Goal: Task Accomplishment & Management: Use online tool/utility

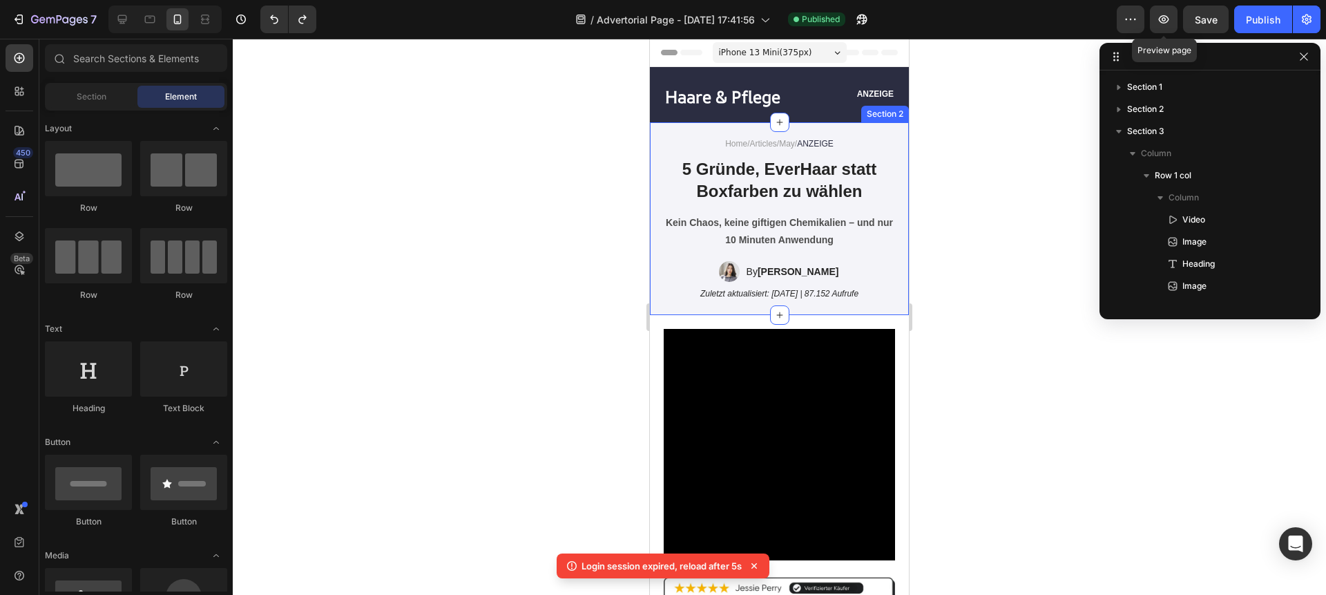
scroll to position [615, 0]
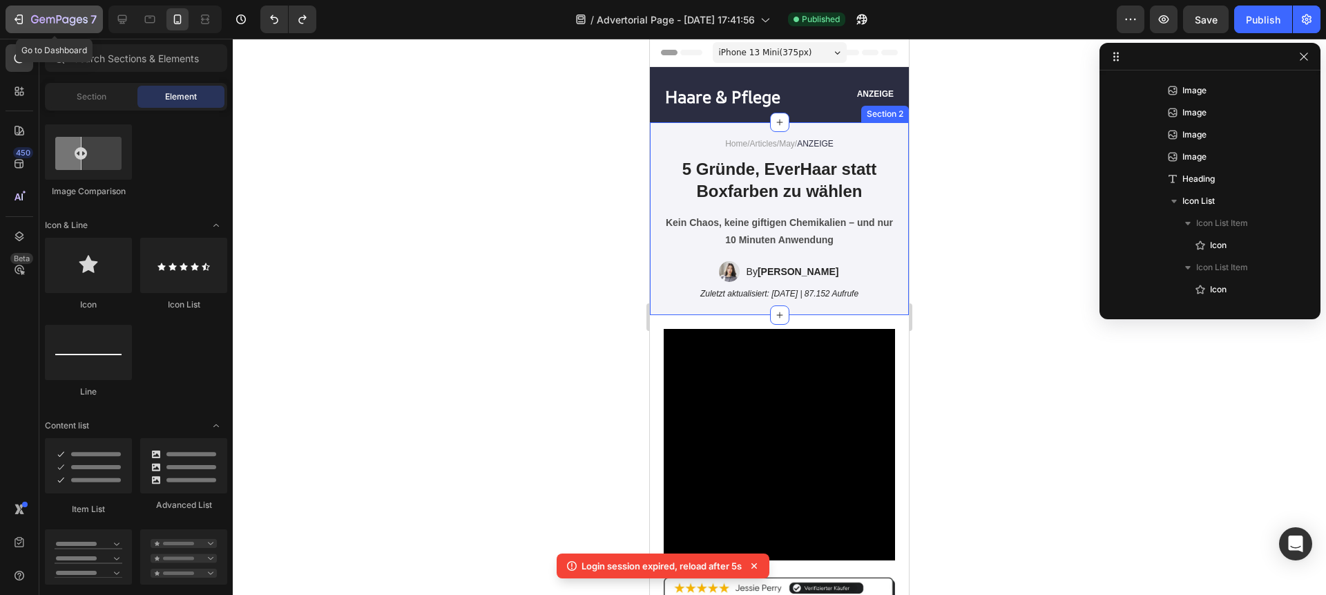
click at [15, 27] on div "7" at bounding box center [54, 19] width 85 height 17
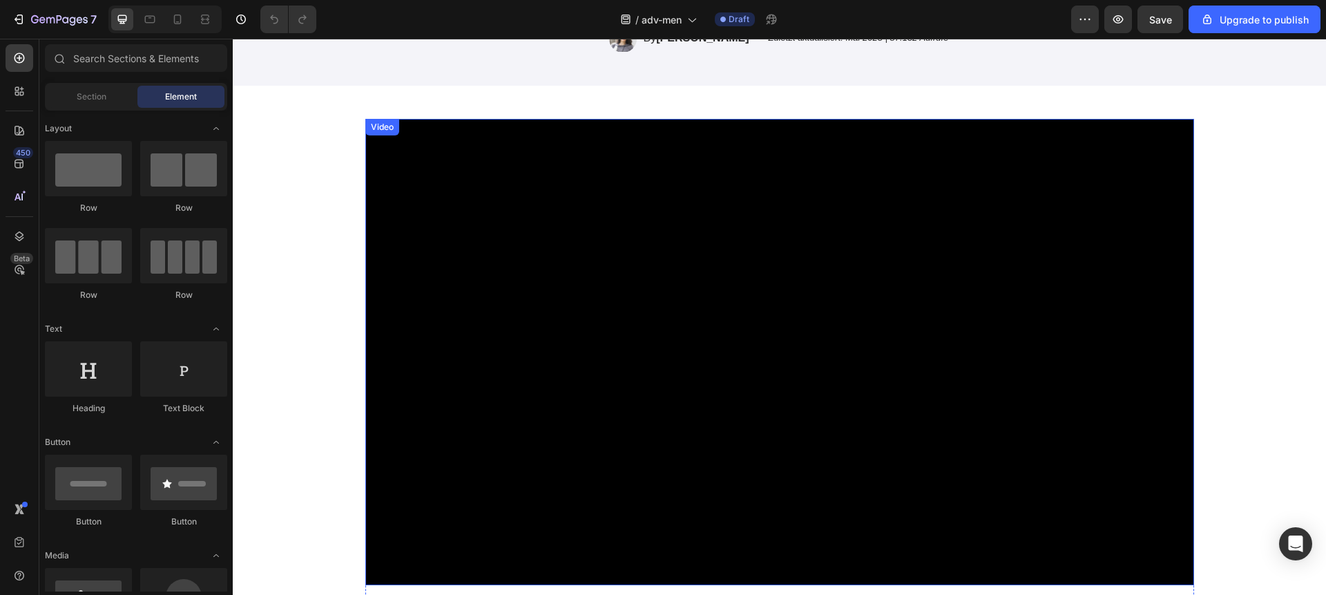
scroll to position [273, 0]
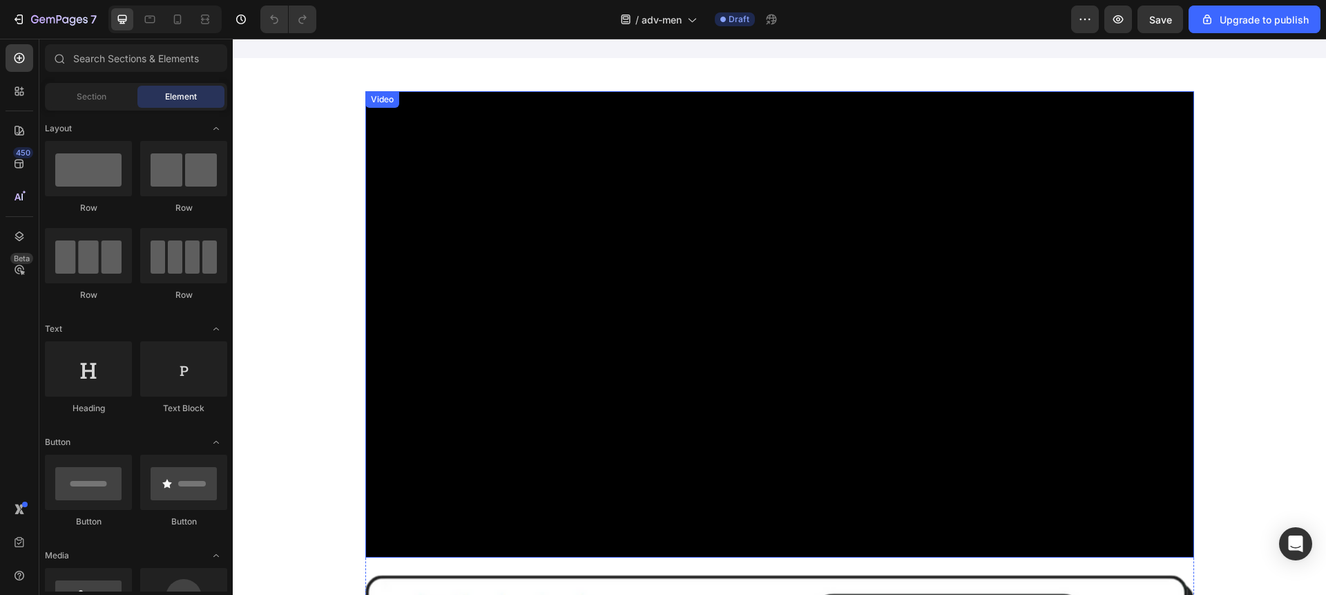
click at [646, 378] on video at bounding box center [779, 324] width 829 height 466
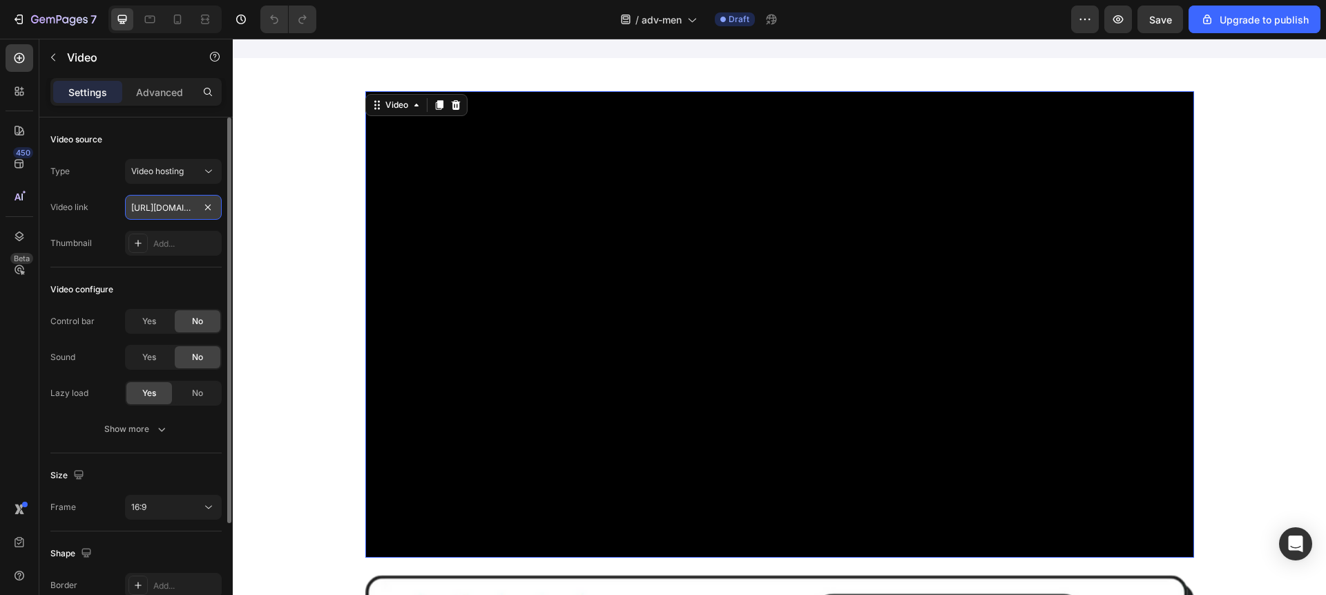
click at [150, 206] on input "[URL][DOMAIN_NAME]" at bounding box center [173, 207] width 97 height 25
paste input "c2afaf5f0b9d48fbbb4e2c7afdc50c44.webm"
type input "https://cdn.shopify.com/videos/c/o/v/c2afaf5f0b9d48fbbb4e2c7afdc50c44.webm"
click at [93, 215] on div "Video link https://cdn.shopify.com/videos/c/o/v/c2afaf5f0b9d48fbbb4e2c7afdc50c4…" at bounding box center [135, 207] width 171 height 25
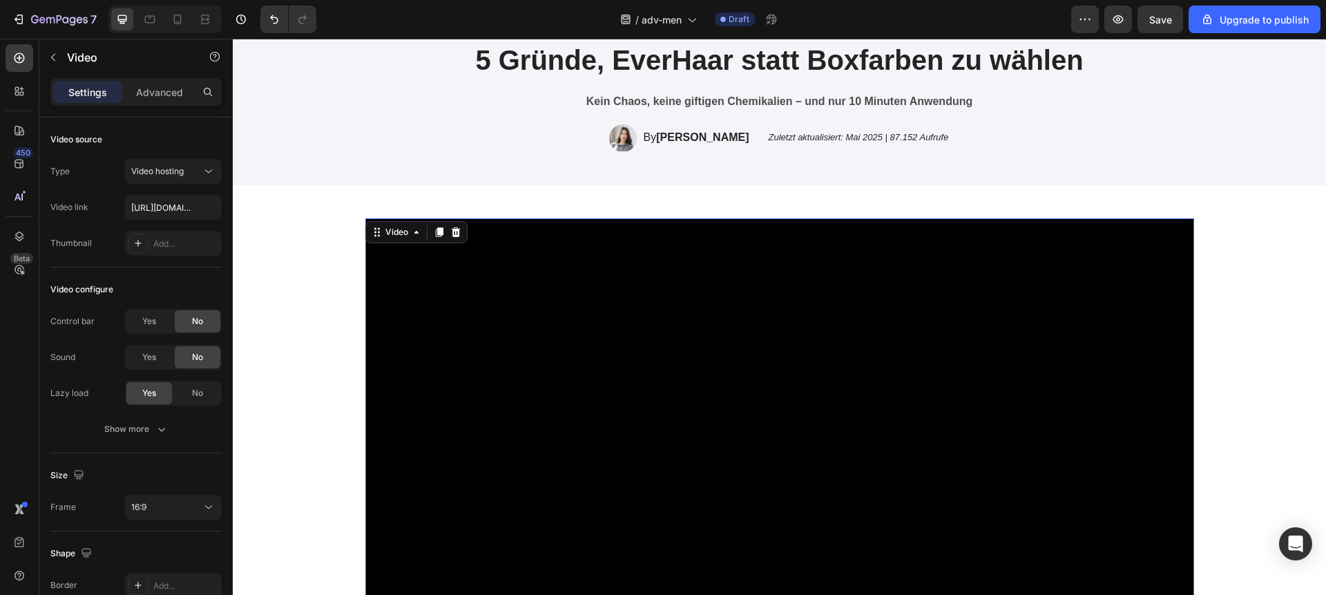
scroll to position [141, 0]
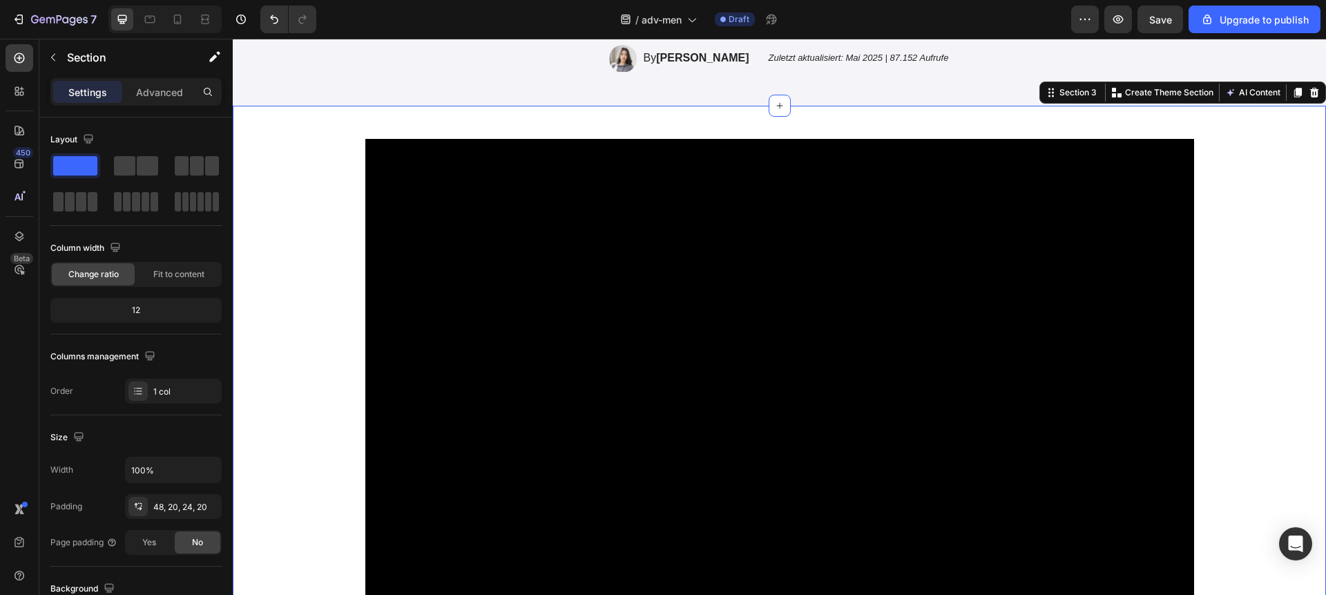
scroll to position [247, 0]
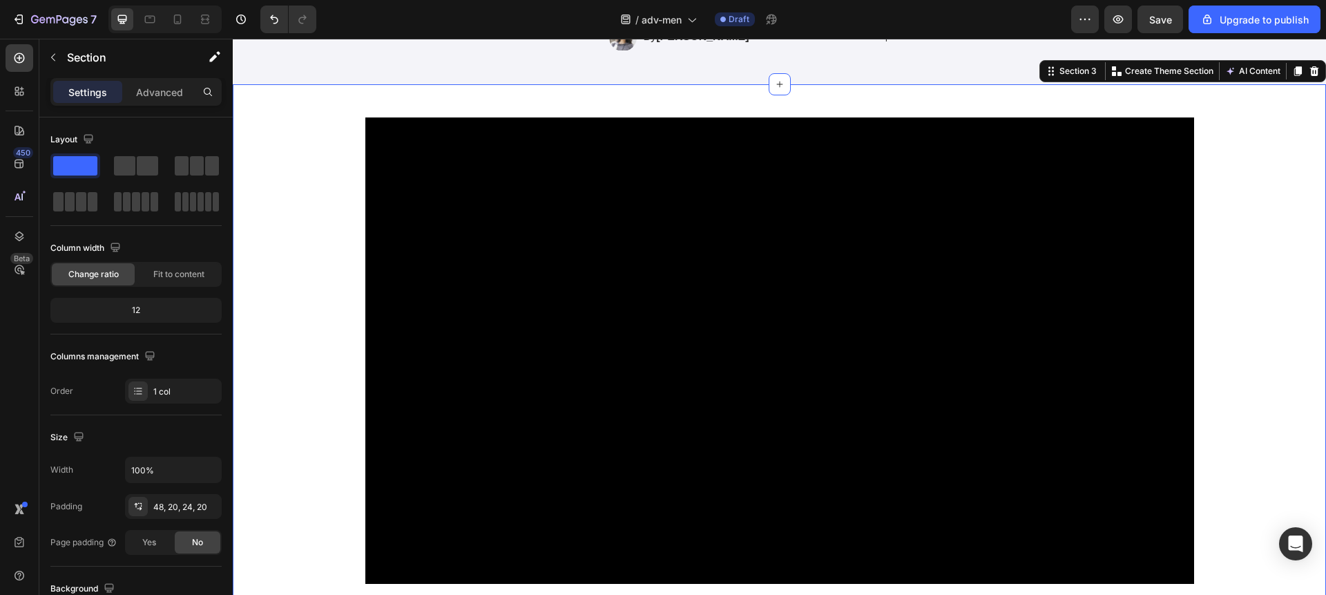
click at [440, 220] on video at bounding box center [779, 350] width 829 height 466
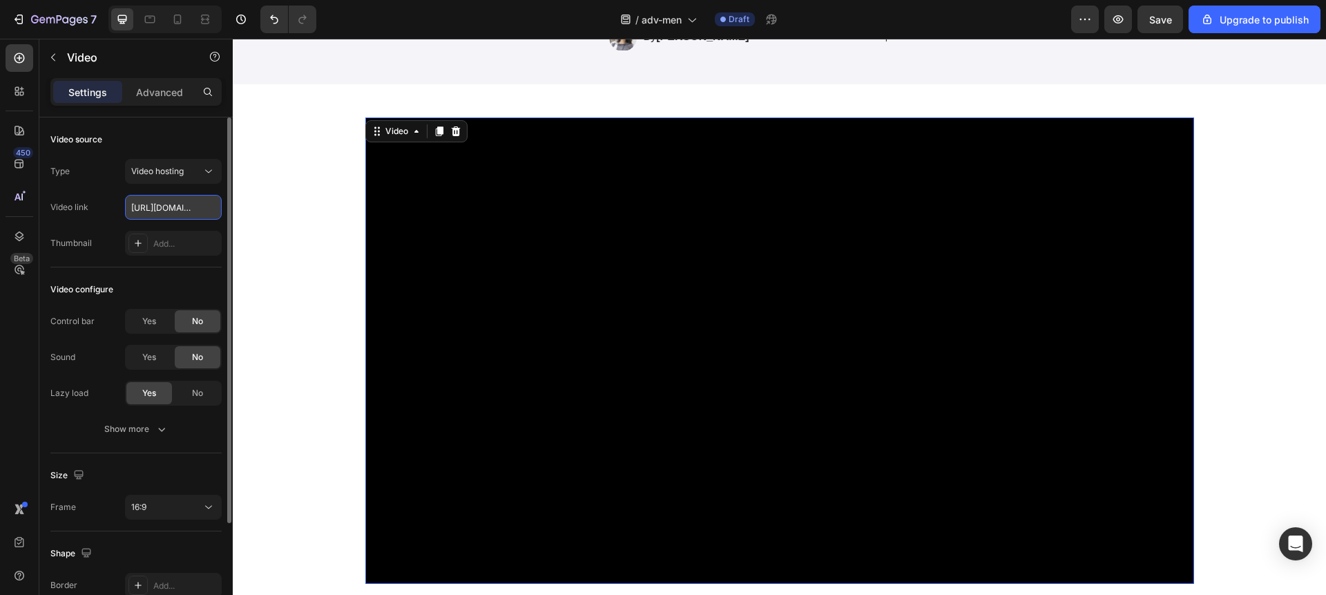
click at [174, 215] on input "https://cdn.shopify.com/videos/c/o/v/c2afaf5f0b9d48fbbb4e2c7afdc50c44.webm" at bounding box center [173, 207] width 97 height 25
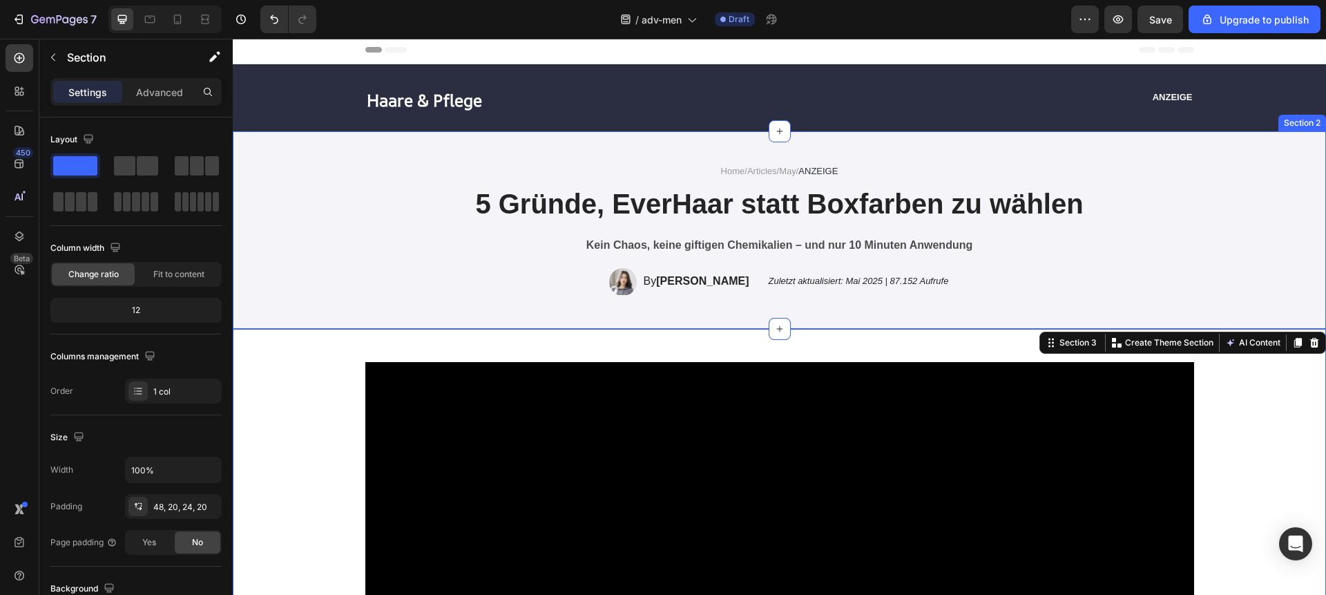
scroll to position [0, 0]
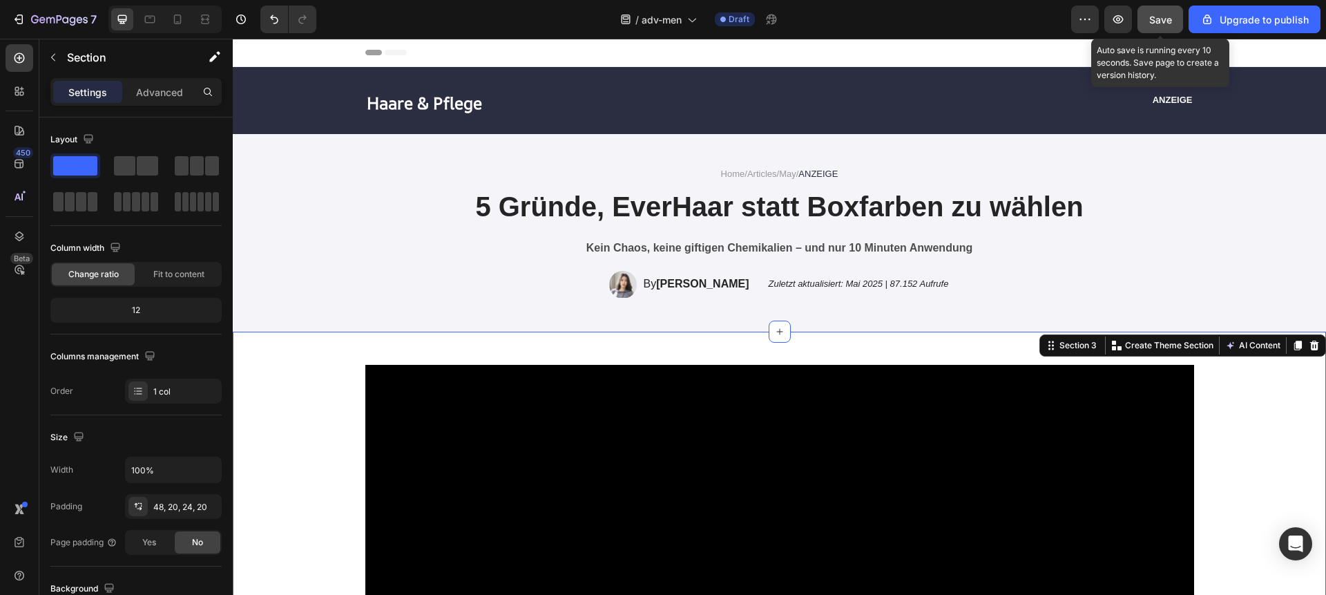
click at [1169, 14] on span "Save" at bounding box center [1160, 20] width 23 height 12
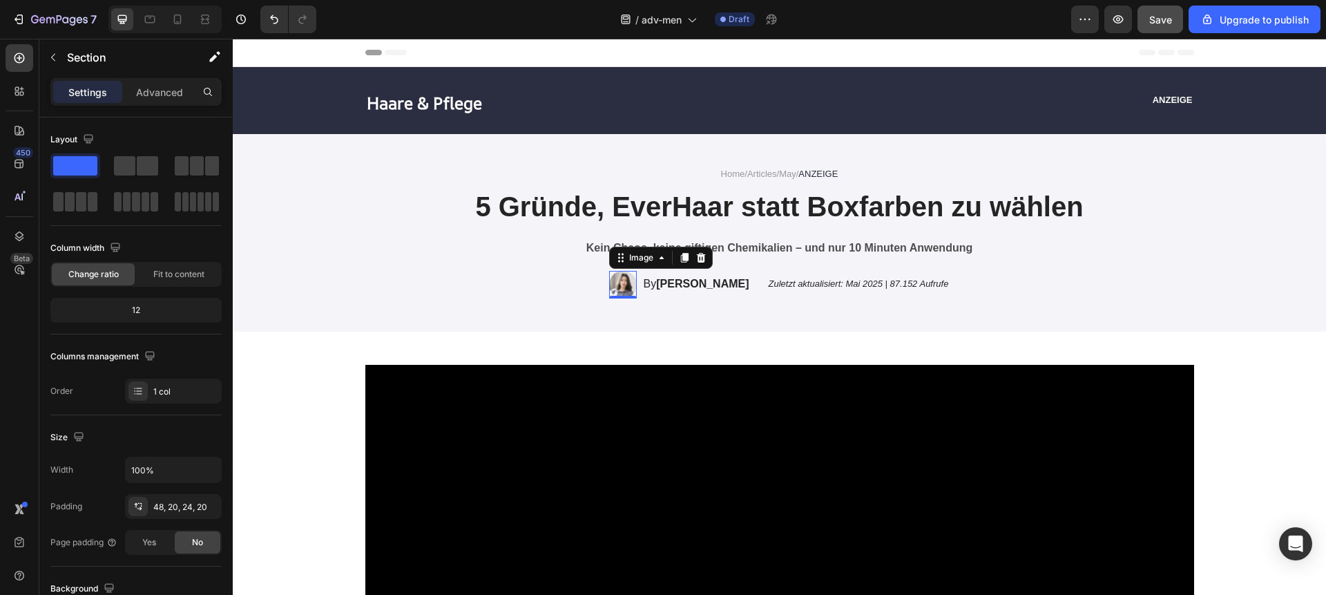
click at [633, 285] on img at bounding box center [623, 285] width 28 height 28
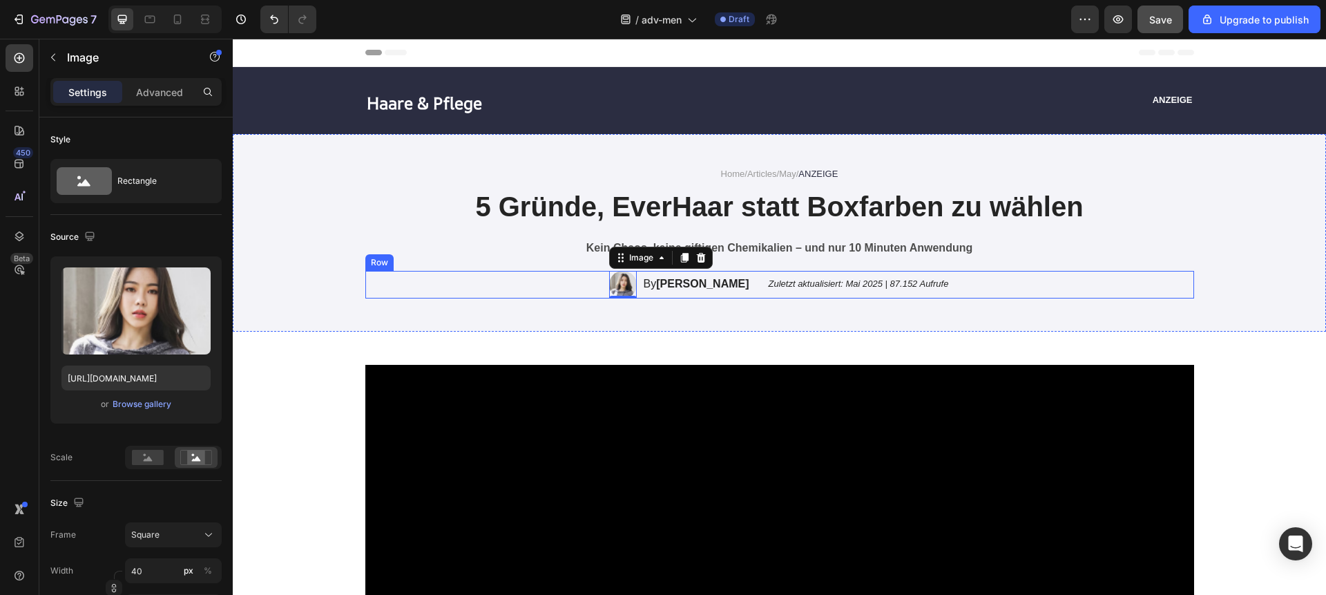
click at [561, 287] on div "Image 0 By Julia Meier Text Block Row Zuletzt aktualisiert: Mai 2025 | 87.152 A…" at bounding box center [779, 285] width 829 height 28
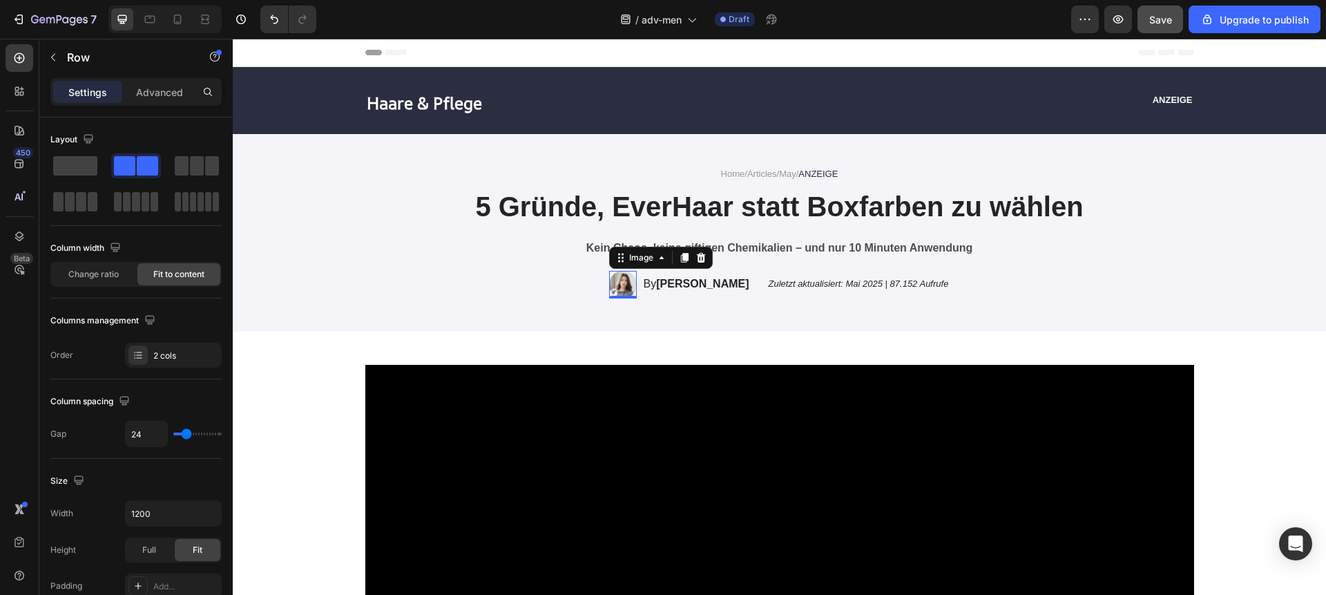
click at [637, 285] on img at bounding box center [623, 285] width 28 height 28
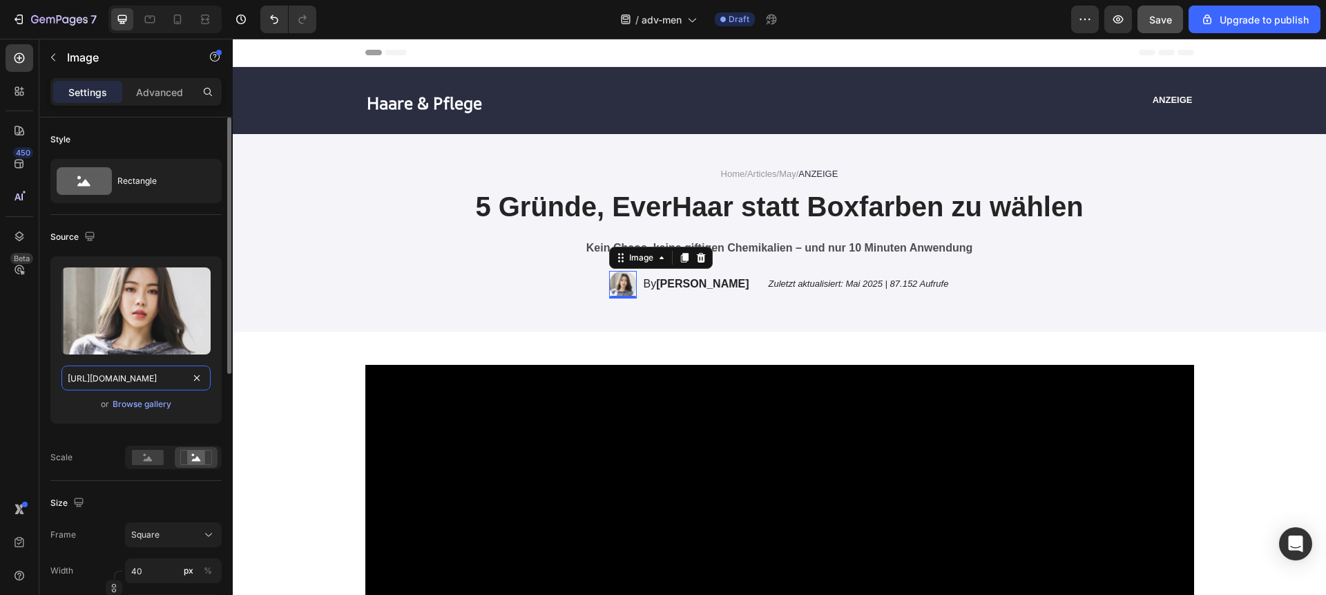
click at [135, 381] on input "https://cdn.shopify.com/s/files/1/0923/4608/9852/files/gempages_581497520178332…" at bounding box center [135, 377] width 149 height 25
paste input "831/3195/7593/files/gempages_521614231259317420-548da177-80e5-432c-b577-bc5f26e…"
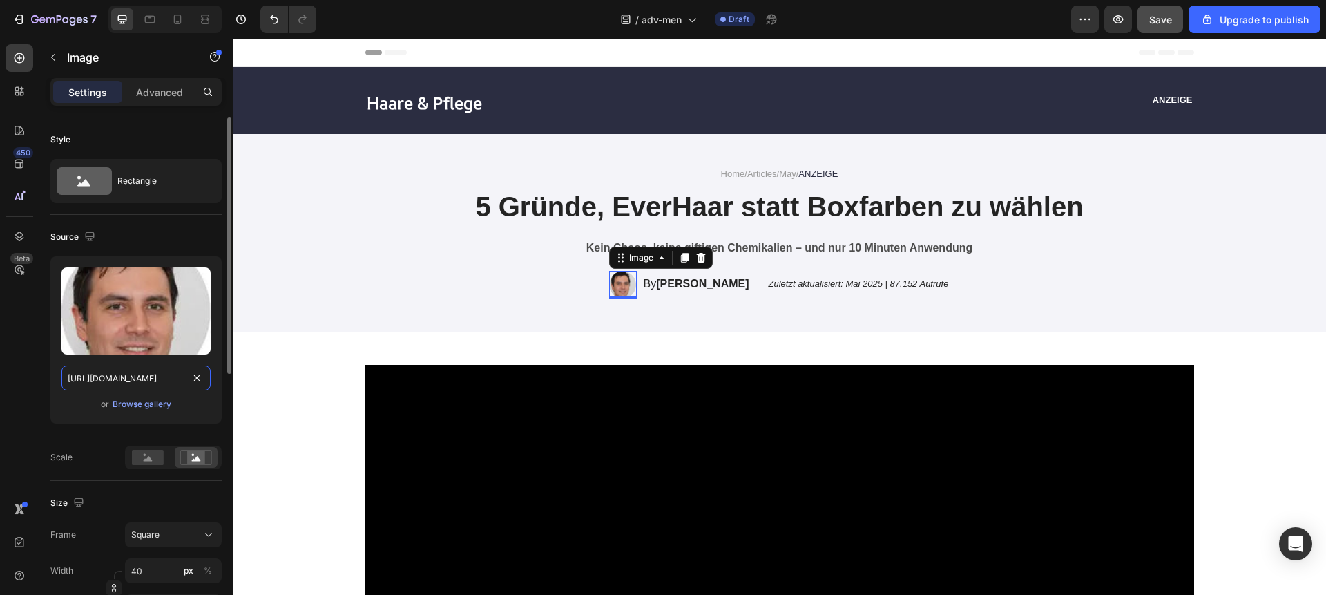
type input "https://cdn.shopify.com/s/files/1/0831/3195/7593/files/gempages_521614231259317…"
click at [90, 416] on div "Upload Image https://cdn.shopify.com/s/files/1/0831/3195/7593/files/gempages_52…" at bounding box center [135, 339] width 171 height 167
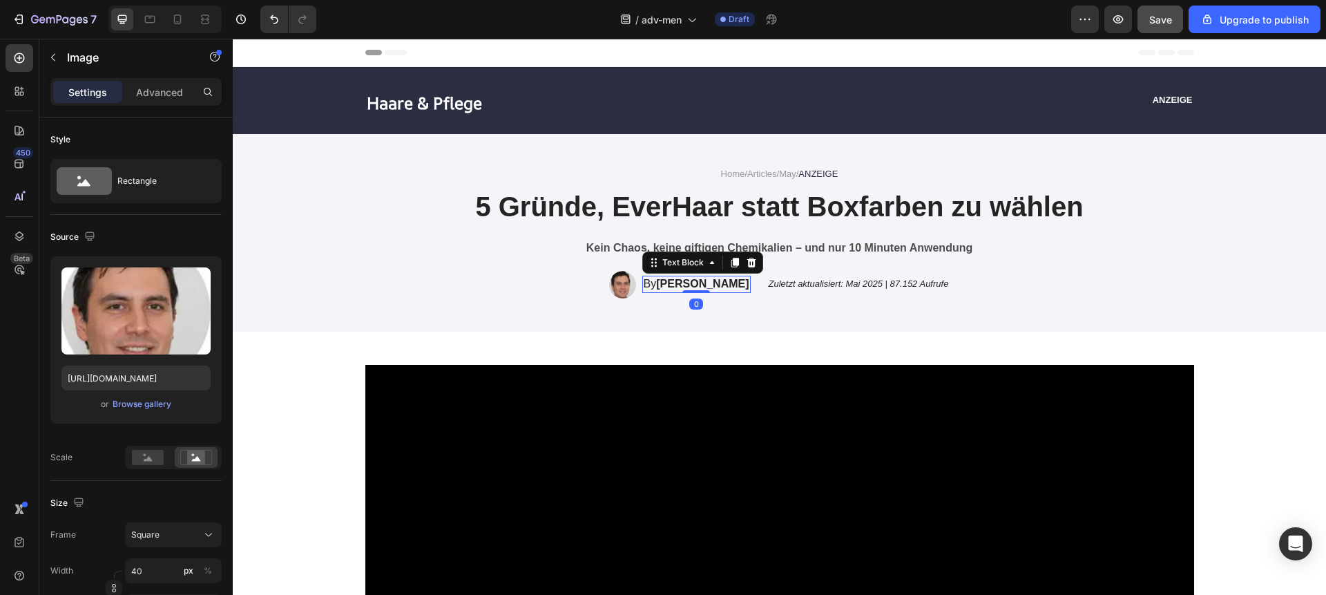
click at [675, 287] on strong "[PERSON_NAME]" at bounding box center [702, 284] width 93 height 12
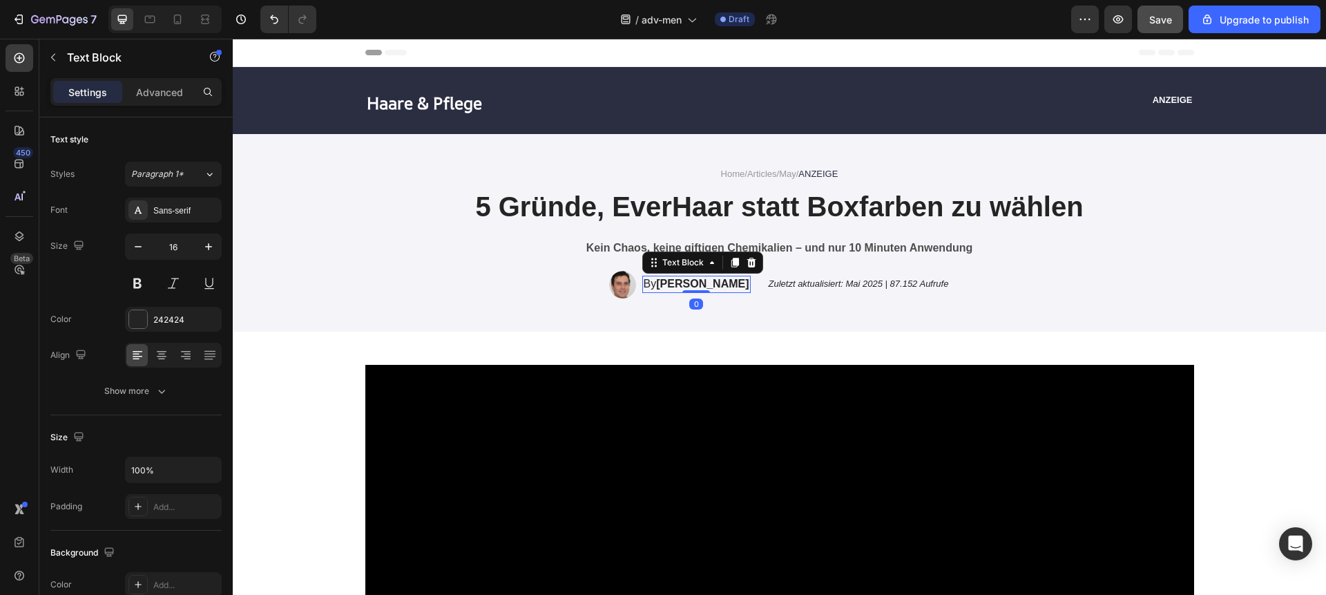
click at [675, 287] on strong "[PERSON_NAME]" at bounding box center [702, 284] width 93 height 12
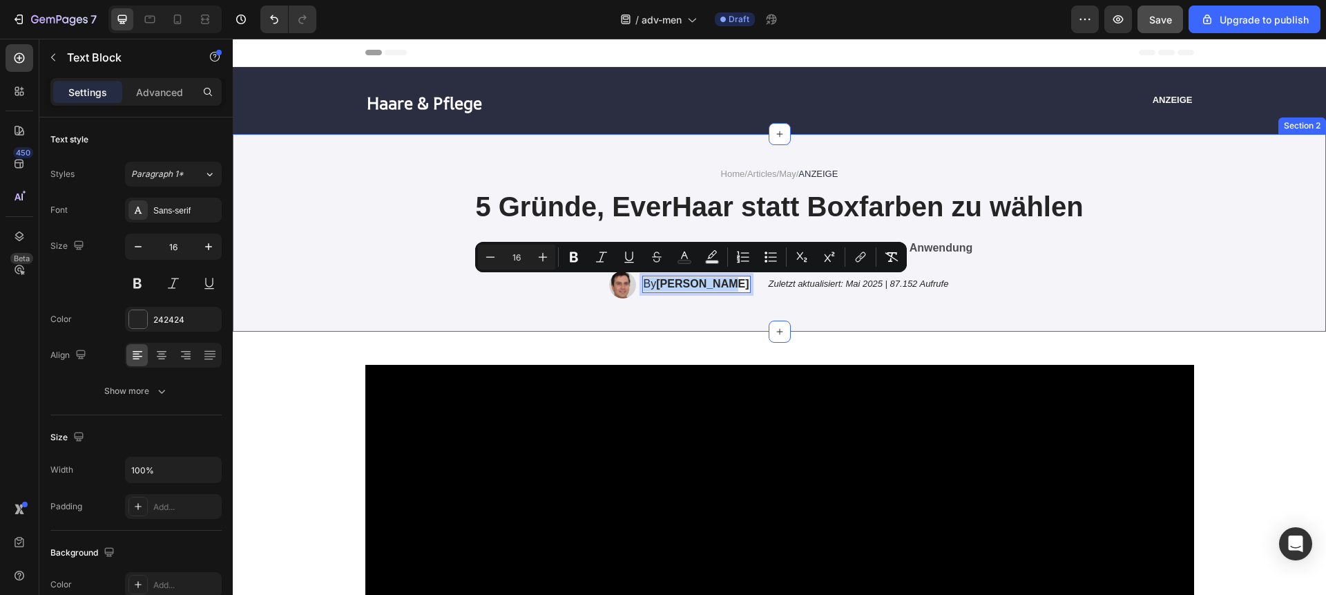
click at [611, 325] on div "Home / Articles / May / ANZEIGE Text Block 5 Gründe, EverHaar statt Boxfarben z…" at bounding box center [779, 233] width 1093 height 198
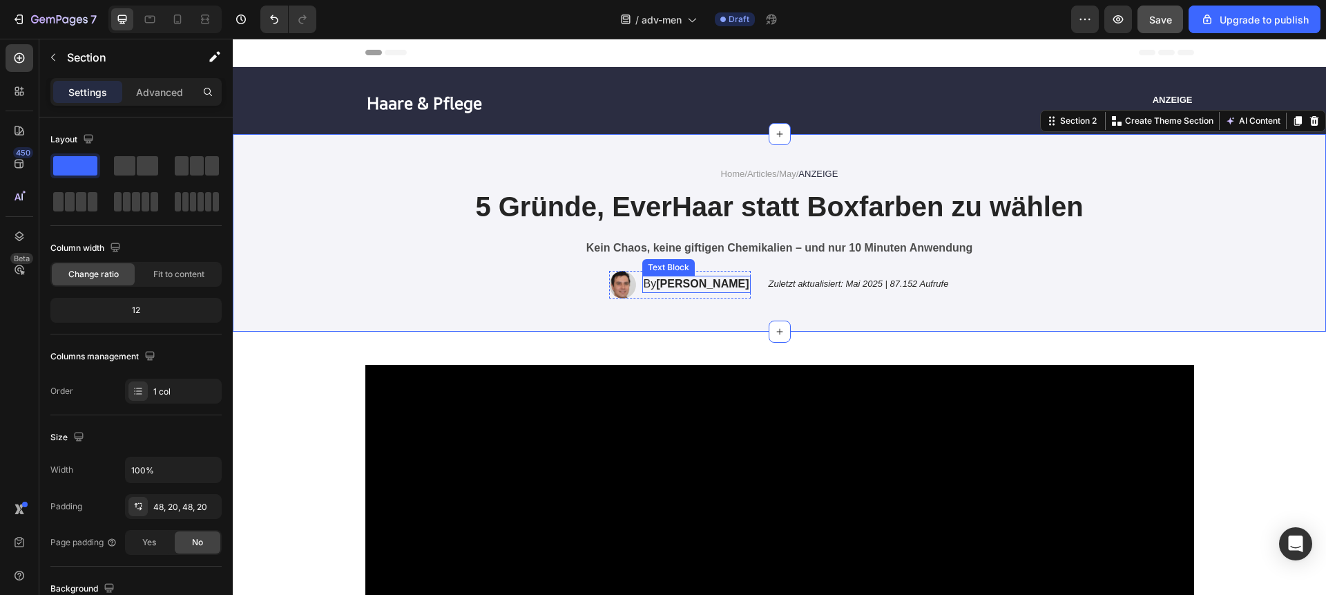
click at [677, 288] on strong "[PERSON_NAME]" at bounding box center [702, 284] width 93 height 12
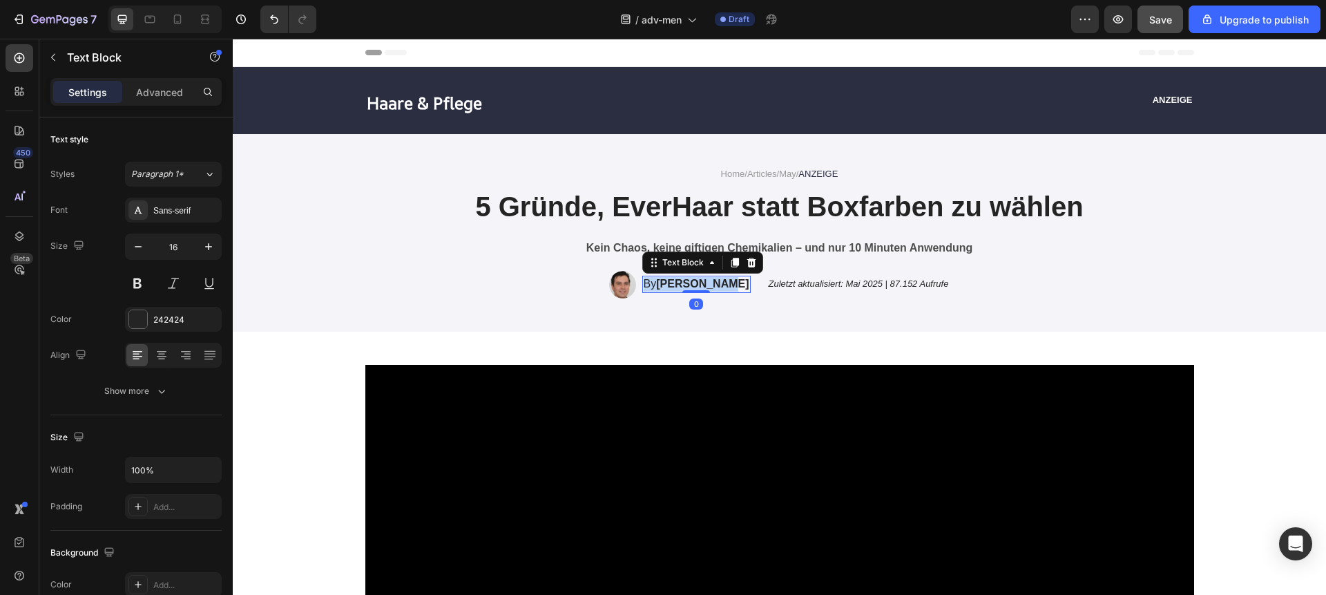
click at [677, 288] on strong "[PERSON_NAME]" at bounding box center [702, 284] width 93 height 12
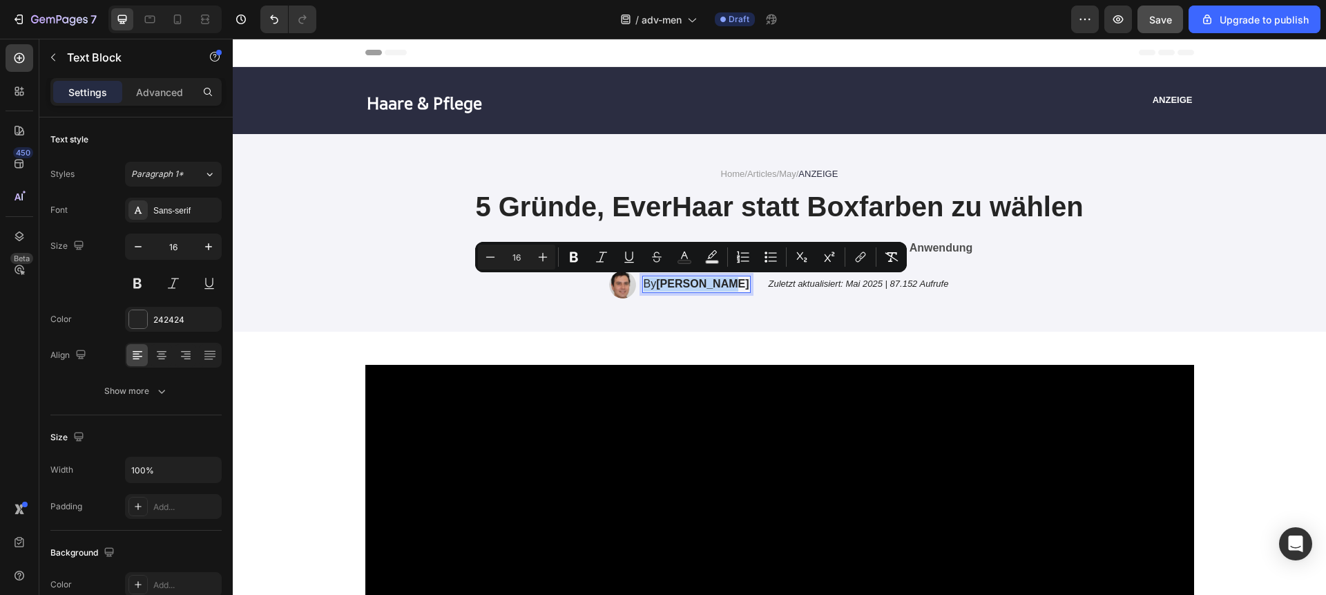
click at [675, 287] on strong "[PERSON_NAME]" at bounding box center [702, 284] width 93 height 12
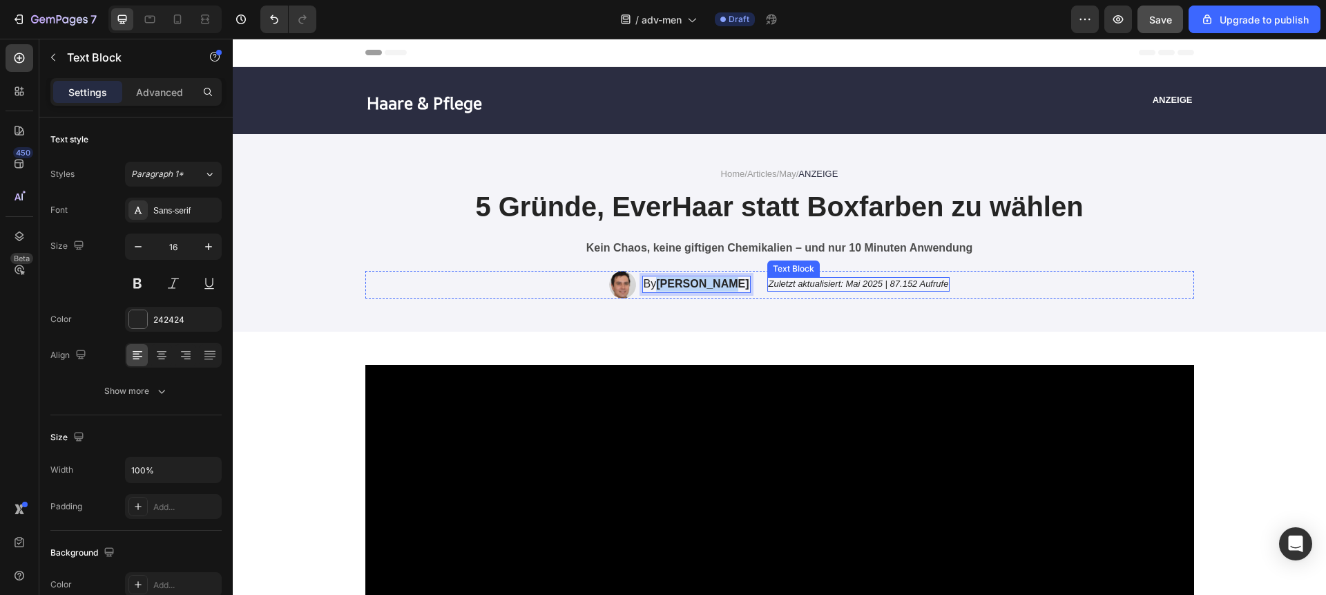
drag, startPoint x: 672, startPoint y: 287, endPoint x: 747, endPoint y: 287, distance: 74.6
click at [747, 287] on div "Image By Julia Meier Text Block 0 Row Zuletzt aktualisiert: Mai 2025 | 87.152 A…" at bounding box center [779, 285] width 829 height 28
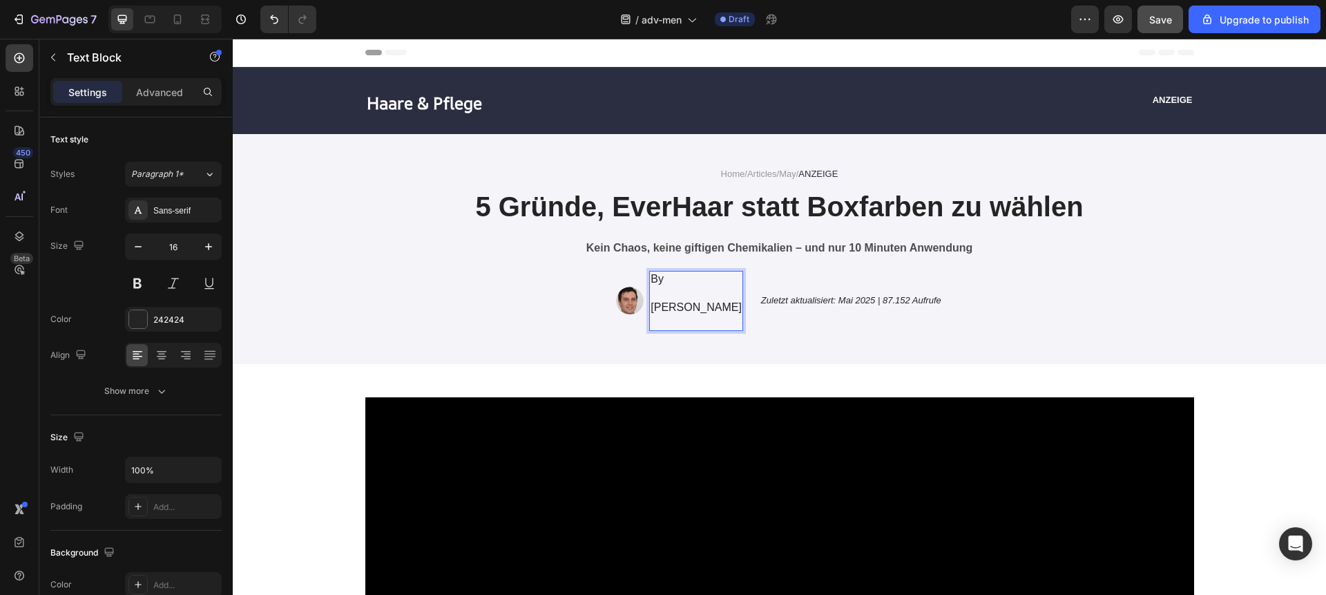
click at [659, 307] on p "Stefan Keller" at bounding box center [696, 307] width 91 height 15
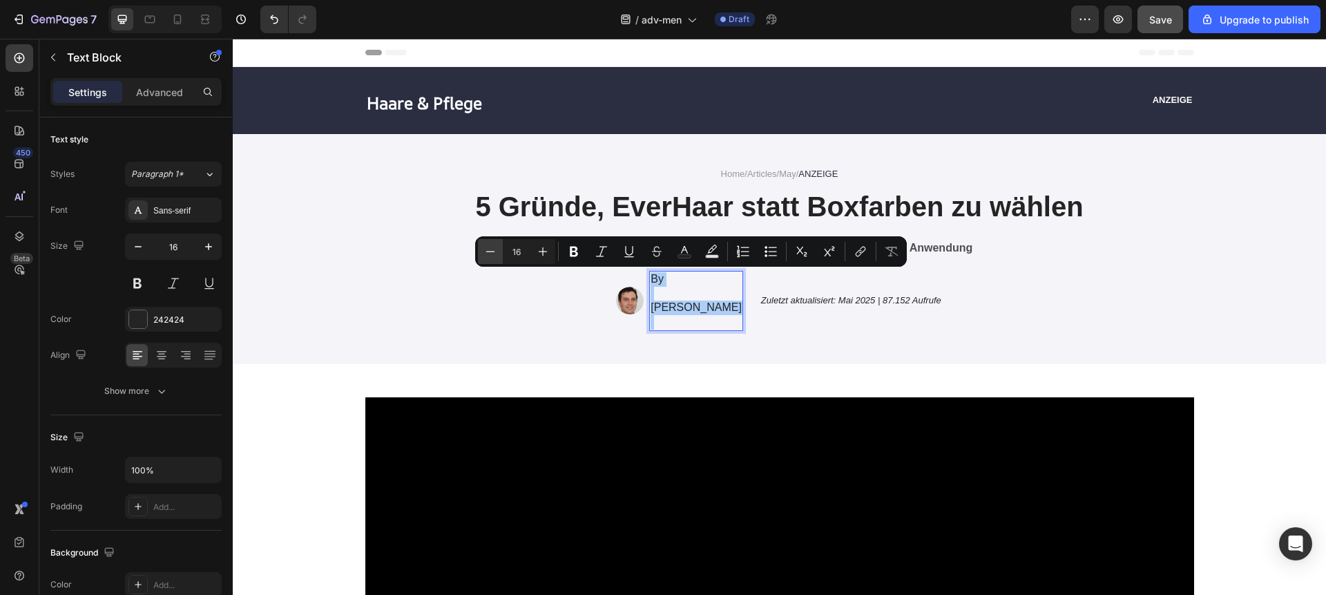
click at [492, 249] on icon "Editor contextual toolbar" at bounding box center [490, 251] width 14 height 14
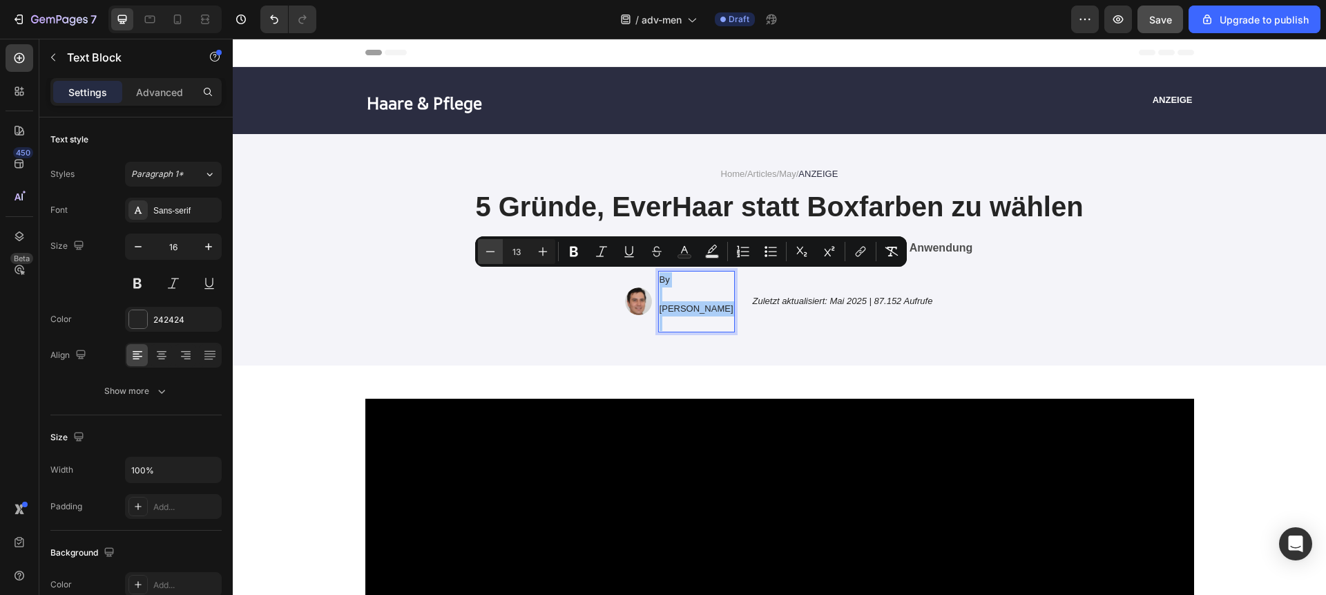
click at [492, 249] on icon "Editor contextual toolbar" at bounding box center [490, 251] width 14 height 14
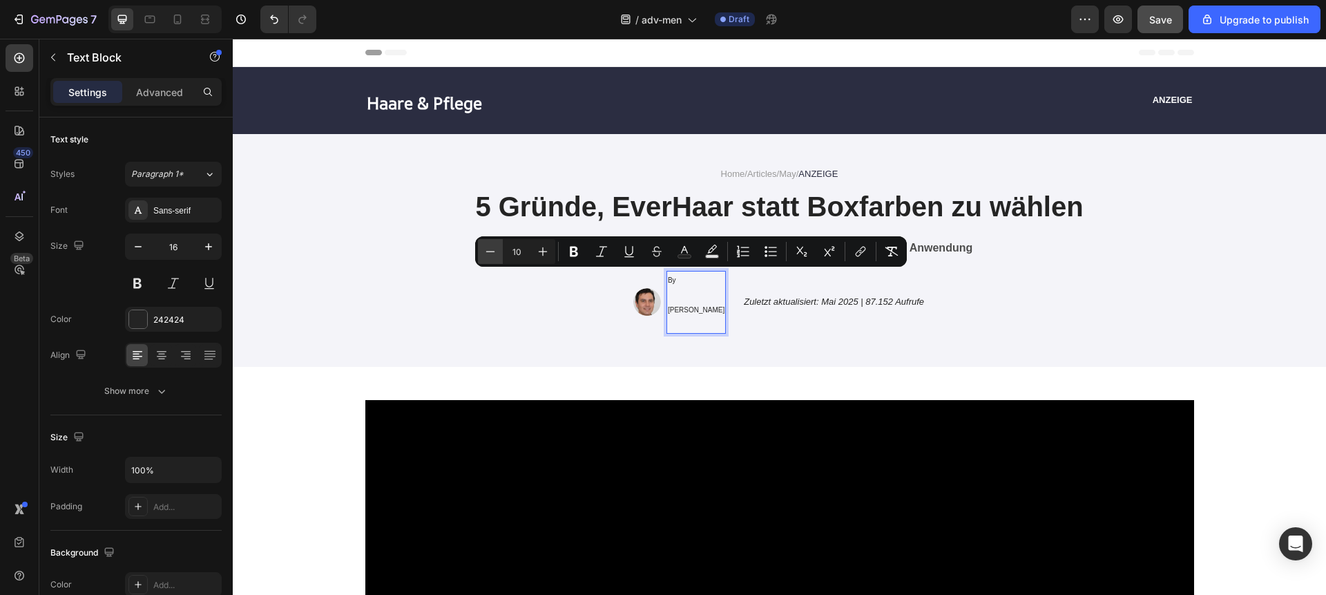
click at [492, 249] on icon "Editor contextual toolbar" at bounding box center [490, 251] width 14 height 14
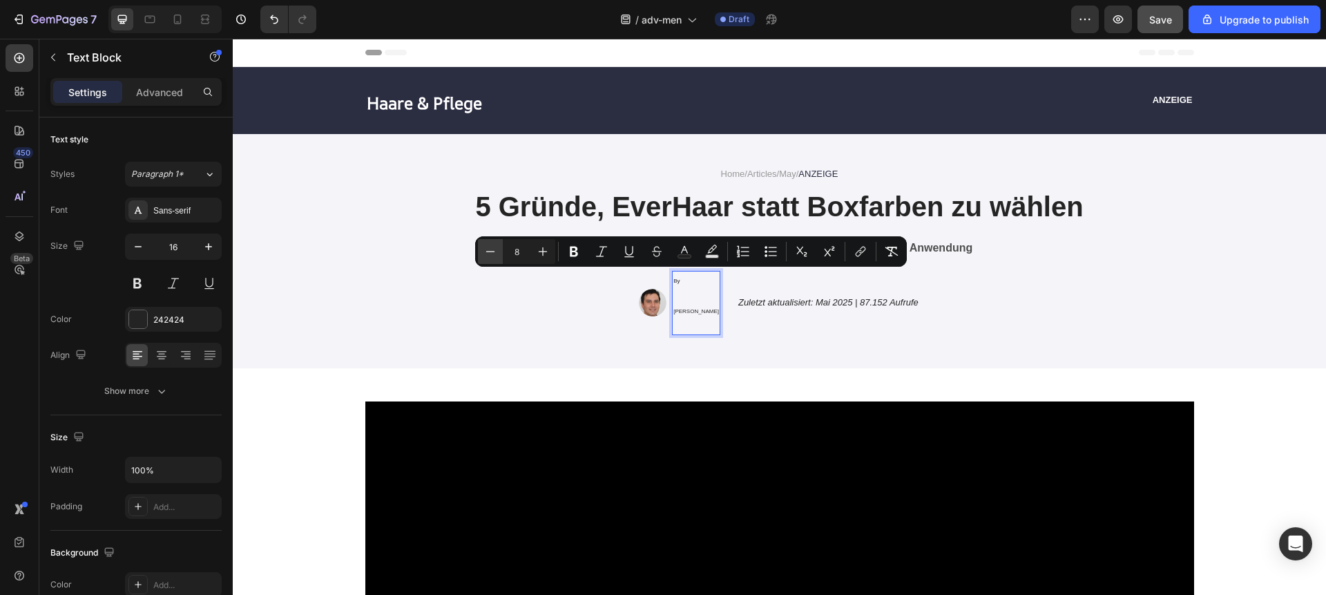
click at [492, 249] on icon "Editor contextual toolbar" at bounding box center [490, 251] width 14 height 14
click at [536, 249] on icon "Editor contextual toolbar" at bounding box center [543, 251] width 14 height 14
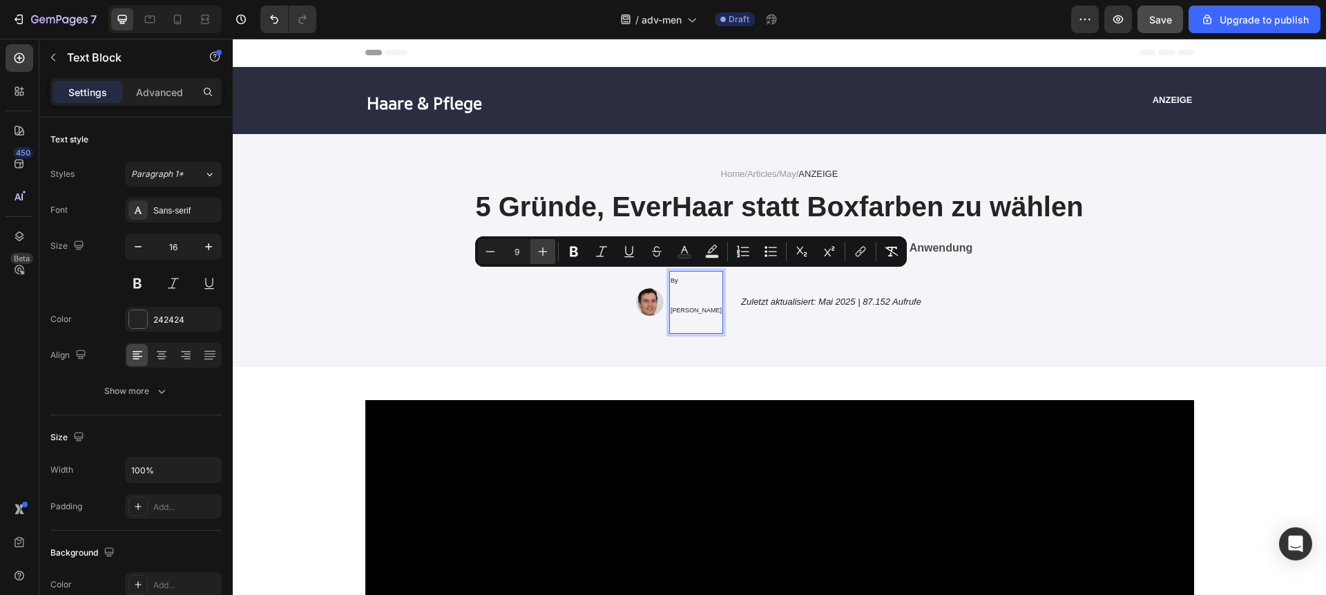
click at [536, 249] on icon "Editor contextual toolbar" at bounding box center [543, 251] width 14 height 14
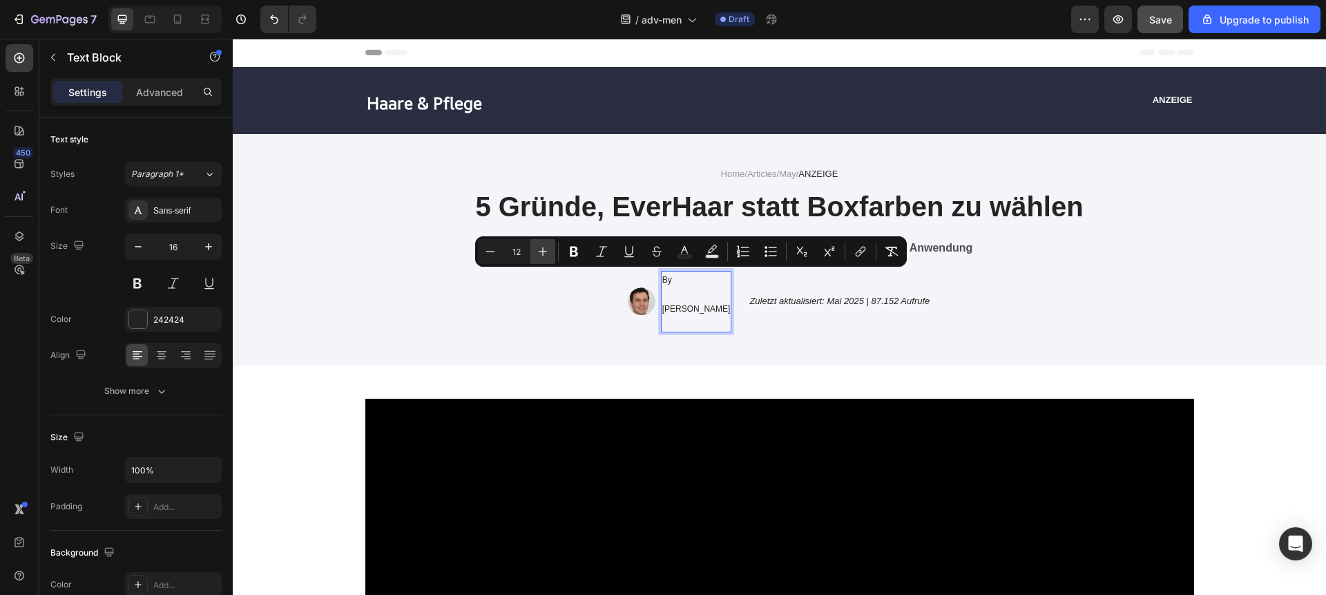
click at [536, 249] on icon "Editor contextual toolbar" at bounding box center [543, 251] width 14 height 14
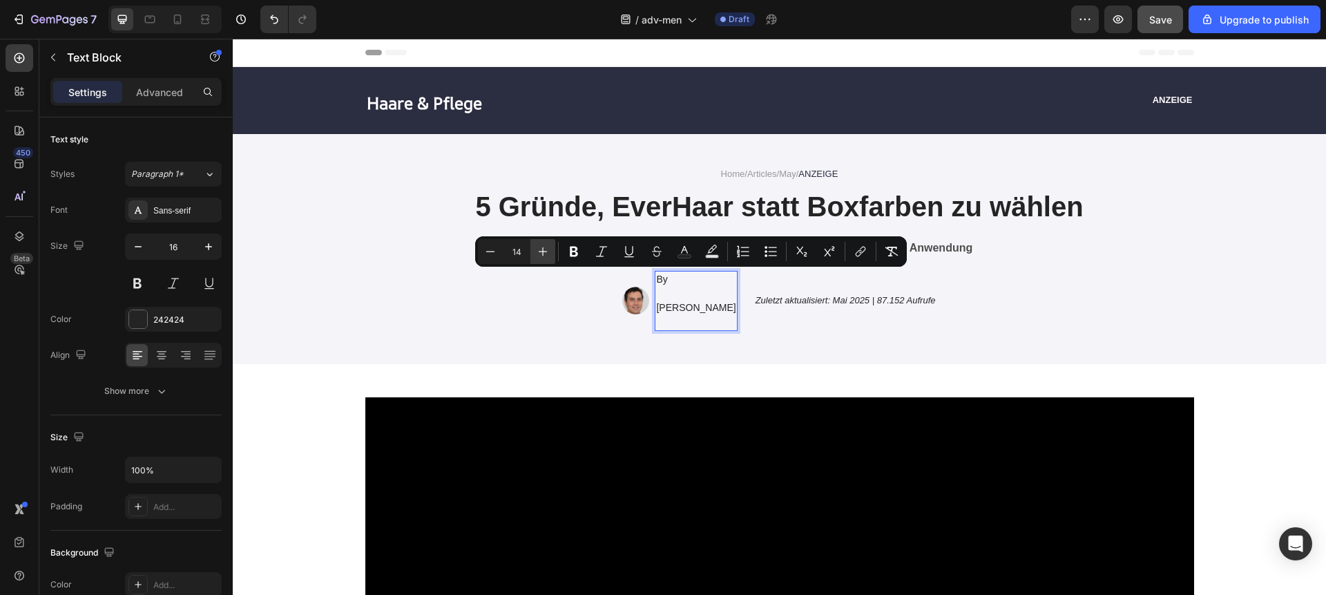
click at [536, 249] on icon "Editor contextual toolbar" at bounding box center [543, 251] width 14 height 14
type input "16"
click at [662, 305] on span "Stefan Keller" at bounding box center [696, 307] width 91 height 12
click at [661, 306] on span "Stefan Keller" at bounding box center [696, 307] width 91 height 12
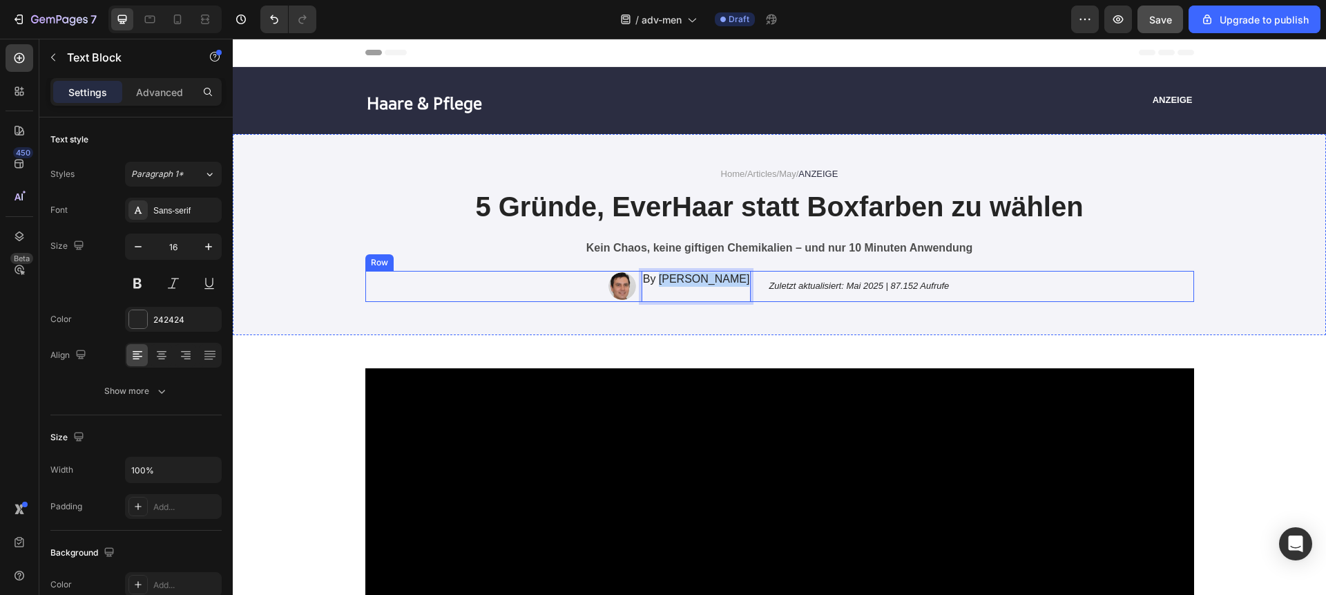
drag, startPoint x: 670, startPoint y: 278, endPoint x: 751, endPoint y: 278, distance: 80.8
click at [751, 278] on div "Image By Stefan Keller Text Block 0 Row Zuletzt aktualisiert: Mai 2025 | 87.152…" at bounding box center [779, 287] width 829 height 32
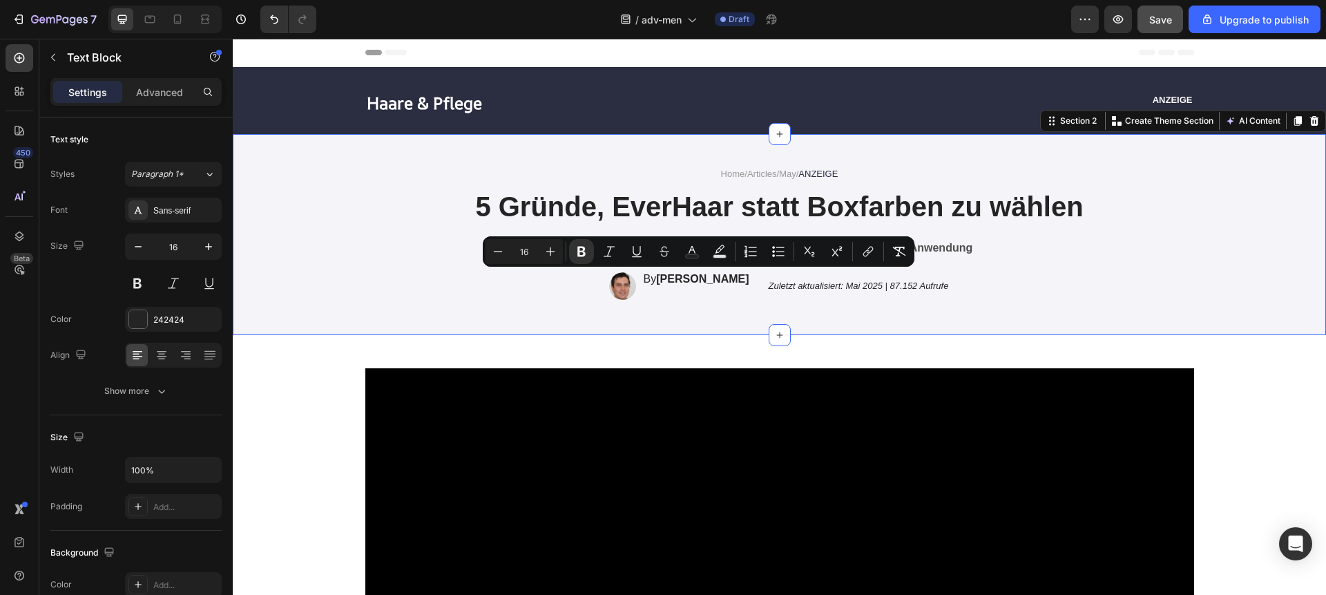
click at [796, 306] on div "Home / Articles / May / ANZEIGE Text Block 5 Gründe, EverHaar statt Boxfarben z…" at bounding box center [779, 234] width 1093 height 201
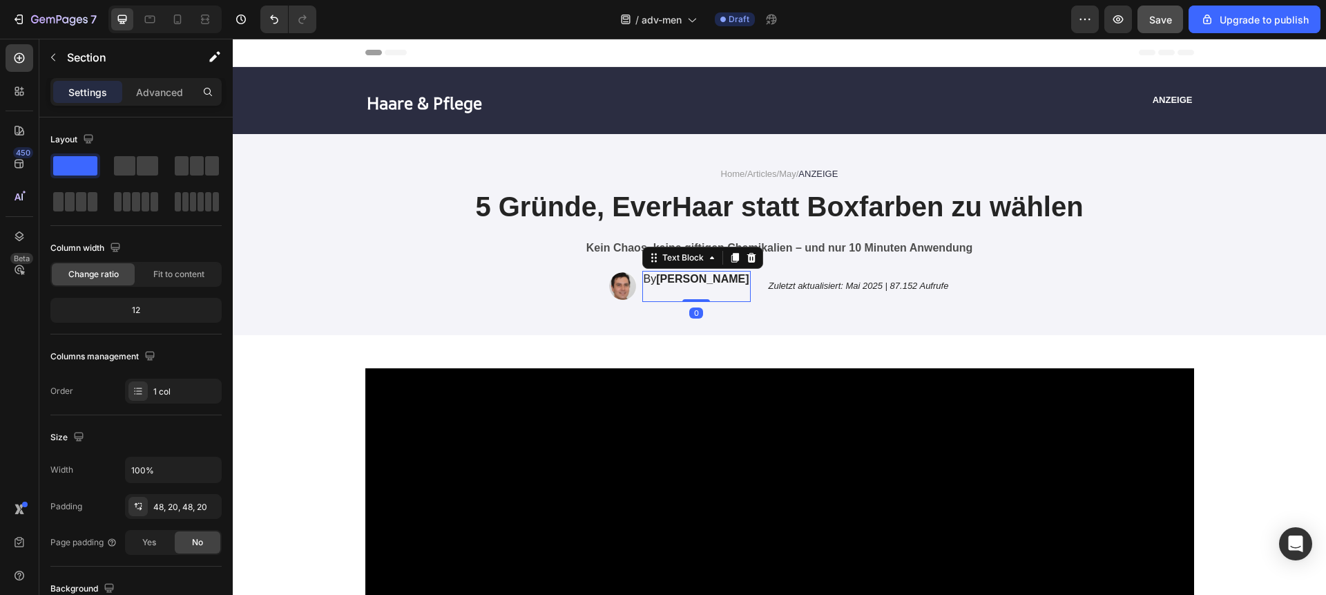
click at [686, 282] on strong "Stefan Keller" at bounding box center [702, 279] width 93 height 12
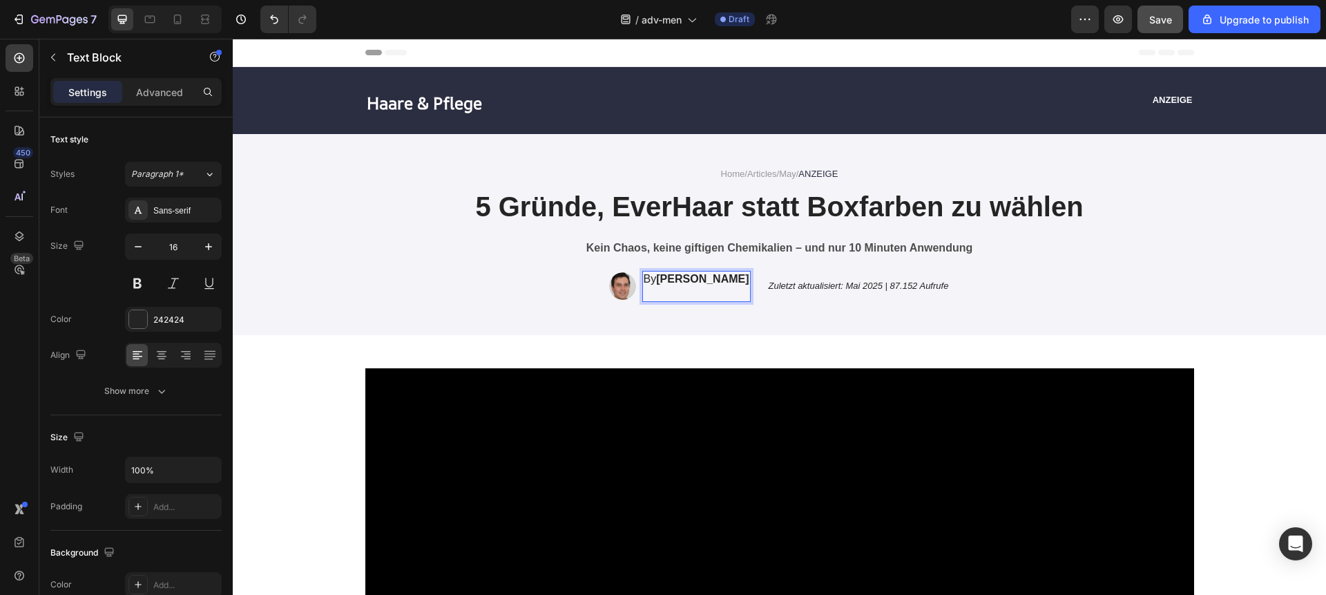
click at [677, 287] on p "Rich Text Editor. Editing area: main" at bounding box center [697, 293] width 106 height 15
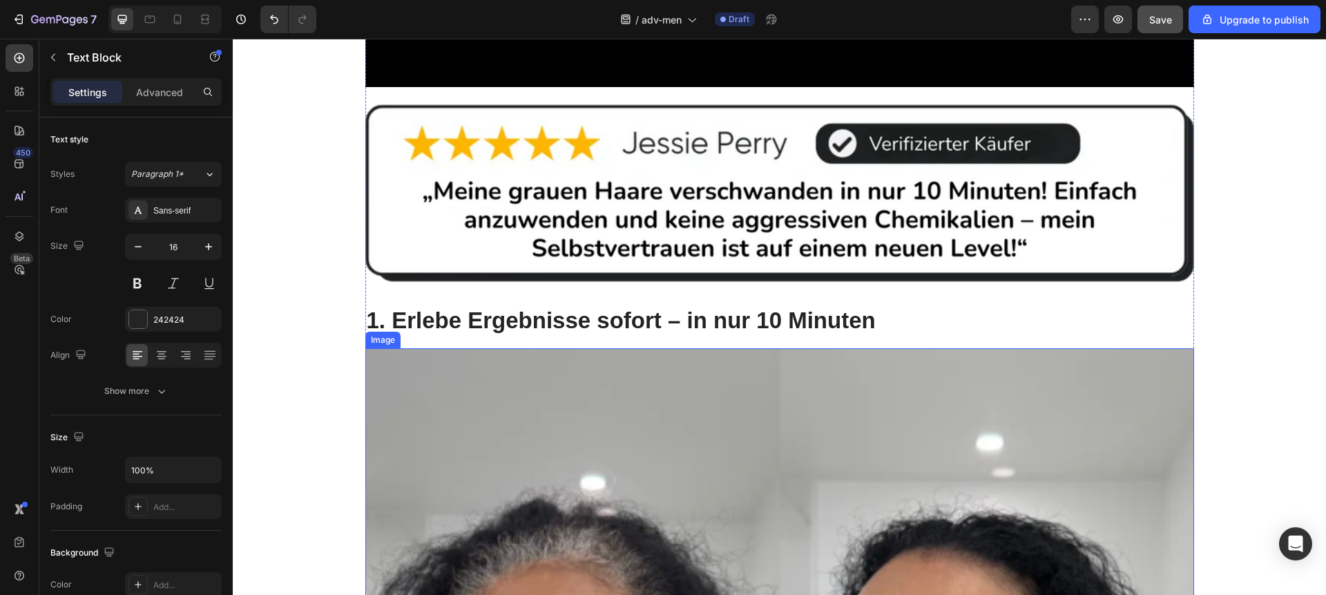
scroll to position [941, 0]
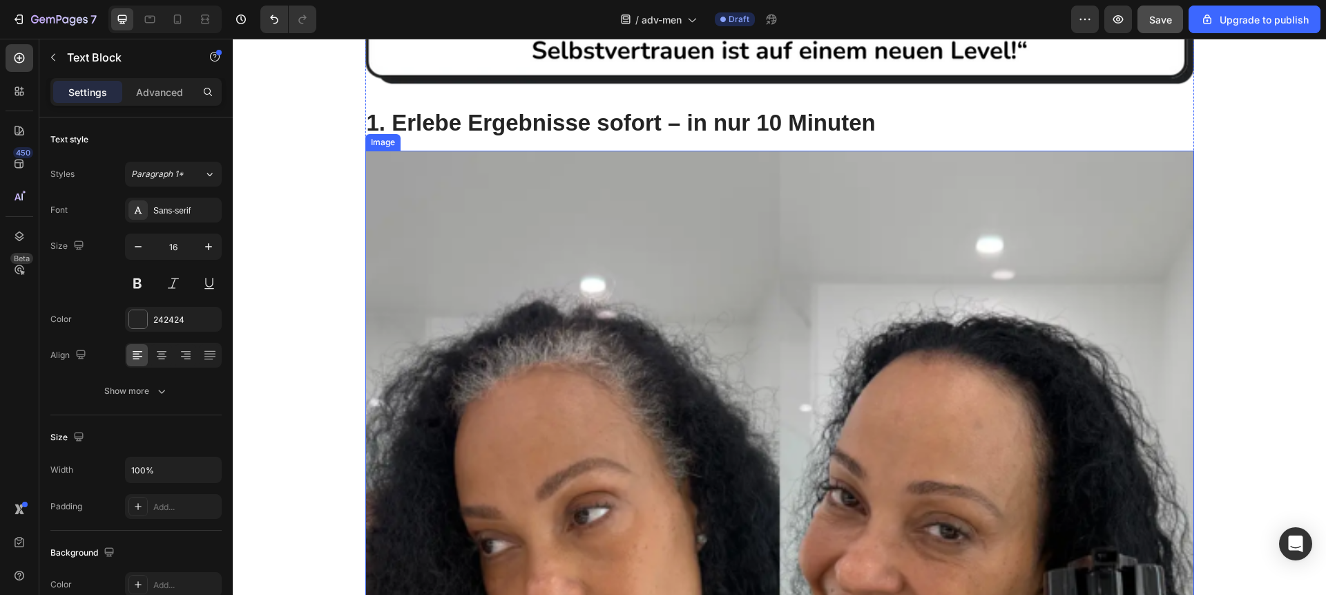
click at [560, 314] on img at bounding box center [779, 565] width 829 height 829
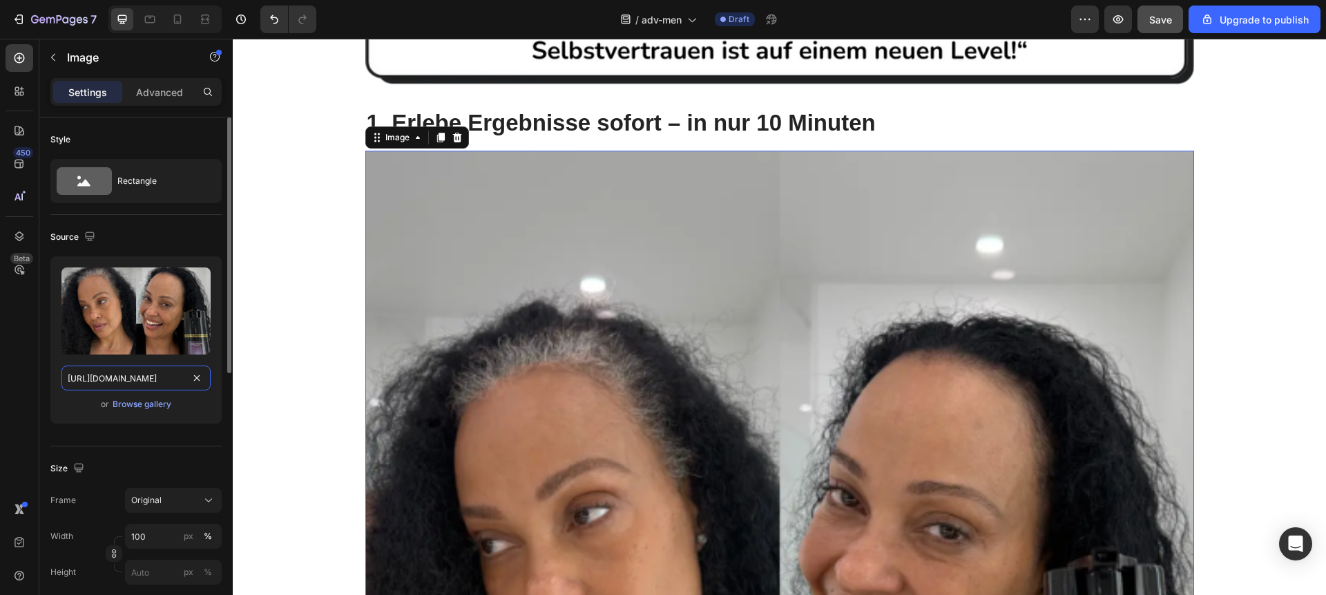
click at [147, 374] on input "https://cdn.shopify.com/s/files/1/0923/4608/9852/files/gempages_581497520178332…" at bounding box center [135, 377] width 149 height 25
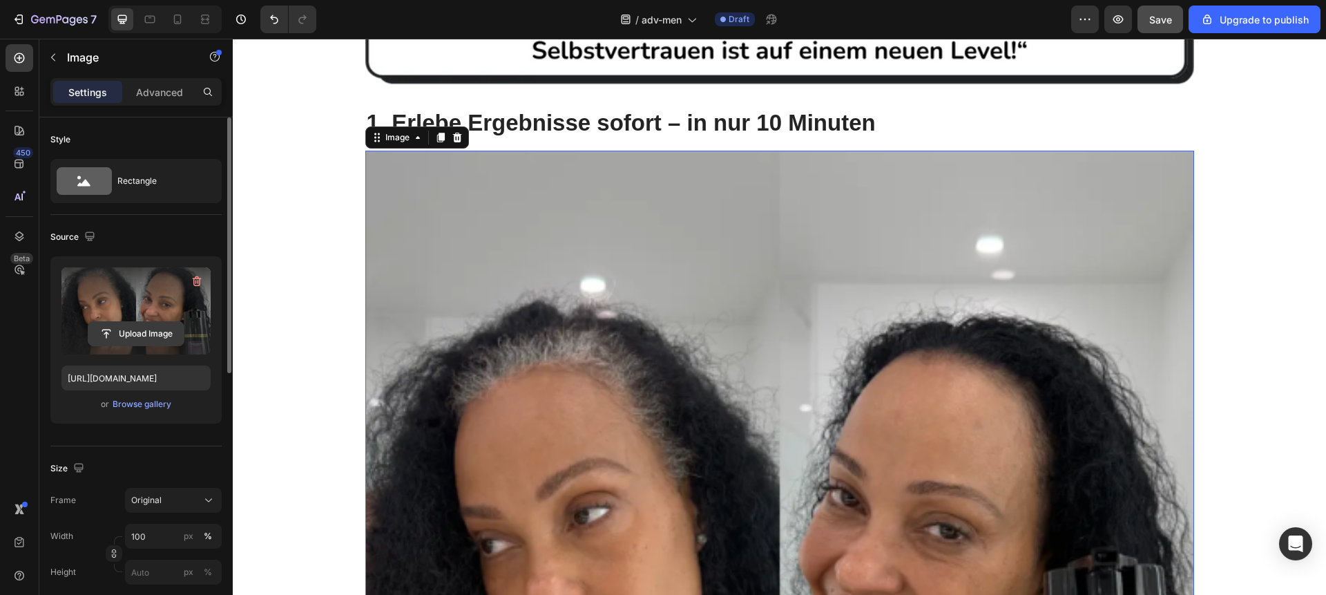
click at [144, 334] on input "file" at bounding box center [135, 333] width 95 height 23
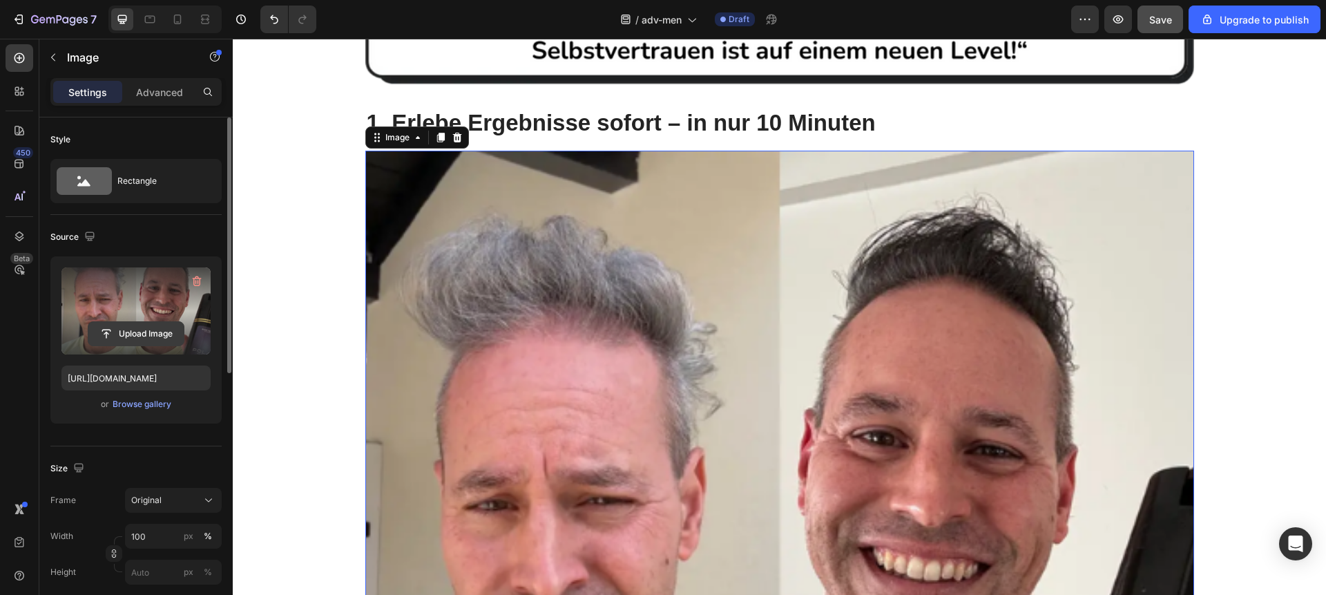
click at [120, 334] on input "file" at bounding box center [135, 333] width 95 height 23
click at [115, 318] on label at bounding box center [135, 310] width 149 height 87
click at [115, 322] on input "file" at bounding box center [135, 333] width 95 height 23
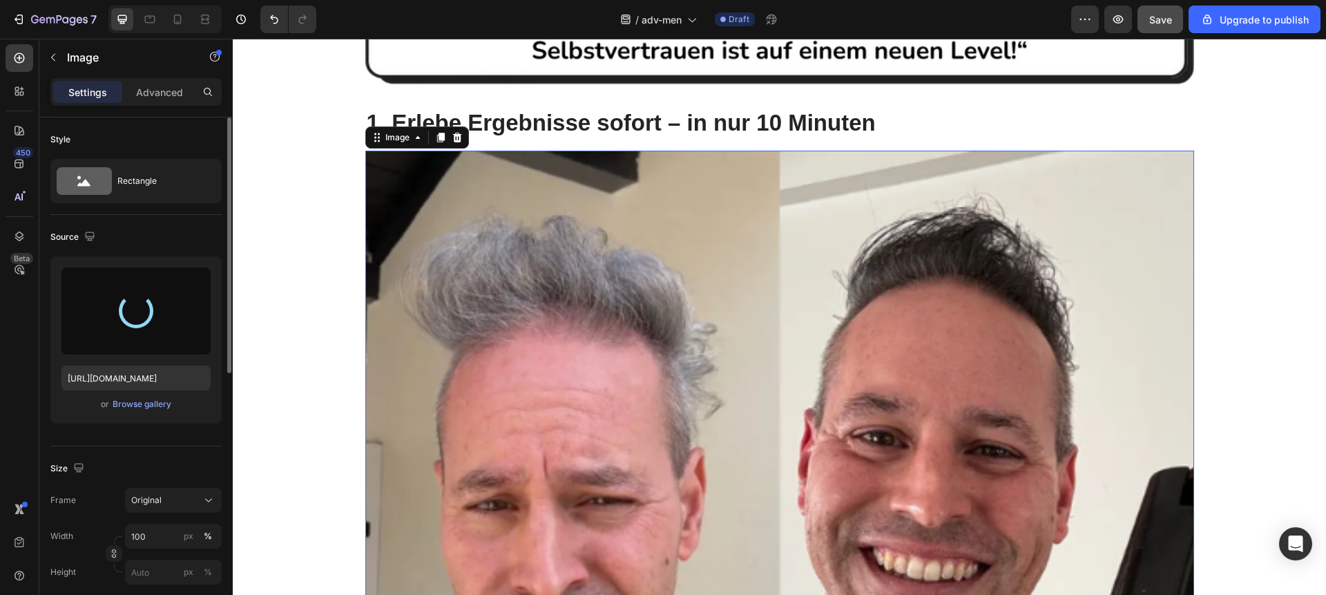
type input "https://cdn.shopify.com/s/files/1/0923/4608/9852/files/gempages_581497520178332…"
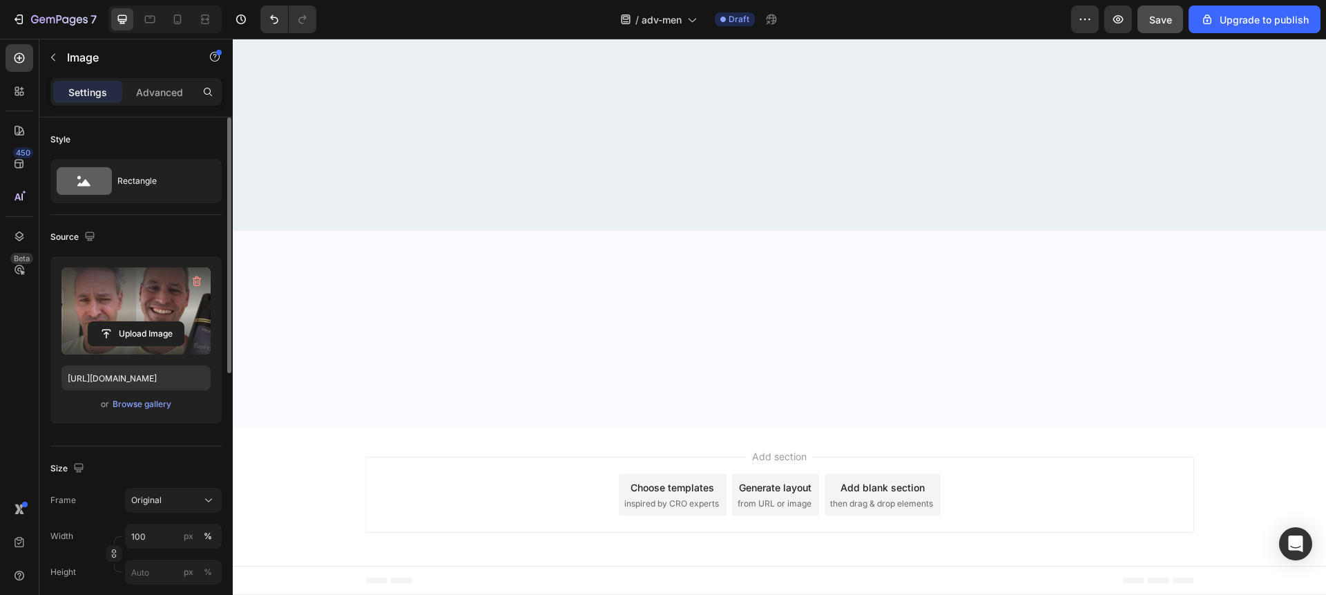
scroll to position [6976, 0]
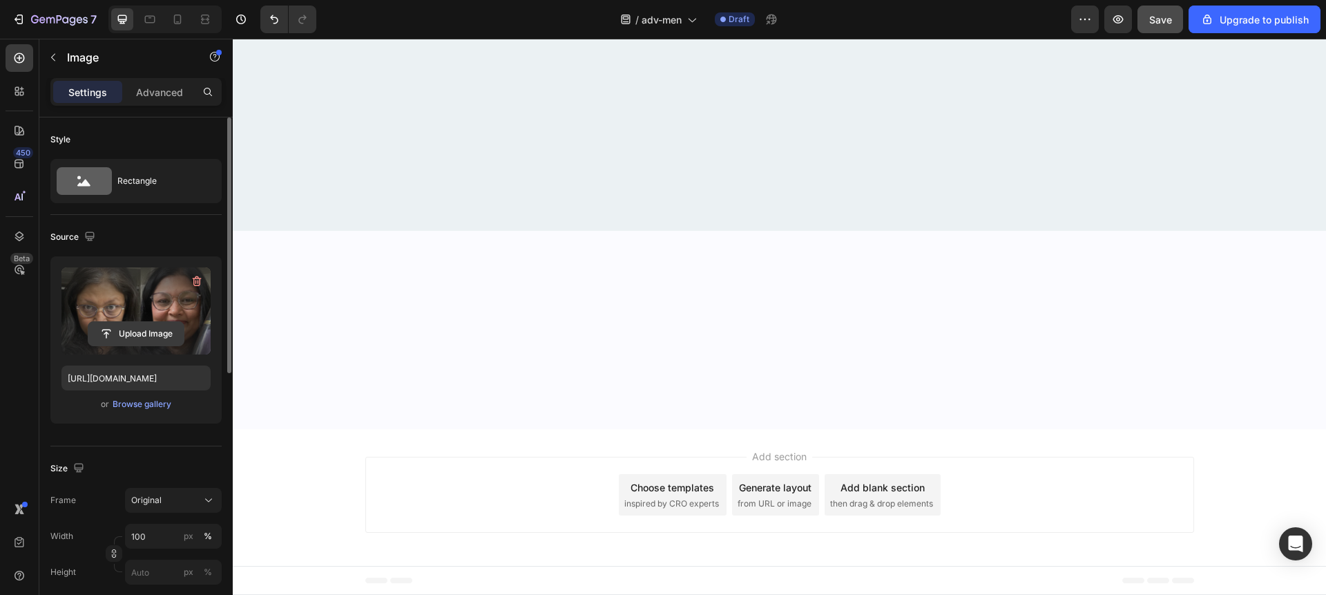
click at [131, 334] on input "file" at bounding box center [135, 333] width 95 height 23
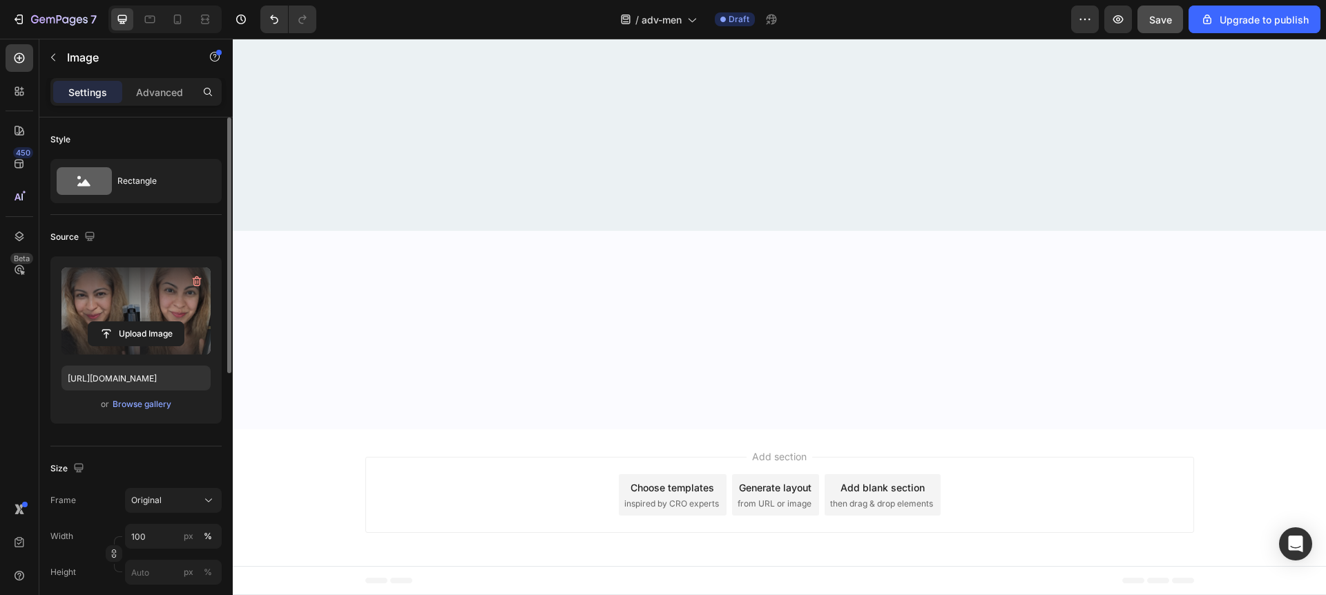
click at [123, 316] on label at bounding box center [135, 310] width 149 height 87
click at [123, 322] on input "file" at bounding box center [135, 333] width 95 height 23
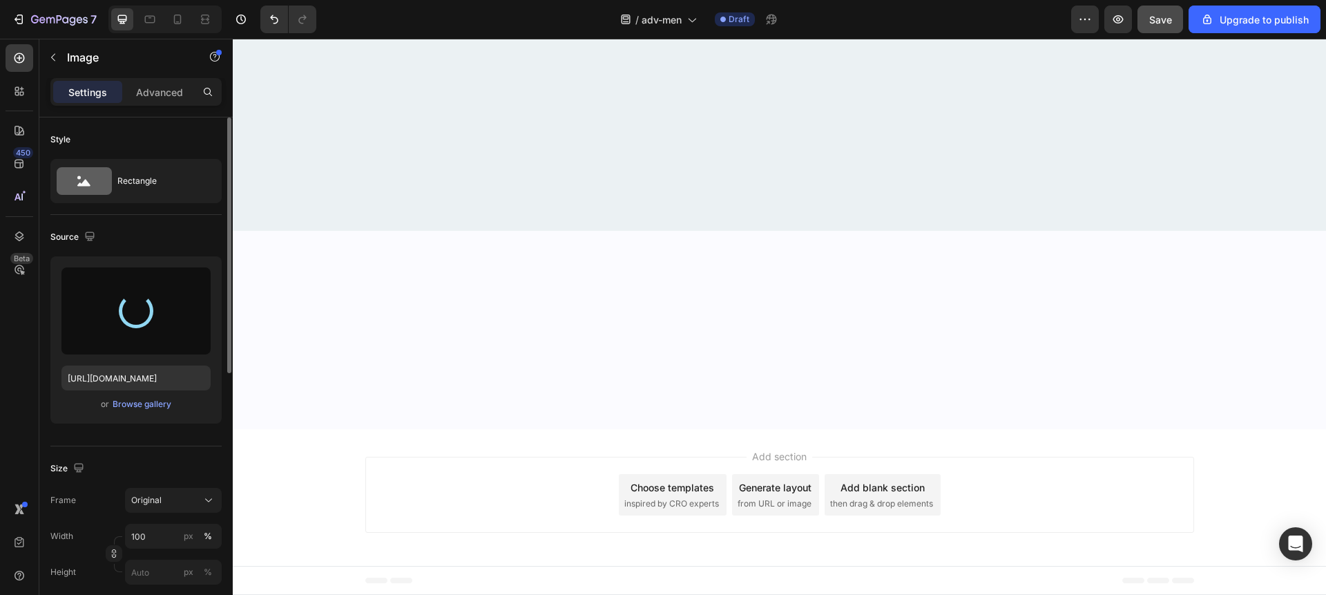
scroll to position [9267, 0]
type input "https://cdn.shopify.com/s/files/1/0923/4608/9852/files/gempages_581497520178332…"
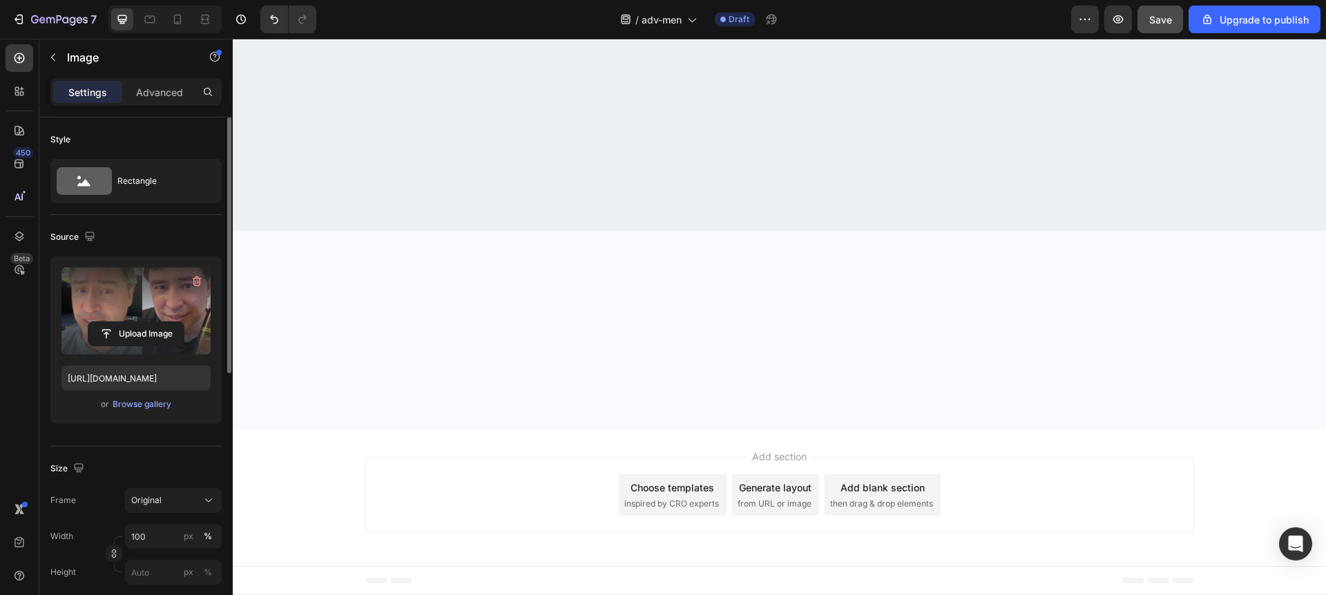
scroll to position [7058, 0]
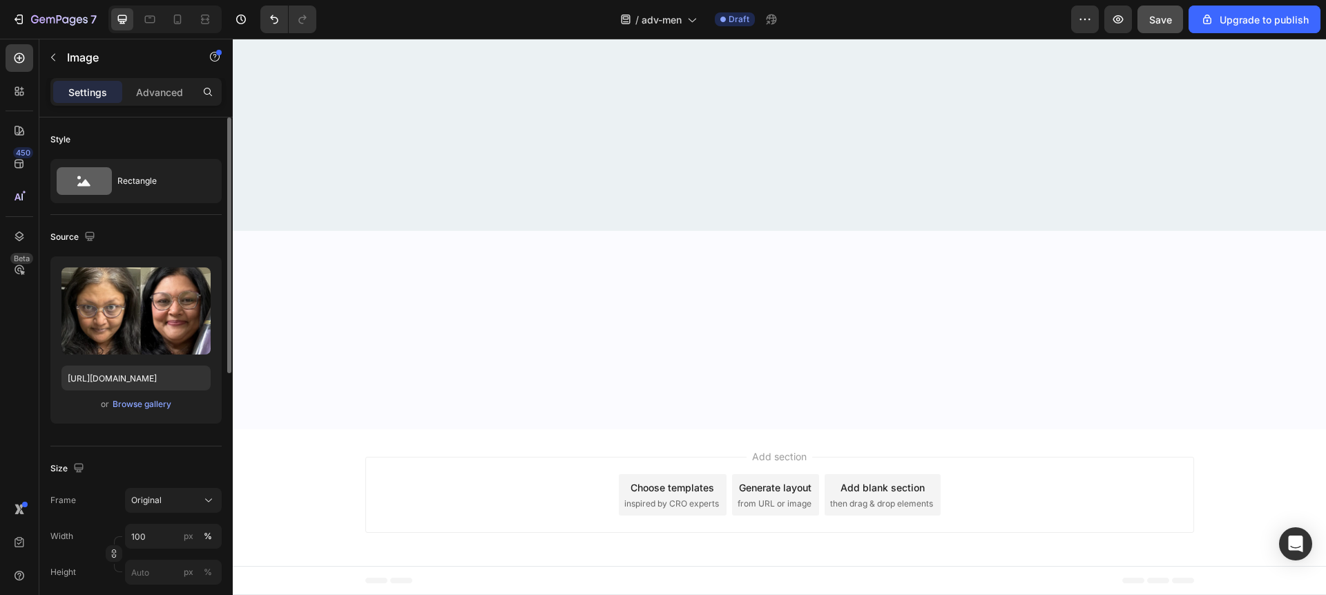
click at [129, 332] on input "file" at bounding box center [135, 333] width 95 height 23
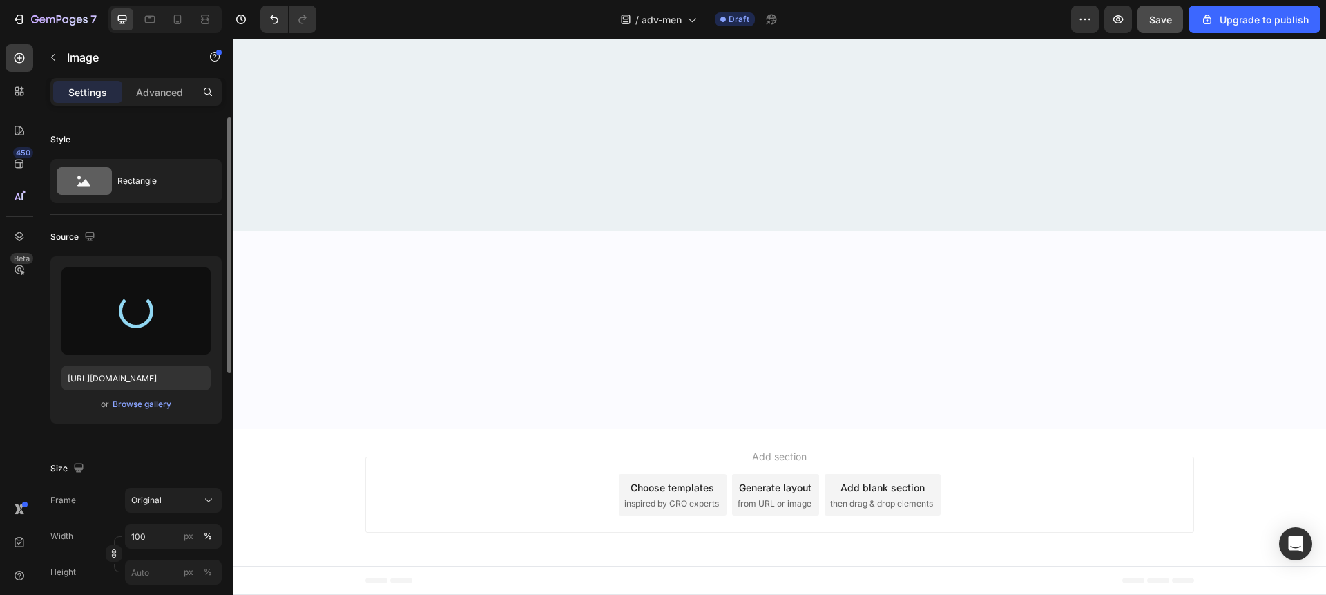
type input "https://cdn.shopify.com/s/files/1/0923/4608/9852/files/gempages_581497520178332…"
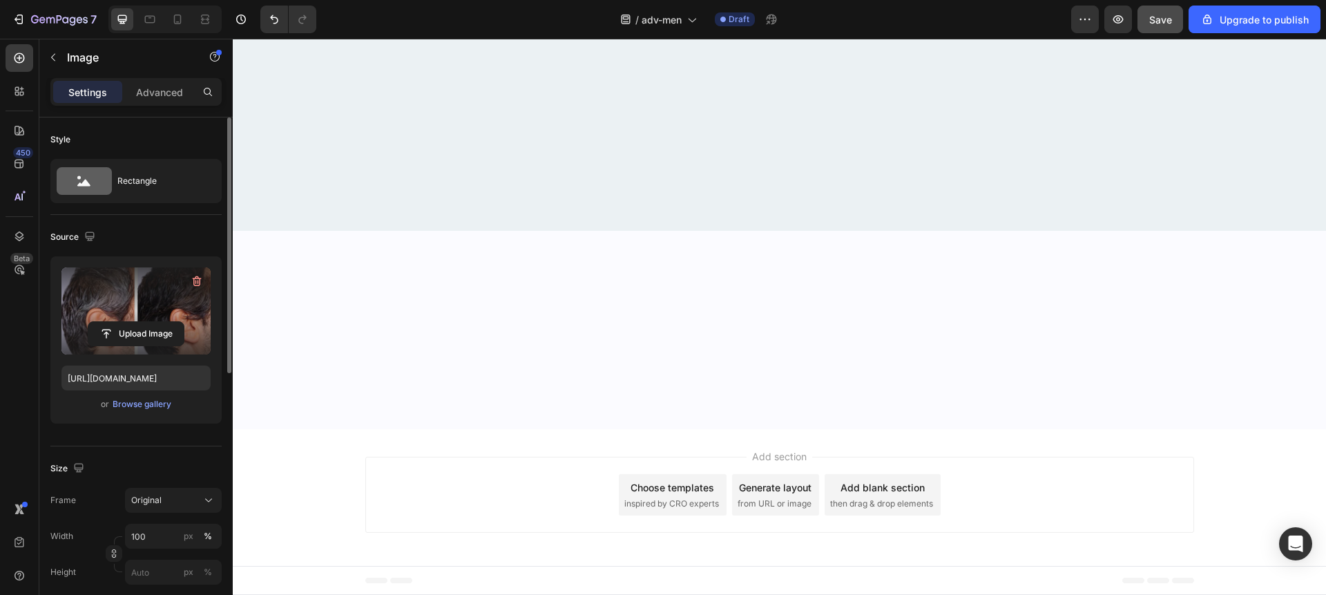
scroll to position [9226, 0]
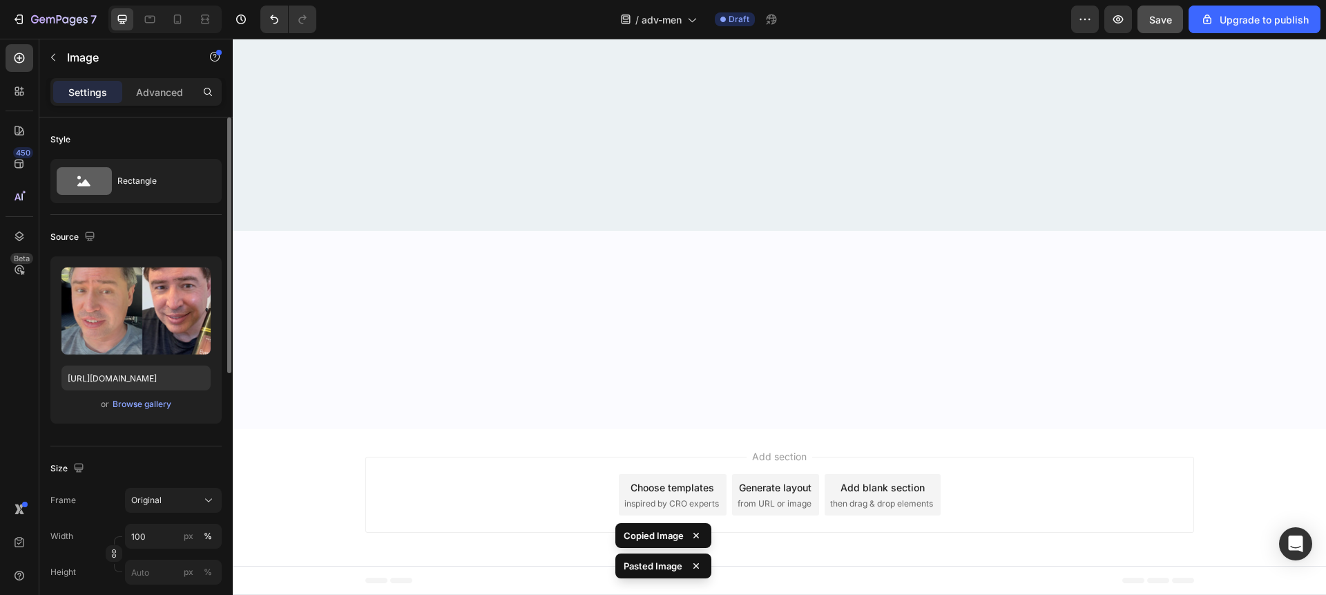
scroll to position [9540, 0]
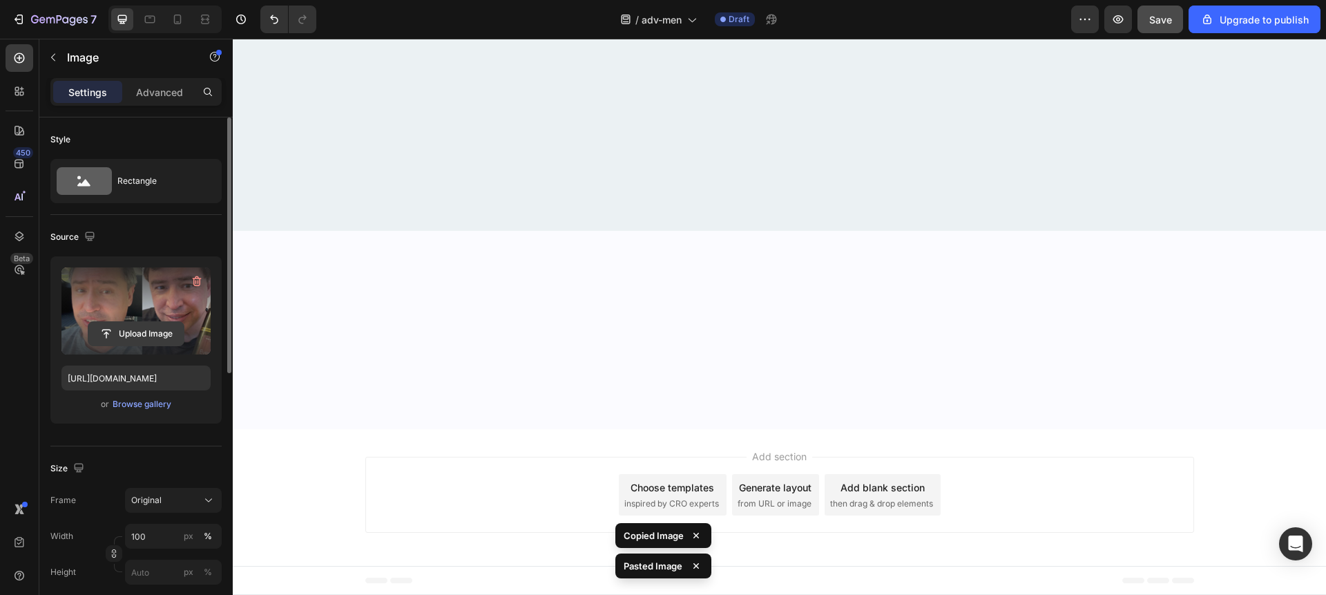
click at [155, 337] on input "file" at bounding box center [135, 333] width 95 height 23
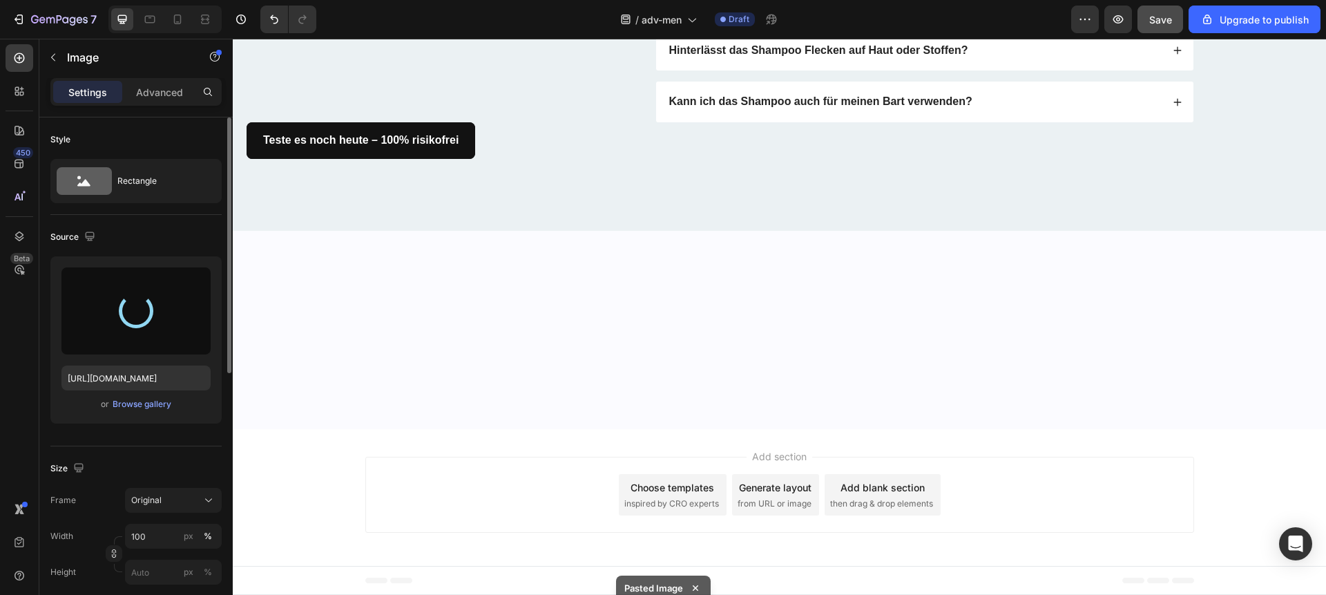
scroll to position [10687, 0]
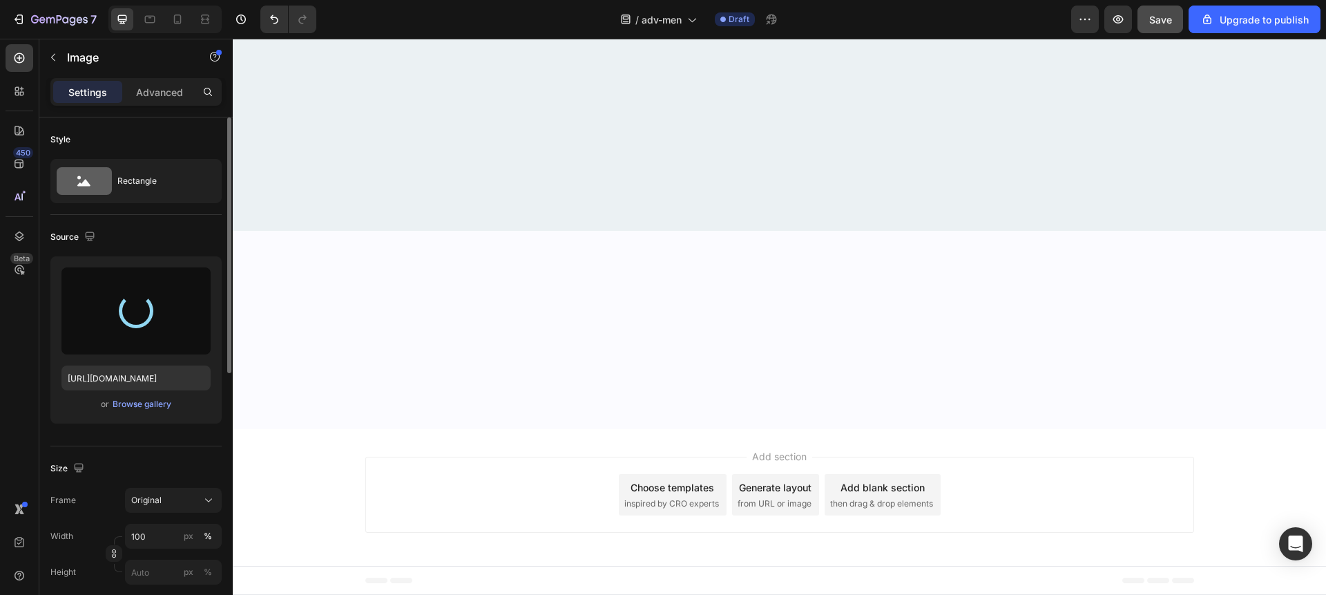
type input "https://cdn.shopify.com/s/files/1/0923/4608/9852/files/gempages_581497520178332…"
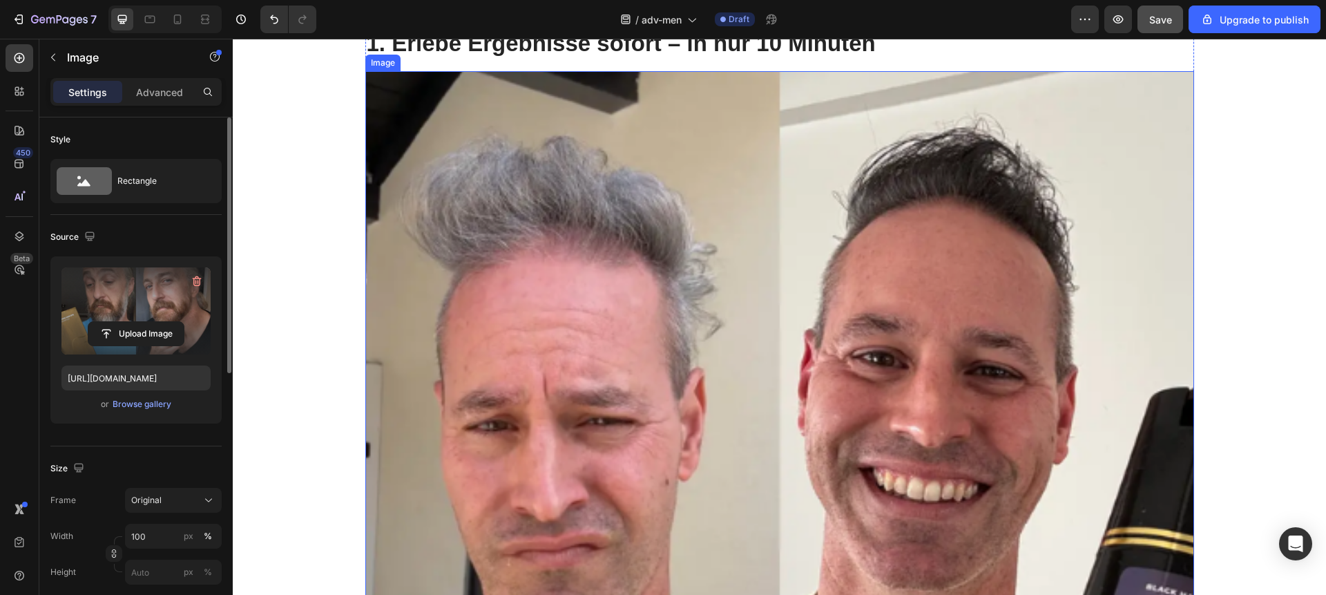
scroll to position [1128, 0]
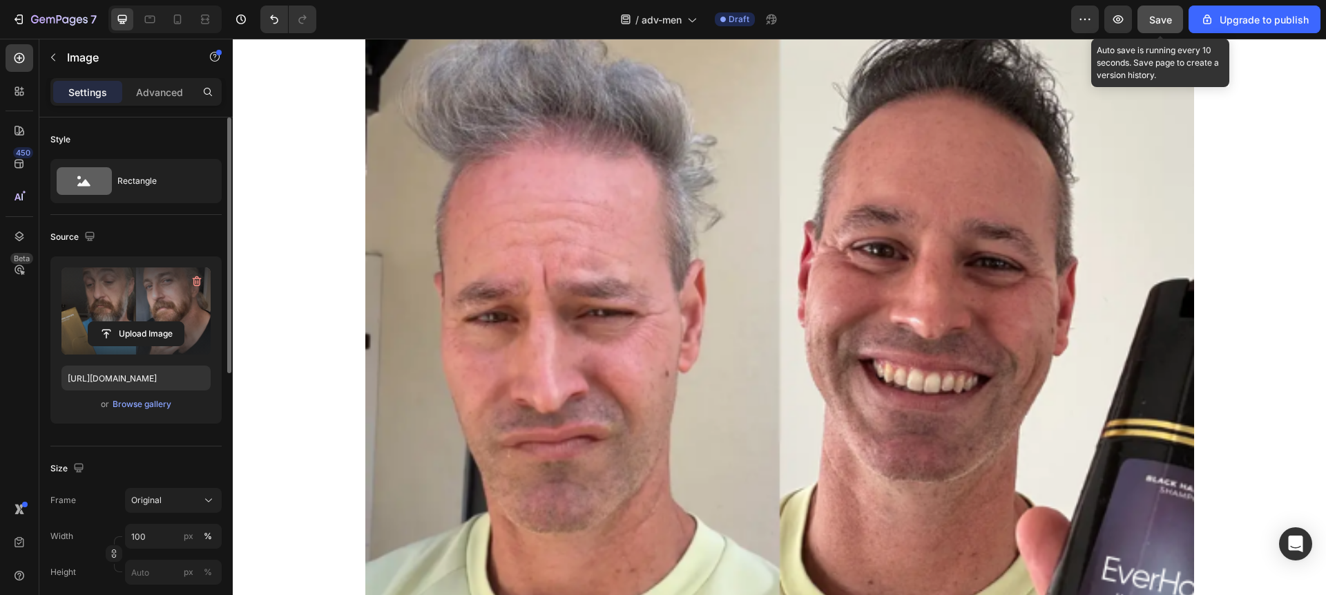
click at [1141, 12] on button "Save" at bounding box center [1160, 20] width 46 height 28
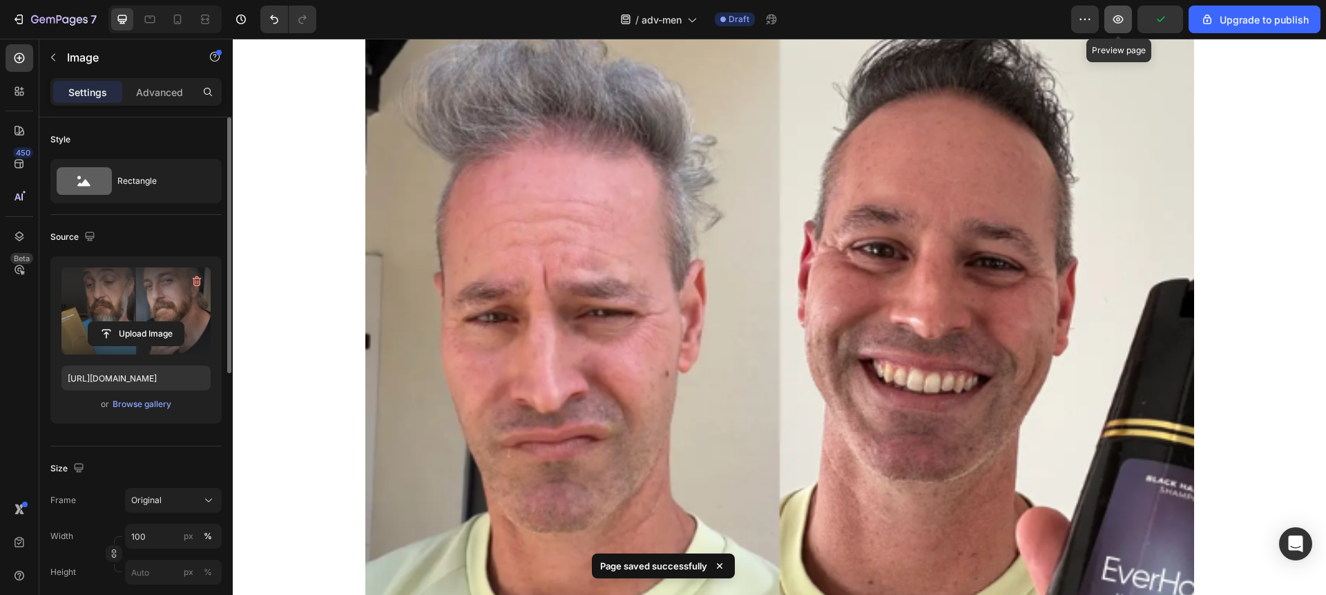
click at [1118, 17] on icon "button" at bounding box center [1118, 19] width 10 height 8
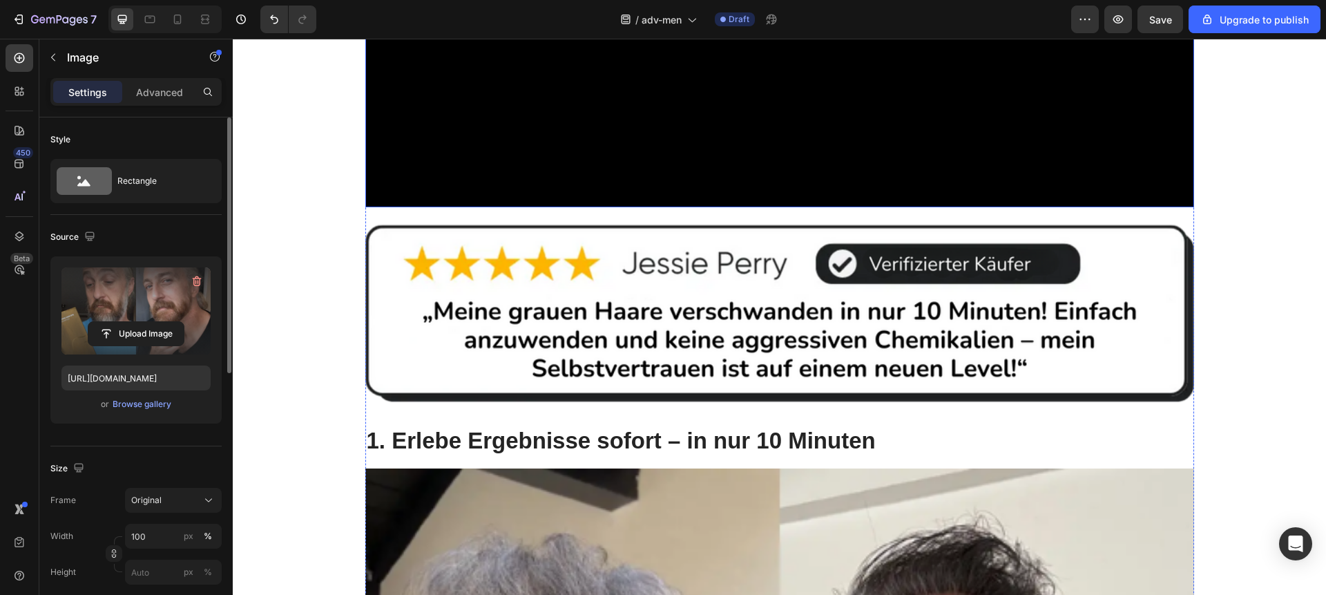
scroll to position [237, 0]
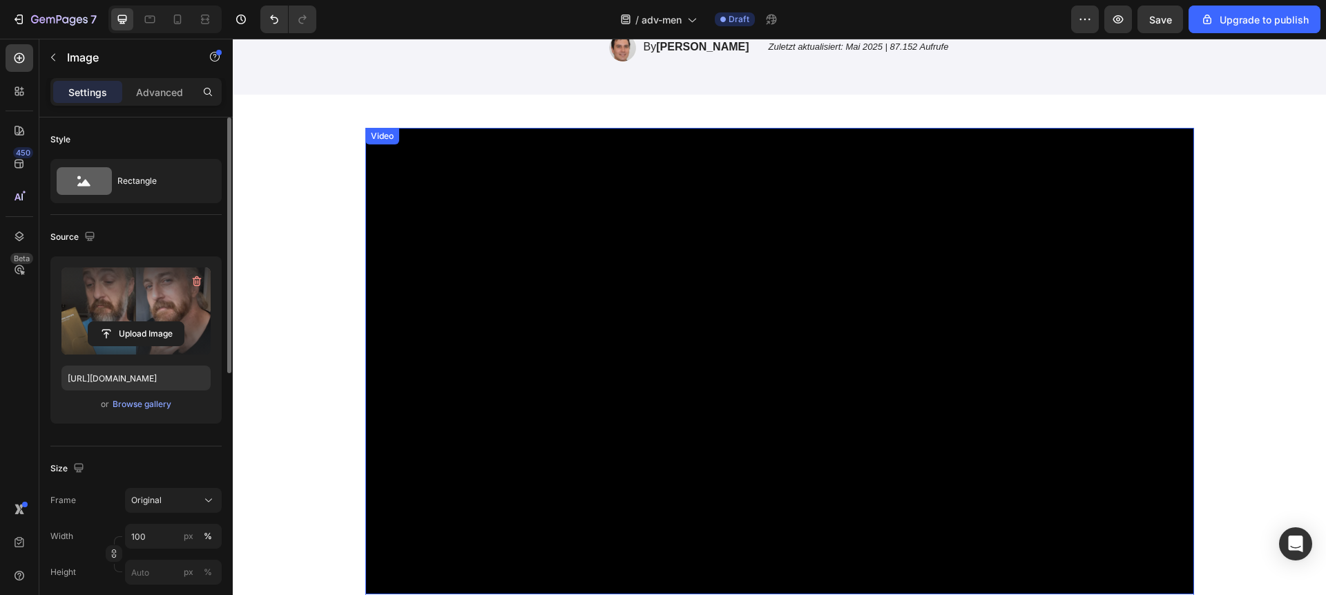
click at [513, 198] on video at bounding box center [779, 361] width 829 height 466
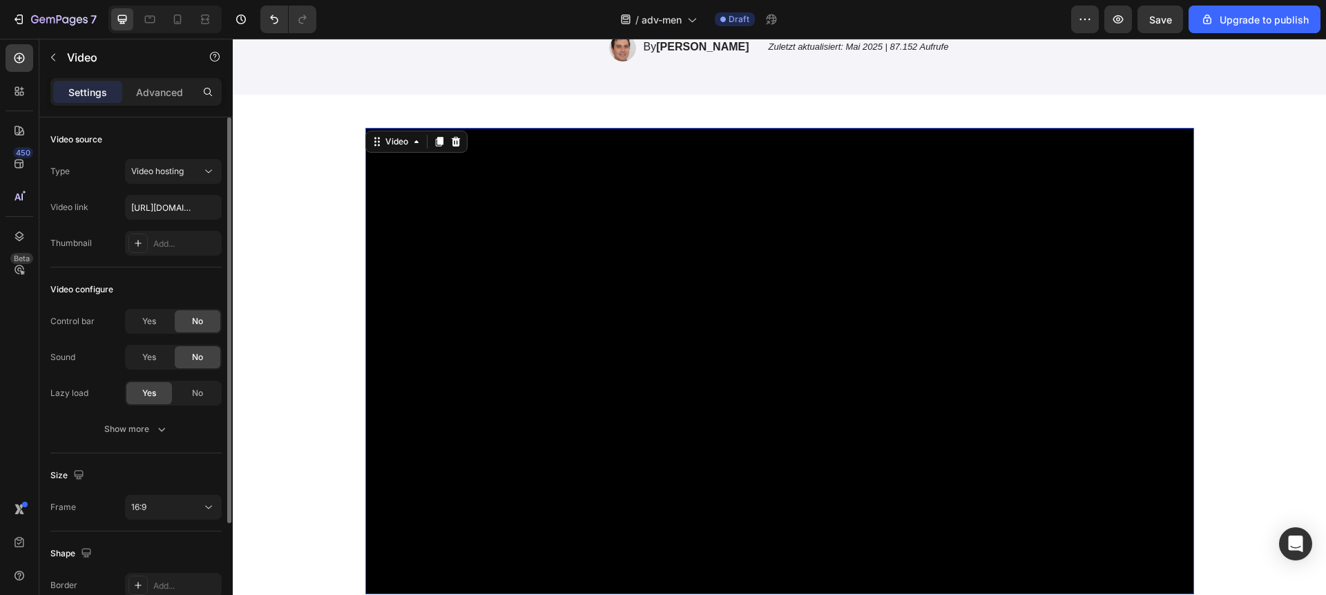
scroll to position [129, 0]
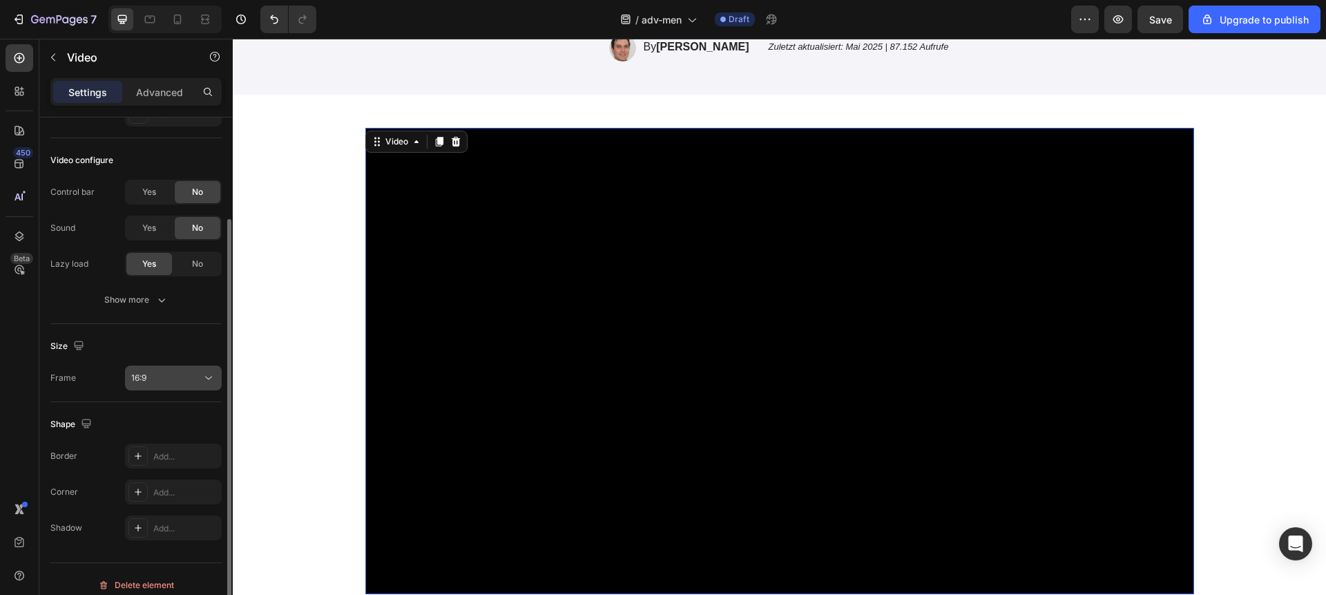
click at [147, 377] on div "16:9" at bounding box center [166, 378] width 70 height 12
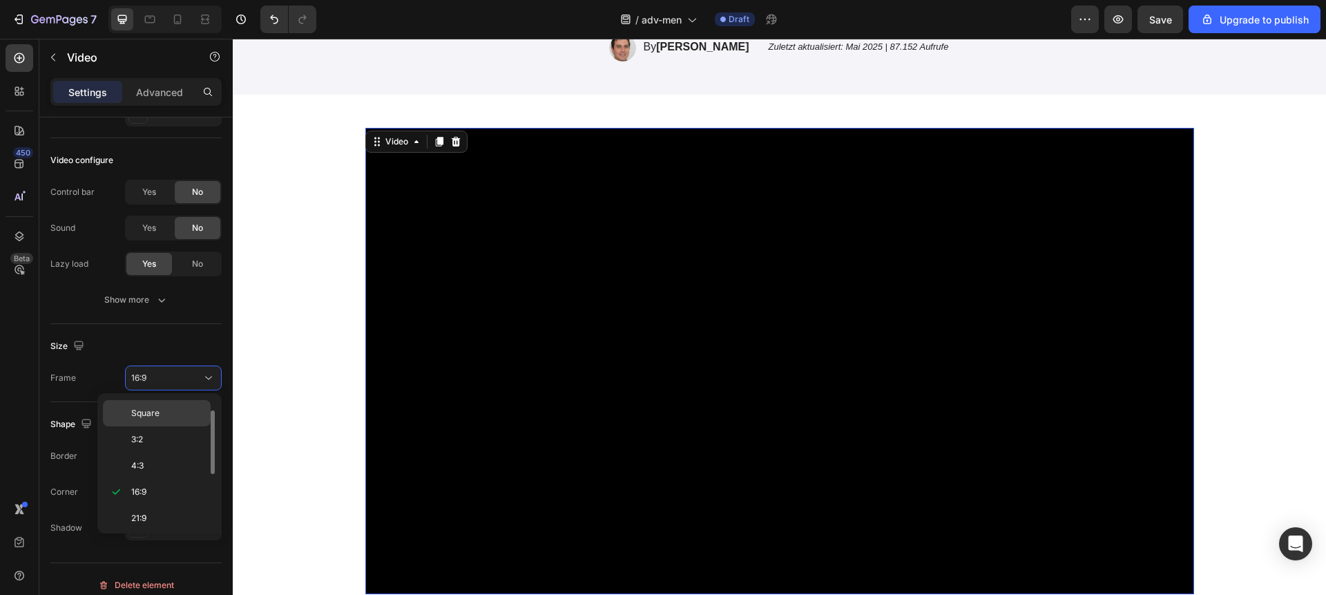
click at [153, 412] on span "Square" at bounding box center [145, 413] width 28 height 12
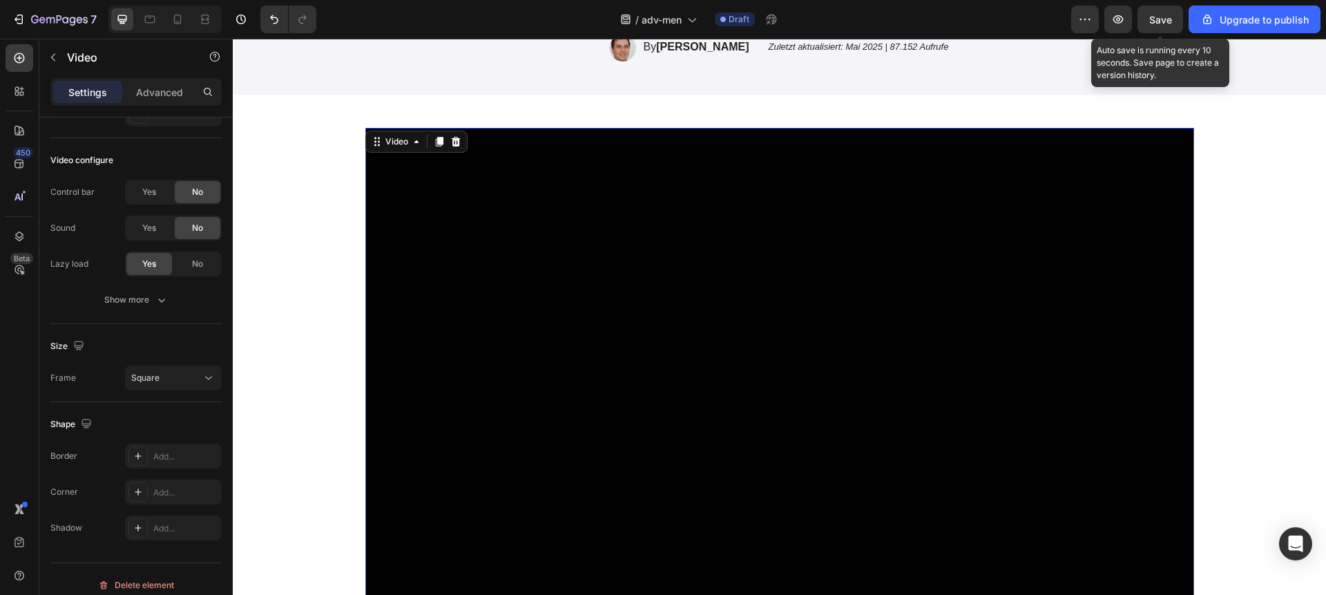
click at [1154, 25] on span "Save" at bounding box center [1160, 20] width 23 height 12
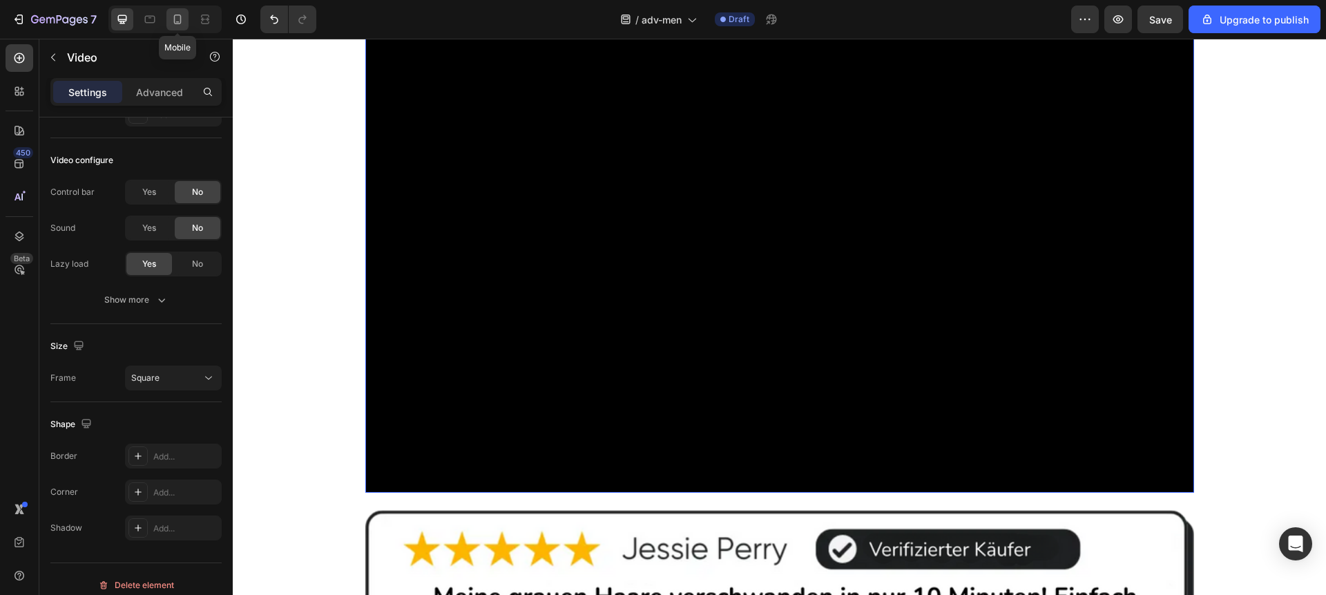
click at [175, 18] on icon at bounding box center [178, 19] width 14 height 14
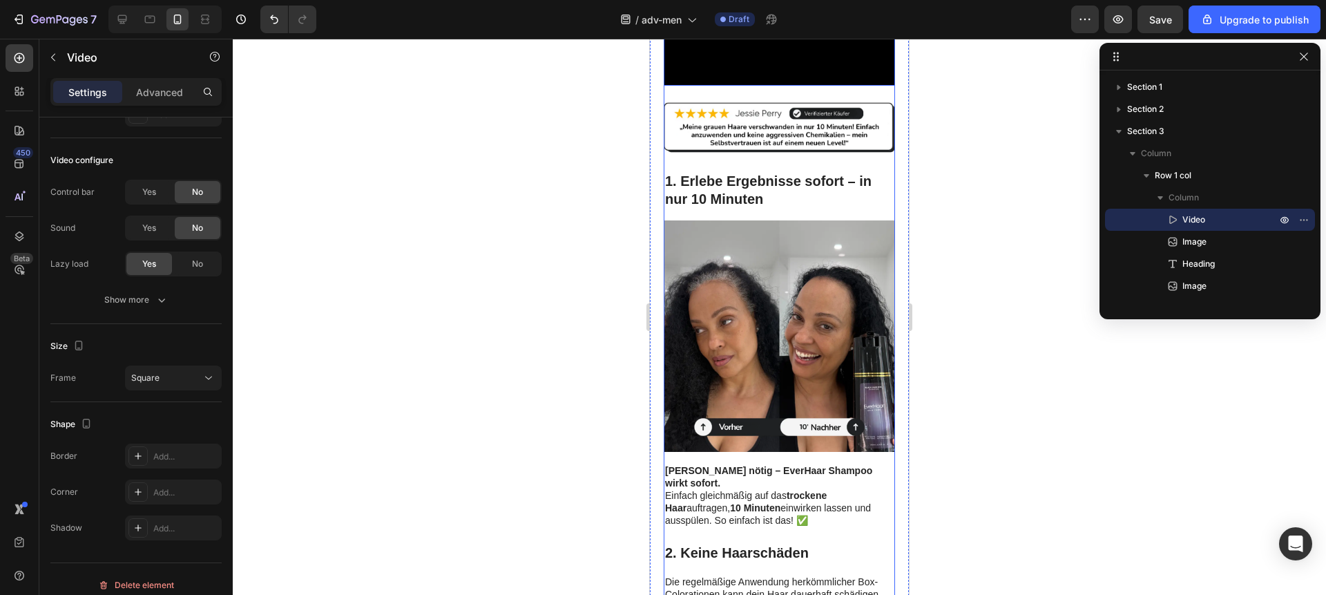
scroll to position [492, 0]
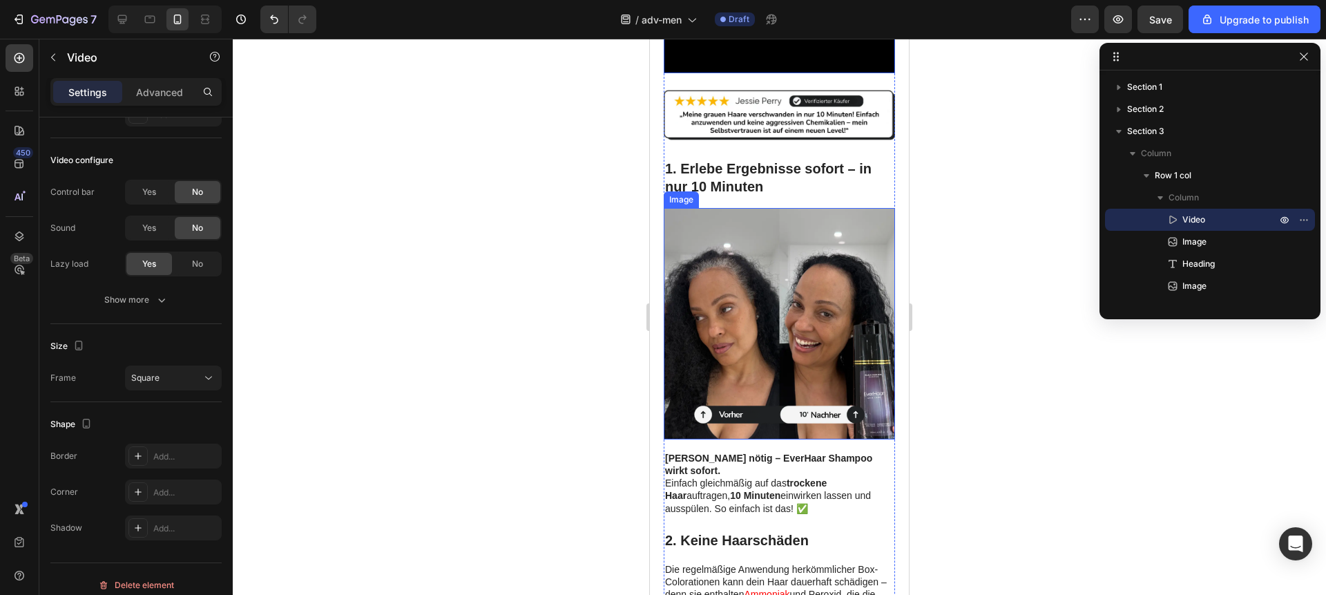
click at [738, 356] on img at bounding box center [779, 323] width 231 height 231
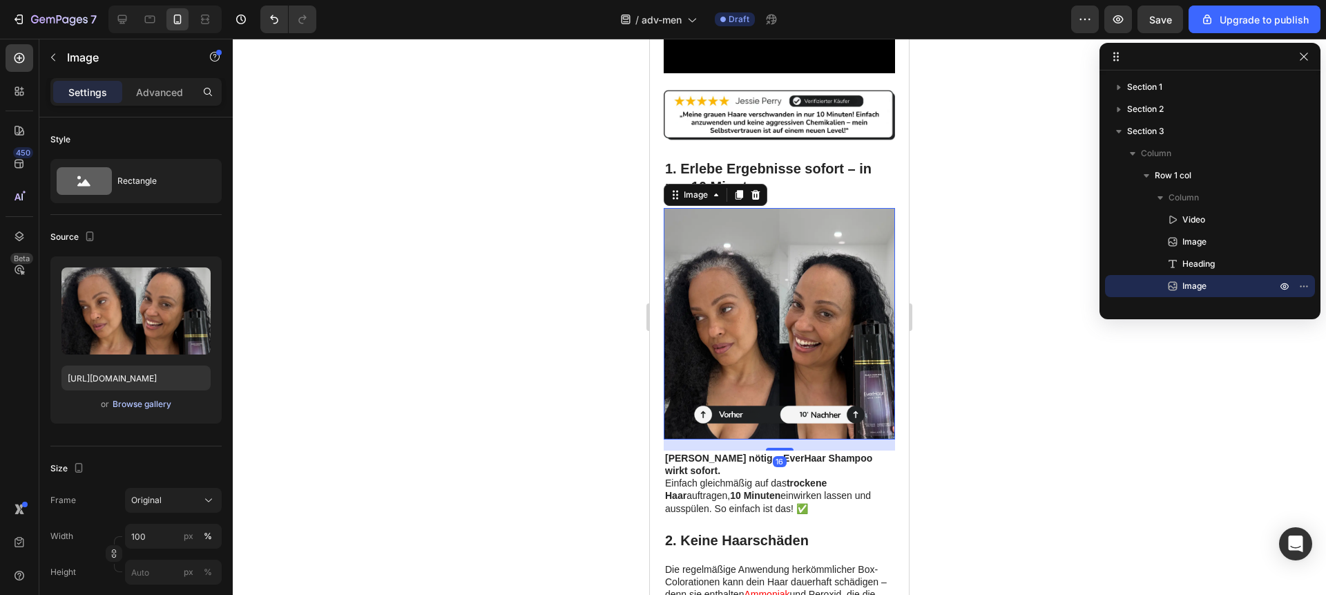
click at [123, 404] on div "Browse gallery" at bounding box center [142, 404] width 59 height 12
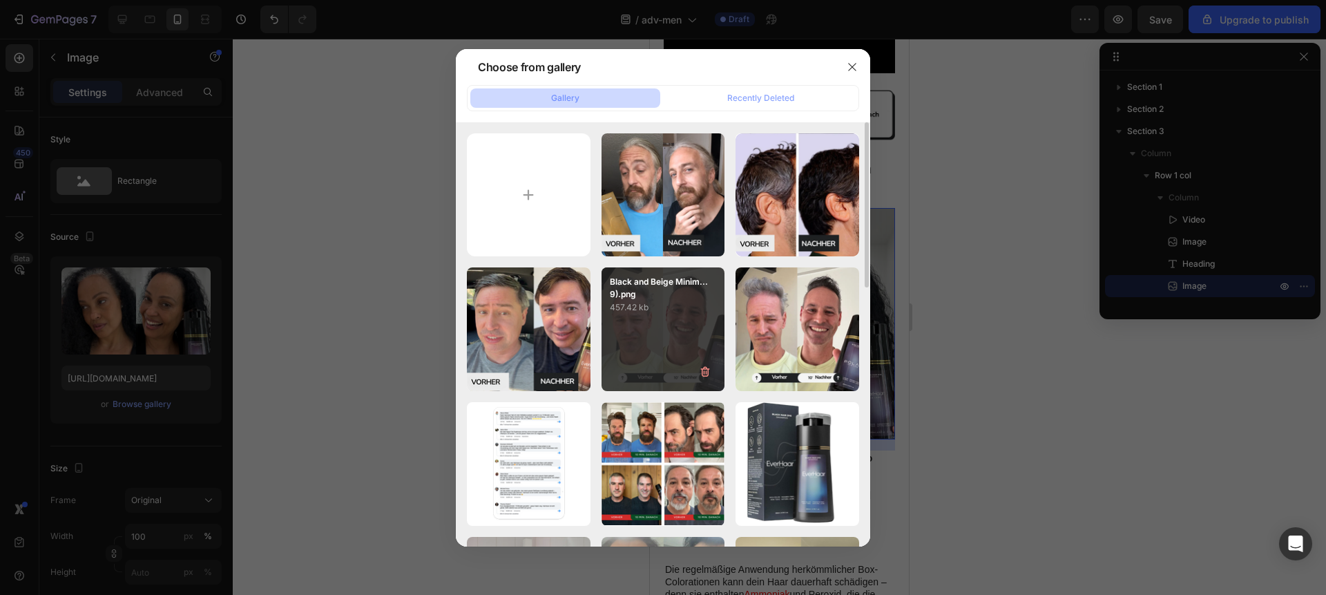
click at [659, 335] on div "Black and Beige Minim...9).png 457.42 kb" at bounding box center [663, 329] width 124 height 124
type input "https://cdn.shopify.com/s/files/1/0923/4608/9852/files/gempages_581497520178332…"
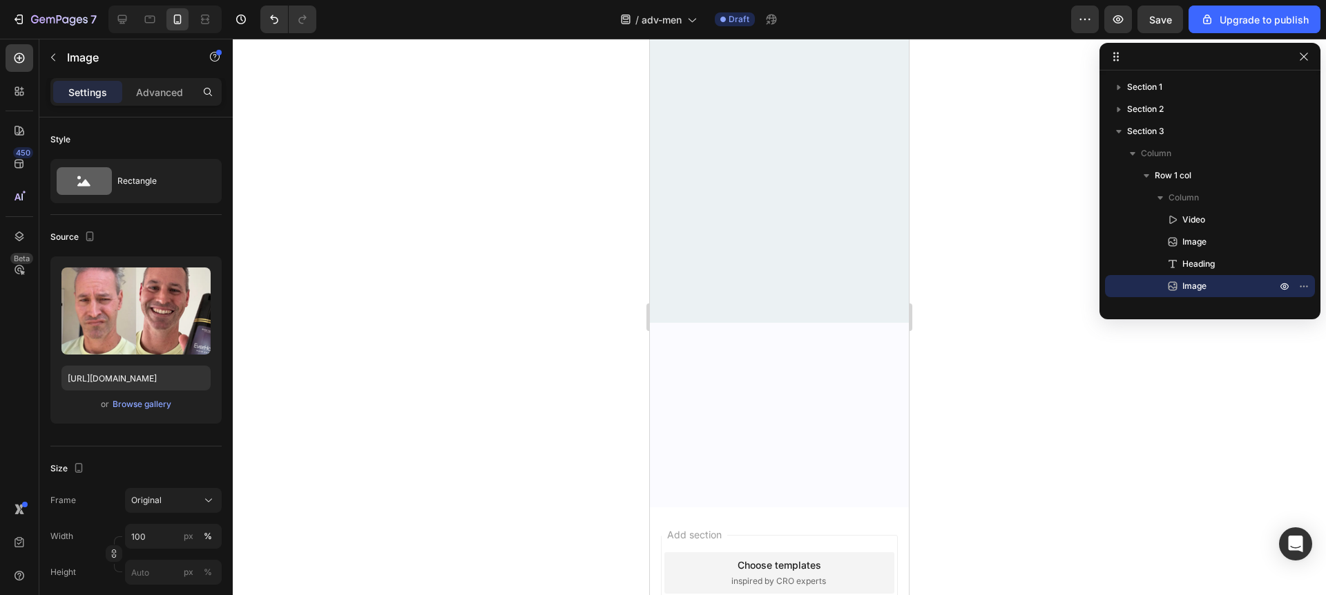
scroll to position [3212, 0]
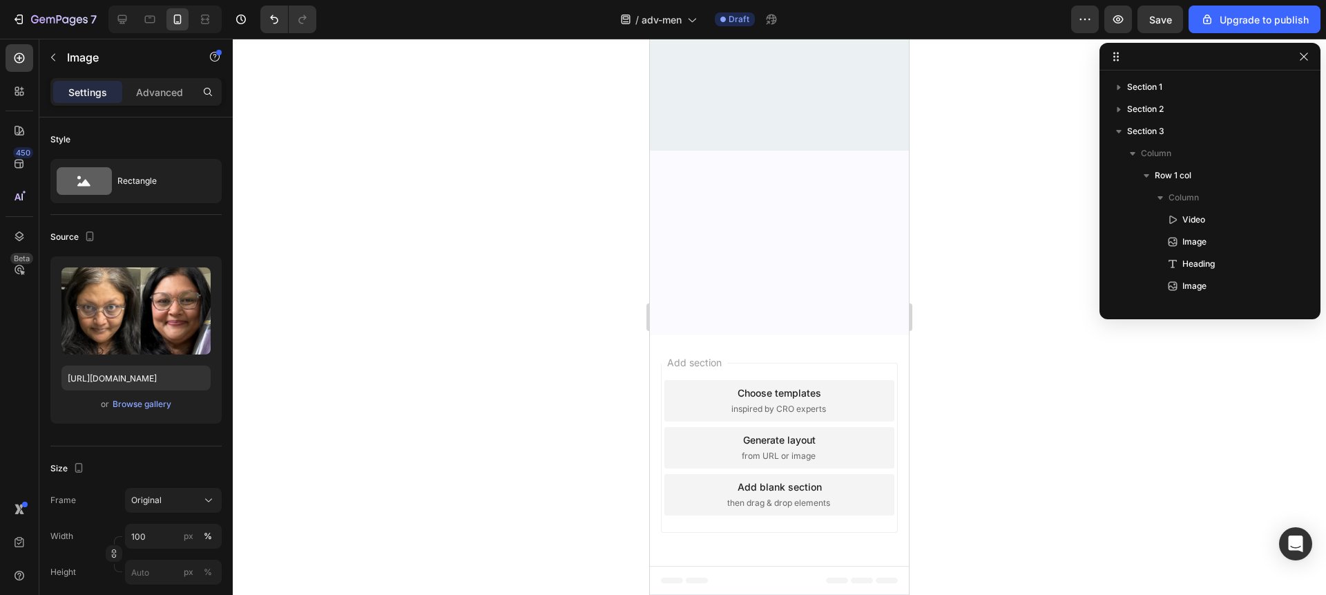
scroll to position [549, 0]
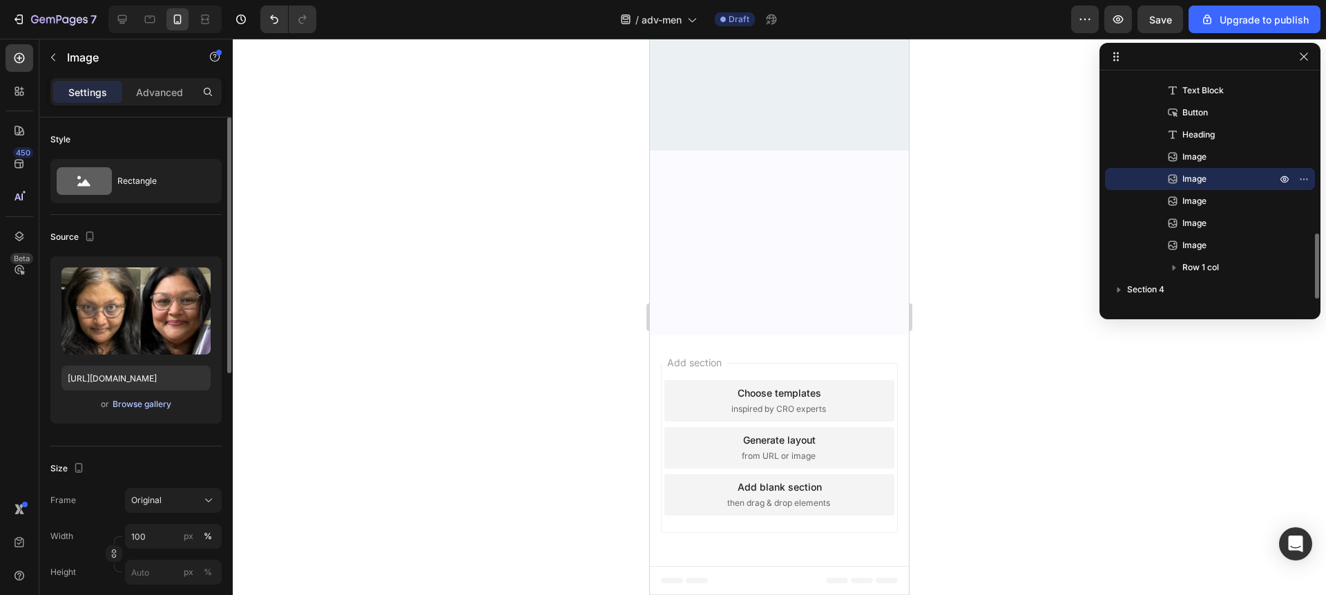
click at [140, 412] on div "Upload Image https://cdn.shopify.com/s/files/1/0923/4608/9852/files/gempages_58…" at bounding box center [135, 339] width 171 height 167
click at [141, 407] on div "Browse gallery" at bounding box center [142, 404] width 59 height 12
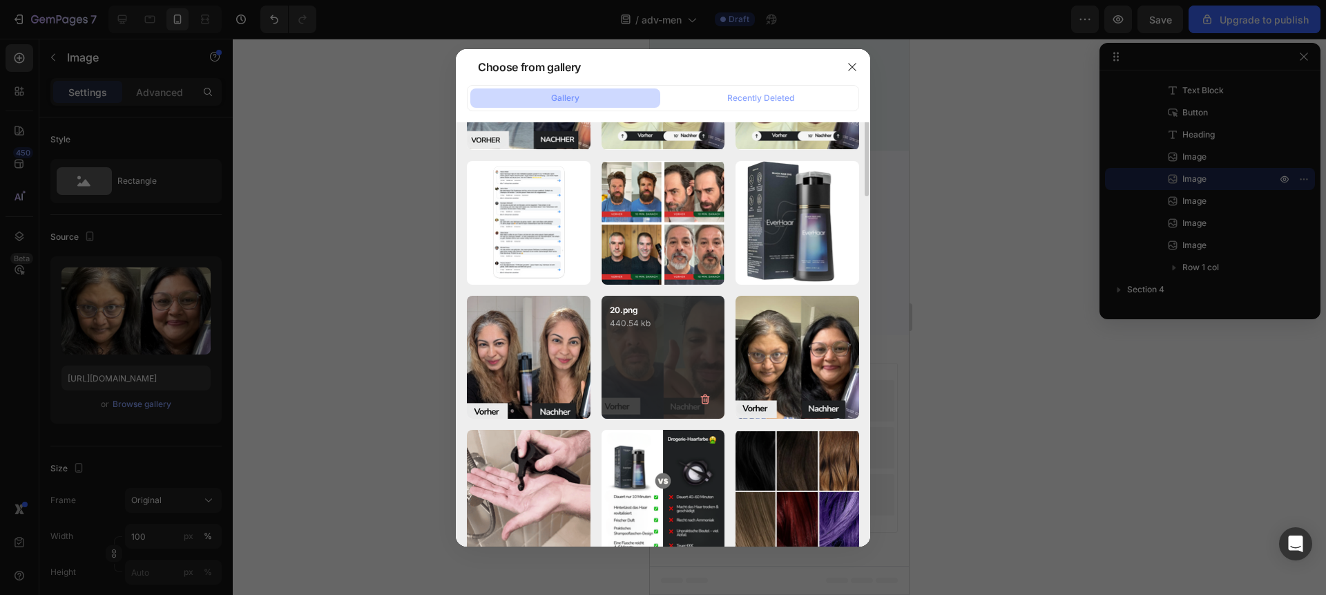
scroll to position [0, 0]
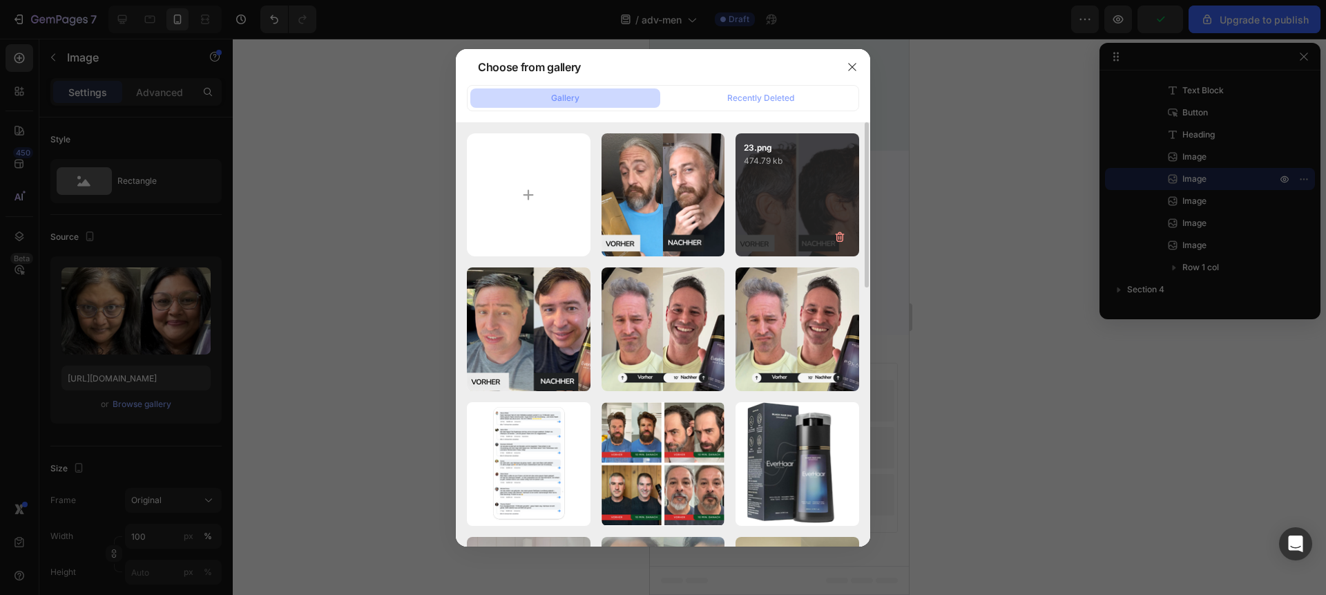
click at [776, 226] on div "23.png 474.79 kb" at bounding box center [797, 195] width 124 height 124
type input "https://cdn.shopify.com/s/files/1/0923/4608/9852/files/gempages_581497520178332…"
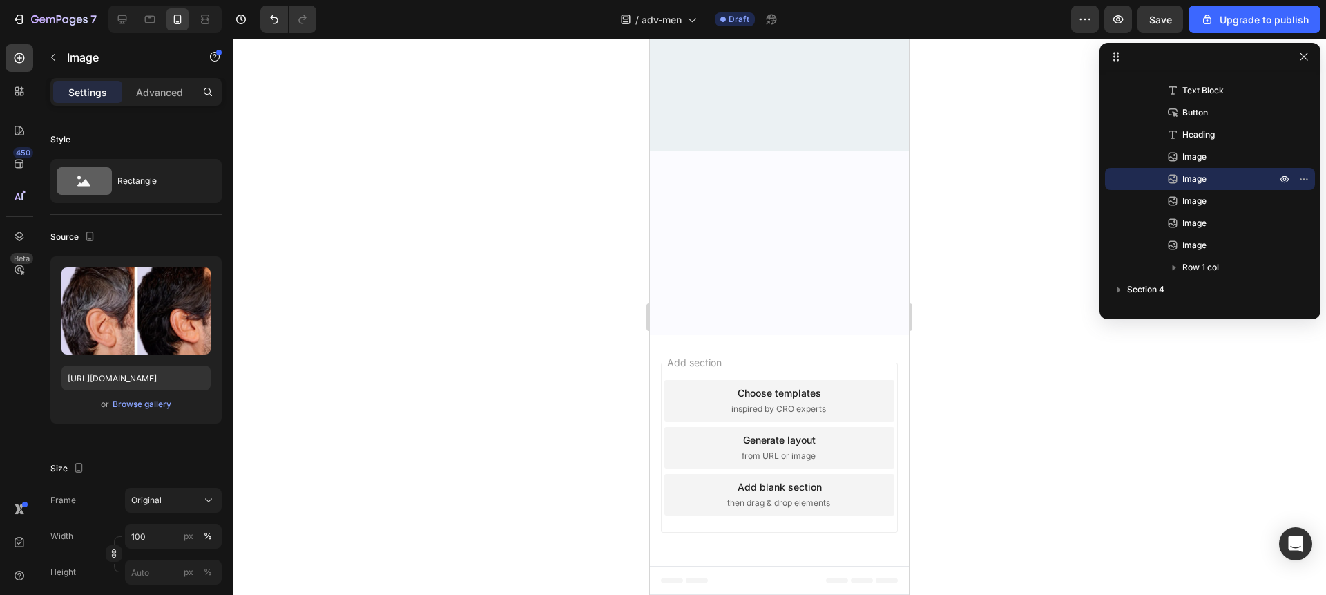
scroll to position [3477, 0]
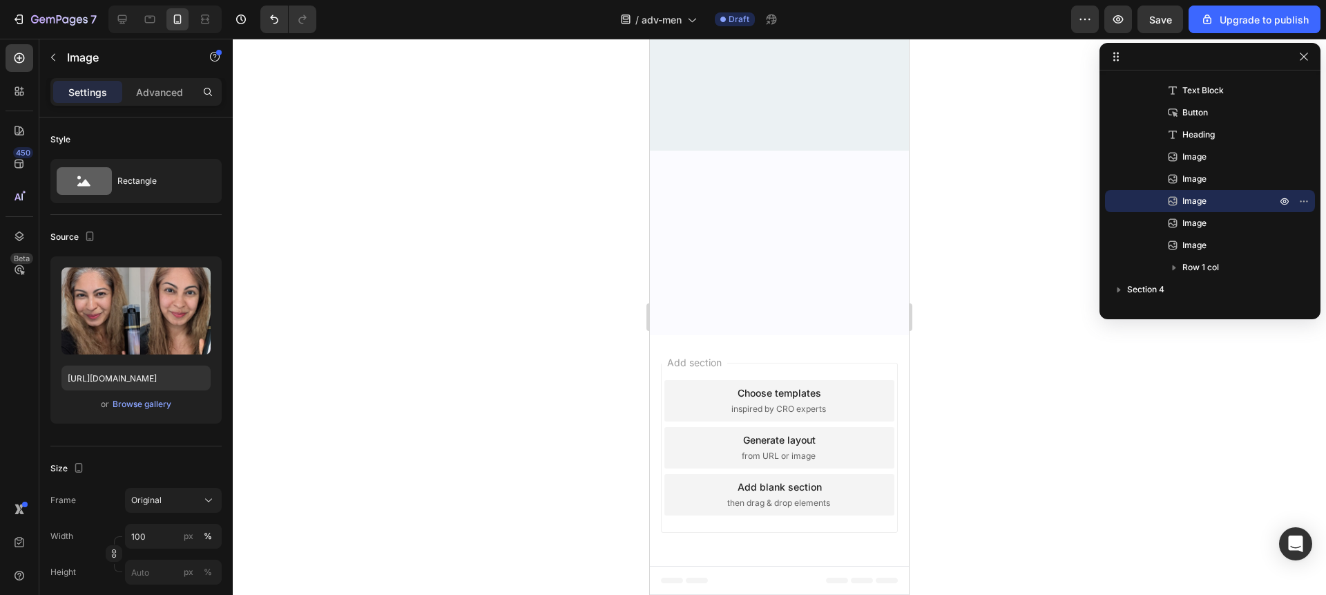
click at [153, 406] on div "Browse gallery" at bounding box center [142, 404] width 59 height 12
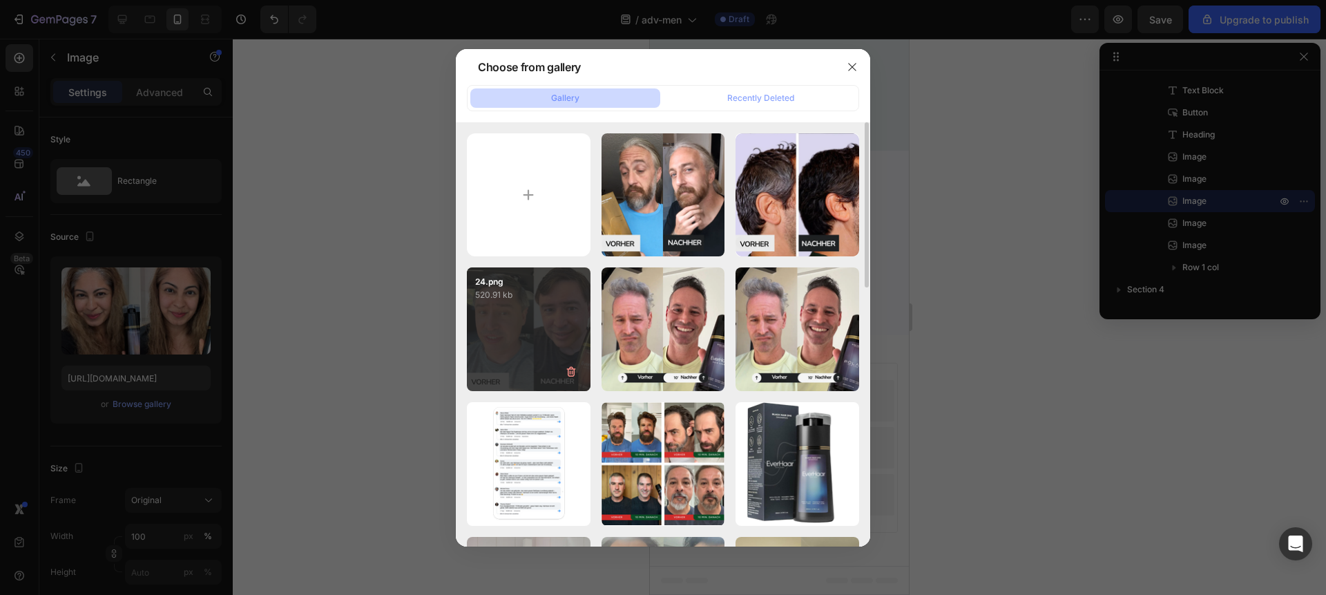
click at [548, 299] on p "520.91 kb" at bounding box center [528, 295] width 107 height 14
type input "https://cdn.shopify.com/s/files/1/0923/4608/9852/files/gempages_581497520178332…"
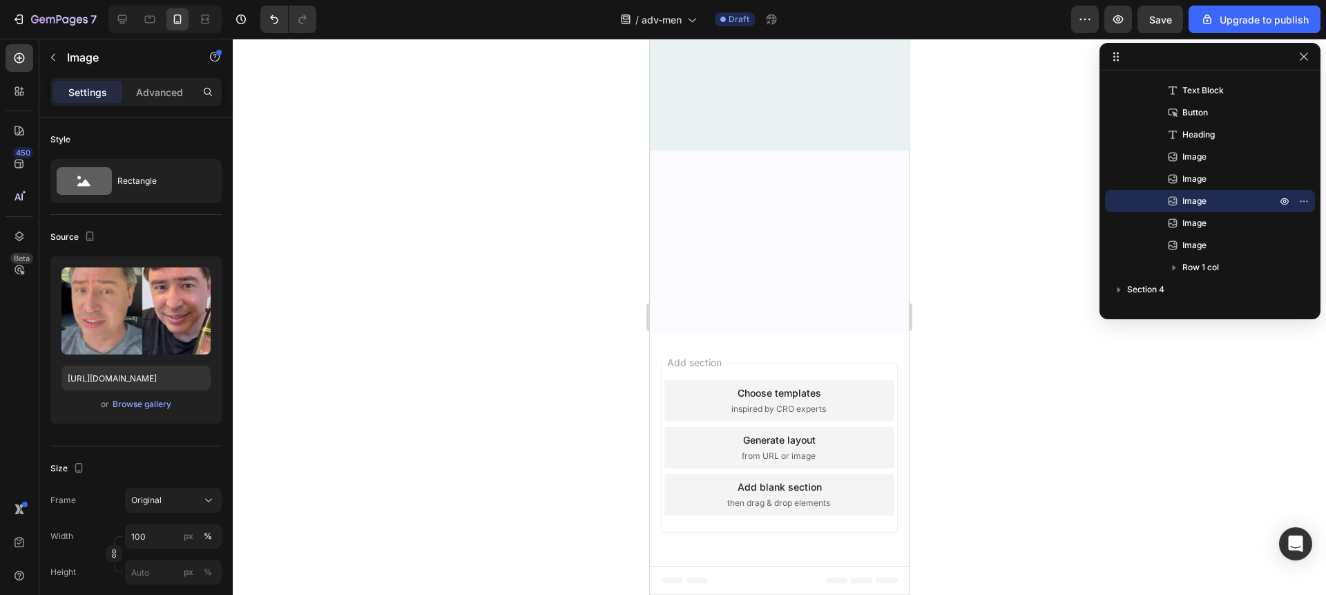
scroll to position [3799, 0]
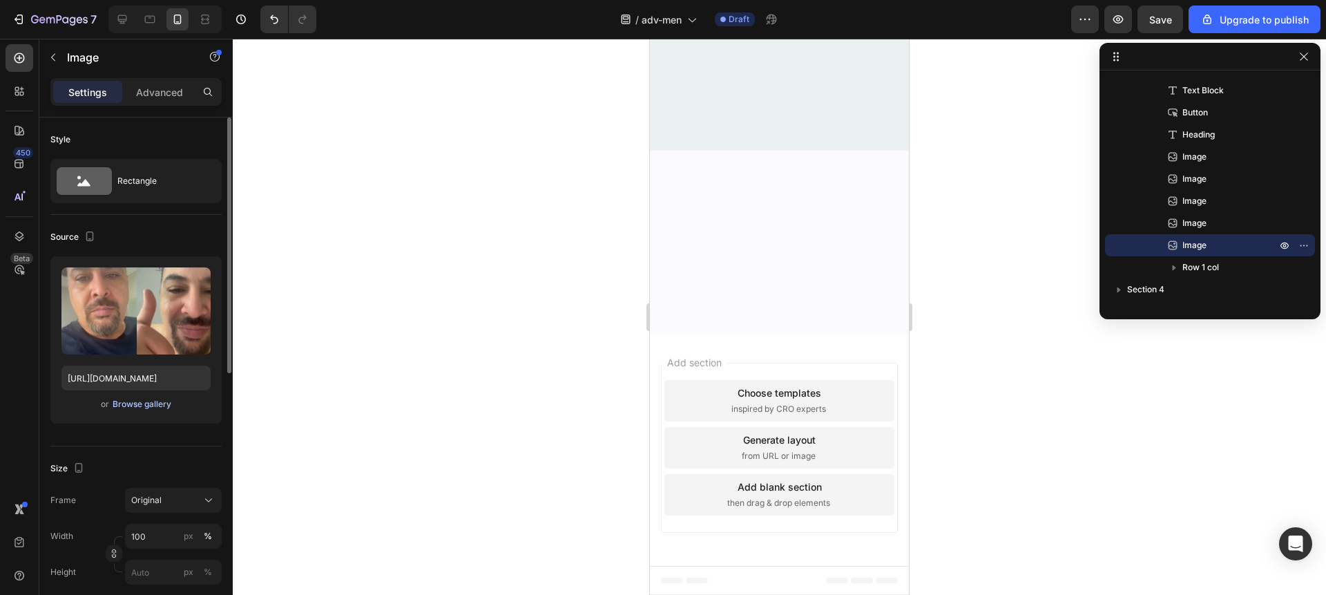
click at [128, 402] on div "Browse gallery" at bounding box center [142, 404] width 59 height 12
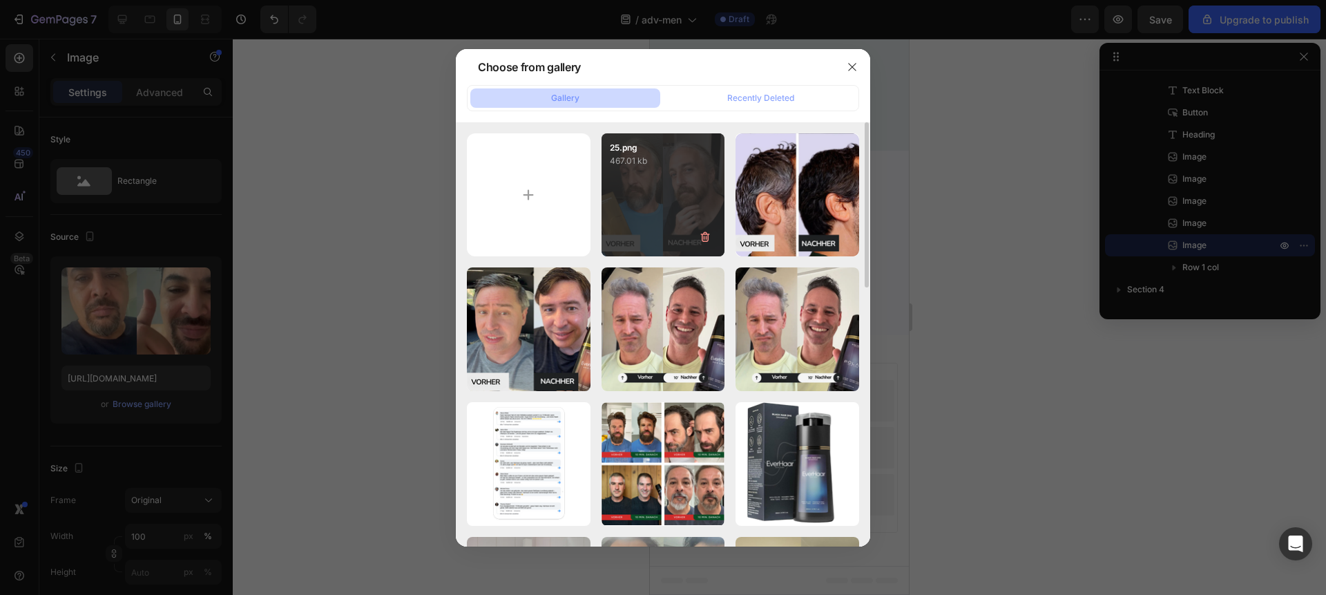
click at [612, 224] on div "25.png 467.01 kb" at bounding box center [663, 195] width 124 height 124
type input "https://cdn.shopify.com/s/files/1/0923/4608/9852/files/gempages_581497520178332…"
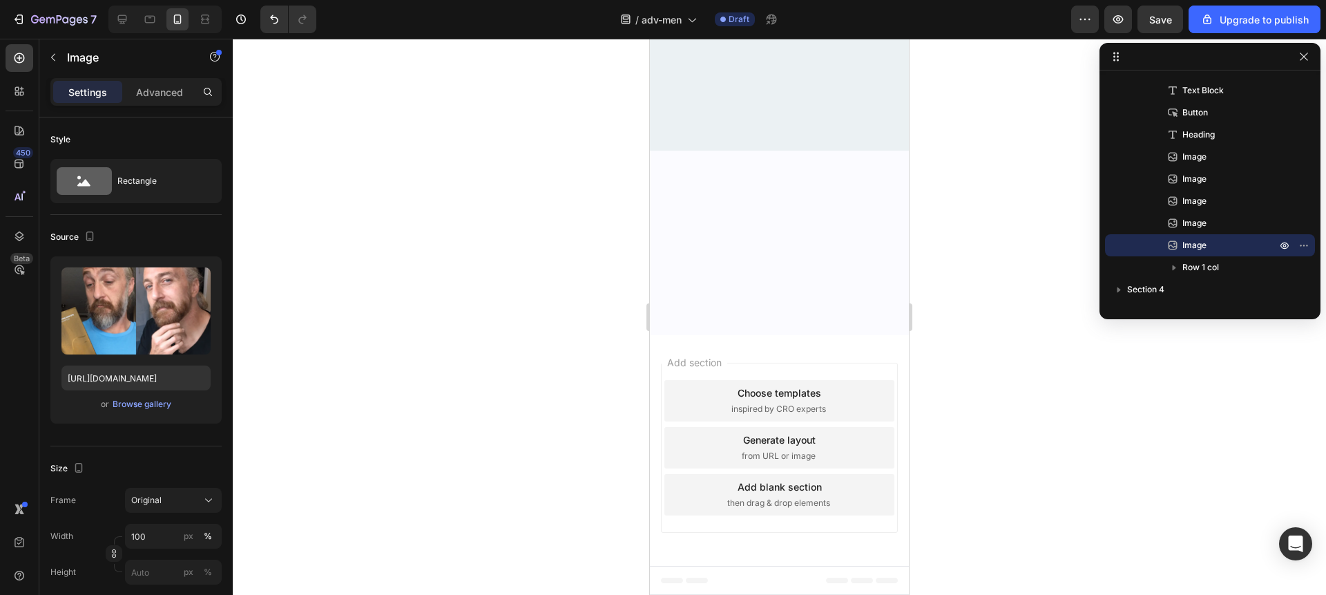
scroll to position [4076, 0]
click at [1146, 19] on button "button" at bounding box center [1160, 20] width 46 height 28
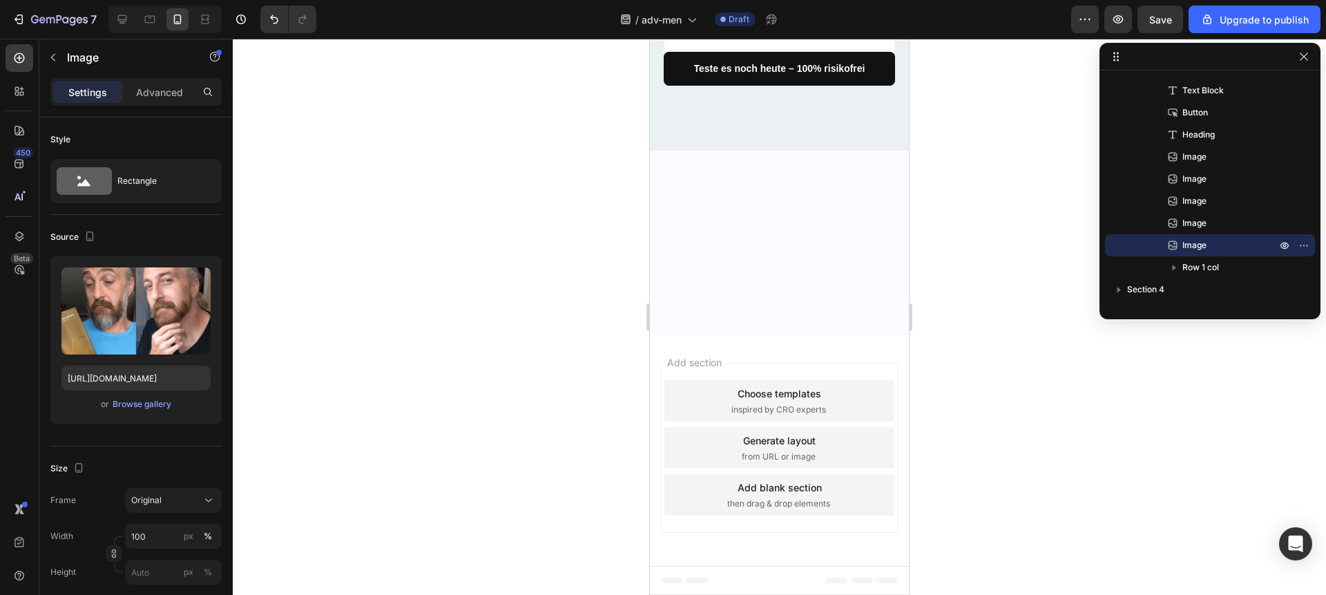
scroll to position [4887, 0]
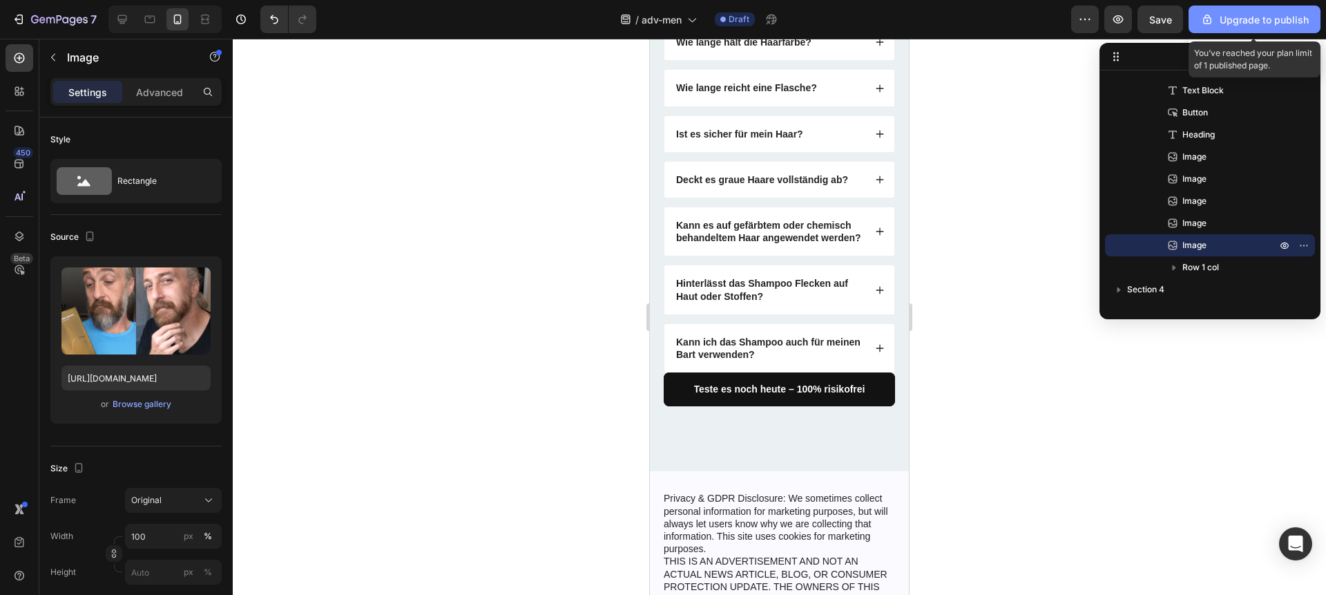
click at [1246, 23] on div "Upgrade to publish" at bounding box center [1254, 19] width 108 height 15
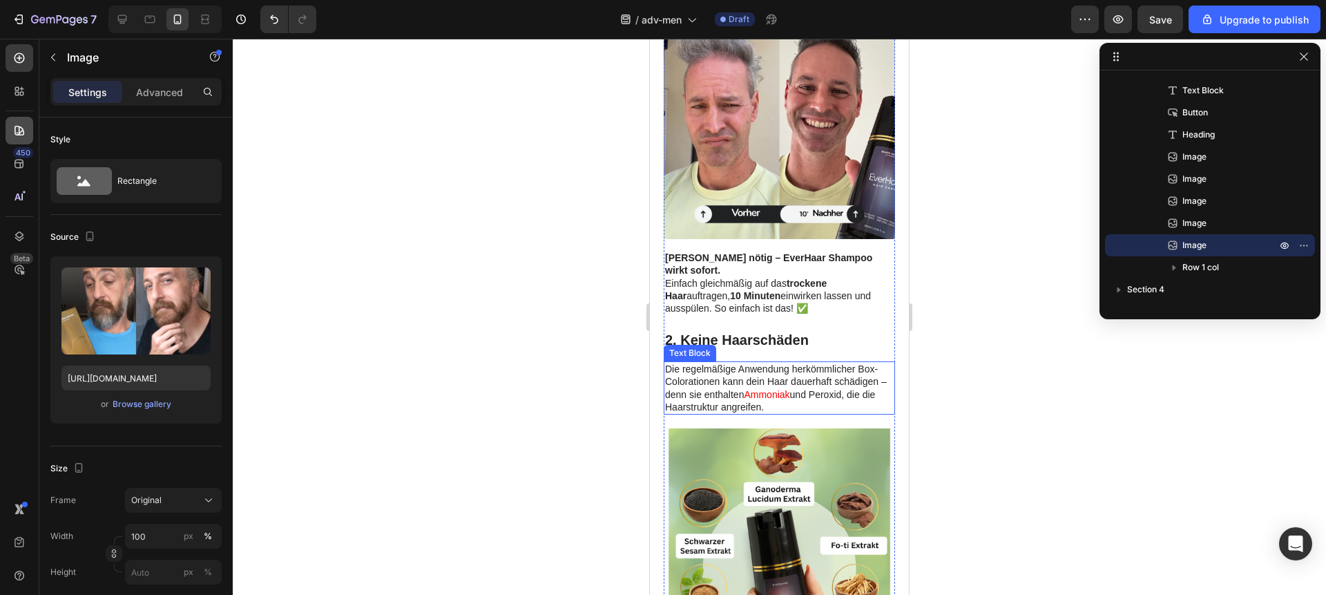
scroll to position [666, 0]
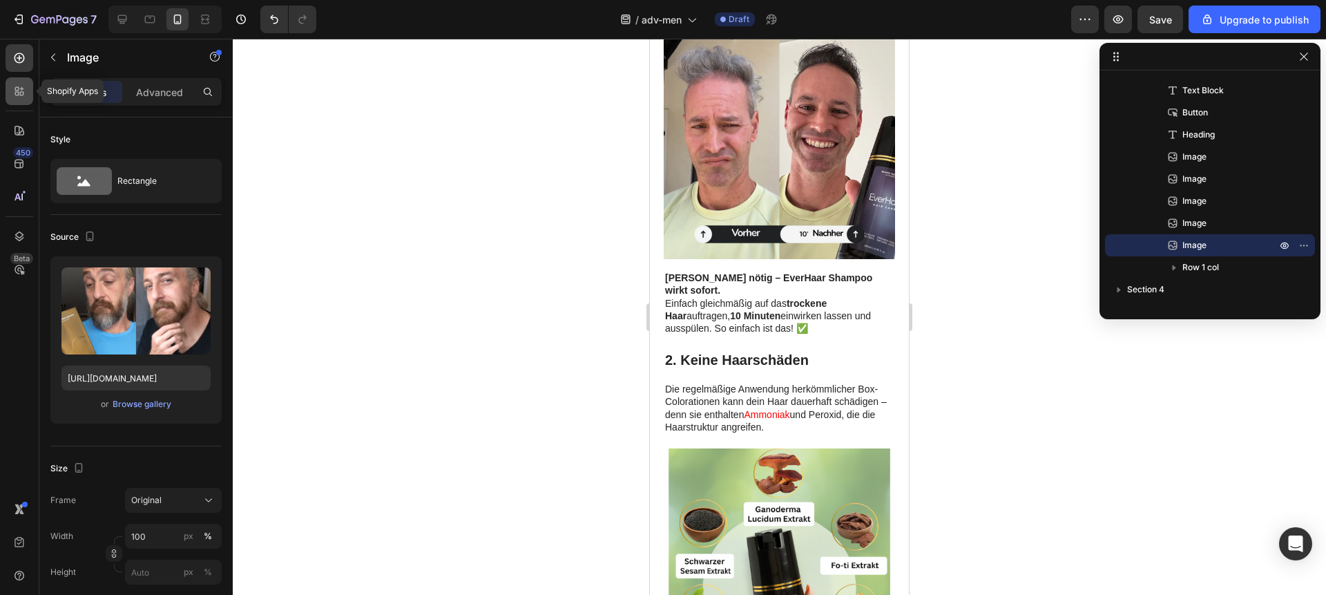
click at [11, 99] on div at bounding box center [20, 91] width 28 height 28
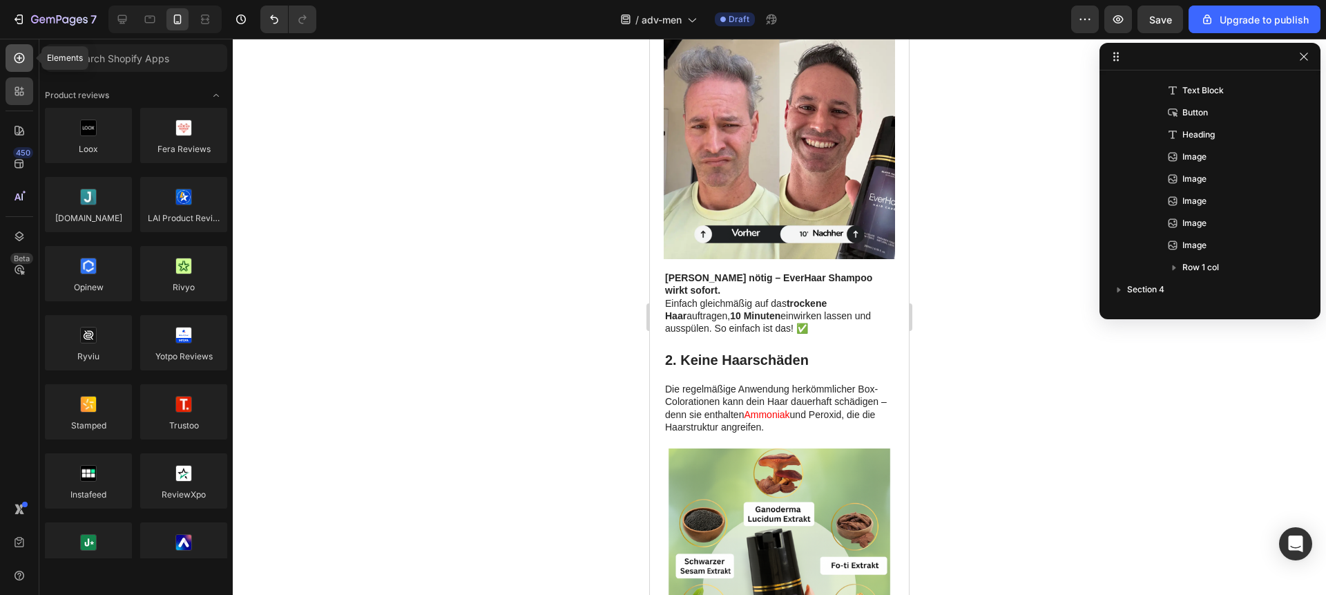
click at [19, 55] on icon at bounding box center [19, 58] width 14 height 14
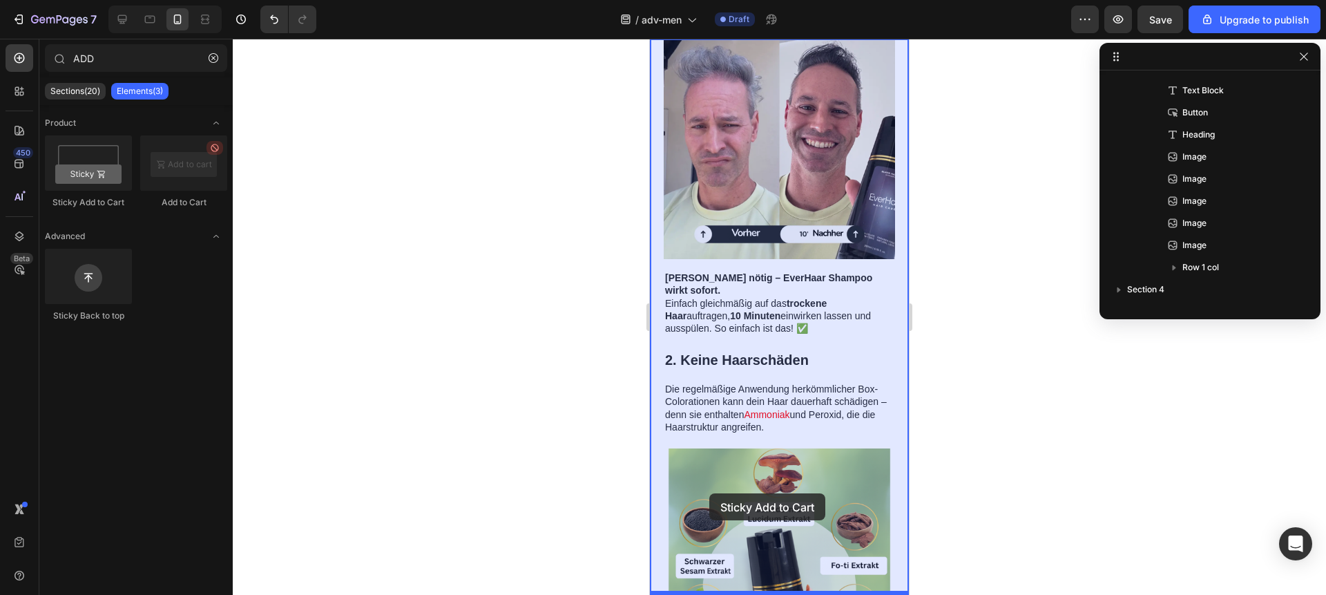
drag, startPoint x: 758, startPoint y: 222, endPoint x: 709, endPoint y: 493, distance: 275.7
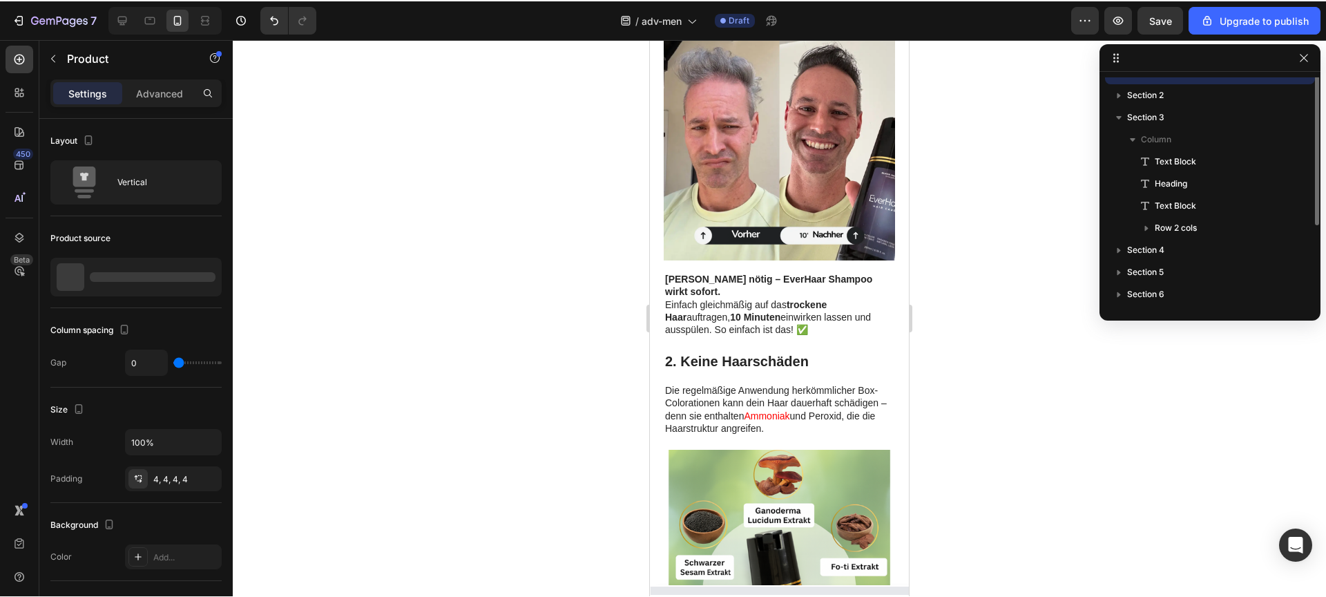
scroll to position [0, 0]
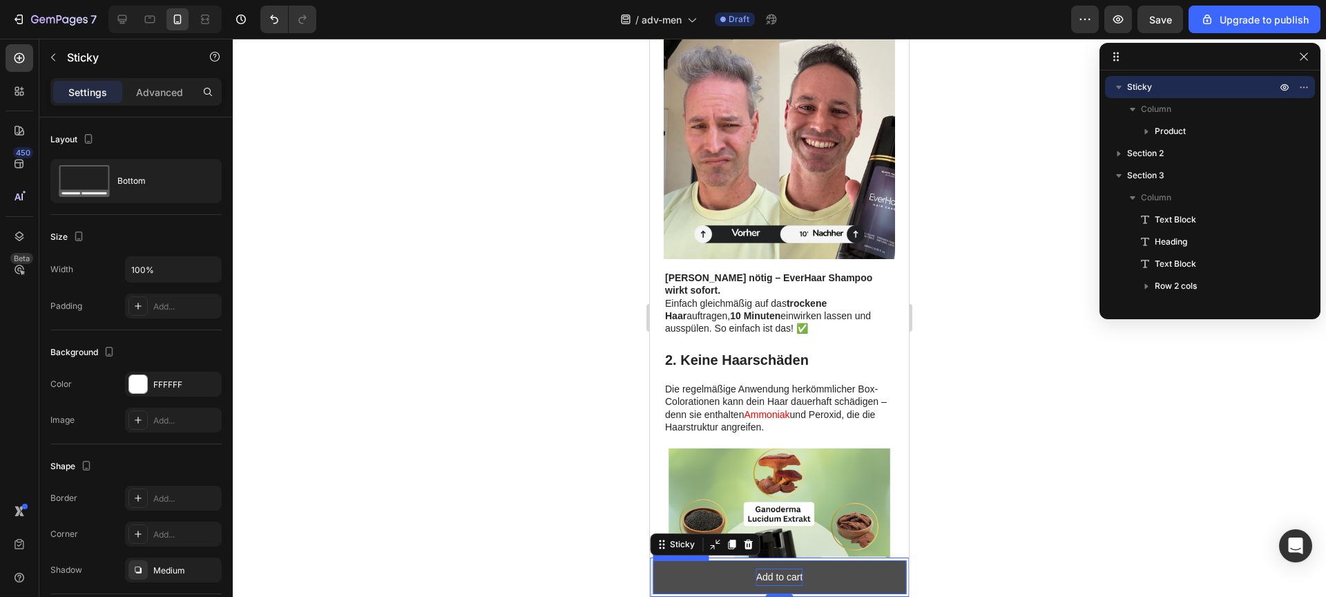
click at [772, 583] on div "Add to cart" at bounding box center [779, 576] width 47 height 17
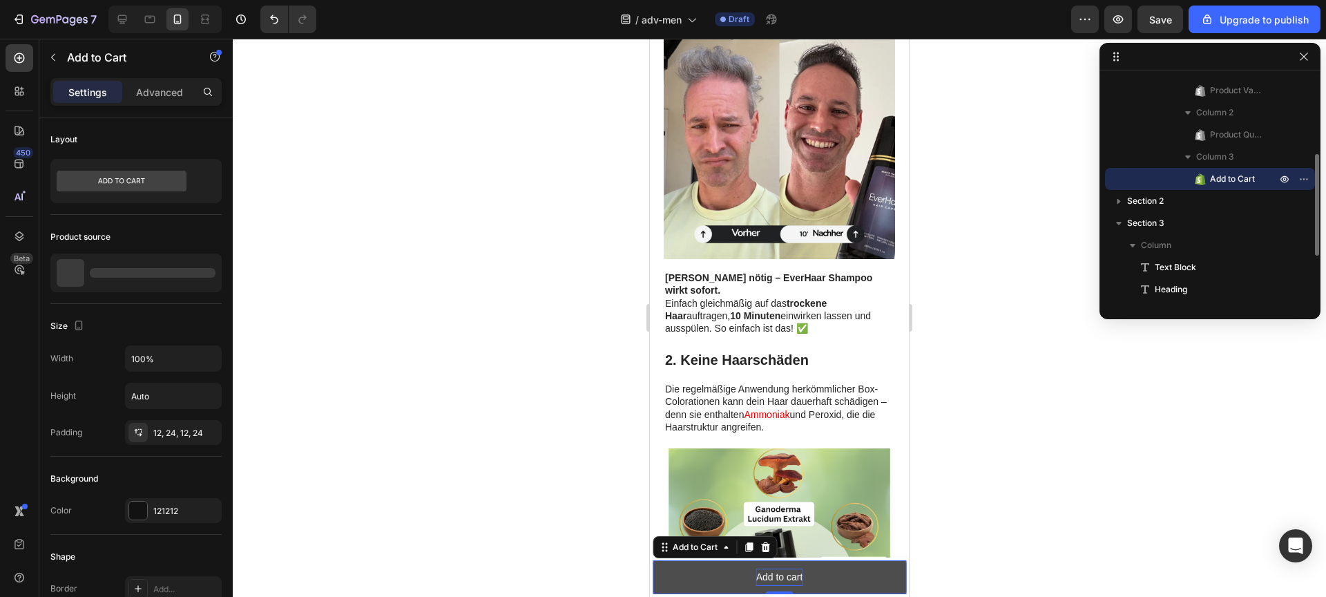
click at [770, 579] on div "Add to cart" at bounding box center [779, 576] width 47 height 17
click at [770, 579] on p "Add to cart" at bounding box center [779, 576] width 47 height 17
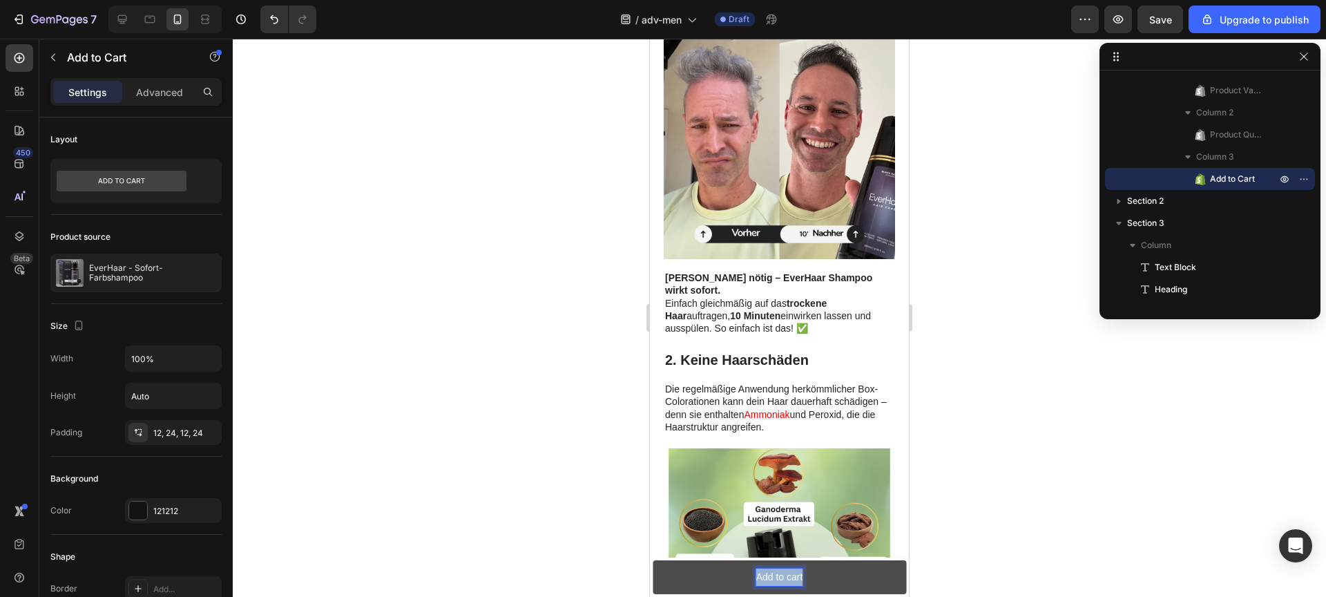
click at [770, 579] on p "Add to cart" at bounding box center [779, 576] width 47 height 17
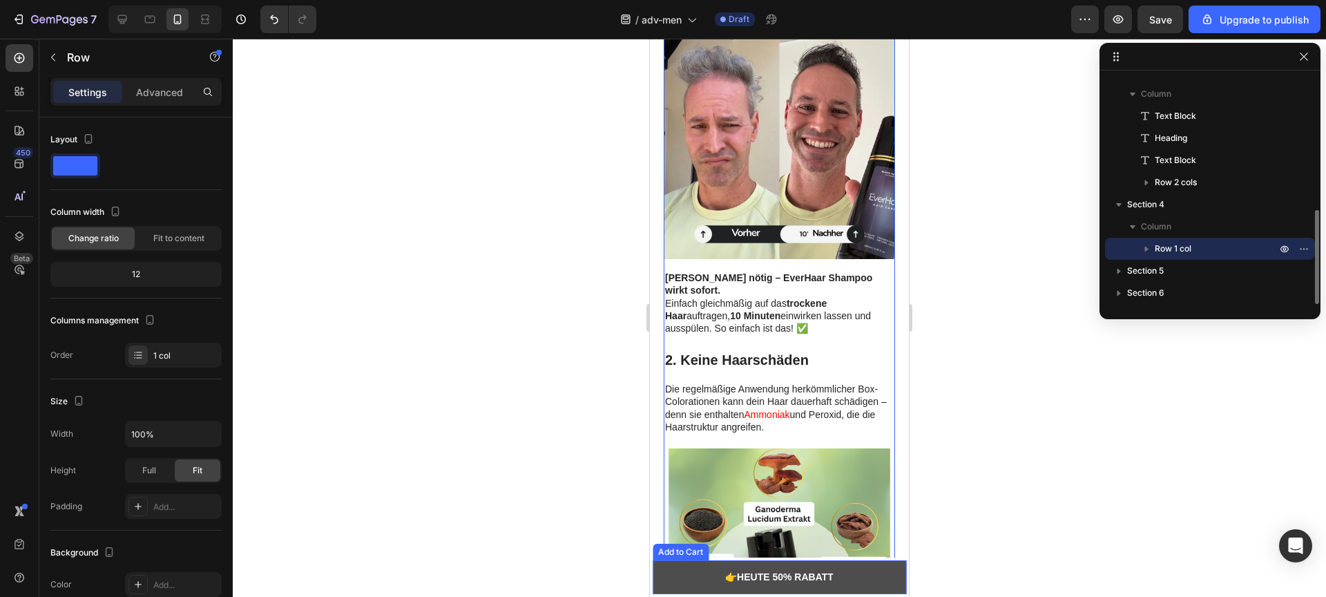
click at [763, 586] on button "👉 HEUTE 50% RABATT" at bounding box center [779, 577] width 253 height 34
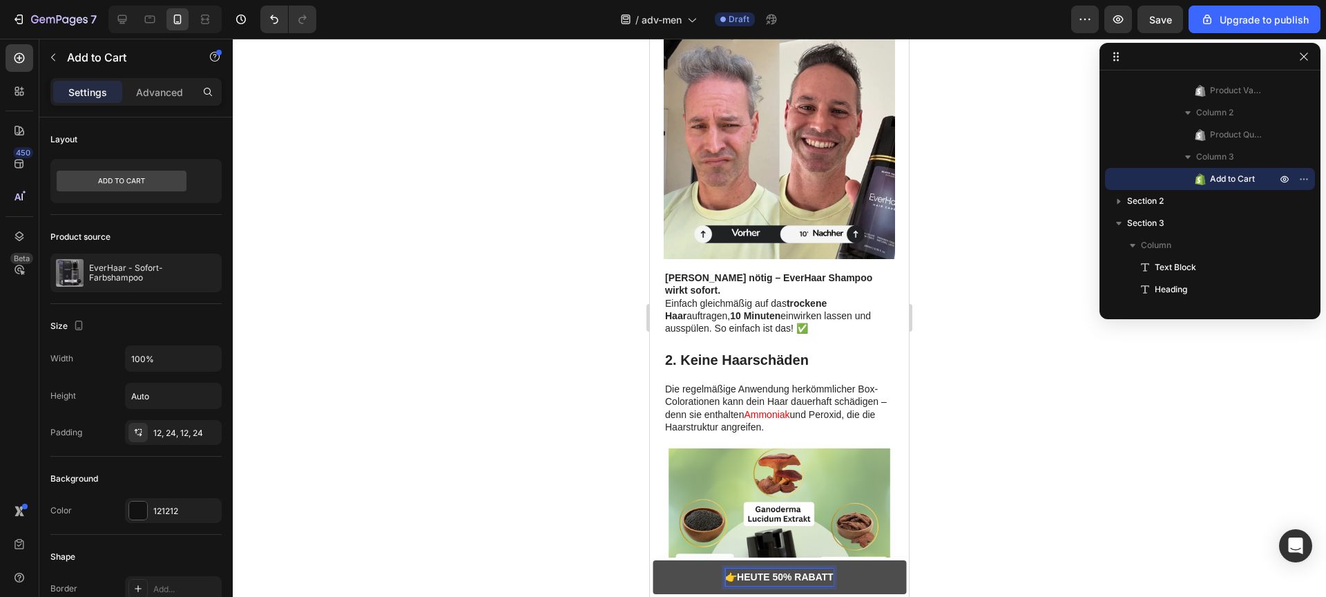
click at [762, 576] on strong "HEUTE 50% RABATT" at bounding box center [785, 576] width 97 height 11
click at [790, 459] on img at bounding box center [779, 563] width 231 height 231
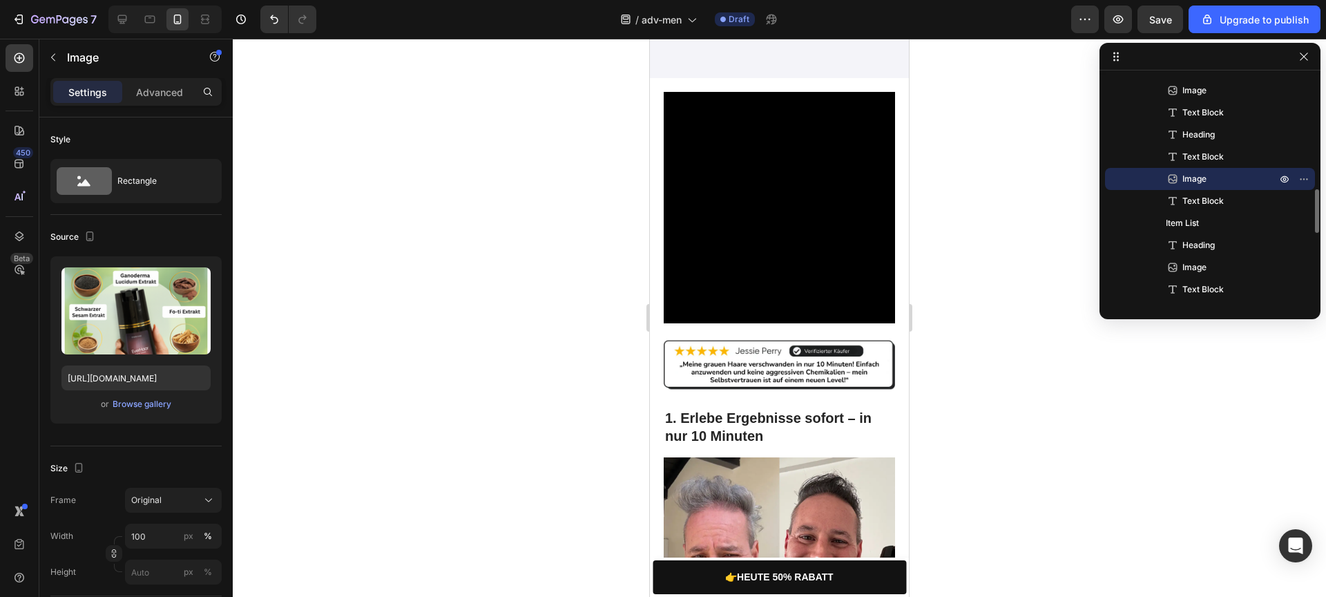
scroll to position [224, 0]
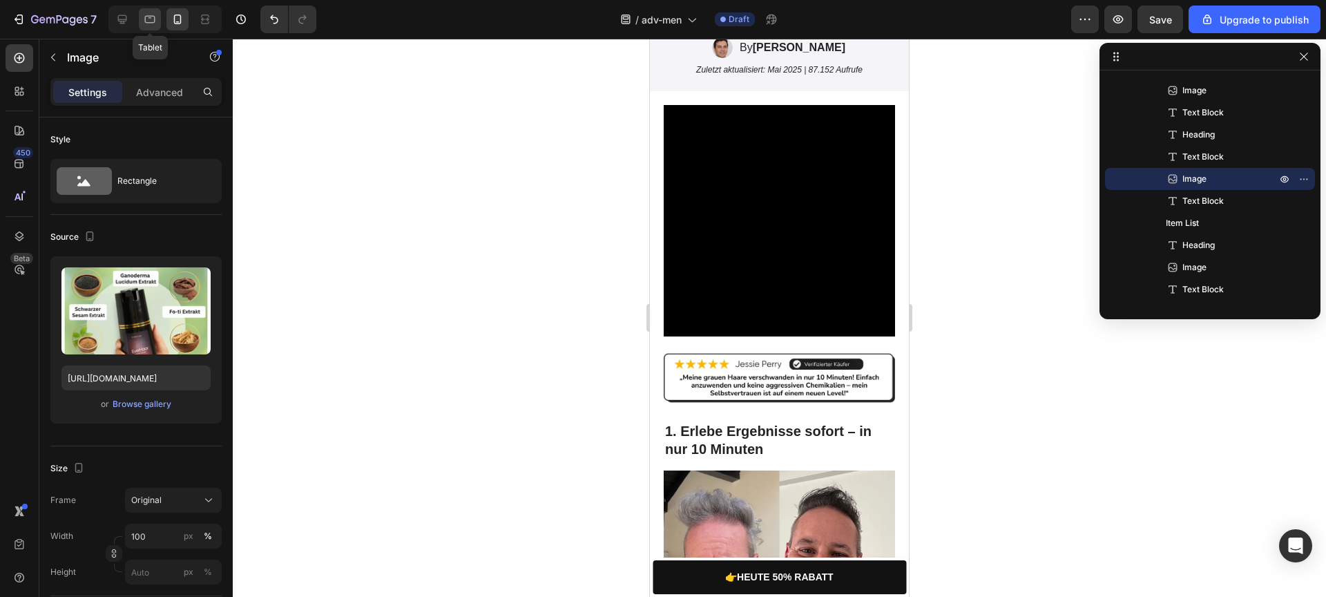
click at [158, 22] on div at bounding box center [150, 19] width 22 height 22
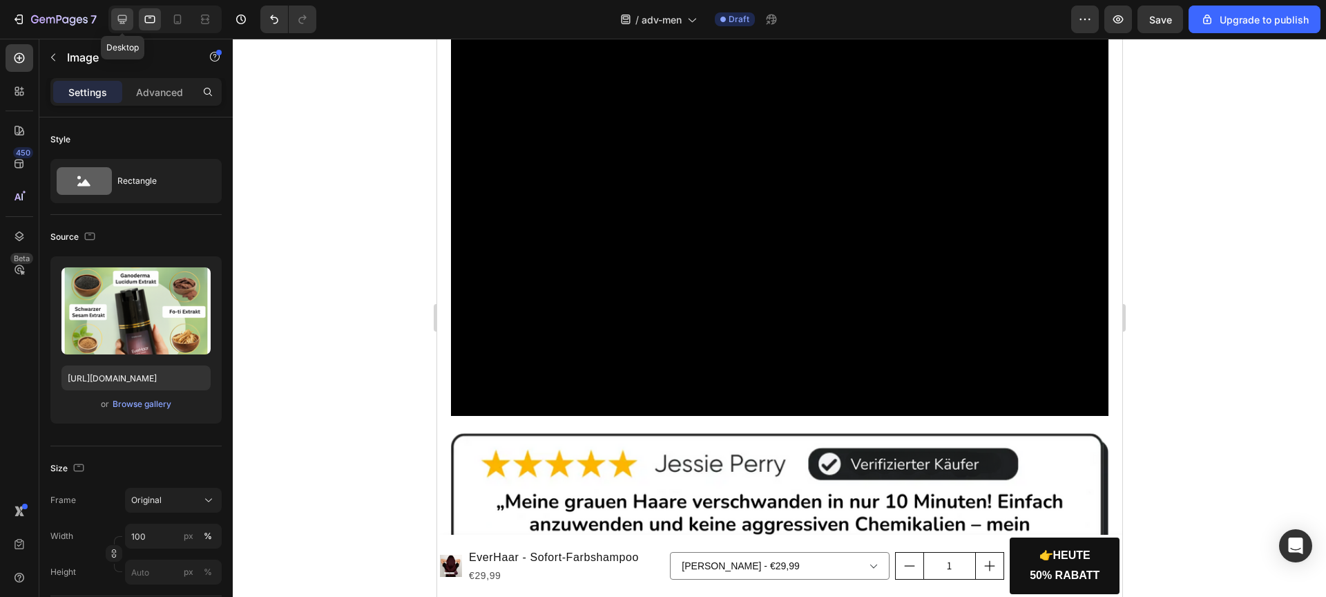
click at [122, 23] on icon at bounding box center [122, 19] width 9 height 9
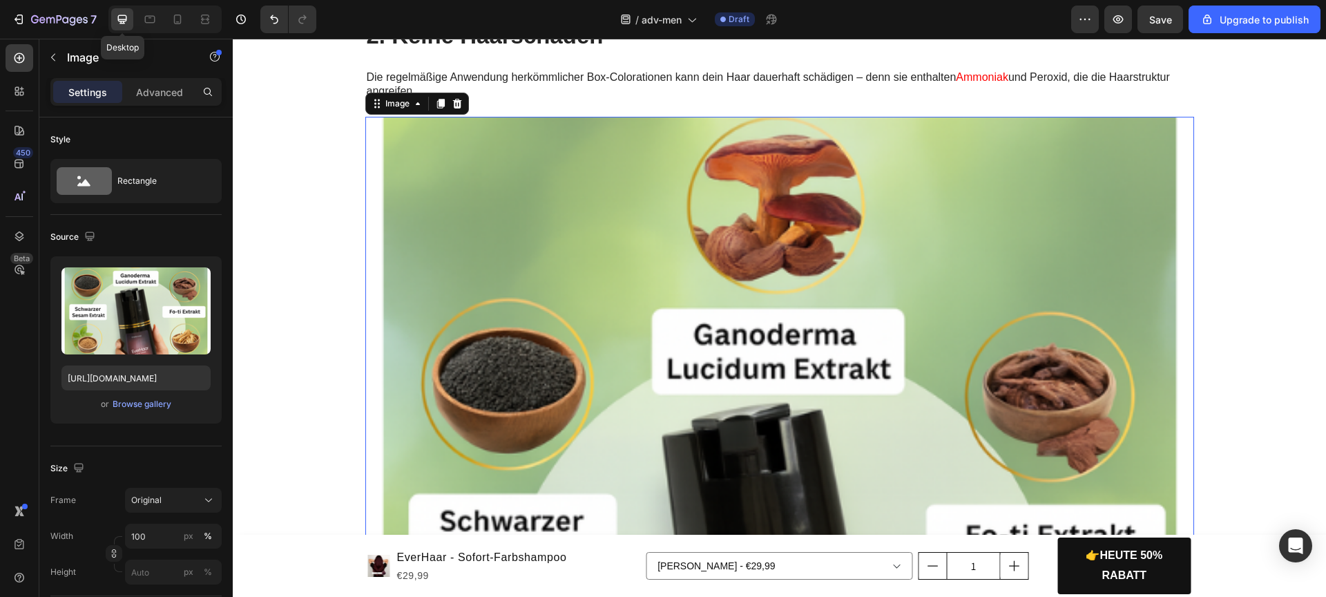
scroll to position [2347, 0]
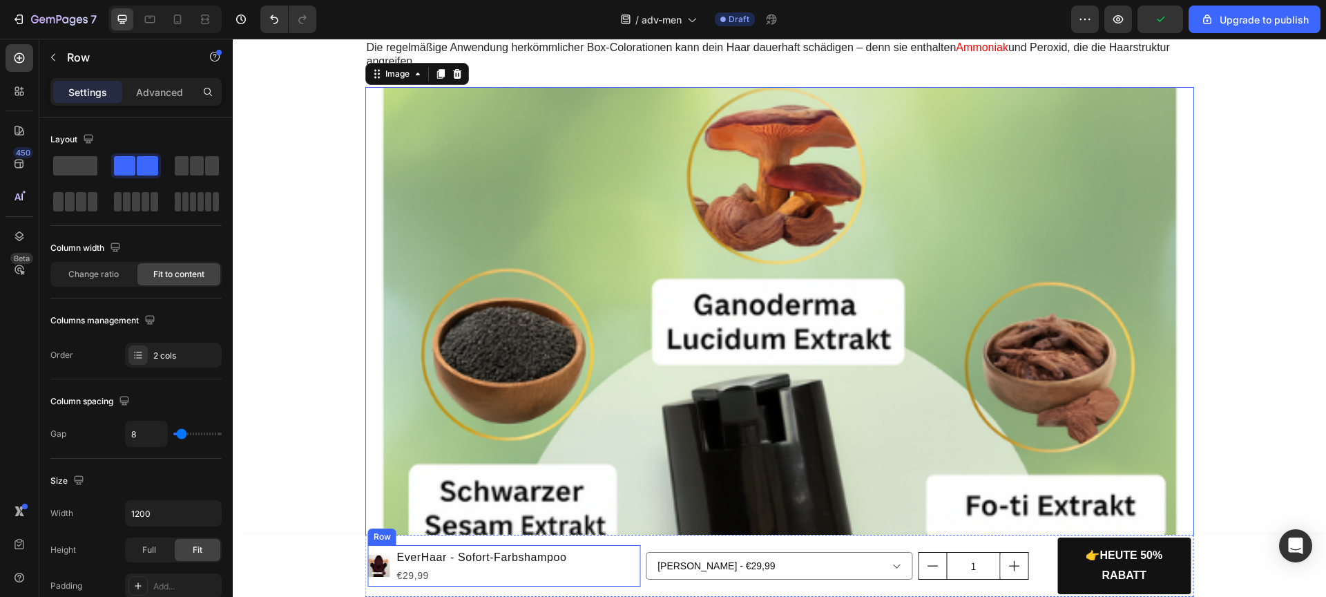
click at [517, 545] on div "EverHaar - Sofort-Farbshampoo Product Title €29,99 Product Price Product Price" at bounding box center [482, 565] width 173 height 41
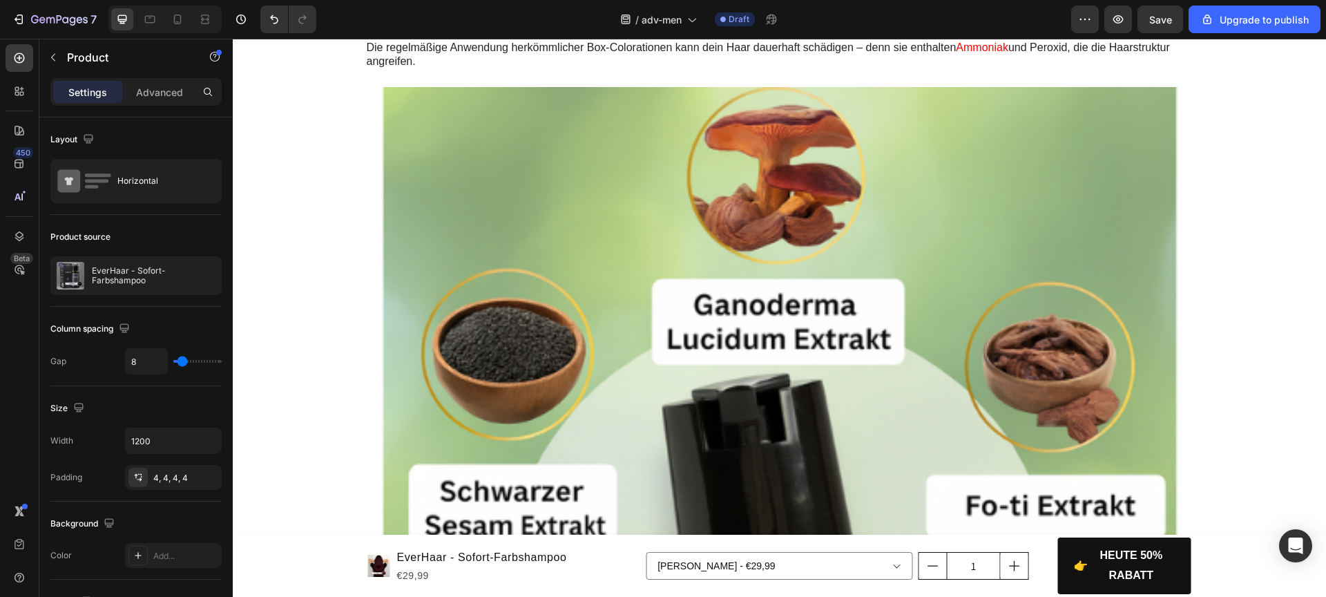
click at [517, 543] on div "Product Images EverHaar - Sofort-Farbshampoo Product Title €29,99 Product Price…" at bounding box center [504, 565] width 273 height 57
click at [365, 537] on div "Product Images EverHaar - Sofort-Farbshampoo Product Title €29,99 Product Price…" at bounding box center [779, 566] width 829 height 62
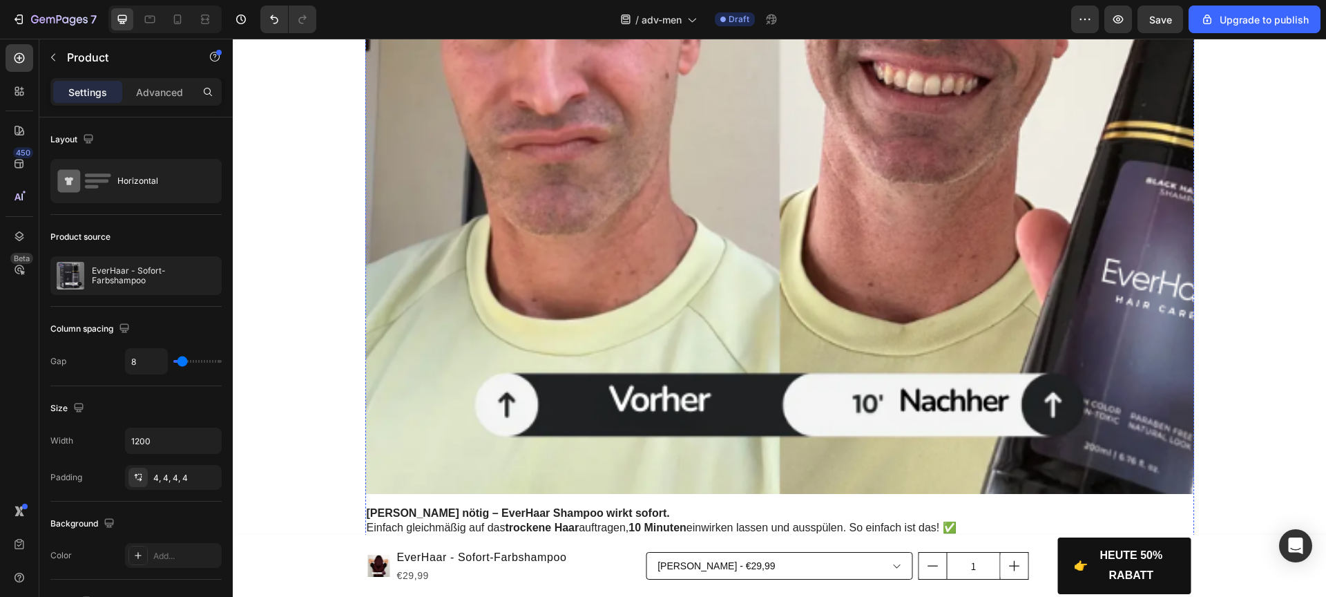
scroll to position [1495, 0]
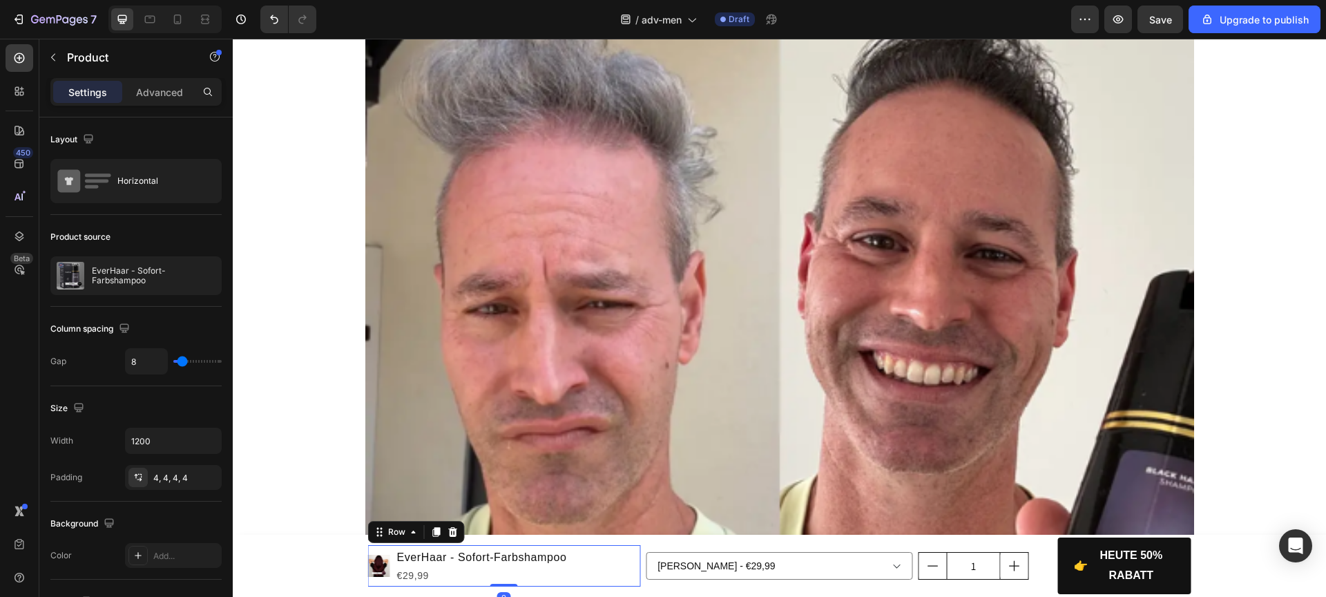
click at [622, 573] on div "Product Images EverHaar - Sofort-Farbshampoo Product Title €29,99 Product Price…" at bounding box center [504, 565] width 273 height 41
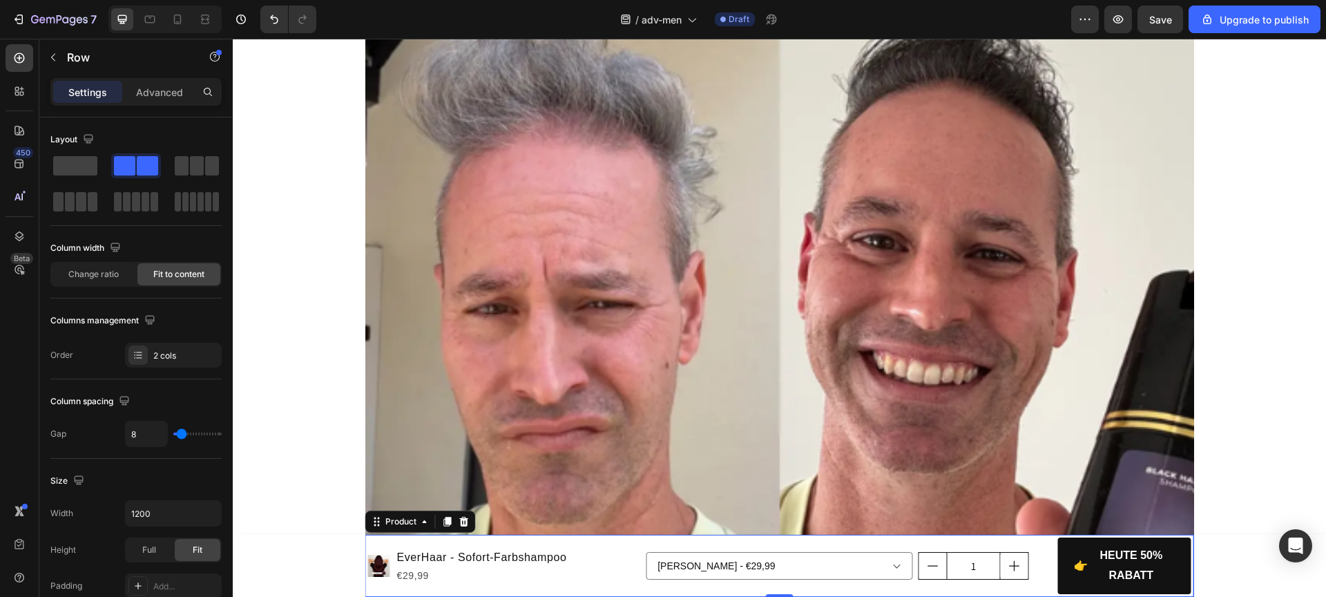
click at [639, 543] on div "Product Images EverHaar - Sofort-Farbshampoo Product Title €29,99 Product Price…" at bounding box center [779, 566] width 829 height 62
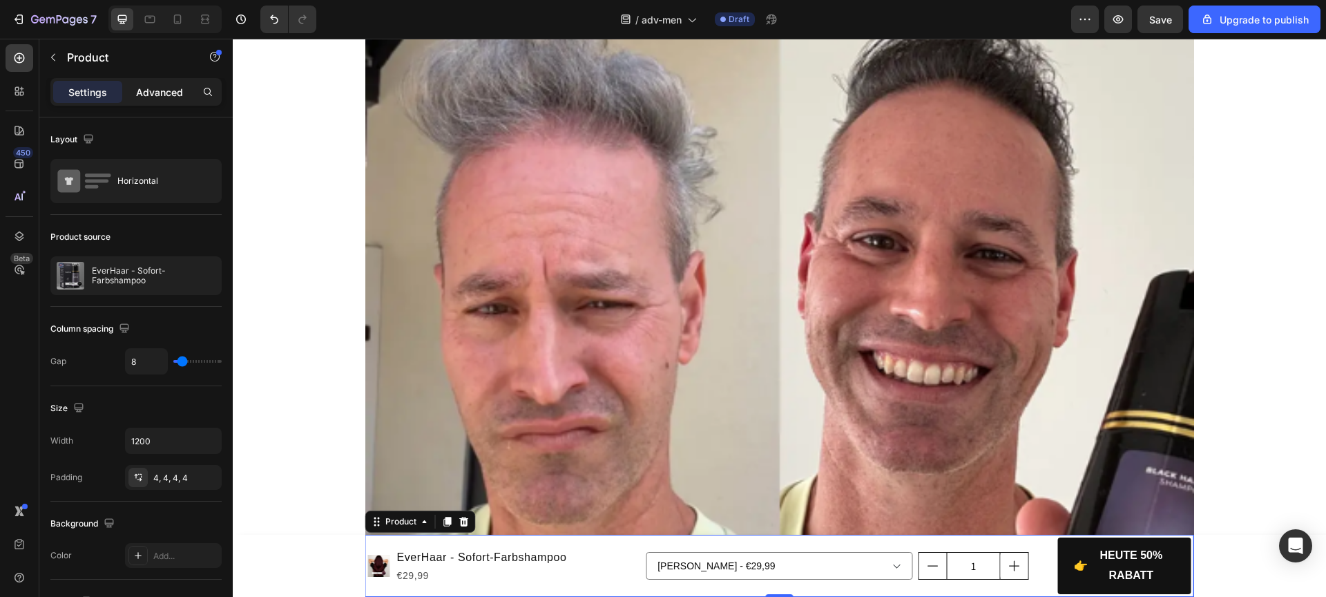
click at [148, 87] on p "Advanced" at bounding box center [159, 92] width 47 height 15
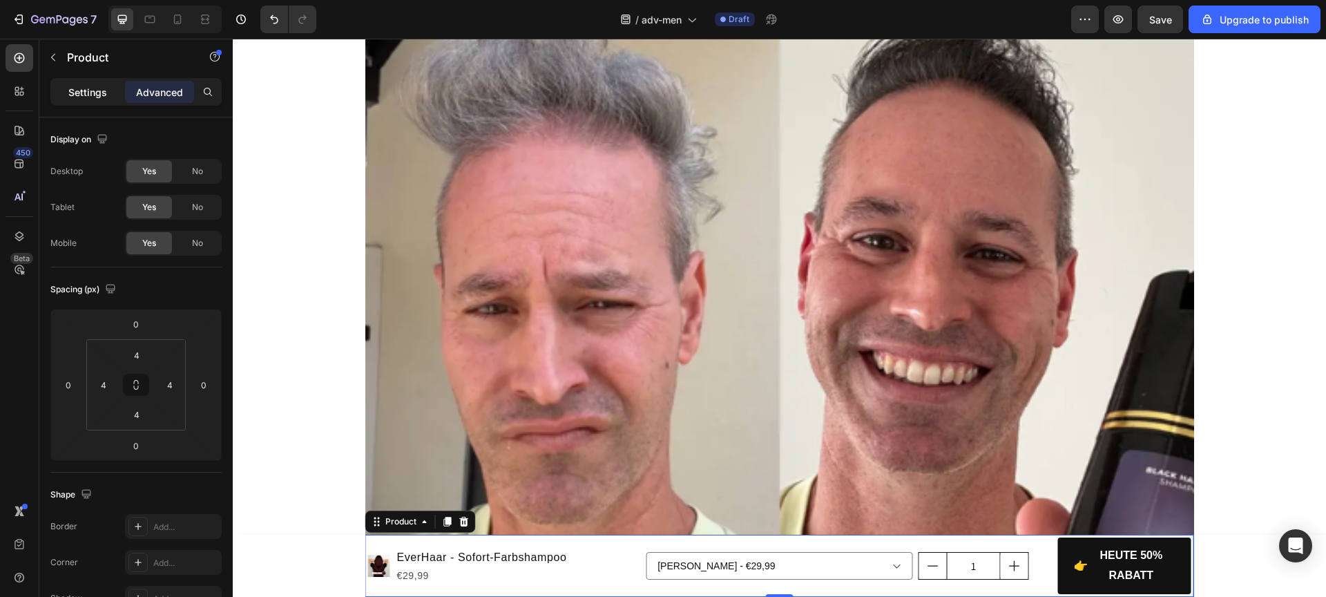
click at [91, 85] on p "Settings" at bounding box center [87, 92] width 39 height 15
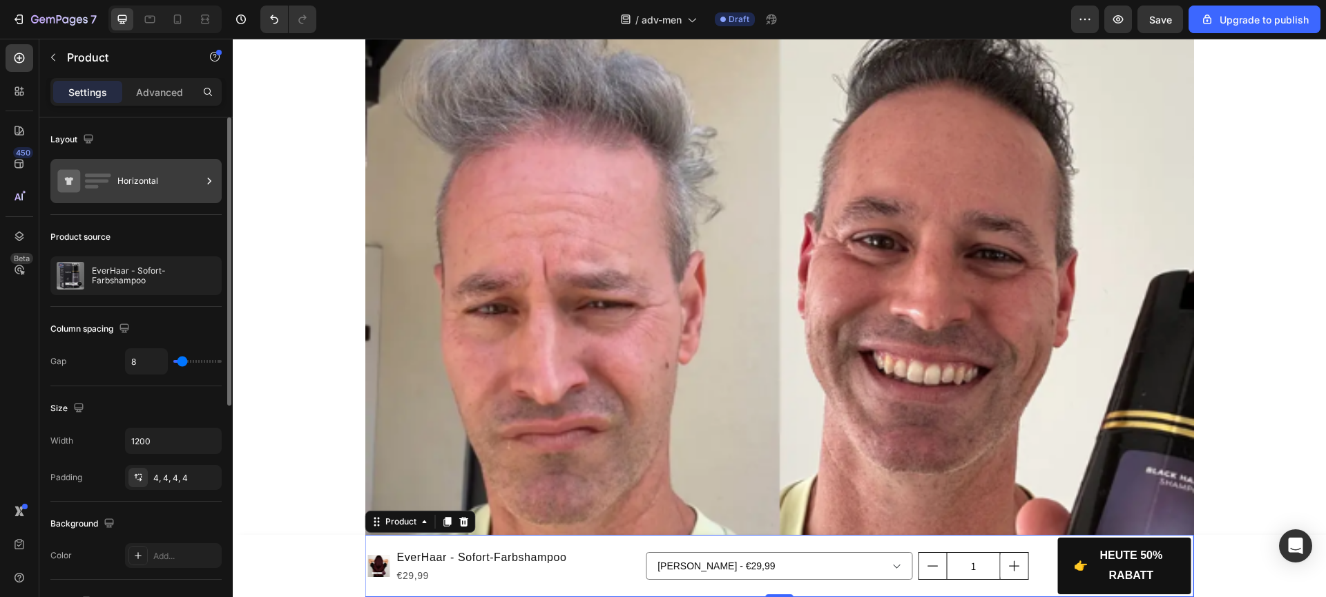
click at [107, 186] on icon at bounding box center [84, 181] width 55 height 32
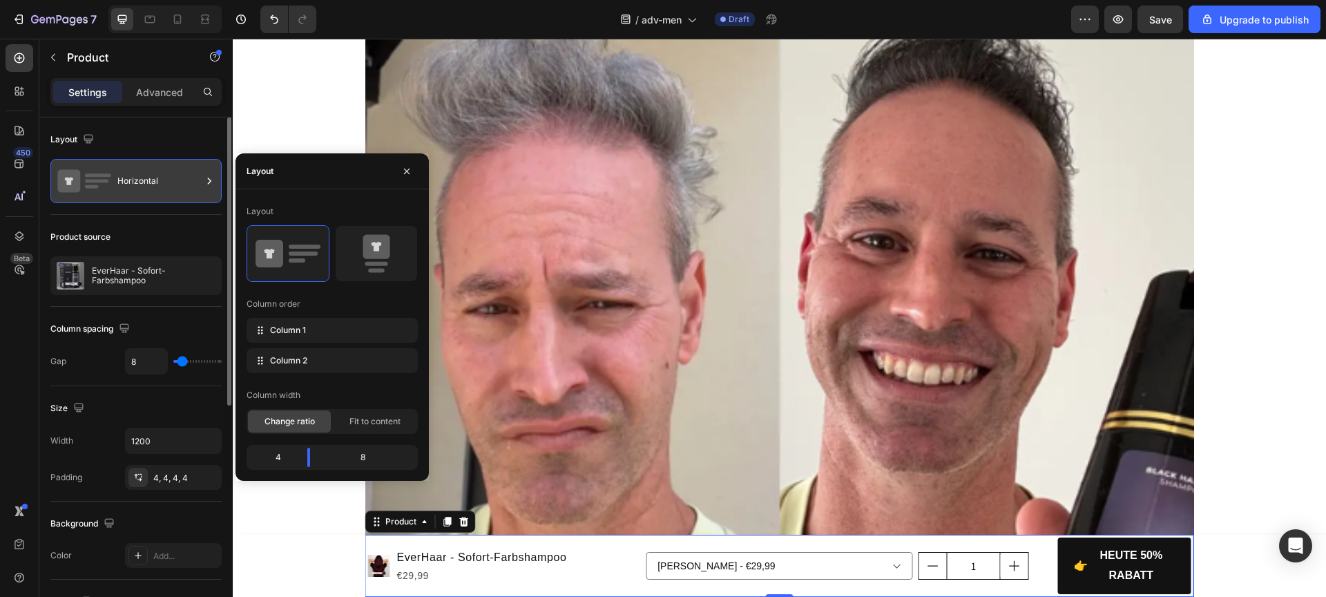
click at [107, 186] on icon at bounding box center [84, 181] width 55 height 32
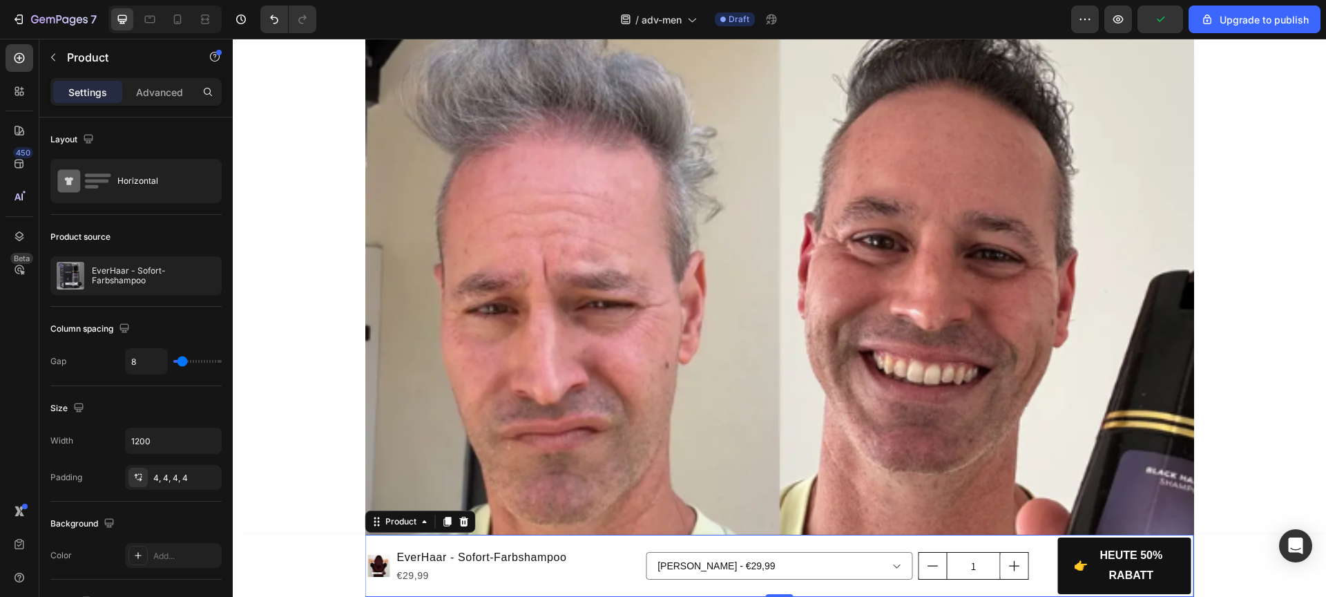
click at [863, 537] on div "Product Images EverHaar - Sofort-Farbshampoo Product Title €29,99 Product Price…" at bounding box center [779, 566] width 829 height 62
click at [1130, 536] on div "Product Images EverHaar - Sofort-Farbshampoo Product Title €29,99 Product Price…" at bounding box center [779, 566] width 829 height 62
click at [1006, 543] on div "1 Product Quantity" at bounding box center [984, 565] width 133 height 57
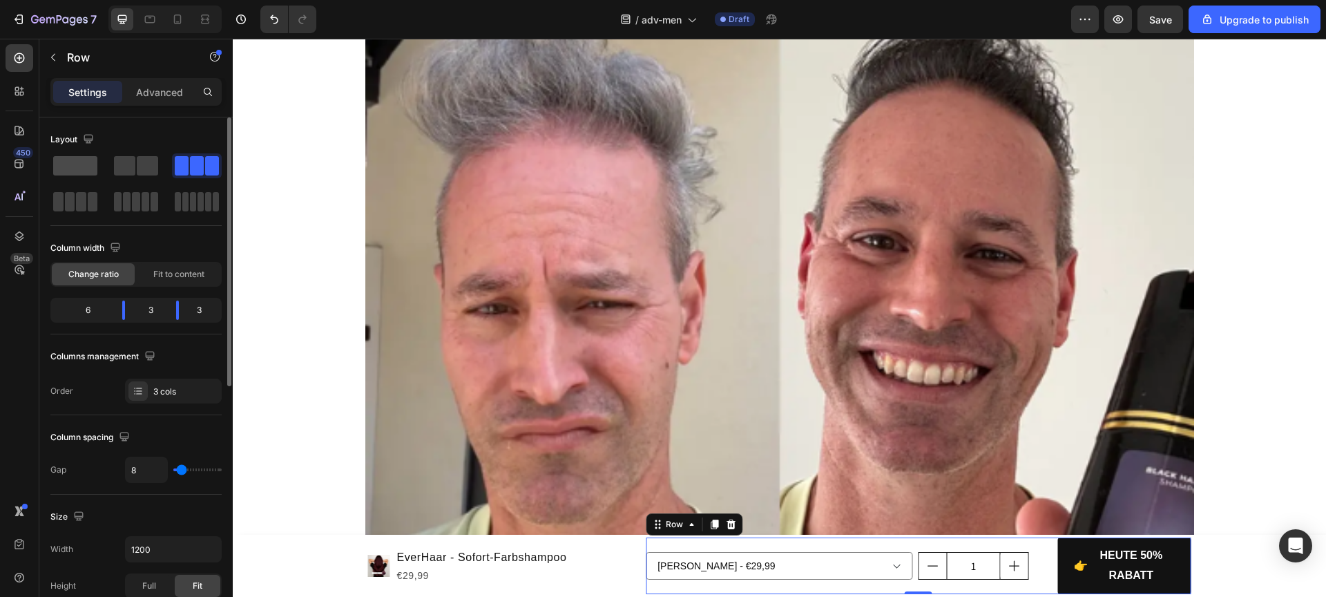
click at [72, 164] on span at bounding box center [75, 165] width 44 height 19
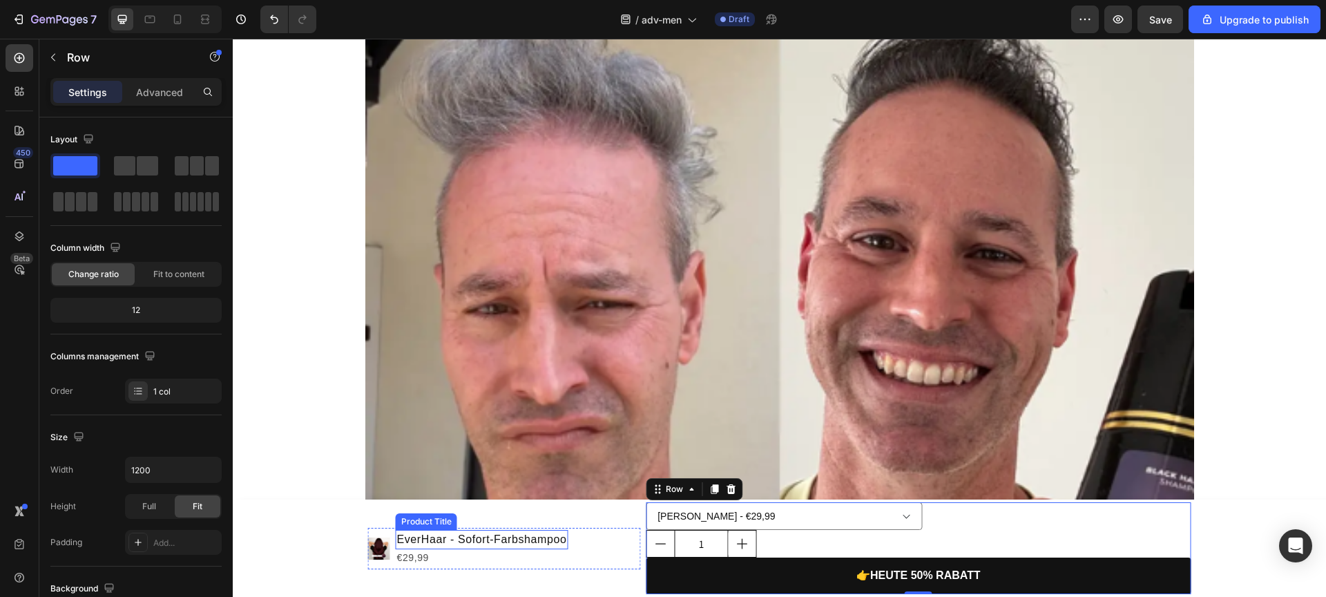
click at [557, 542] on h1 "EverHaar - Sofort-Farbshampoo" at bounding box center [482, 539] width 173 height 19
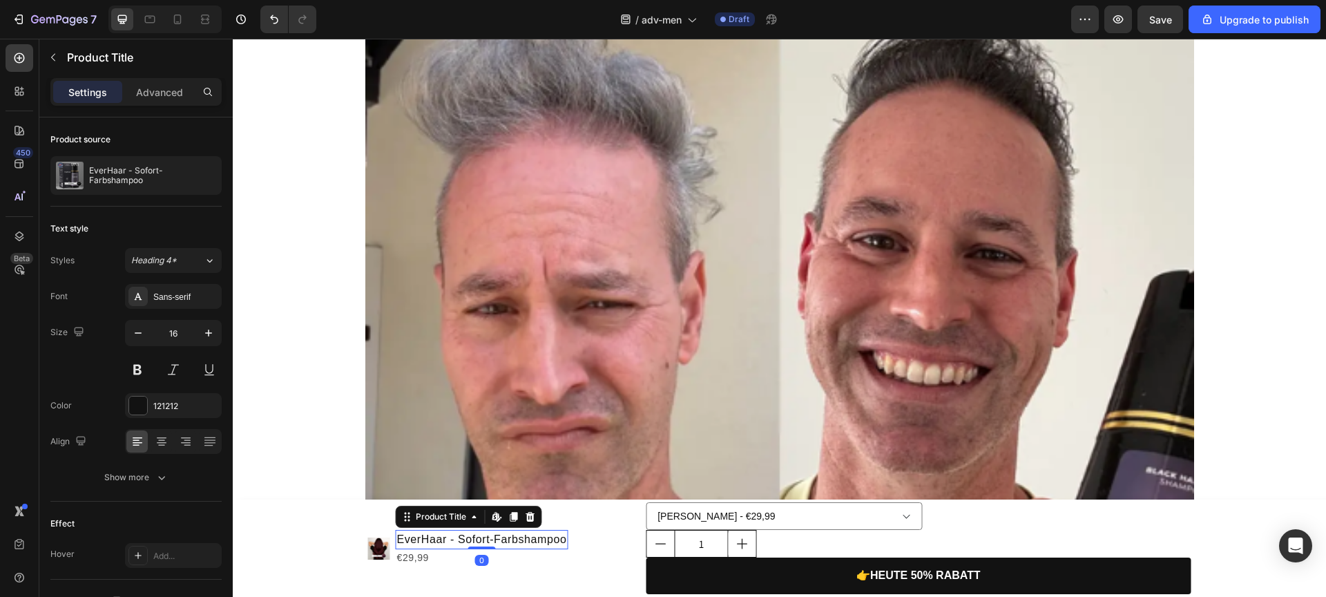
click at [474, 557] on div "0" at bounding box center [481, 560] width 14 height 11
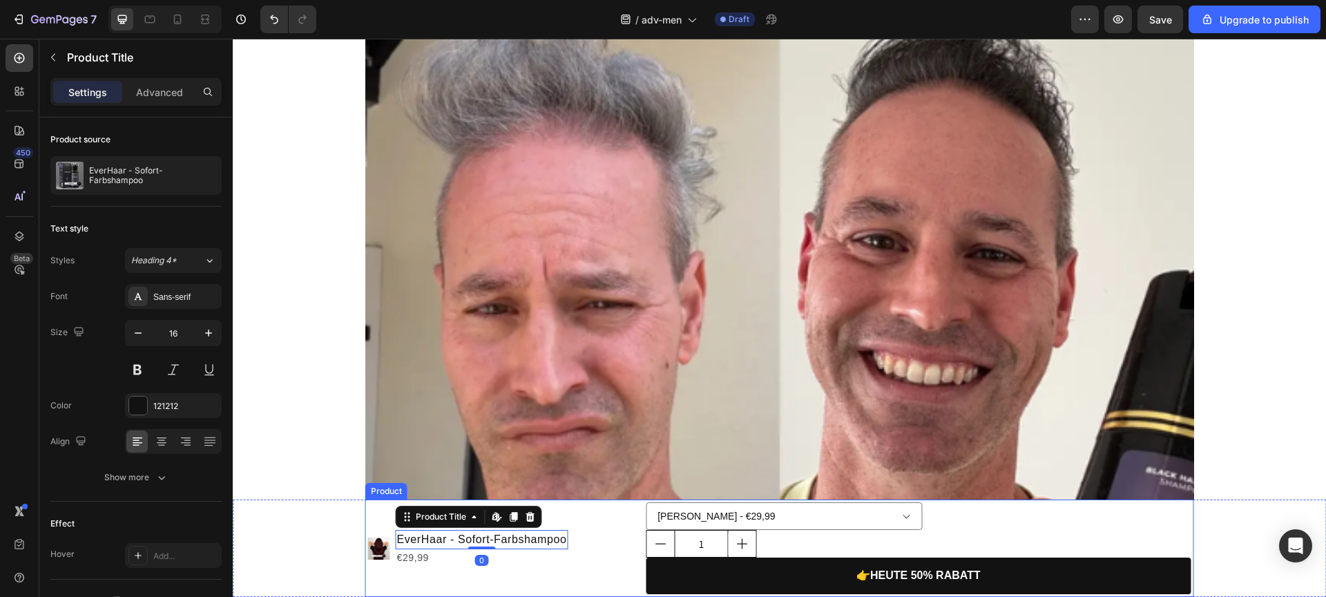
click at [581, 586] on div "Product Images EverHaar - Sofort-Farbshampoo Product Title Edit content in Shop…" at bounding box center [504, 548] width 273 height 92
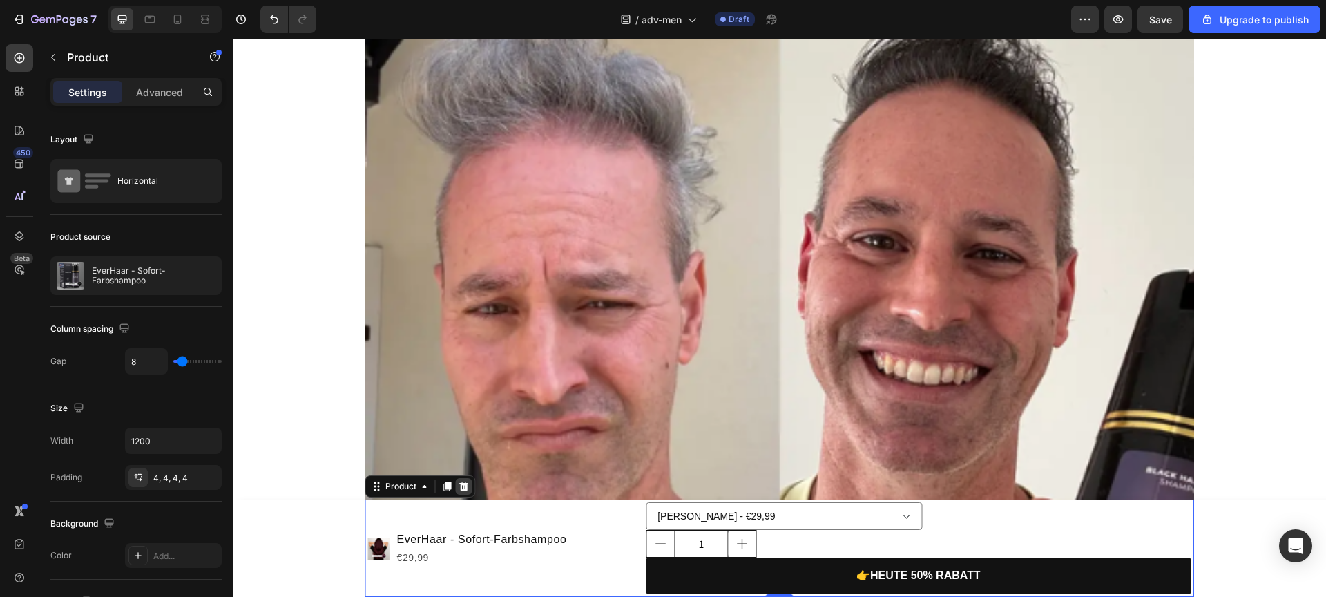
click at [459, 483] on icon at bounding box center [463, 486] width 9 height 10
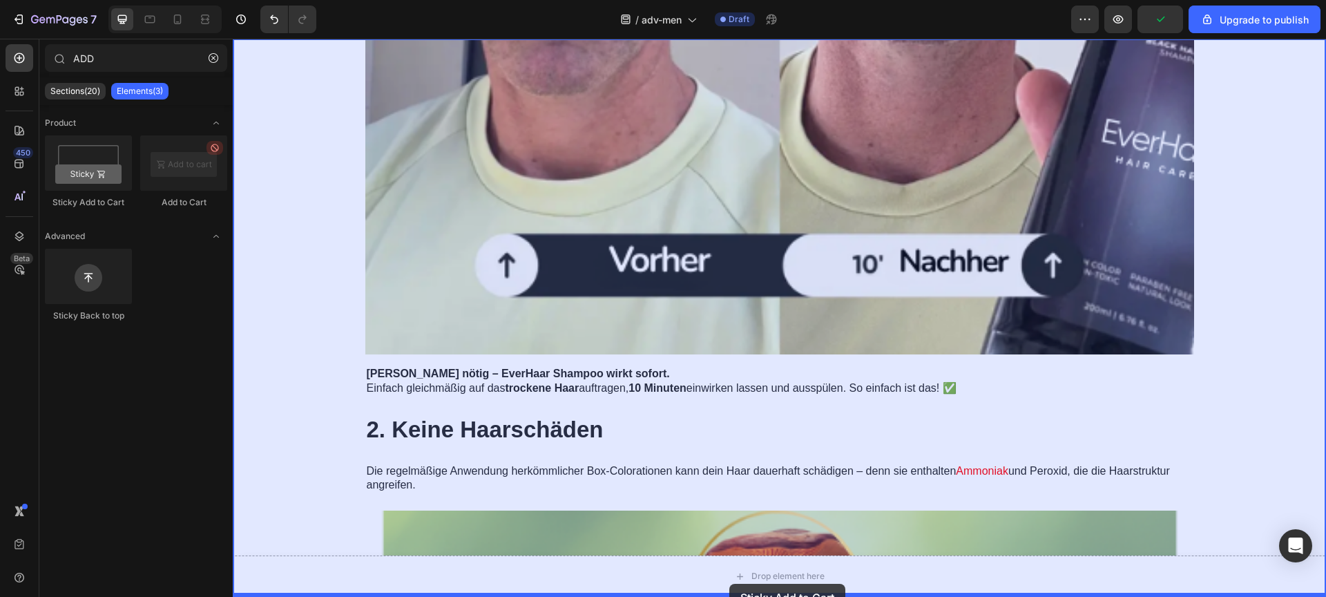
scroll to position [2036, 0]
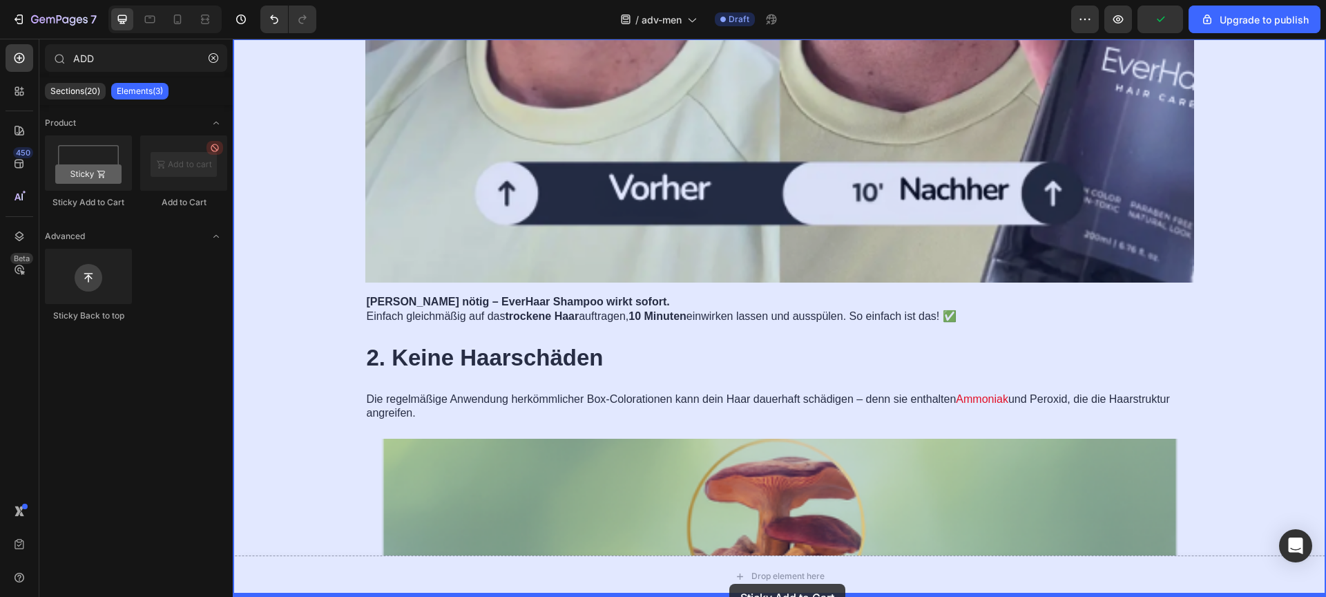
drag, startPoint x: 441, startPoint y: 293, endPoint x: 724, endPoint y: 575, distance: 398.5
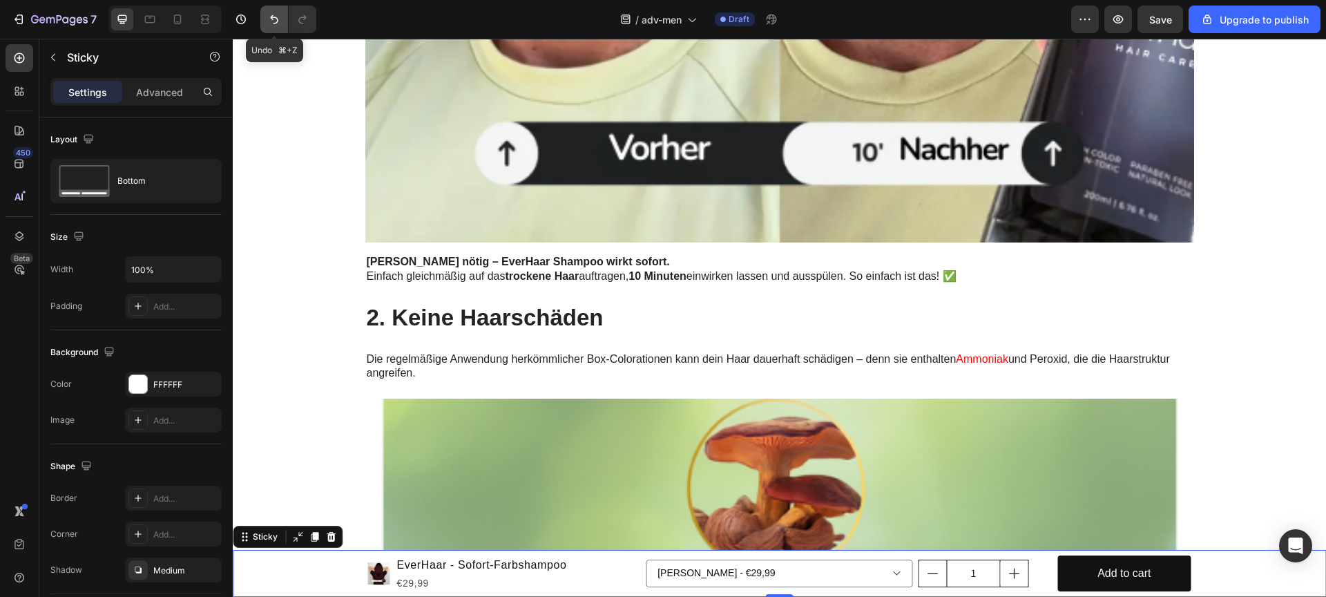
click at [277, 26] on icon "Undo/Redo" at bounding box center [274, 19] width 14 height 14
click at [271, 21] on icon "Undo/Redo" at bounding box center [274, 19] width 14 height 14
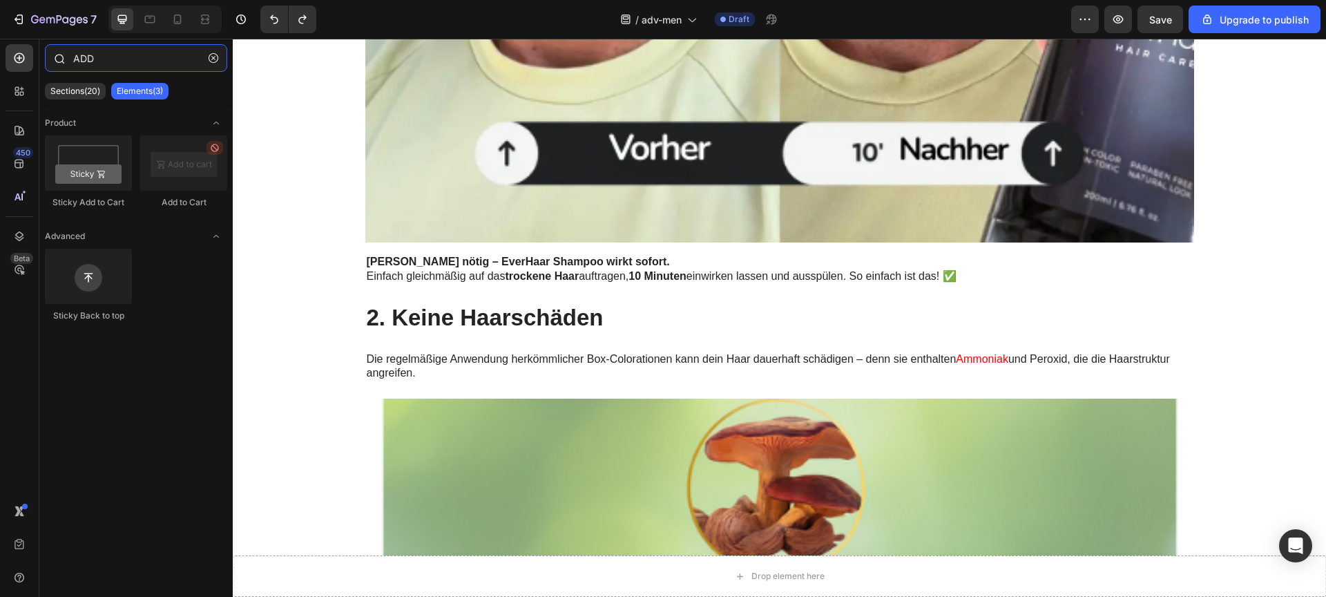
click at [103, 63] on input "ADD" at bounding box center [136, 58] width 182 height 28
type input "A"
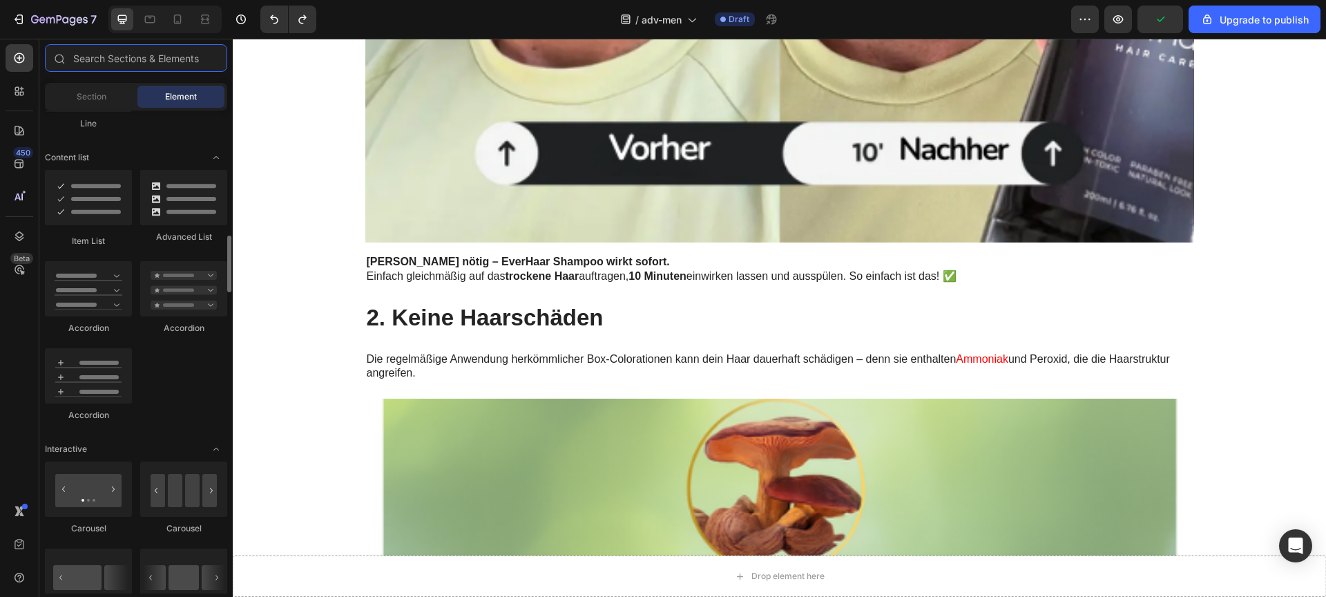
scroll to position [186, 0]
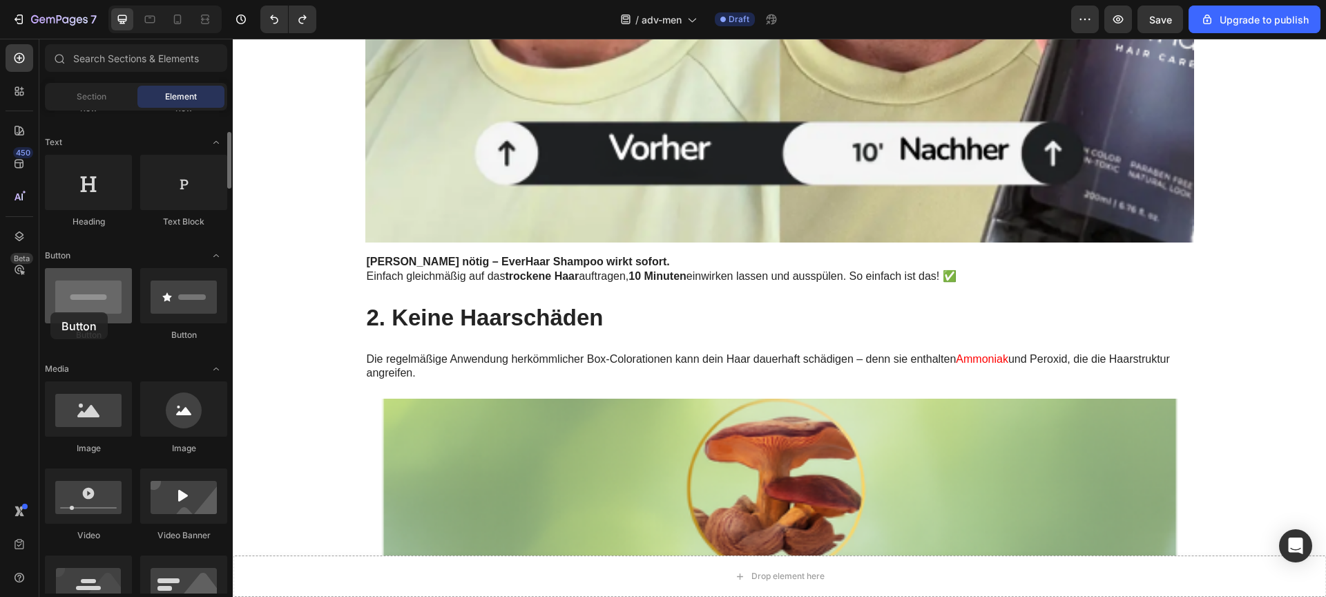
drag, startPoint x: 101, startPoint y: 307, endPoint x: 109, endPoint y: 298, distance: 12.2
click at [50, 312] on div at bounding box center [88, 295] width 87 height 55
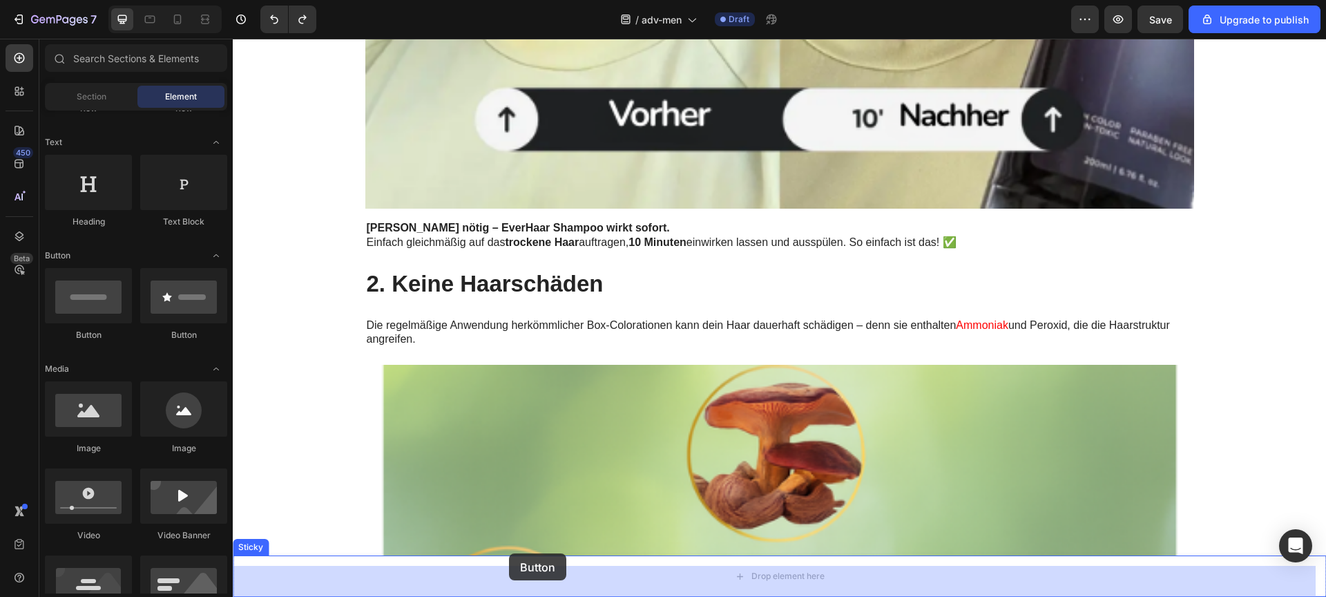
scroll to position [2080, 0]
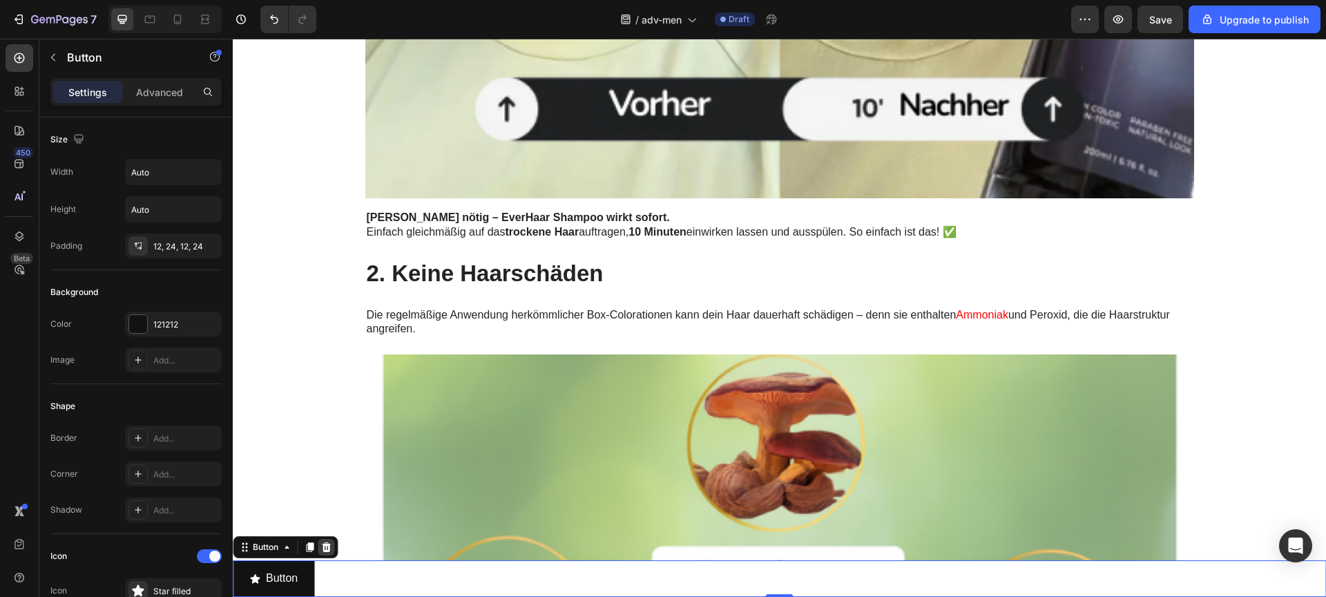
click at [325, 550] on icon at bounding box center [326, 547] width 9 height 10
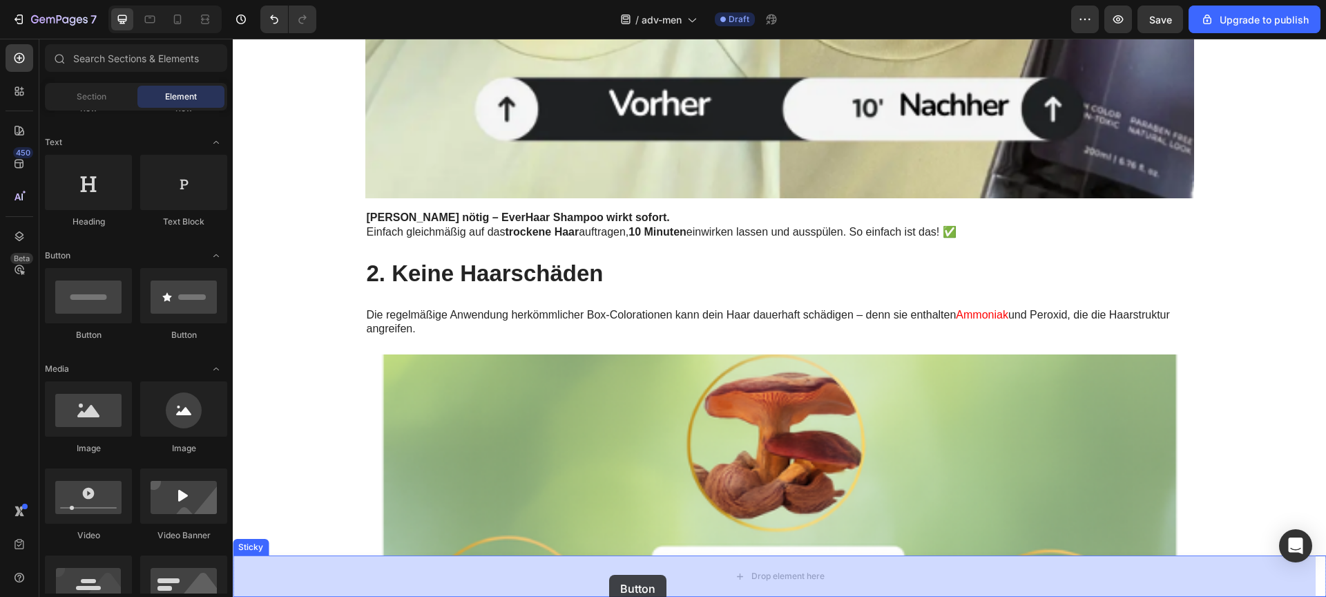
drag, startPoint x: 345, startPoint y: 370, endPoint x: 615, endPoint y: 593, distance: 349.8
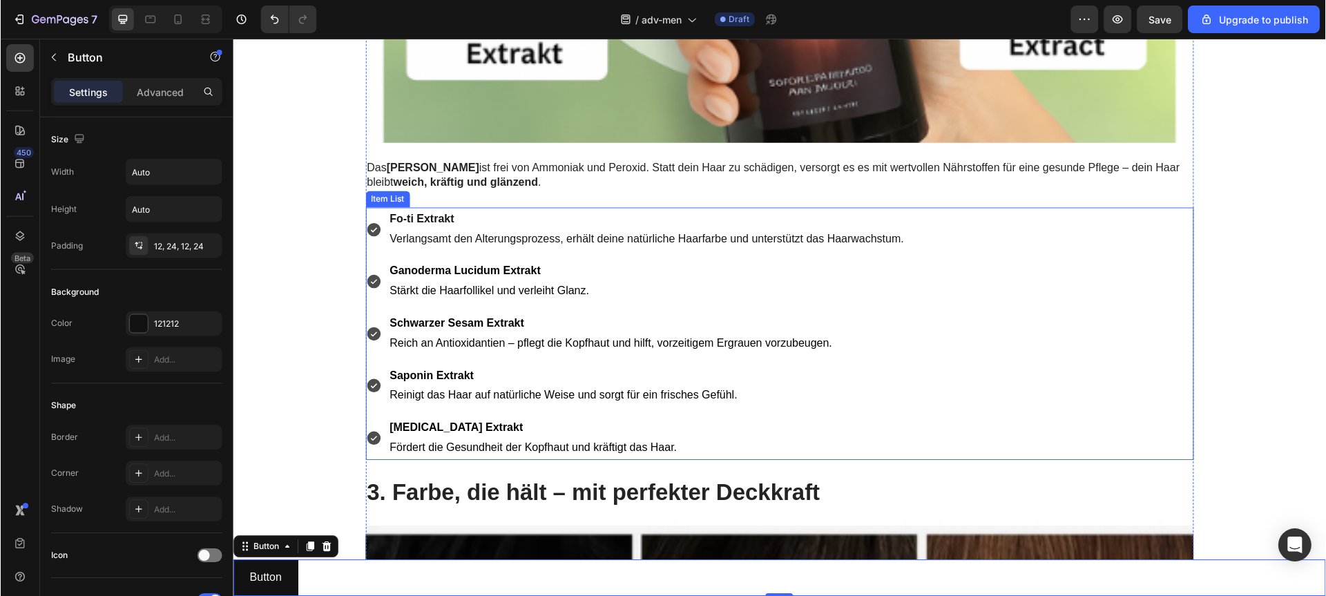
scroll to position [2834, 0]
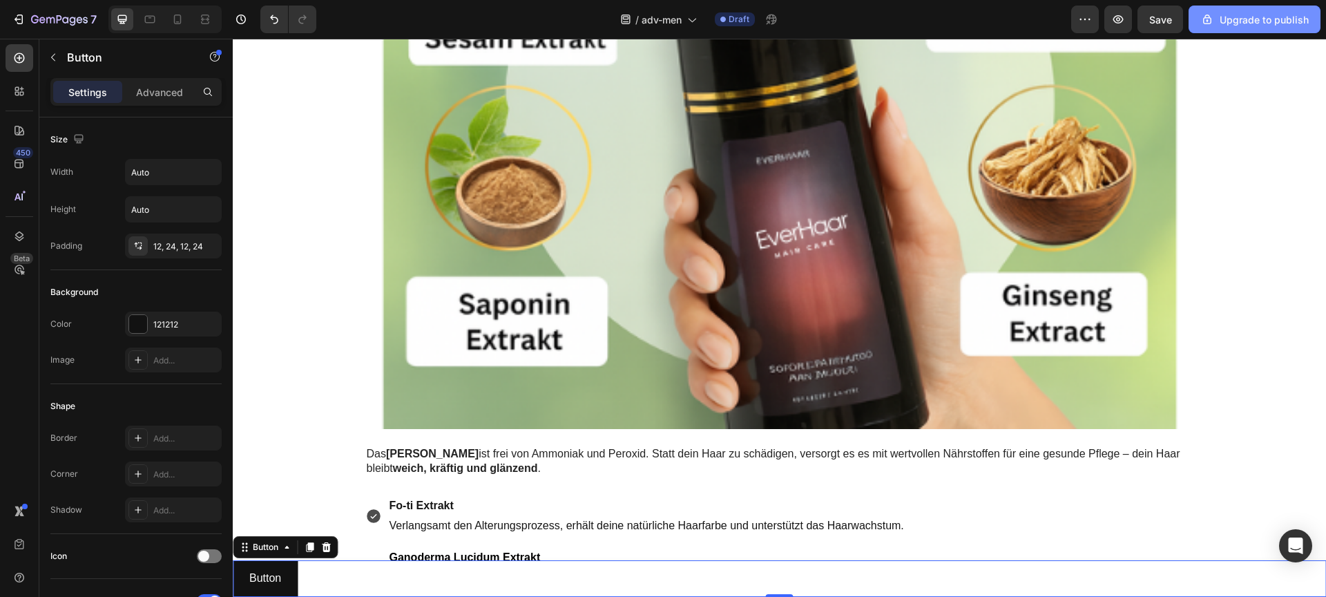
click at [1213, 24] on icon "button" at bounding box center [1207, 19] width 14 height 14
click at [156, 248] on div "12, 24, 12, 24" at bounding box center [173, 246] width 40 height 12
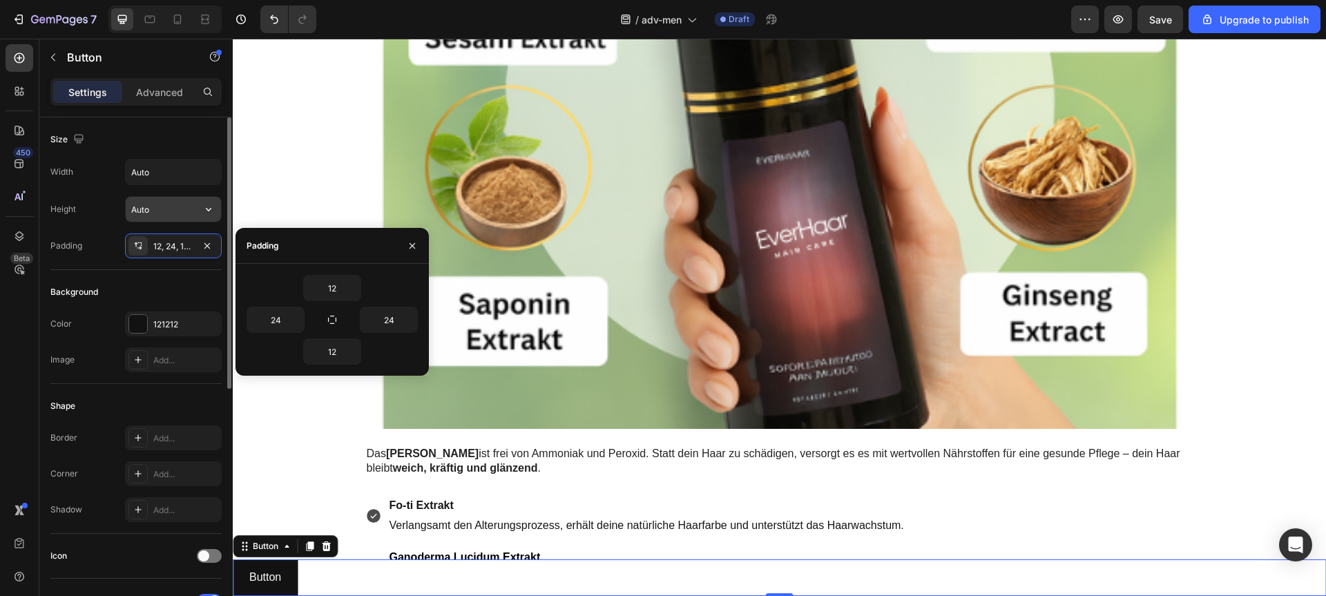
click at [147, 206] on input "Auto" at bounding box center [173, 209] width 95 height 25
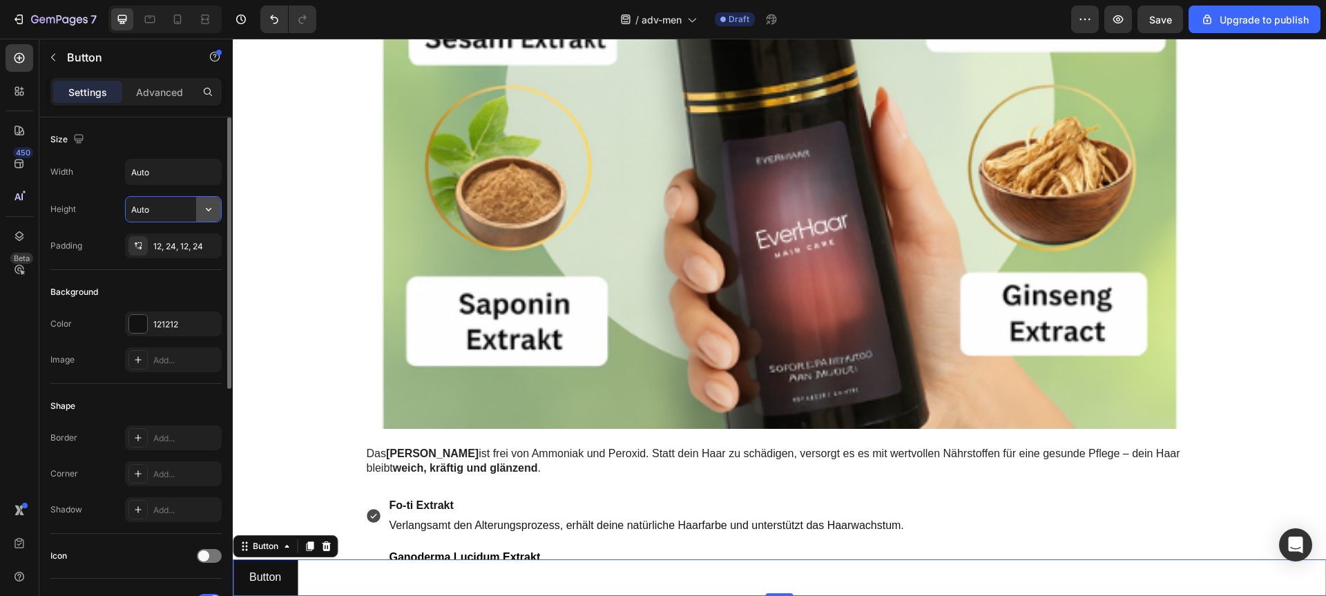
click at [210, 211] on icon "button" at bounding box center [209, 209] width 14 height 14
click at [198, 238] on span "Auto" at bounding box center [200, 244] width 18 height 12
click at [200, 180] on button "button" at bounding box center [208, 172] width 25 height 25
click at [193, 221] on div "Full 100%" at bounding box center [158, 233] width 113 height 26
type input "100%"
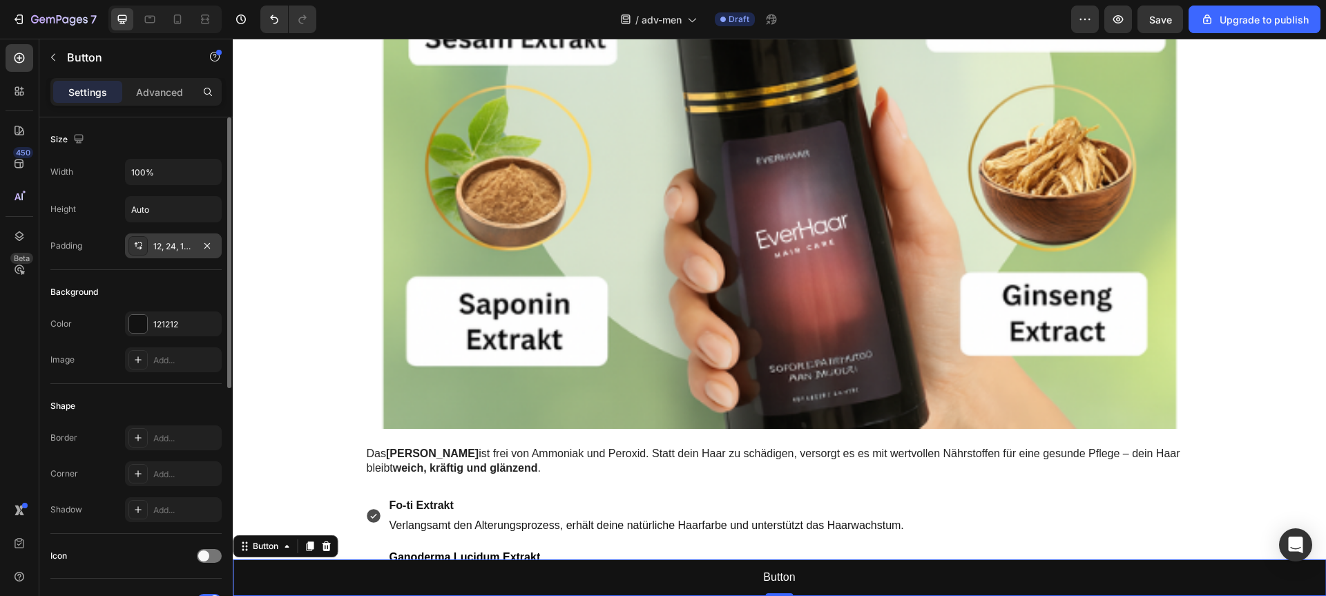
click at [160, 234] on div "12, 24, 12, 24" at bounding box center [173, 245] width 97 height 25
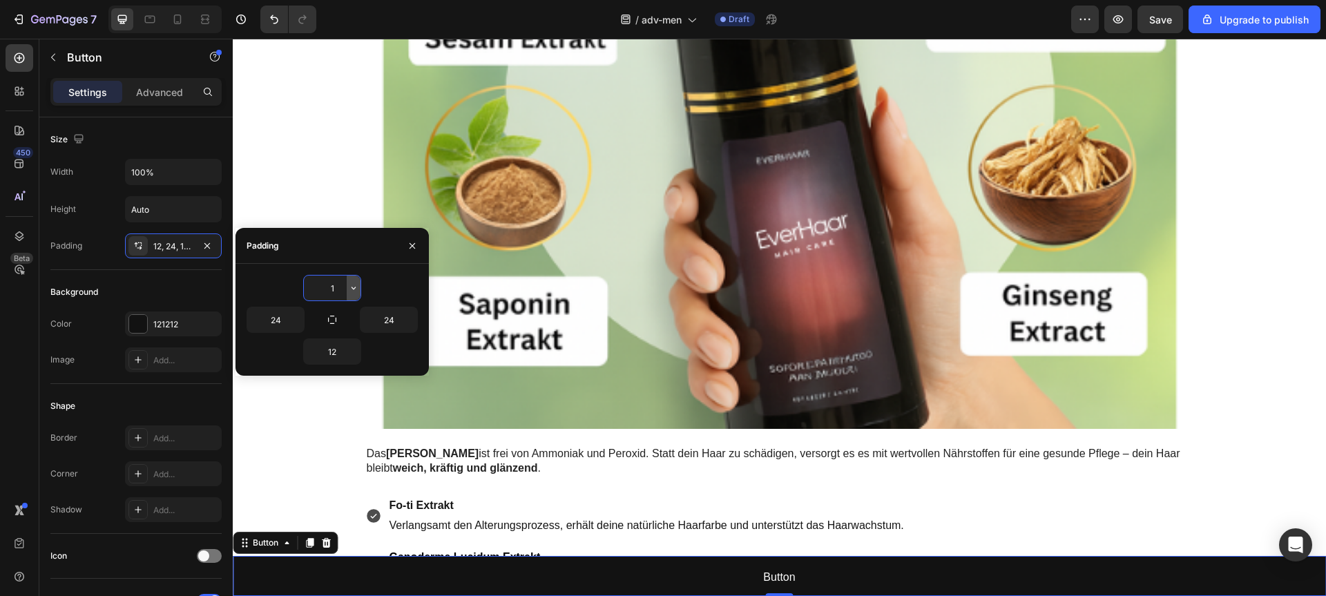
type input "16"
click at [159, 284] on div "Background" at bounding box center [135, 292] width 171 height 22
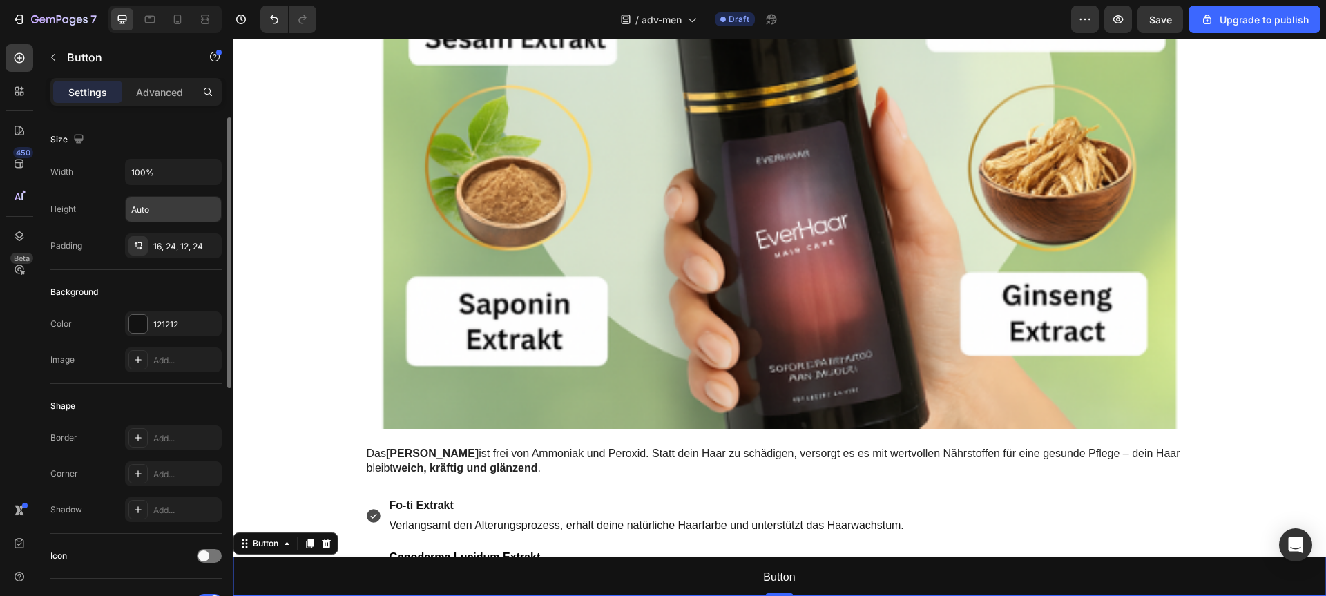
click at [131, 200] on input "Auto" at bounding box center [173, 209] width 95 height 25
click at [215, 218] on button "button" at bounding box center [208, 209] width 25 height 25
click at [209, 173] on icon "button" at bounding box center [209, 172] width 6 height 3
click at [195, 209] on span "Auto" at bounding box center [200, 207] width 18 height 12
type input "Auto"
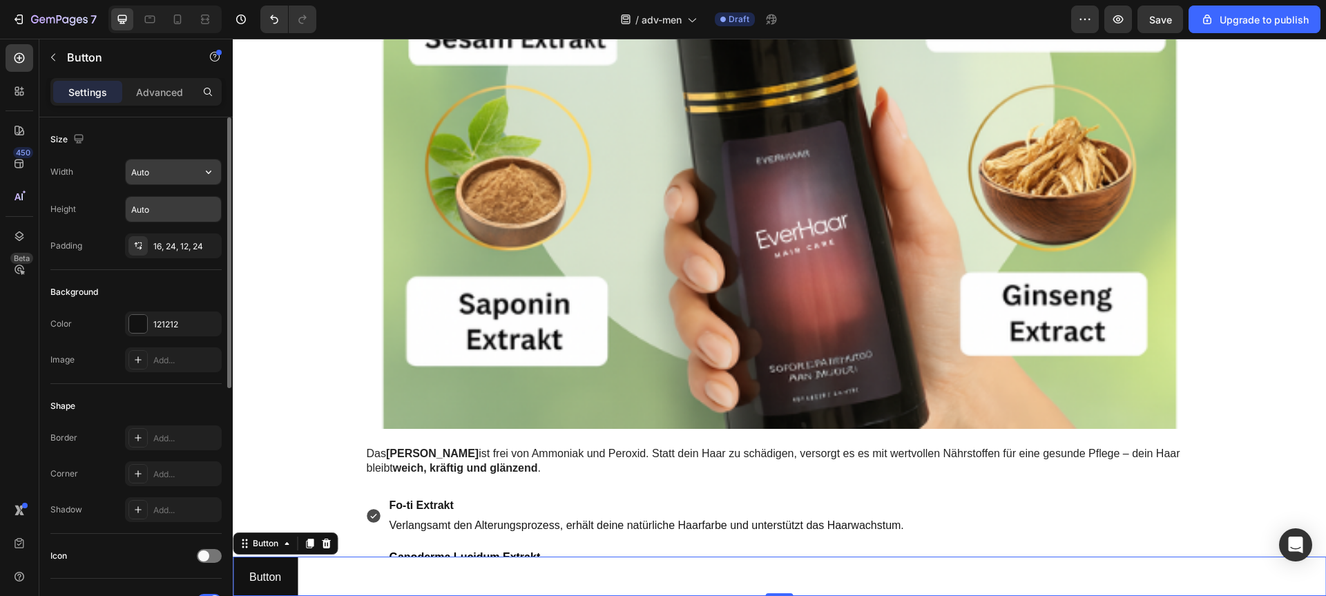
click at [166, 181] on input "Auto" at bounding box center [173, 172] width 95 height 25
click at [106, 178] on div "Width Auto" at bounding box center [135, 172] width 171 height 26
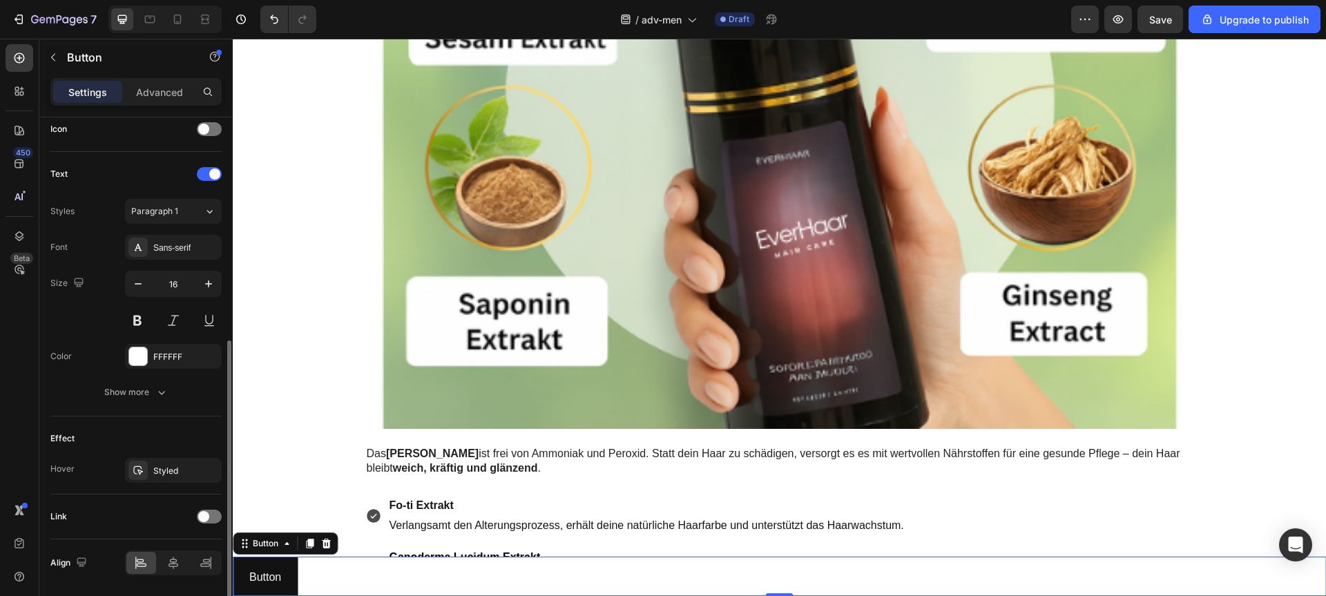
scroll to position [472, 0]
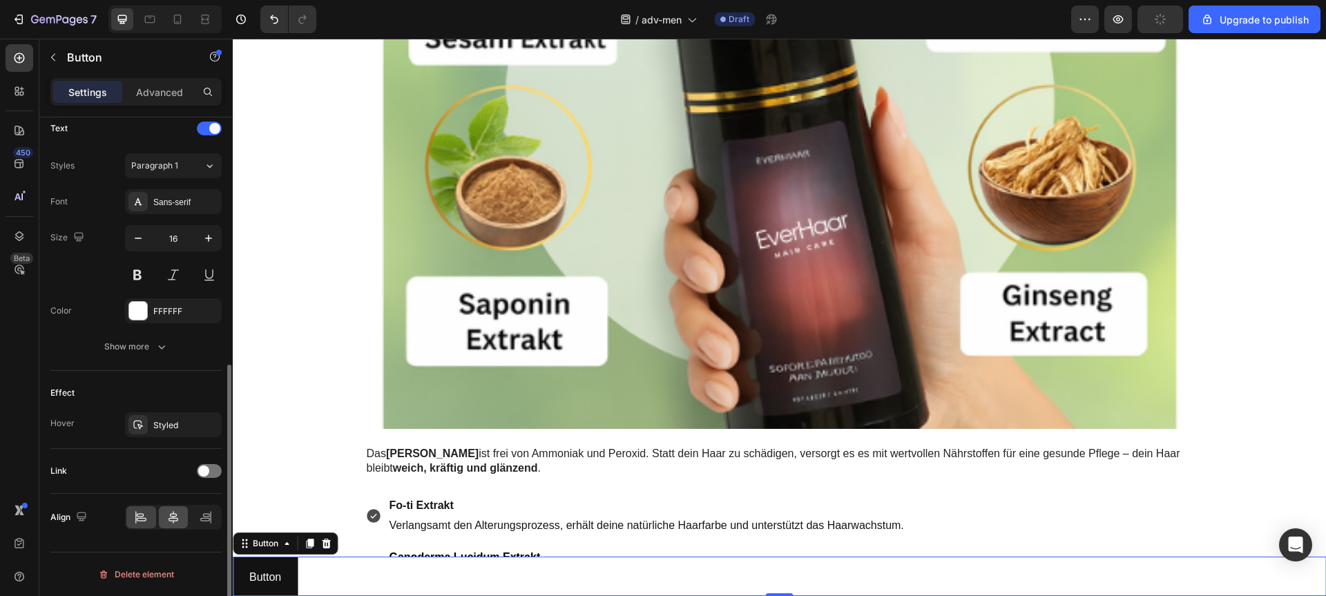
click at [173, 506] on div at bounding box center [174, 517] width 30 height 22
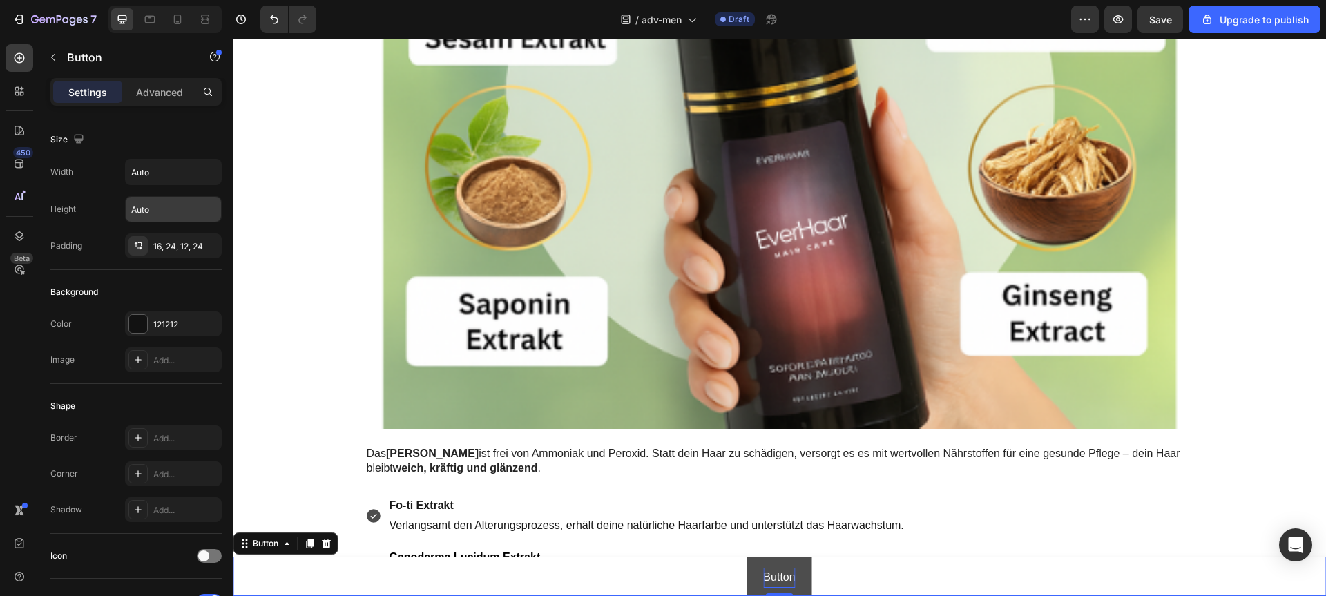
click at [763, 577] on p "Button" at bounding box center [779, 578] width 32 height 20
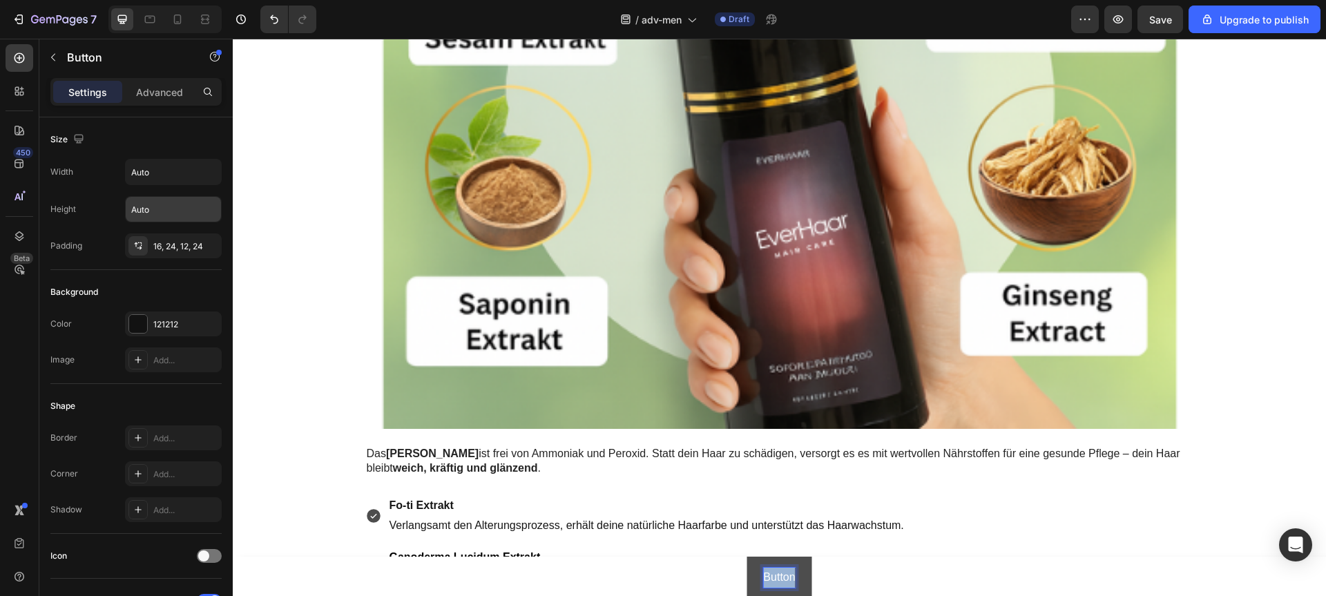
click at [763, 577] on p "Button" at bounding box center [779, 578] width 32 height 20
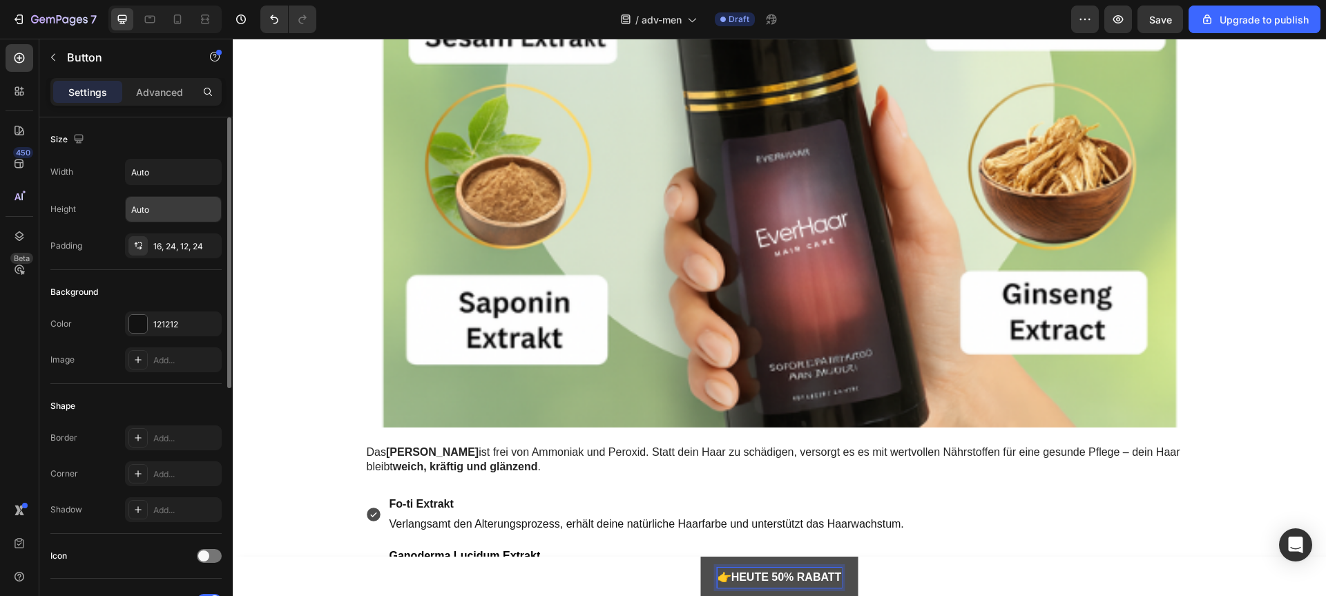
scroll to position [281, 0]
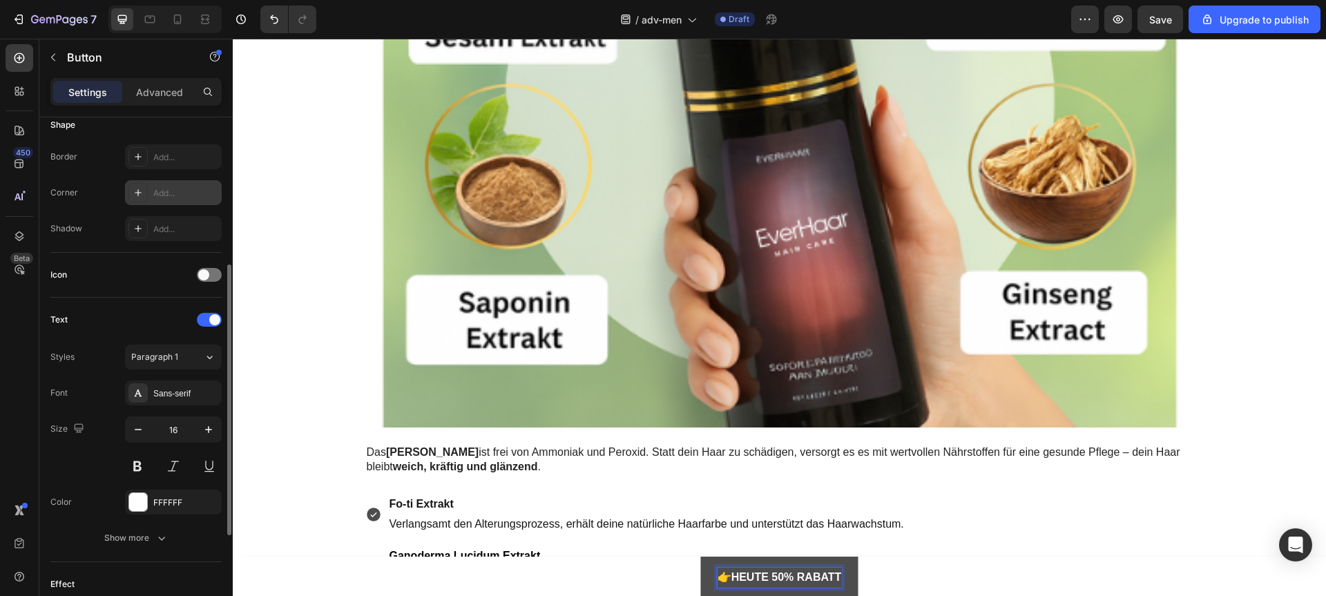
click at [147, 201] on div "Add..." at bounding box center [173, 192] width 97 height 25
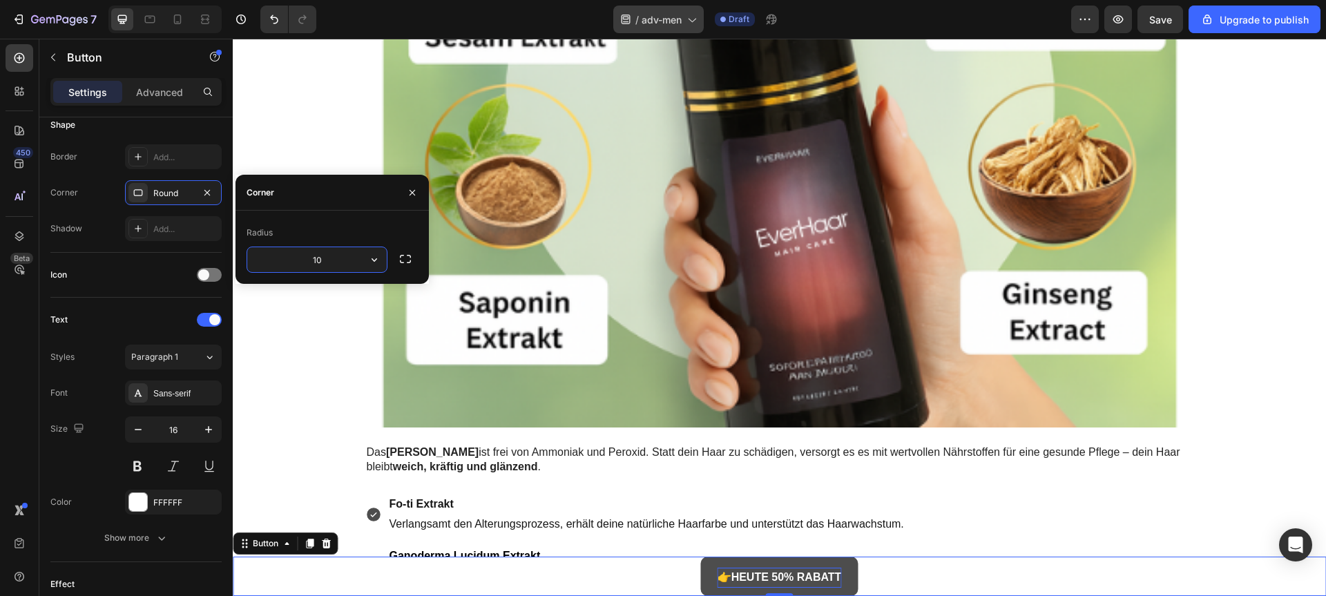
type input "10"
click at [75, 234] on div "Shadow" at bounding box center [66, 228] width 32 height 12
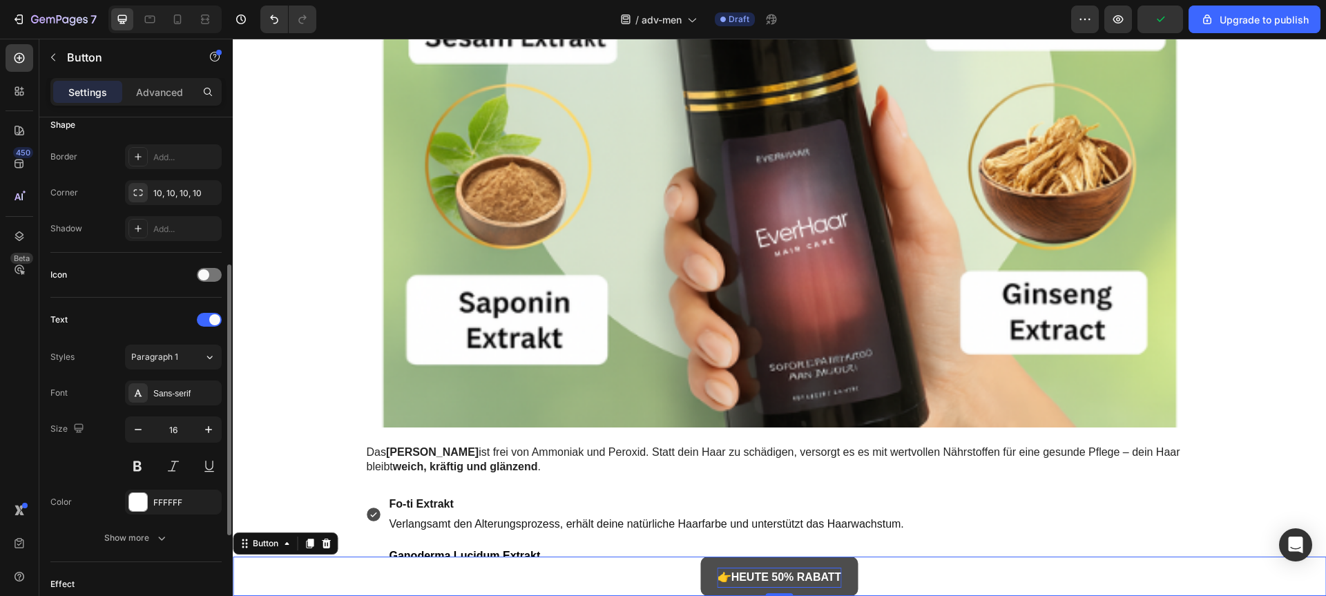
scroll to position [0, 0]
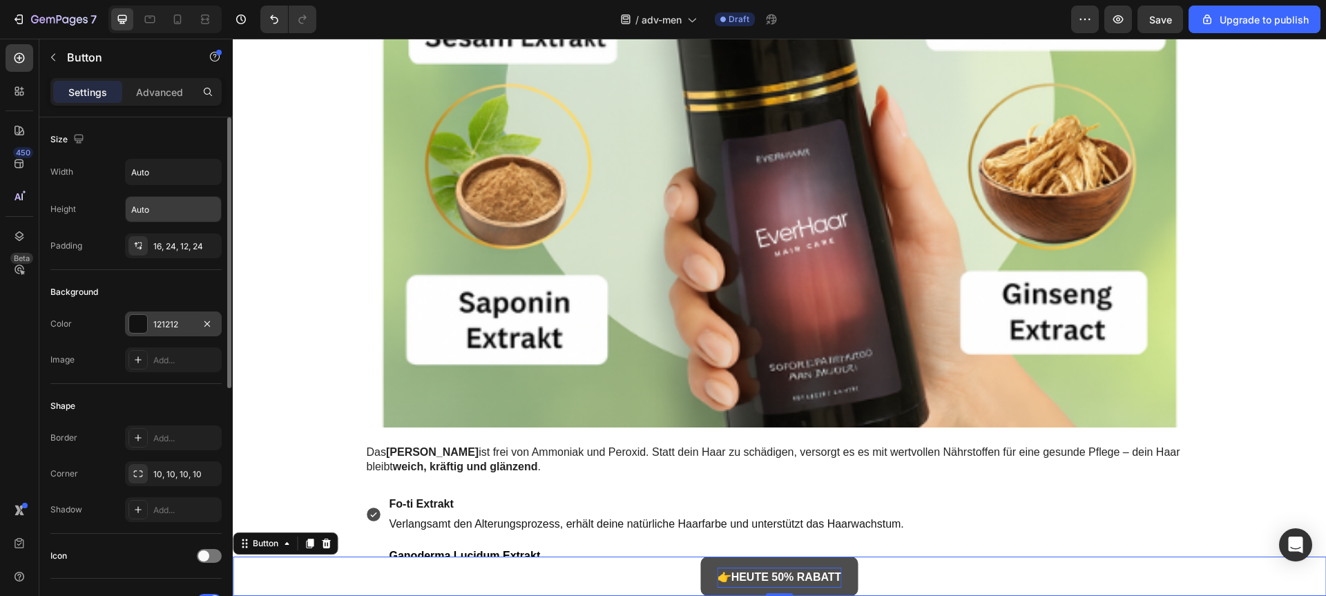
click at [135, 329] on div at bounding box center [138, 324] width 18 height 18
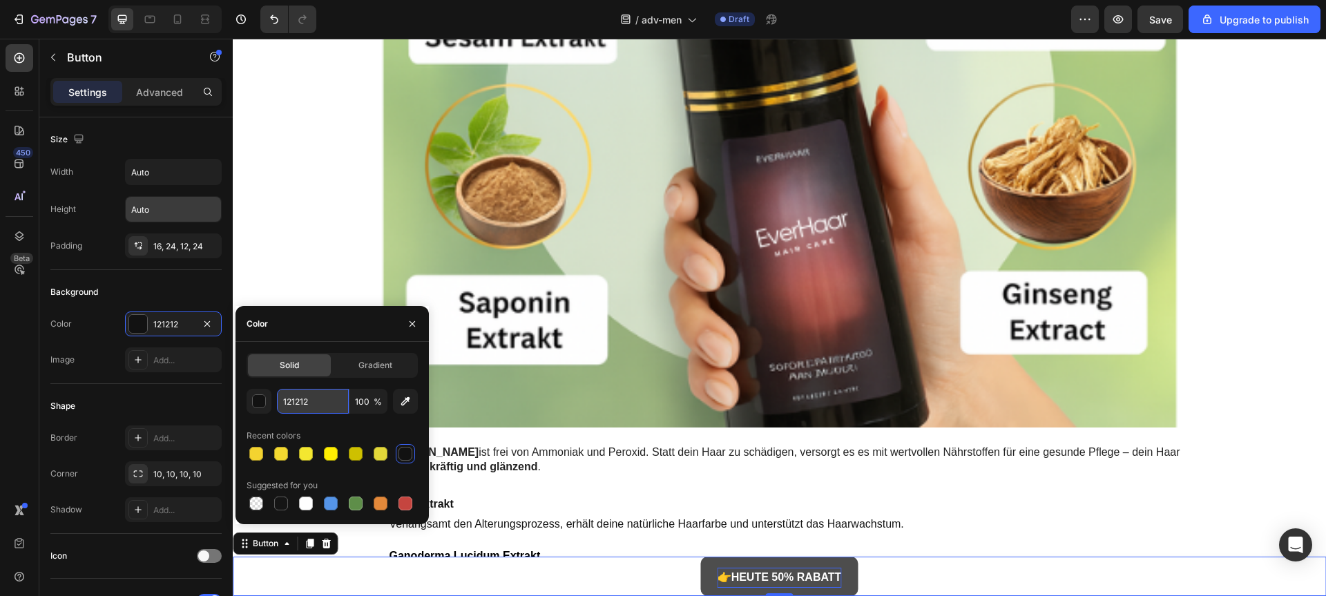
click at [297, 406] on input "121212" at bounding box center [313, 401] width 72 height 25
paste input "e2123"
type input "1e2123"
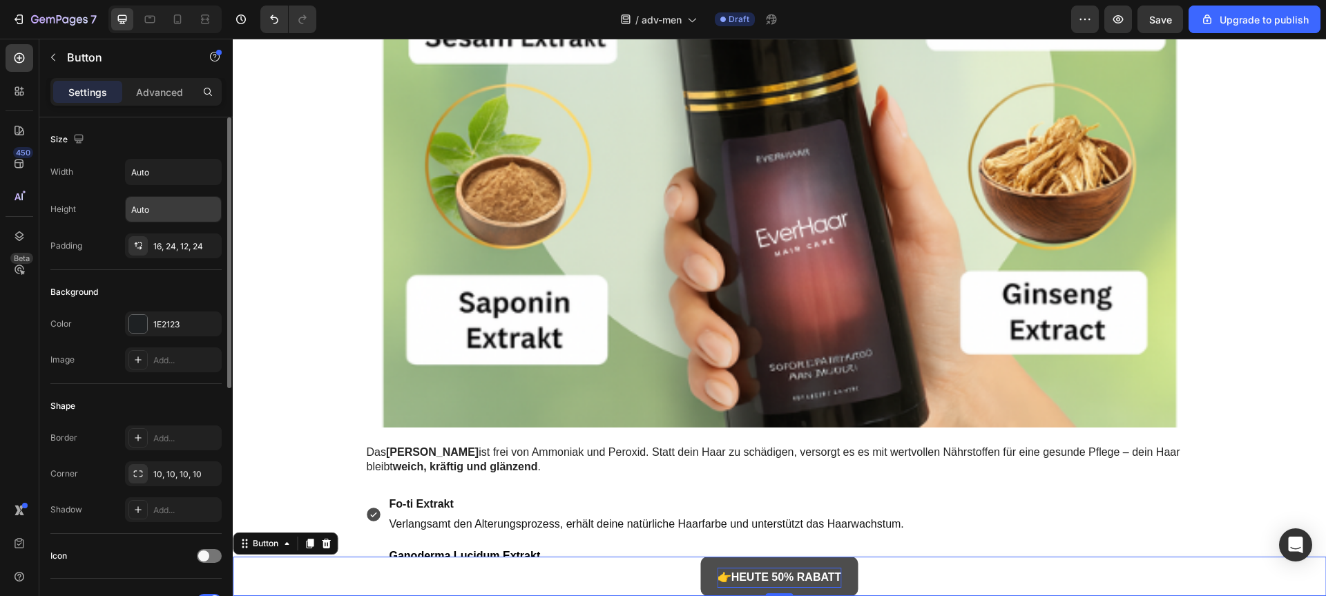
click at [94, 370] on div "Image Add..." at bounding box center [135, 359] width 171 height 25
click at [74, 62] on p "Button" at bounding box center [125, 57] width 117 height 17
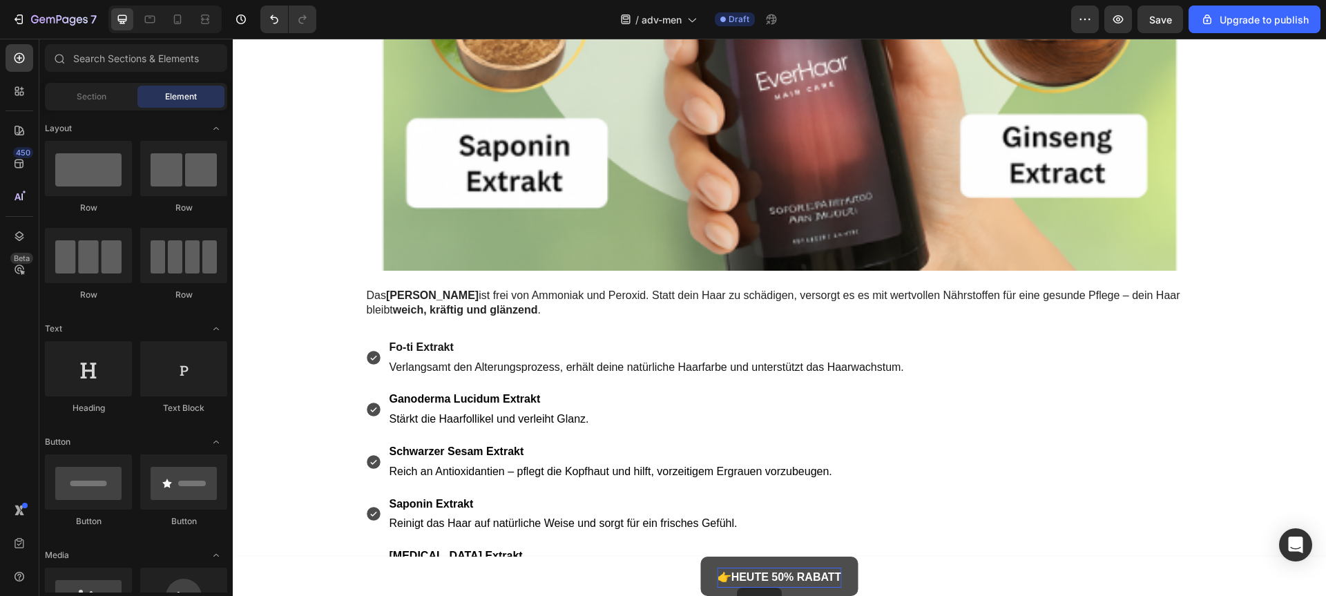
scroll to position [3083, 0]
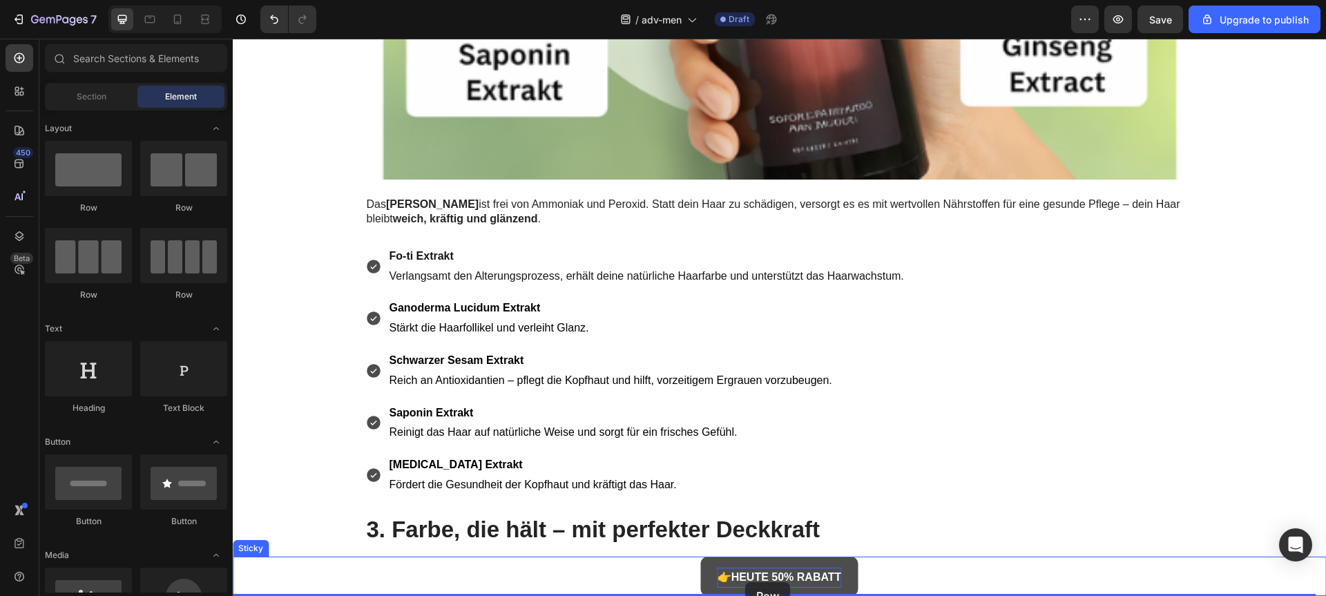
drag, startPoint x: 316, startPoint y: 211, endPoint x: 745, endPoint y: 583, distance: 567.4
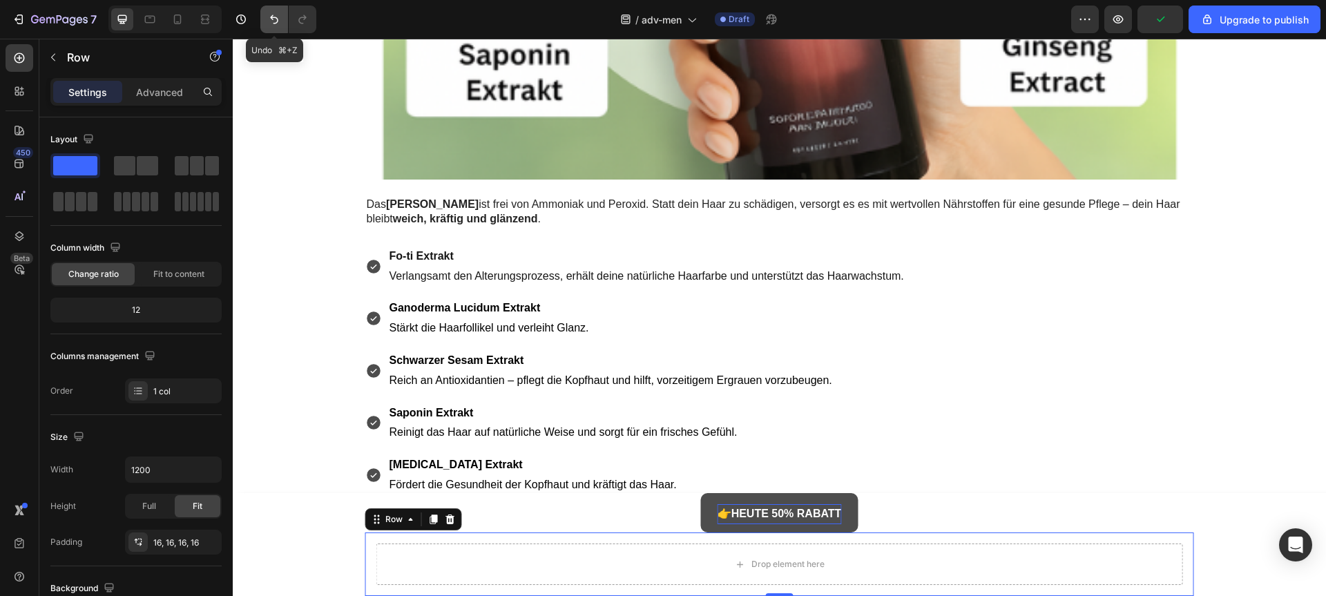
click at [264, 29] on button "Undo/Redo" at bounding box center [274, 20] width 28 height 28
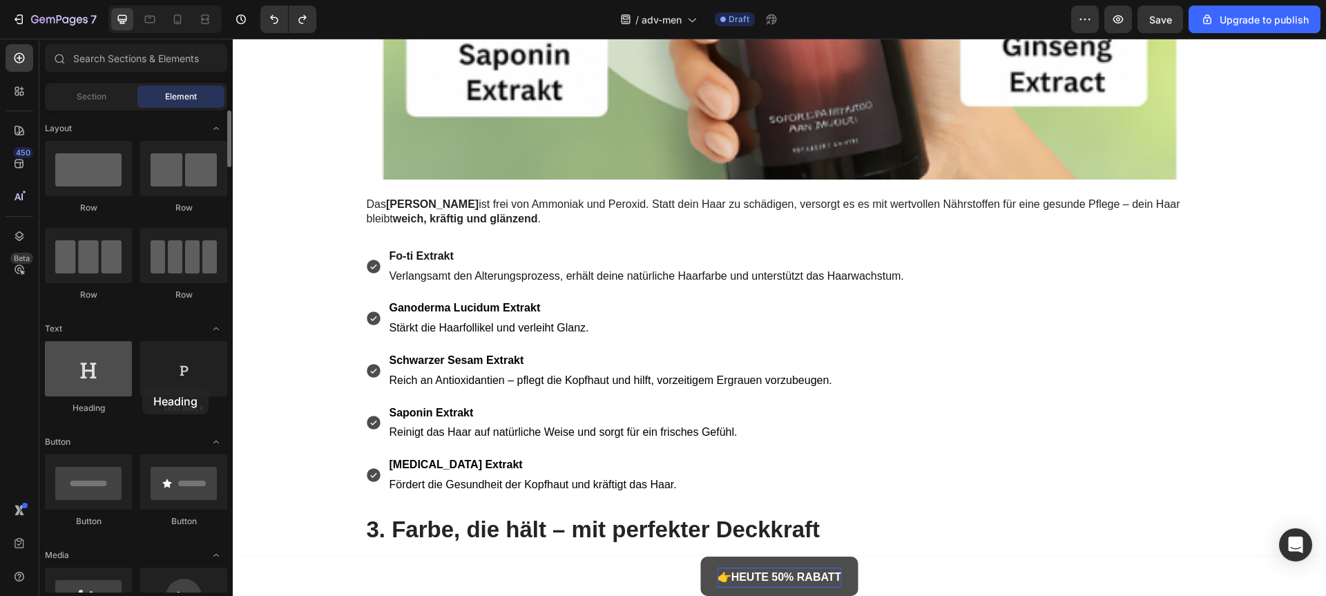
drag, startPoint x: 97, startPoint y: 378, endPoint x: 124, endPoint y: 384, distance: 27.0
click at [128, 385] on div at bounding box center [88, 368] width 87 height 55
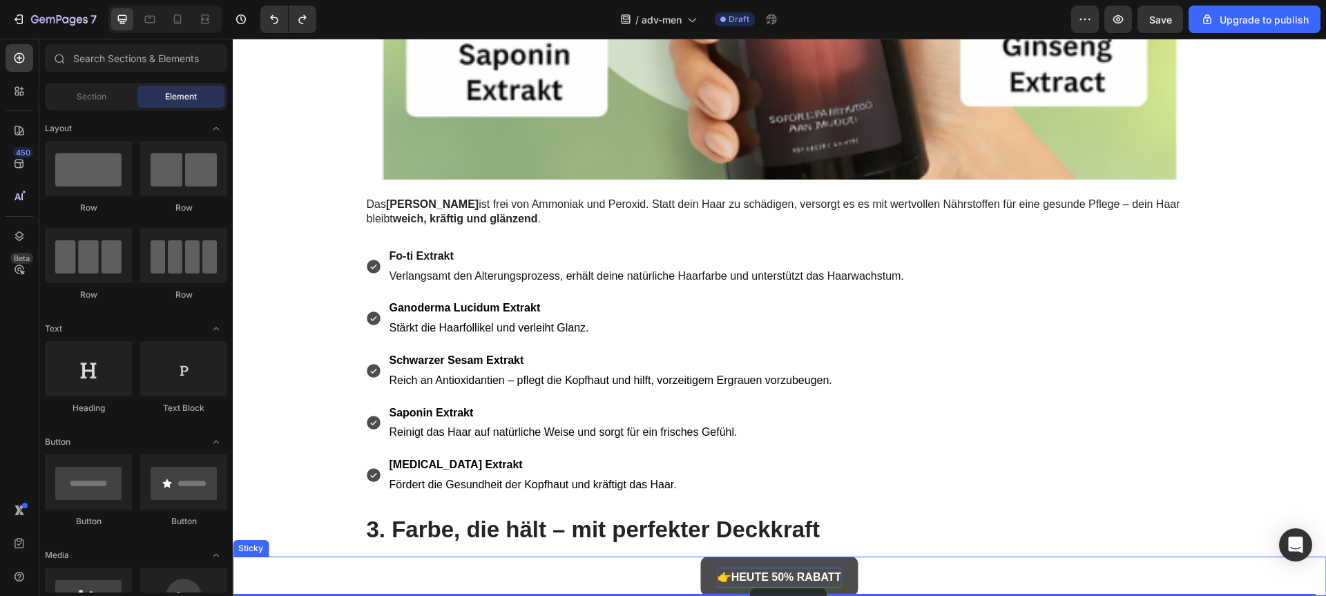
drag, startPoint x: 409, startPoint y: 414, endPoint x: 750, endPoint y: 588, distance: 383.0
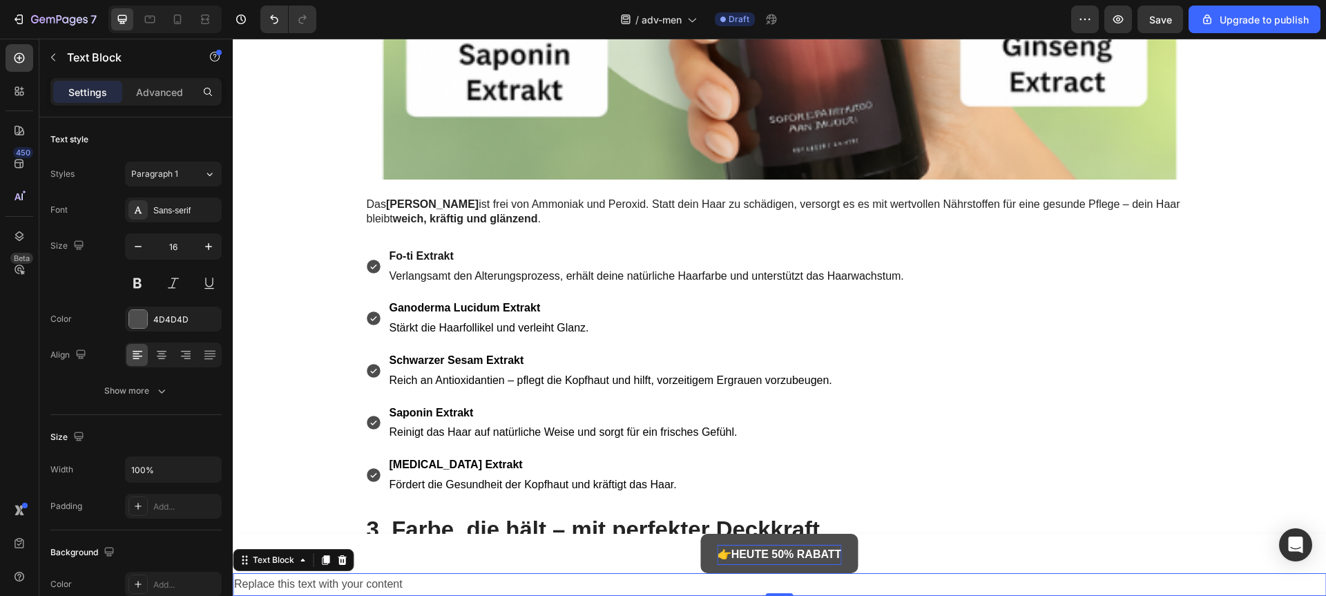
click at [416, 580] on div "Replace this text with your content" at bounding box center [779, 584] width 1093 height 23
click at [416, 580] on p "Replace this text with your content" at bounding box center [779, 585] width 1090 height 20
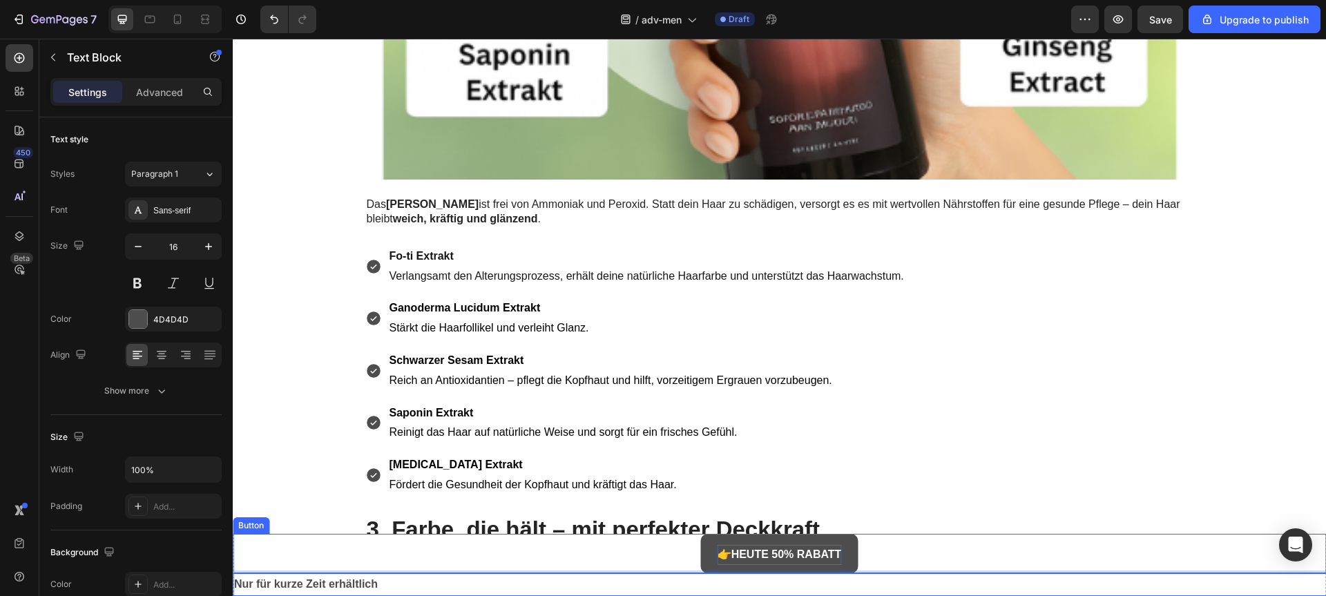
scroll to position [3092, 0]
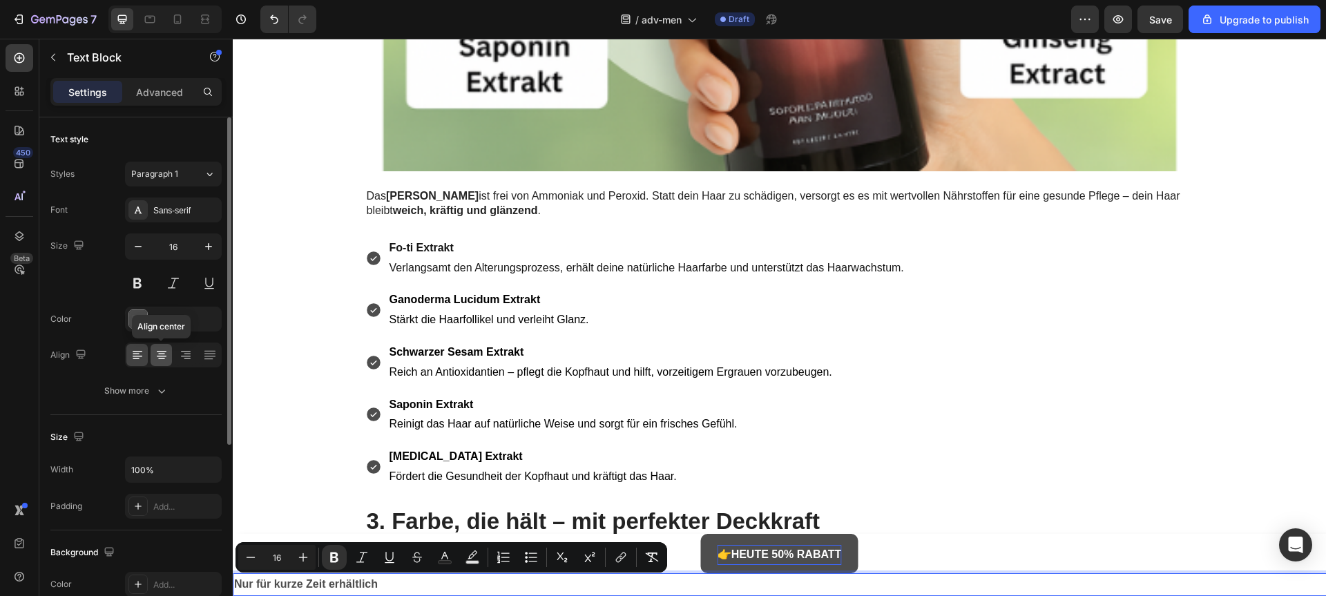
click at [159, 357] on icon at bounding box center [162, 355] width 14 height 14
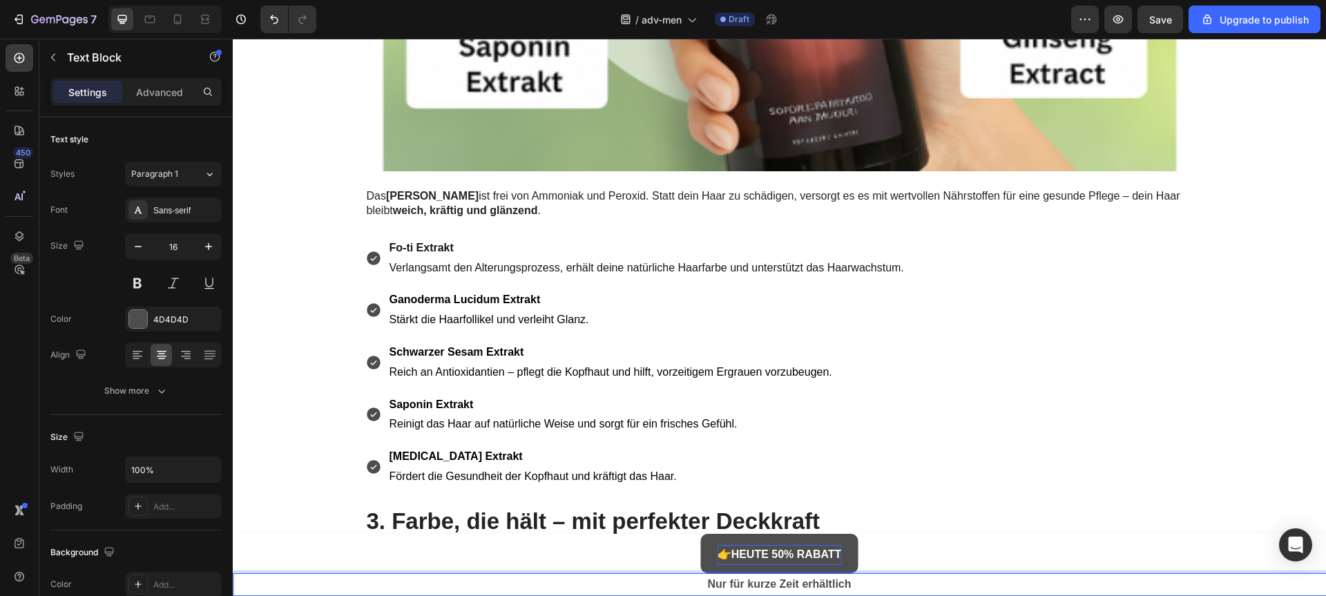
click at [741, 579] on strong "Nur für kurze Zeit erhältlich" at bounding box center [779, 584] width 144 height 12
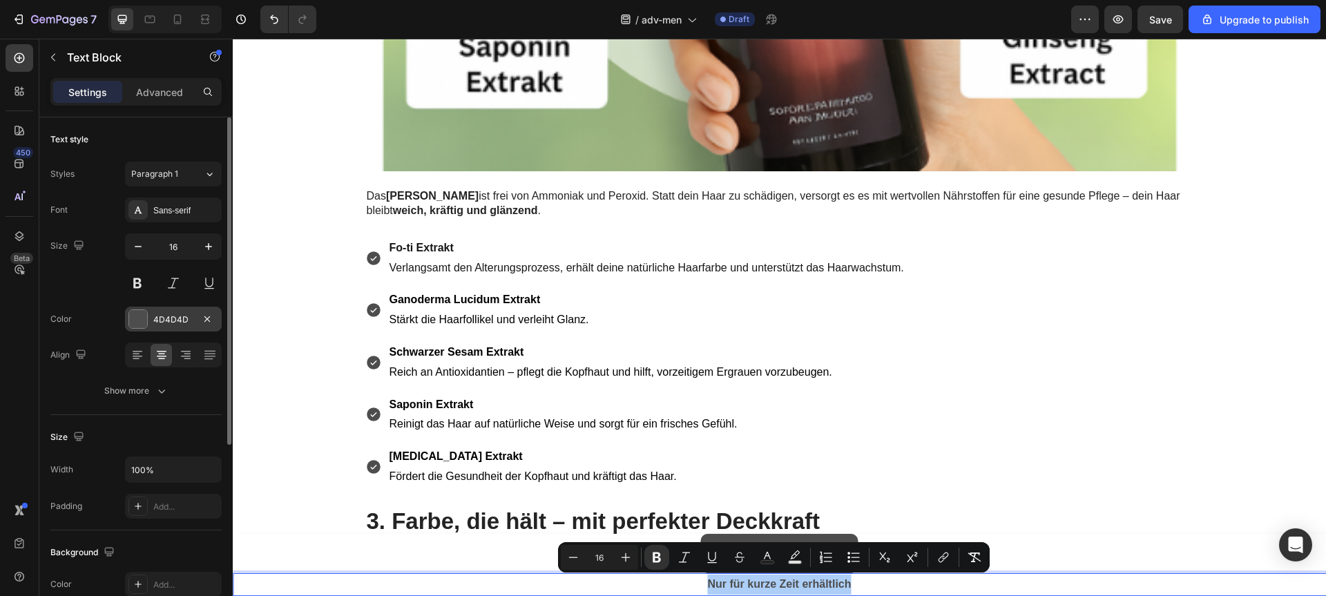
click at [162, 323] on div "4D4D4D" at bounding box center [173, 320] width 40 height 12
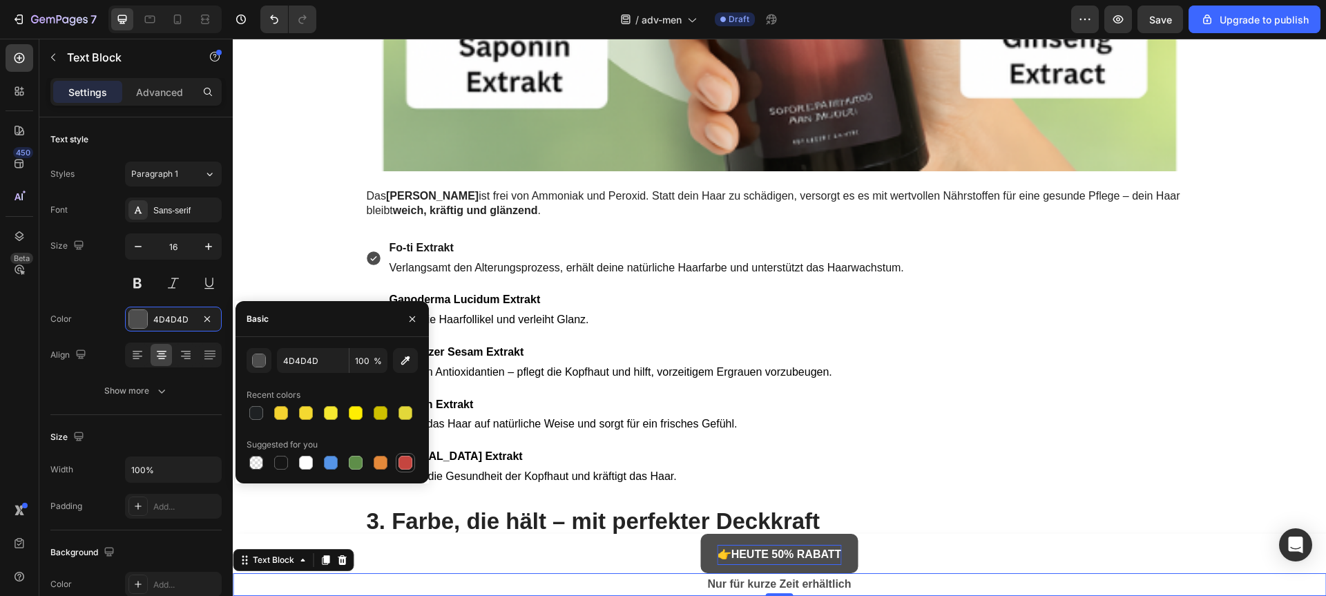
click at [409, 465] on div at bounding box center [405, 463] width 14 height 14
click at [264, 366] on div "button" at bounding box center [259, 361] width 14 height 14
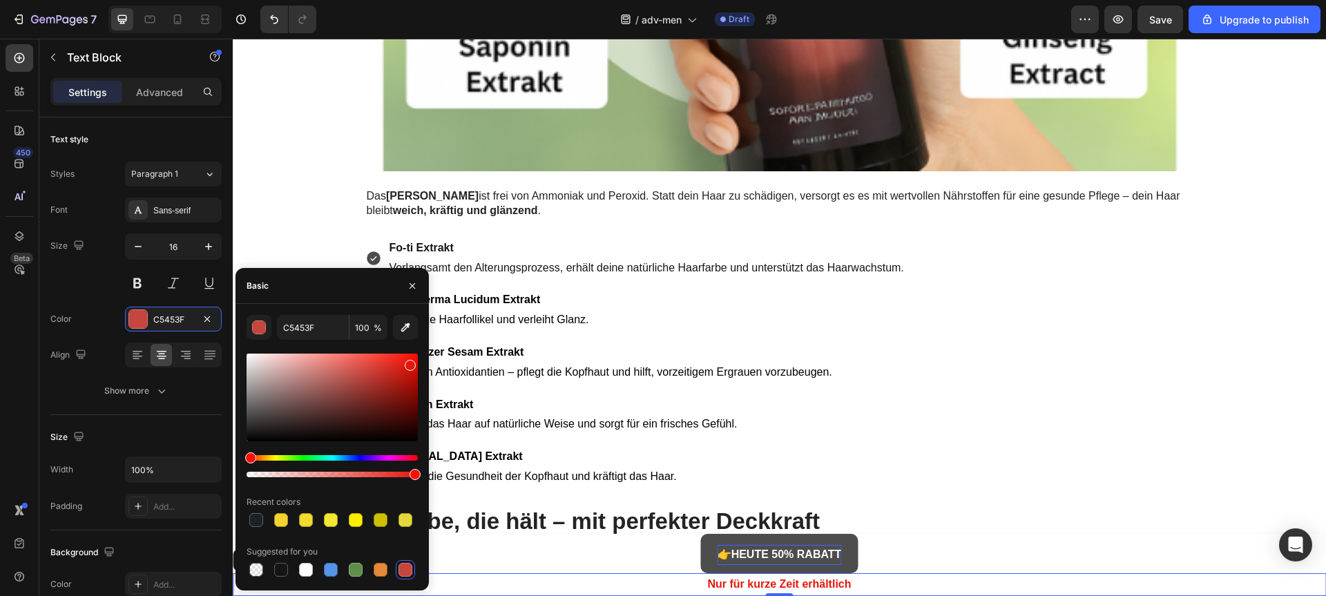
drag, startPoint x: 396, startPoint y: 361, endPoint x: 409, endPoint y: 363, distance: 12.5
click at [409, 363] on div at bounding box center [332, 398] width 171 height 88
type input "E2180D"
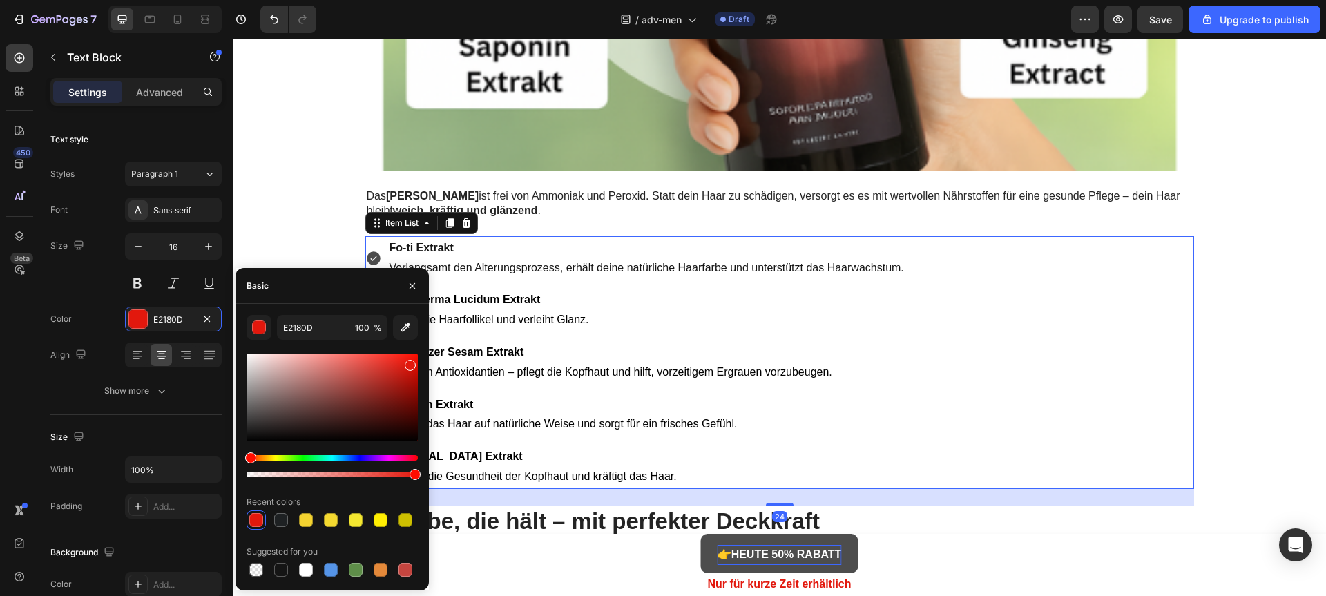
click at [735, 360] on p "Schwarzer Sesam Extrakt" at bounding box center [646, 353] width 514 height 20
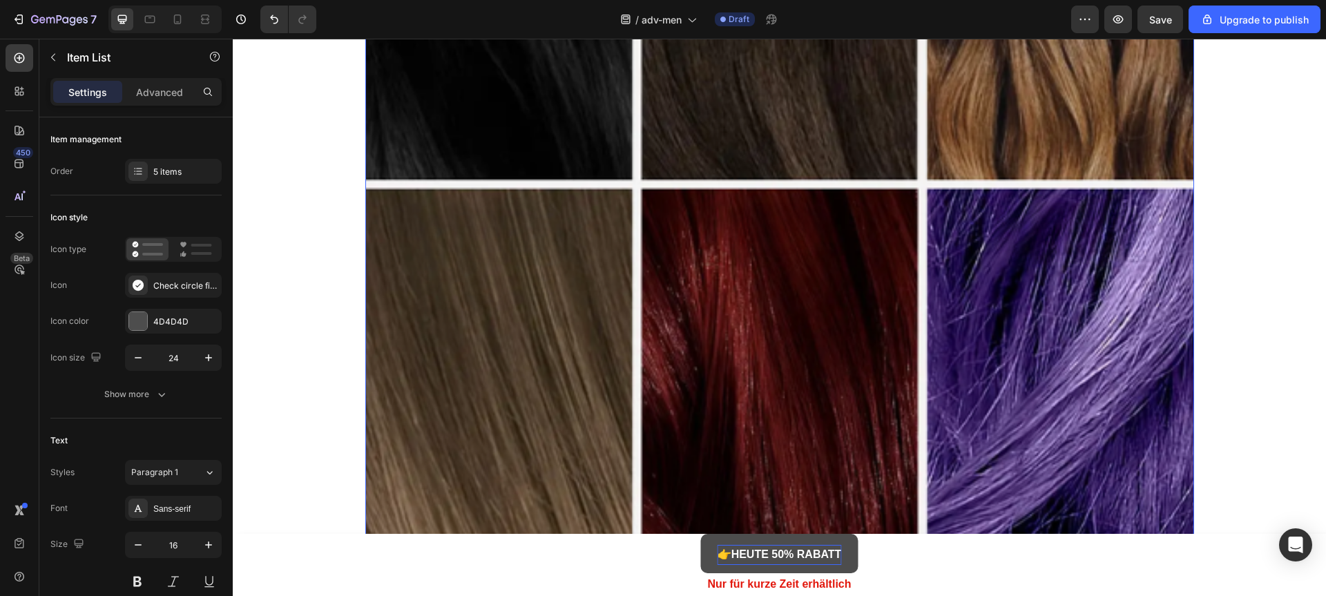
scroll to position [3882, 0]
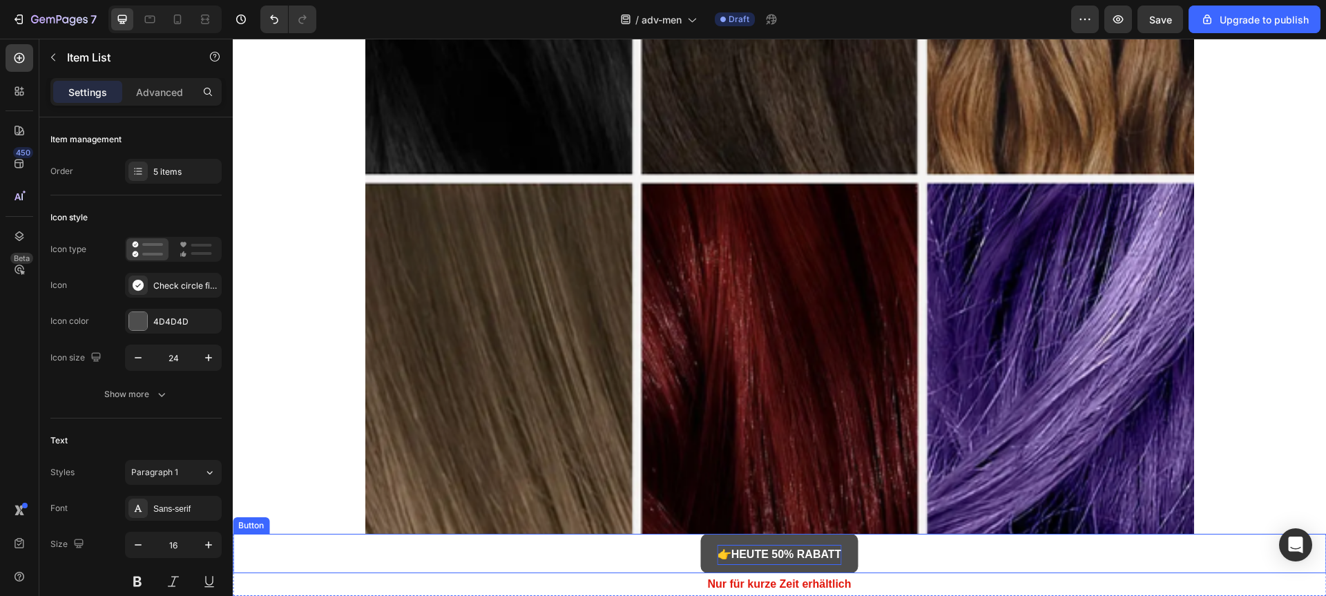
click at [671, 551] on div "👉 HEUTE 50% RABATT Button" at bounding box center [779, 553] width 1093 height 39
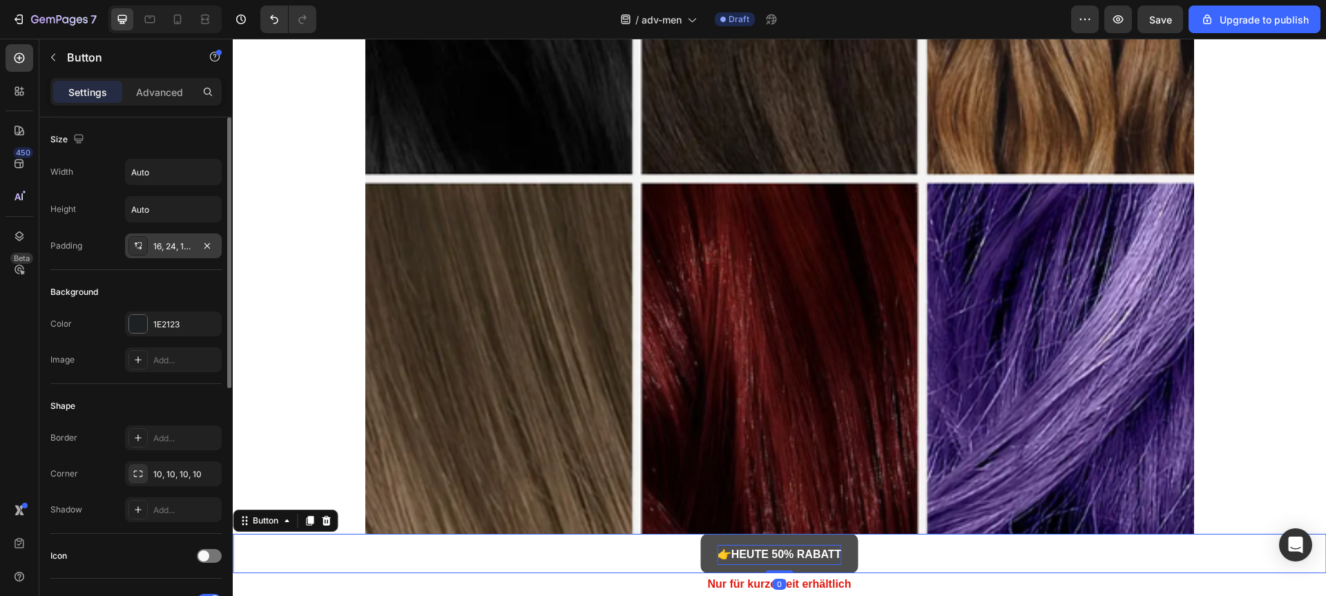
click at [168, 243] on div "16, 24, 12, 24" at bounding box center [173, 246] width 40 height 12
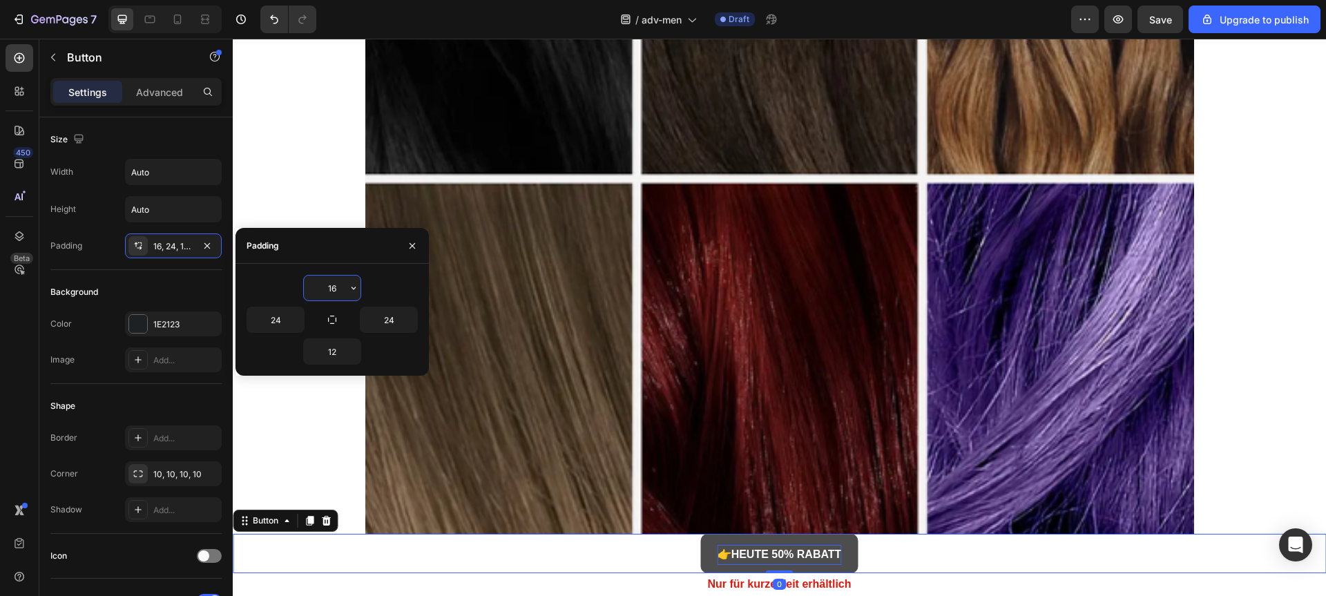
click at [332, 289] on input "16" at bounding box center [332, 288] width 57 height 25
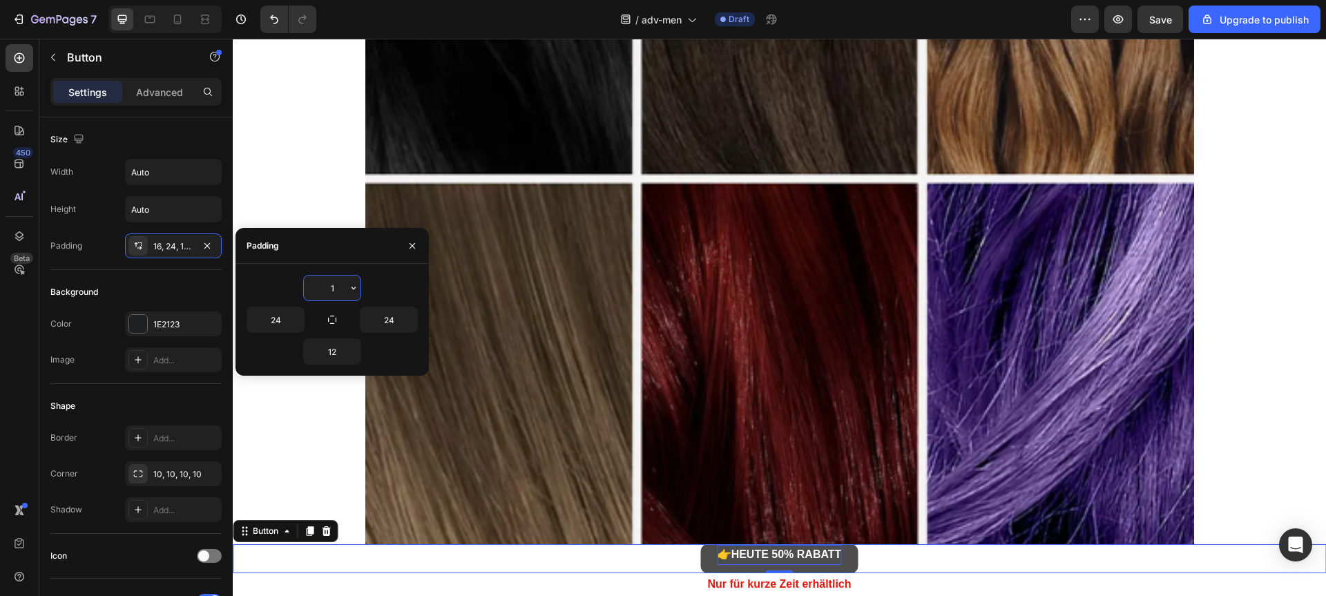
type input "12"
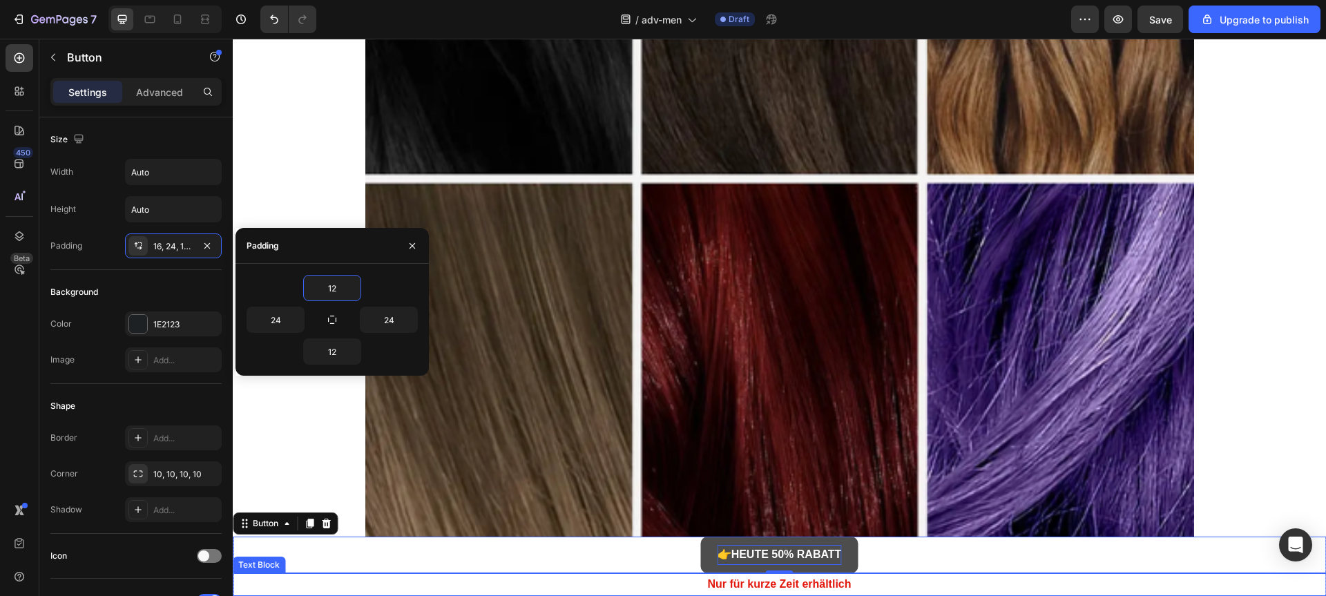
click at [505, 578] on p "Nur für kurze Zeit erhältlich" at bounding box center [779, 585] width 1090 height 20
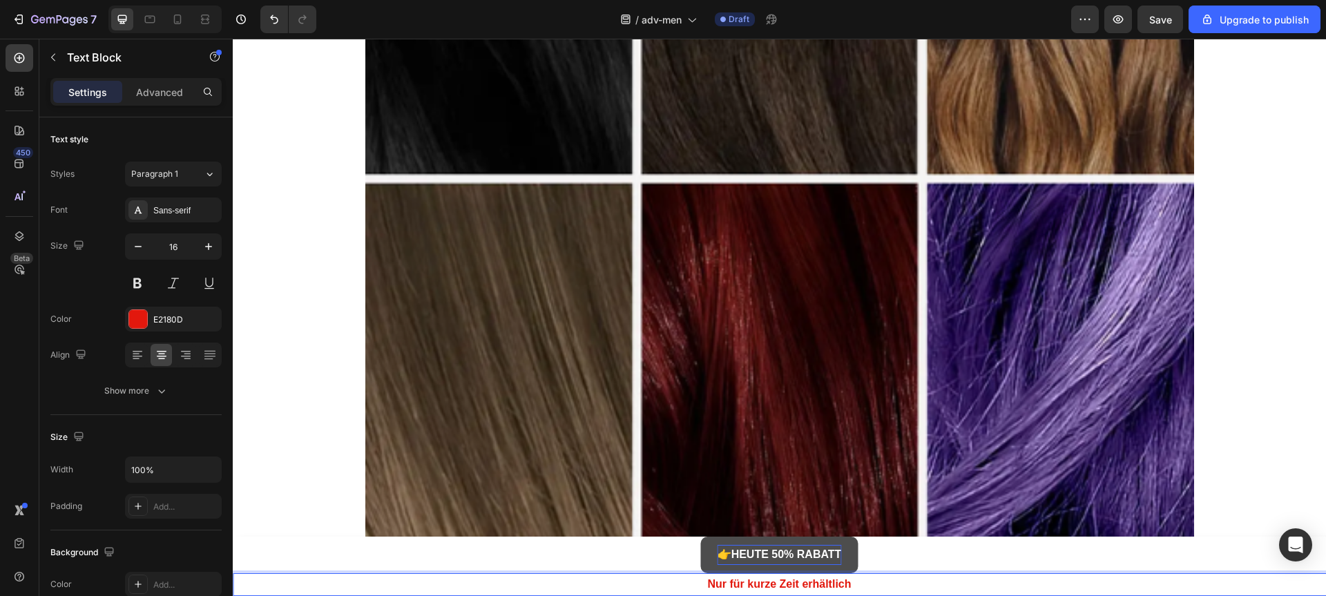
click at [728, 580] on strong "Nur für kurze Zeit erhältlich" at bounding box center [779, 584] width 144 height 12
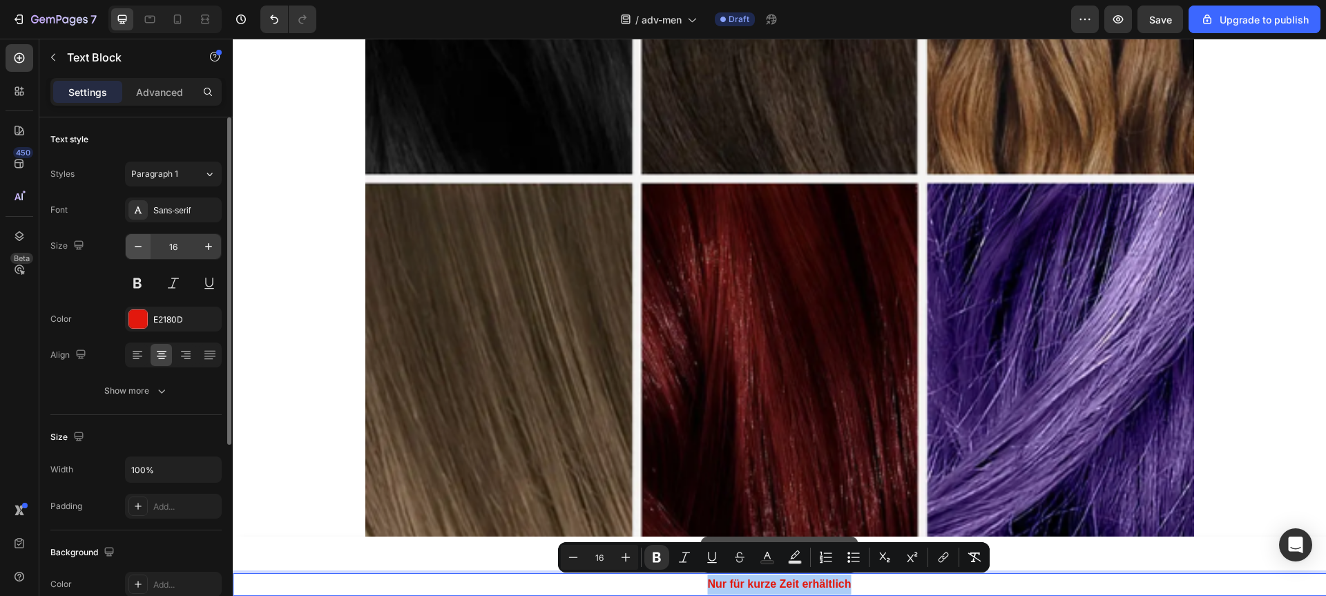
click at [147, 252] on button "button" at bounding box center [138, 246] width 25 height 25
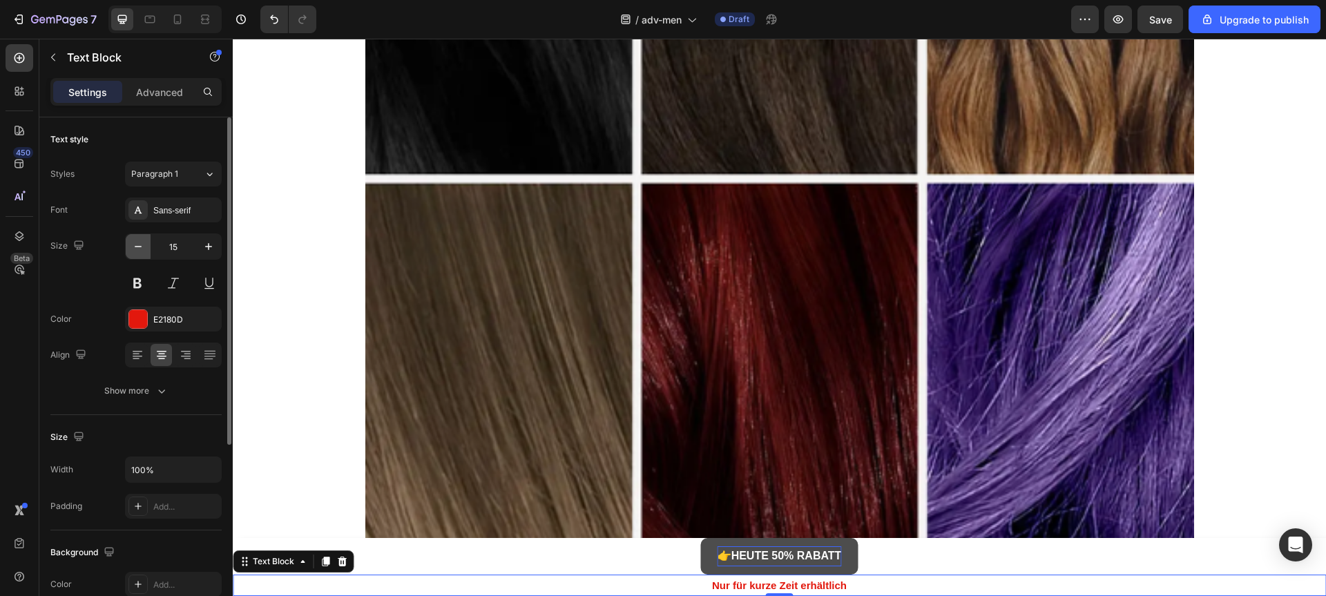
click at [145, 251] on button "button" at bounding box center [138, 246] width 25 height 25
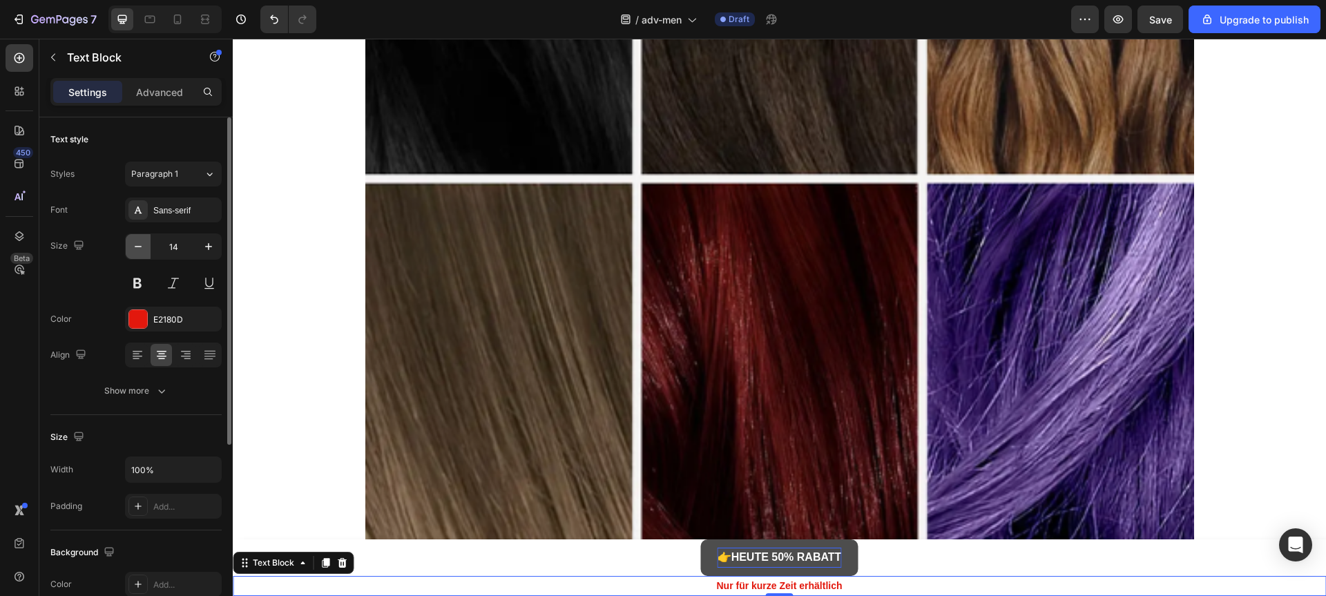
click at [145, 251] on button "button" at bounding box center [138, 246] width 25 height 25
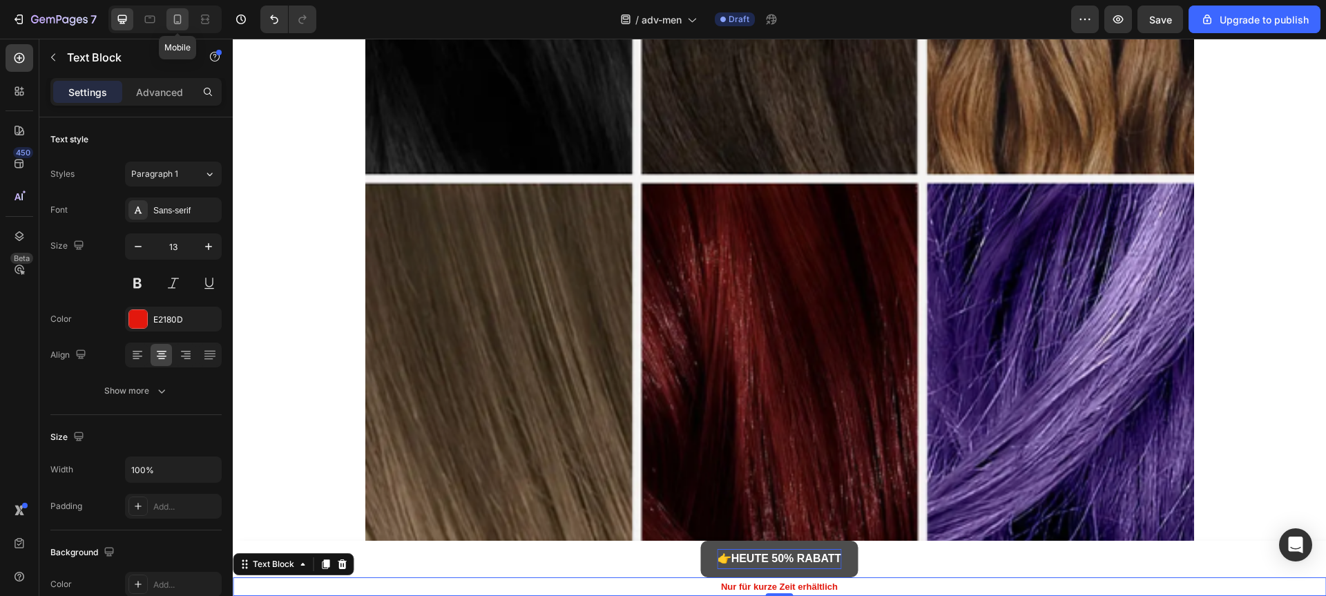
click at [182, 17] on icon at bounding box center [178, 19] width 14 height 14
type input "14"
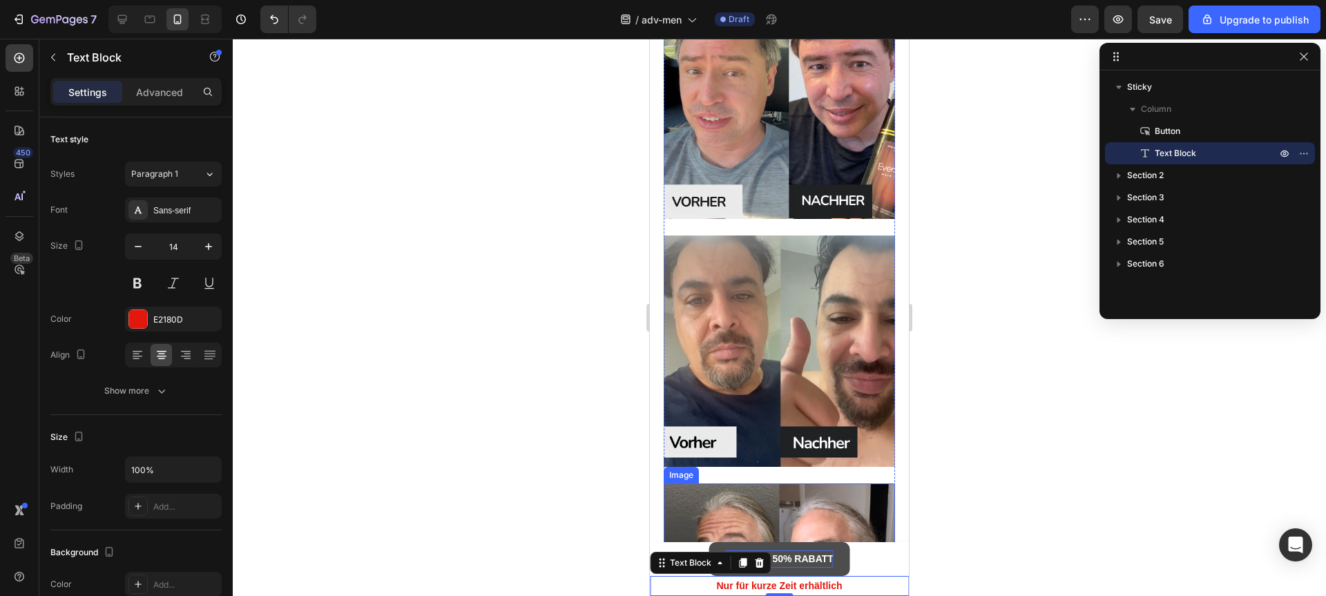
scroll to position [2846, 0]
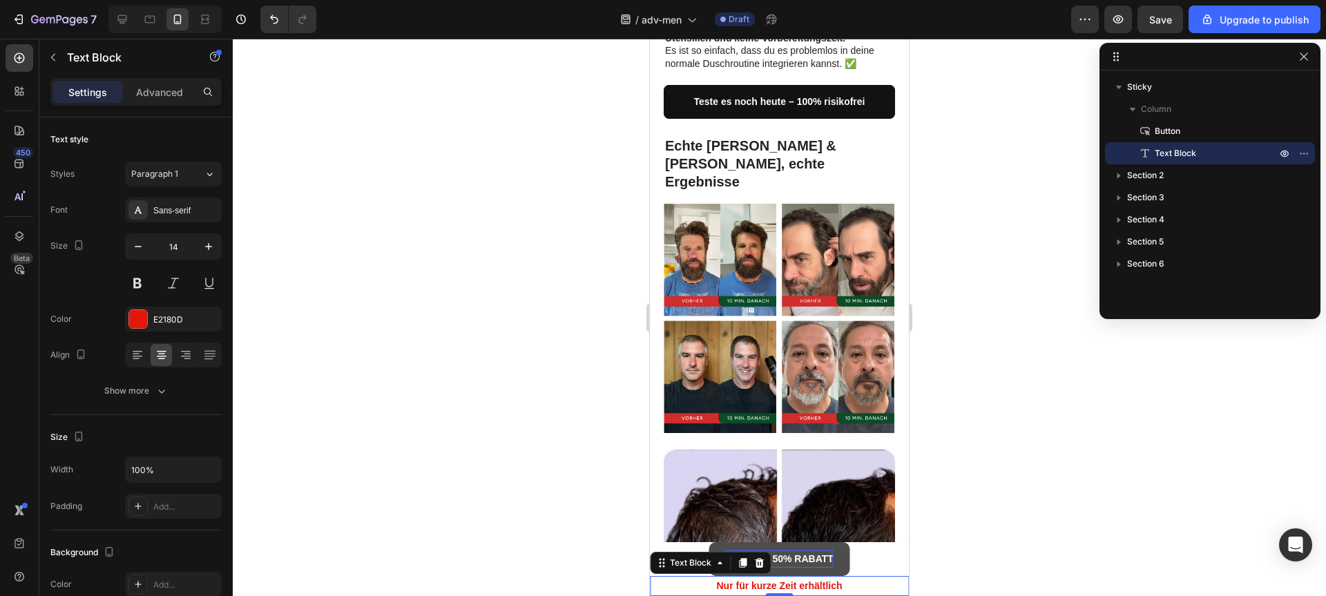
click at [672, 550] on div "👉 HEUTE 50% RABATT Button" at bounding box center [779, 559] width 259 height 34
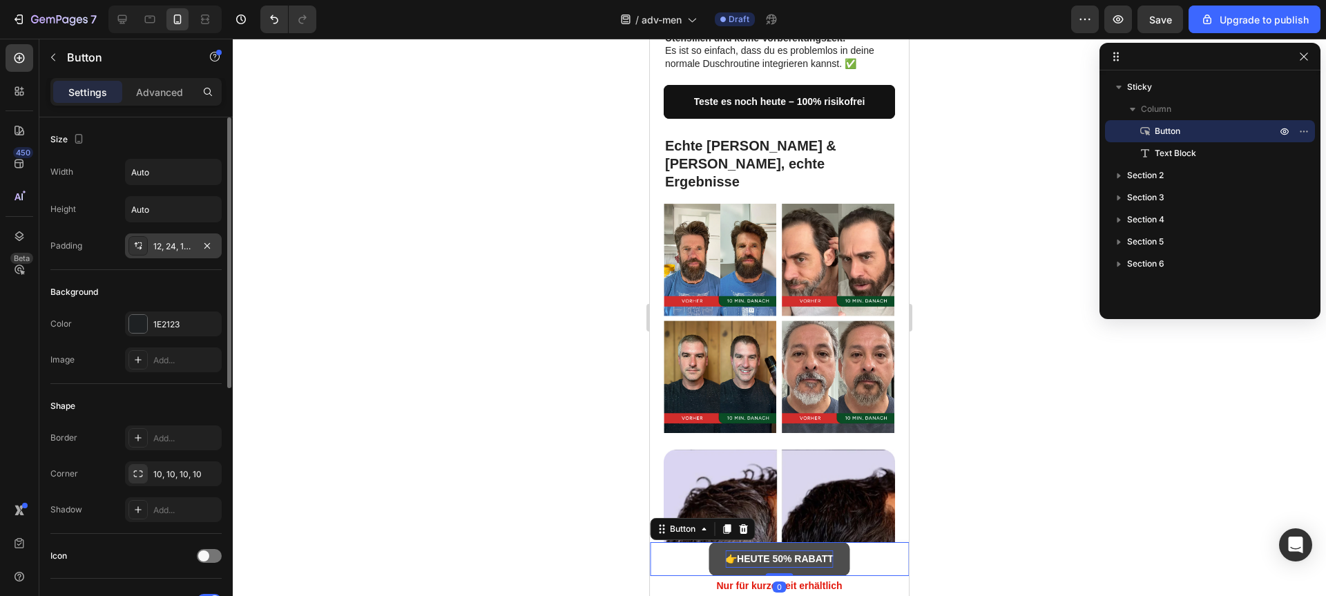
click at [181, 254] on div "12, 24, 12, 24" at bounding box center [173, 245] width 97 height 25
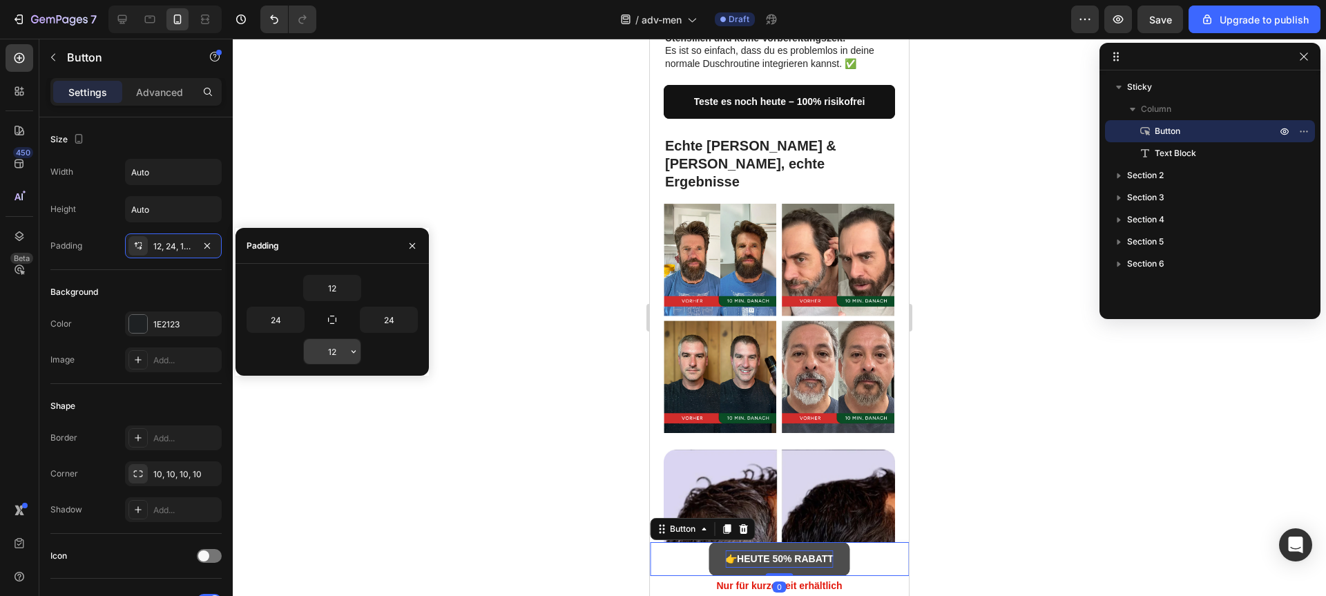
click at [312, 347] on input "12" at bounding box center [332, 351] width 57 height 25
type input "10"
click at [338, 291] on input "12" at bounding box center [332, 288] width 57 height 25
type input "1"
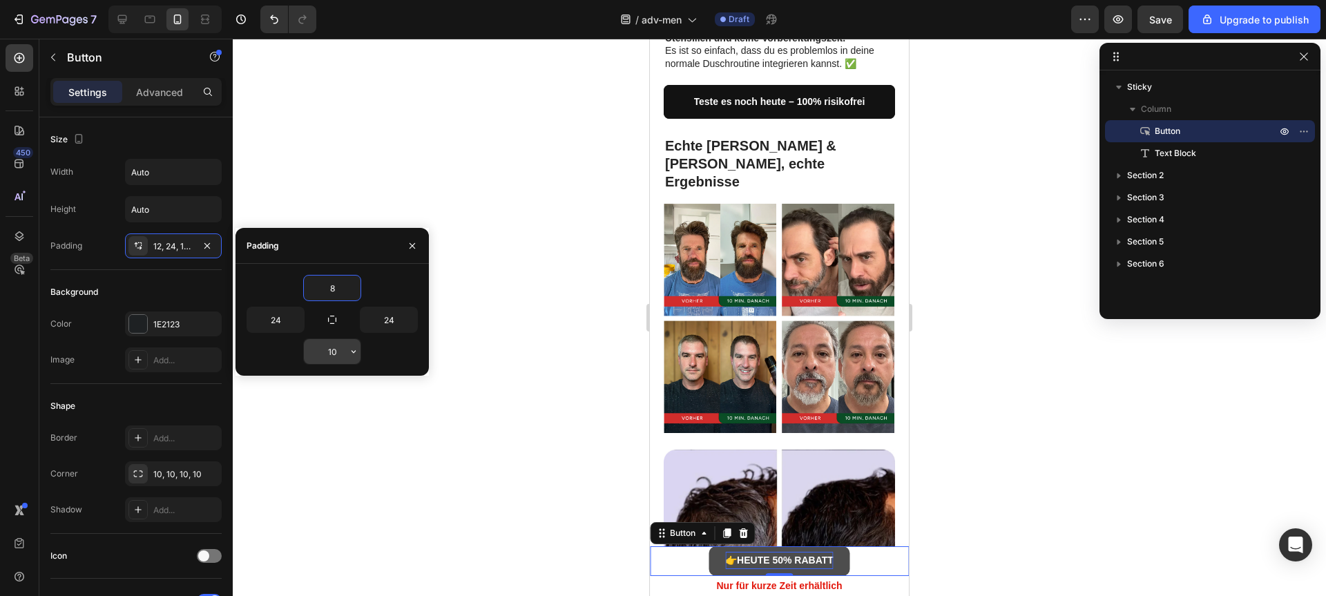
type input "8"
click at [332, 352] on input "10" at bounding box center [332, 351] width 57 height 25
type input "8"
click at [381, 324] on input "24" at bounding box center [388, 319] width 57 height 25
type input "24"
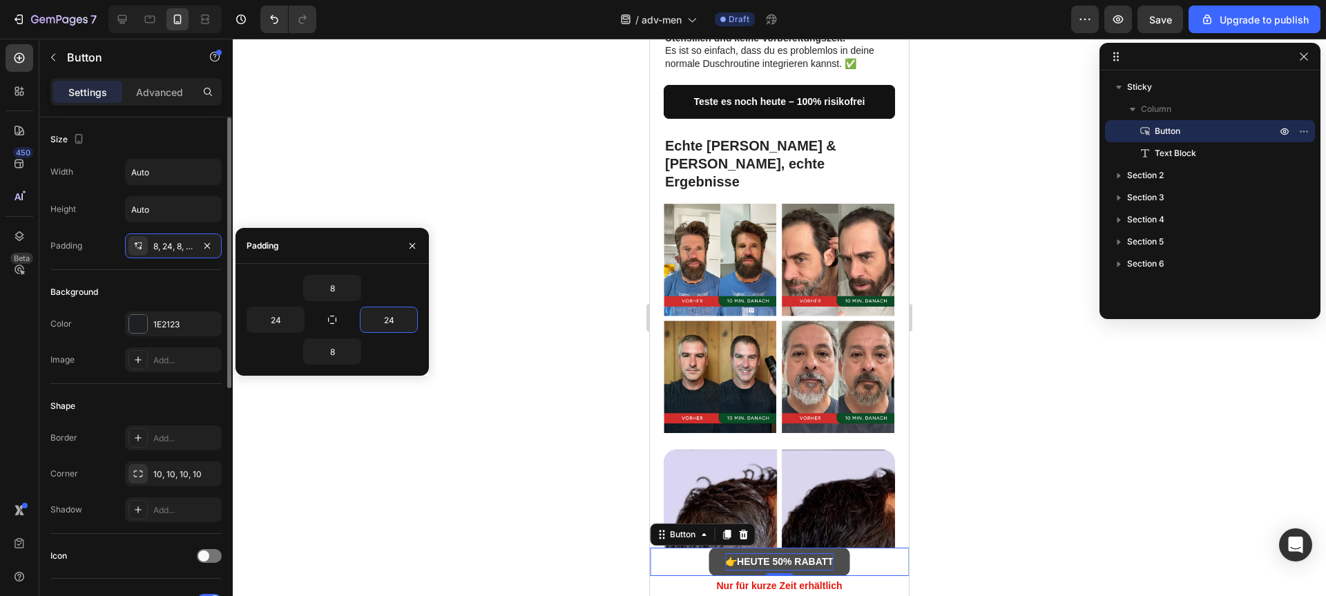
click at [156, 293] on div "Background" at bounding box center [135, 292] width 171 height 22
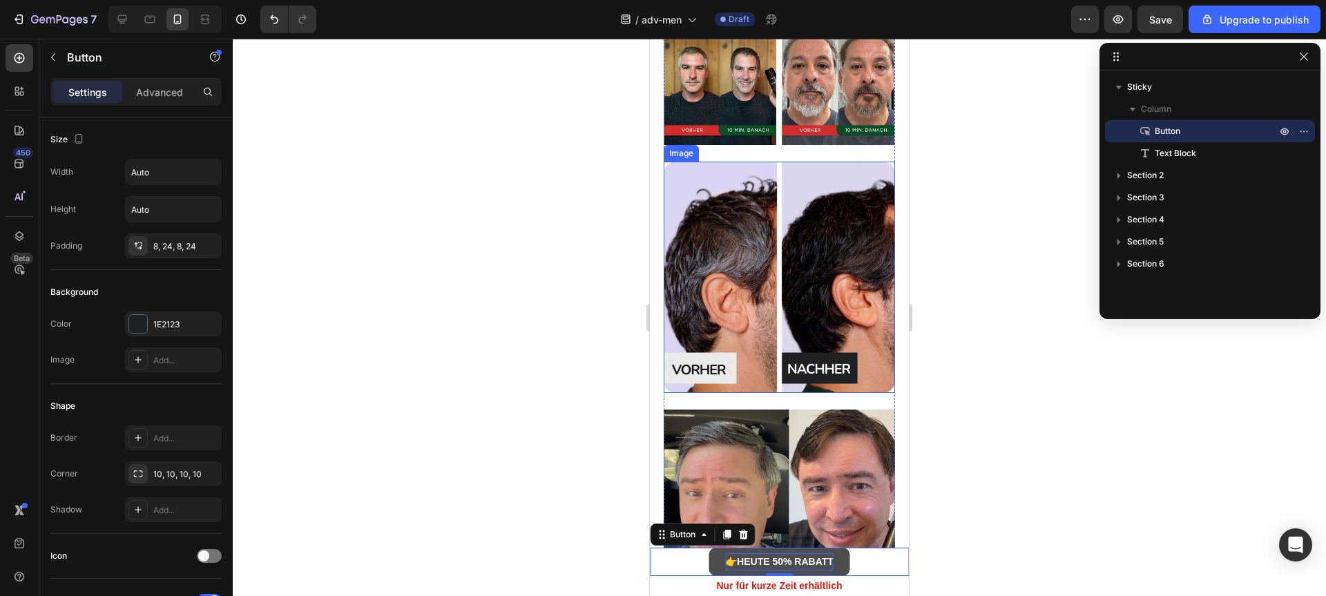
scroll to position [3137, 0]
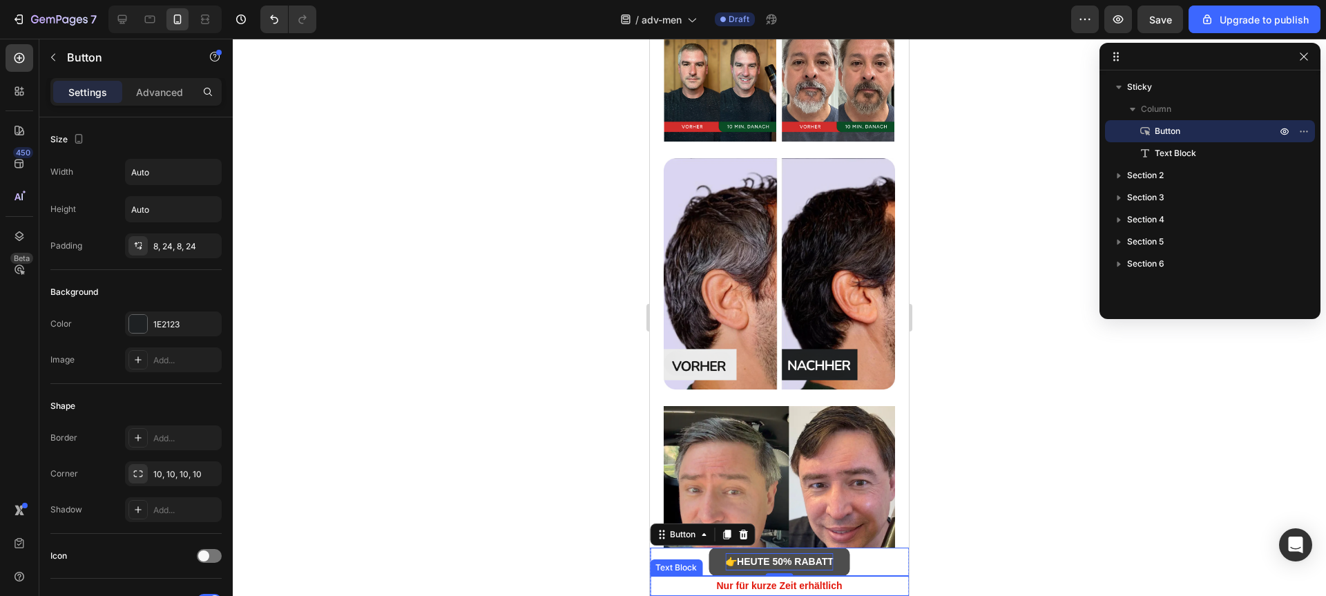
click at [795, 586] on strong "Nur für kurze Zeit erhältlich" at bounding box center [779, 585] width 126 height 11
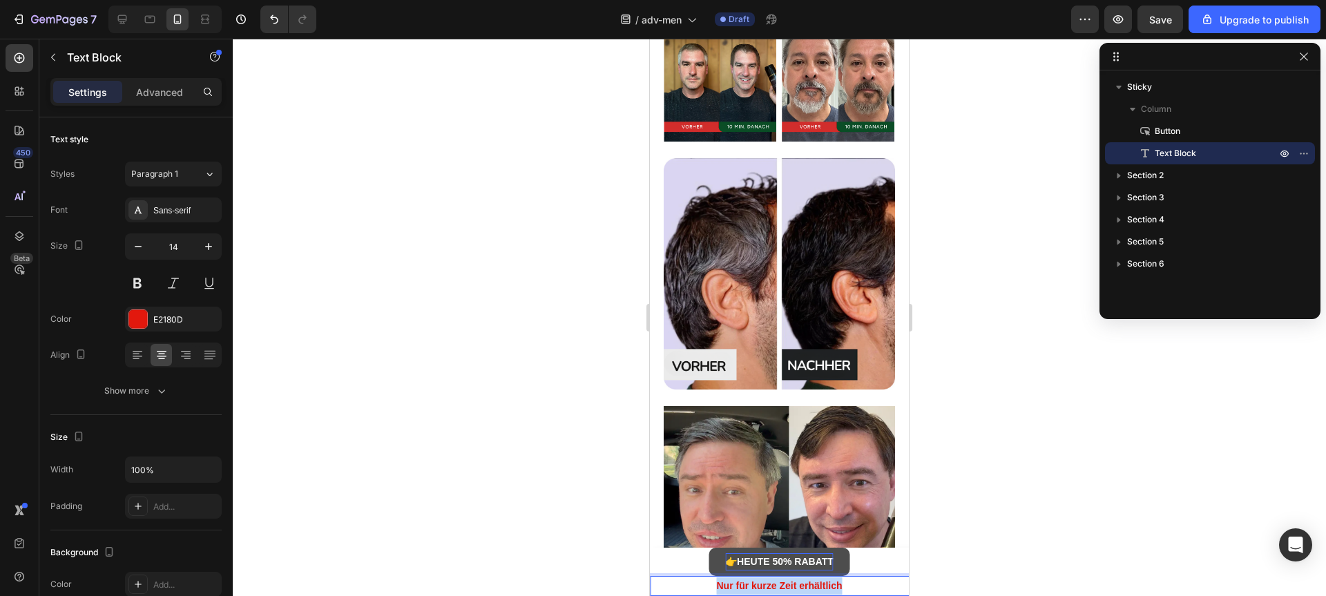
click at [795, 586] on strong "Nur für kurze Zeit erhältlich" at bounding box center [779, 585] width 126 height 11
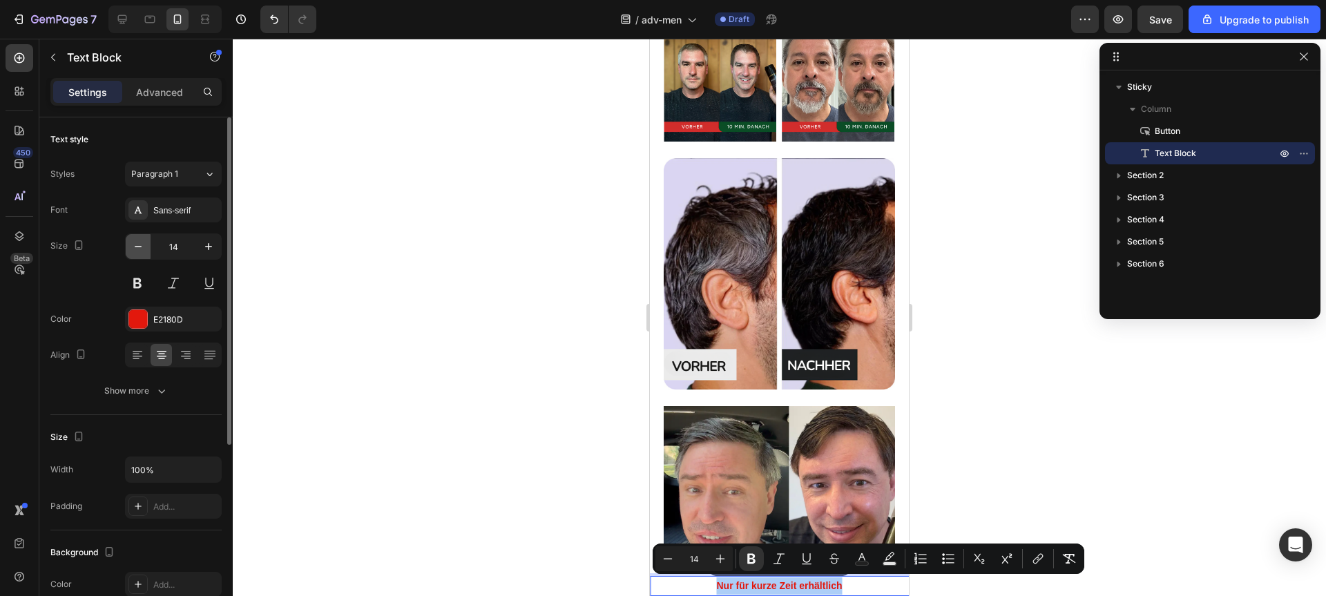
click at [133, 253] on icon "button" at bounding box center [138, 247] width 14 height 14
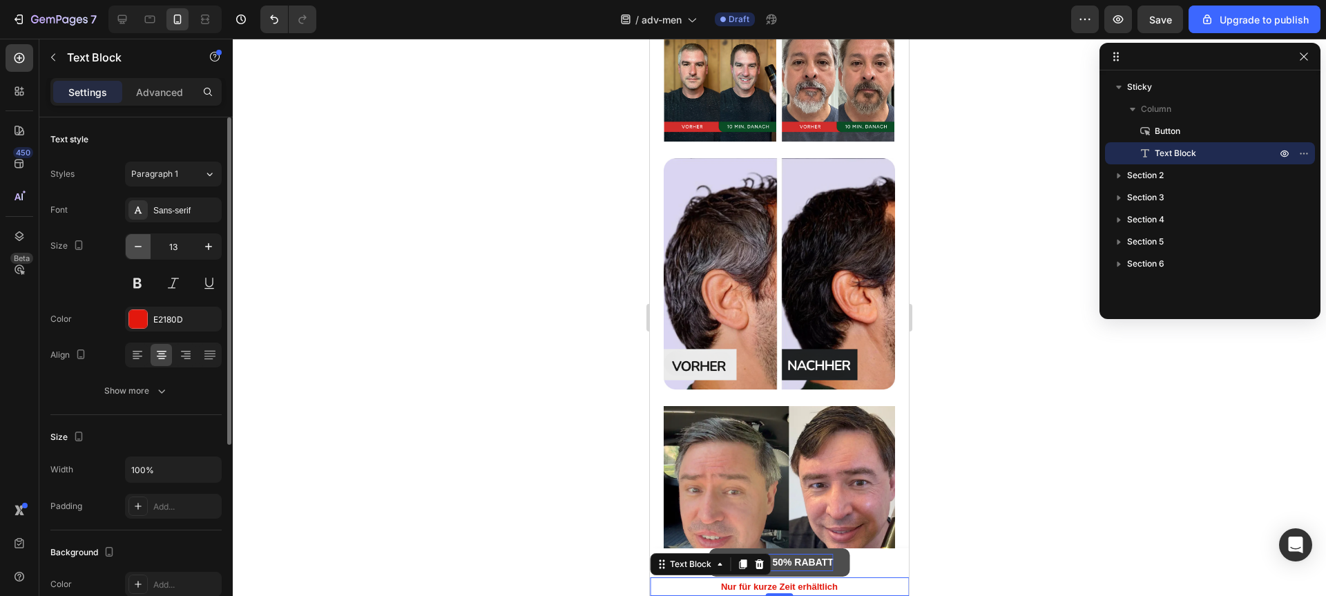
click at [133, 253] on icon "button" at bounding box center [138, 247] width 14 height 14
click at [204, 249] on icon "button" at bounding box center [209, 247] width 14 height 14
type input "12"
click at [144, 385] on div "Show more" at bounding box center [136, 391] width 64 height 14
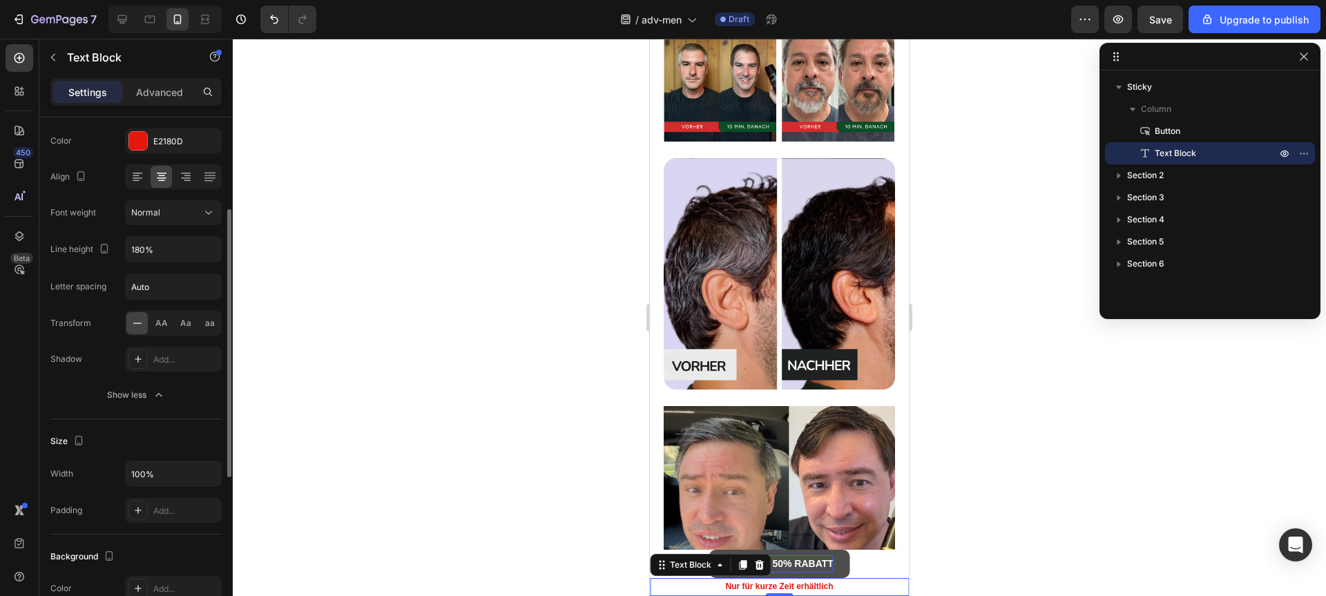
scroll to position [0, 0]
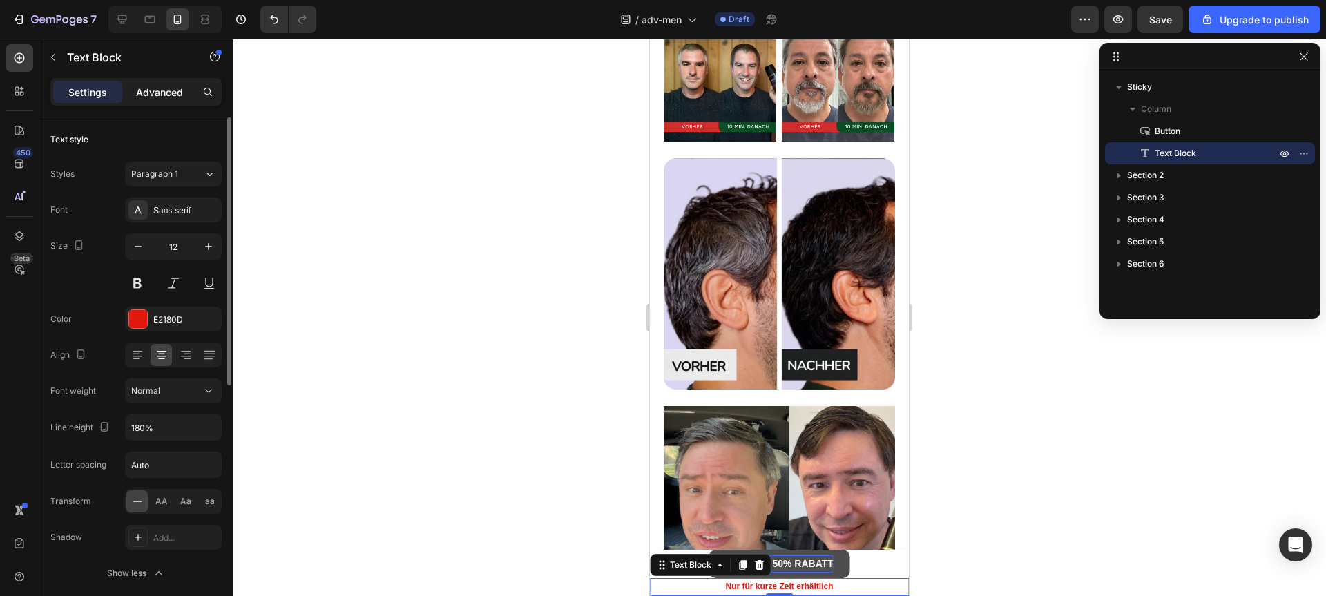
click at [151, 99] on div "Advanced" at bounding box center [159, 92] width 69 height 22
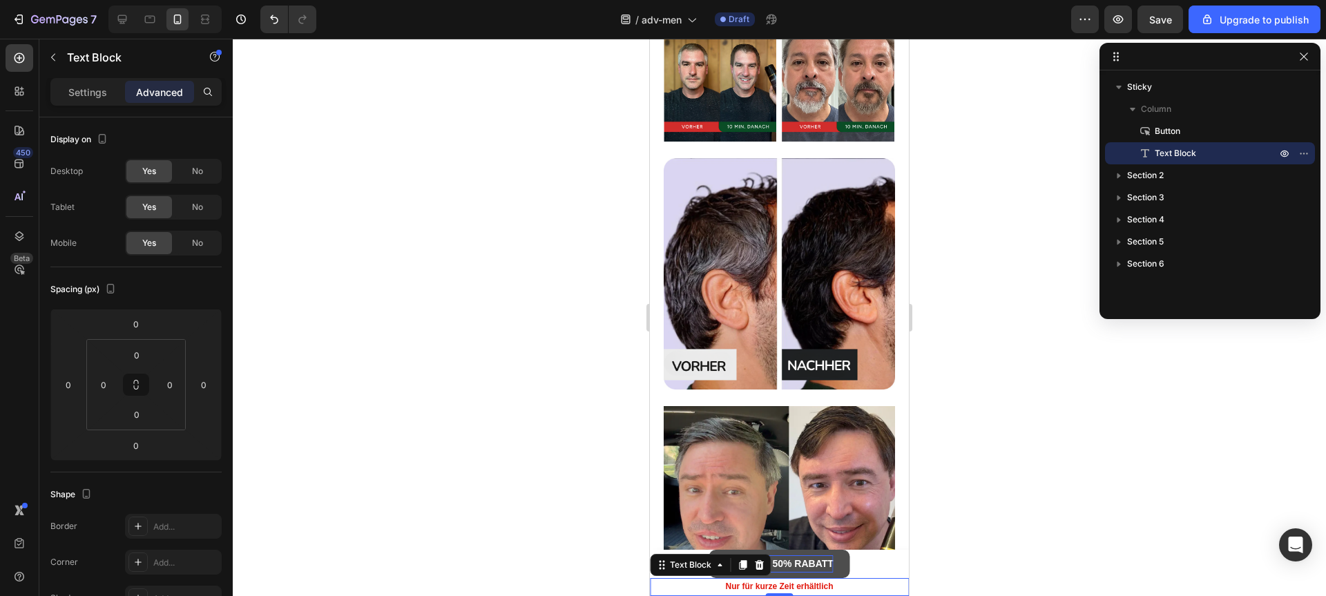
click at [80, 103] on div "Settings Advanced" at bounding box center [135, 92] width 171 height 28
click at [81, 97] on p "Settings" at bounding box center [87, 92] width 39 height 15
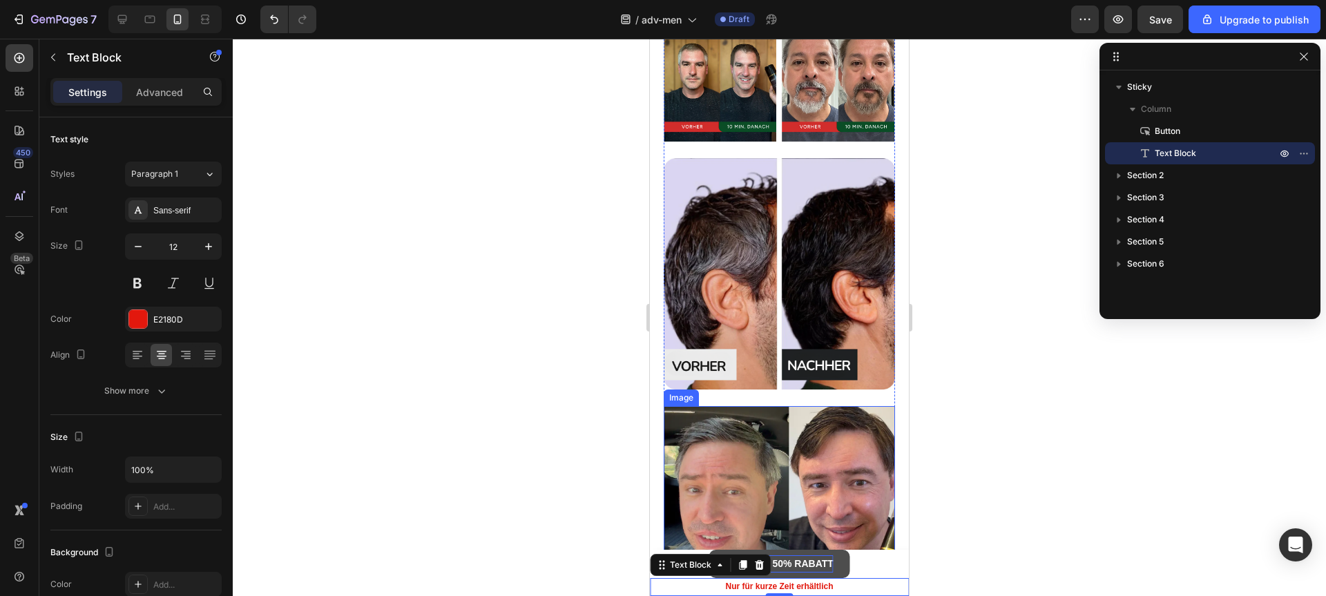
click at [762, 406] on img at bounding box center [779, 521] width 231 height 231
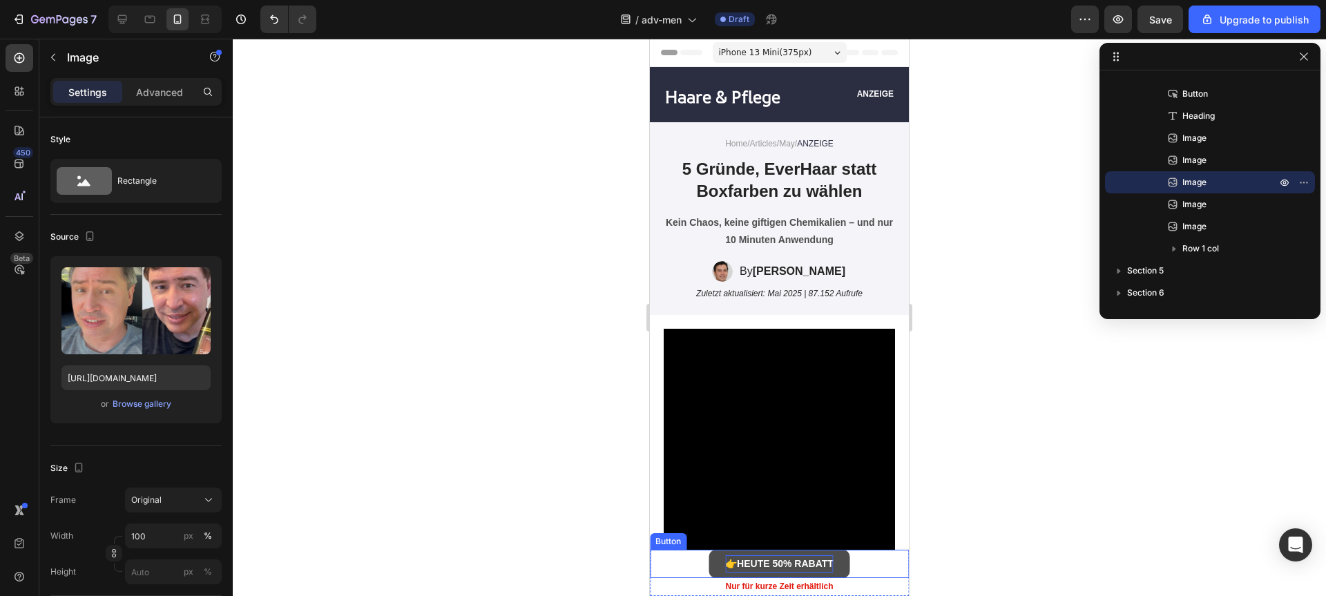
click at [755, 563] on strong "HEUTE 50% RABATT" at bounding box center [785, 563] width 97 height 11
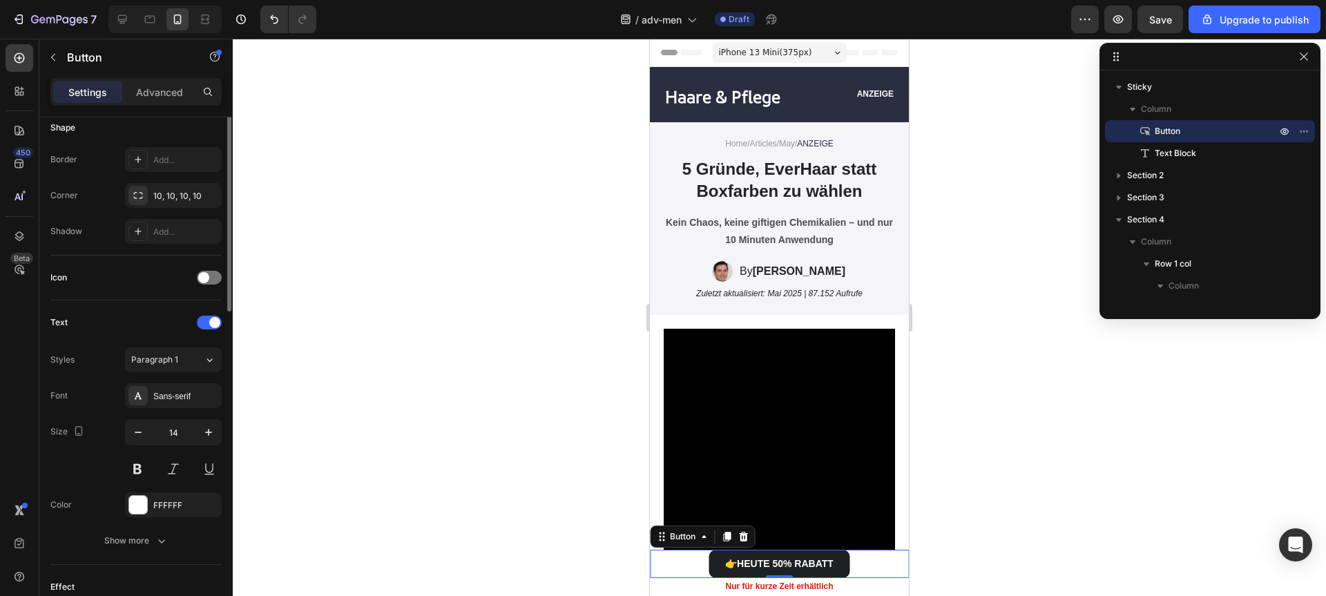
scroll to position [439, 0]
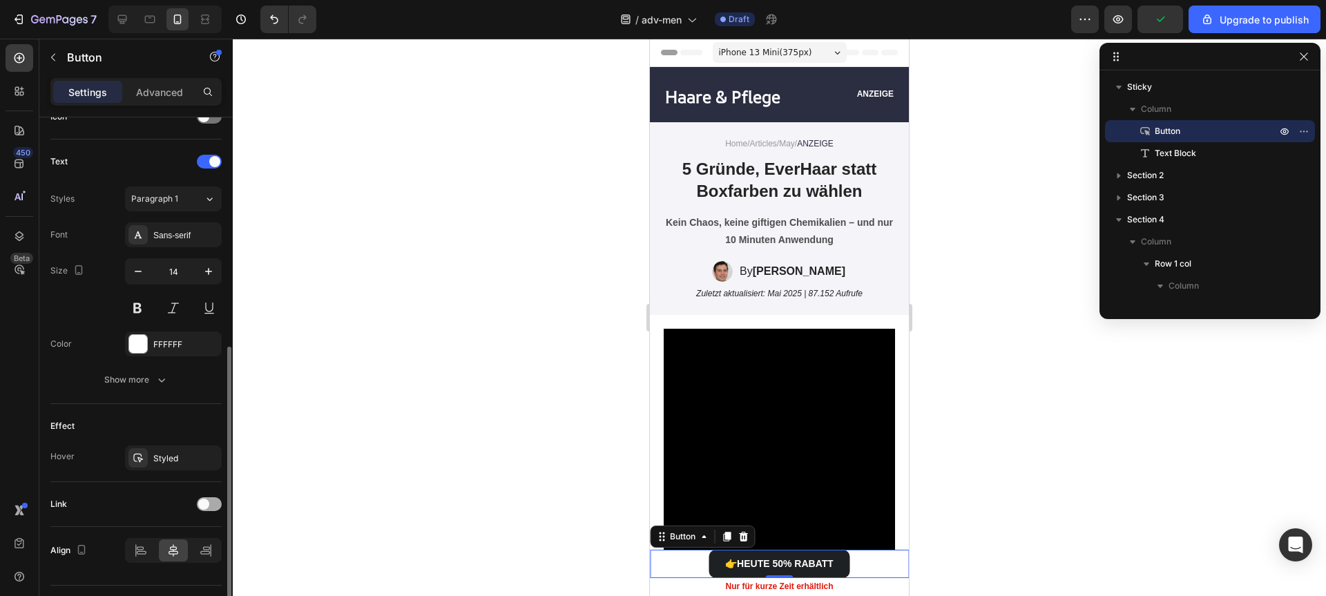
click at [213, 508] on div at bounding box center [209, 504] width 25 height 14
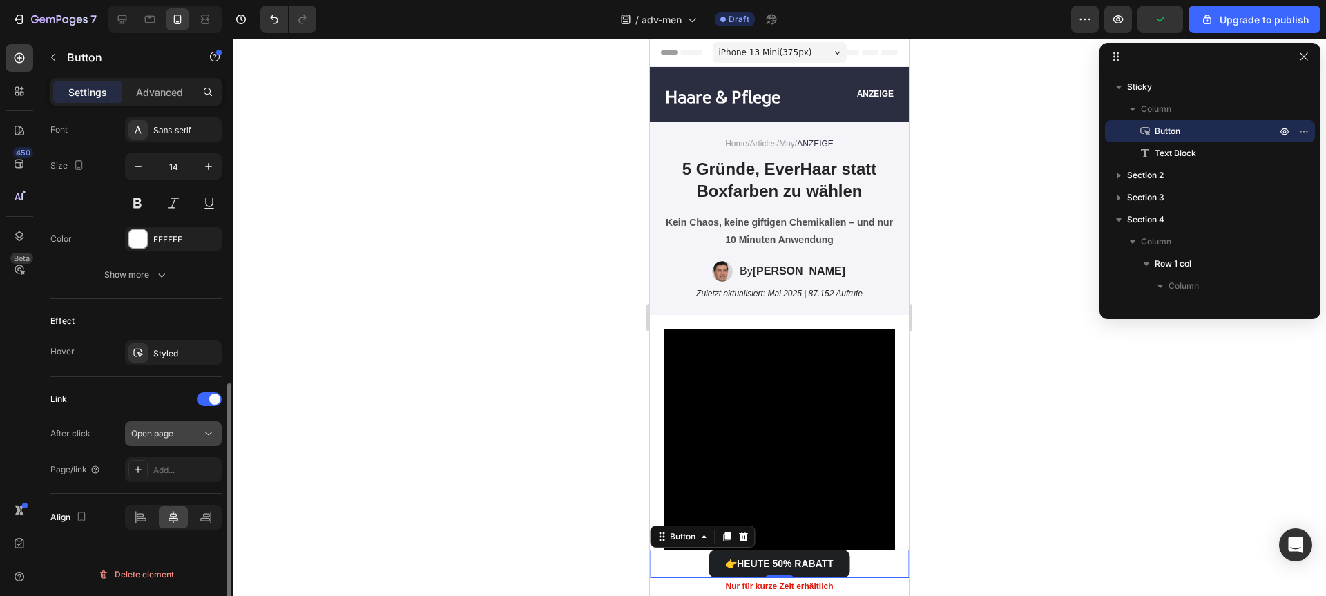
click at [157, 430] on span "Open page" at bounding box center [152, 433] width 42 height 10
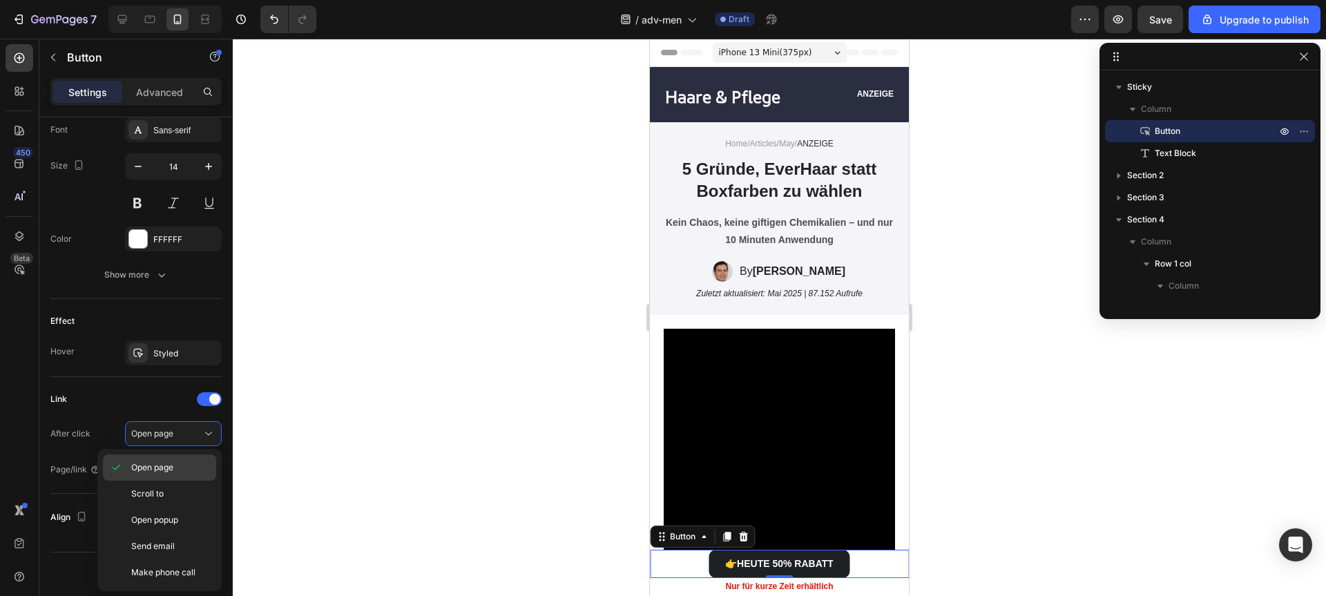
click at [157, 466] on span "Open page" at bounding box center [152, 467] width 42 height 12
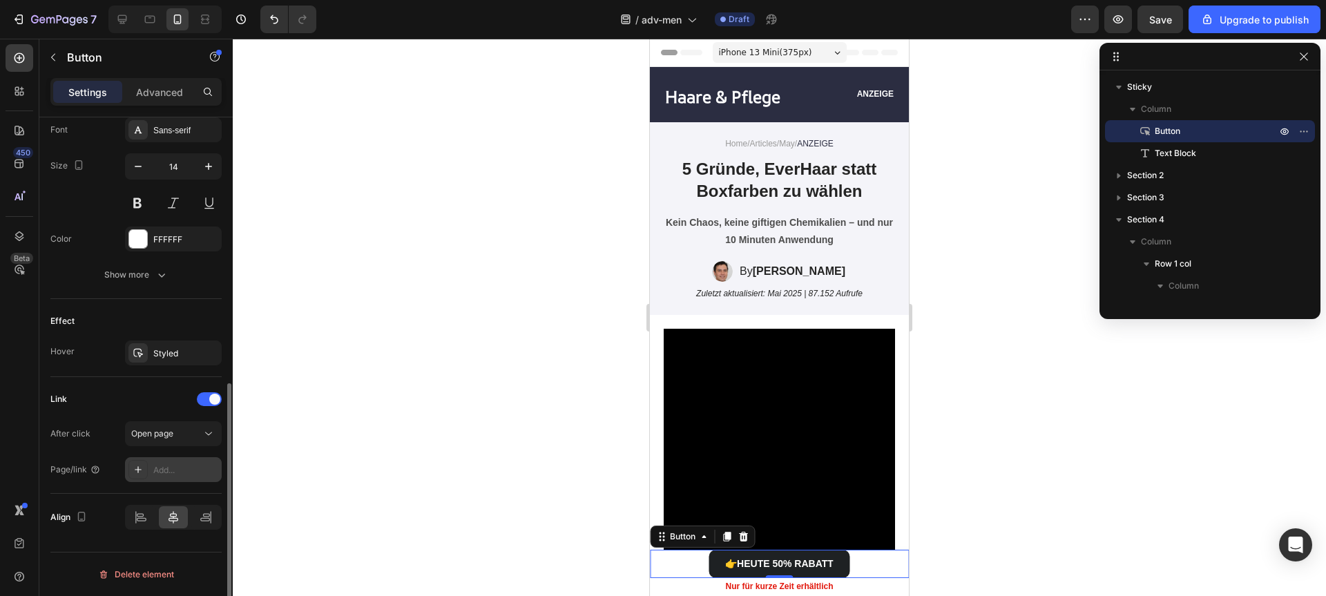
click at [150, 470] on div "Add..." at bounding box center [173, 469] width 97 height 25
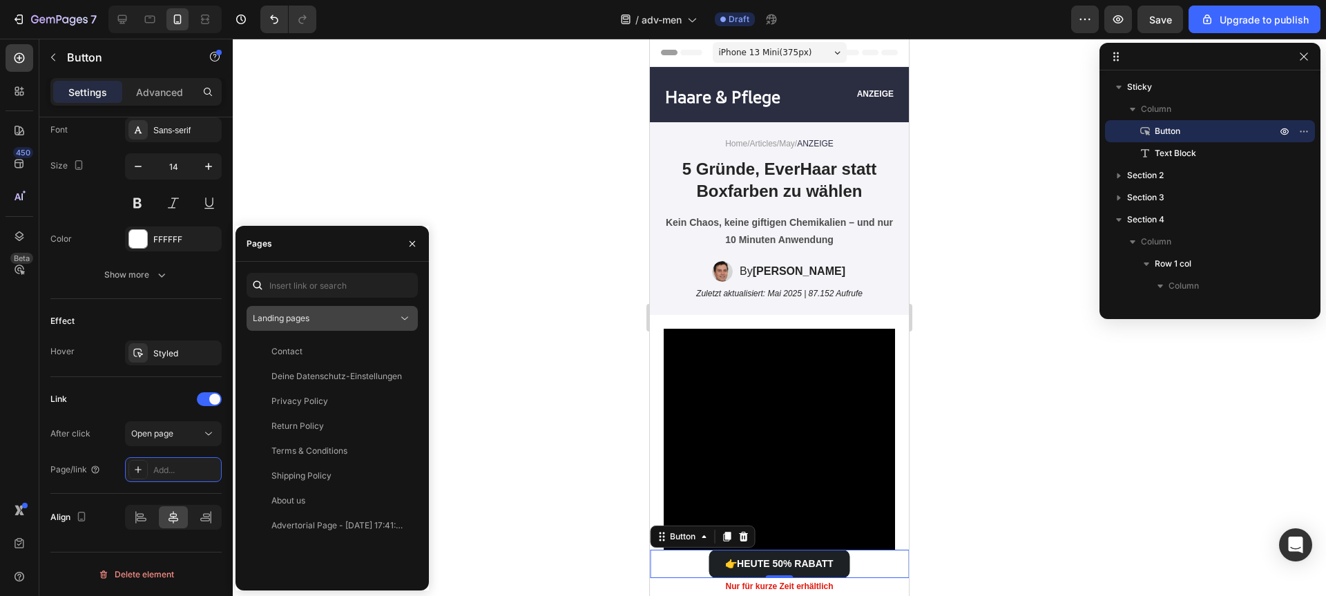
click at [267, 321] on span "Landing pages" at bounding box center [281, 318] width 57 height 10
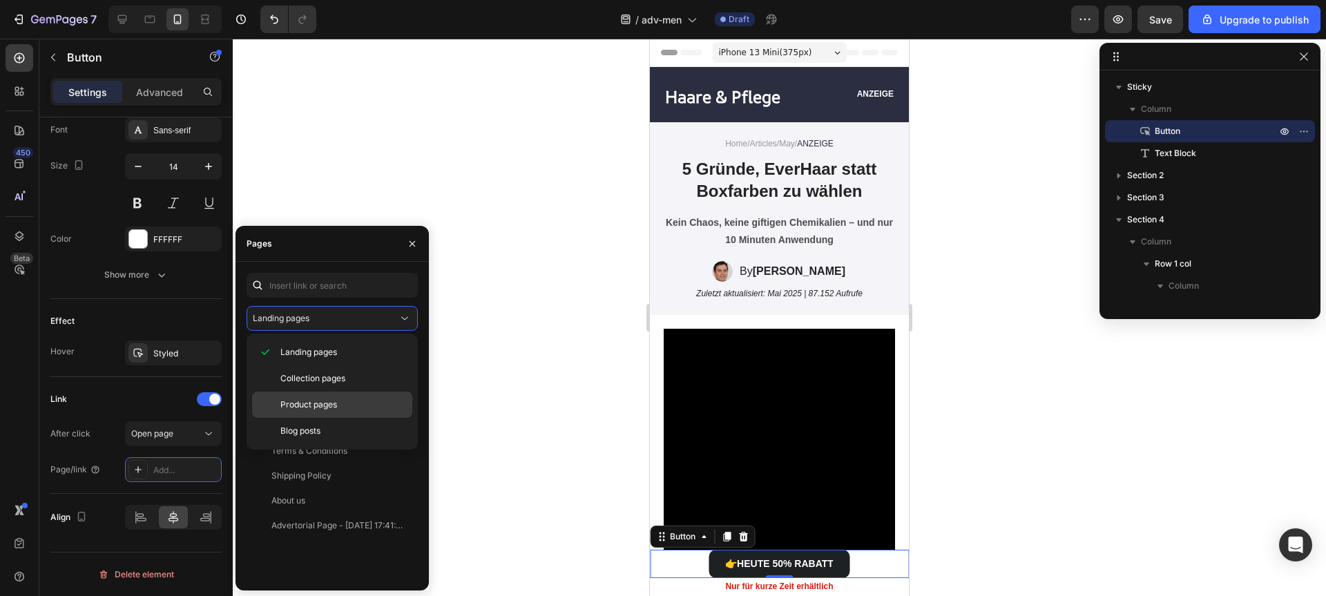
click at [309, 403] on span "Product pages" at bounding box center [308, 404] width 57 height 12
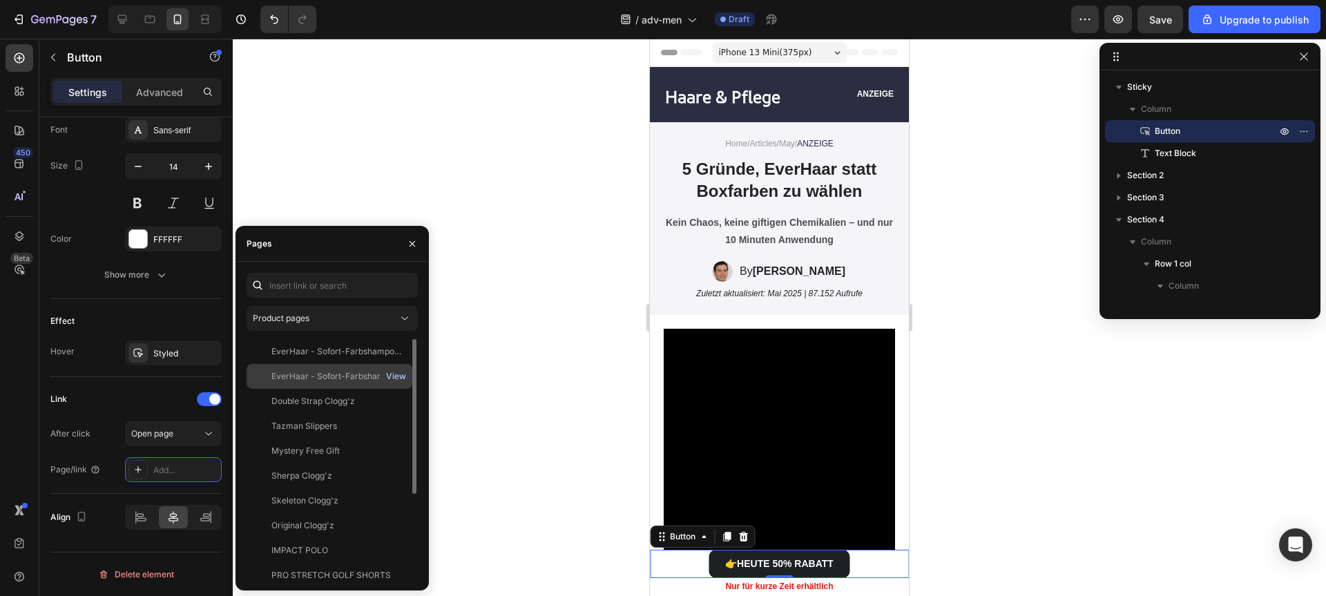
click at [387, 371] on div "View" at bounding box center [396, 376] width 20 height 12
click at [289, 372] on div "EverHaar - Sofort-Farbshampoo" at bounding box center [335, 376] width 128 height 12
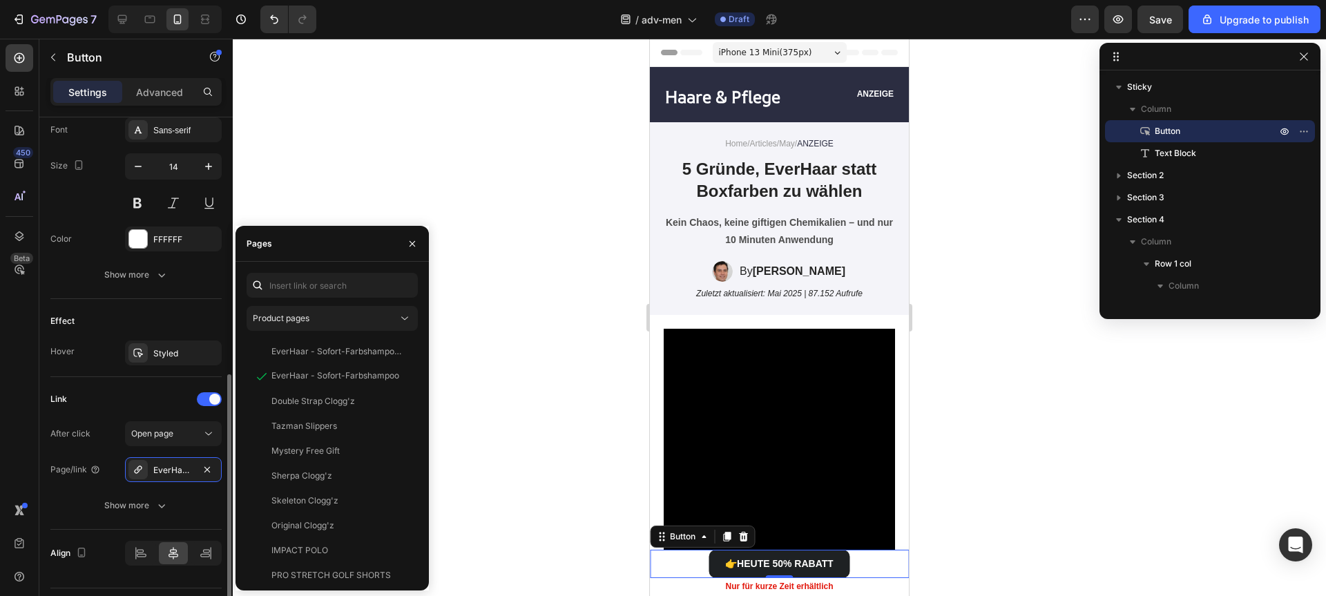
click at [111, 405] on div "Link" at bounding box center [135, 399] width 171 height 22
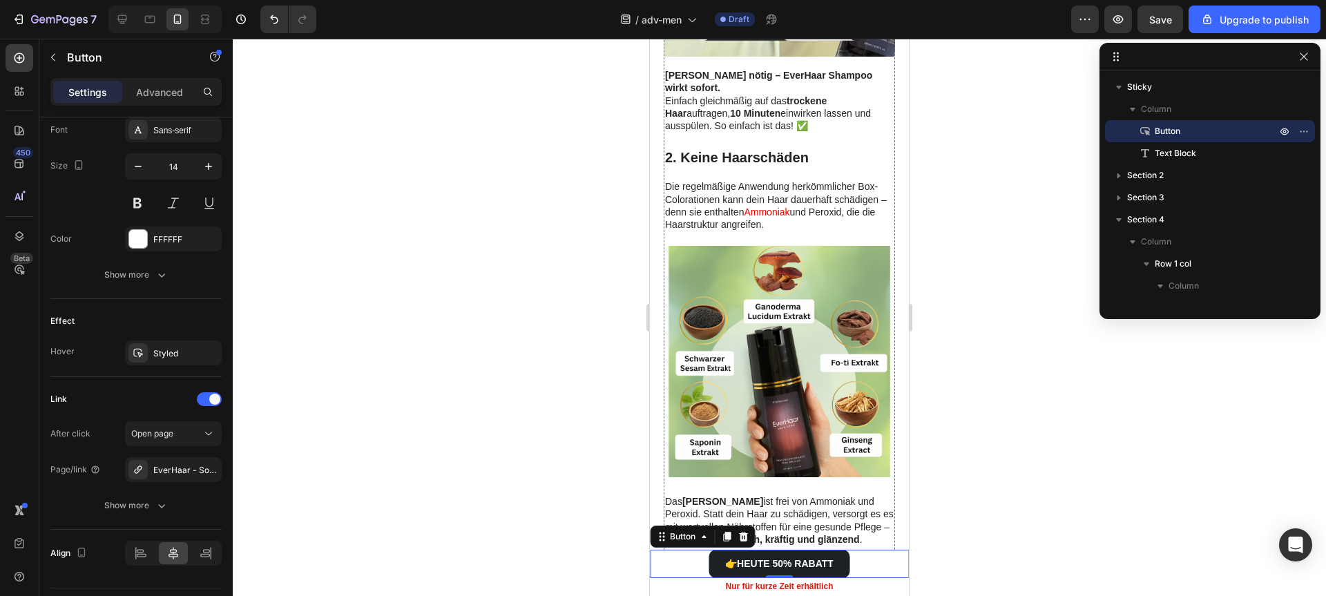
scroll to position [897, 0]
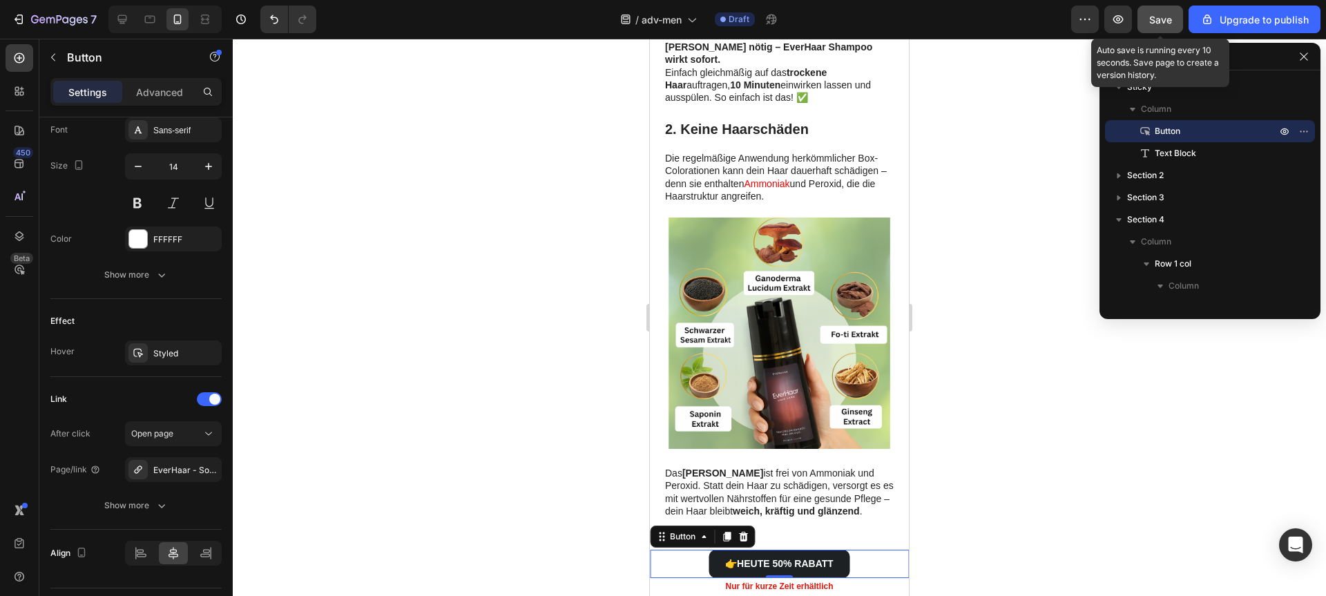
click at [1178, 7] on button "Save" at bounding box center [1160, 20] width 46 height 28
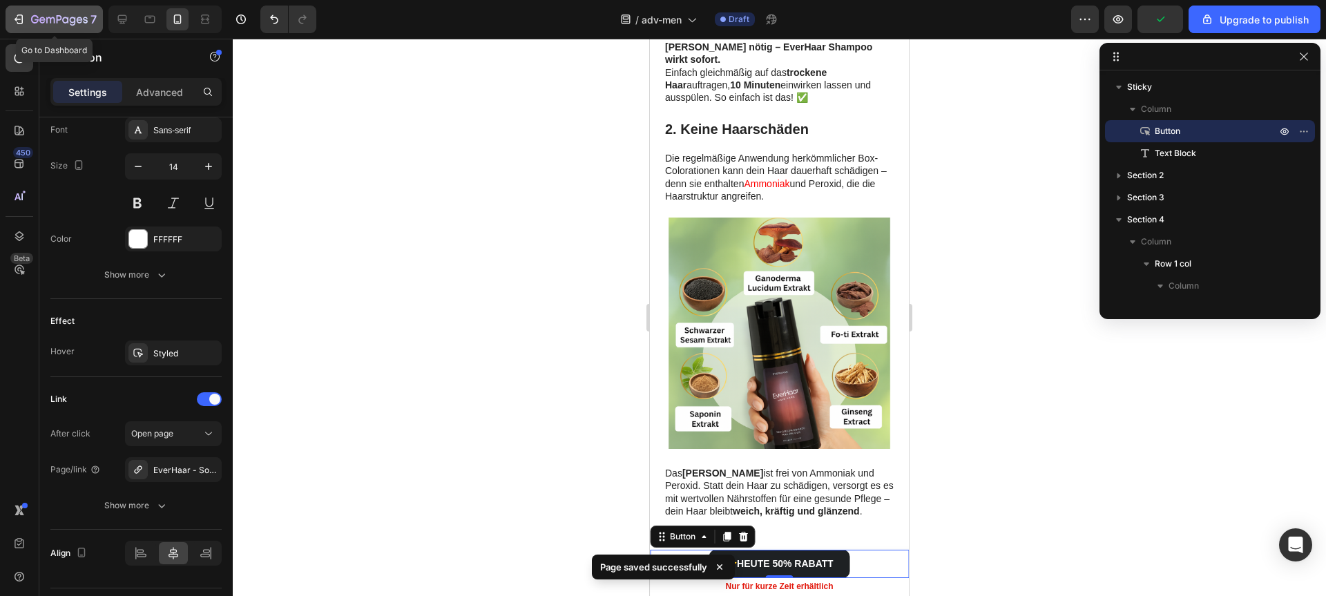
click at [46, 20] on icon "button" at bounding box center [50, 20] width 8 height 6
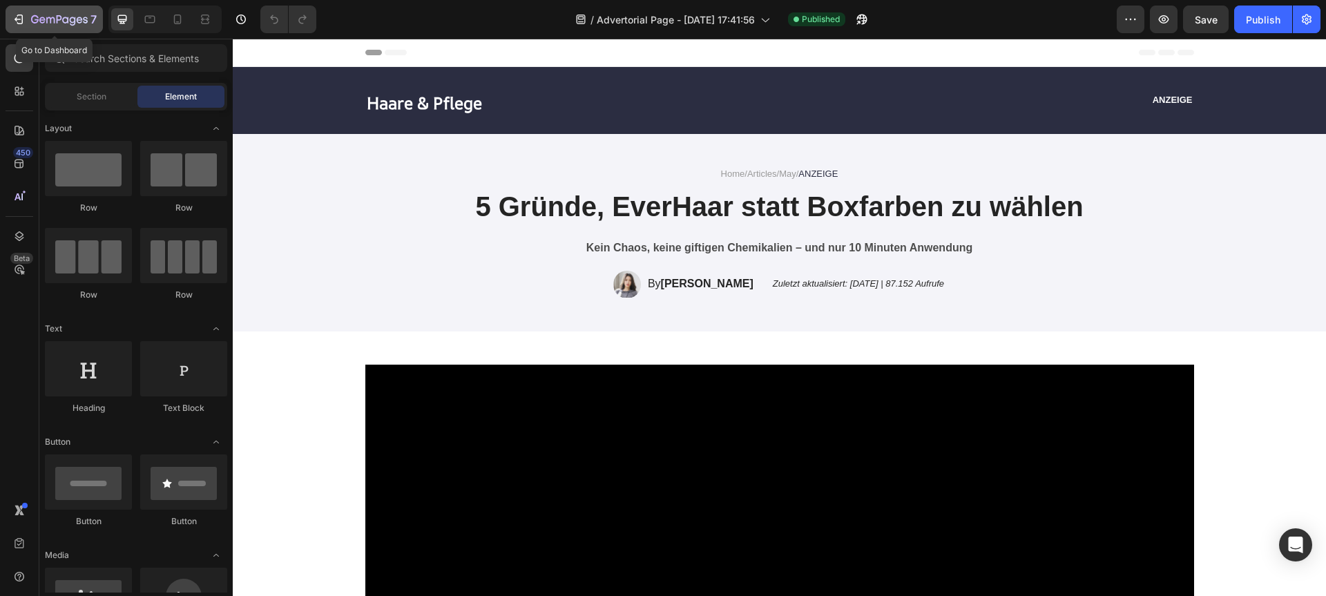
click at [41, 24] on icon "button" at bounding box center [59, 21] width 57 height 12
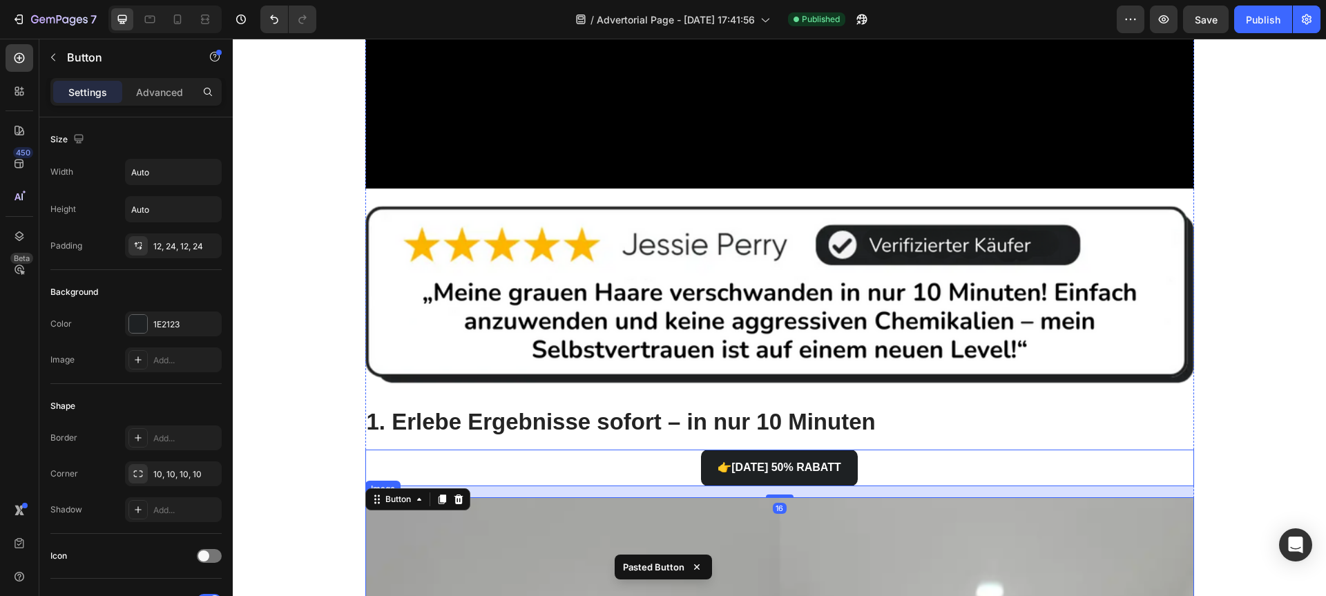
scroll to position [617, 0]
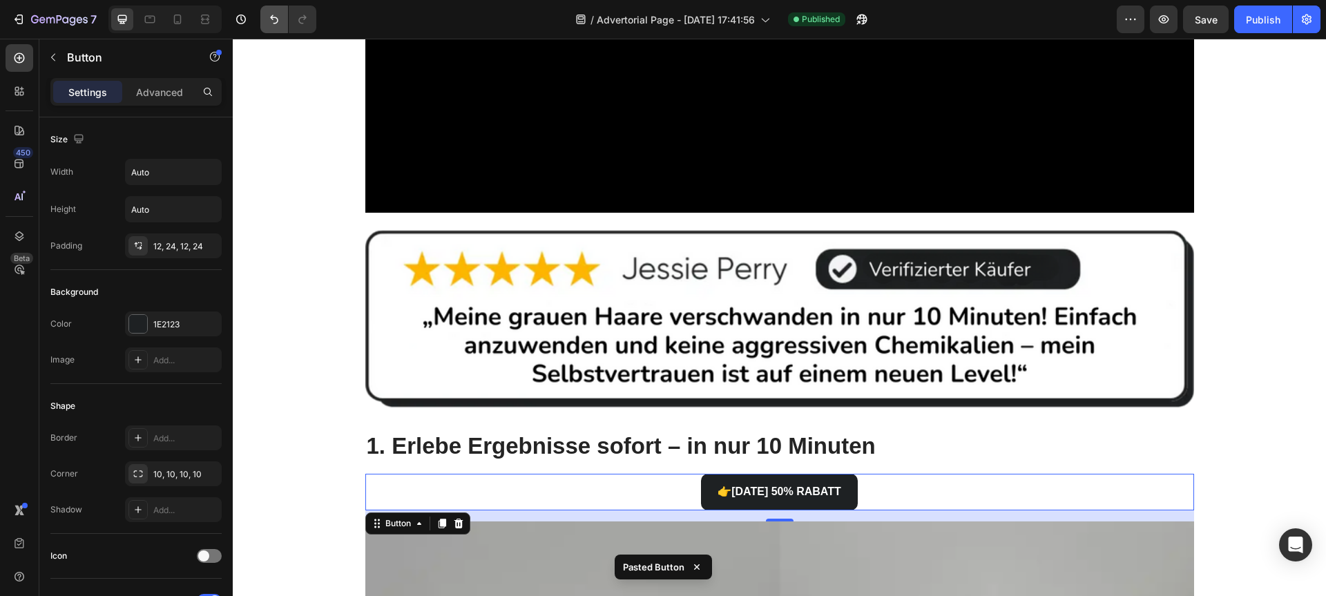
click at [275, 28] on button "Undo/Redo" at bounding box center [274, 20] width 28 height 28
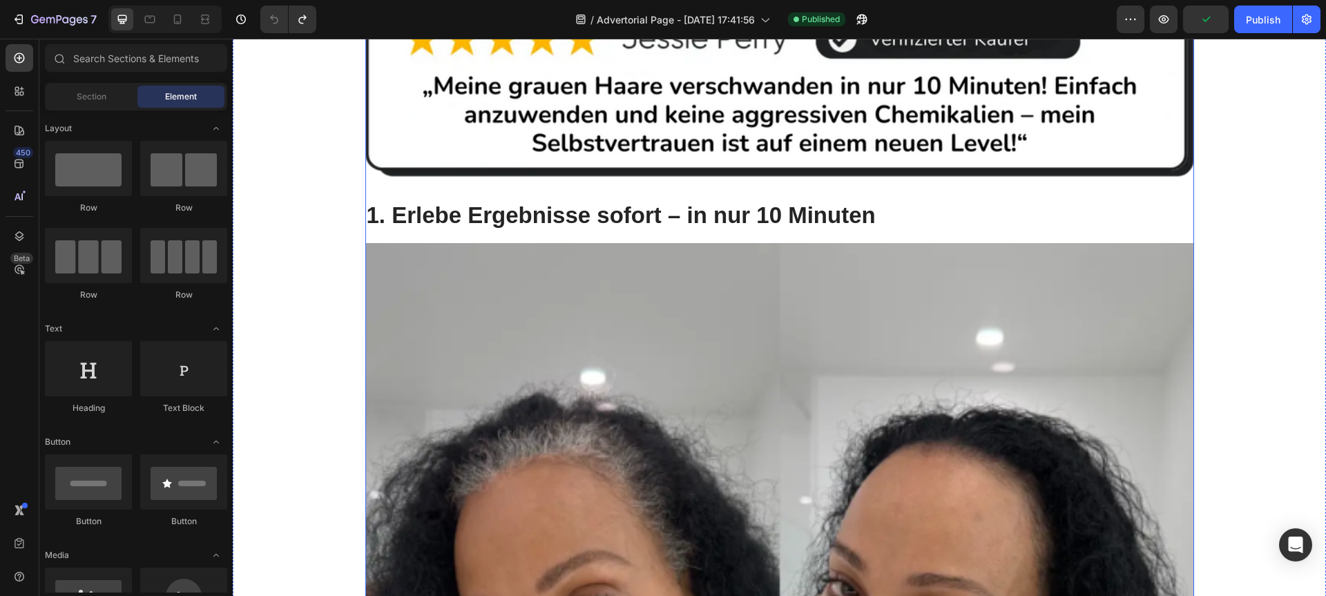
scroll to position [390, 0]
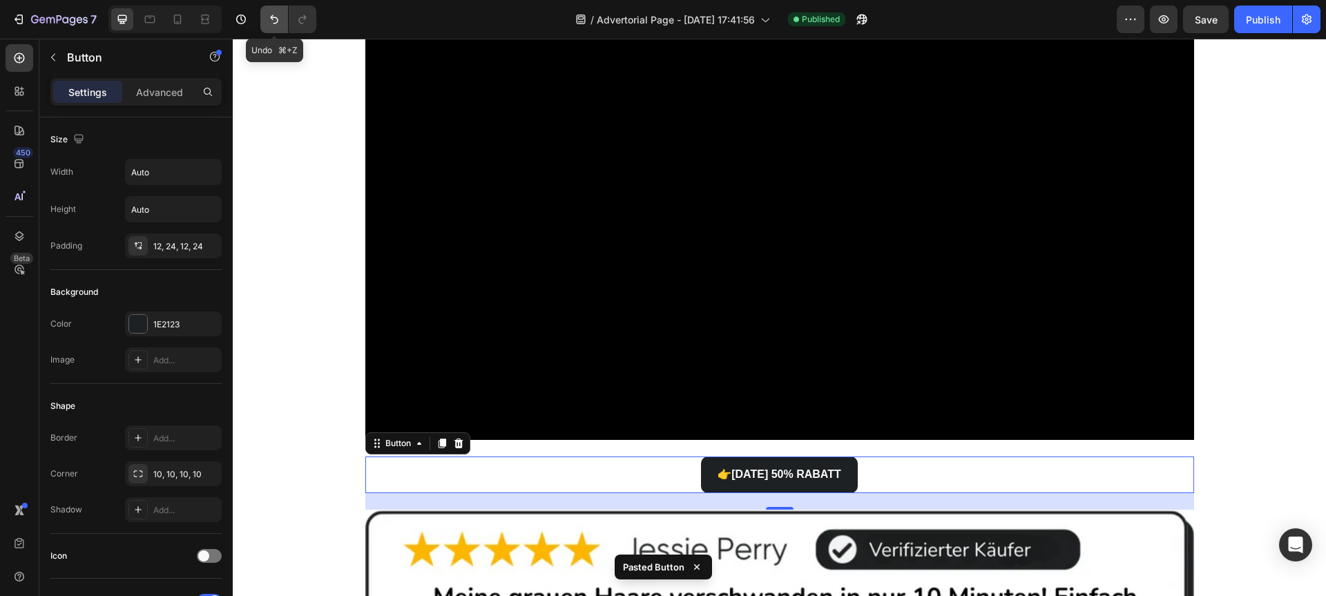
click at [264, 21] on button "Undo/Redo" at bounding box center [274, 20] width 28 height 28
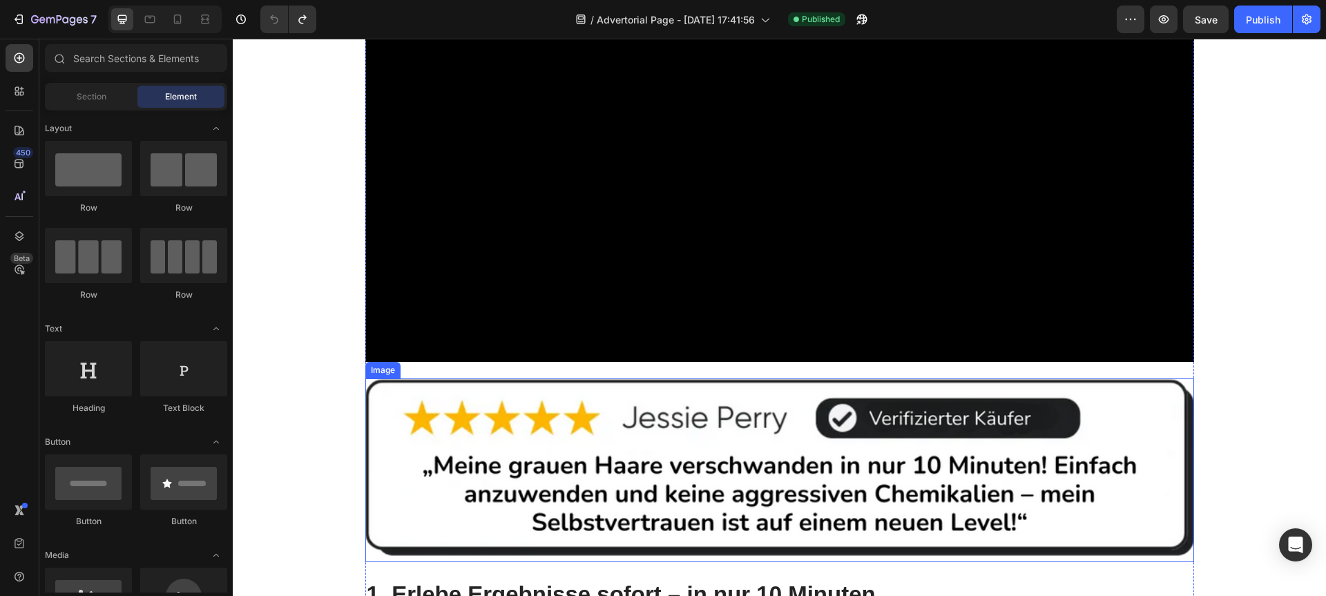
scroll to position [480, 0]
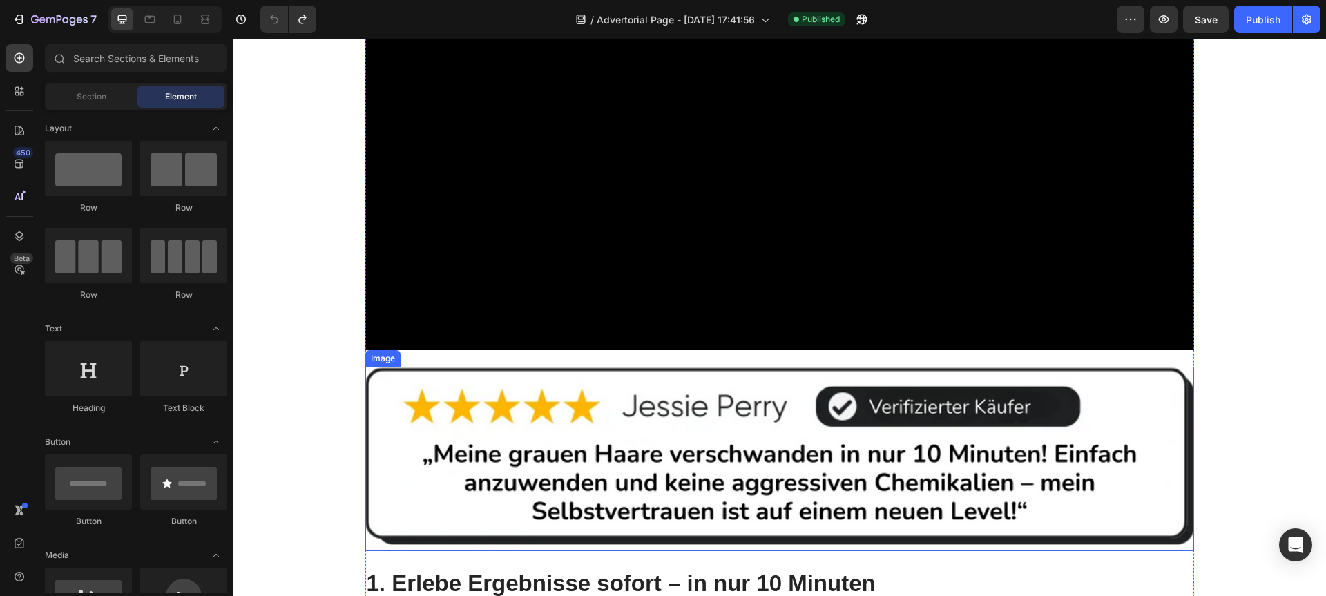
click at [458, 275] on video at bounding box center [779, 117] width 829 height 466
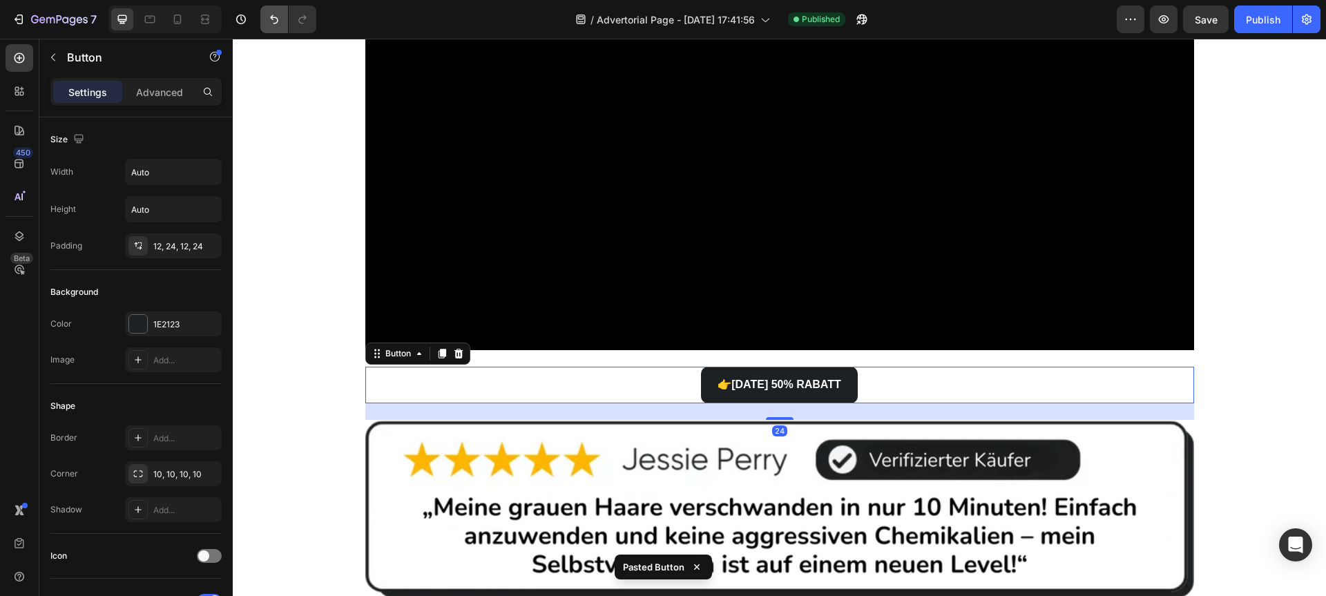
click at [278, 8] on button "Undo/Redo" at bounding box center [274, 20] width 28 height 28
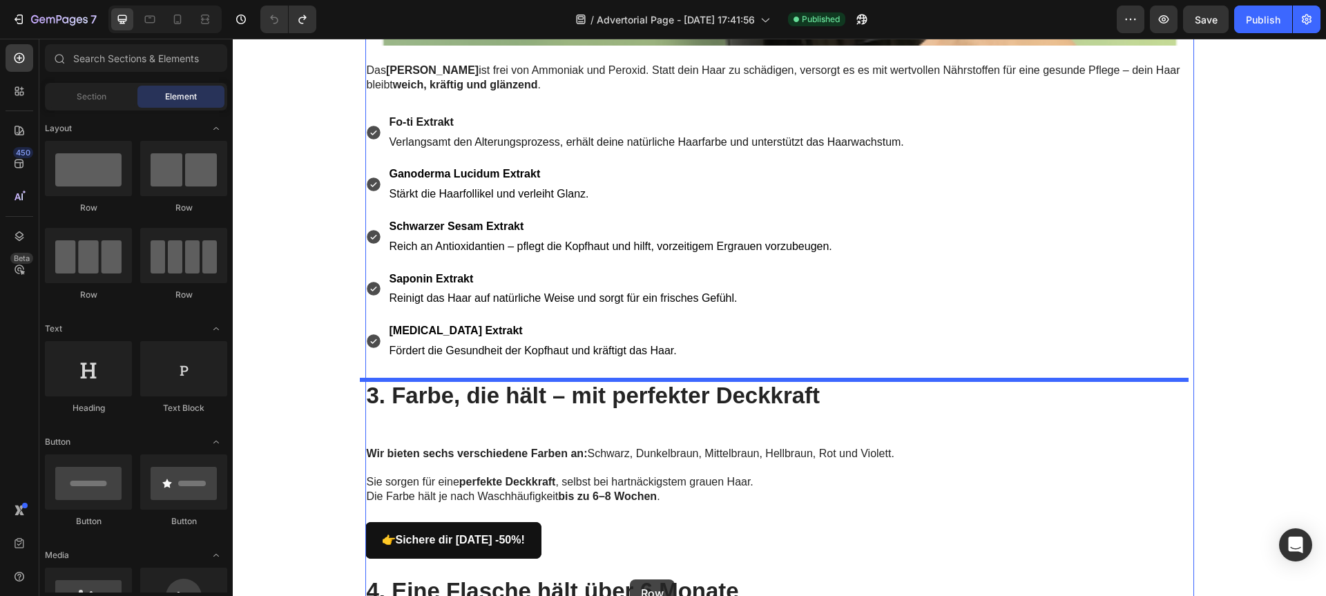
drag, startPoint x: 319, startPoint y: 209, endPoint x: 630, endPoint y: 579, distance: 483.3
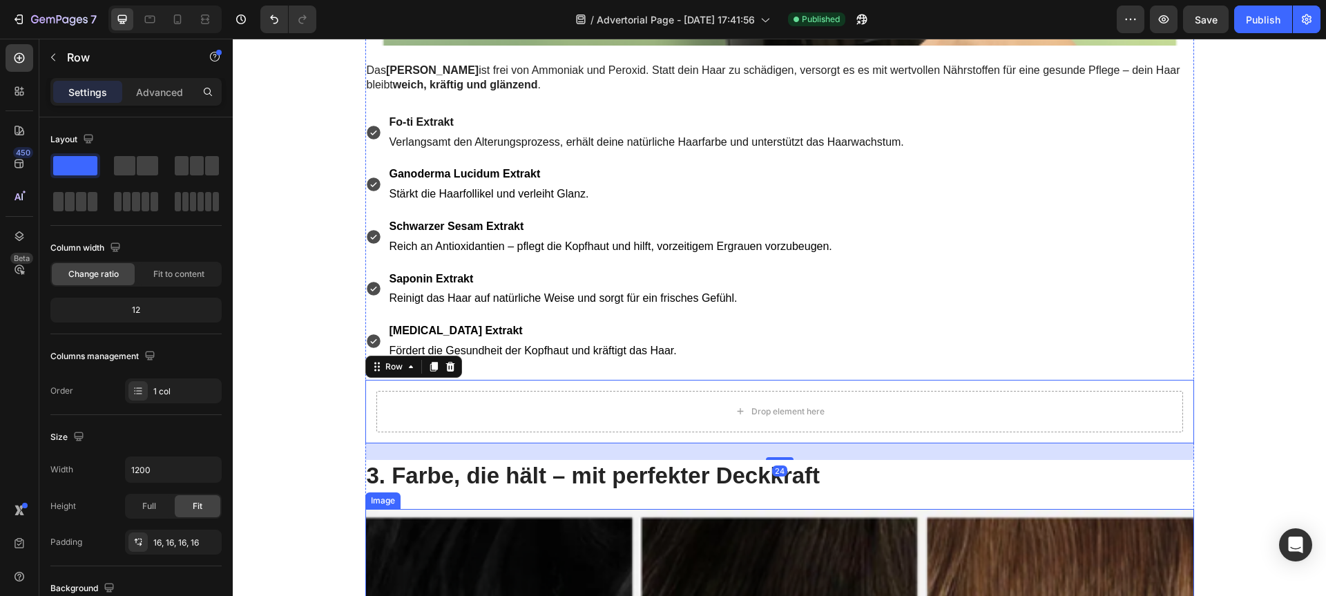
scroll to position [2900, 0]
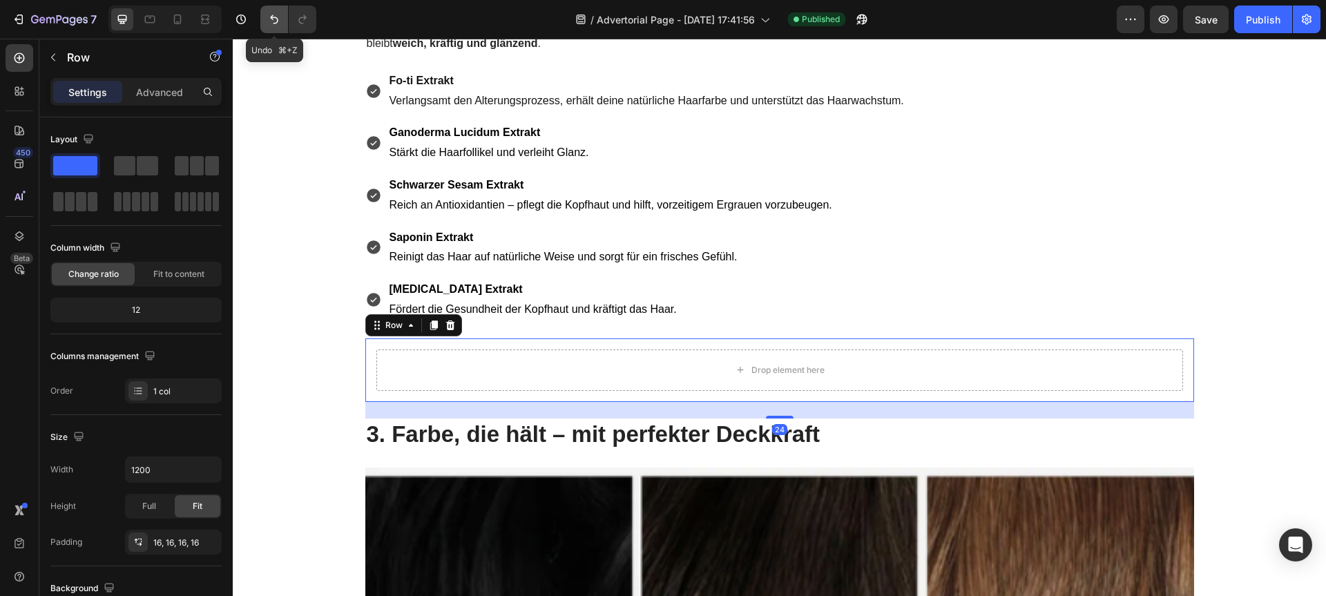
click at [275, 17] on icon "Undo/Redo" at bounding box center [274, 19] width 8 height 9
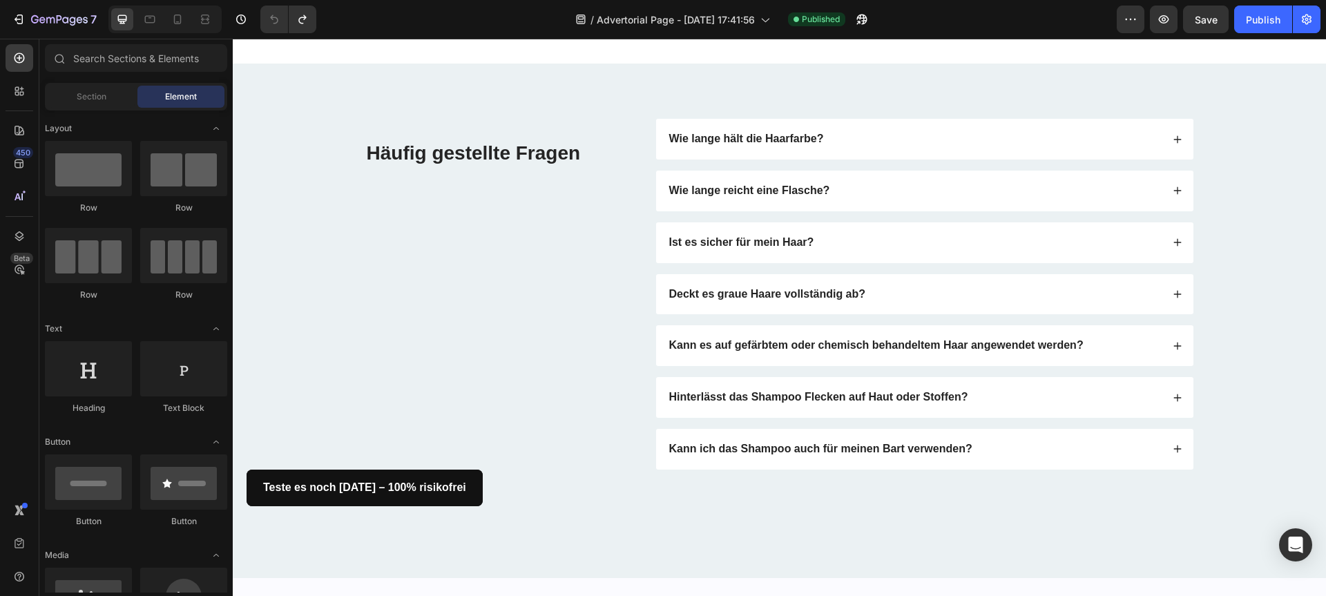
scroll to position [10300, 0]
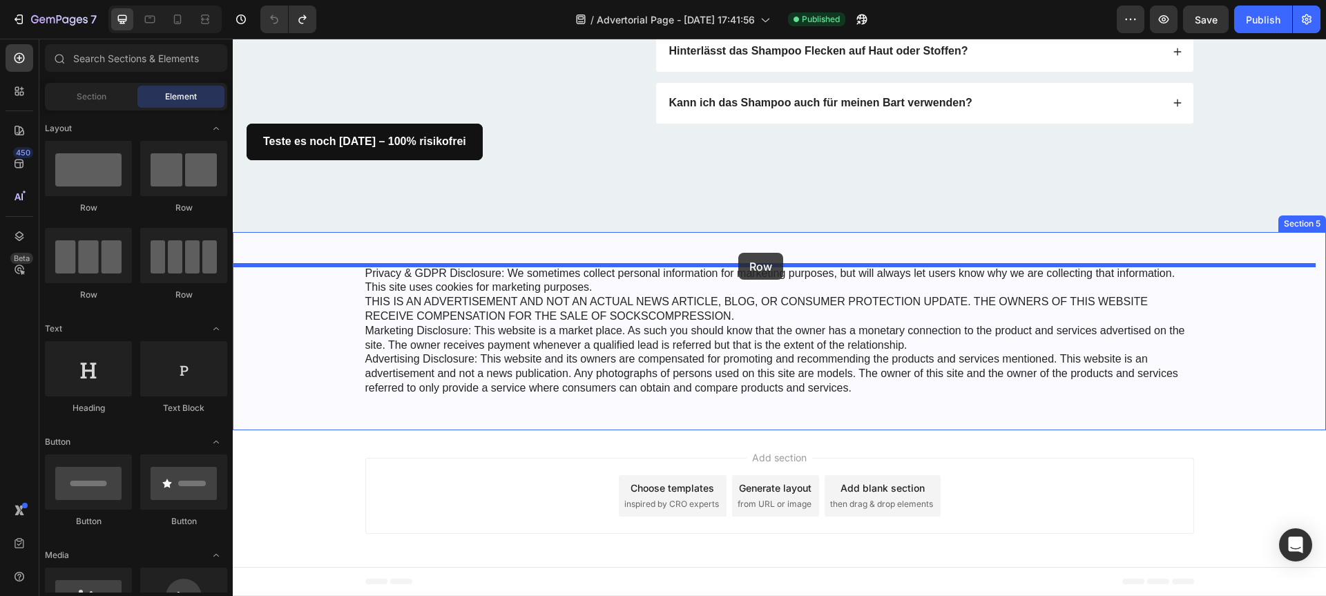
drag, startPoint x: 337, startPoint y: 227, endPoint x: 738, endPoint y: 253, distance: 402.0
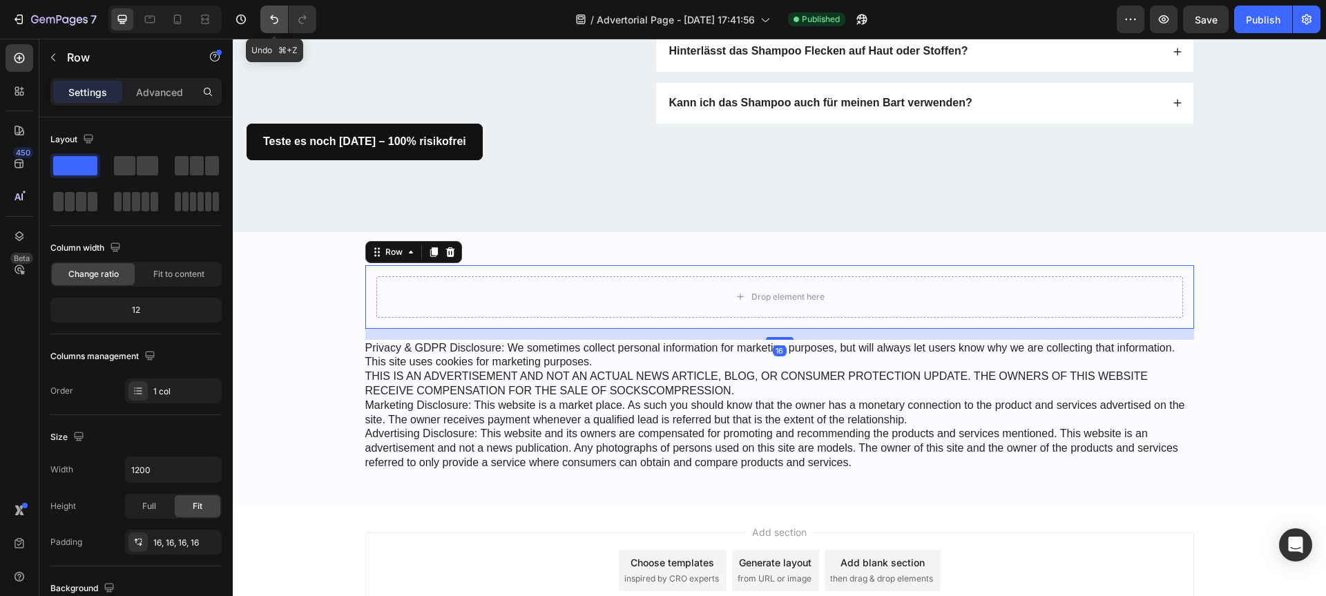
click at [269, 29] on button "Undo/Redo" at bounding box center [274, 20] width 28 height 28
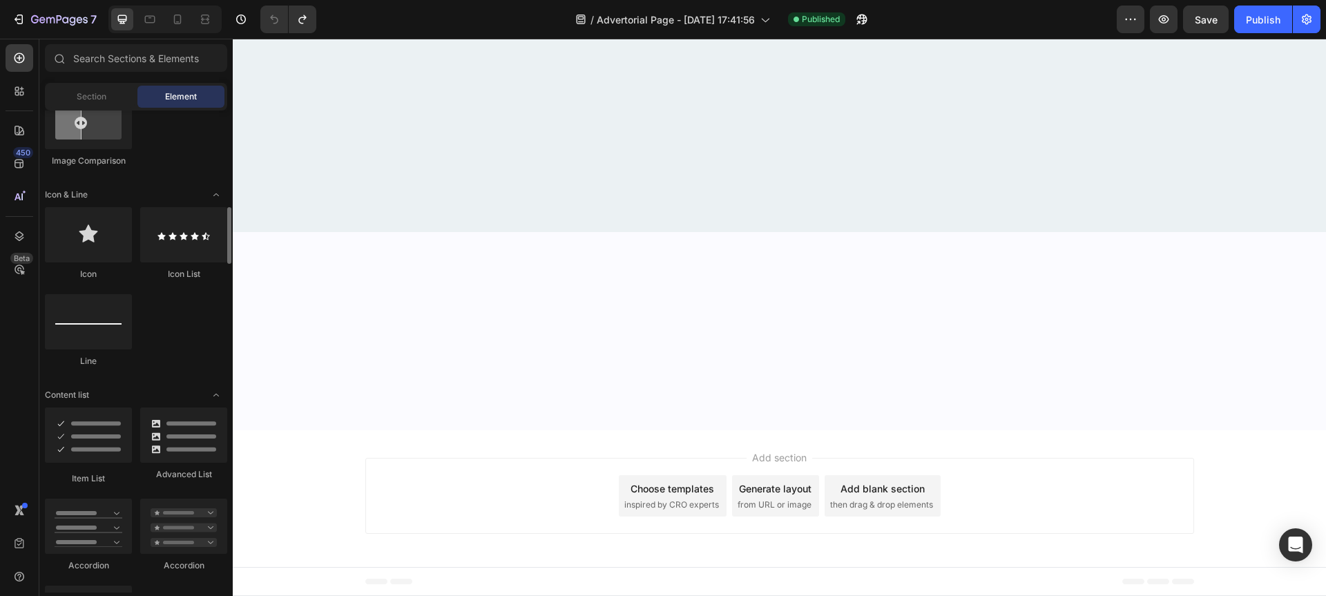
scroll to position [1059, 0]
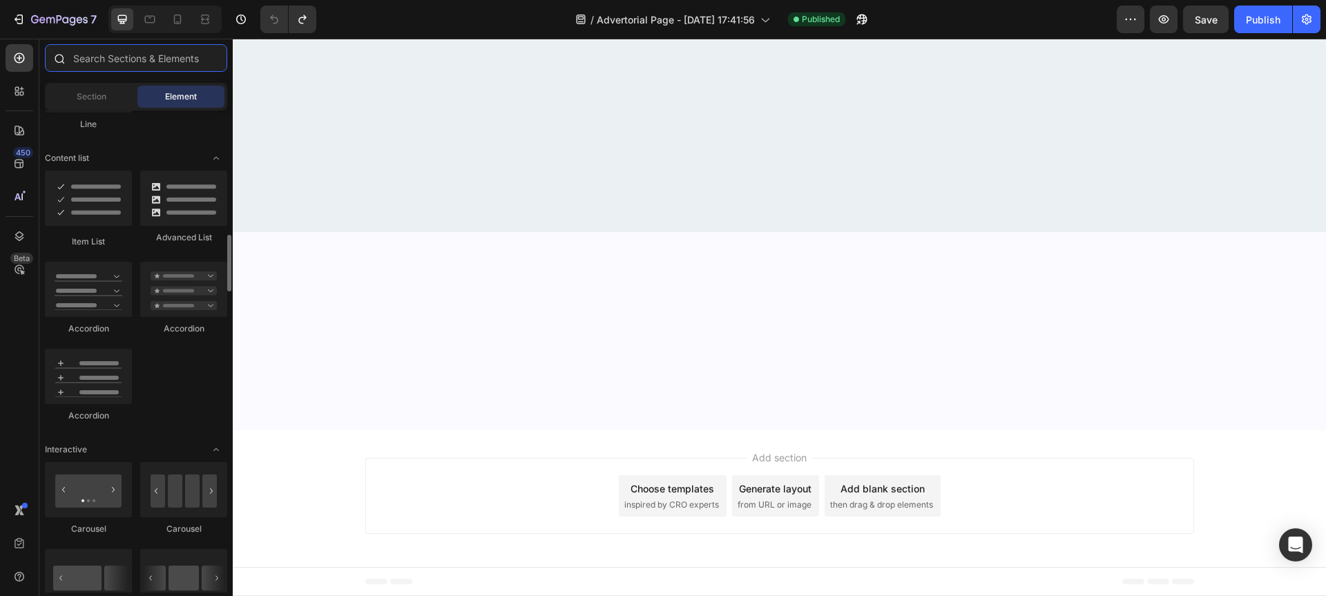
click at [107, 62] on input "text" at bounding box center [136, 58] width 182 height 28
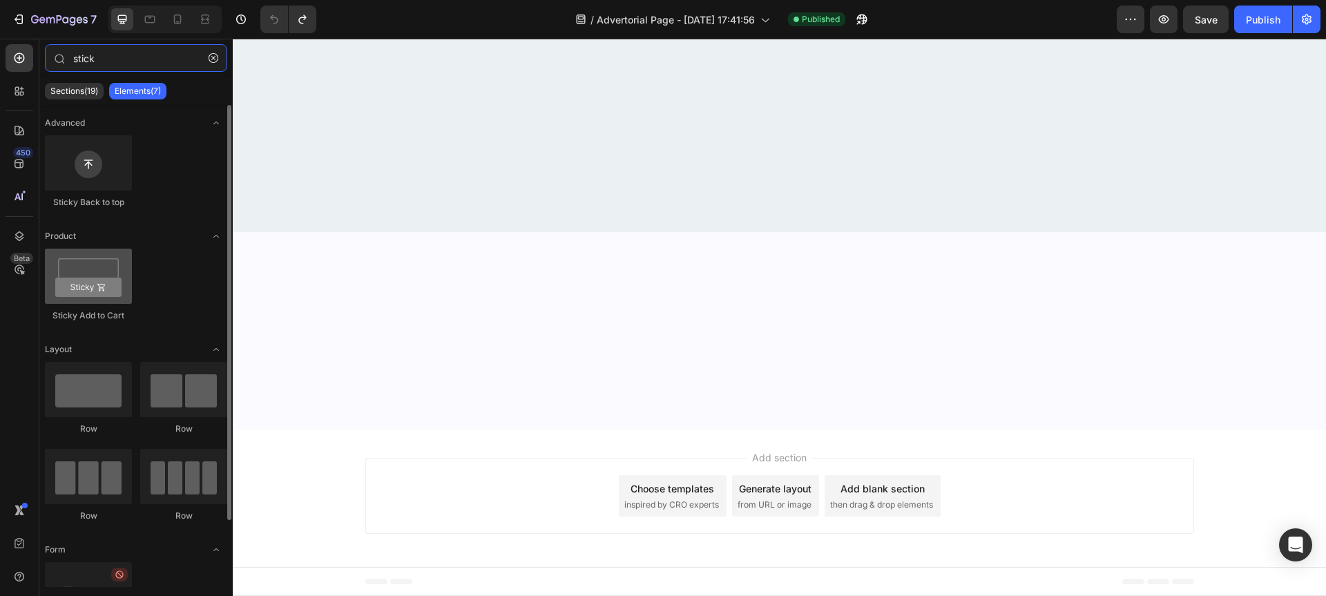
type input "stick"
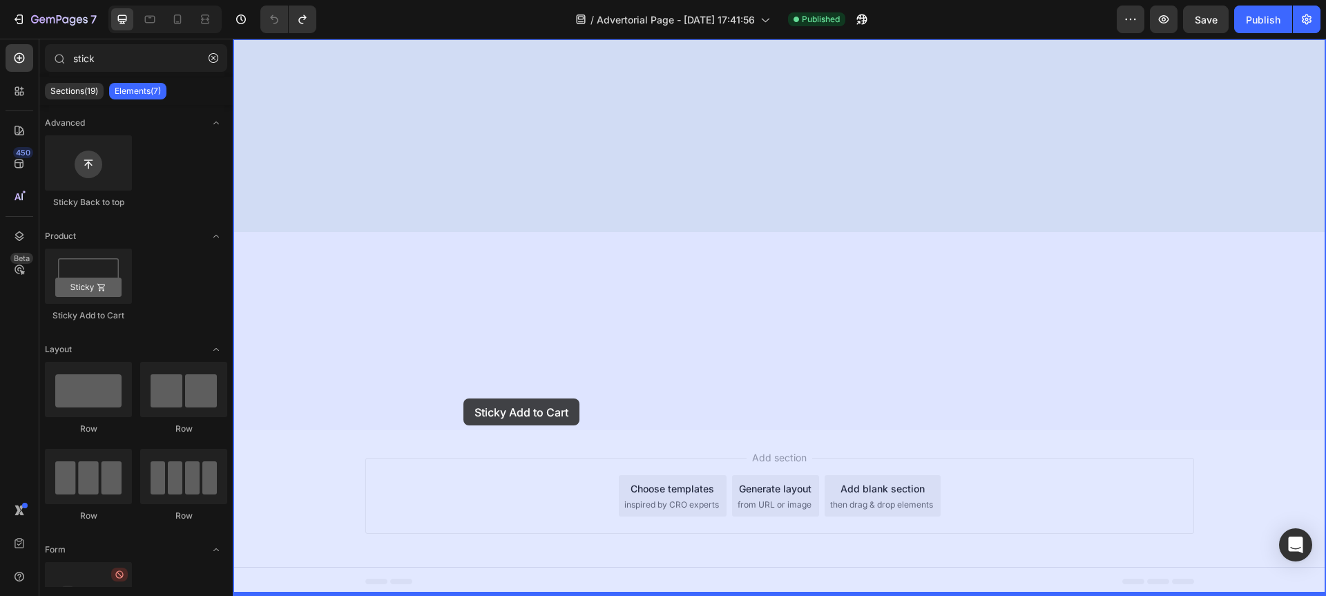
drag, startPoint x: 315, startPoint y: 316, endPoint x: 465, endPoint y: 405, distance: 175.3
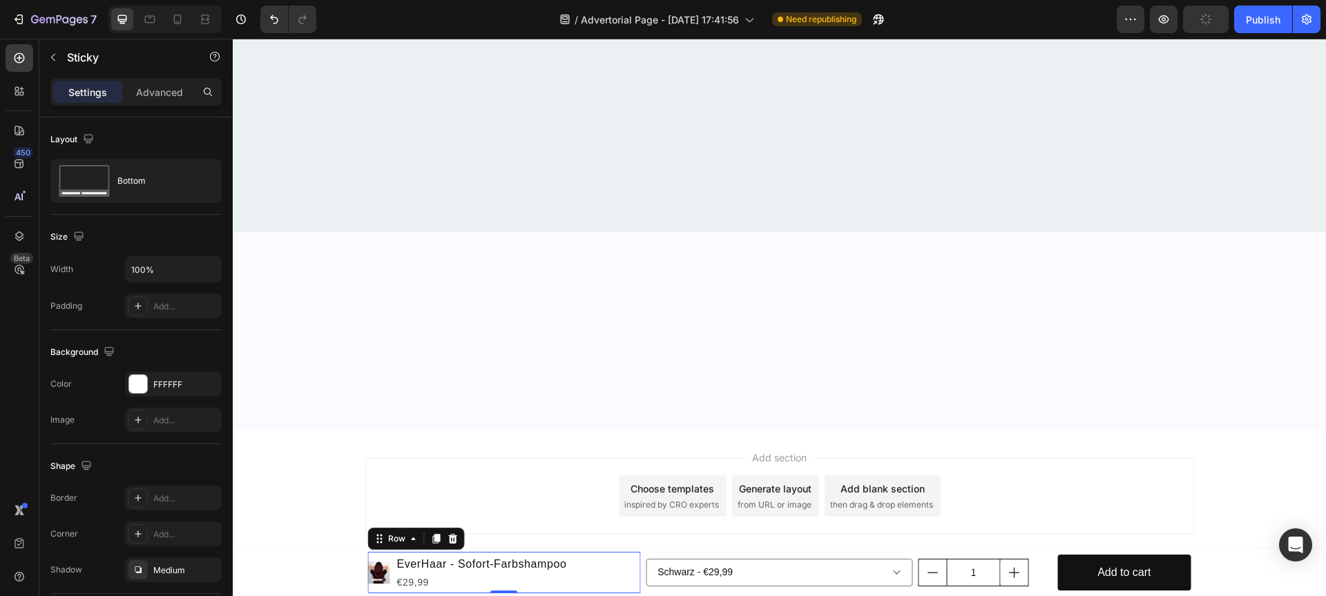
click at [630, 555] on div "Product Images EverHaar - Sofort-Farbshampoo Product Title €29,99 Product Price…" at bounding box center [504, 572] width 273 height 41
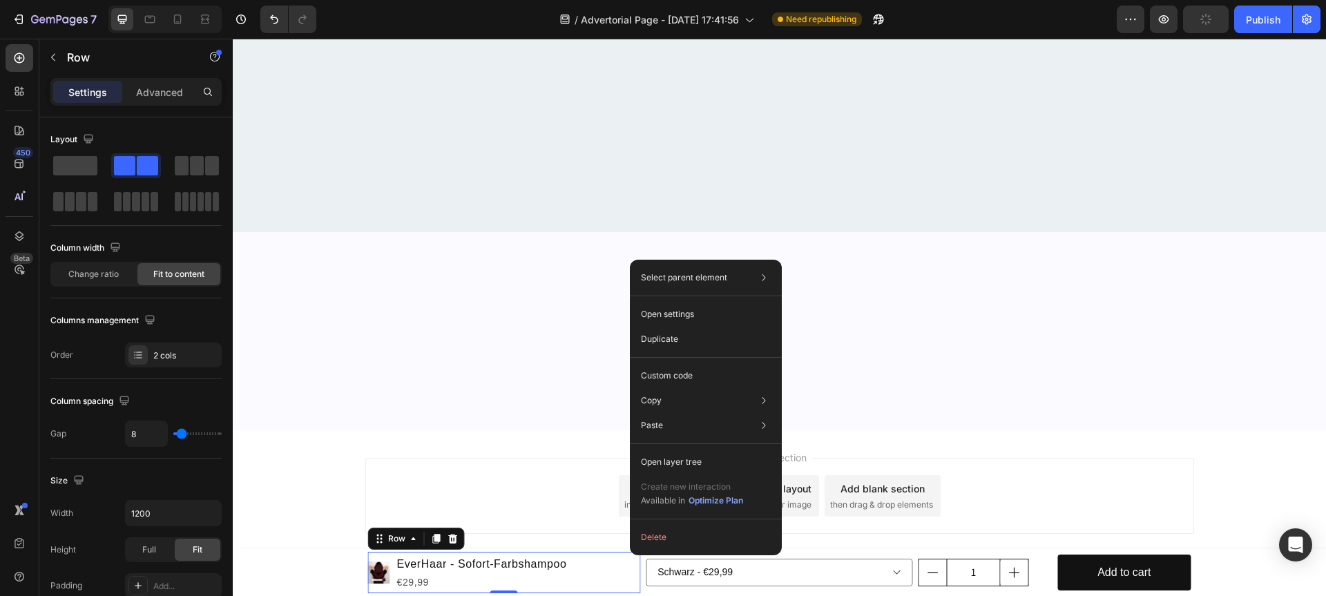
drag, startPoint x: 630, startPoint y: 555, endPoint x: 863, endPoint y: 593, distance: 235.8
click at [653, 544] on button "Delete" at bounding box center [705, 537] width 141 height 25
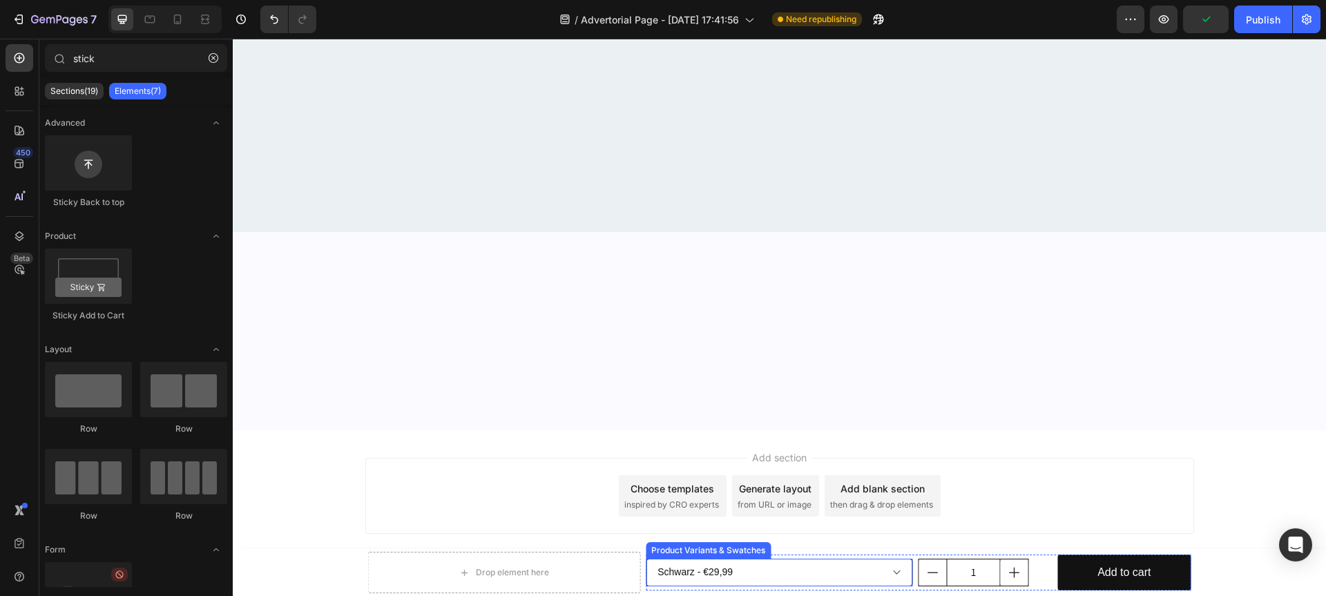
click at [657, 560] on select "Schwarz - €29,99 Dunkelbraun - €29,99 Mittelbraun - €29,99 Hellbraun - €29,99 R…" at bounding box center [779, 573] width 267 height 28
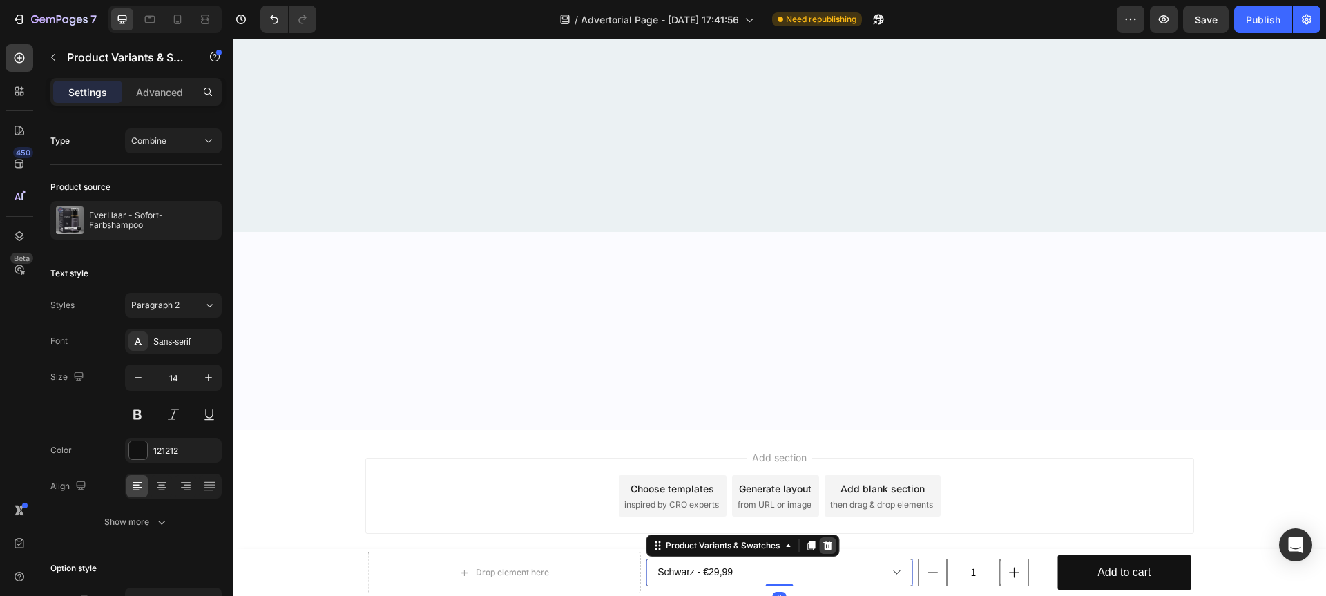
click at [822, 548] on icon at bounding box center [827, 545] width 11 height 11
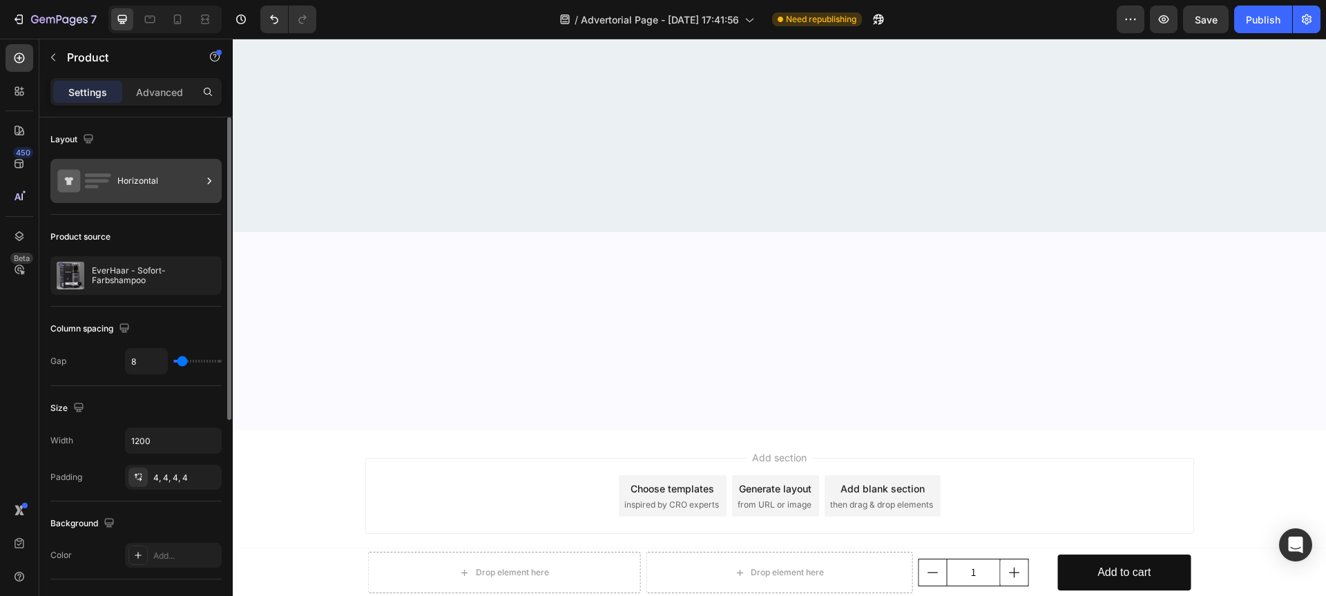
click at [119, 171] on div "Horizontal" at bounding box center [159, 181] width 84 height 32
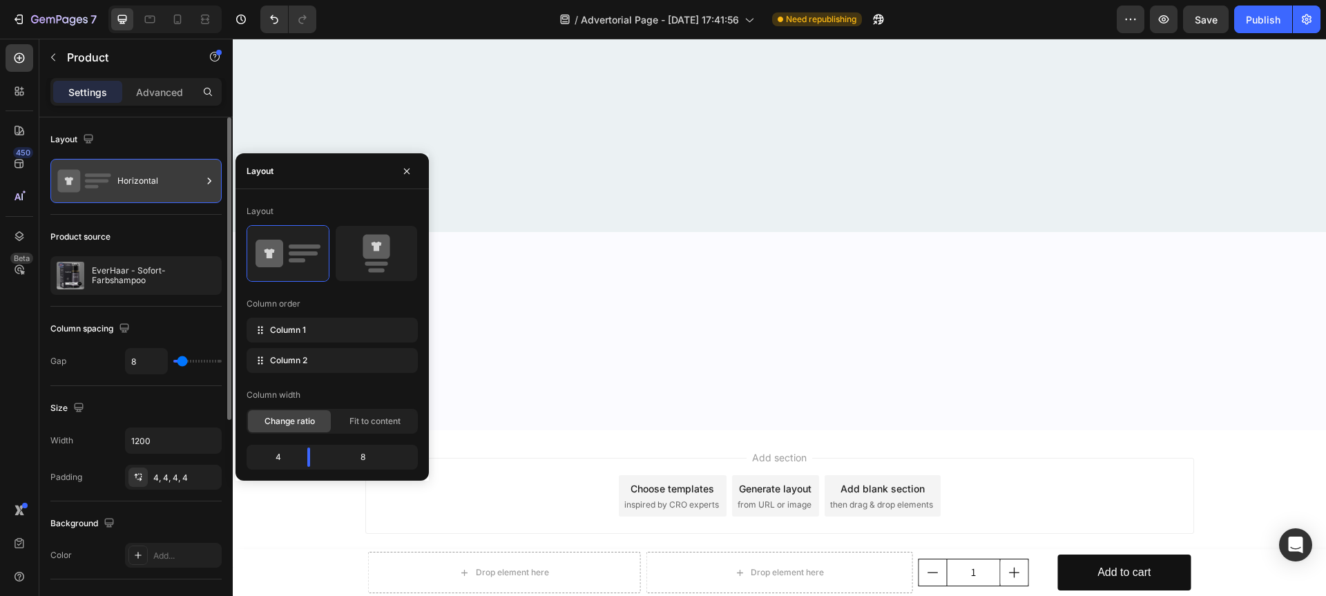
click at [119, 171] on div "Horizontal" at bounding box center [159, 181] width 84 height 32
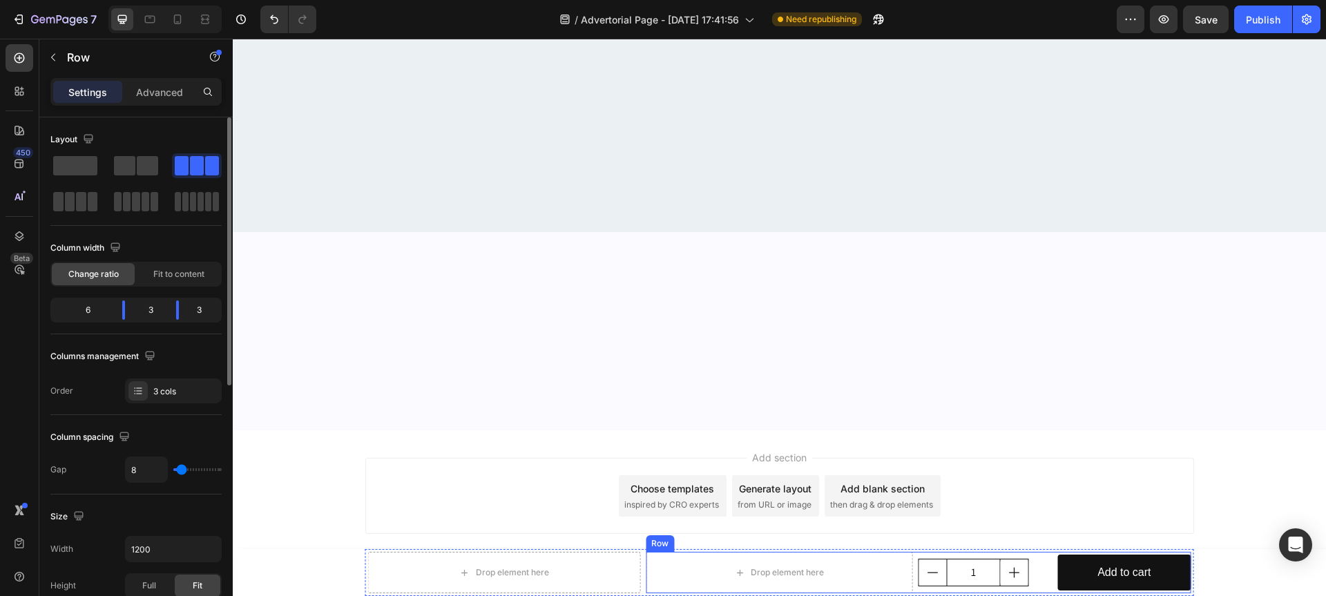
click at [1048, 558] on div "Drop element here 1 Product Quantity Add to cart Add to Cart Row" at bounding box center [918, 572] width 545 height 41
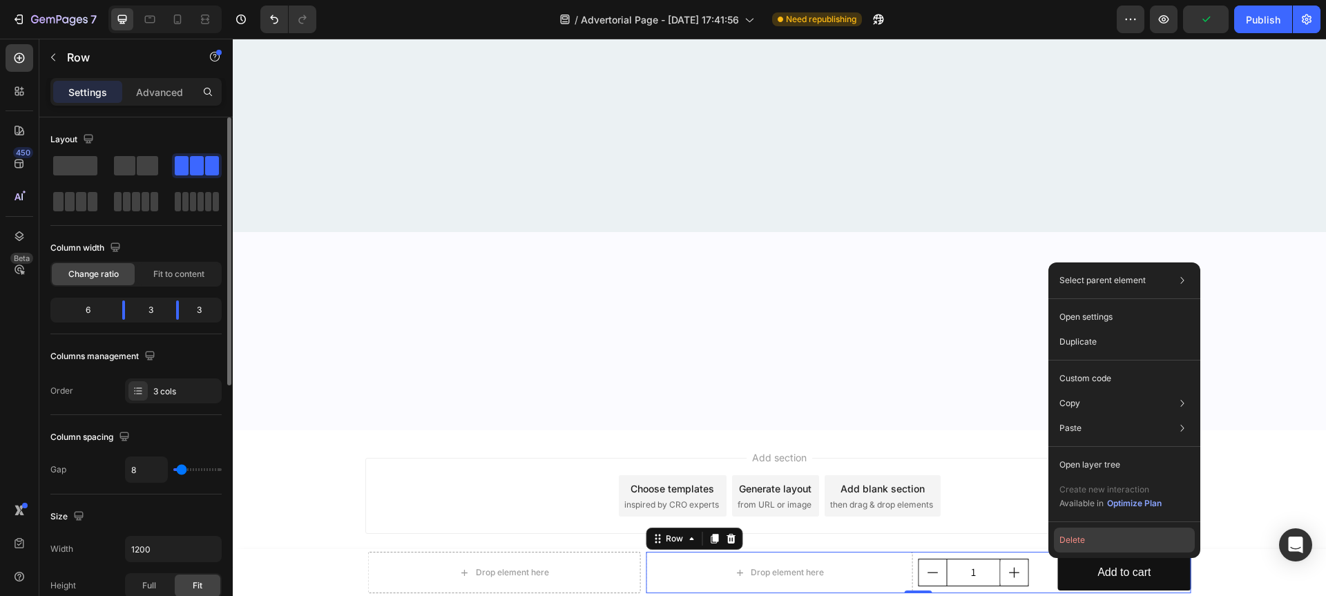
click at [1076, 538] on button "Delete" at bounding box center [1124, 540] width 141 height 25
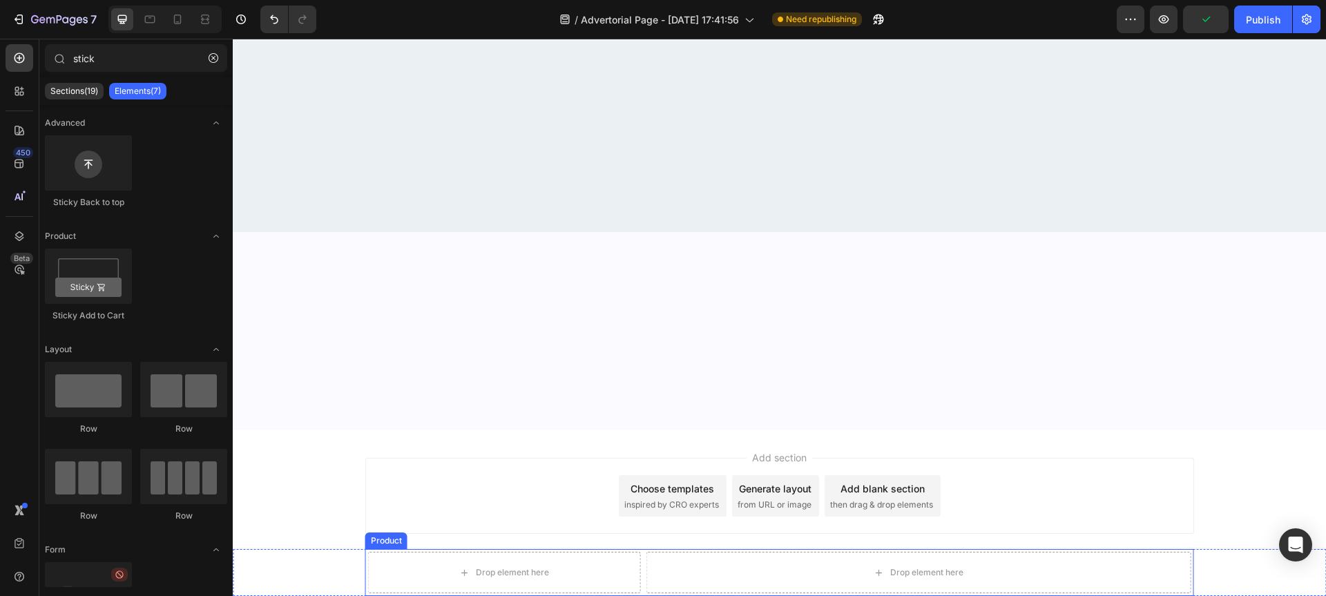
click at [639, 552] on div "Drop element here Drop element here Product" at bounding box center [779, 572] width 829 height 47
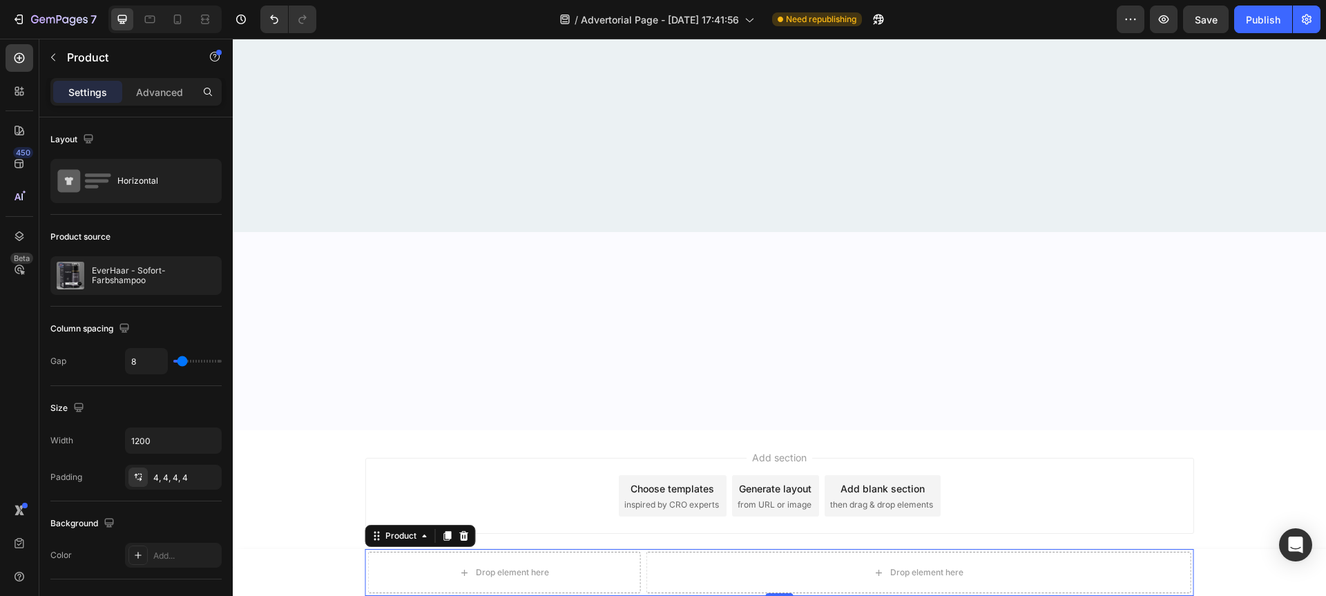
click at [155, 108] on div "Settings Advanced" at bounding box center [135, 97] width 193 height 39
click at [155, 104] on div "Settings Advanced" at bounding box center [135, 92] width 171 height 28
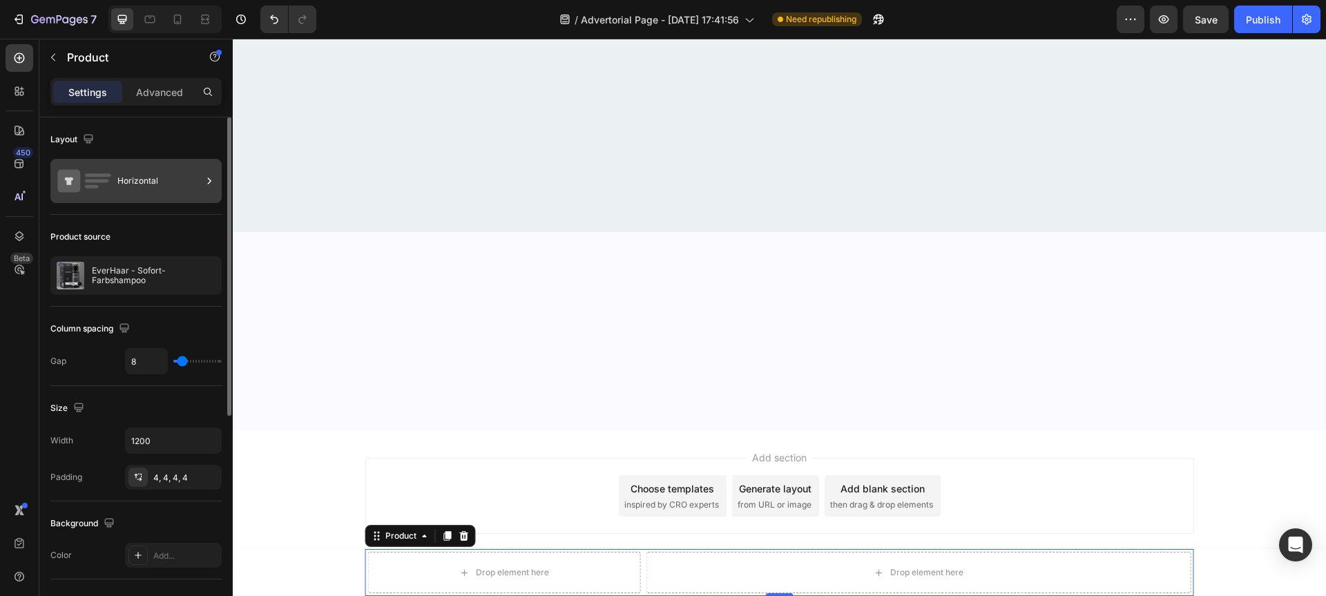
click at [137, 175] on div "Horizontal" at bounding box center [159, 181] width 84 height 32
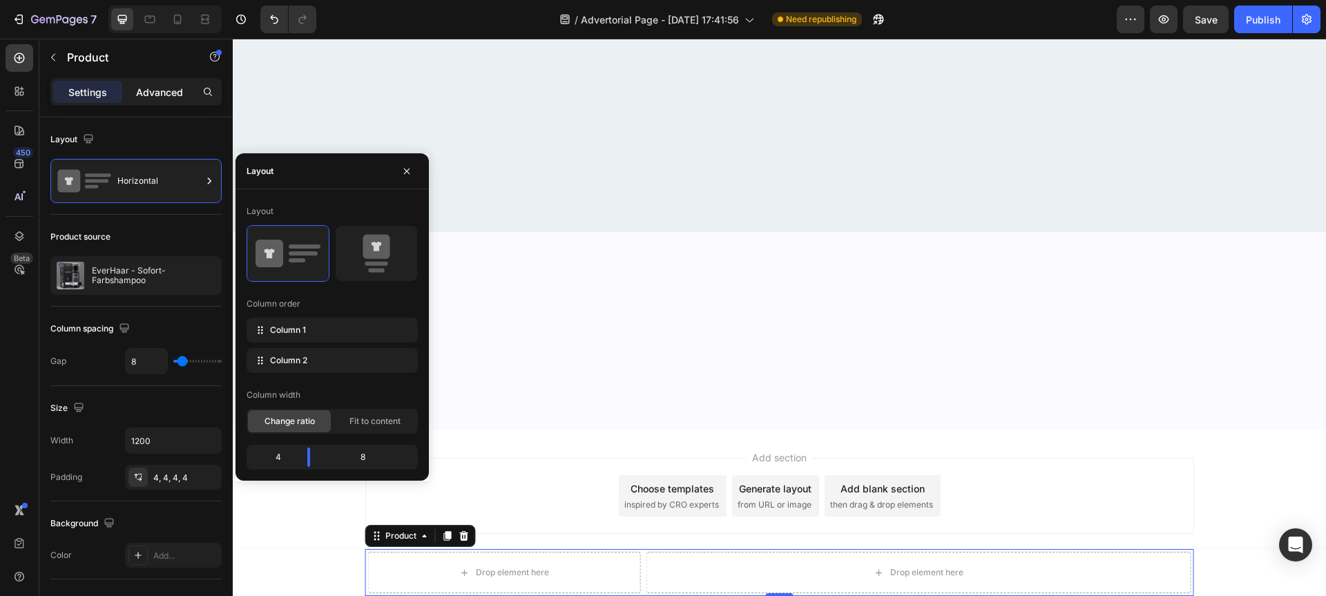
click at [146, 81] on div "Advanced" at bounding box center [159, 92] width 69 height 22
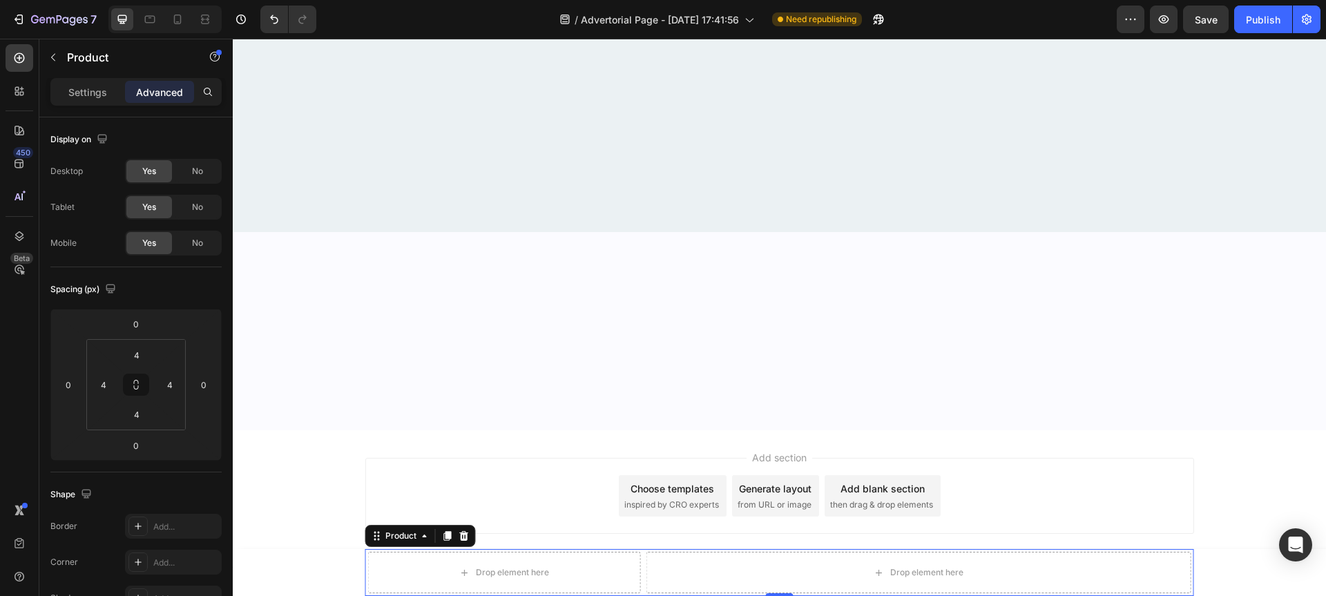
click at [146, 85] on p "Advanced" at bounding box center [159, 92] width 47 height 15
click at [97, 95] on p "Settings" at bounding box center [87, 92] width 39 height 15
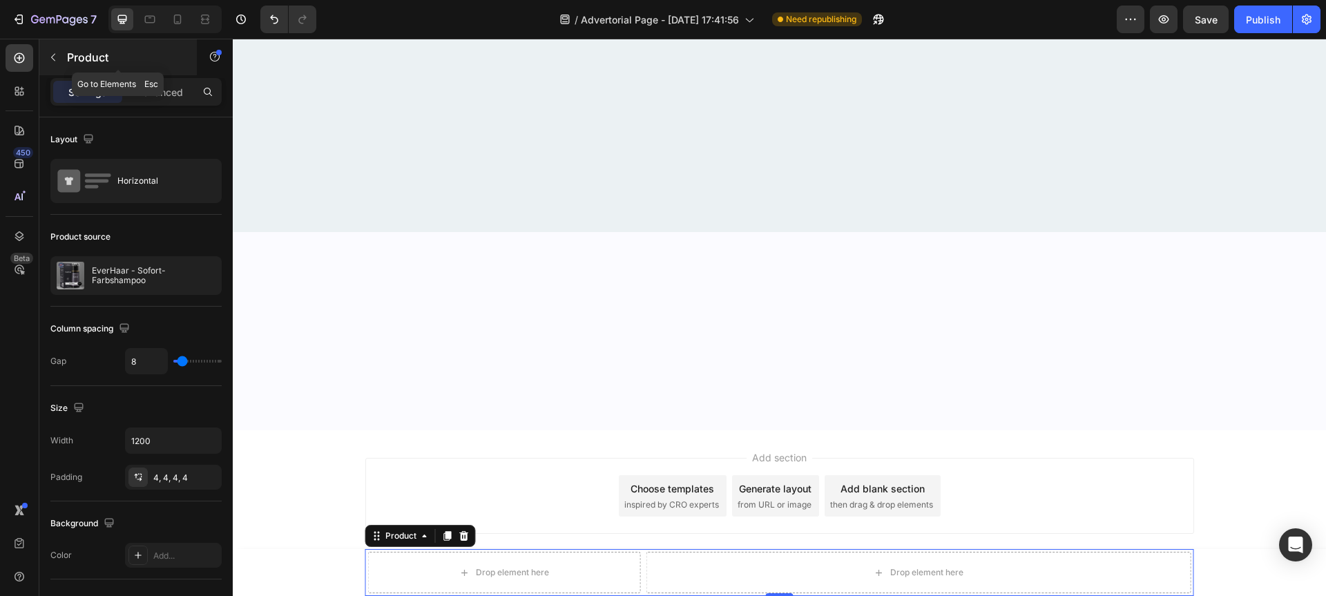
click at [69, 59] on p "Product" at bounding box center [125, 57] width 117 height 17
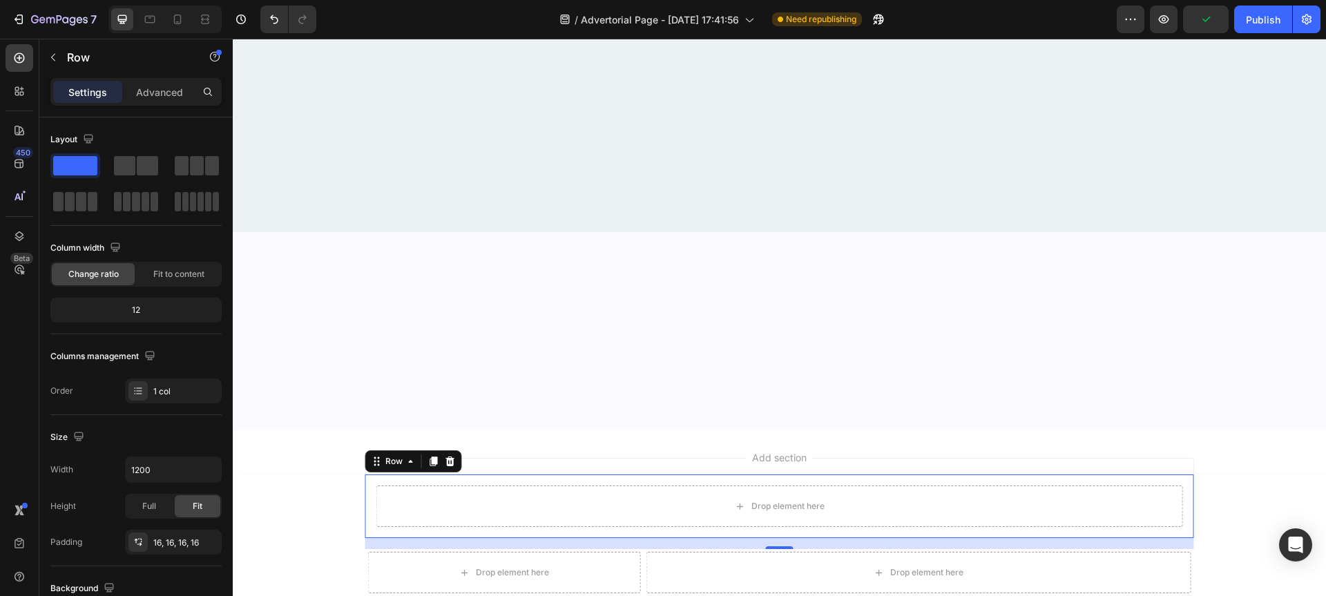
scroll to position [7013, 0]
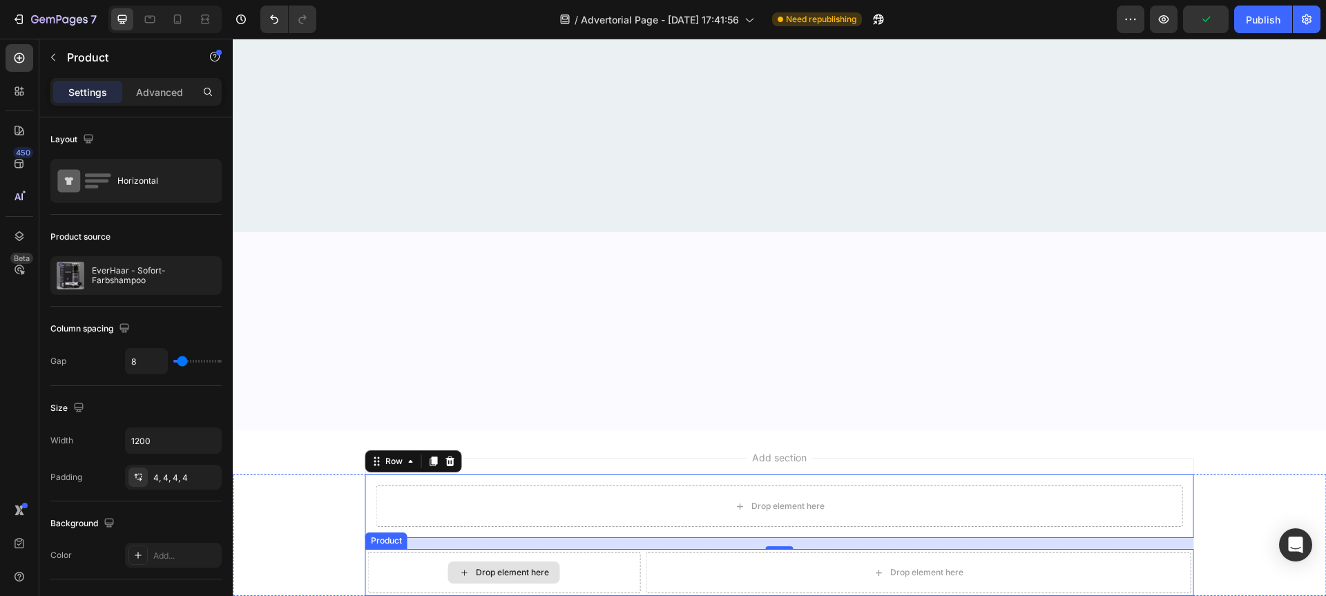
click at [626, 550] on div "Drop element here Drop element here Product" at bounding box center [779, 572] width 829 height 47
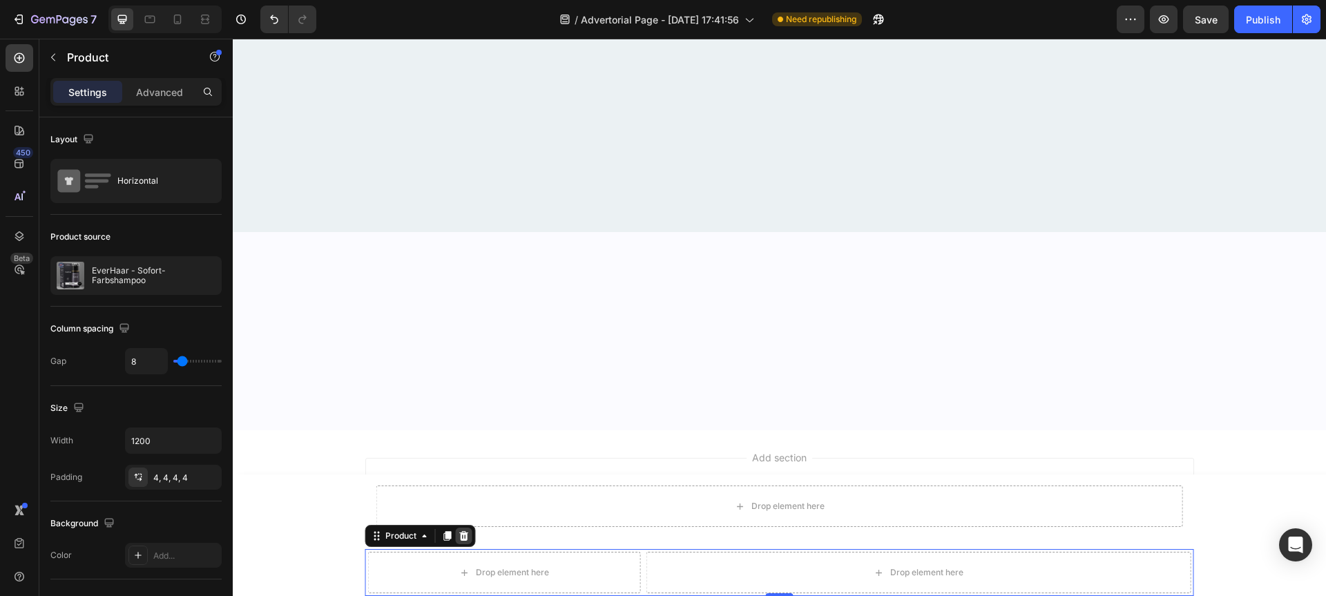
click at [461, 534] on icon at bounding box center [463, 536] width 9 height 10
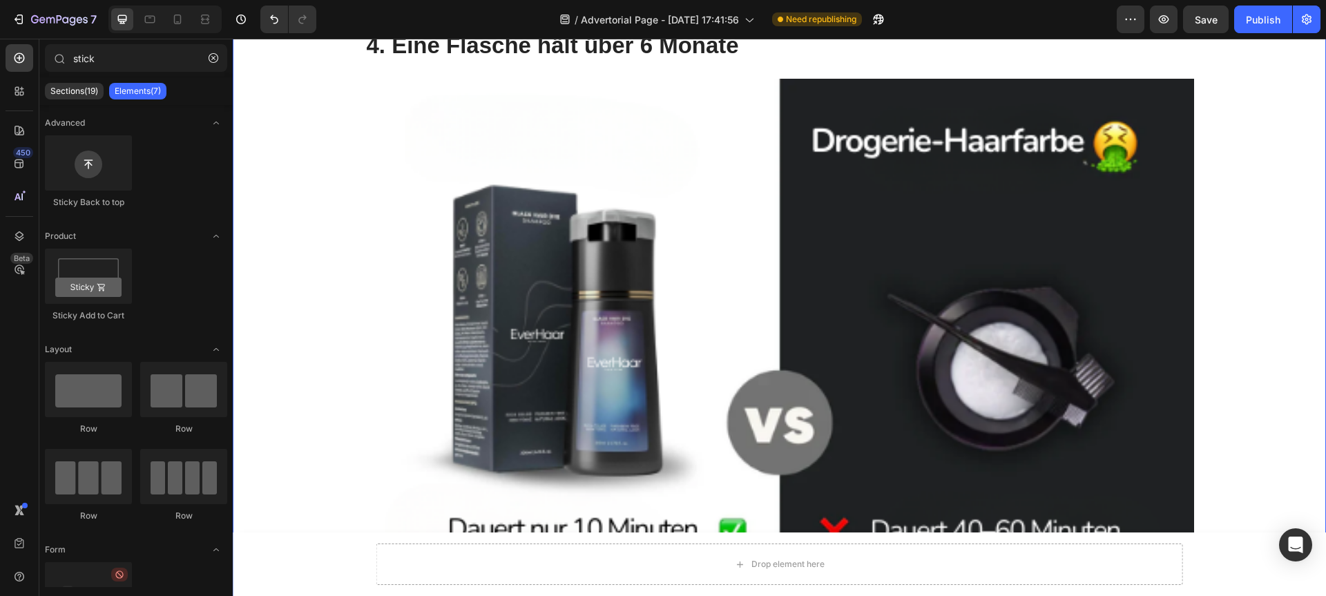
scroll to position [4225, 0]
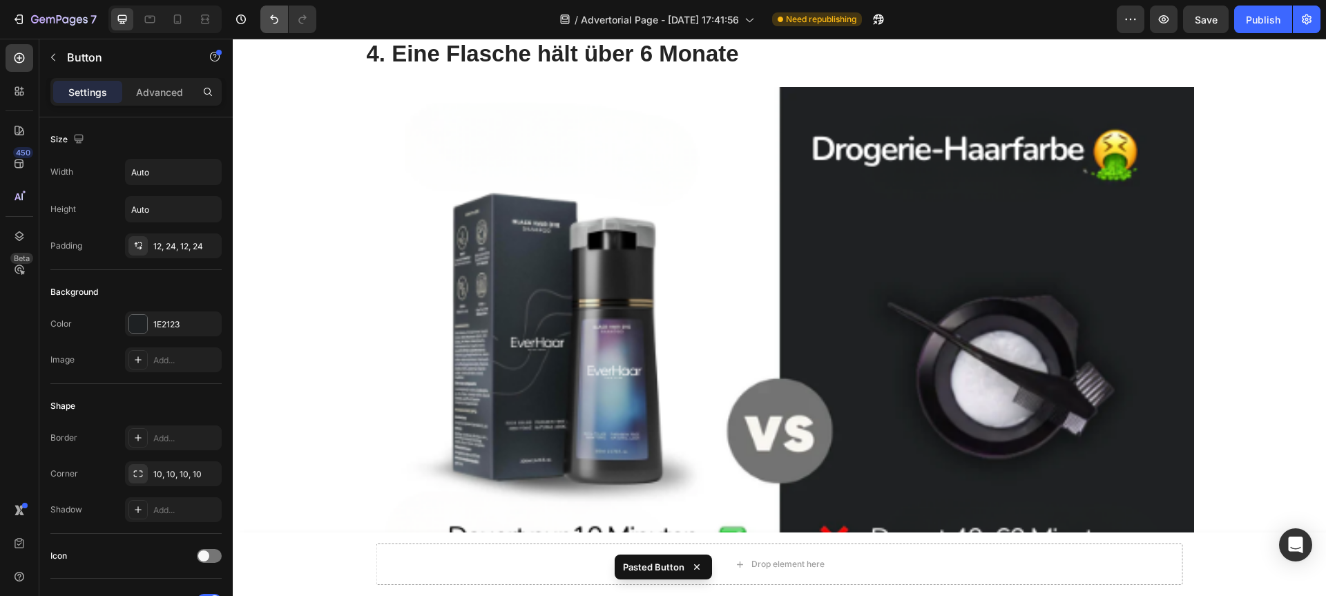
click at [273, 23] on icon "Undo/Redo" at bounding box center [274, 19] width 8 height 9
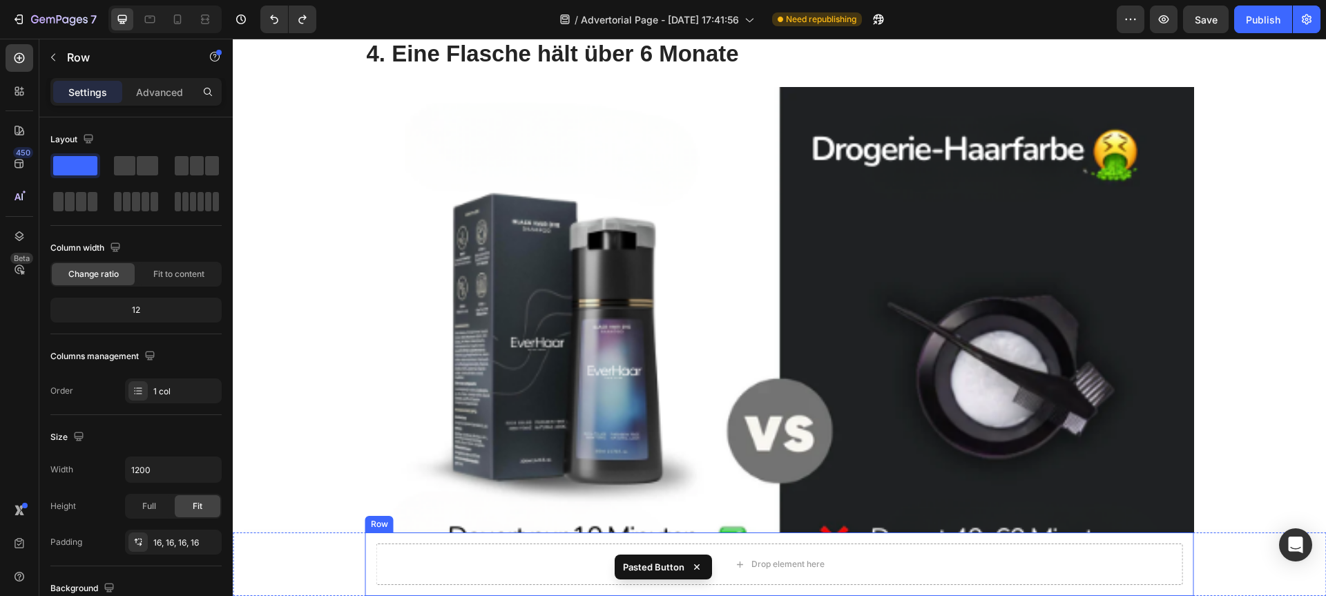
click at [628, 540] on div "Drop element here Row" at bounding box center [779, 564] width 829 height 64
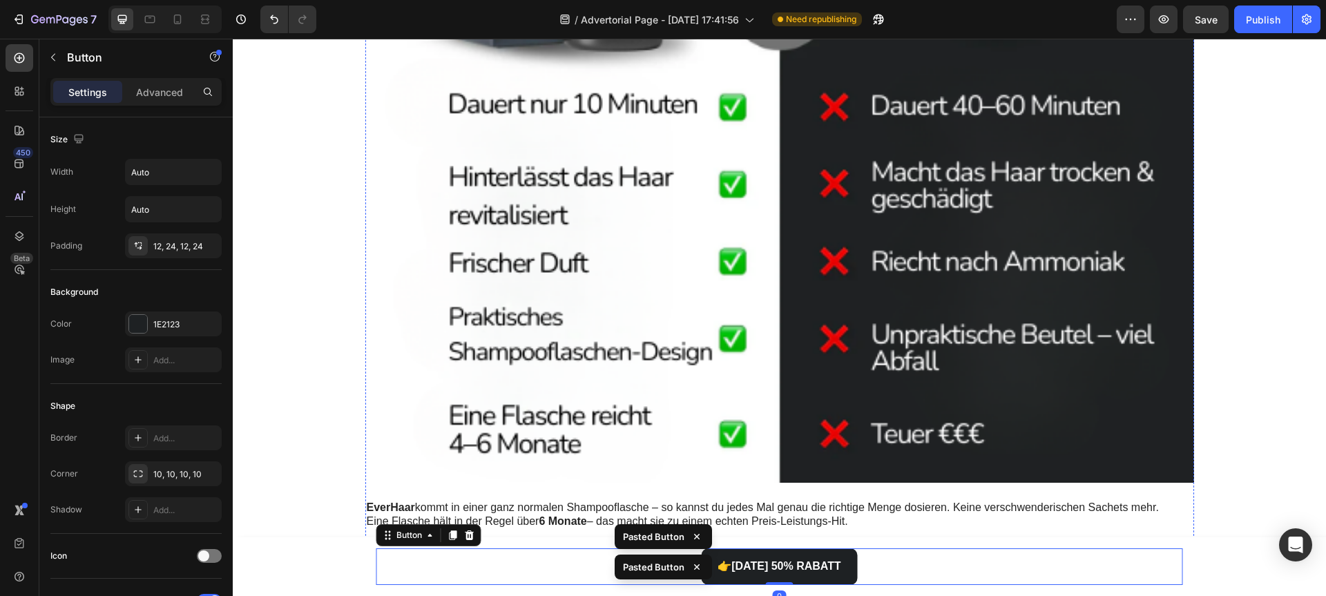
scroll to position [4692, 0]
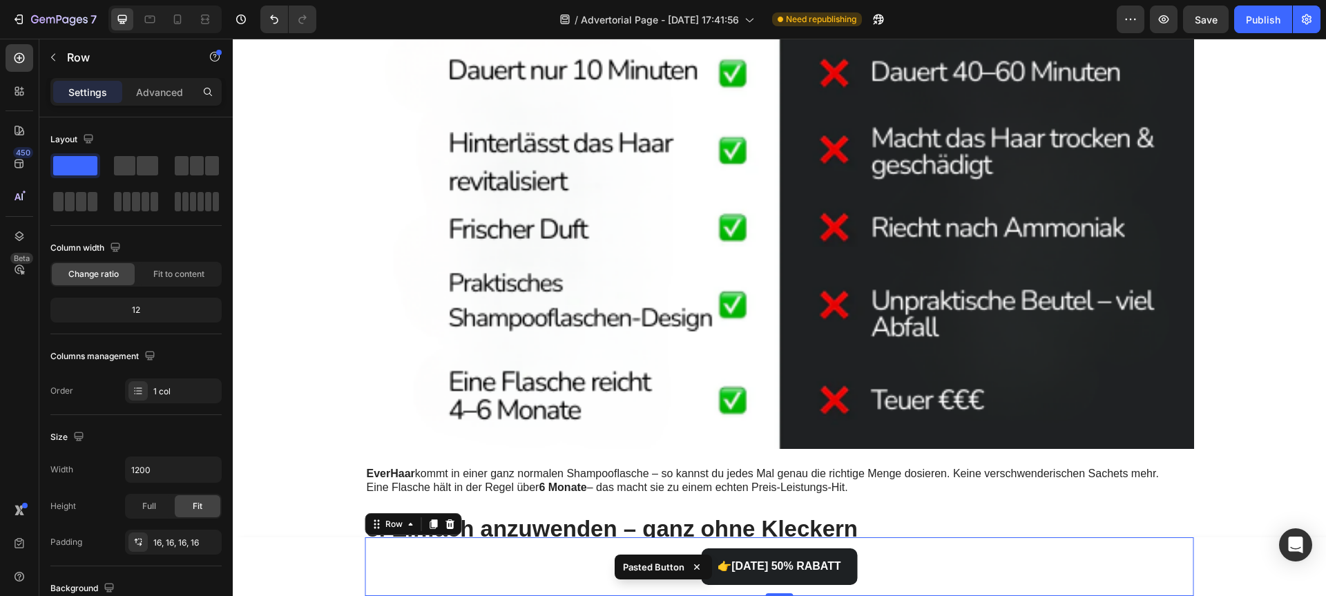
click at [923, 540] on div "👉 HEUTE 50% RABATT Button Row 0" at bounding box center [779, 566] width 829 height 59
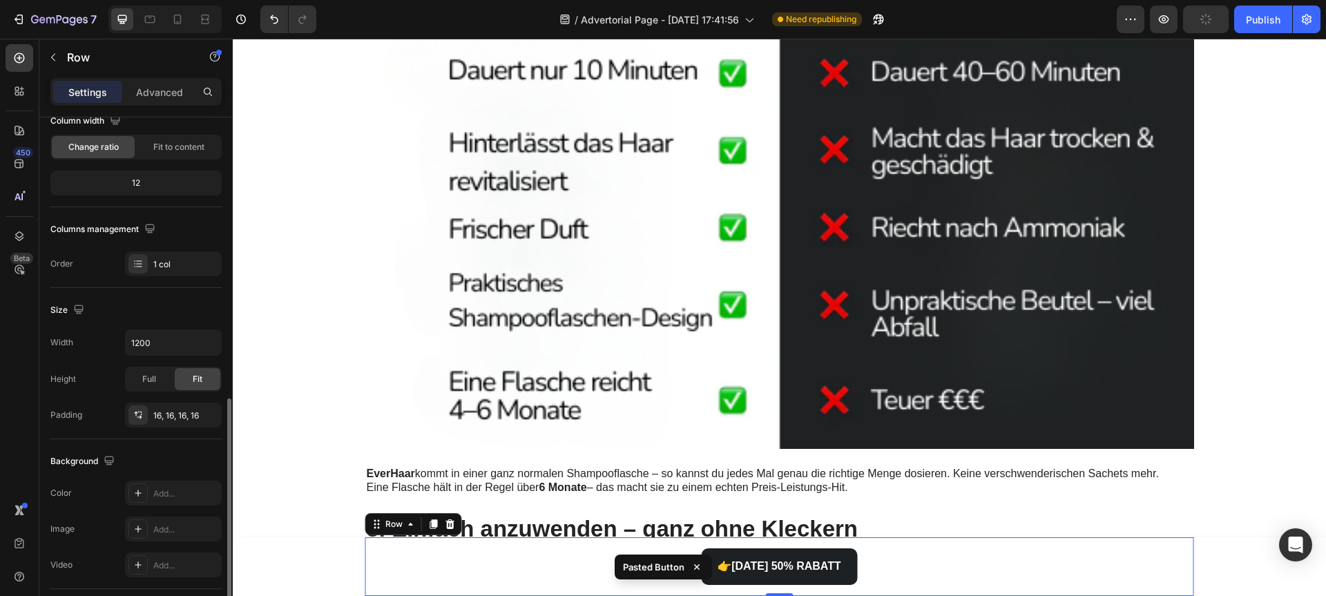
scroll to position [253, 0]
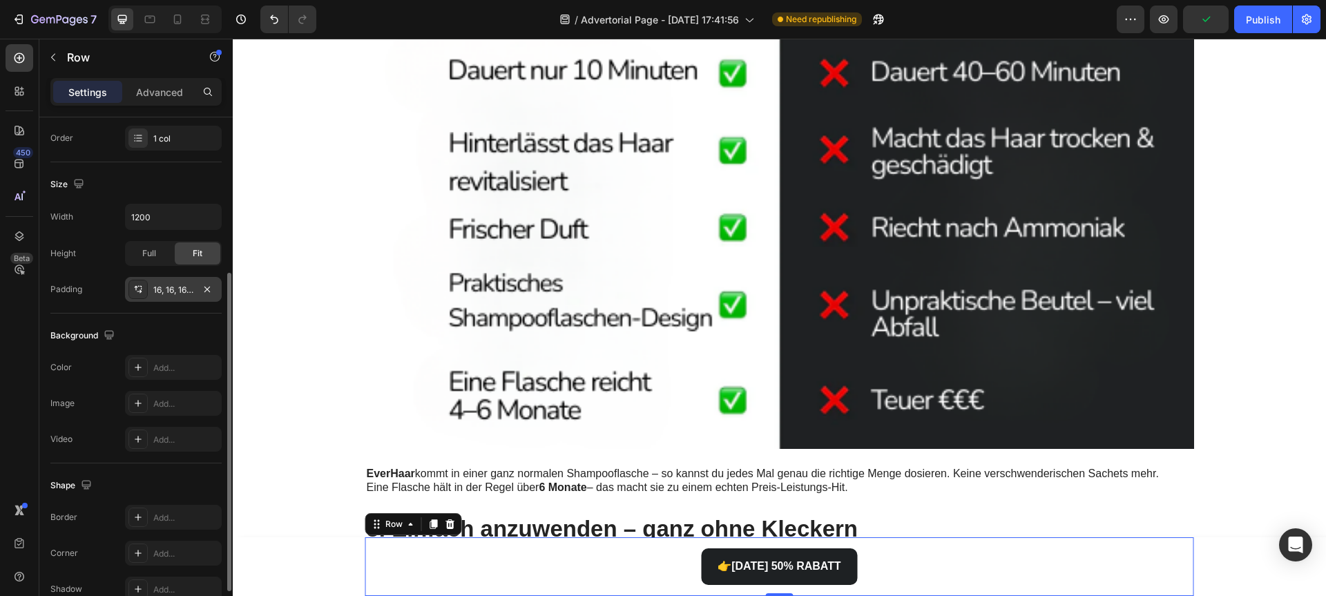
click at [163, 292] on div "16, 16, 16, 16" at bounding box center [173, 290] width 40 height 12
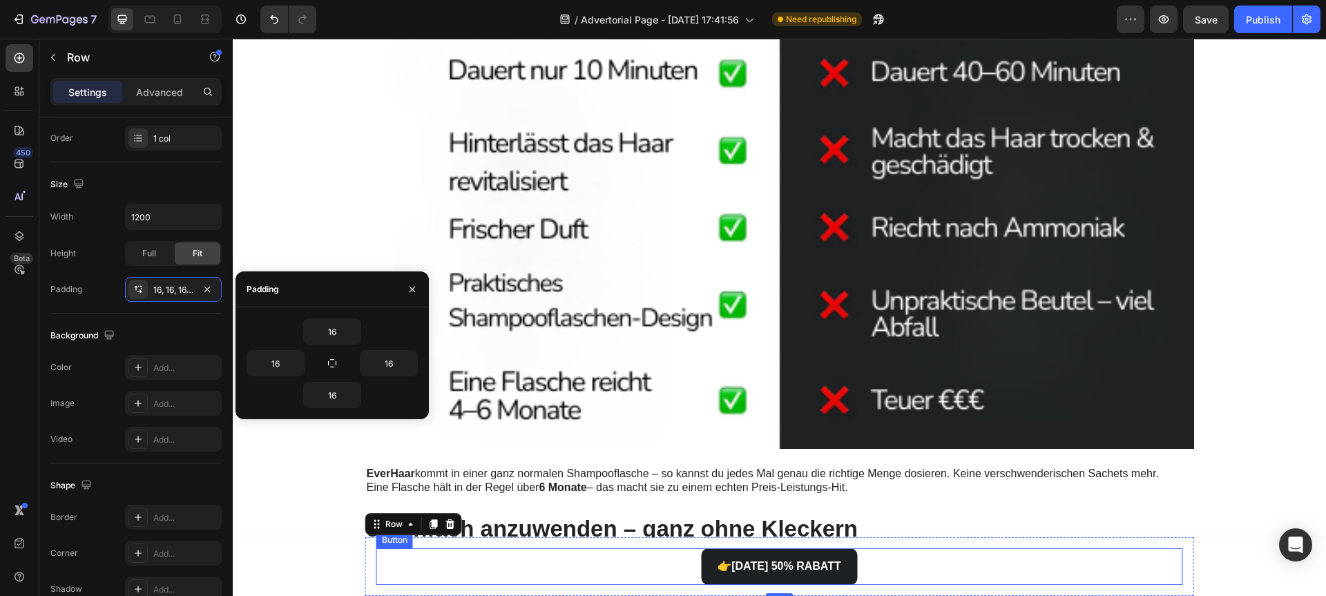
click at [524, 569] on div "👉 HEUTE 50% RABATT Button" at bounding box center [779, 566] width 807 height 37
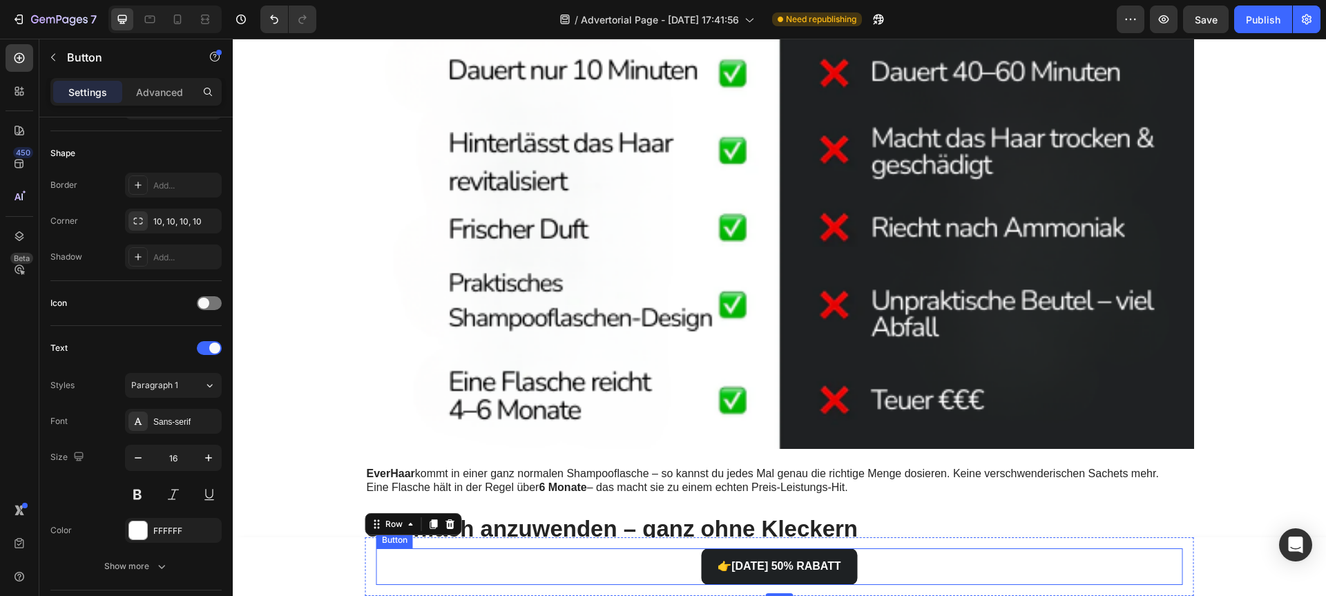
scroll to position [0, 0]
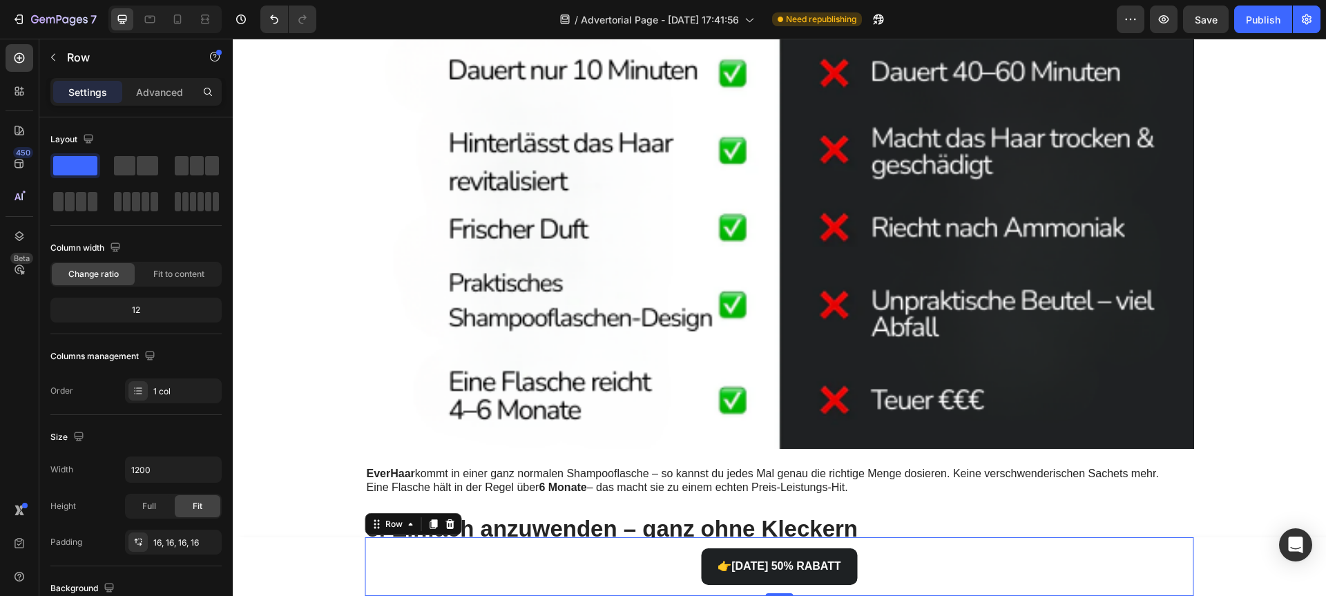
click at [521, 543] on div "👉 HEUTE 50% RABATT Button Row 0" at bounding box center [779, 566] width 829 height 59
click at [501, 570] on div "👉 HEUTE 50% RABATT Button" at bounding box center [779, 566] width 807 height 37
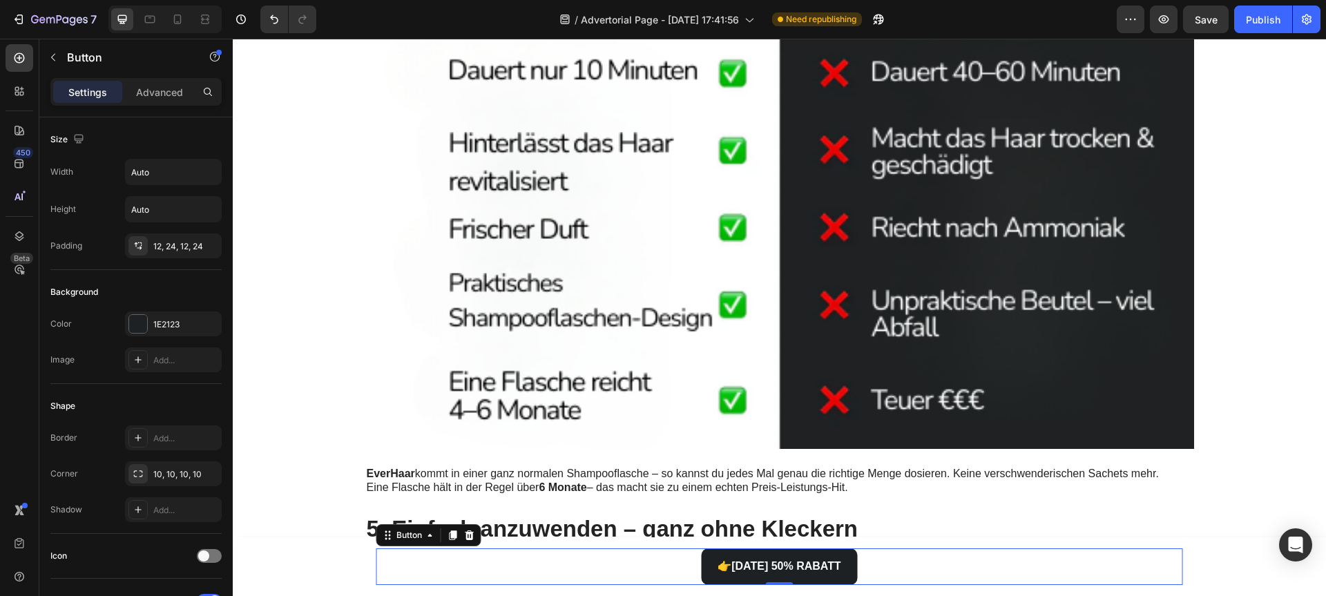
click at [476, 547] on div "👉 HEUTE 50% RABATT Button 0 Row" at bounding box center [779, 566] width 829 height 59
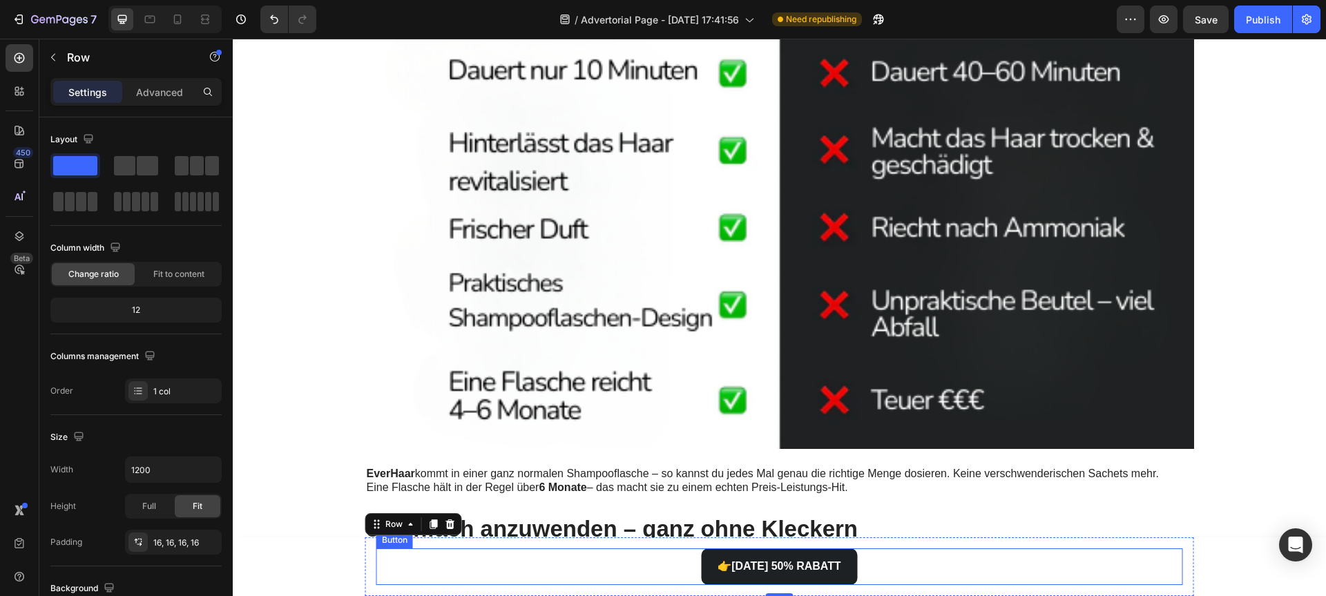
click at [685, 548] on div "👉 HEUTE 50% RABATT Button Row 0" at bounding box center [779, 566] width 829 height 59
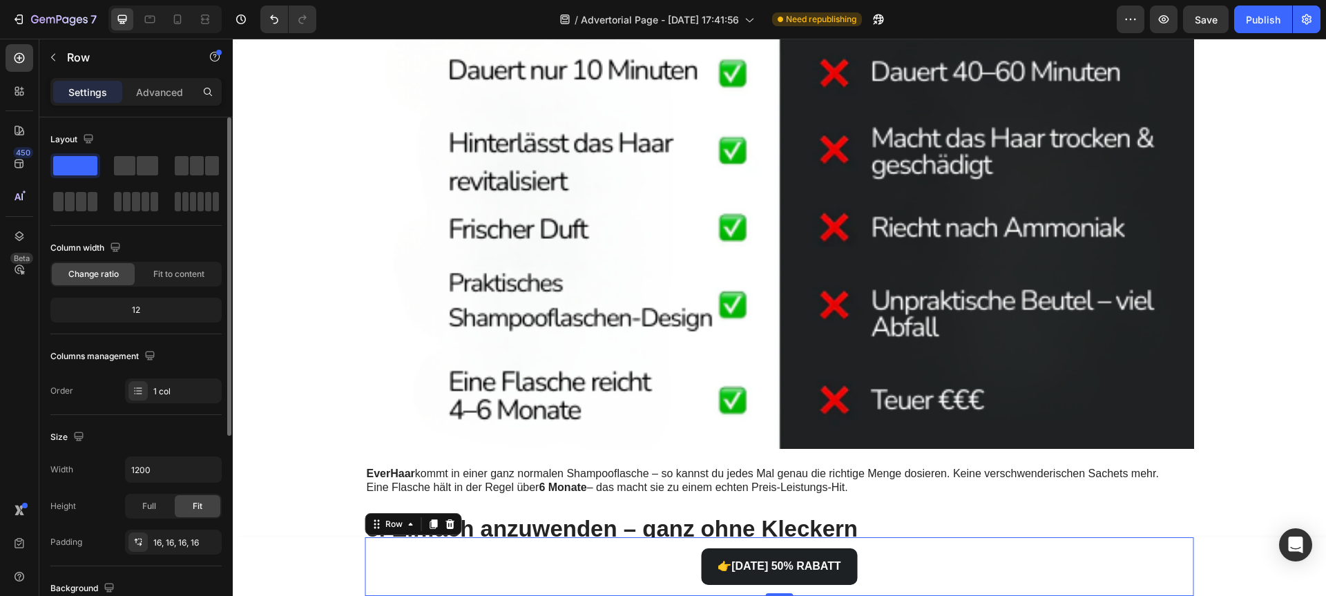
click at [136, 308] on div "12" at bounding box center [136, 309] width 166 height 19
click at [139, 315] on div "12" at bounding box center [136, 309] width 166 height 19
click at [165, 280] on div "Fit to content" at bounding box center [178, 274] width 83 height 22
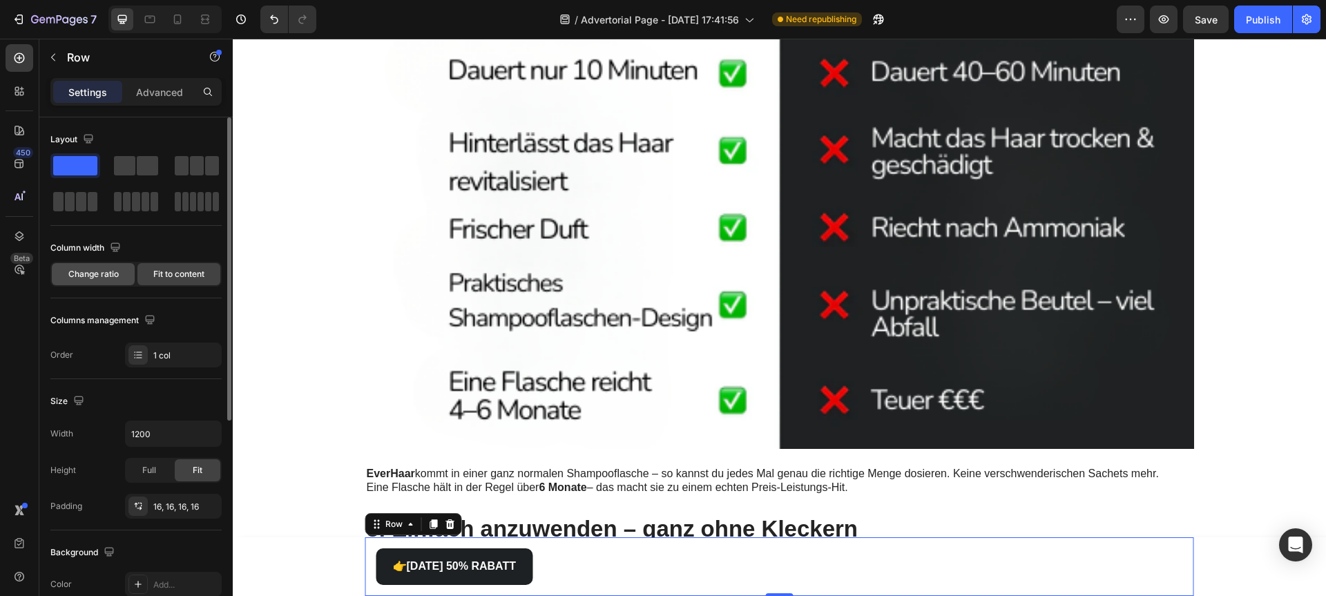
click at [95, 280] on div "Change ratio" at bounding box center [93, 274] width 83 height 22
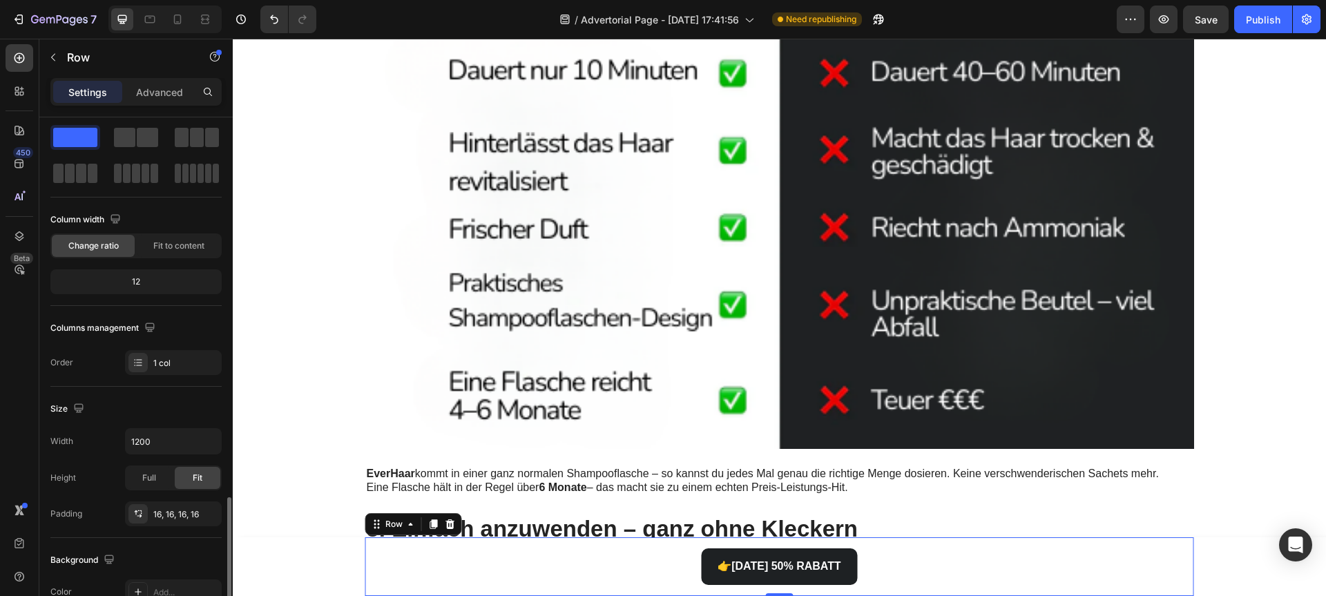
scroll to position [253, 0]
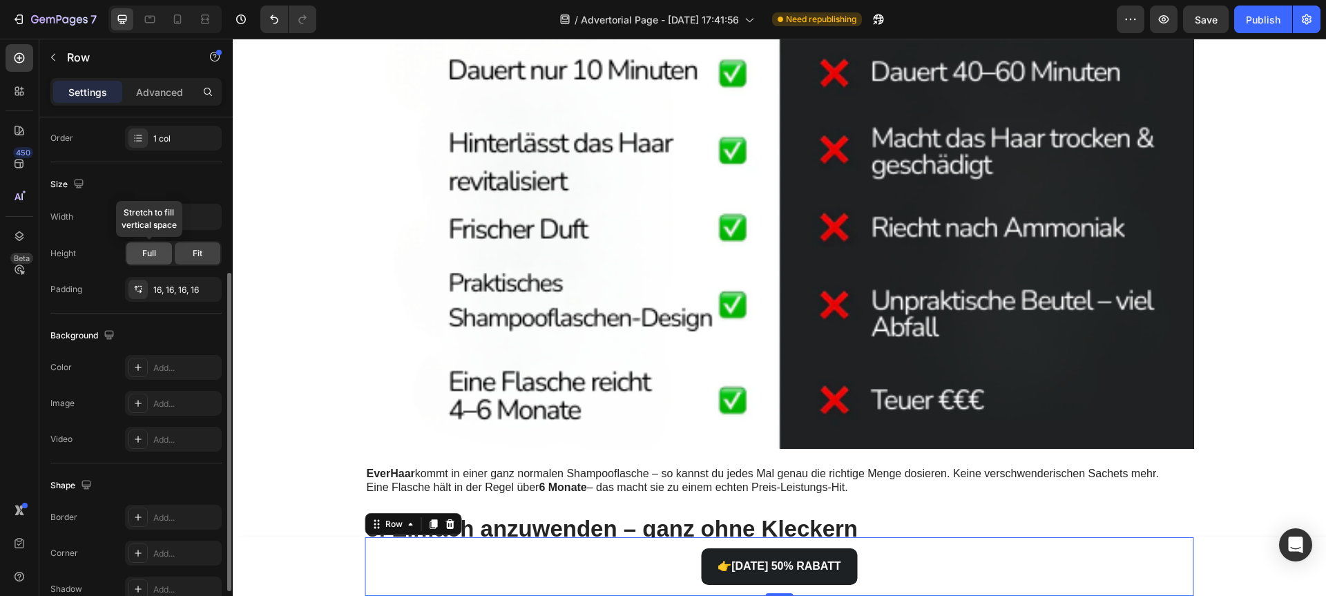
click at [148, 263] on div "Full" at bounding box center [149, 253] width 46 height 22
click at [184, 252] on div "Fit" at bounding box center [198, 253] width 46 height 22
click at [146, 216] on input "1200" at bounding box center [173, 216] width 95 height 25
click at [206, 217] on icon "button" at bounding box center [209, 216] width 6 height 3
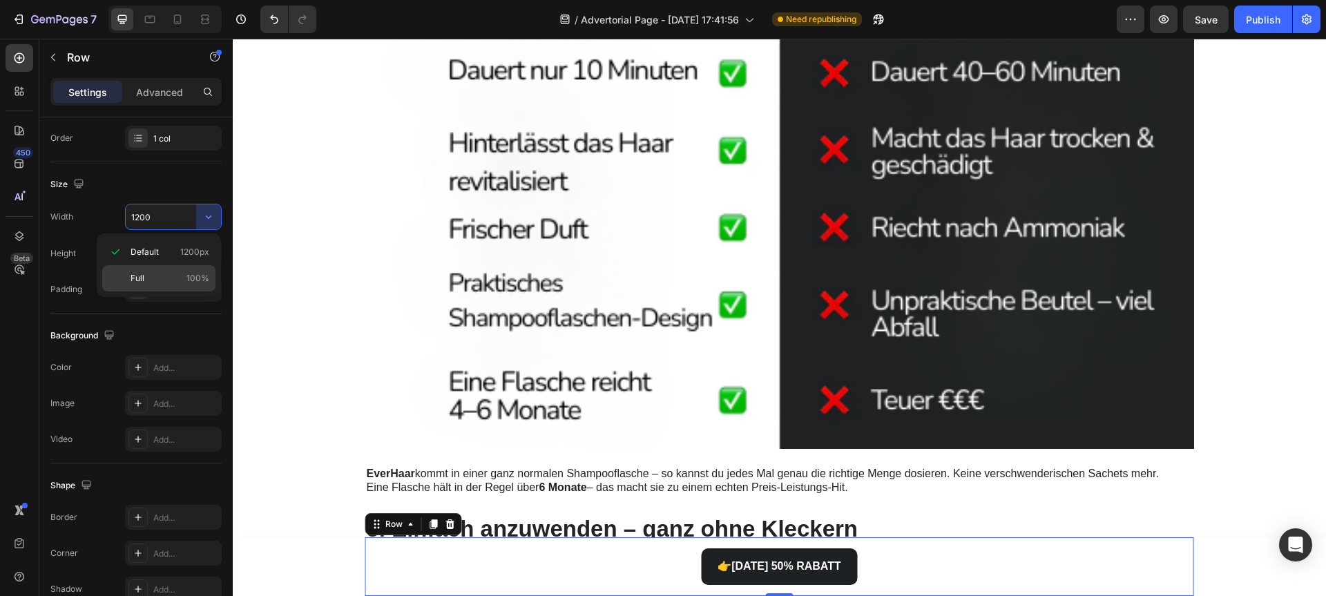
click at [167, 270] on div "Full 100%" at bounding box center [158, 278] width 113 height 26
type input "100%"
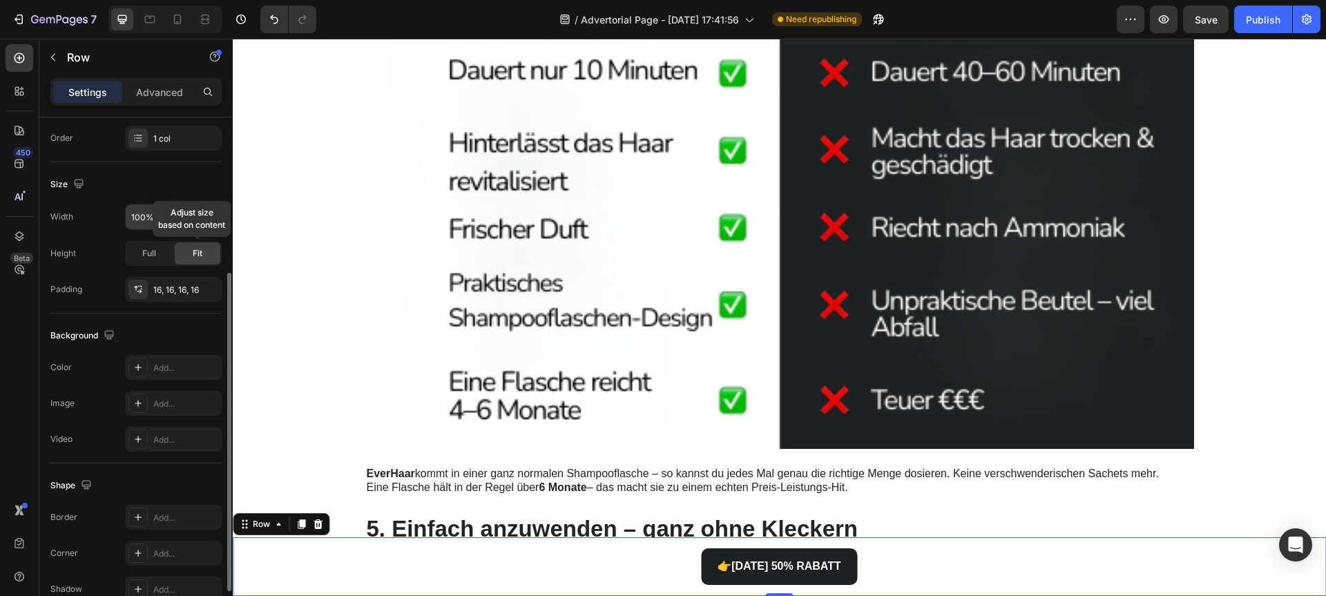
click at [189, 226] on input "100%" at bounding box center [173, 216] width 95 height 25
click at [172, 284] on div "16, 16, 16, 16" at bounding box center [173, 290] width 40 height 12
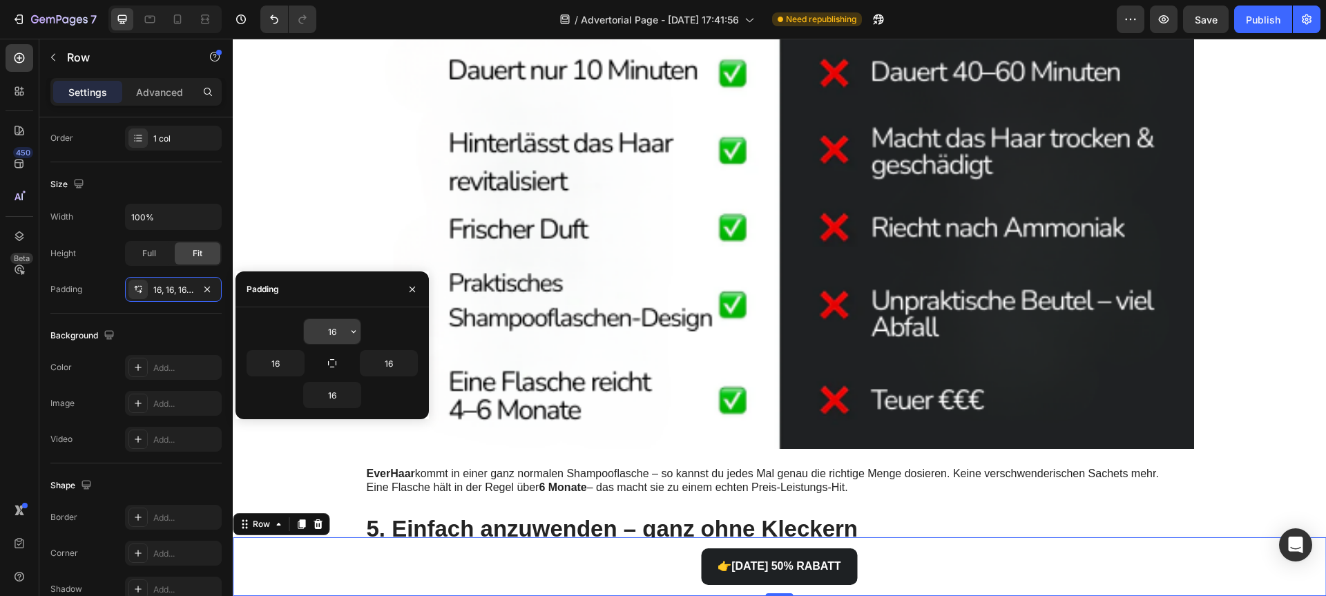
click at [316, 334] on input "16" at bounding box center [332, 331] width 57 height 25
type input "à"
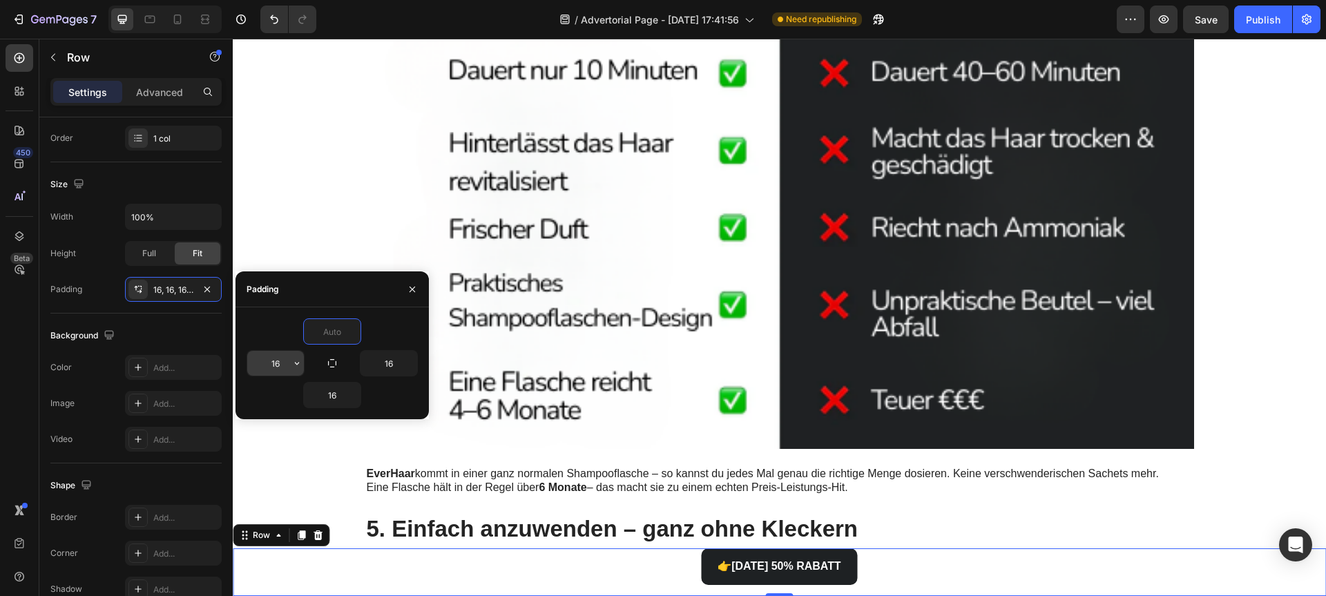
type input "0"
click at [279, 364] on input "16" at bounding box center [275, 363] width 57 height 25
type input "0"
click at [337, 406] on input "16" at bounding box center [332, 395] width 57 height 25
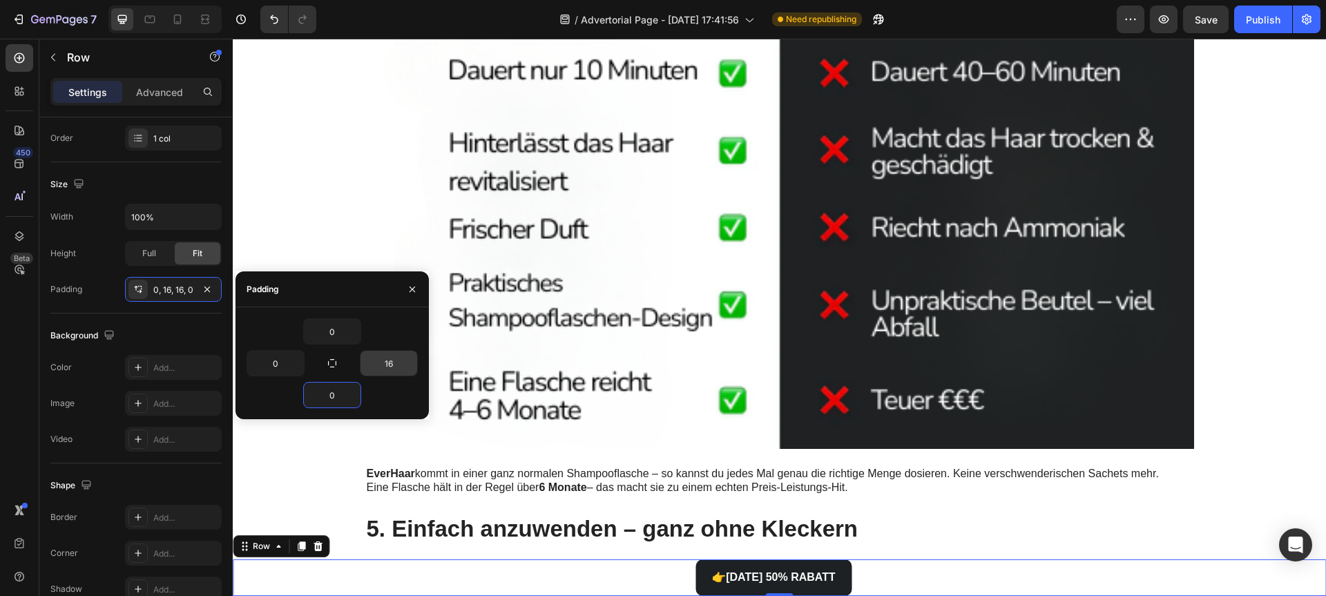
type input "0"
click at [397, 358] on input "16" at bounding box center [388, 363] width 57 height 25
type input "0"
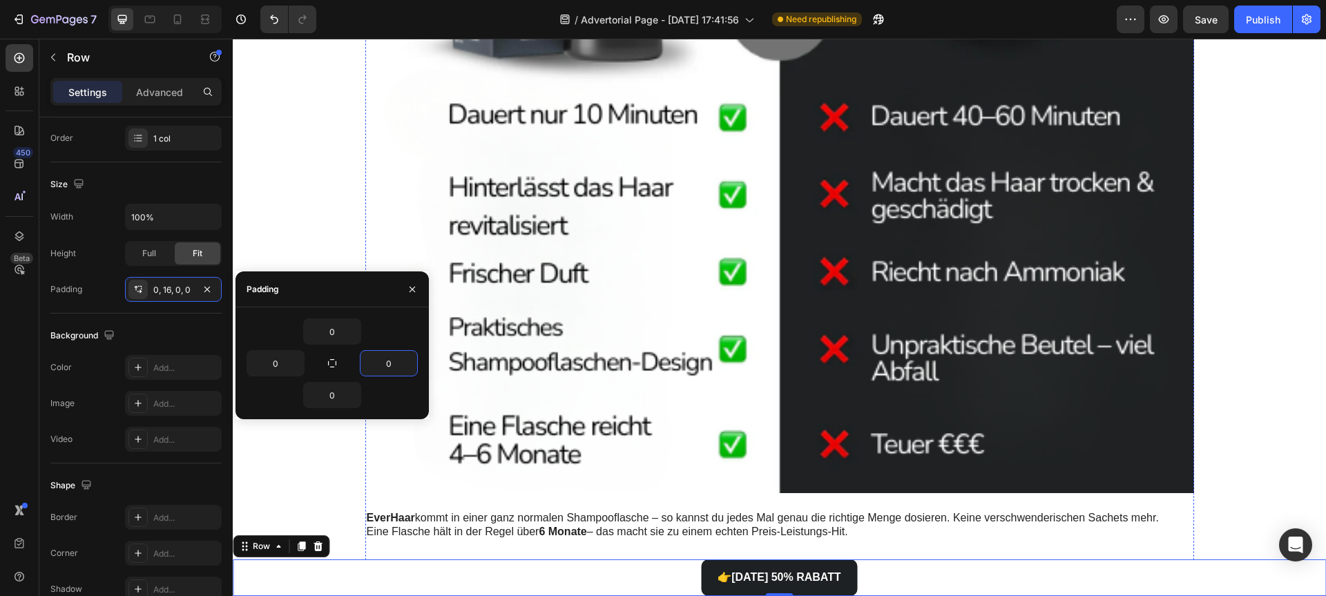
scroll to position [4318, 0]
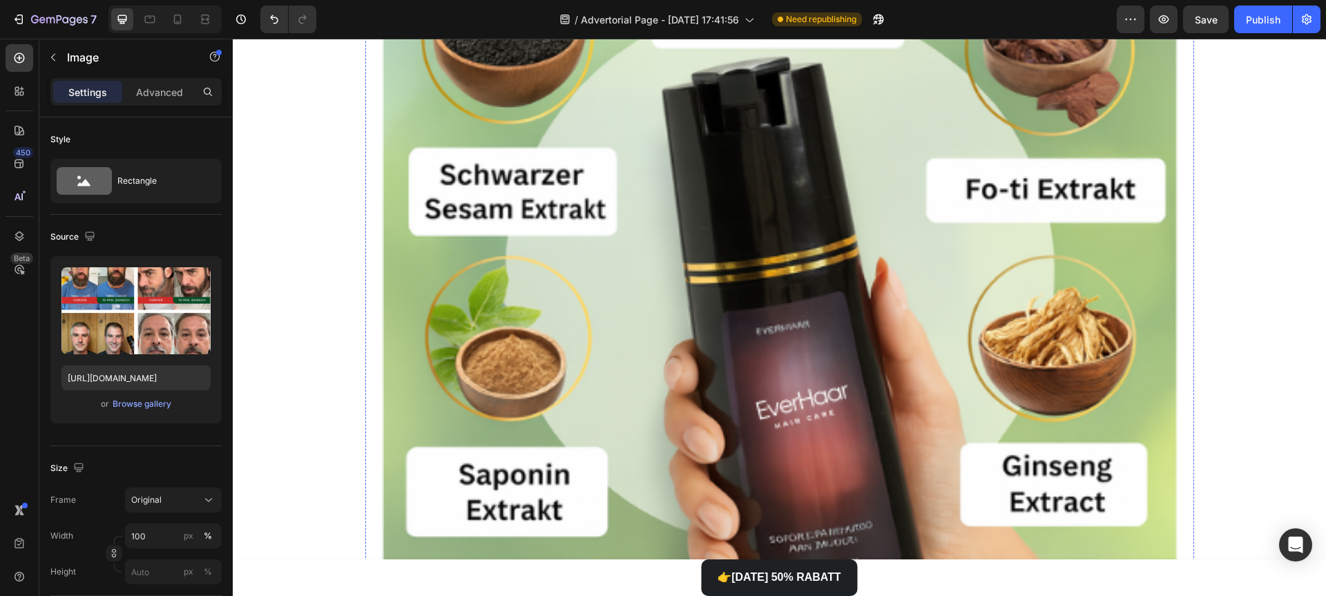
scroll to position [1967, 0]
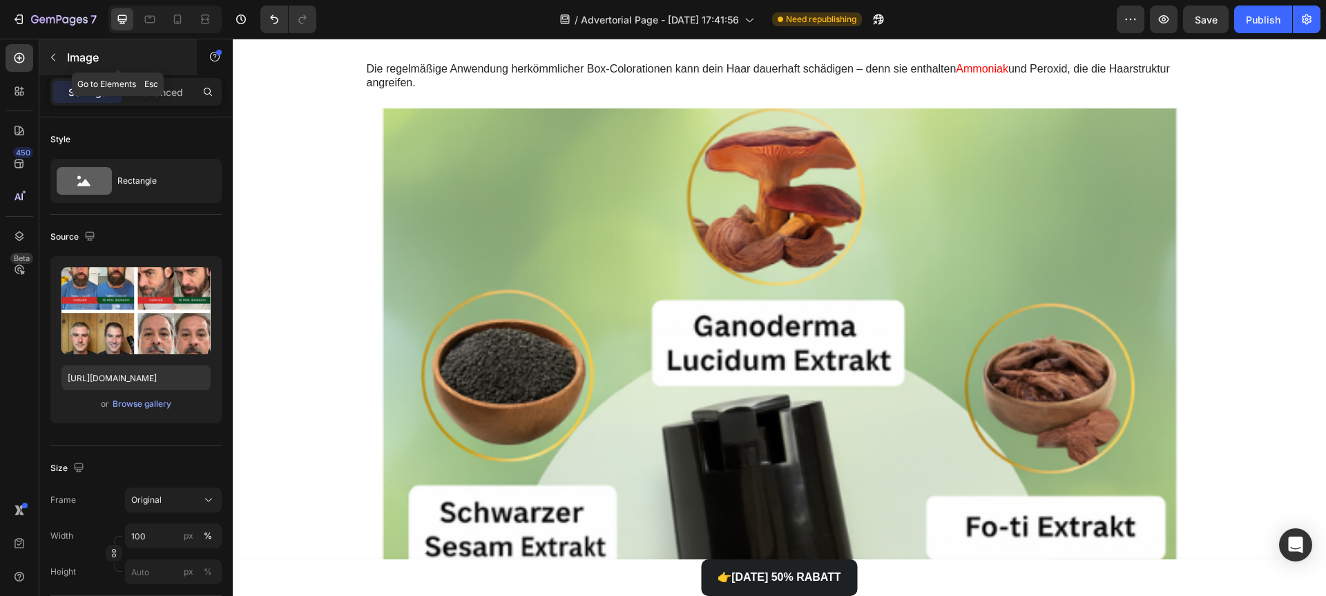
click at [64, 57] on button "button" at bounding box center [53, 57] width 22 height 22
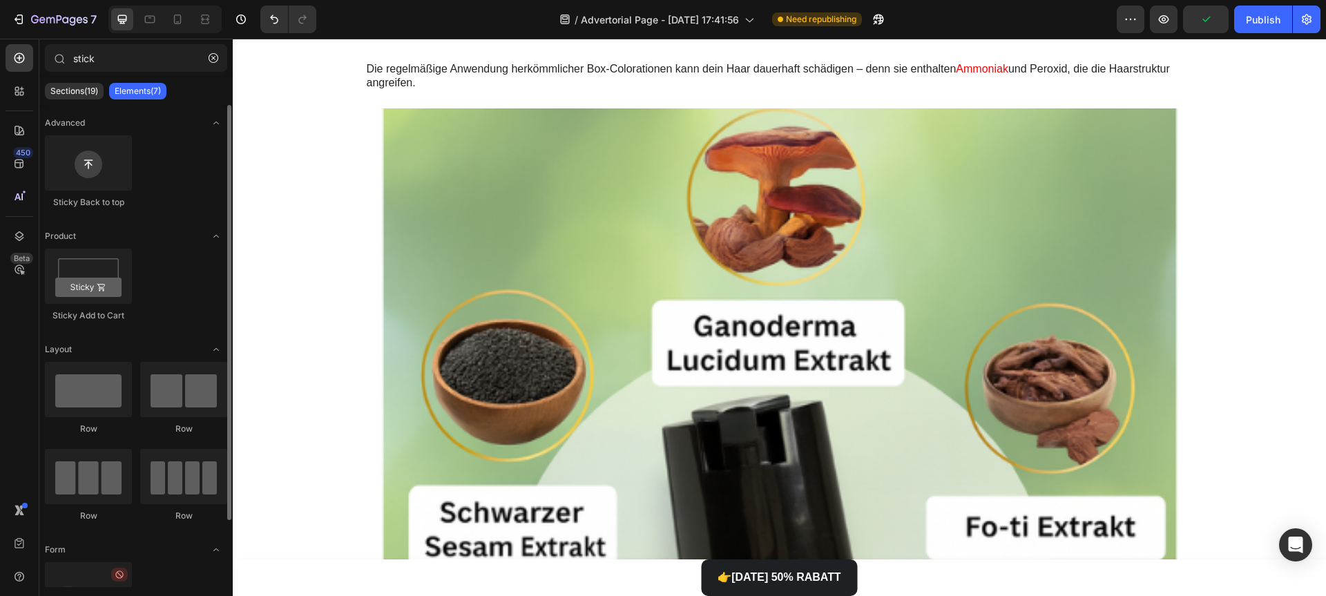
scroll to position [77, 0]
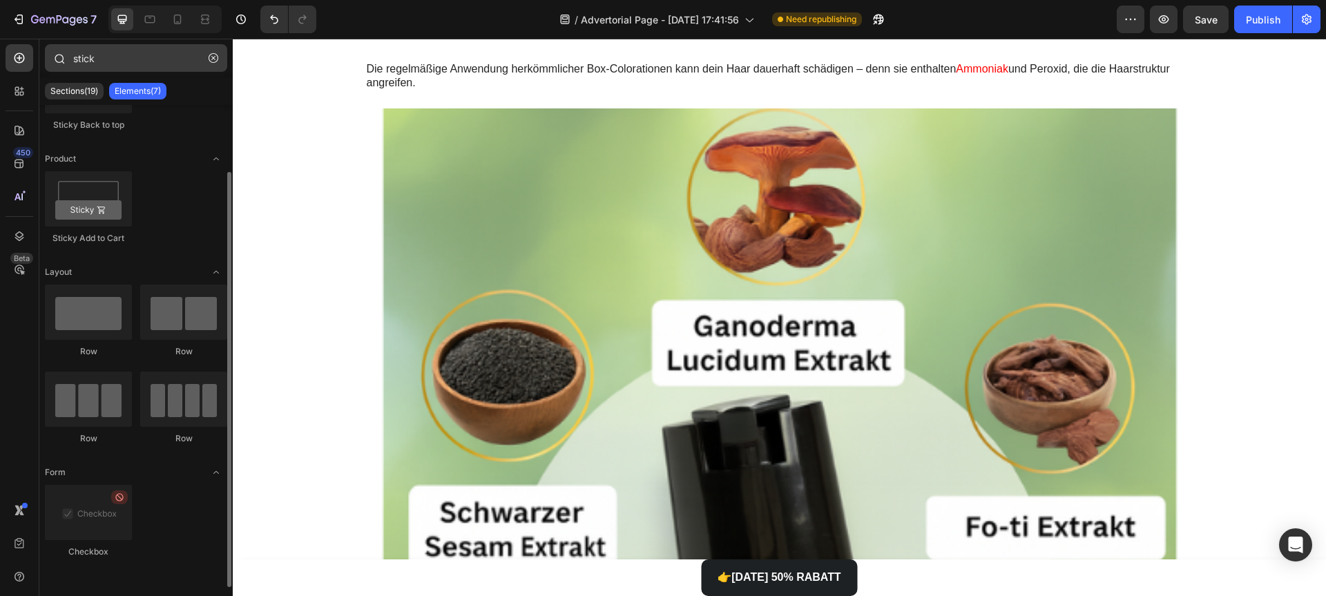
click at [221, 60] on button "button" at bounding box center [213, 58] width 22 height 22
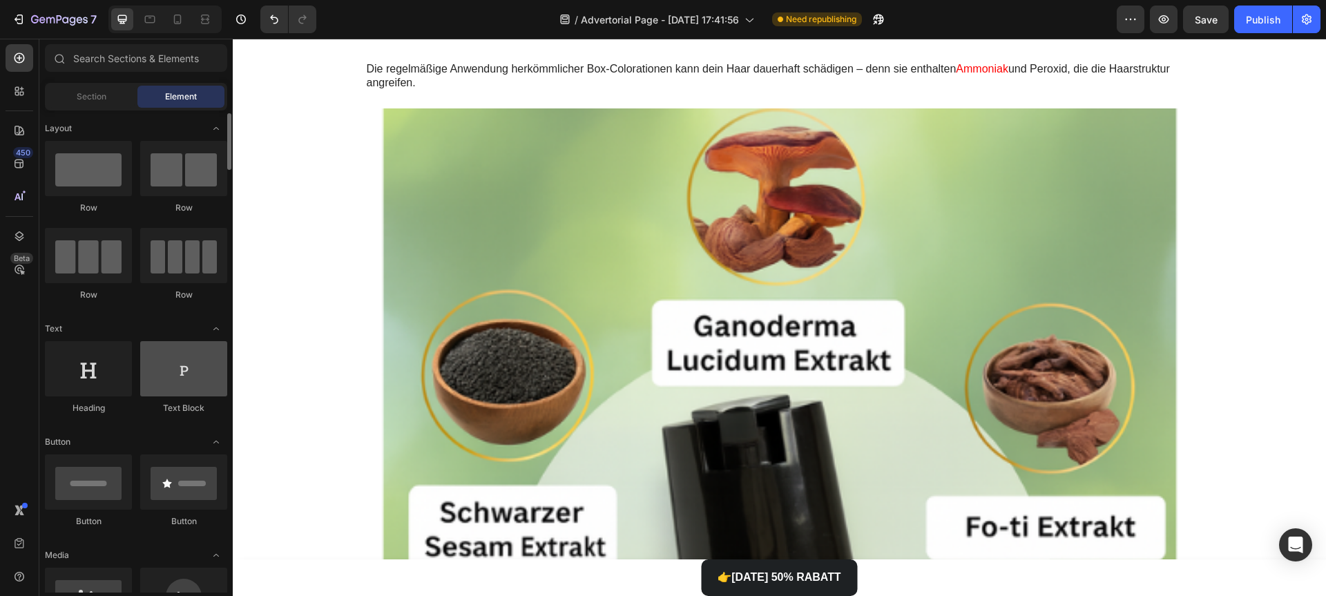
scroll to position [142, 0]
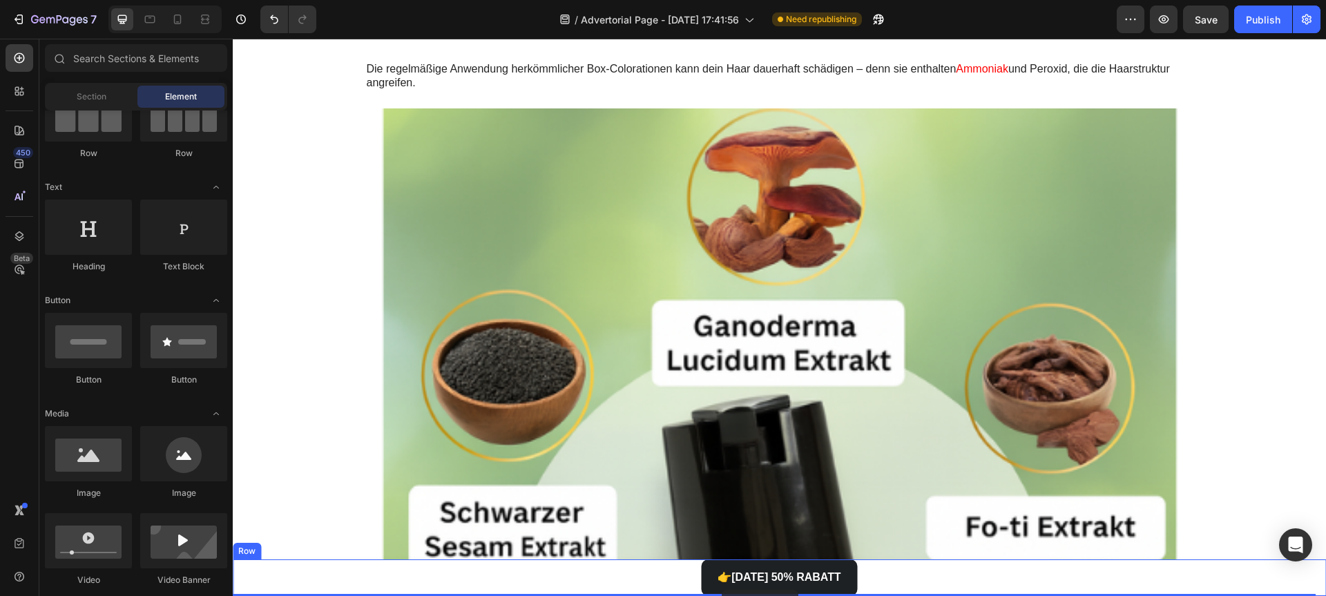
drag, startPoint x: 396, startPoint y: 284, endPoint x: 722, endPoint y: 590, distance: 446.5
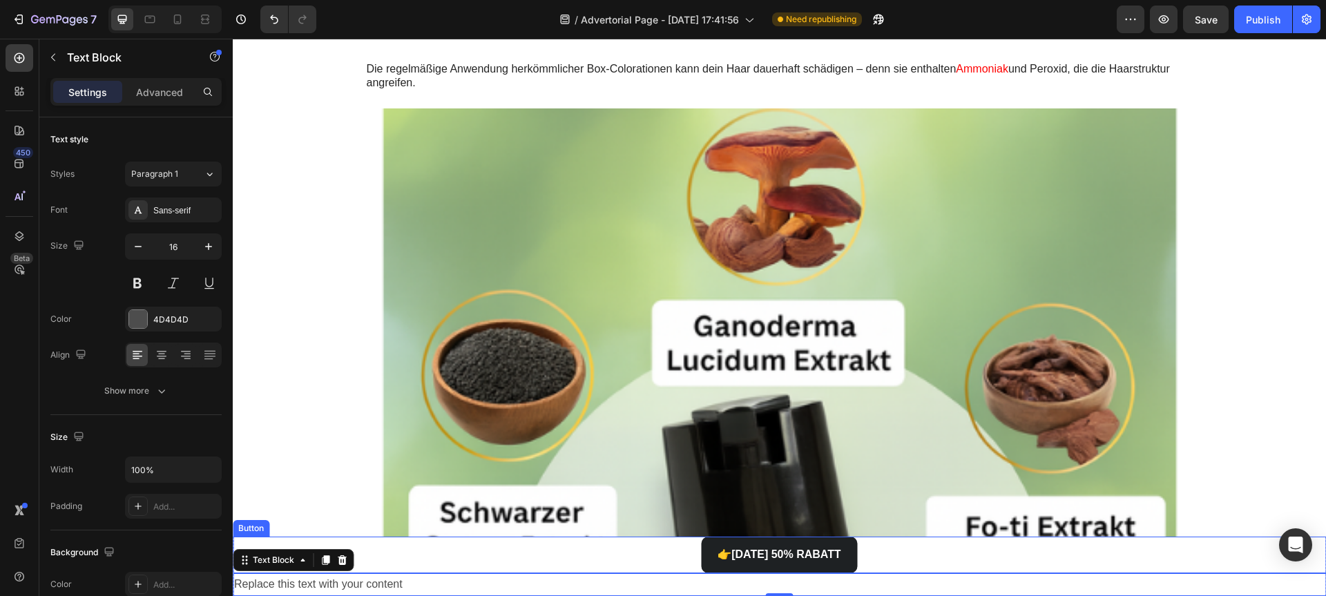
click at [561, 563] on div "👉 HEUTE 50% RABATT Button" at bounding box center [779, 555] width 1093 height 37
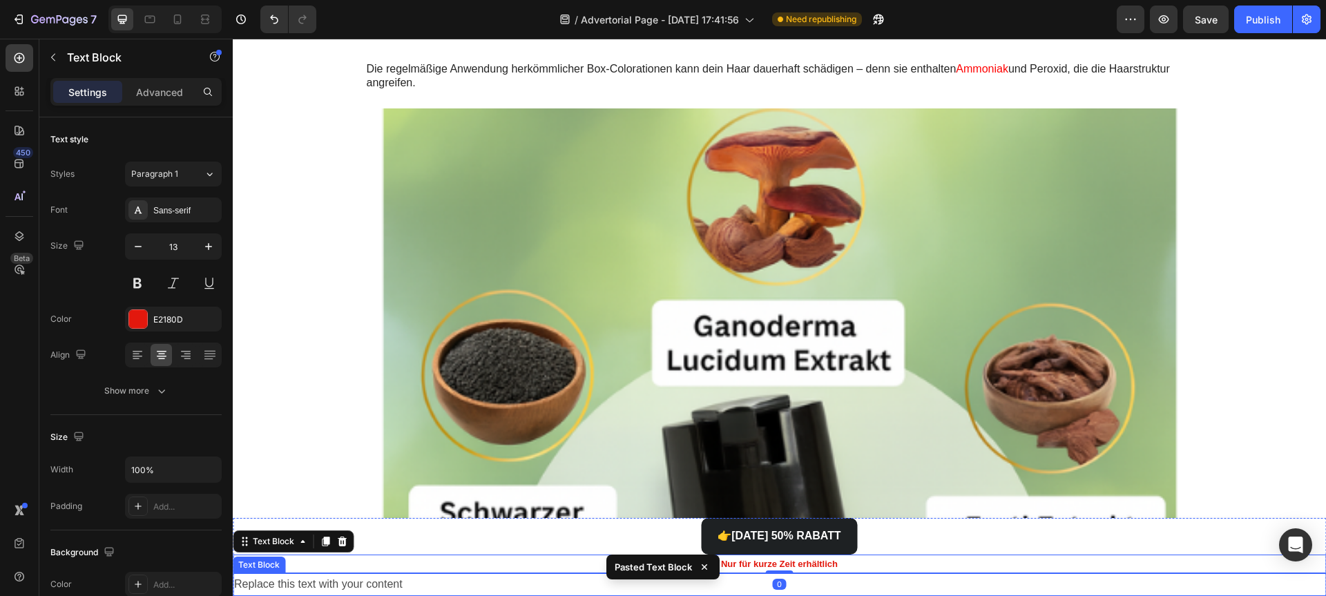
click at [426, 584] on div "Replace this text with your content" at bounding box center [779, 584] width 1093 height 23
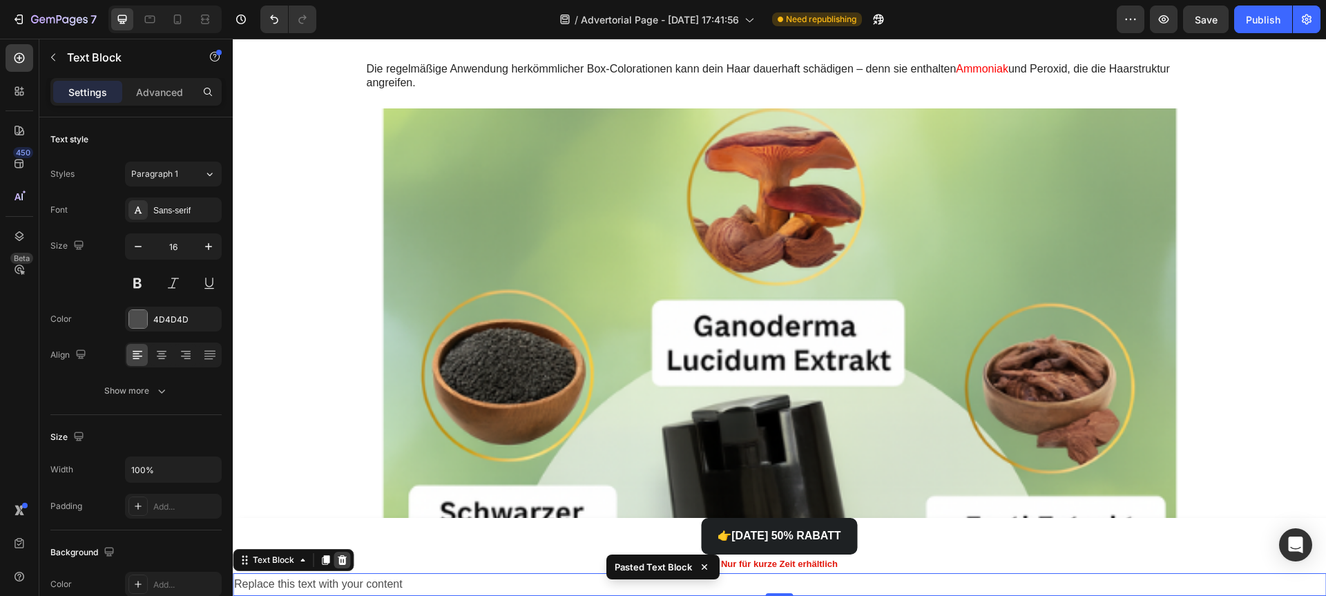
click at [334, 557] on div at bounding box center [342, 560] width 17 height 17
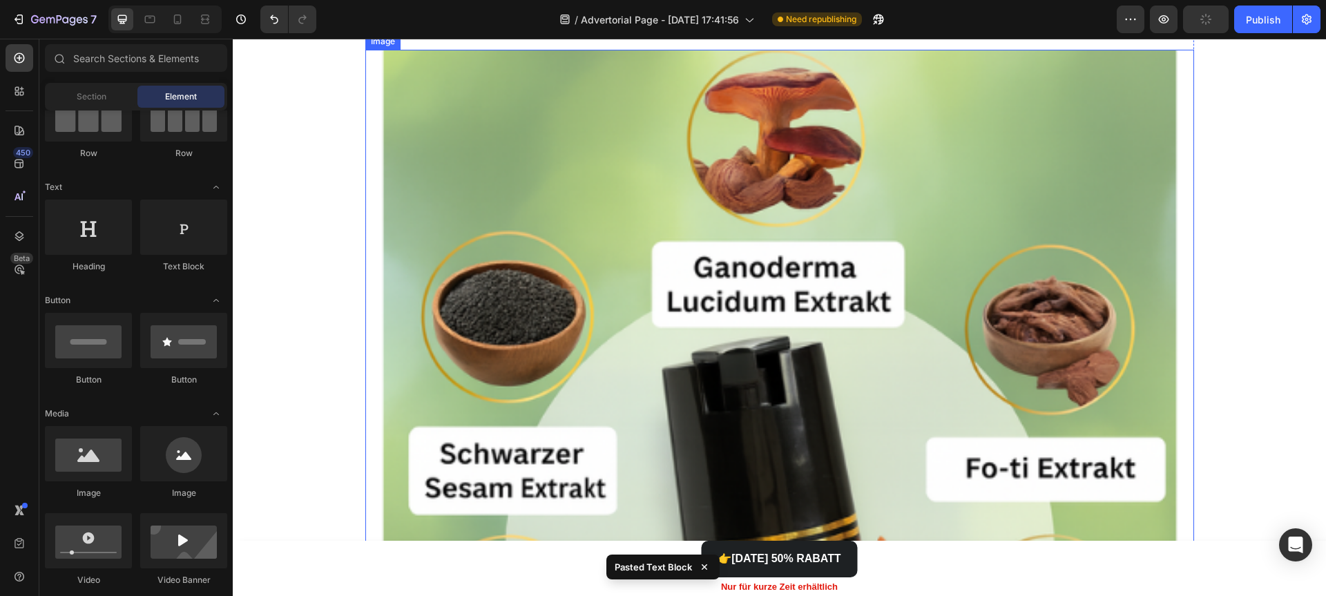
scroll to position [2264, 0]
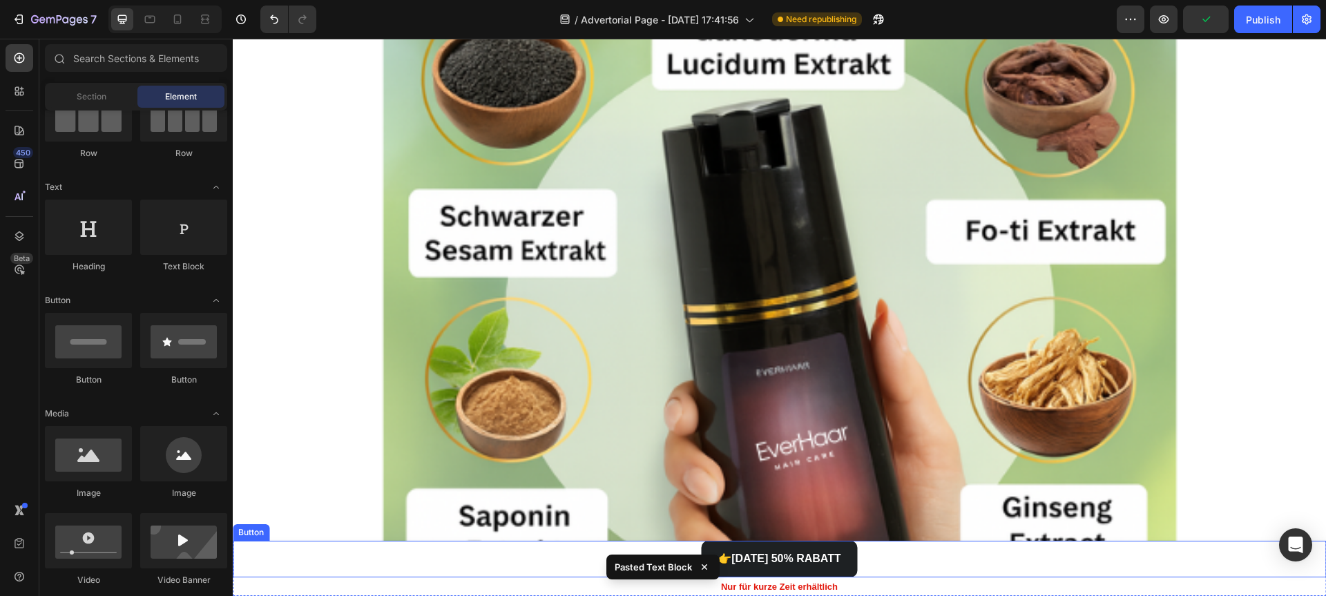
click at [400, 556] on div "👉 HEUTE 50% RABATT Button" at bounding box center [779, 559] width 1093 height 37
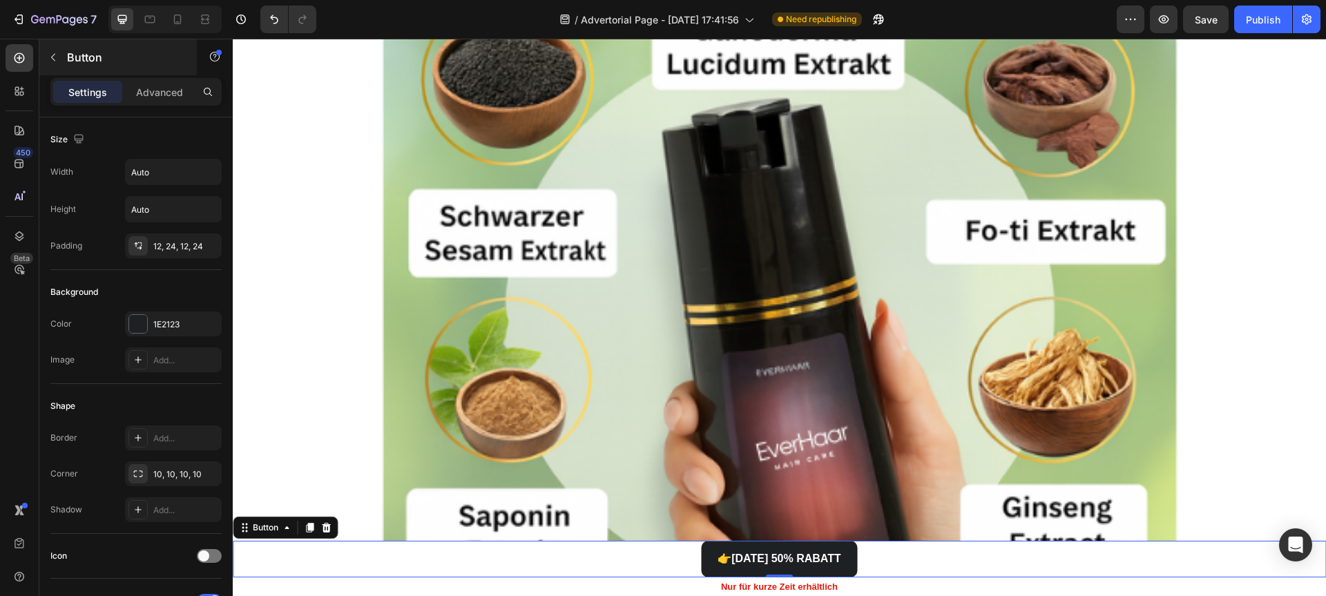
click at [112, 70] on div "Button" at bounding box center [117, 57] width 157 height 36
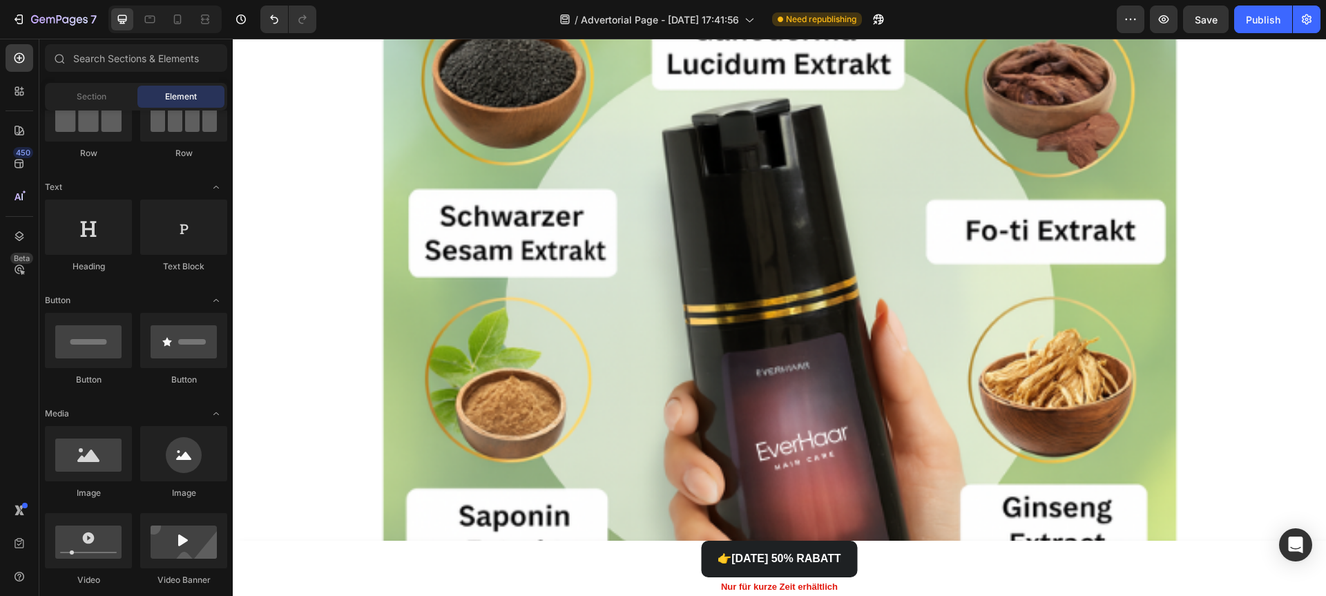
click at [165, 100] on span "Element" at bounding box center [181, 96] width 32 height 12
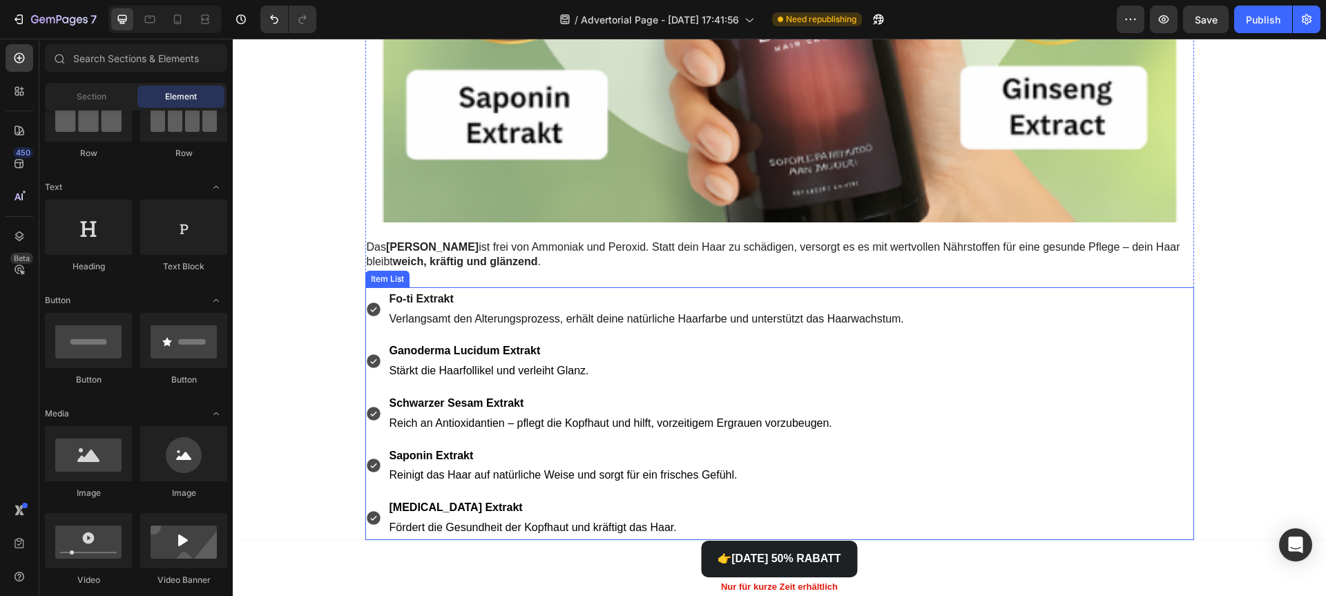
scroll to position [2443, 0]
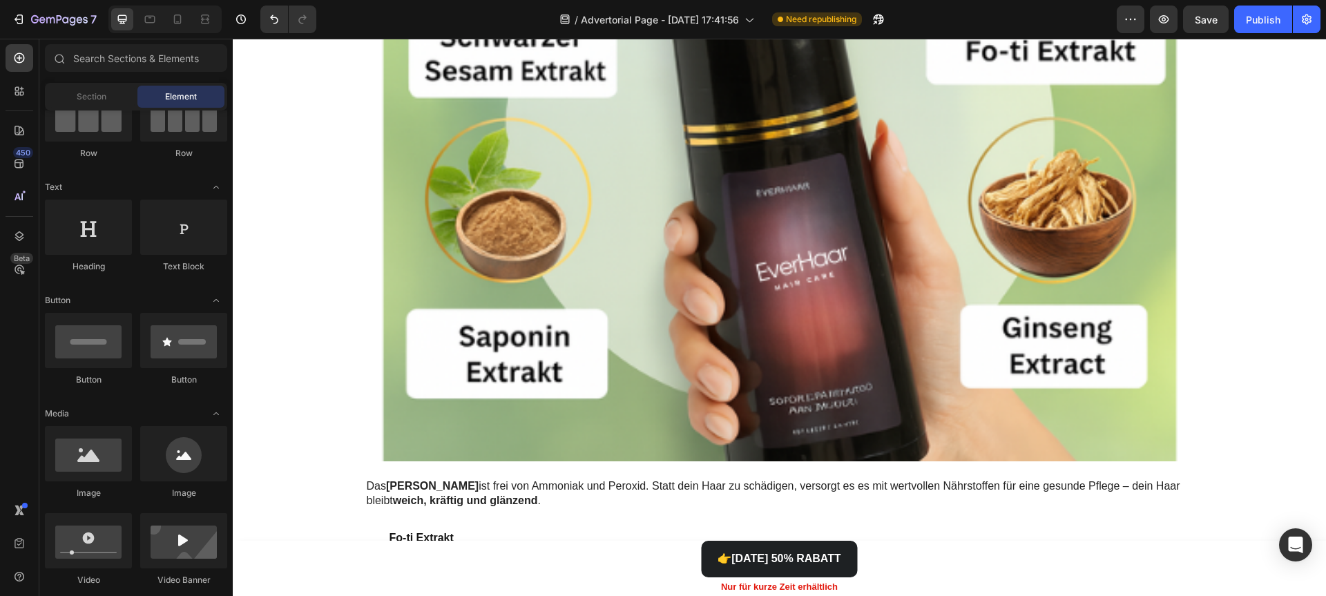
click at [1115, 14] on div "/ Advertorial Page - Aug 25, 17:41:56 Need republishing" at bounding box center [721, 20] width 789 height 28
click at [1124, 15] on icon "button" at bounding box center [1131, 19] width 14 height 14
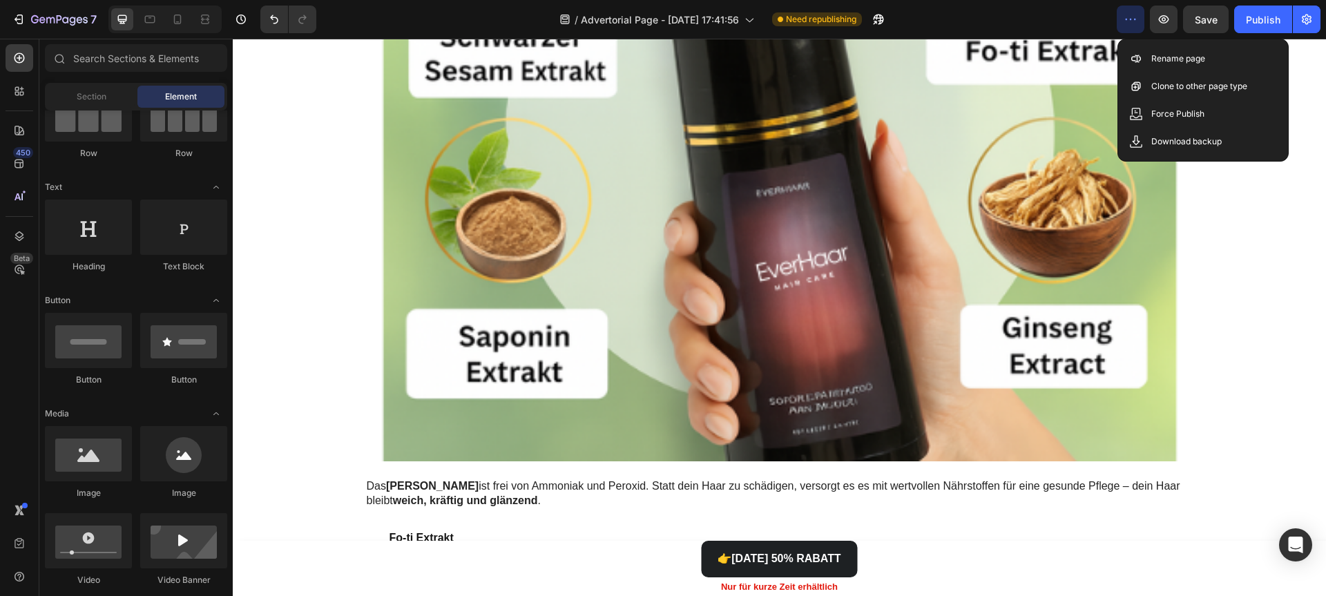
click at [1124, 15] on icon "button" at bounding box center [1131, 19] width 14 height 14
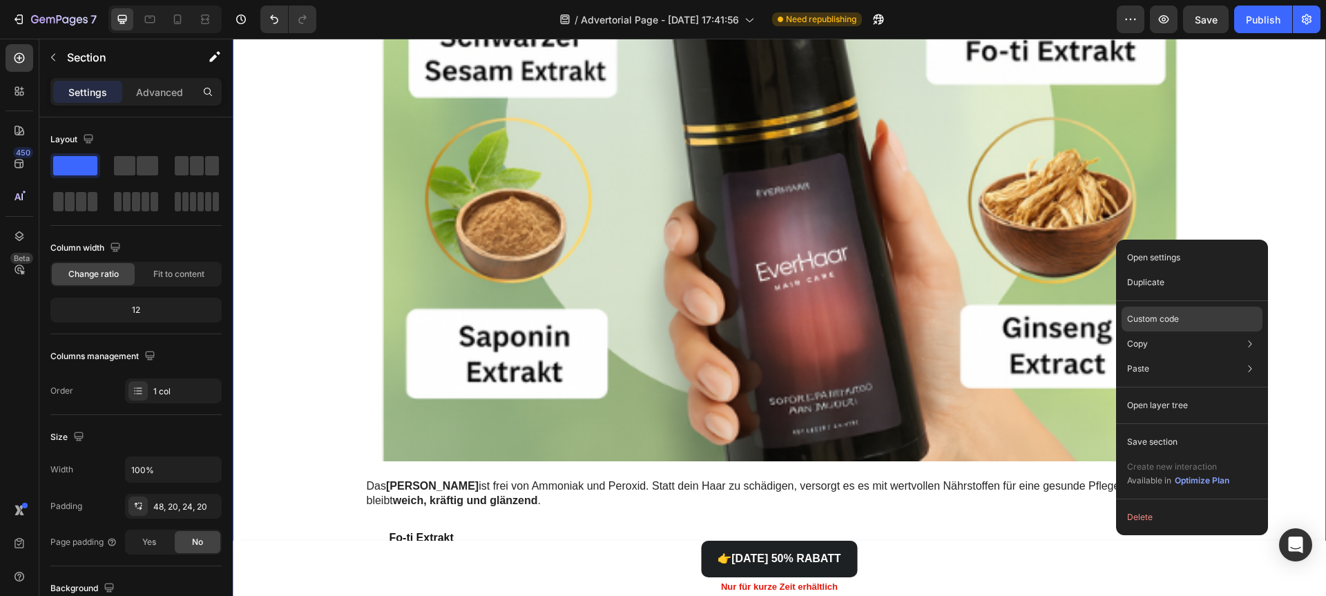
click at [1235, 356] on div "Custom code" at bounding box center [1191, 368] width 141 height 25
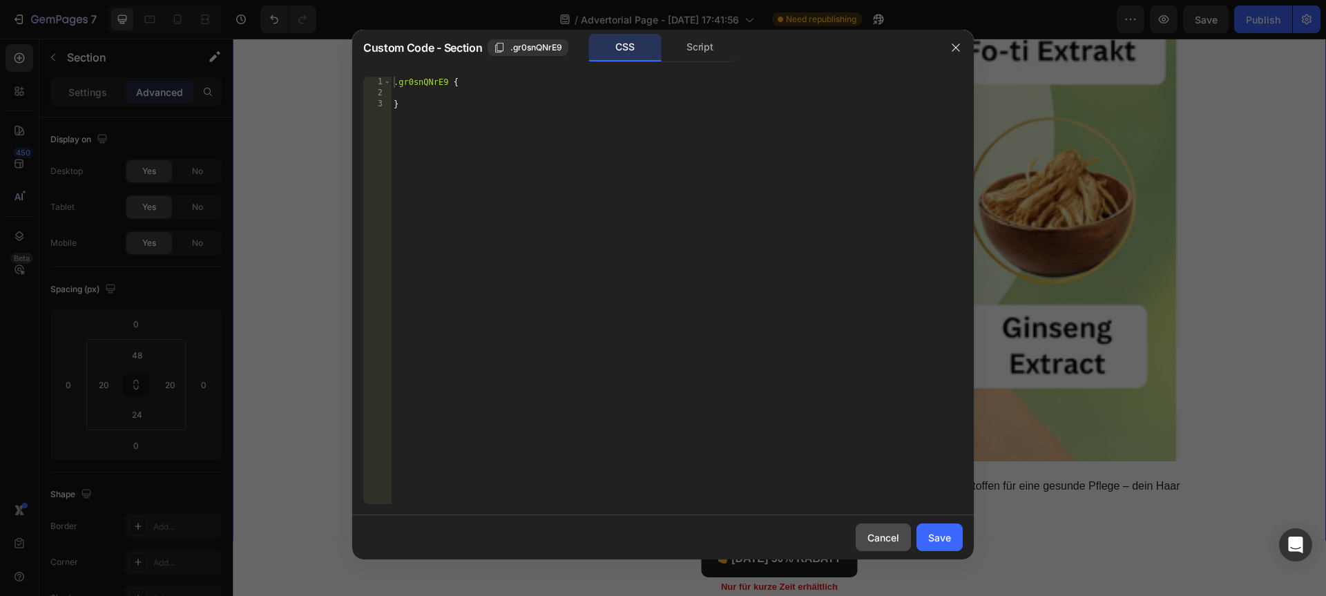
click at [862, 547] on button "Cancel" at bounding box center [883, 537] width 55 height 28
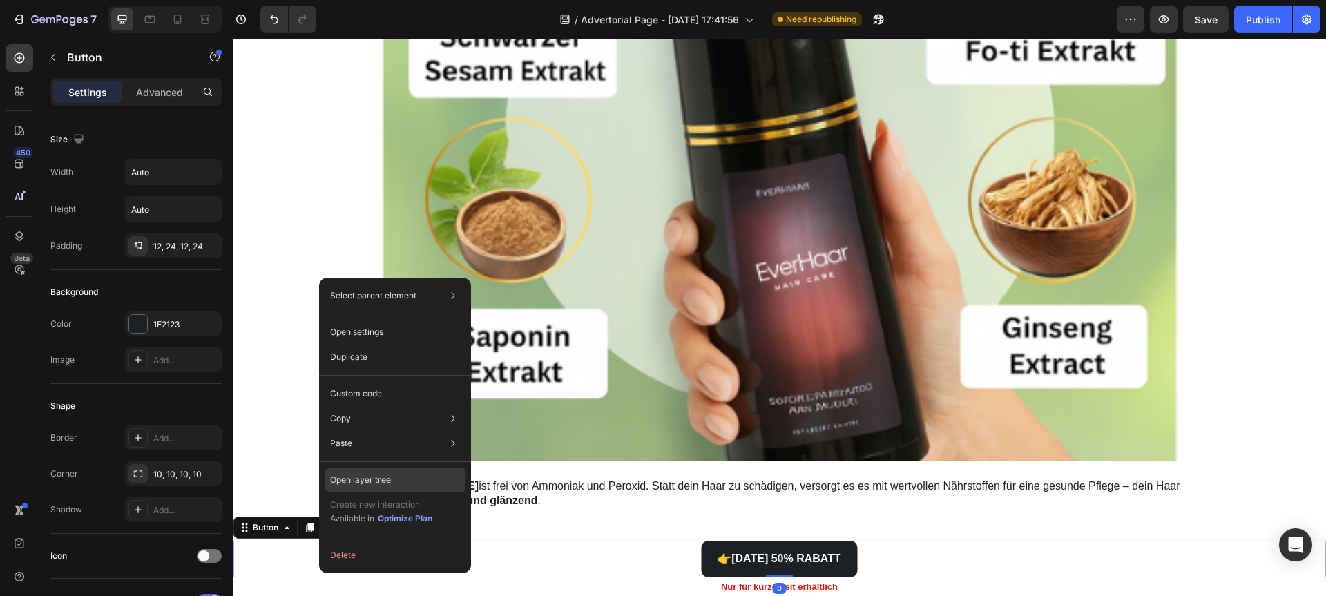
click at [365, 474] on p "Open layer tree" at bounding box center [360, 480] width 61 height 12
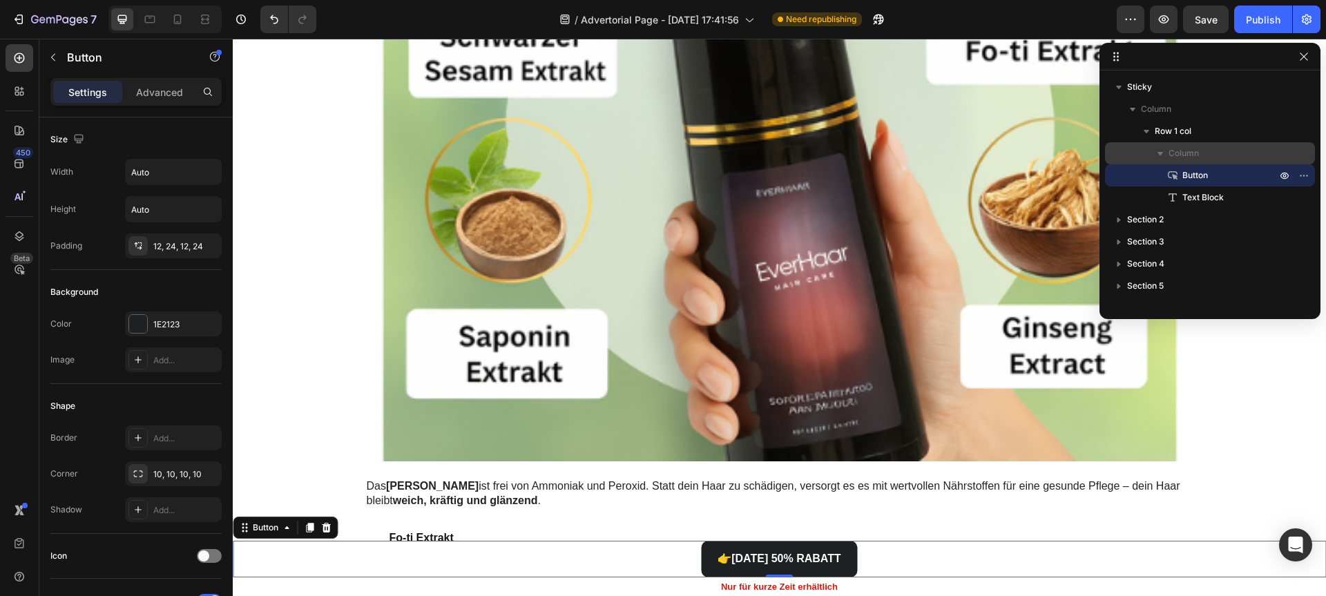
click at [1190, 159] on span "Column" at bounding box center [1183, 153] width 30 height 14
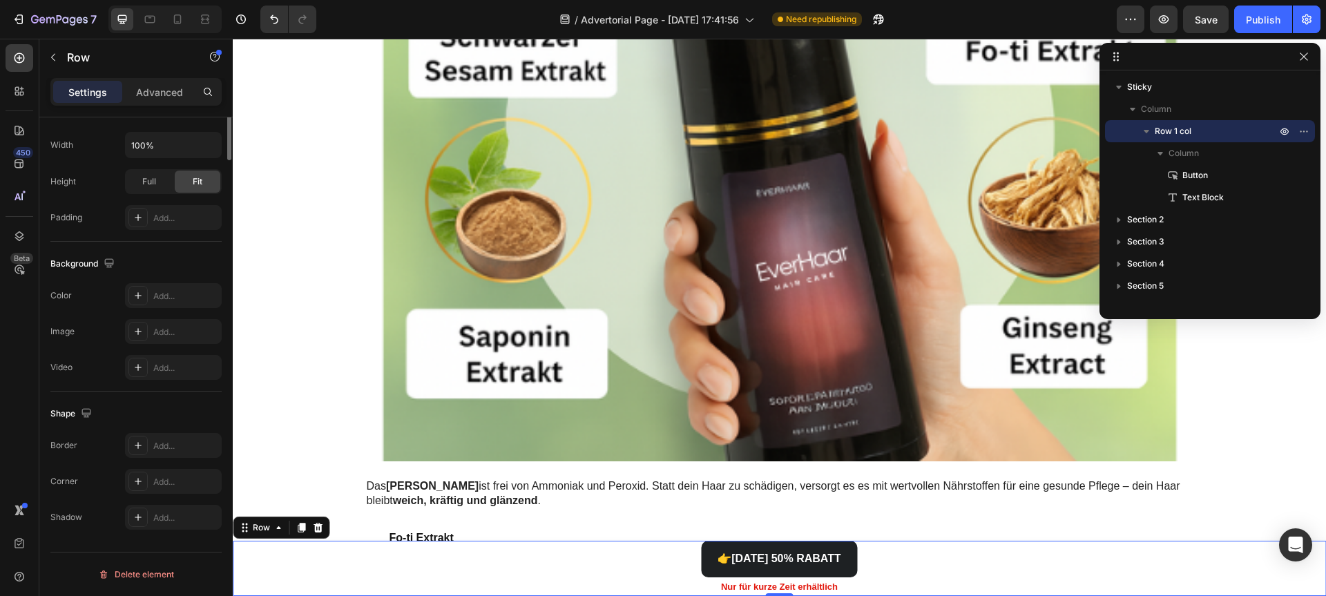
scroll to position [0, 0]
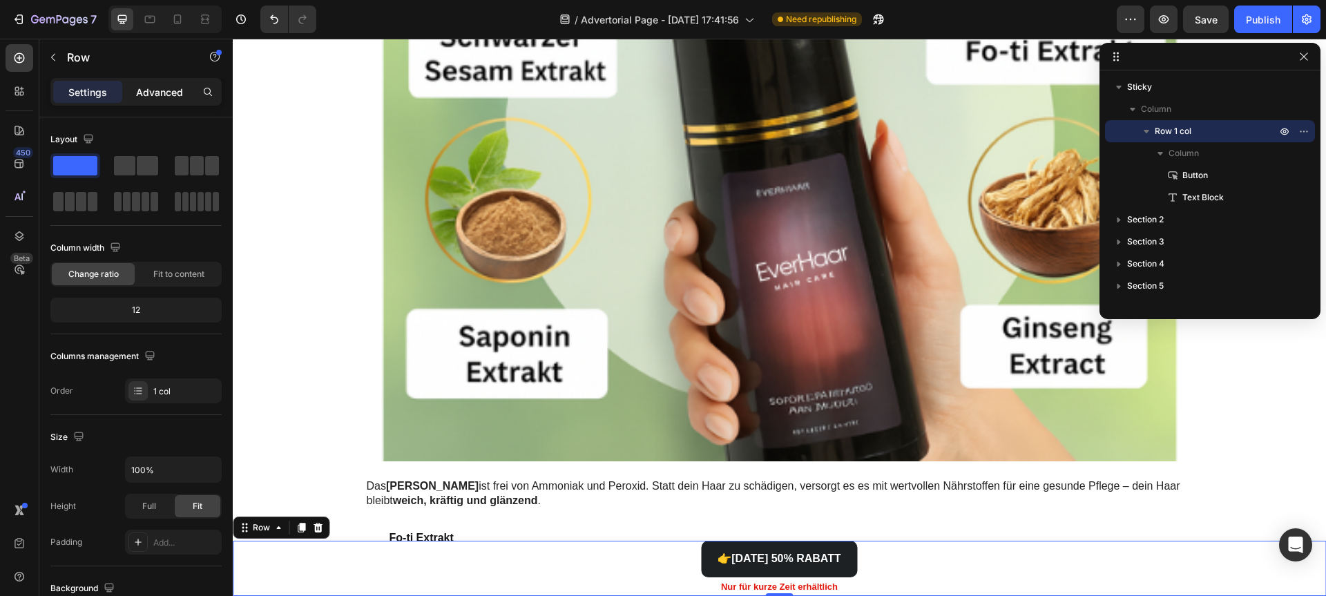
click at [162, 86] on p "Advanced" at bounding box center [159, 92] width 47 height 15
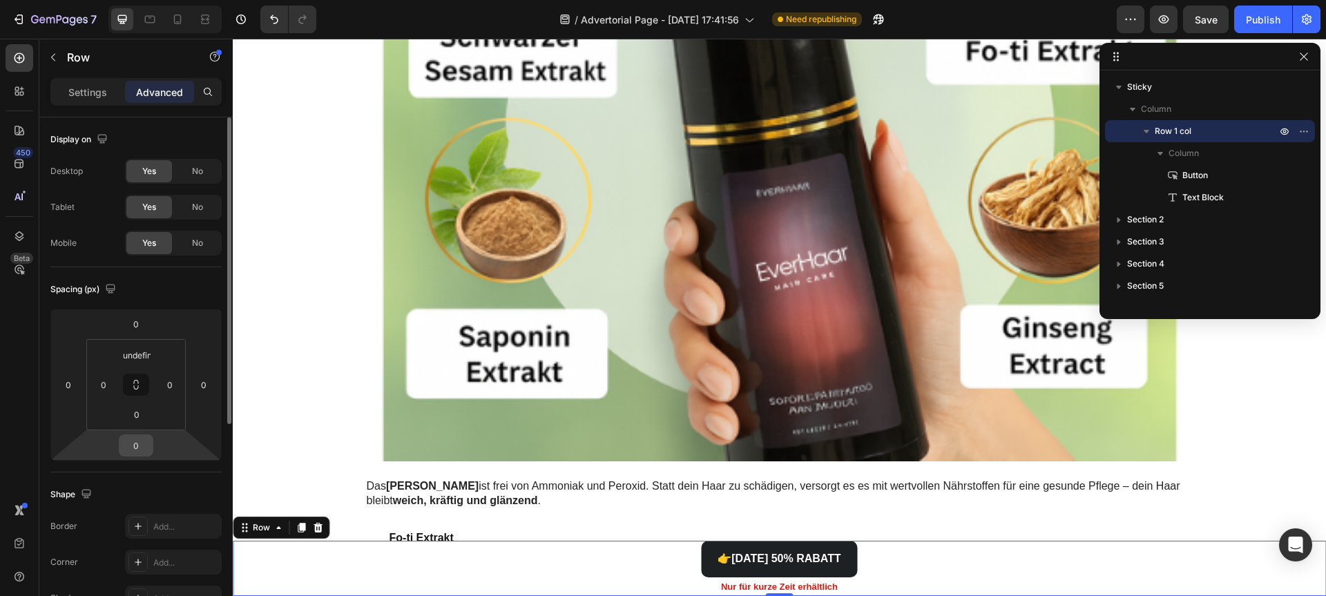
scroll to position [356, 0]
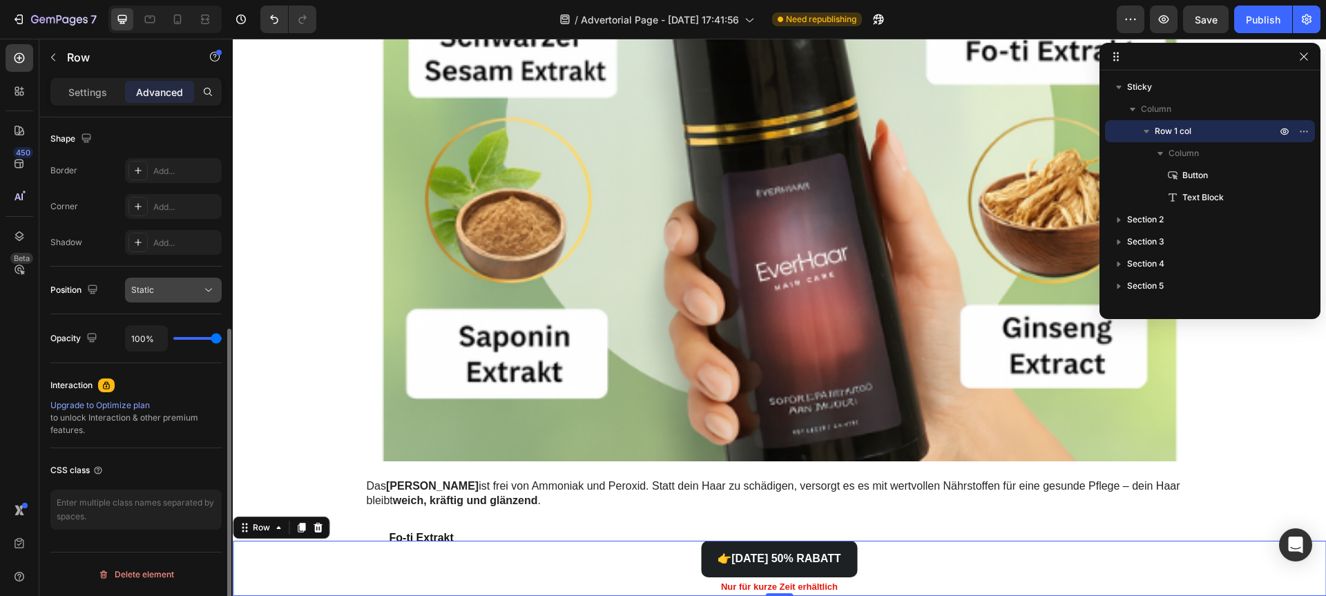
click at [158, 298] on button "Static" at bounding box center [173, 290] width 97 height 25
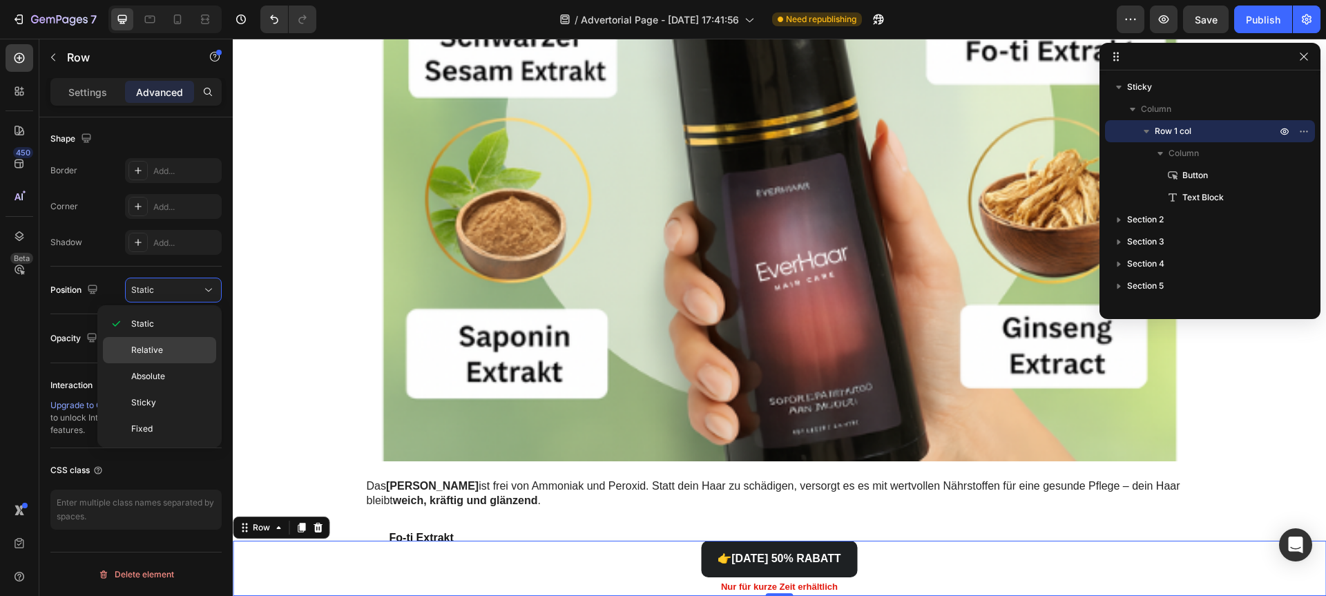
click at [157, 347] on span "Relative" at bounding box center [147, 350] width 32 height 12
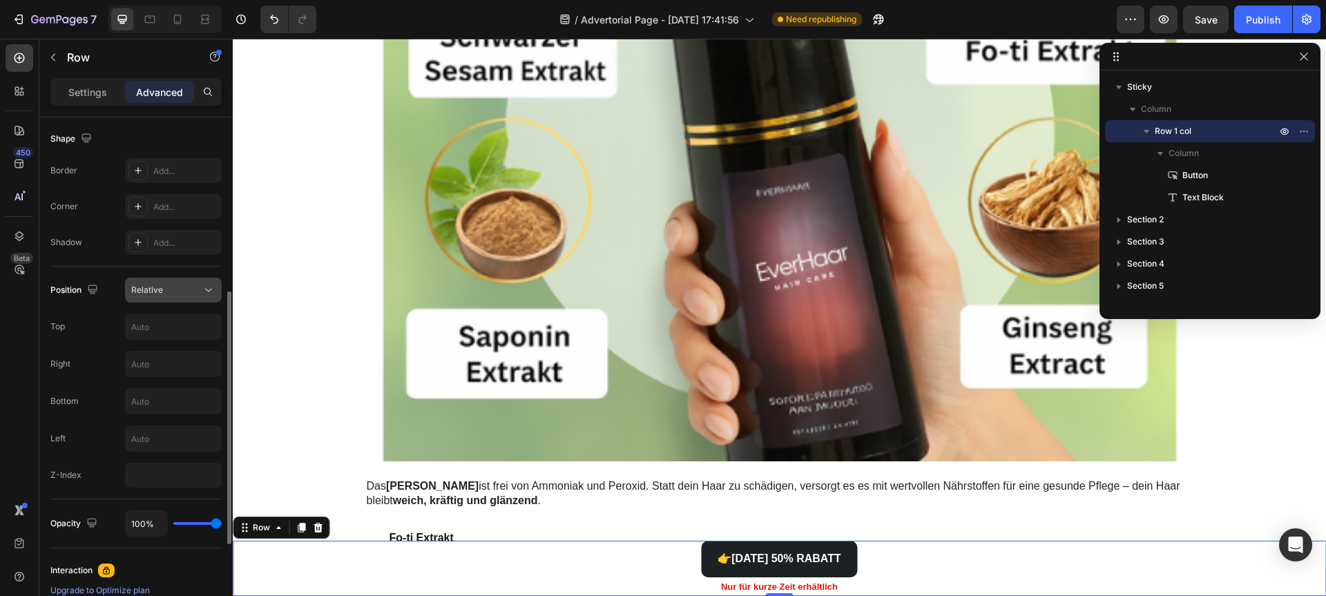
click at [166, 297] on button "Relative" at bounding box center [173, 290] width 97 height 25
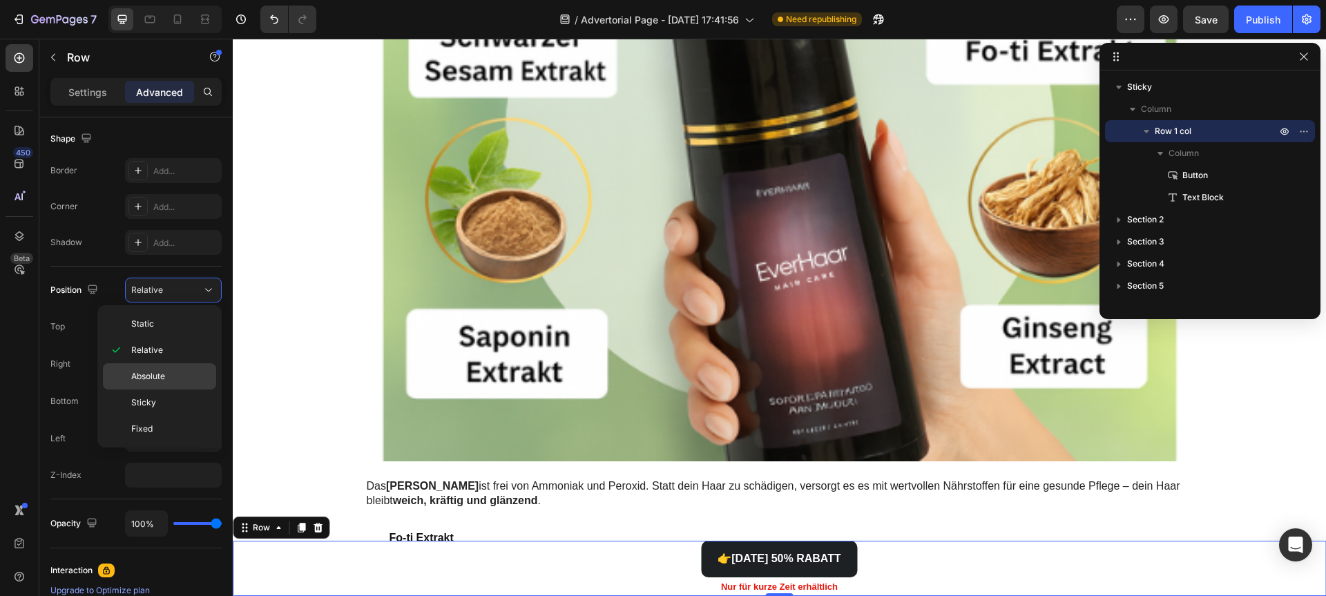
click at [151, 389] on div "Absolute" at bounding box center [159, 402] width 113 height 26
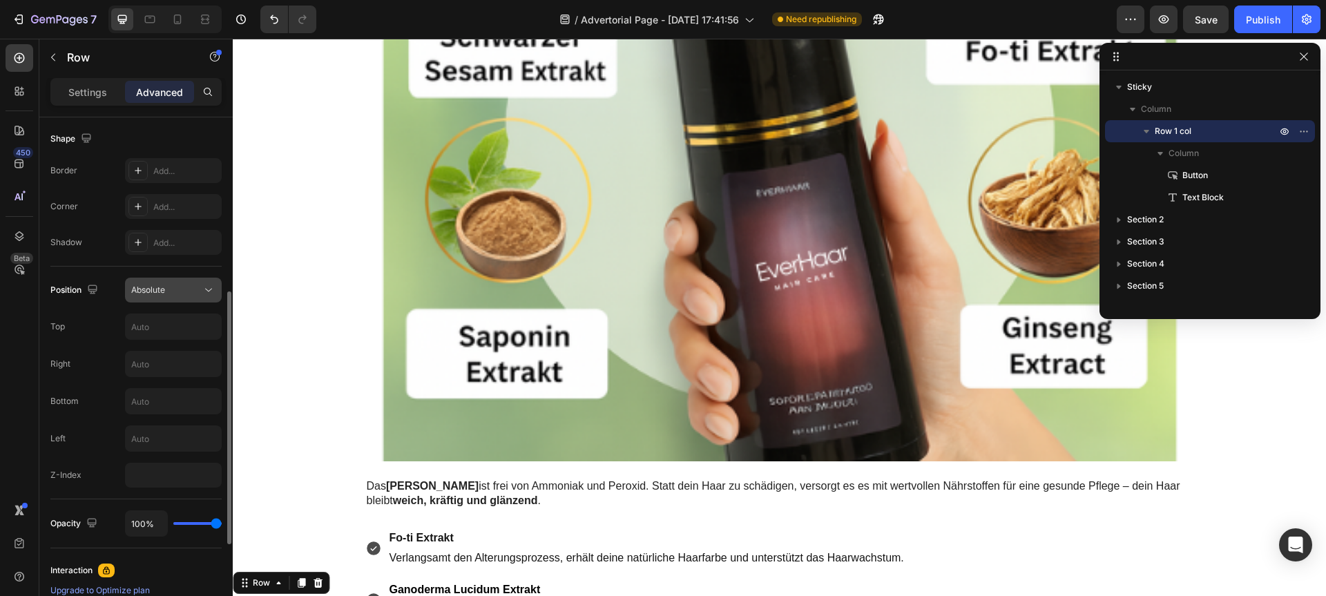
click at [155, 291] on span "Absolute" at bounding box center [148, 290] width 34 height 10
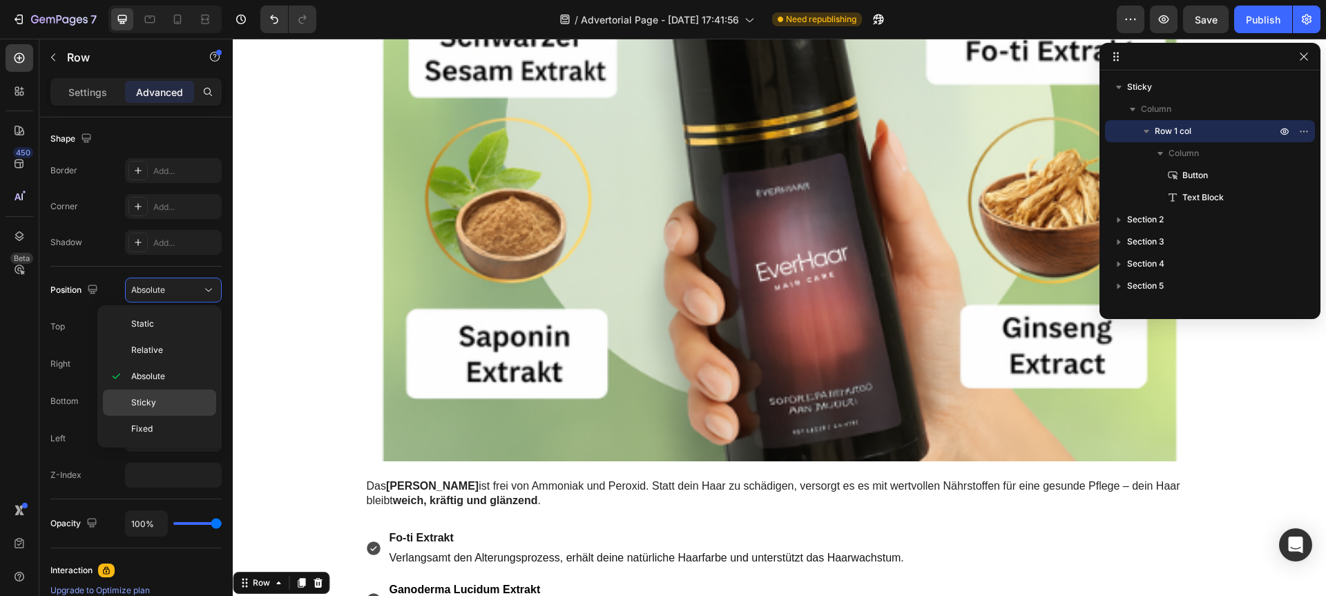
click at [149, 399] on span "Sticky" at bounding box center [143, 402] width 25 height 12
type input "0"
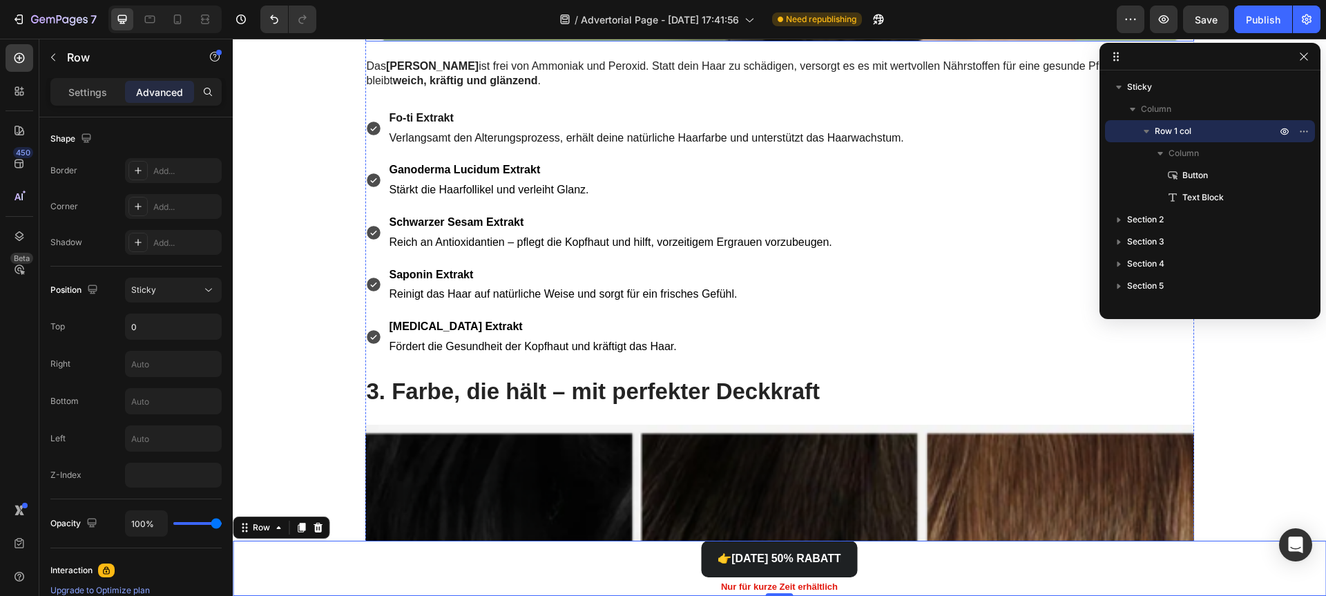
scroll to position [2870, 0]
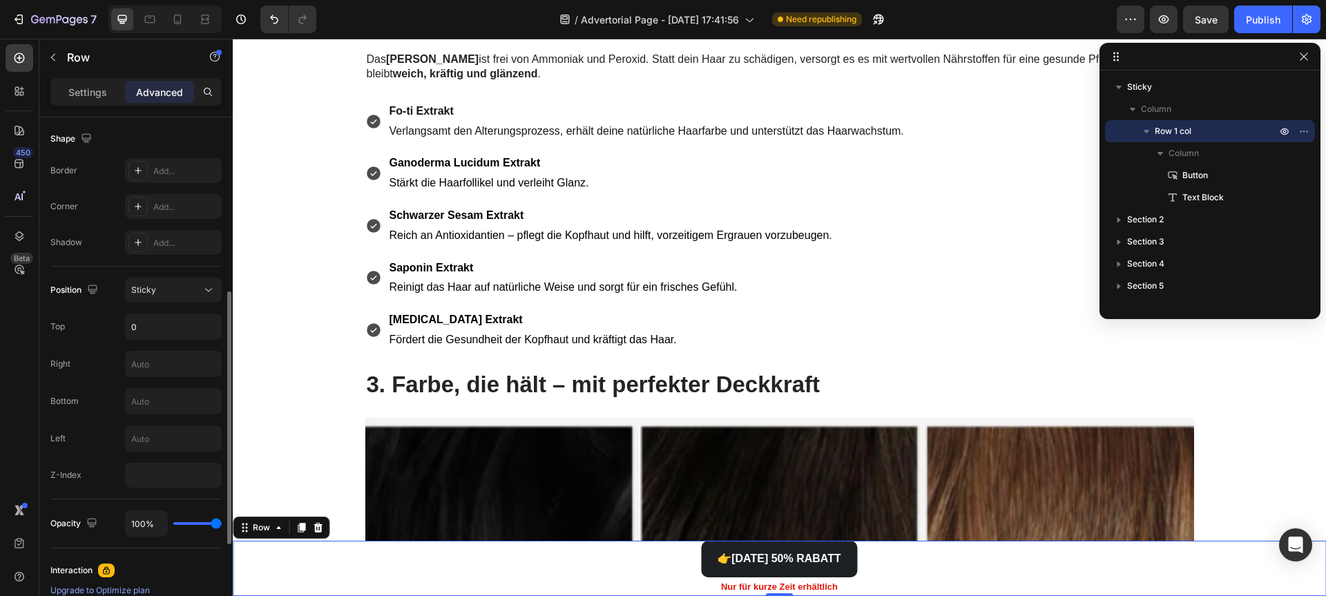
click at [168, 276] on div "Position Sticky Top 0 Right Bottom Left Z-Index" at bounding box center [135, 383] width 171 height 233
click at [162, 294] on div "Sticky" at bounding box center [166, 290] width 70 height 12
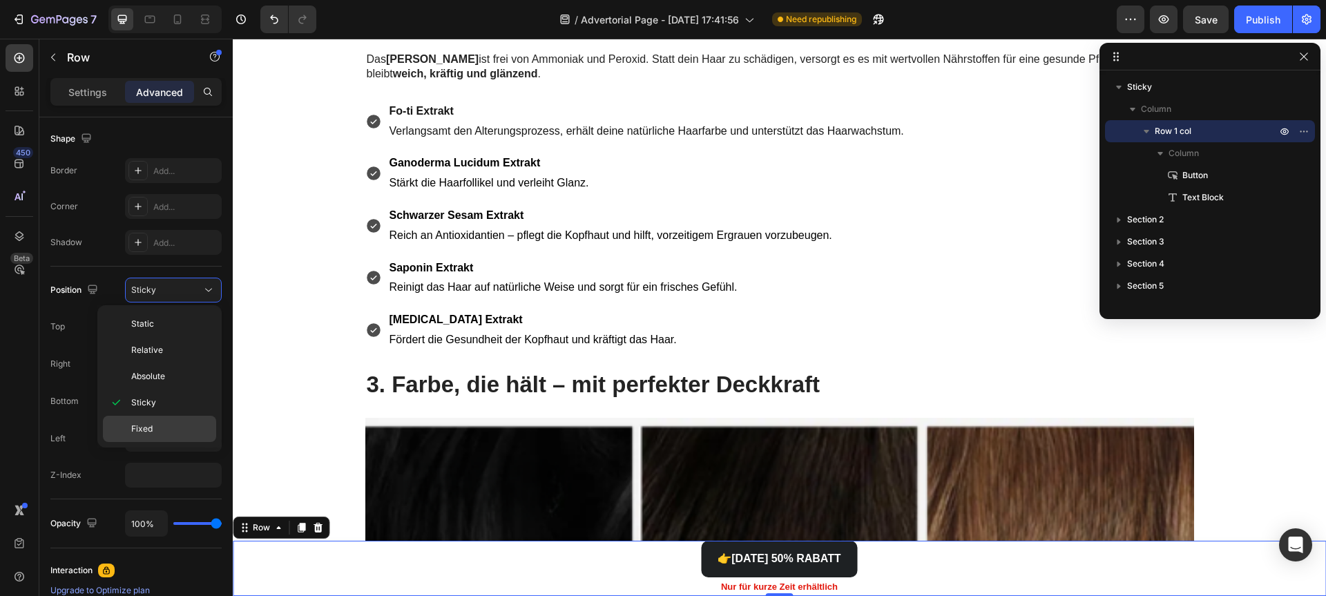
click at [163, 427] on p "Fixed" at bounding box center [170, 429] width 79 height 12
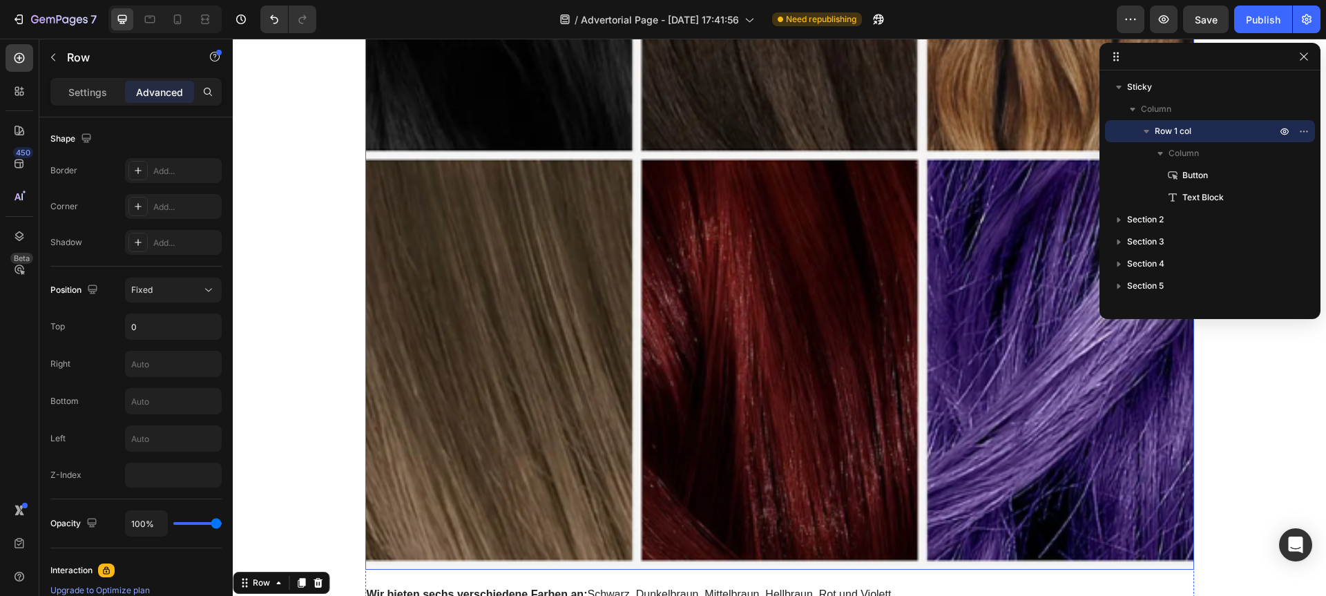
scroll to position [3980, 0]
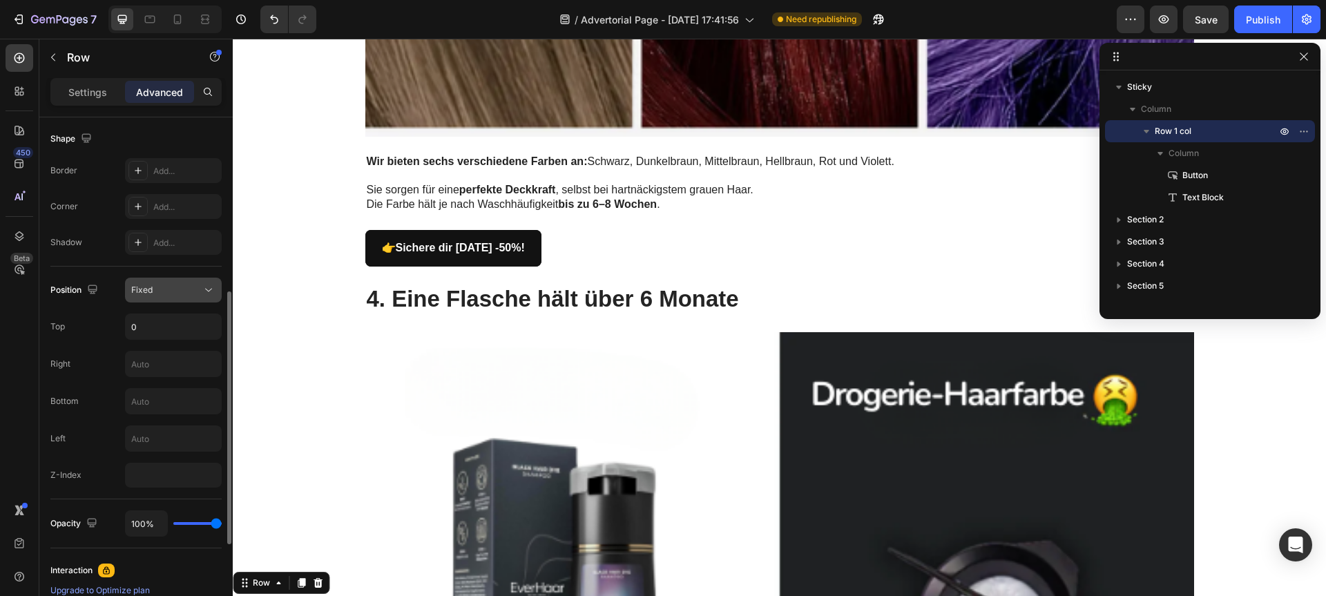
click at [160, 293] on div "Fixed" at bounding box center [166, 290] width 70 height 12
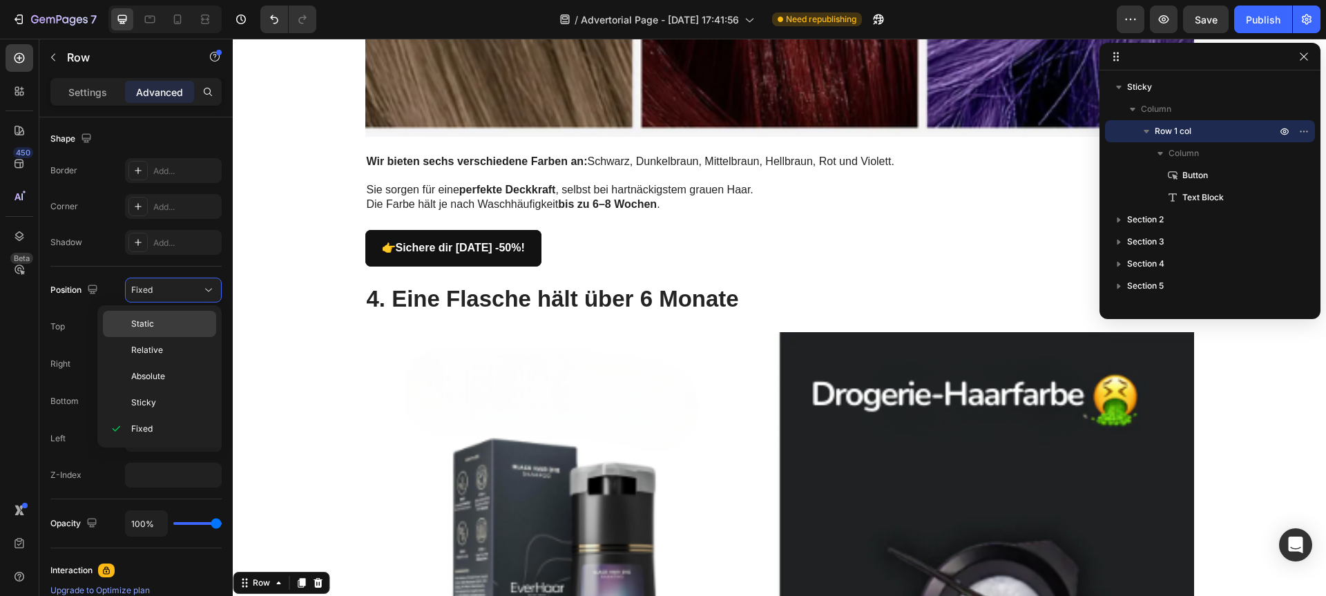
click at [162, 337] on div "Static" at bounding box center [159, 350] width 113 height 26
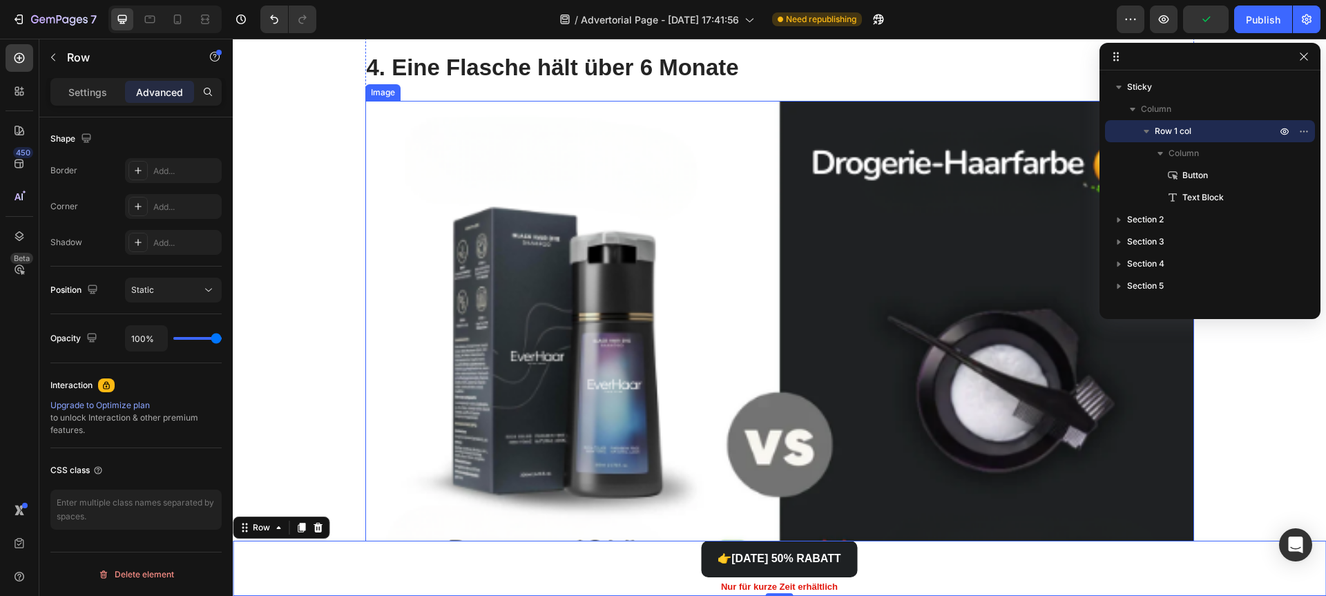
scroll to position [4189, 0]
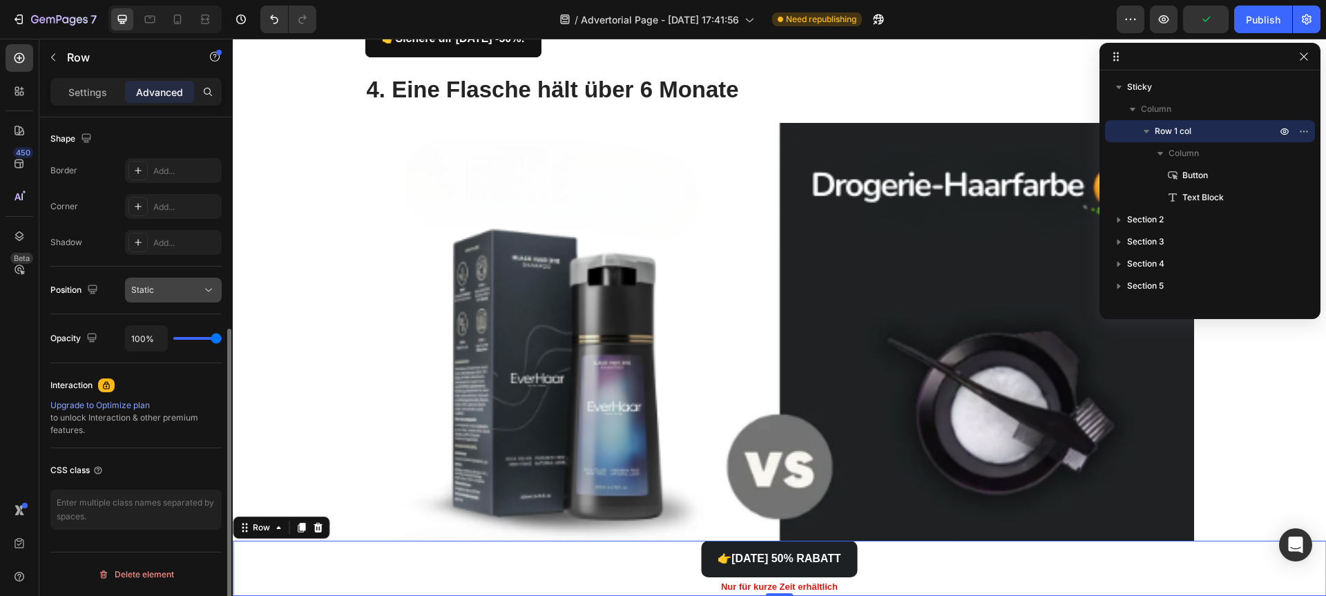
click at [163, 285] on div "Static" at bounding box center [166, 290] width 70 height 12
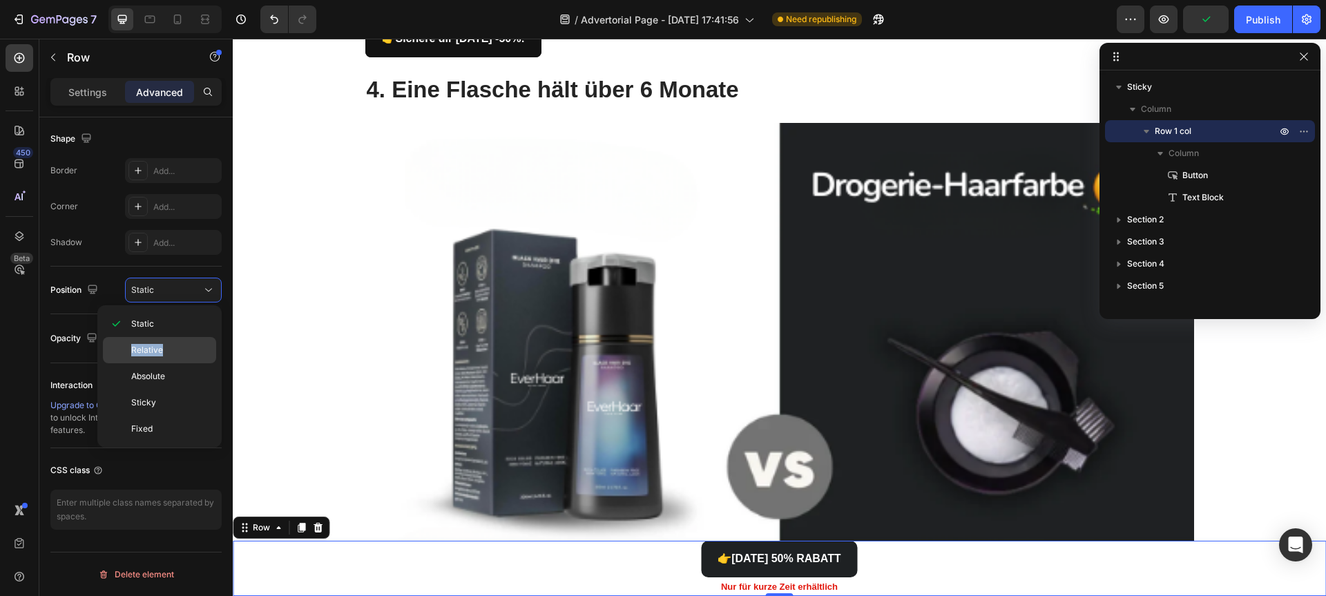
click at [162, 345] on p "Relative" at bounding box center [170, 350] width 79 height 12
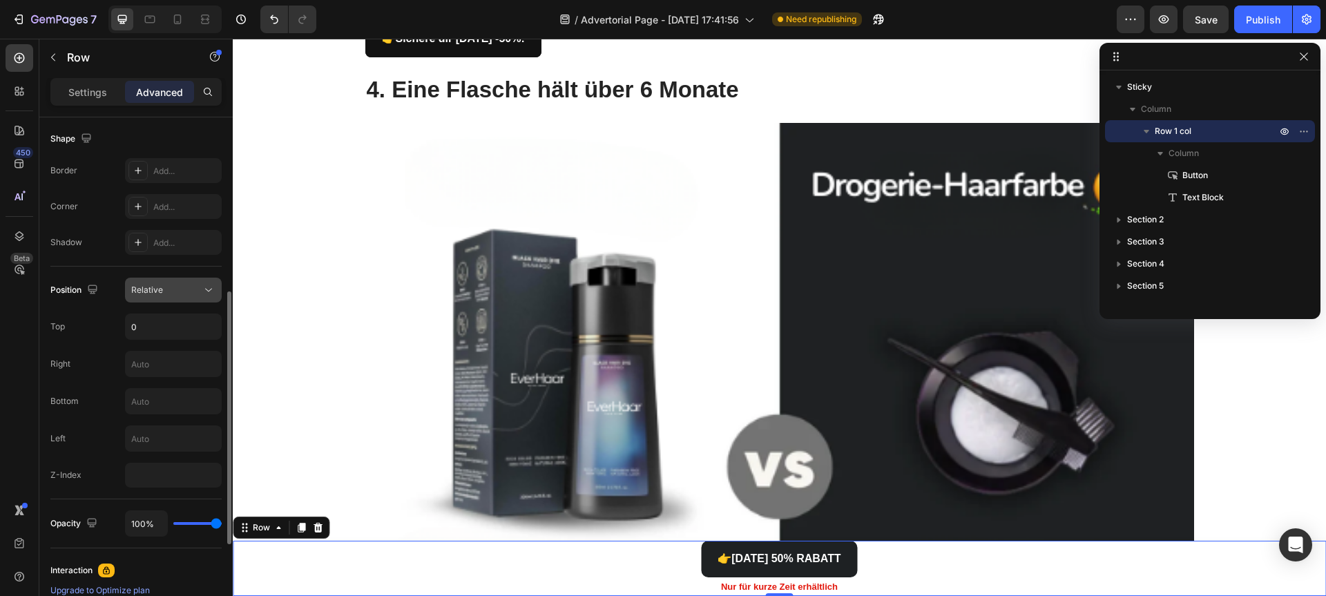
click at [164, 285] on div "Relative" at bounding box center [166, 290] width 70 height 12
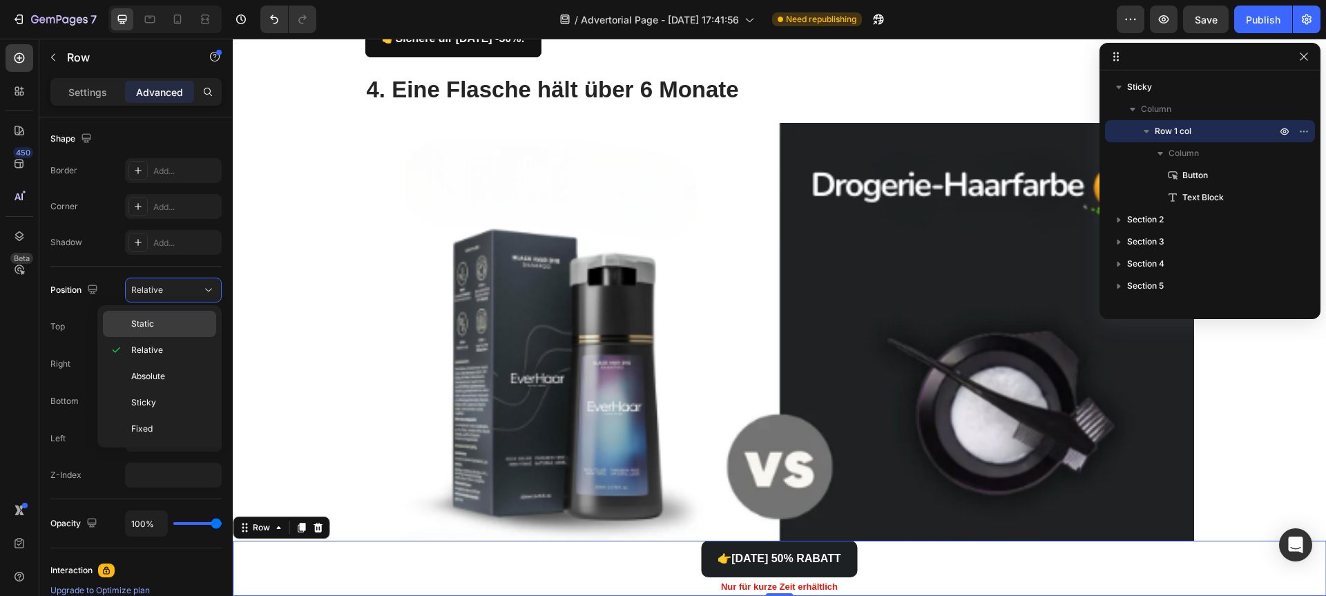
click at [160, 316] on div "Static" at bounding box center [159, 324] width 113 height 26
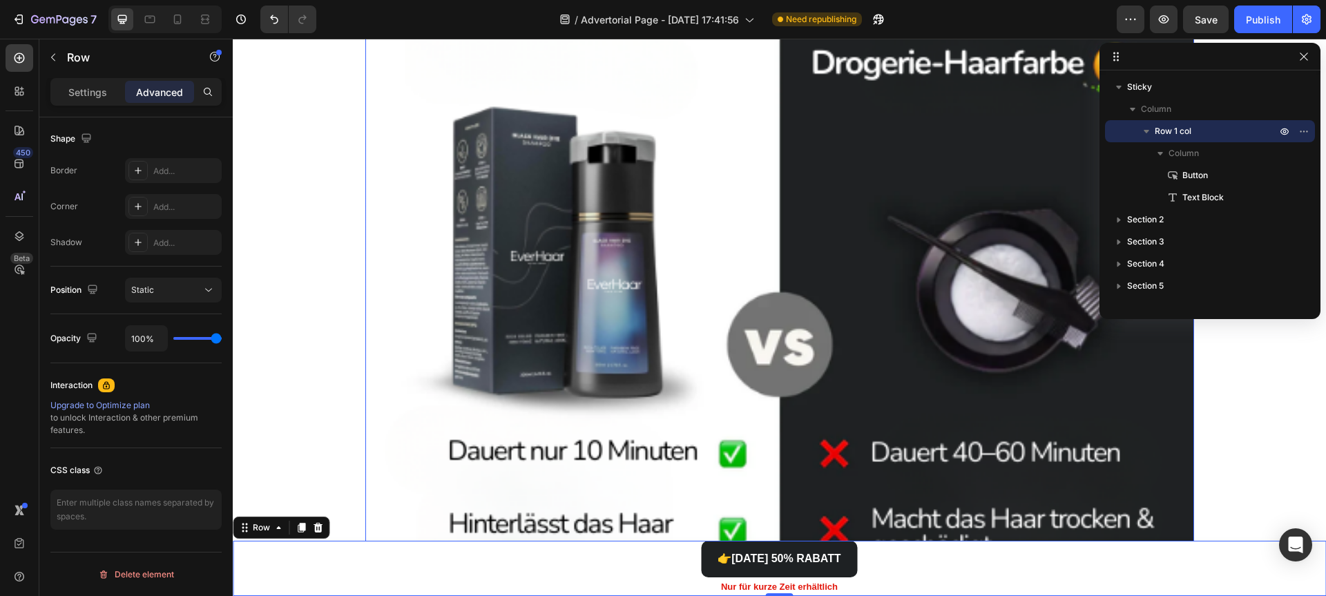
scroll to position [4838, 0]
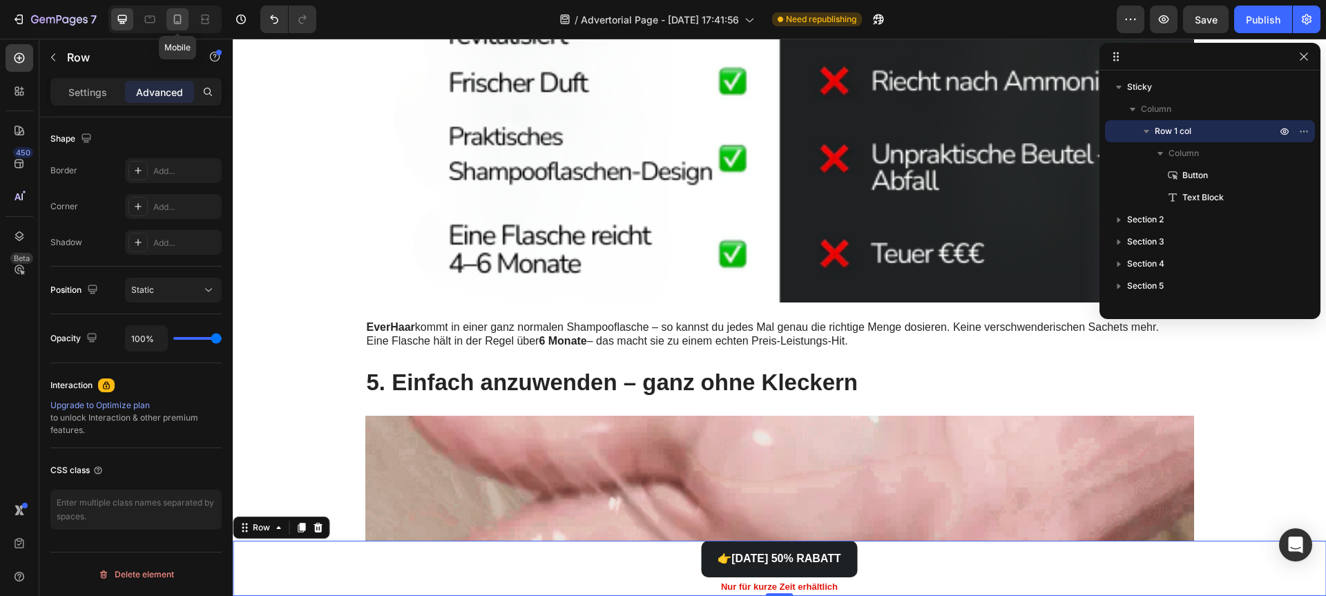
click at [171, 18] on icon at bounding box center [178, 19] width 14 height 14
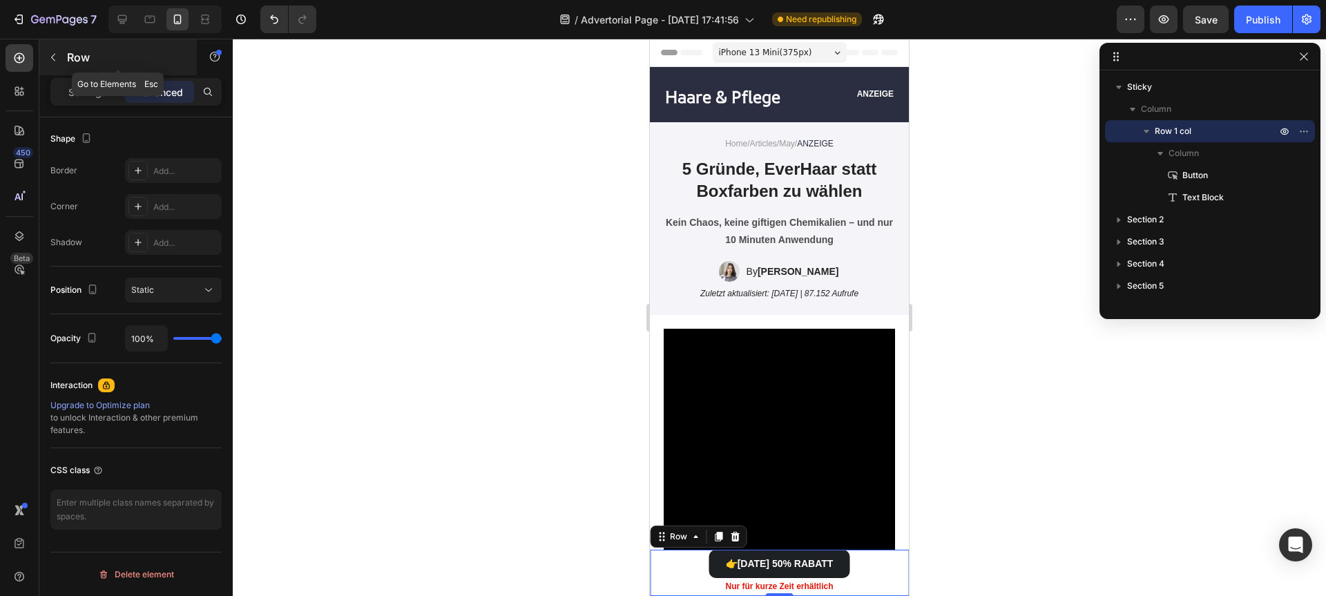
click at [75, 66] on div "Row" at bounding box center [117, 57] width 157 height 36
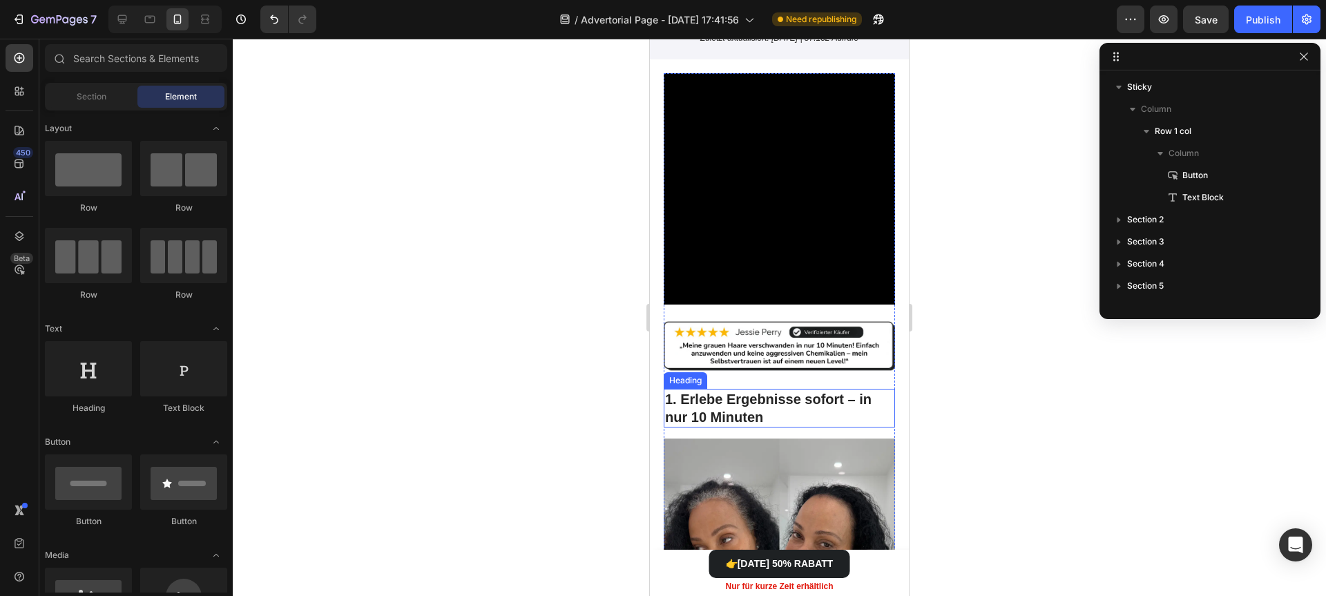
scroll to position [529, 0]
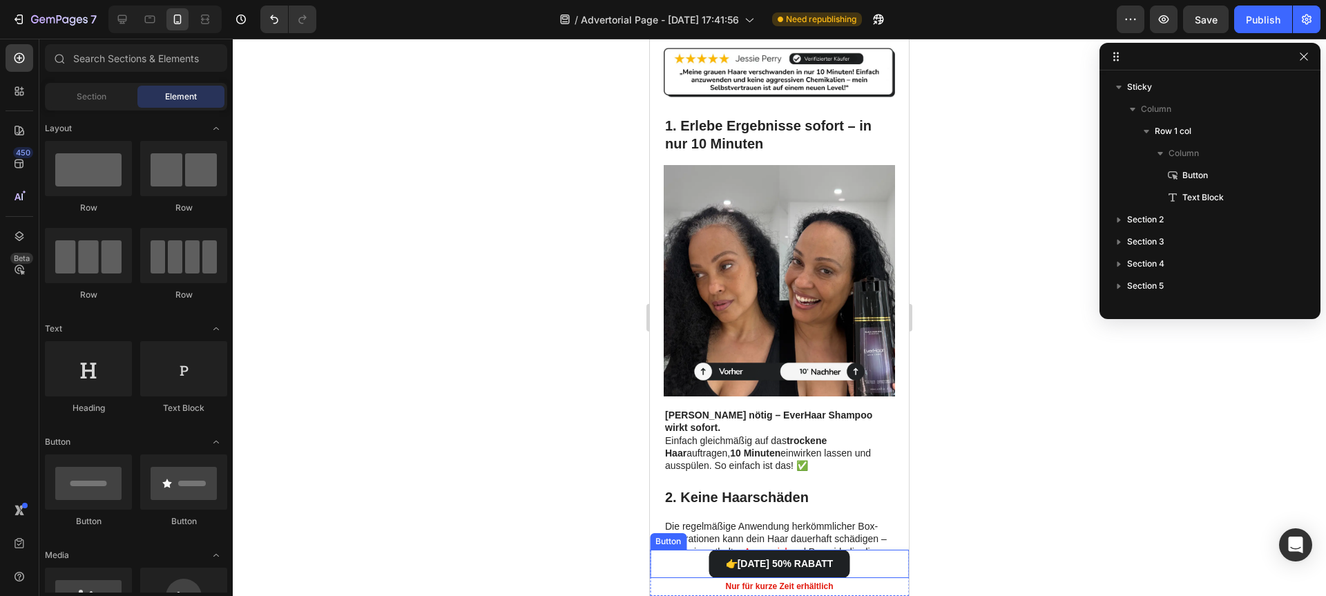
click at [680, 555] on div "👉 HEUTE 50% RABATT Button" at bounding box center [779, 564] width 259 height 28
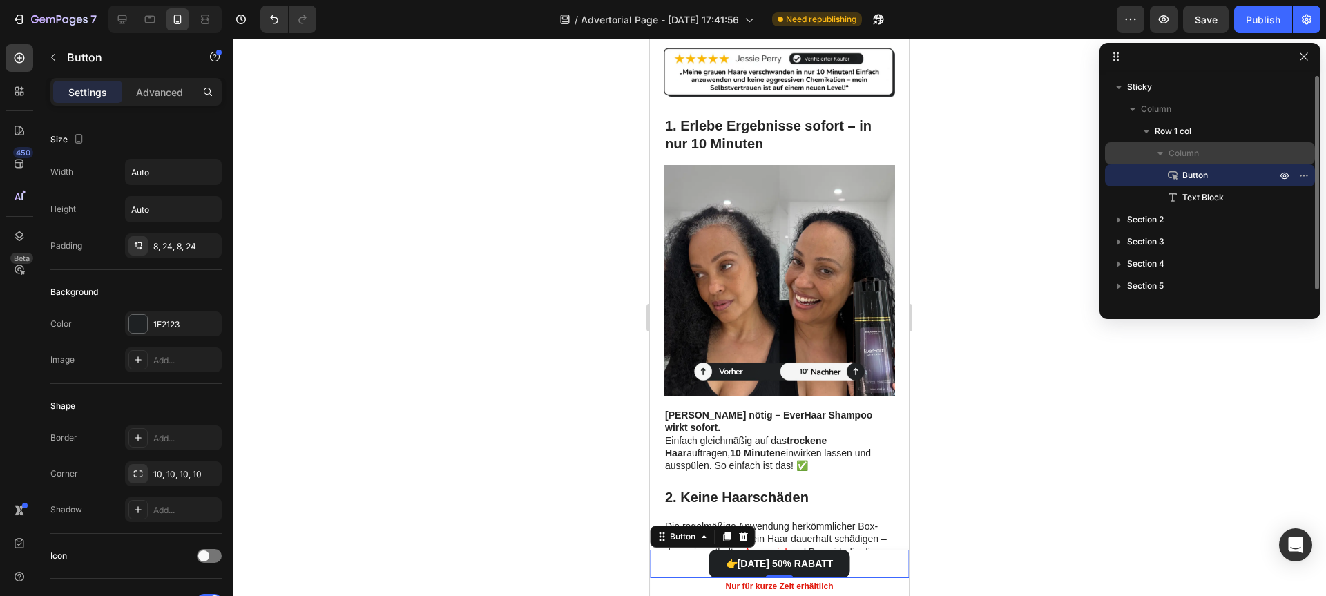
click at [1182, 148] on span "Column" at bounding box center [1183, 153] width 30 height 14
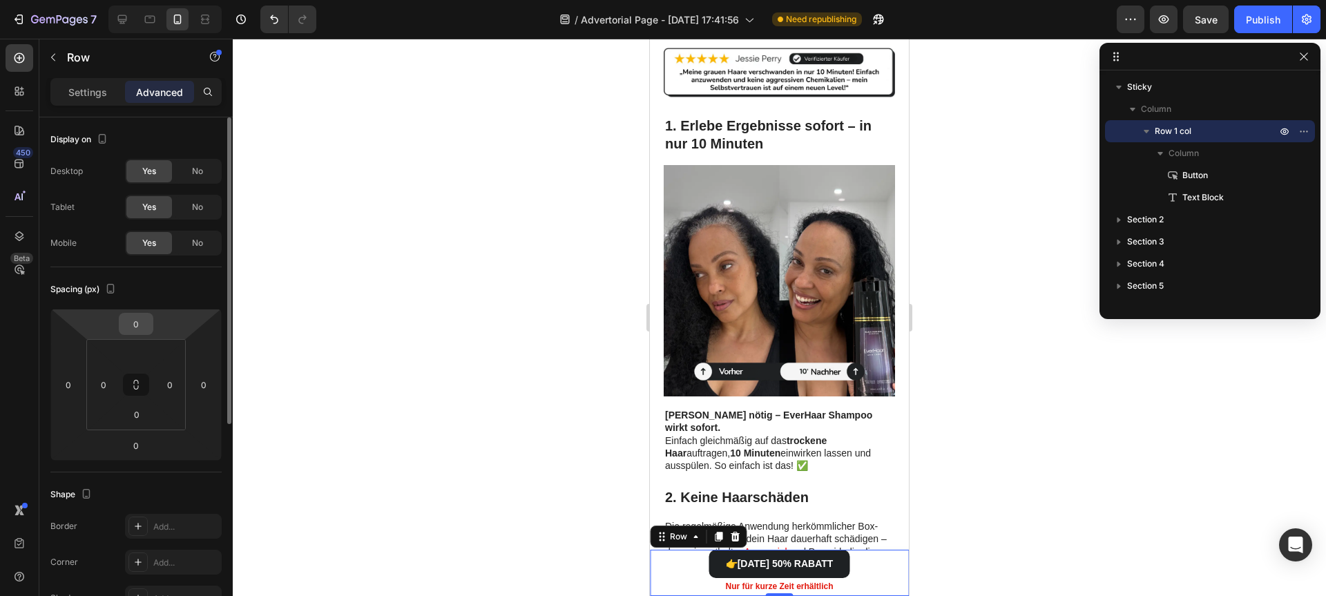
click at [137, 329] on input "0" at bounding box center [136, 324] width 28 height 21
type input "1"
type input "5"
click at [693, 372] on img at bounding box center [779, 280] width 231 height 231
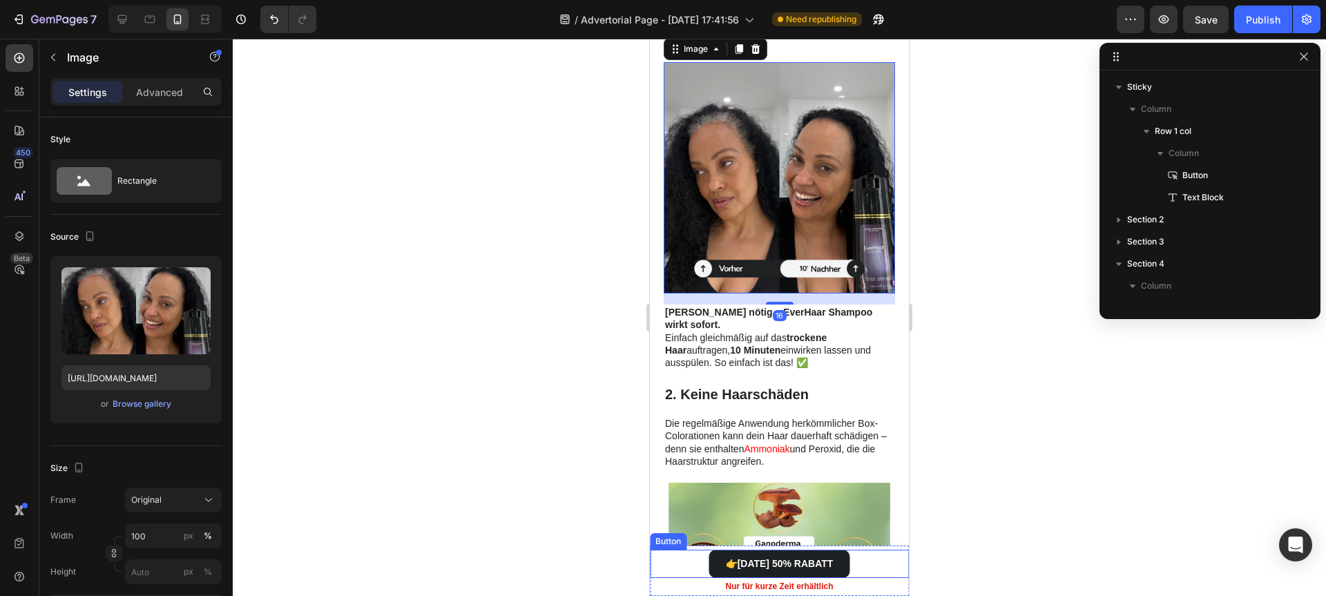
scroll to position [645, 0]
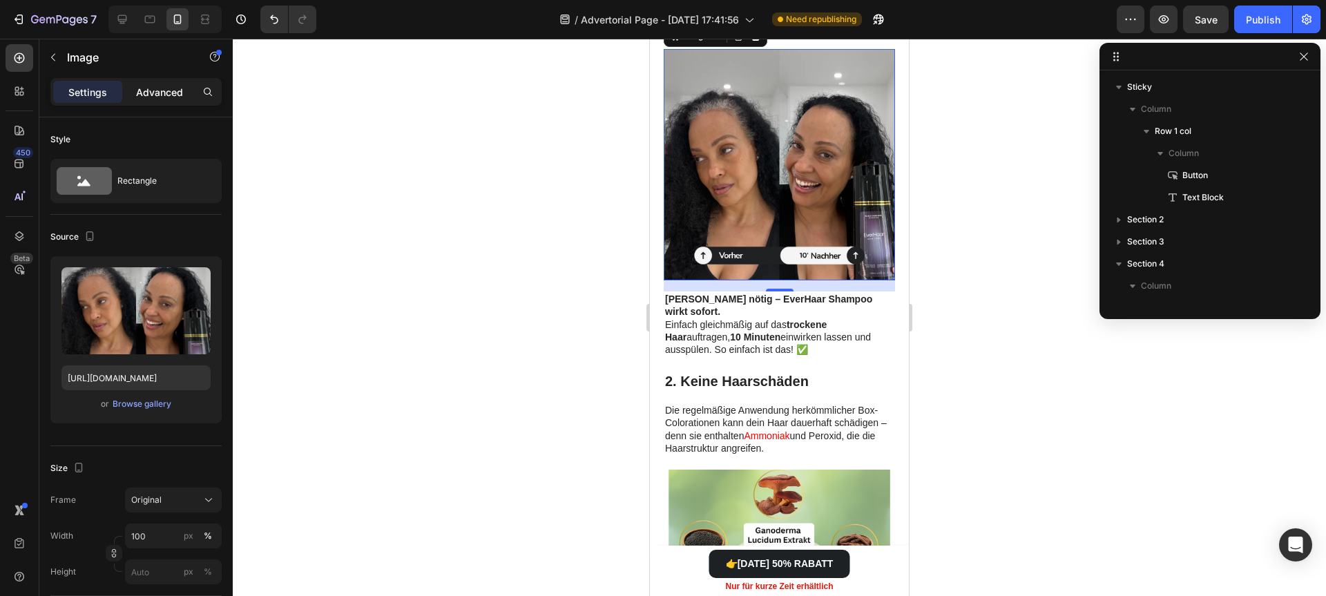
click at [173, 100] on div "Advanced" at bounding box center [159, 92] width 69 height 22
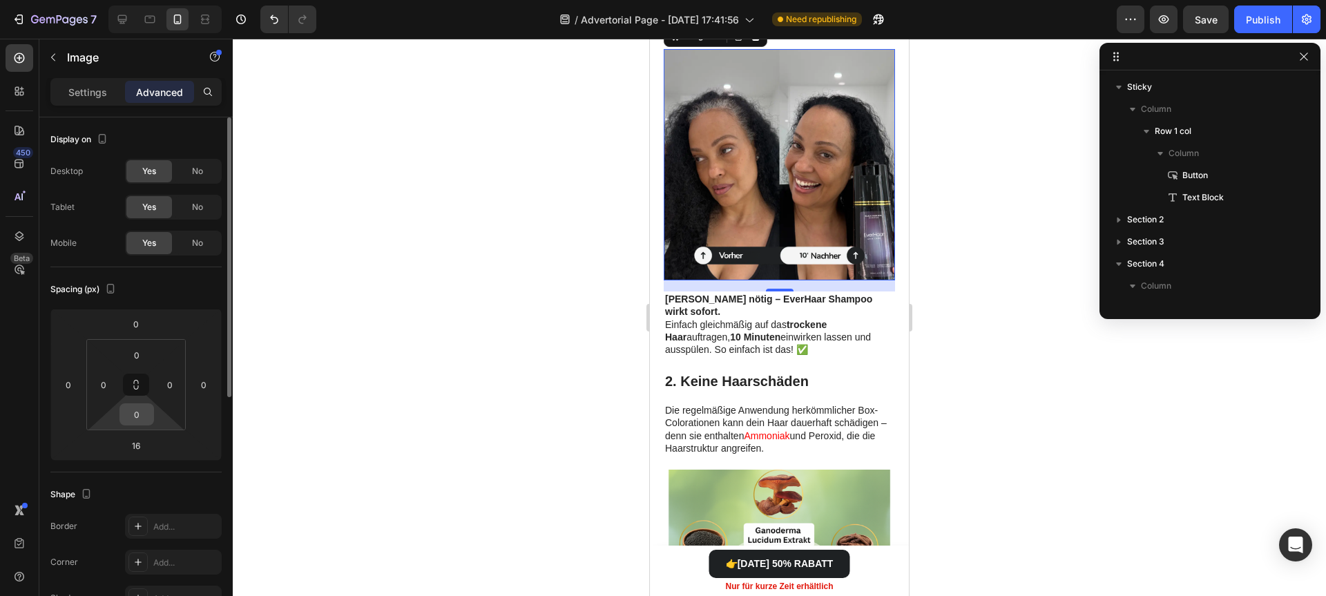
scroll to position [441, 0]
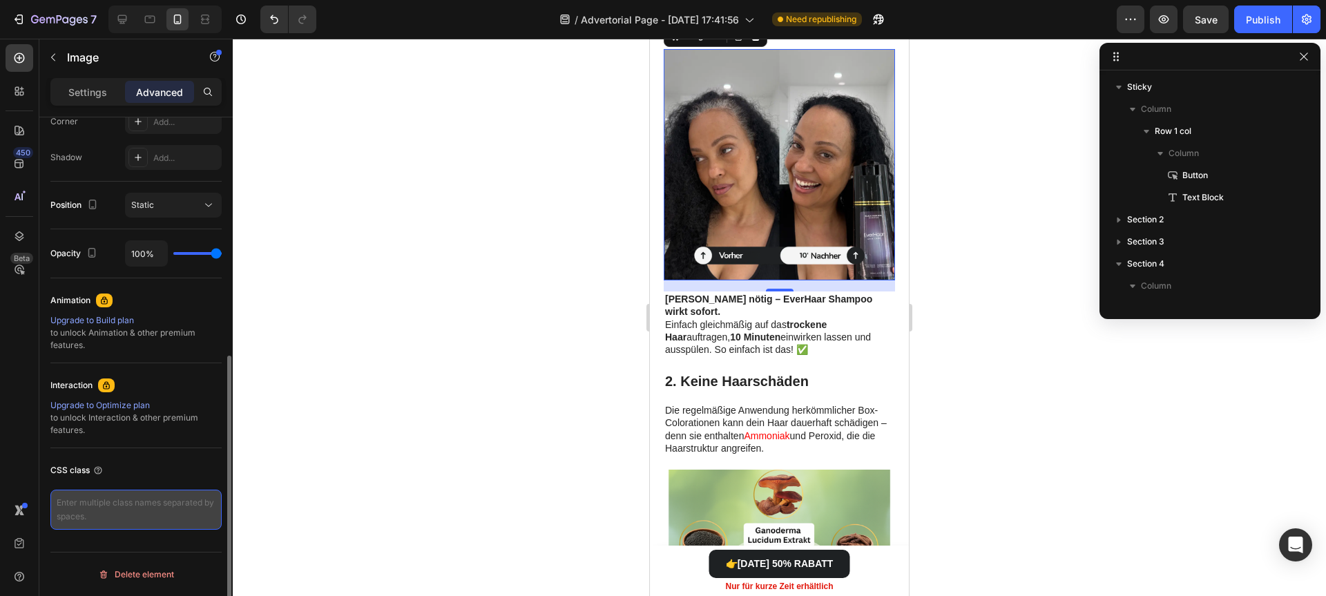
click at [107, 512] on textarea at bounding box center [135, 510] width 171 height 40
paste textarea "/* Sticky CTA base */ .sticky-cta{ position: fixed; /* always fixed at bottom *…"
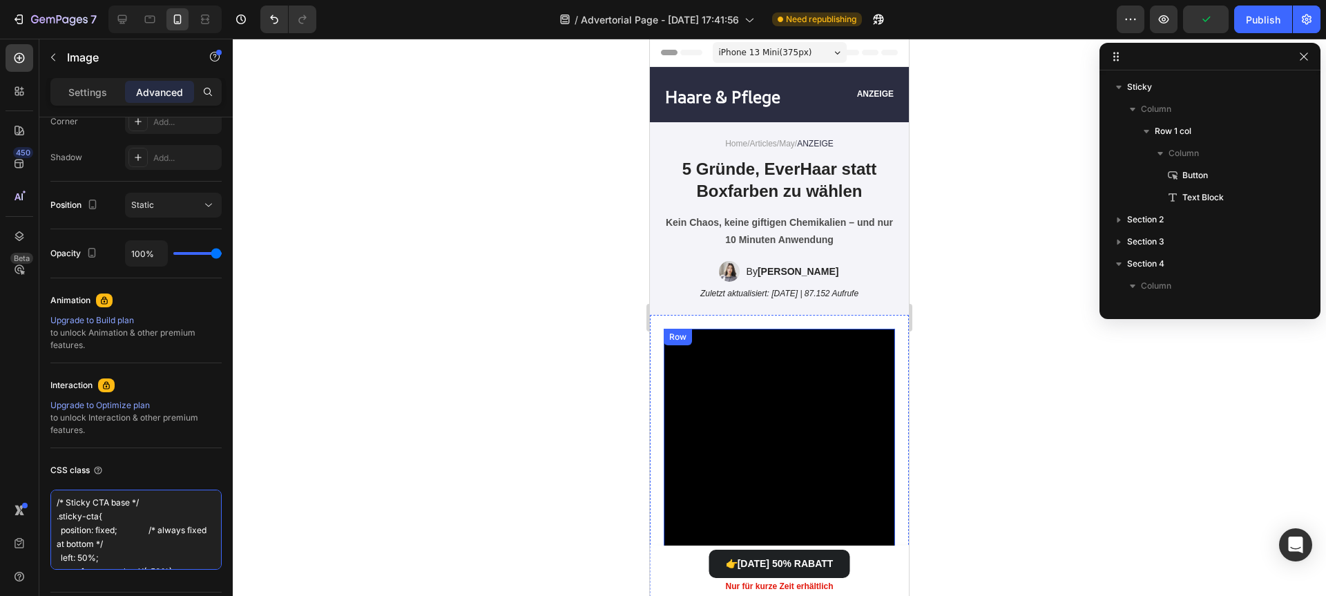
scroll to position [691, 0]
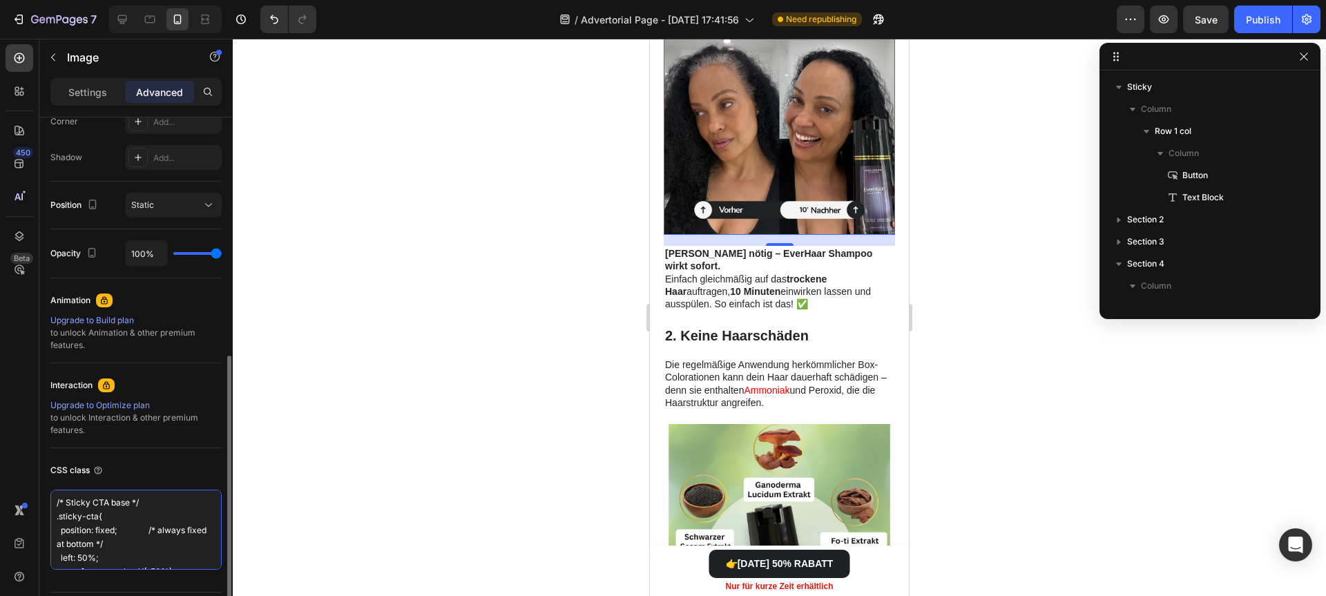
type textarea "/* Sticky CTA base */ .sticky-cta{ position: fixed; /* always fixed at bottom *…"
click at [121, 464] on div "CSS class" at bounding box center [135, 470] width 171 height 22
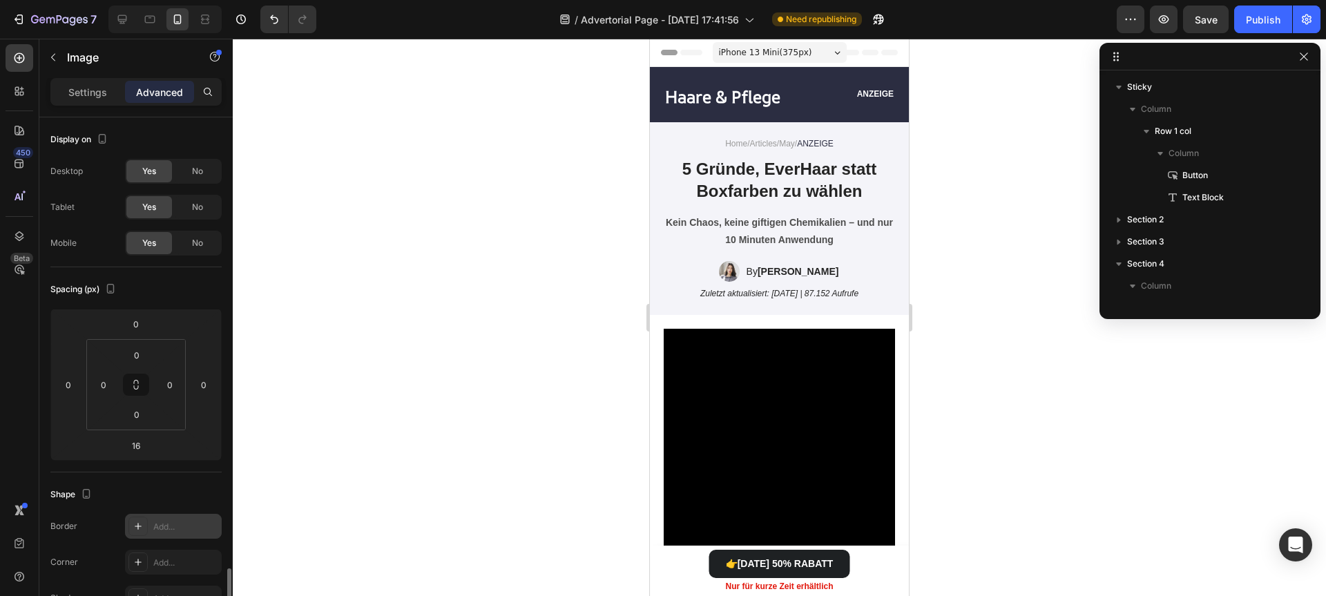
scroll to position [467, 0]
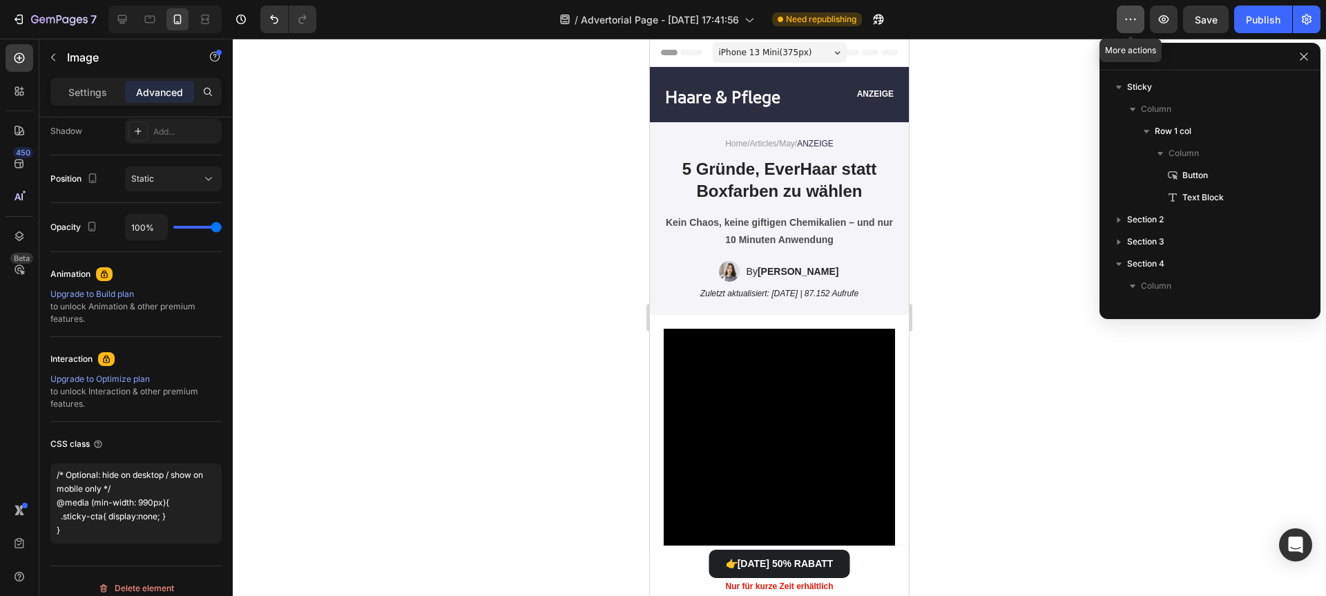
click at [1121, 19] on button "button" at bounding box center [1131, 20] width 28 height 28
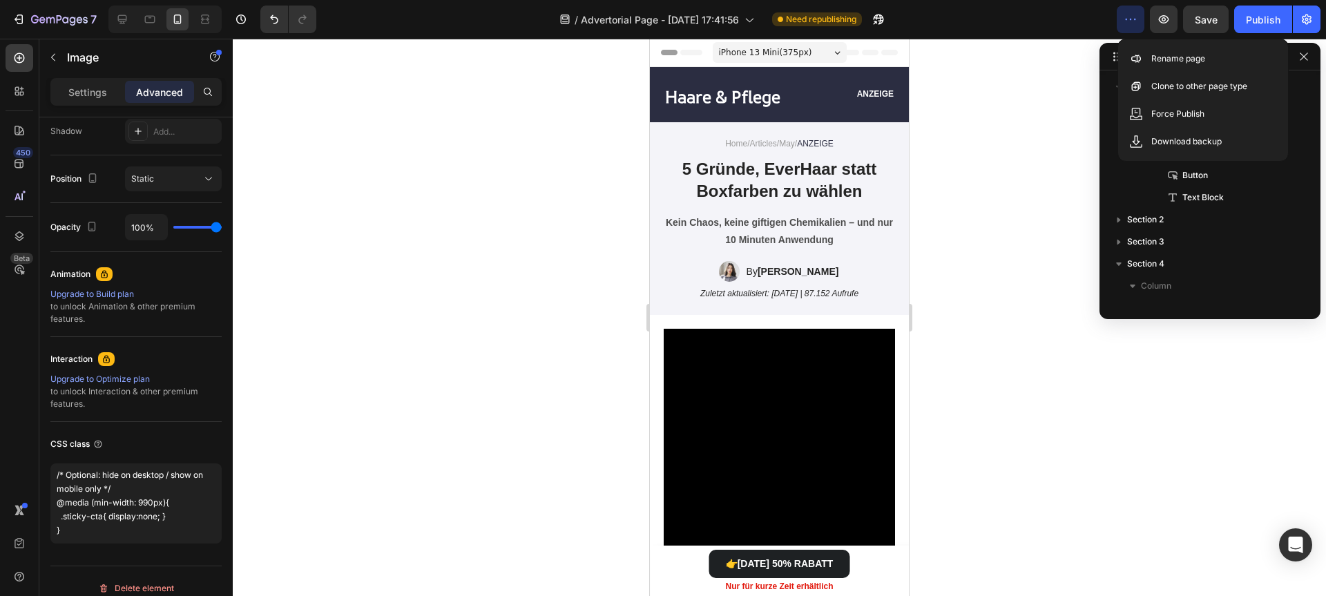
click at [1121, 19] on button "button" at bounding box center [1131, 20] width 28 height 28
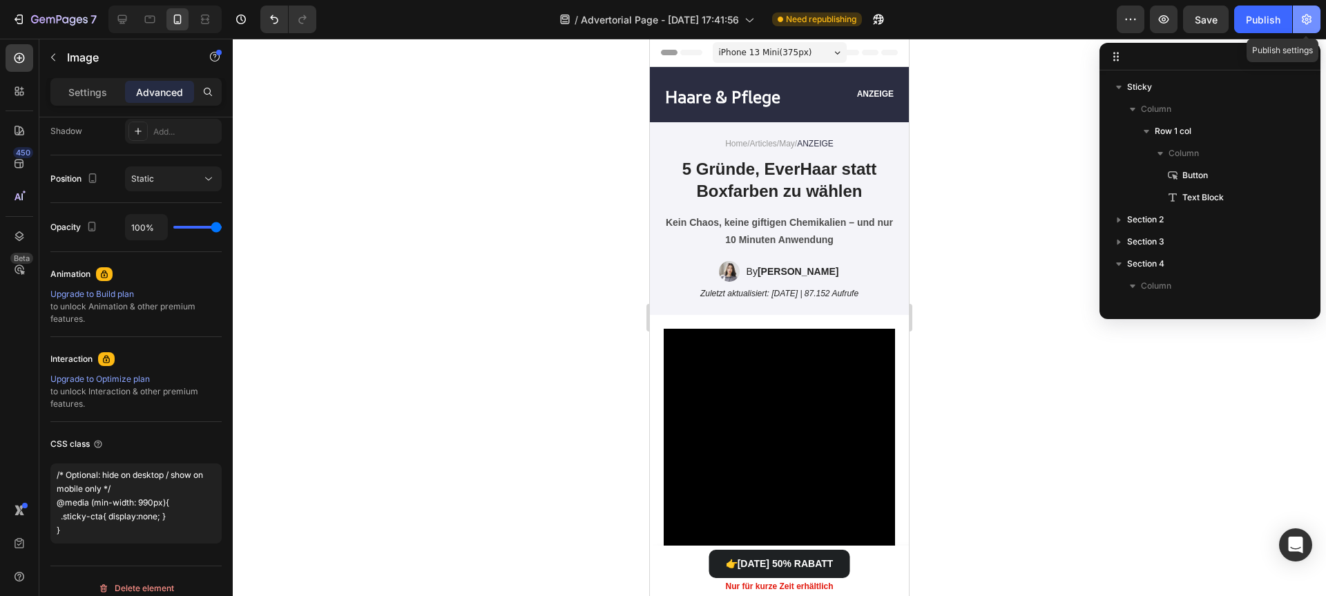
click at [1302, 14] on icon "button" at bounding box center [1307, 19] width 14 height 14
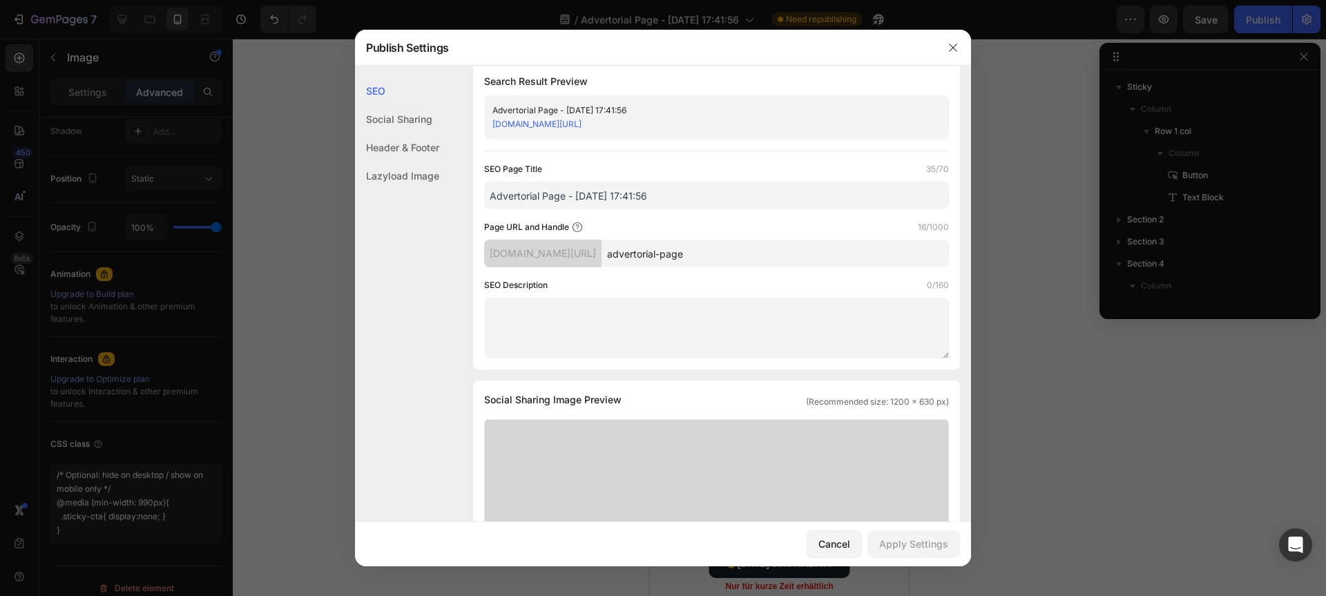
scroll to position [0, 0]
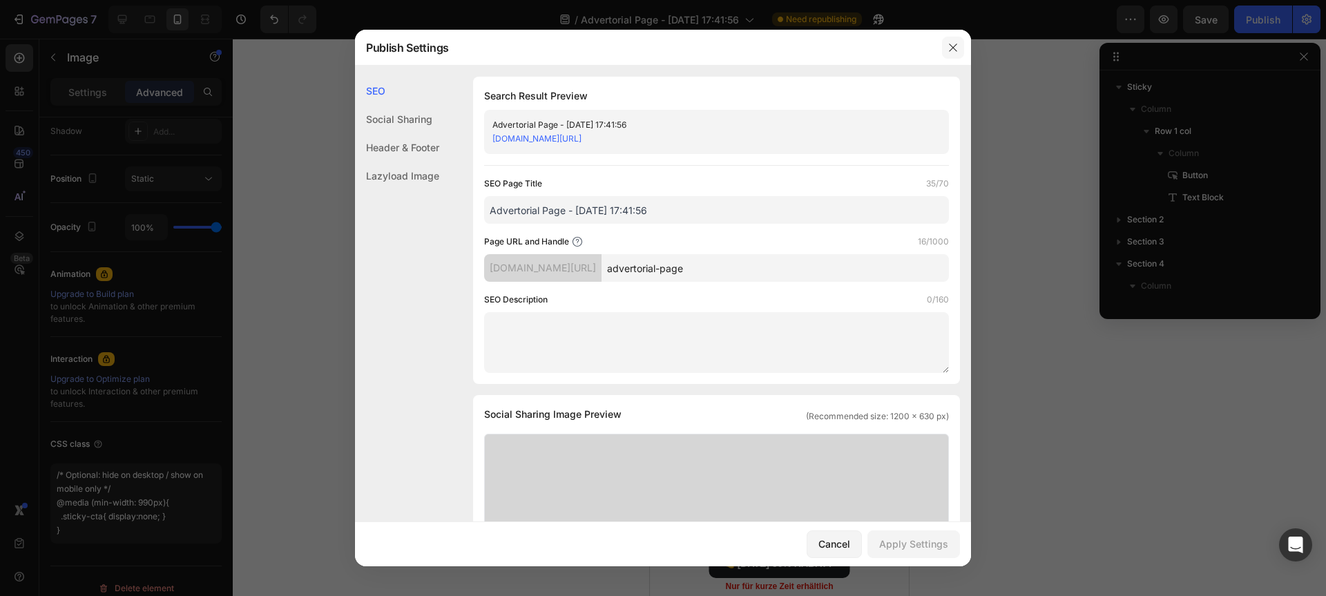
click at [956, 50] on icon "button" at bounding box center [952, 47] width 11 height 11
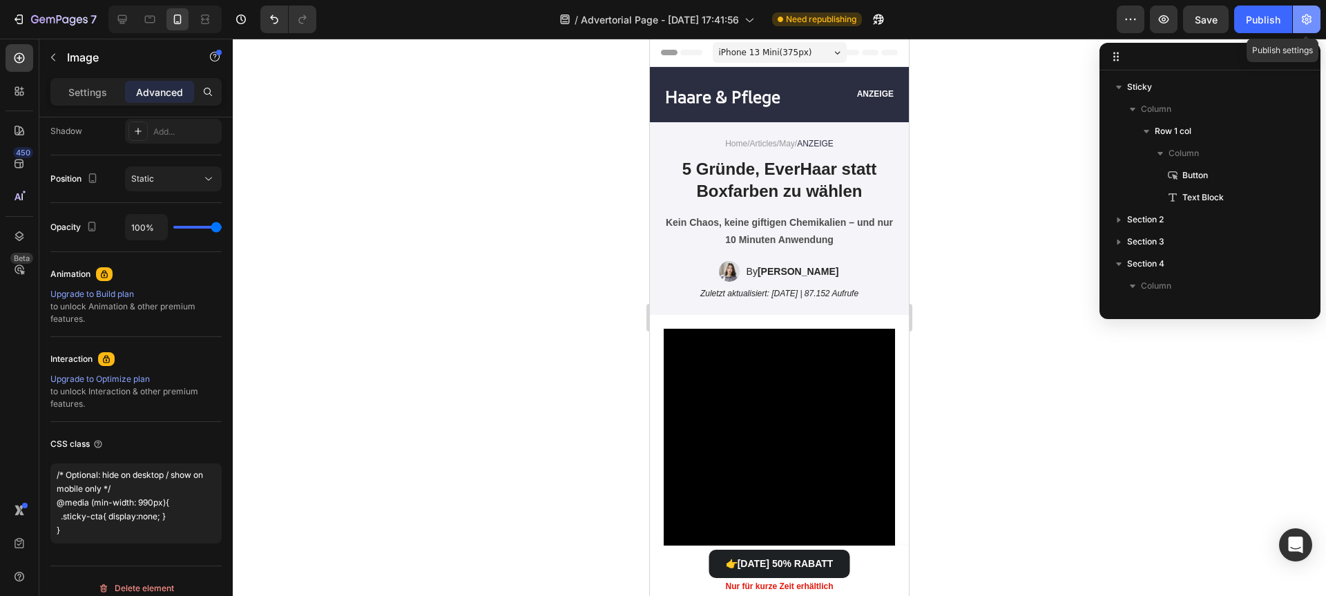
click at [1305, 16] on icon "button" at bounding box center [1307, 20] width 10 height 10
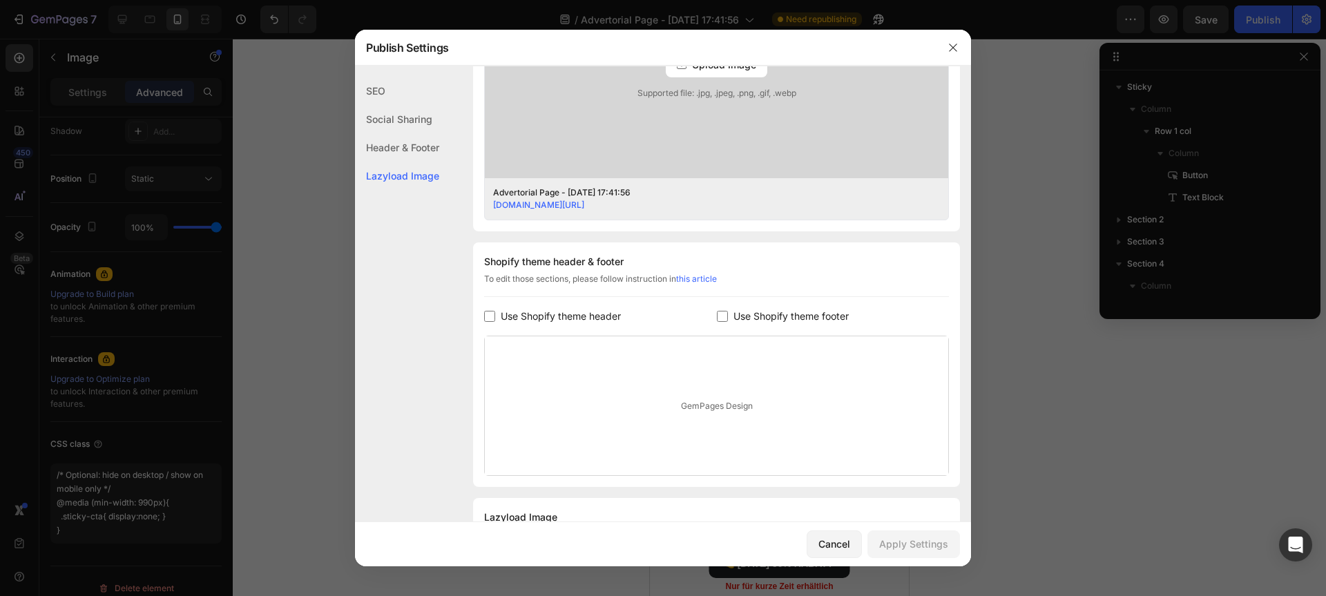
scroll to position [551, 0]
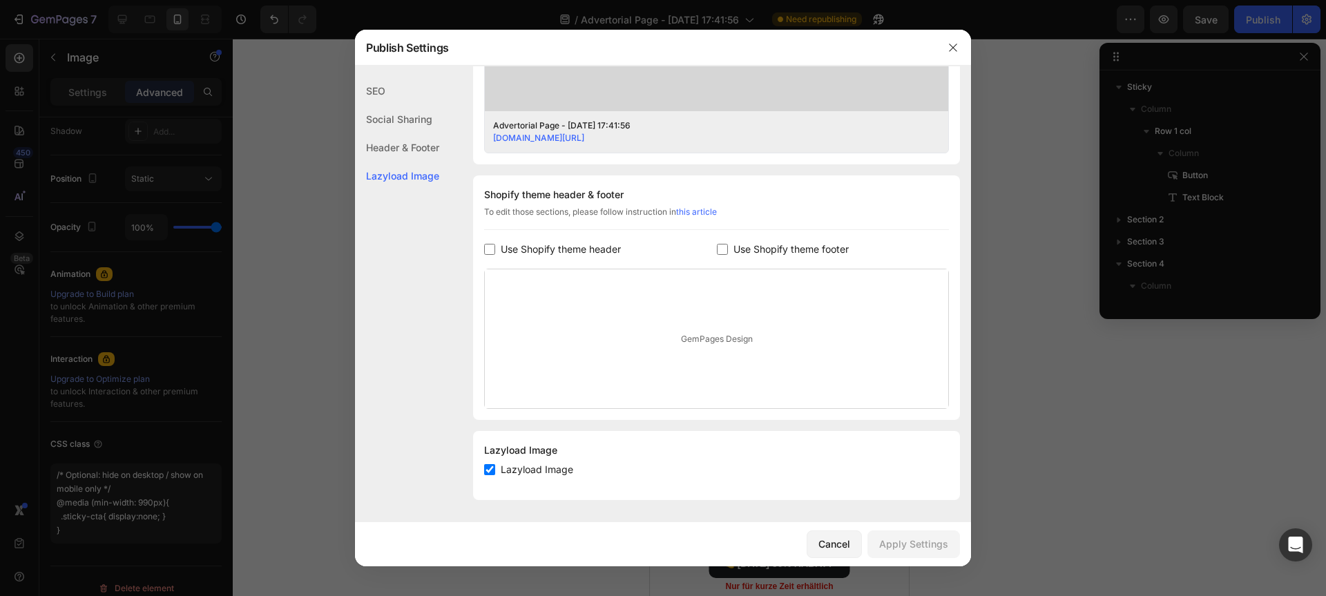
click at [733, 256] on span "Use Shopify theme footer" at bounding box center [790, 249] width 115 height 17
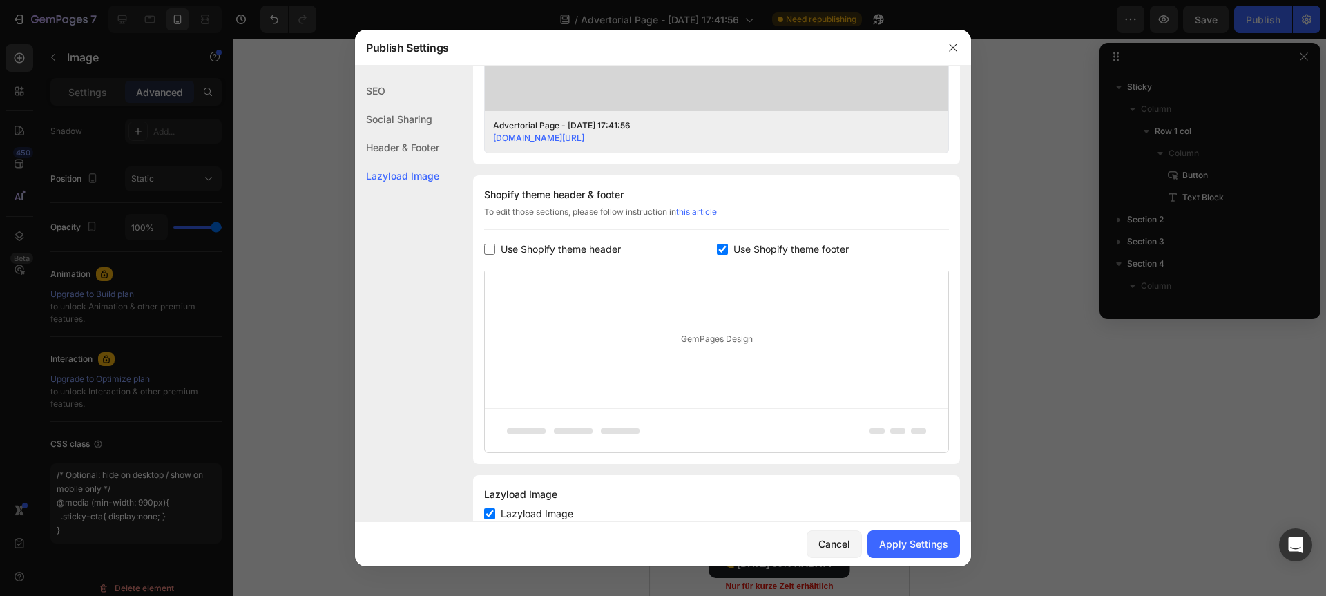
click at [733, 252] on span "Use Shopify theme footer" at bounding box center [790, 249] width 115 height 17
checkbox input "false"
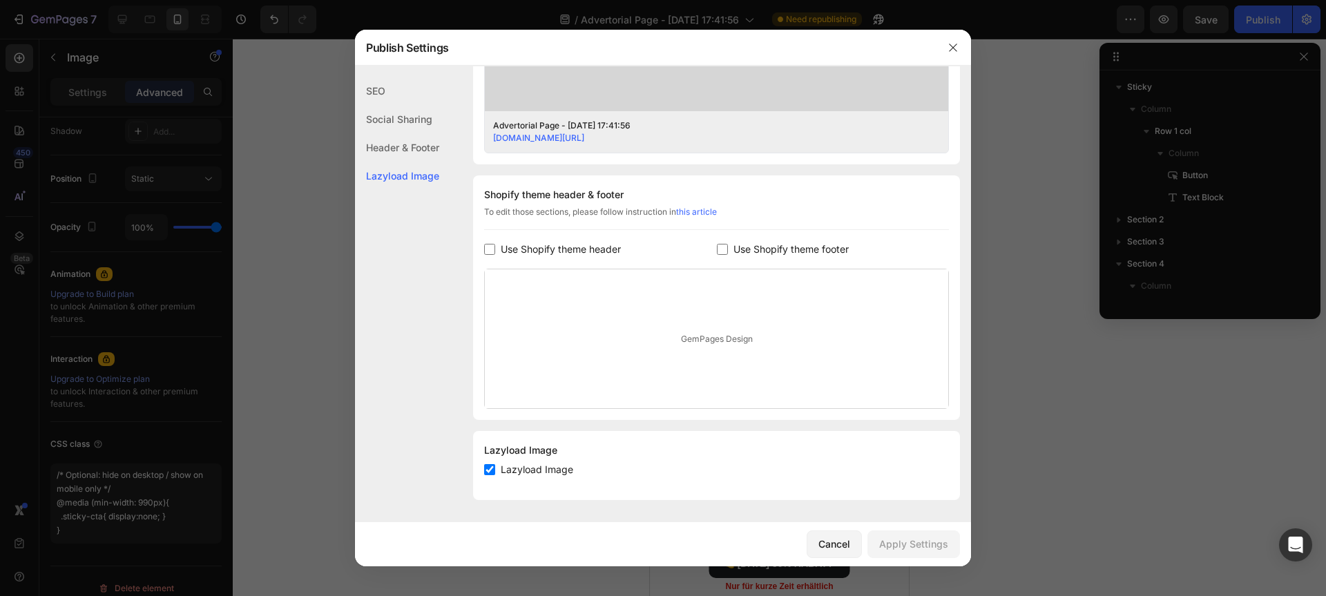
click at [673, 326] on div "GemPages Design" at bounding box center [716, 338] width 463 height 139
drag, startPoint x: 688, startPoint y: 345, endPoint x: 697, endPoint y: 413, distance: 68.3
click at [697, 413] on div "Shopify theme header & footer To edit those sections, please follow instruction…" at bounding box center [716, 297] width 487 height 244
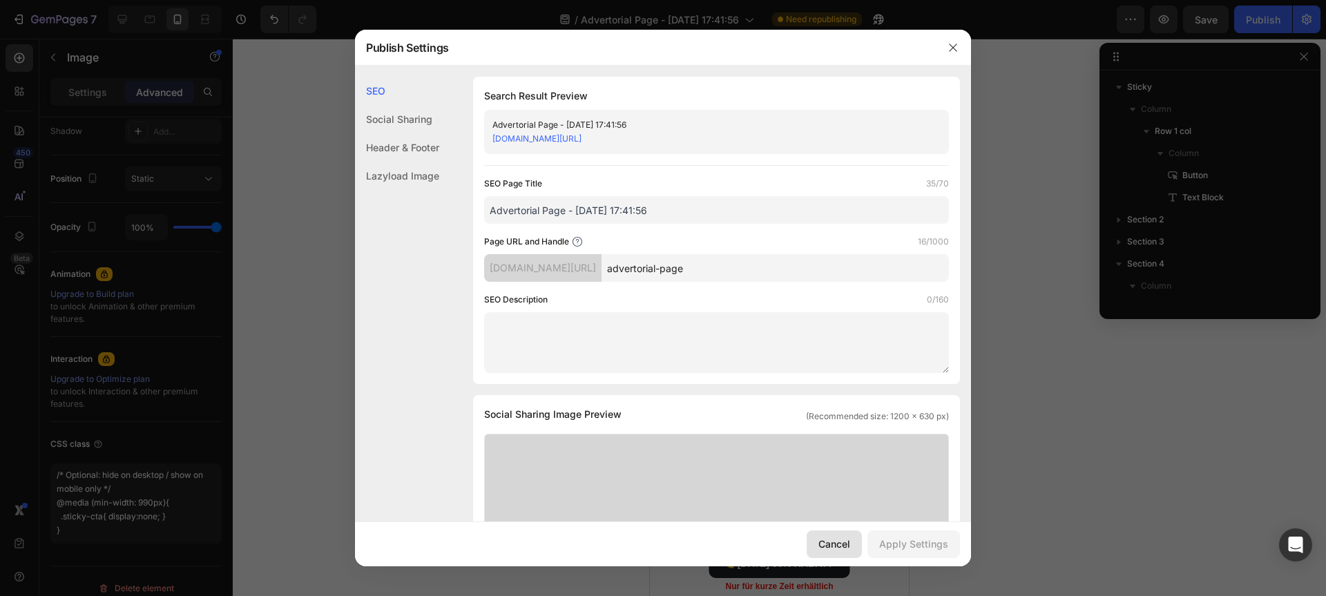
click at [845, 541] on div "Cancel" at bounding box center [834, 544] width 32 height 15
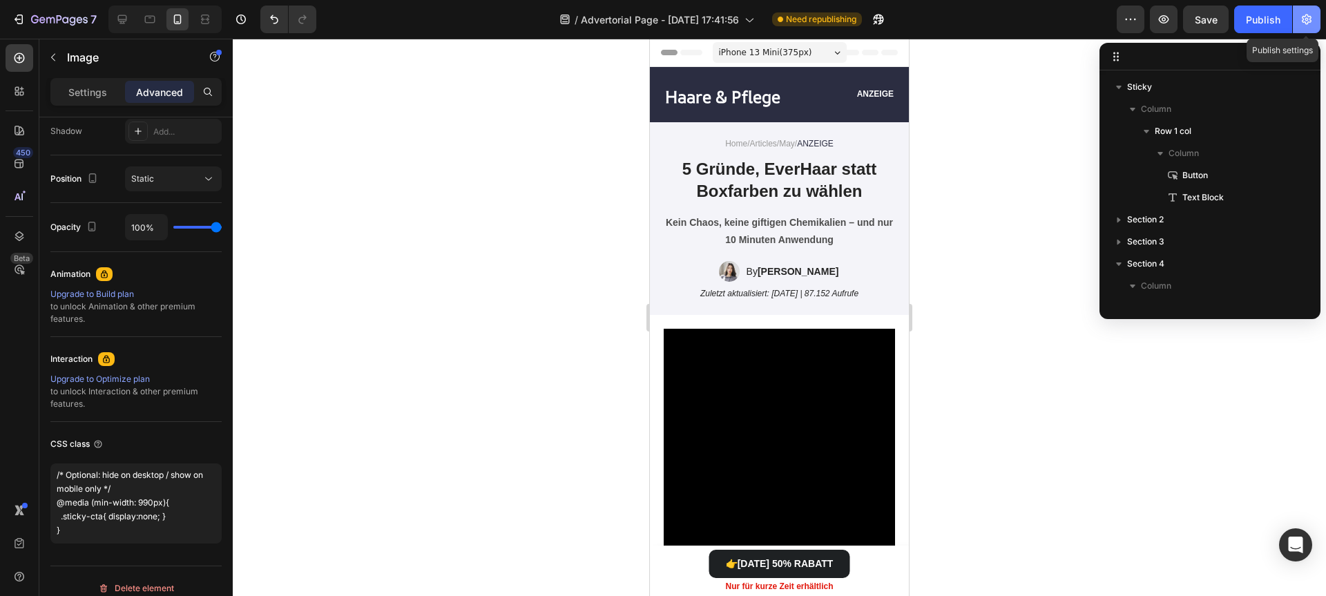
click at [1302, 29] on button "button" at bounding box center [1307, 20] width 28 height 28
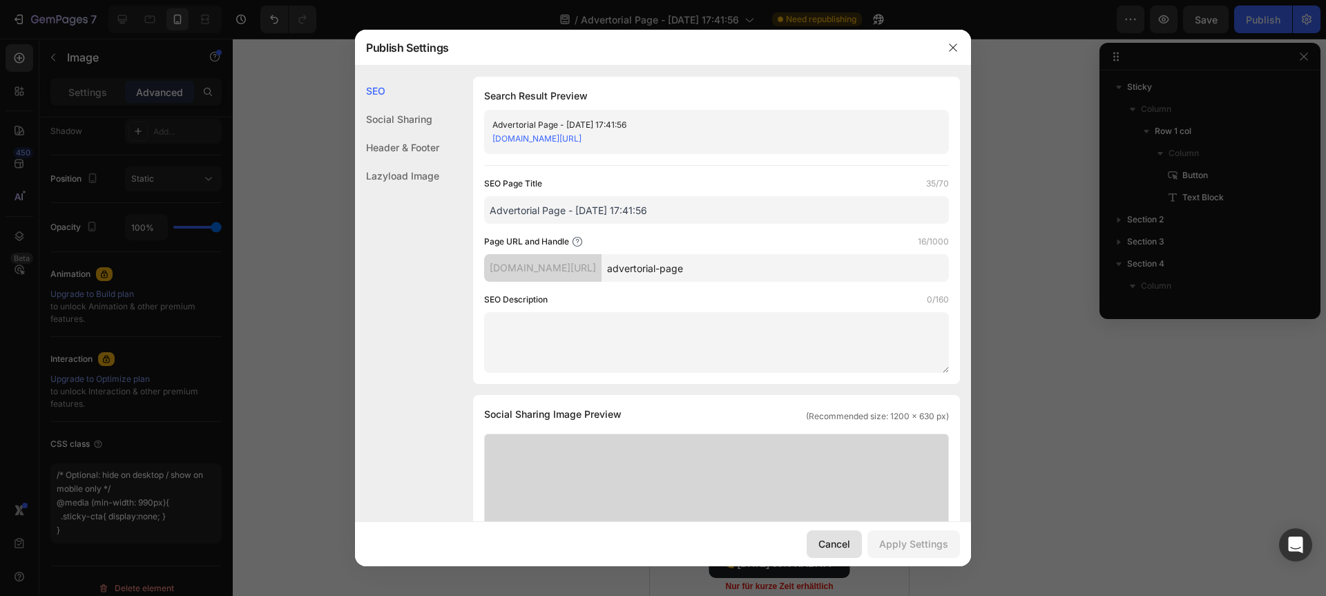
click at [829, 550] on div "Cancel" at bounding box center [834, 544] width 32 height 15
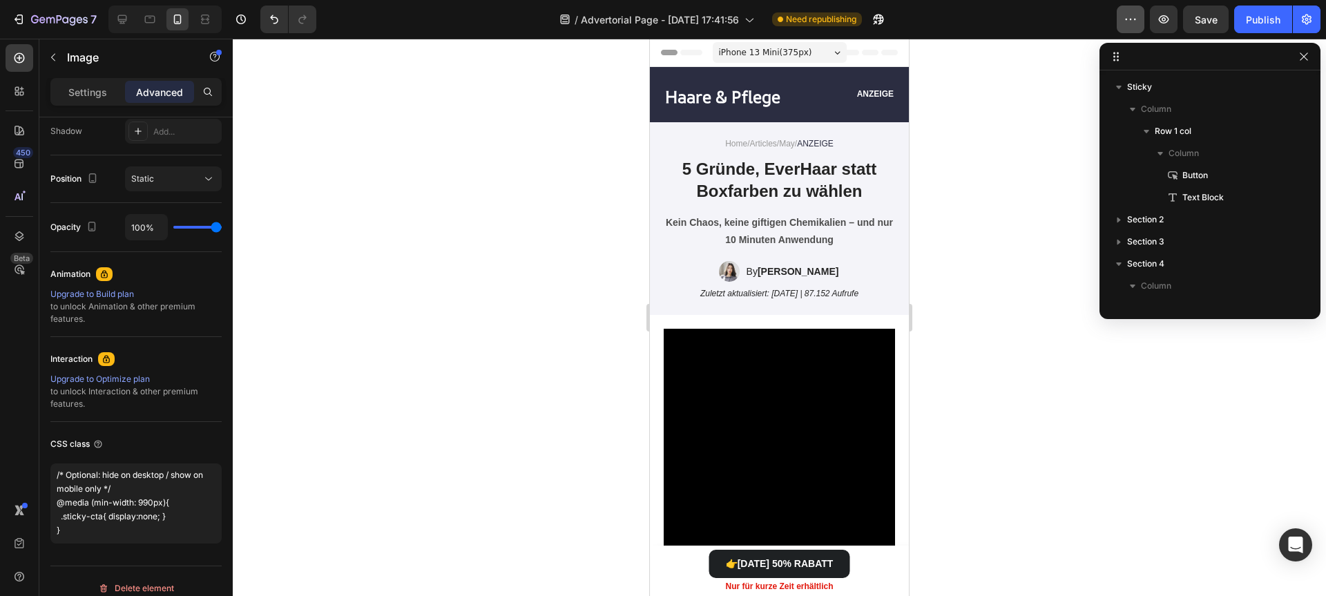
click at [1132, 19] on icon "button" at bounding box center [1131, 19] width 14 height 14
click at [1300, 25] on icon "button" at bounding box center [1307, 19] width 14 height 14
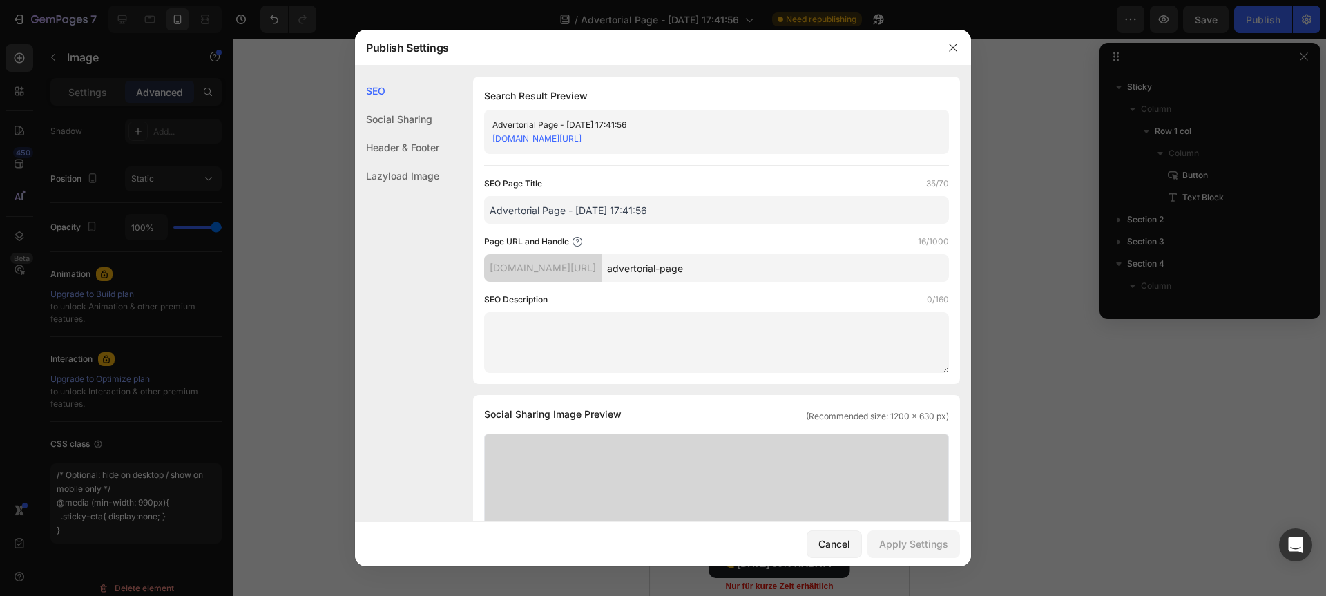
scroll to position [401, 0]
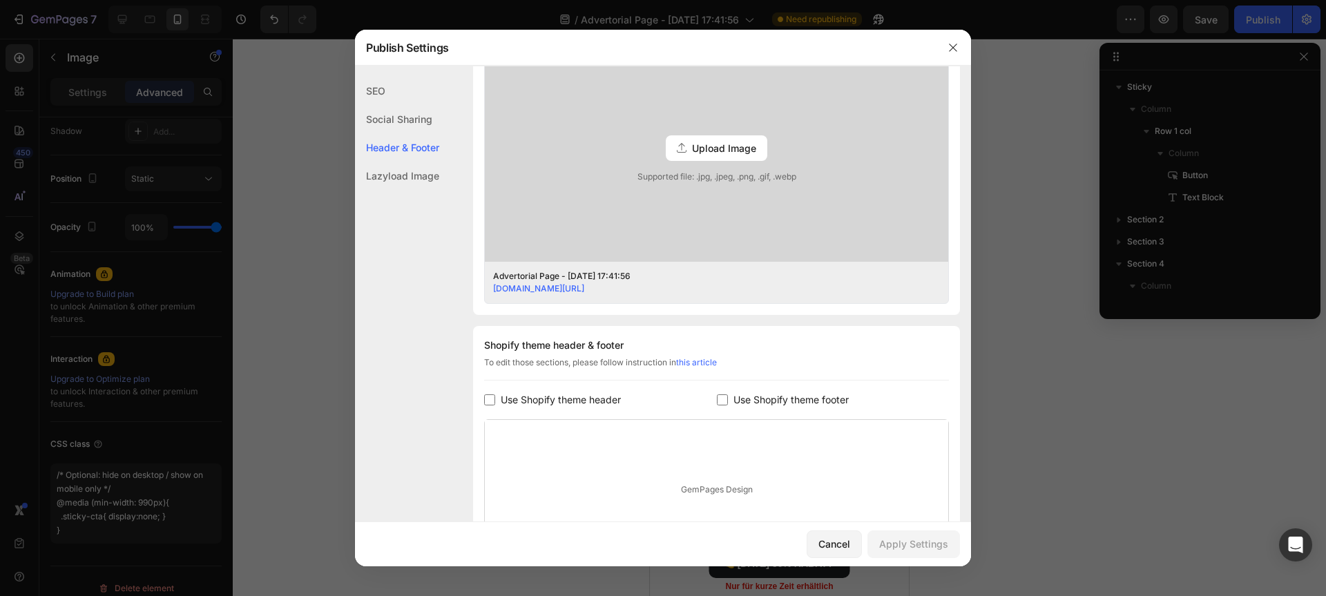
click at [586, 345] on div "Shopify theme header & footer" at bounding box center [716, 345] width 465 height 17
click at [702, 367] on link "this article" at bounding box center [696, 362] width 41 height 10
click at [209, 246] on div at bounding box center [663, 298] width 1326 height 596
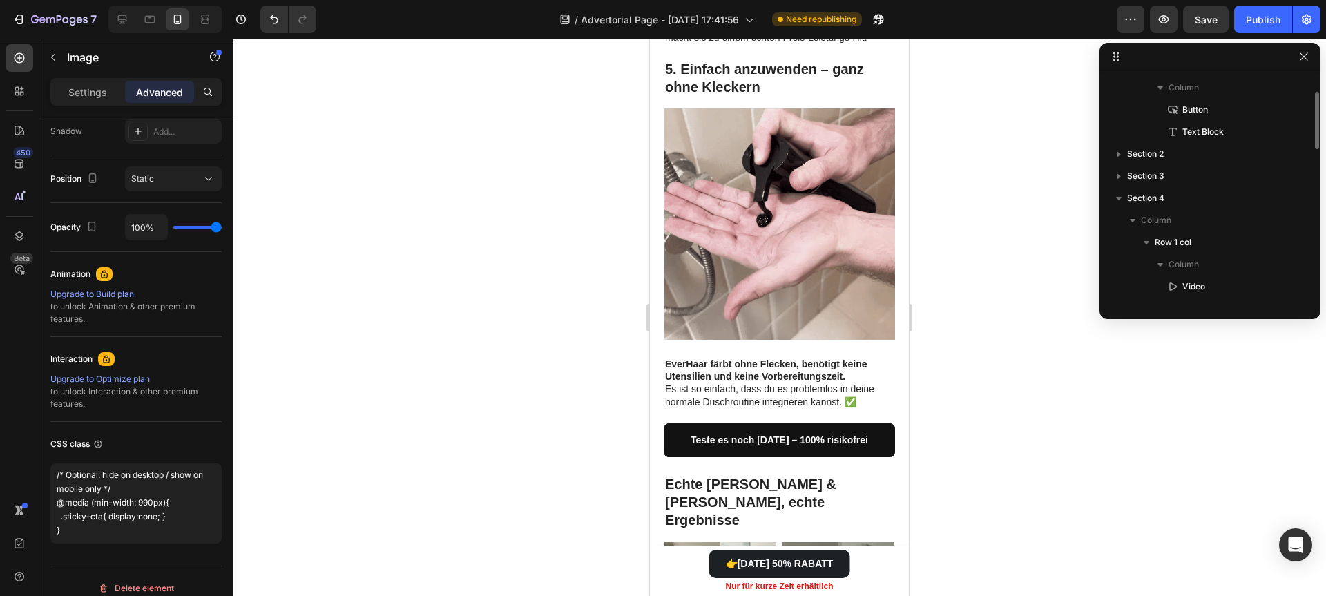
scroll to position [0, 0]
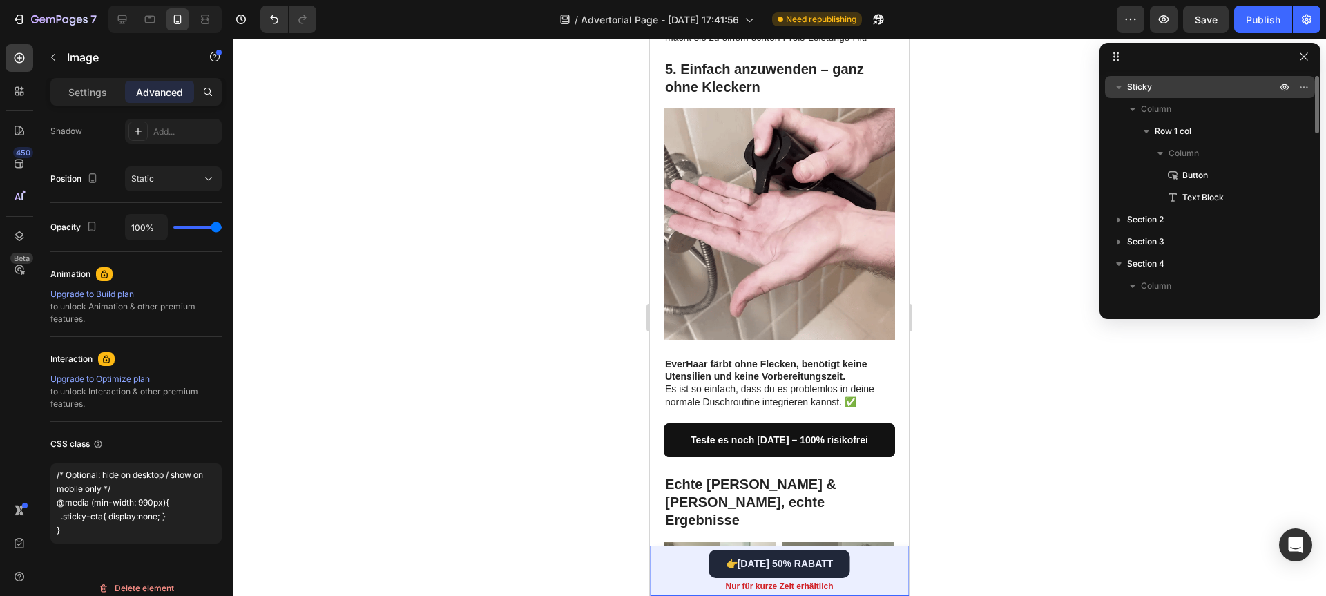
click at [1131, 86] on span "Sticky" at bounding box center [1139, 87] width 25 height 14
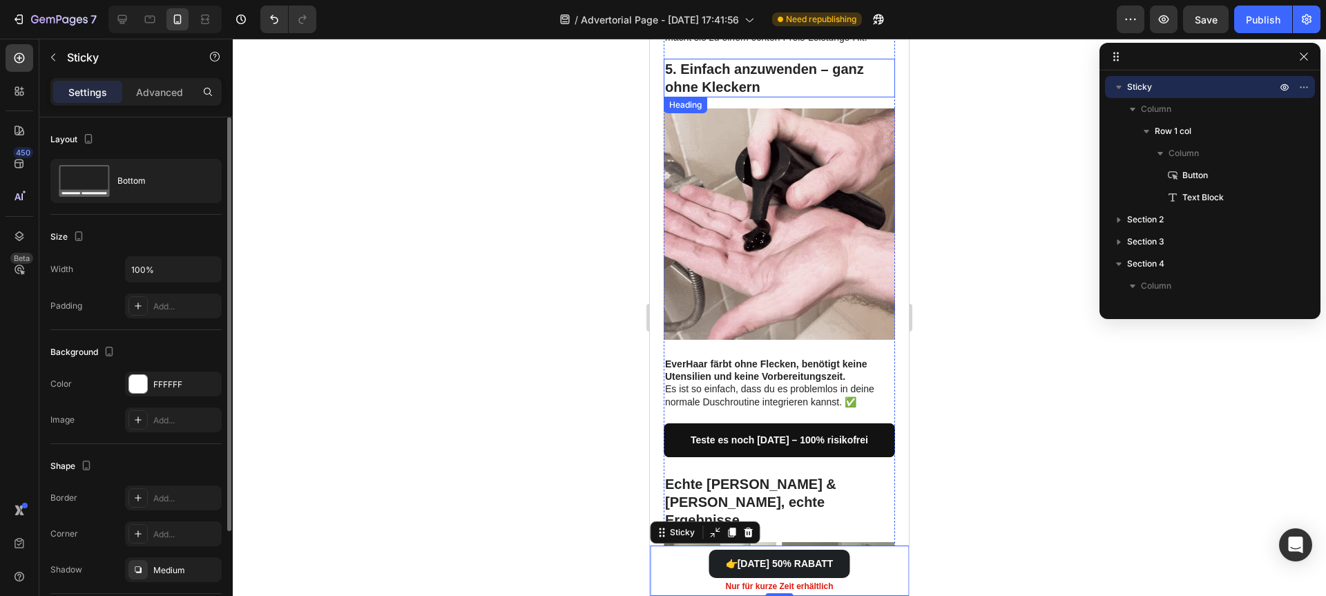
scroll to position [131, 0]
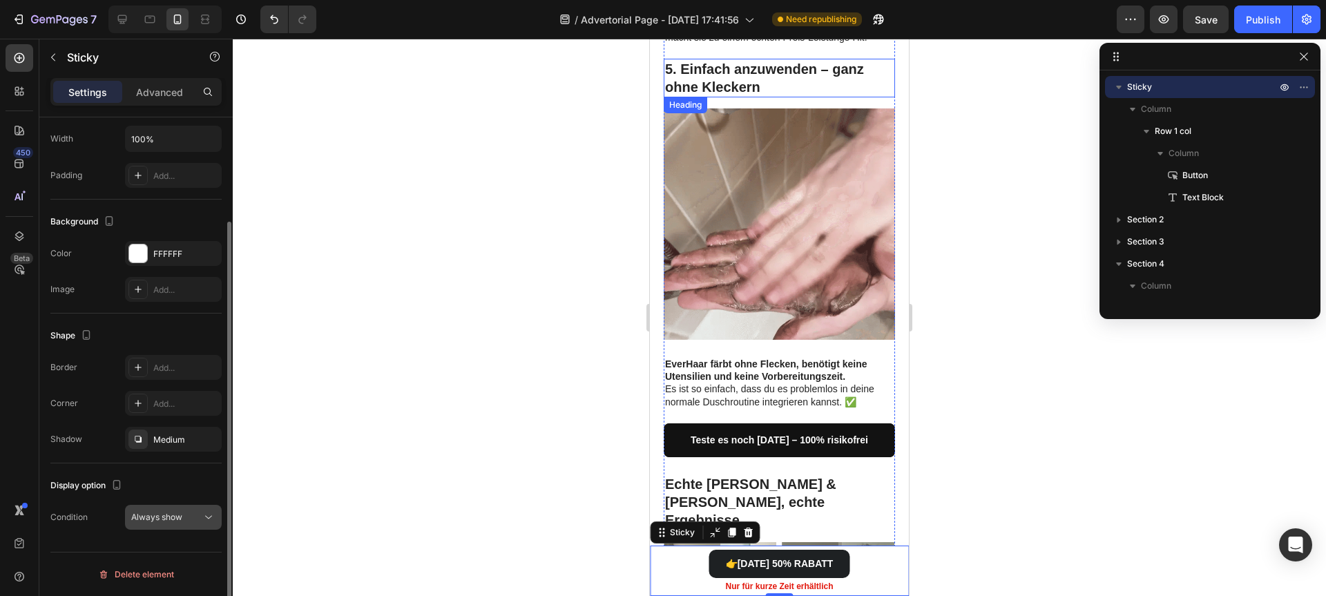
click at [171, 518] on span "Always show" at bounding box center [156, 517] width 51 height 10
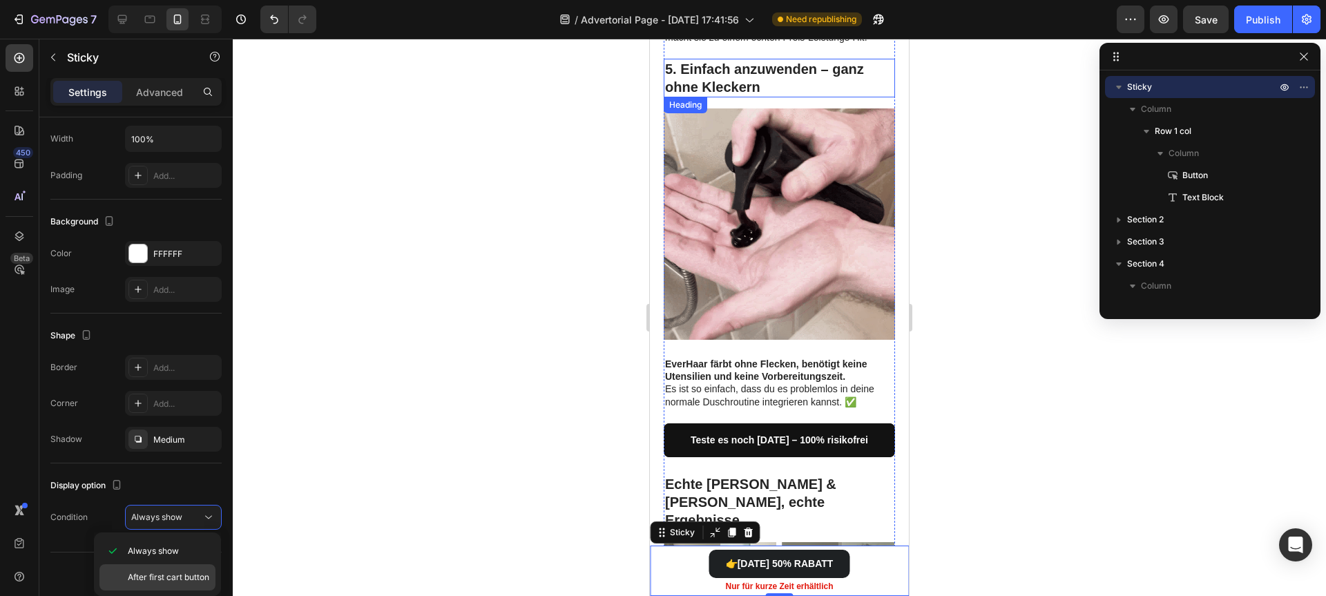
click at [186, 575] on span "After first cart button" at bounding box center [168, 577] width 81 height 12
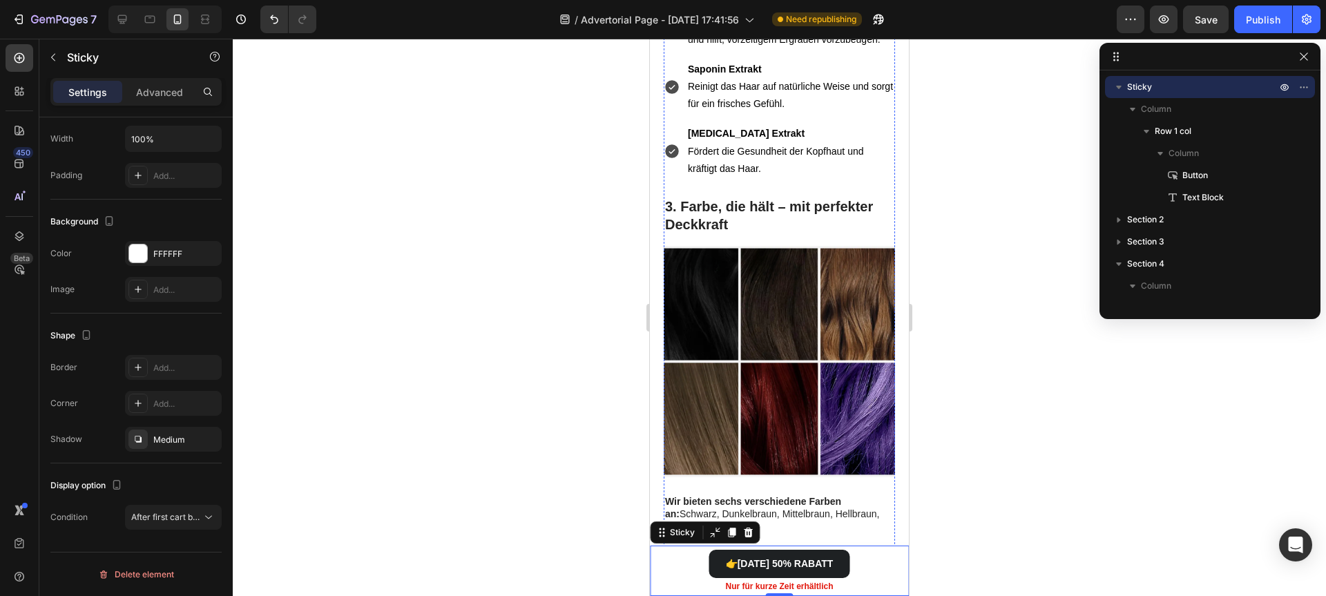
scroll to position [1592, 0]
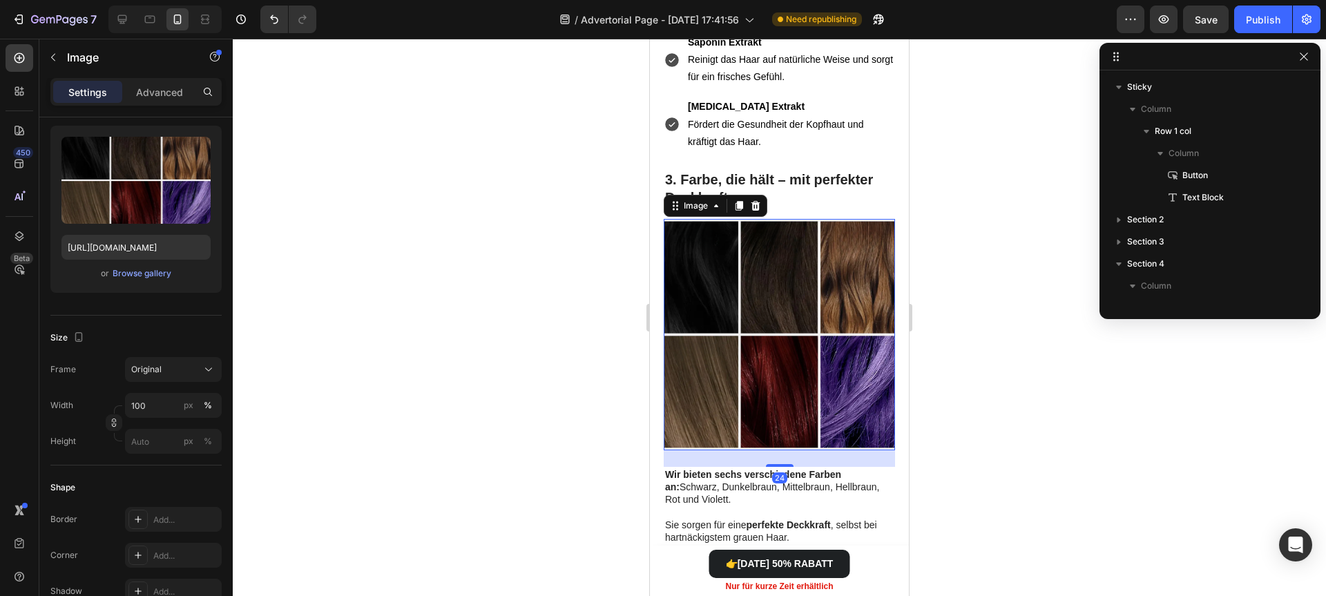
click at [697, 395] on img at bounding box center [779, 334] width 231 height 231
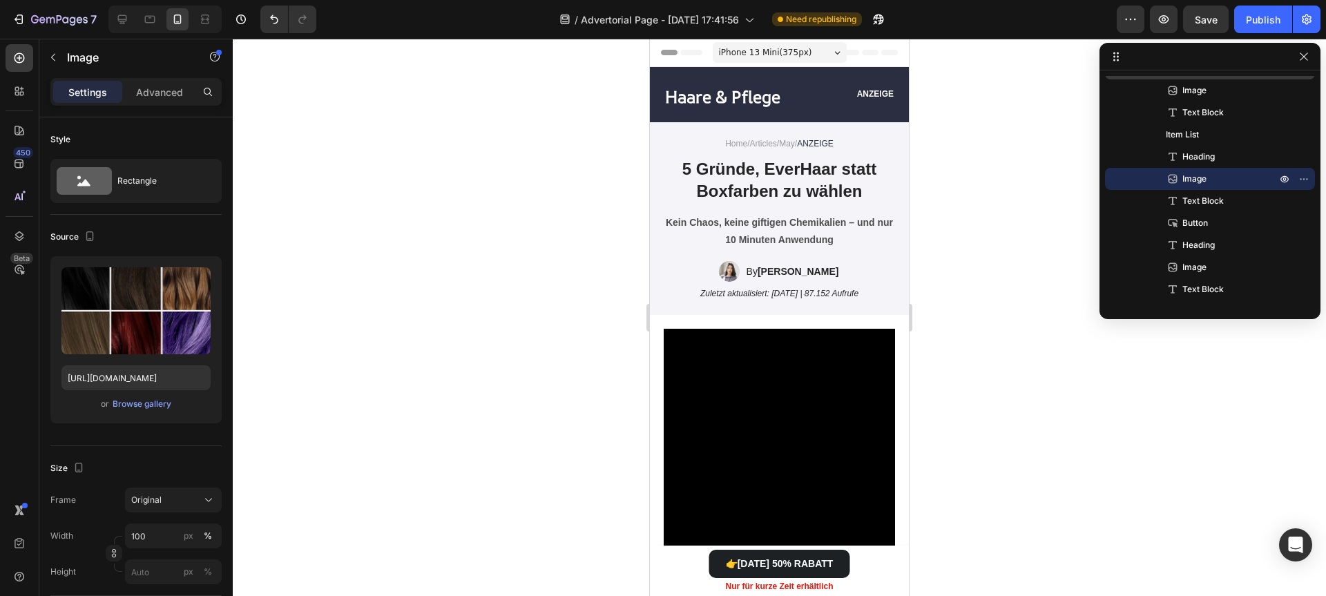
scroll to position [0, 0]
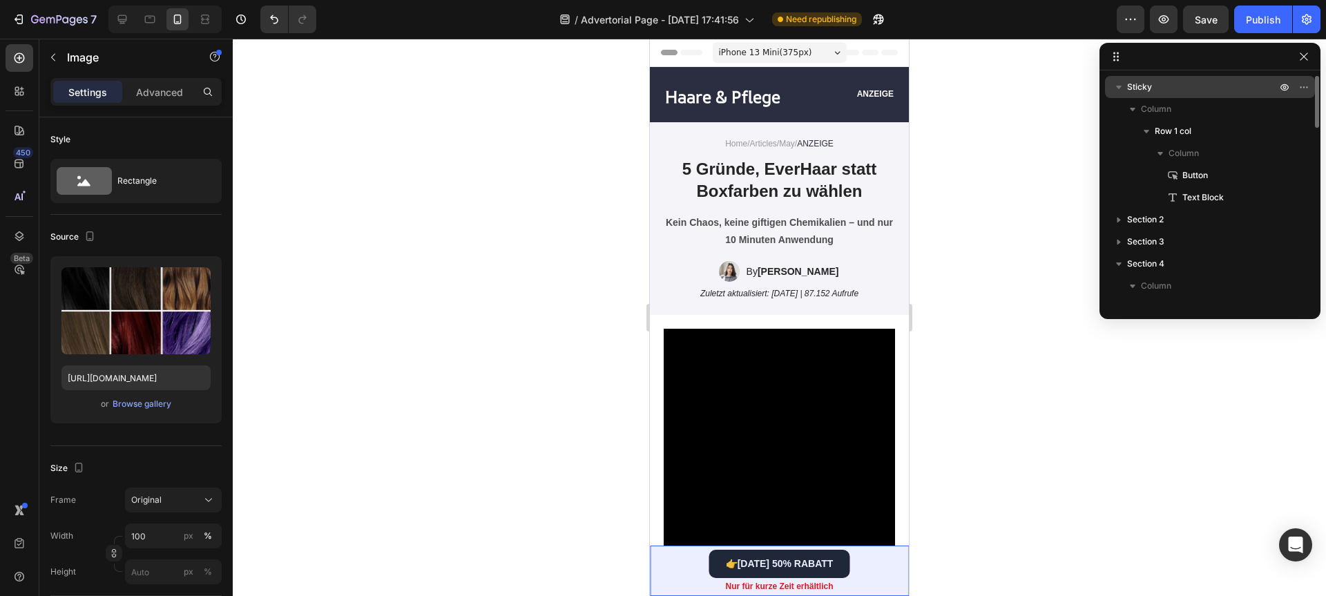
click at [1185, 86] on p "Sticky" at bounding box center [1203, 87] width 152 height 14
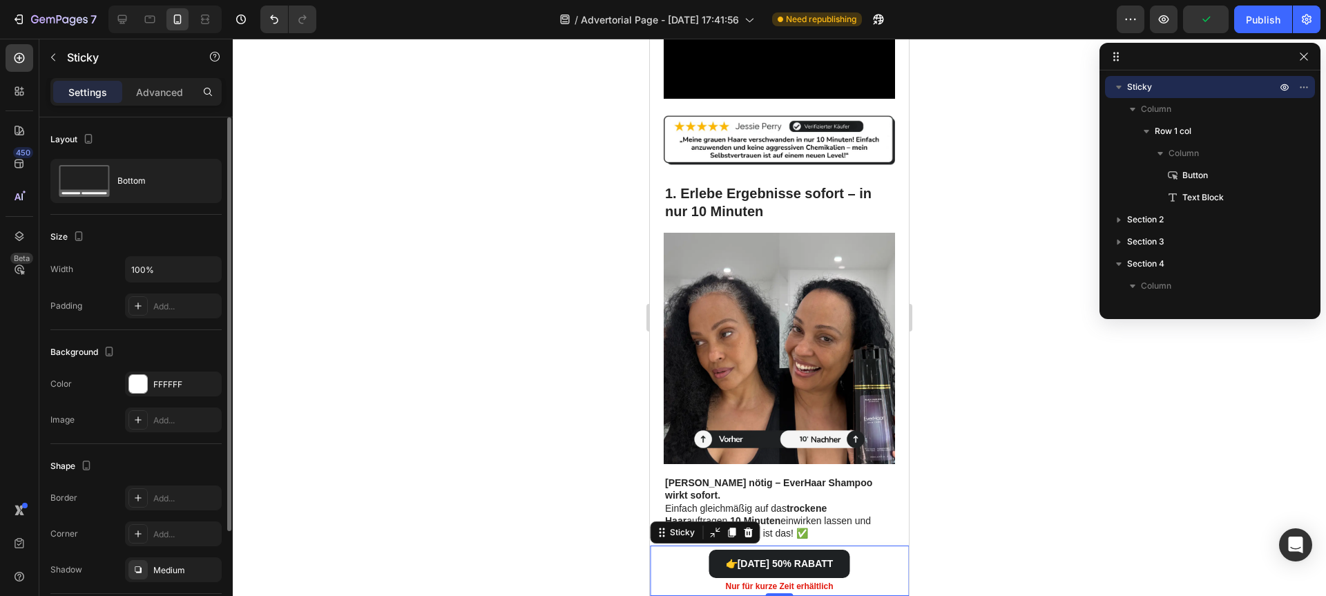
scroll to position [131, 0]
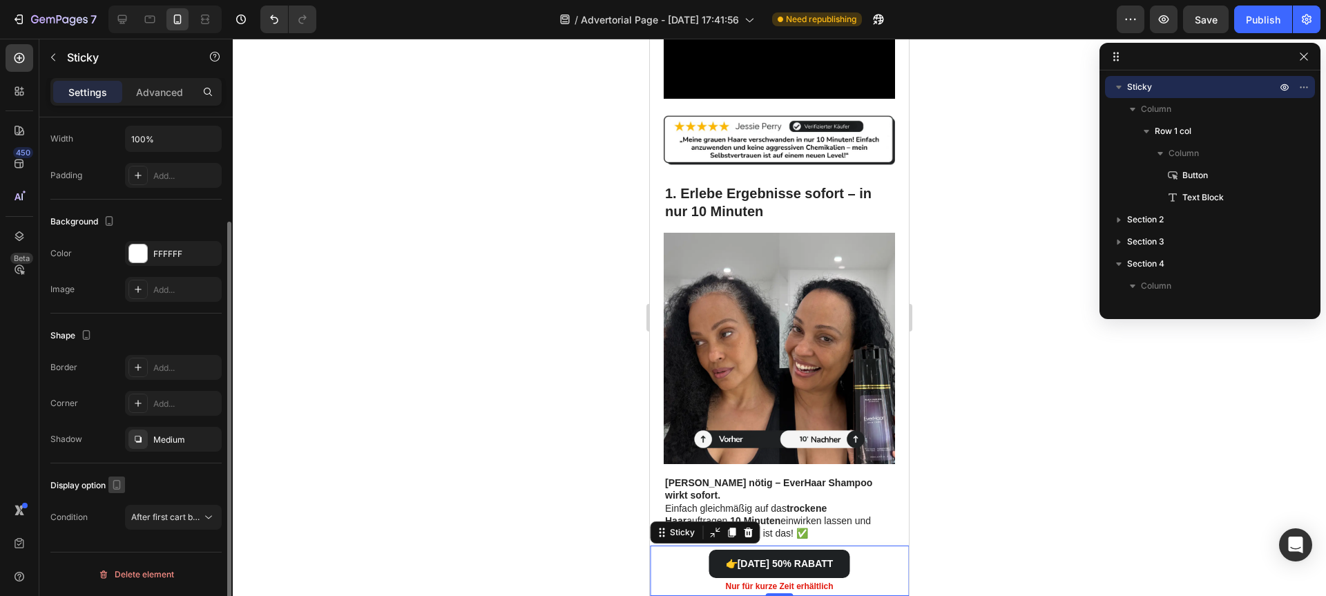
click at [118, 485] on icon "button" at bounding box center [117, 485] width 14 height 14
click at [117, 485] on icon "button" at bounding box center [117, 485] width 14 height 14
click at [139, 521] on span "After first cart button" at bounding box center [171, 517] width 81 height 10
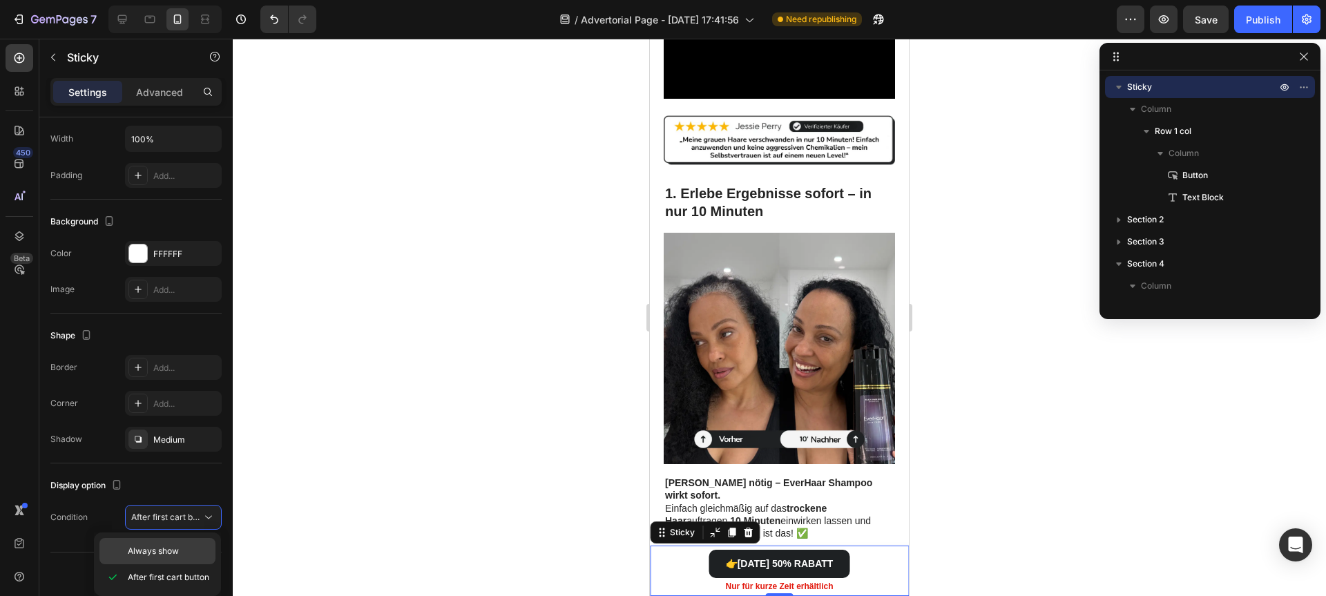
click at [134, 550] on span "Always show" at bounding box center [153, 551] width 51 height 12
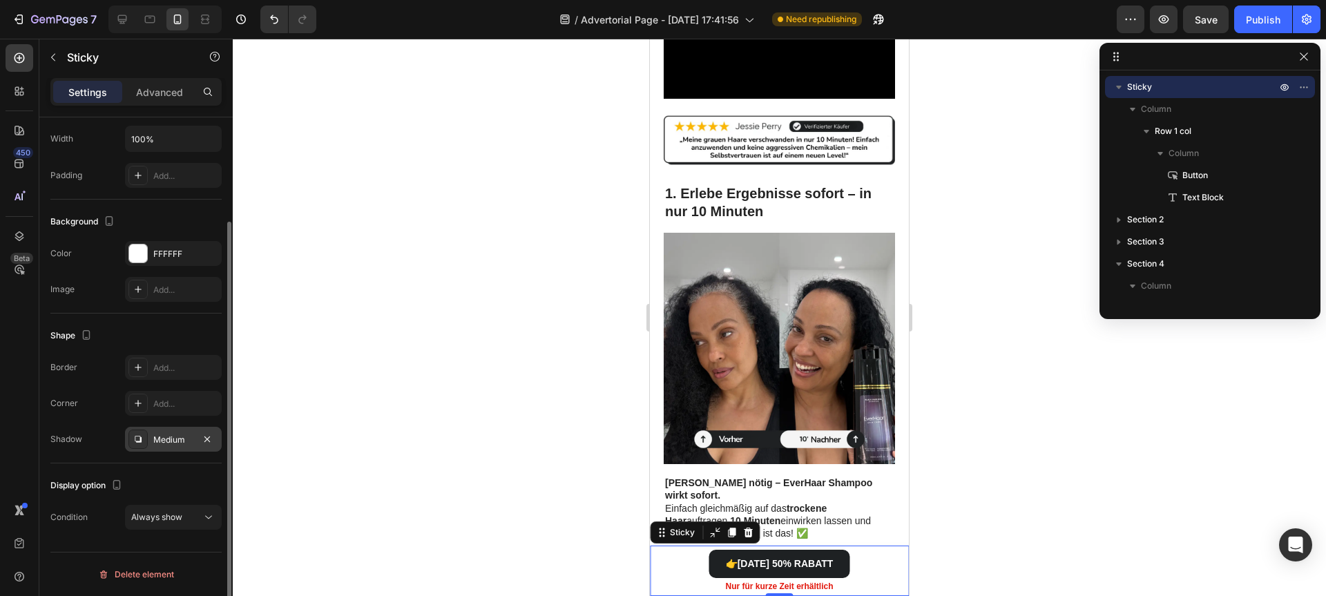
click at [157, 445] on div "Medium" at bounding box center [173, 440] width 40 height 12
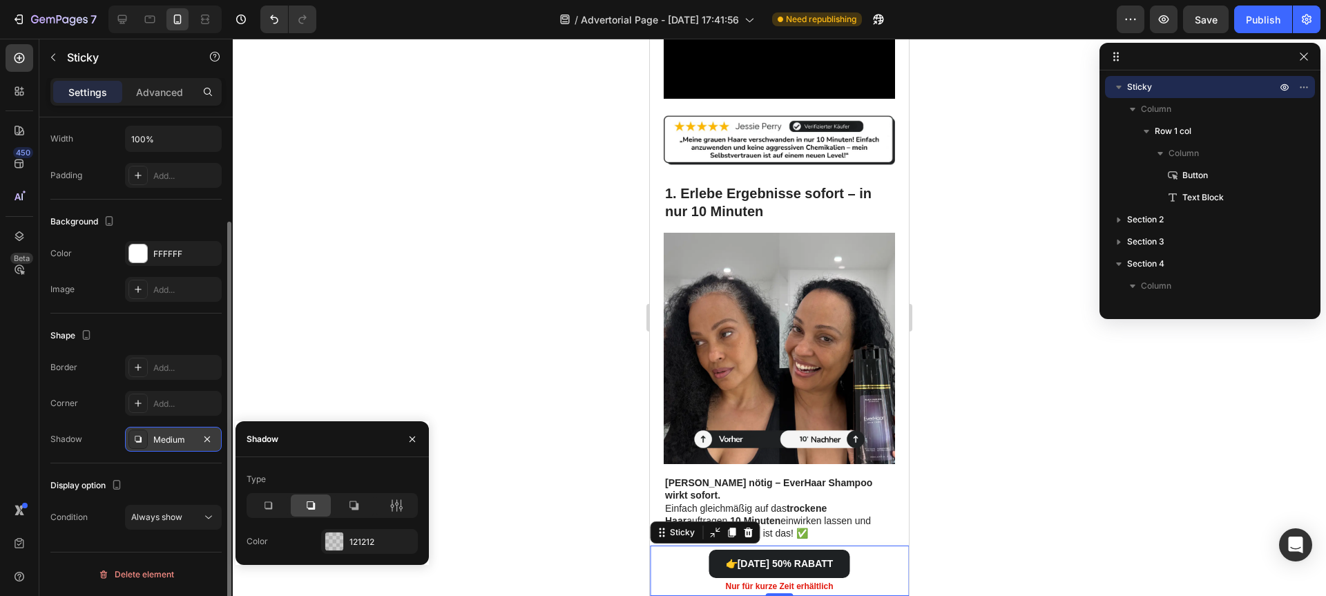
click at [157, 445] on div "Medium" at bounding box center [173, 440] width 40 height 12
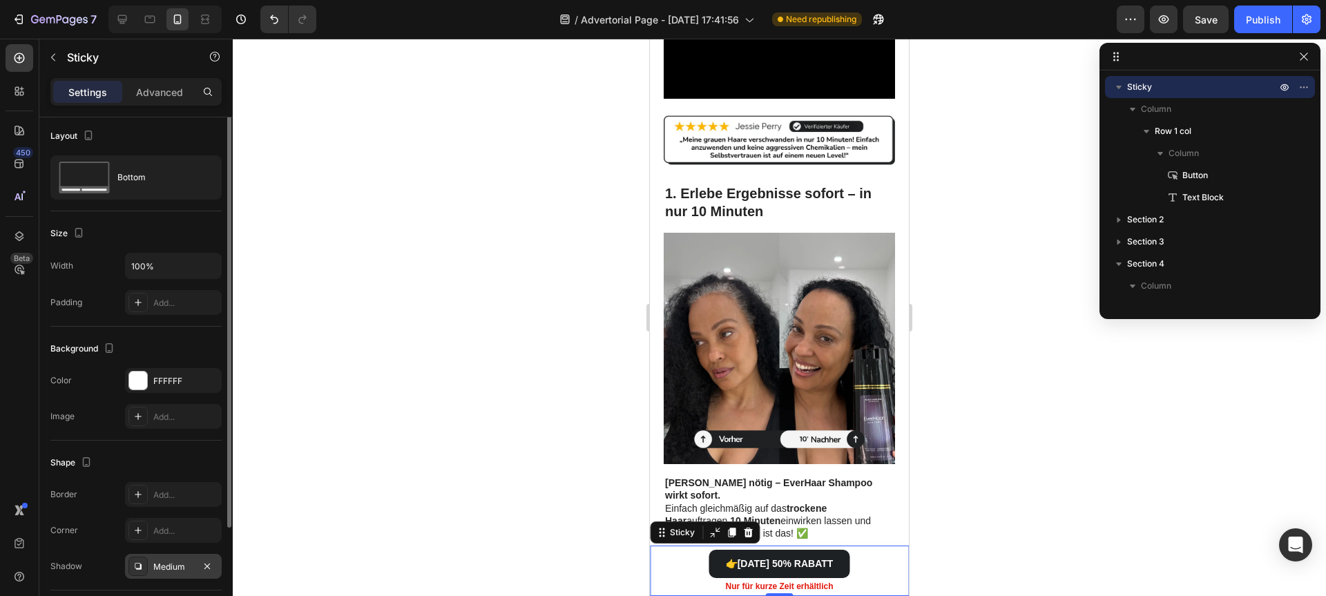
scroll to position [0, 0]
click at [138, 93] on p "Advanced" at bounding box center [159, 92] width 47 height 15
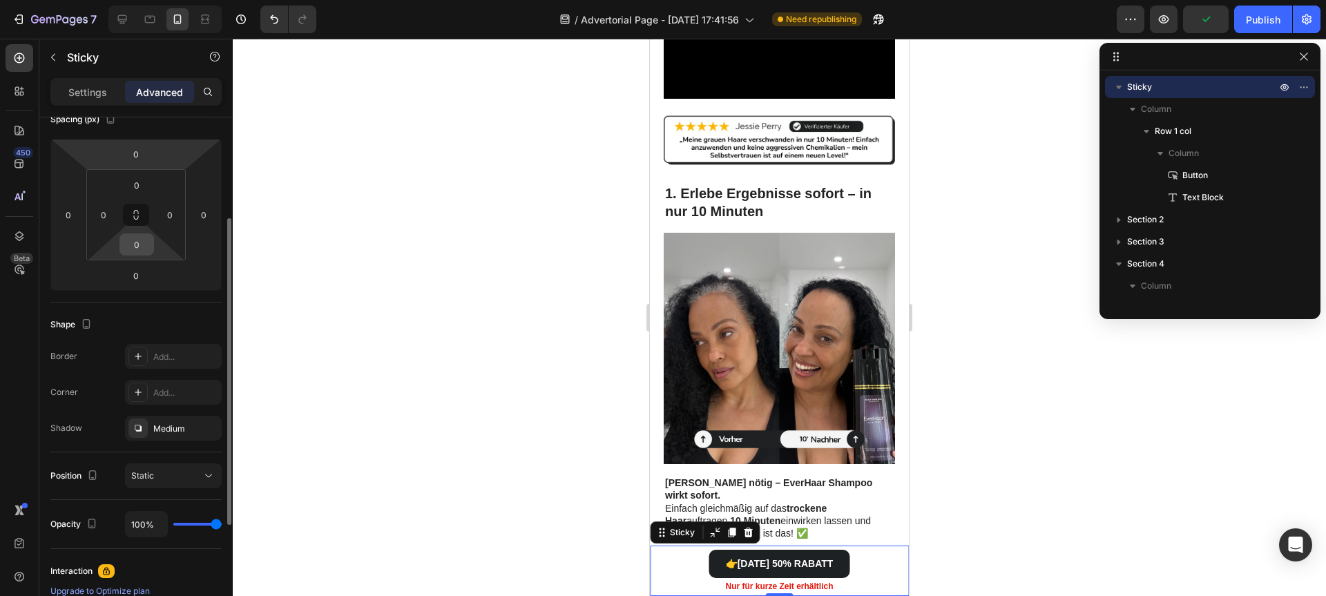
scroll to position [356, 0]
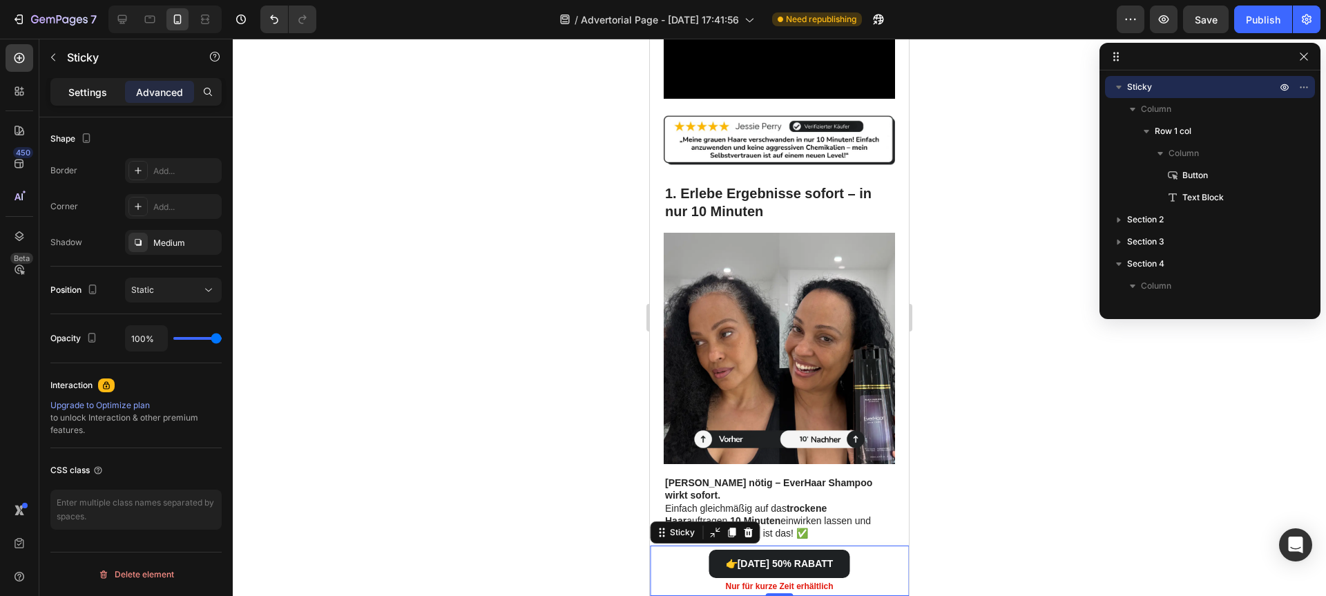
click at [87, 85] on div "Settings" at bounding box center [87, 92] width 69 height 22
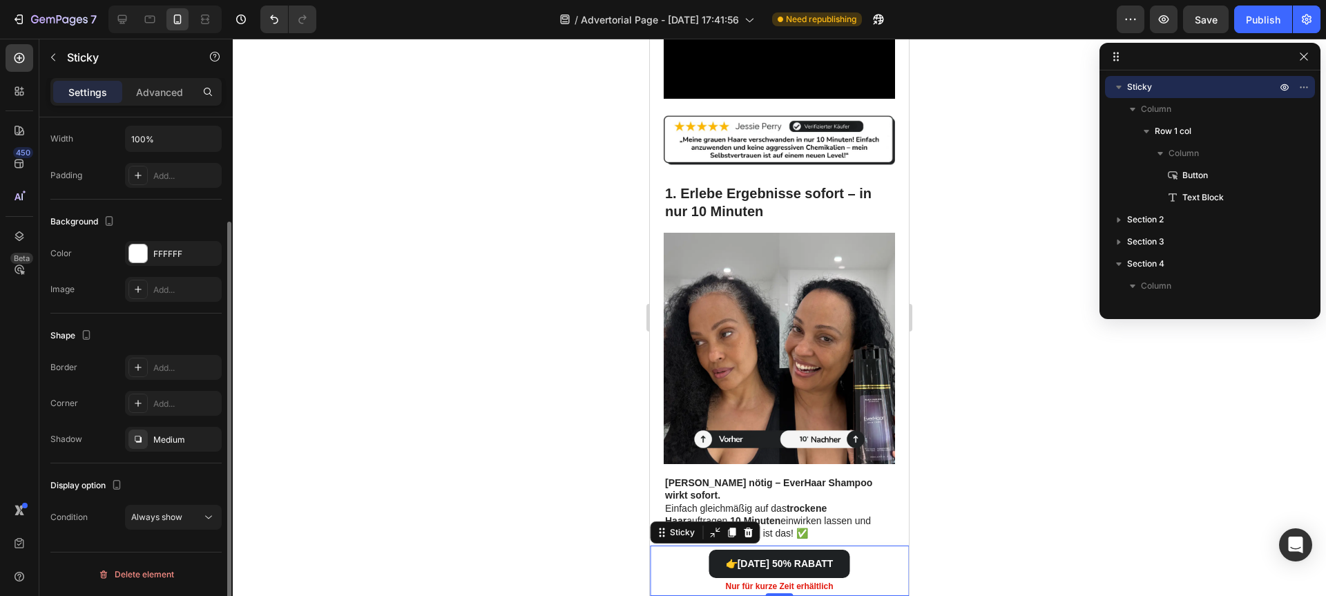
scroll to position [131, 0]
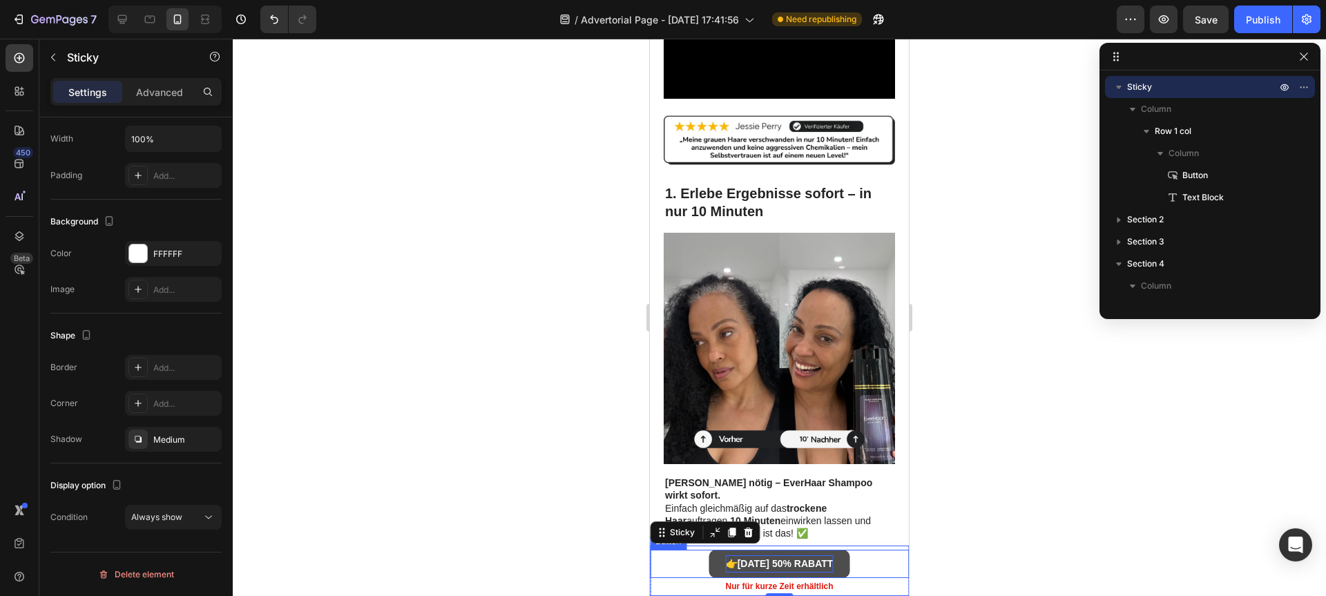
click at [755, 559] on strong "HEUTE 50% RABATT" at bounding box center [786, 563] width 96 height 11
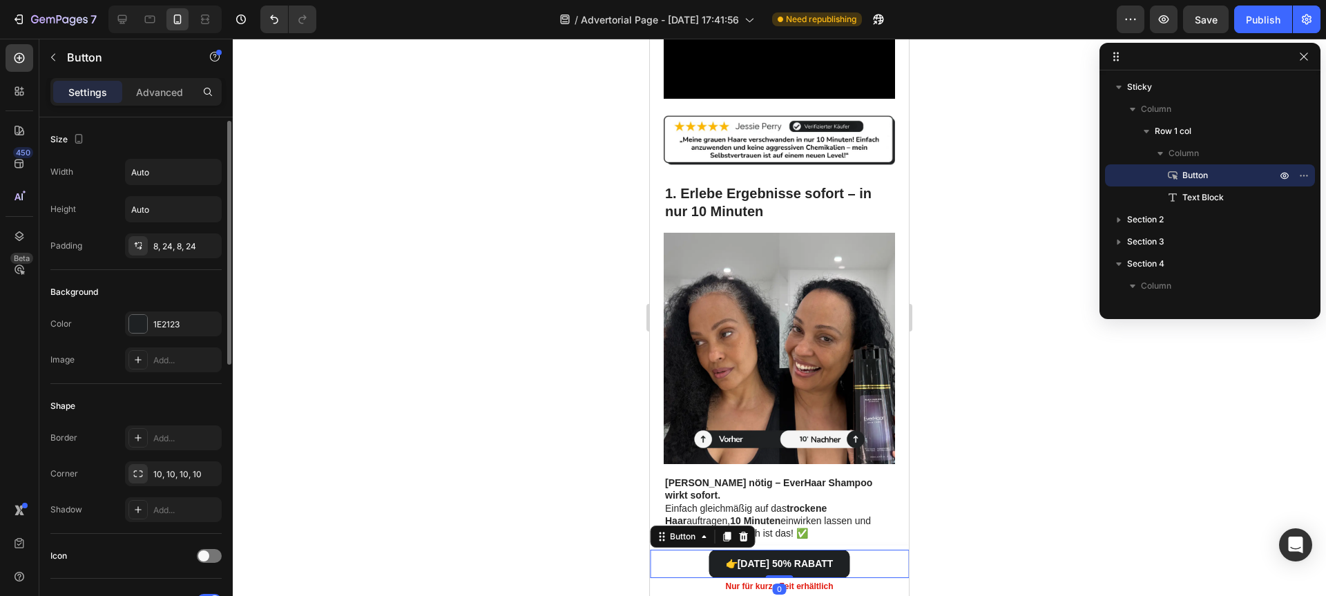
scroll to position [580, 0]
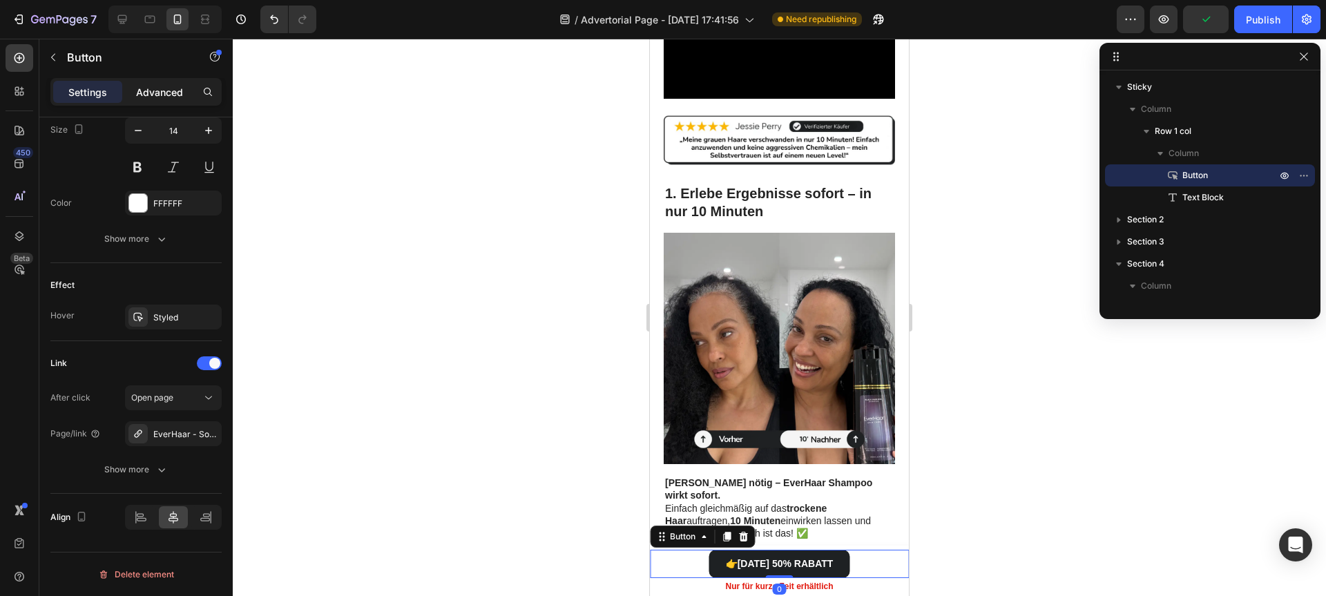
click at [153, 89] on p "Advanced" at bounding box center [159, 92] width 47 height 15
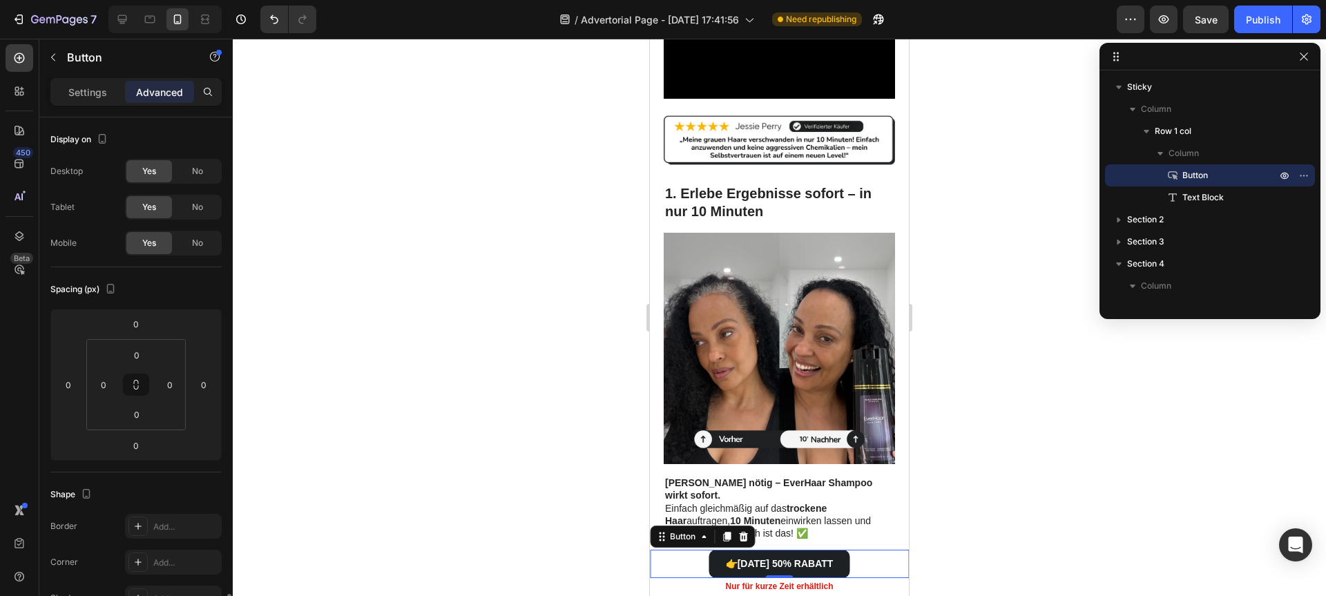
scroll to position [356, 0]
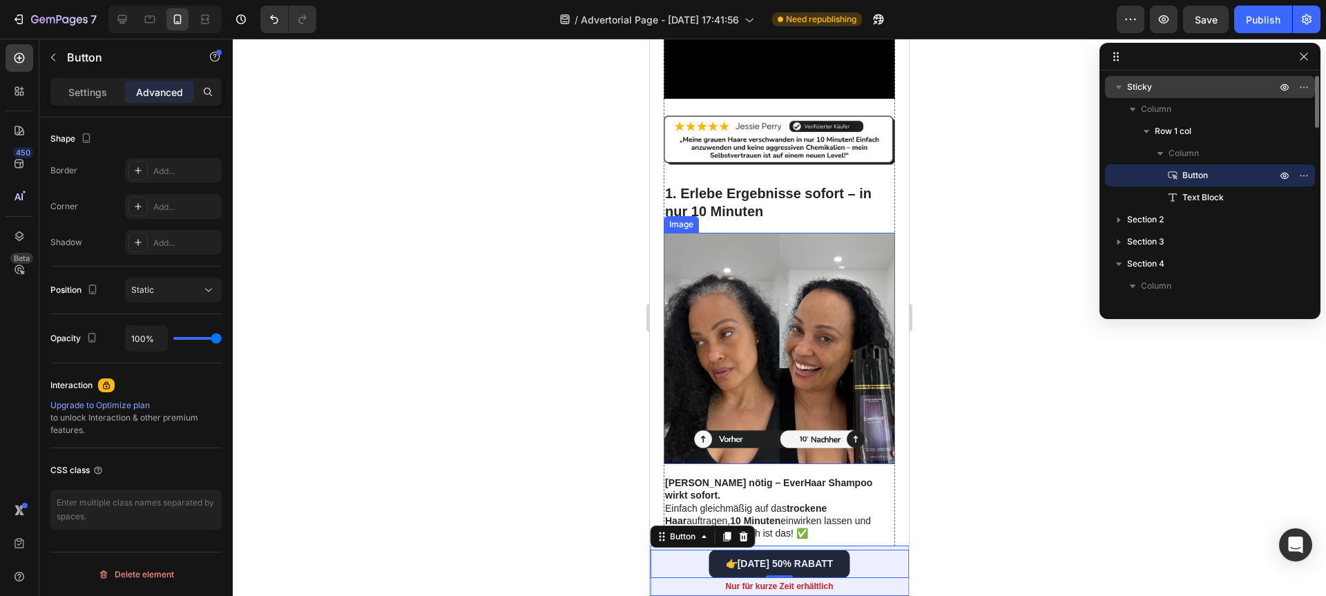
click at [1158, 95] on div "Sticky" at bounding box center [1209, 87] width 199 height 22
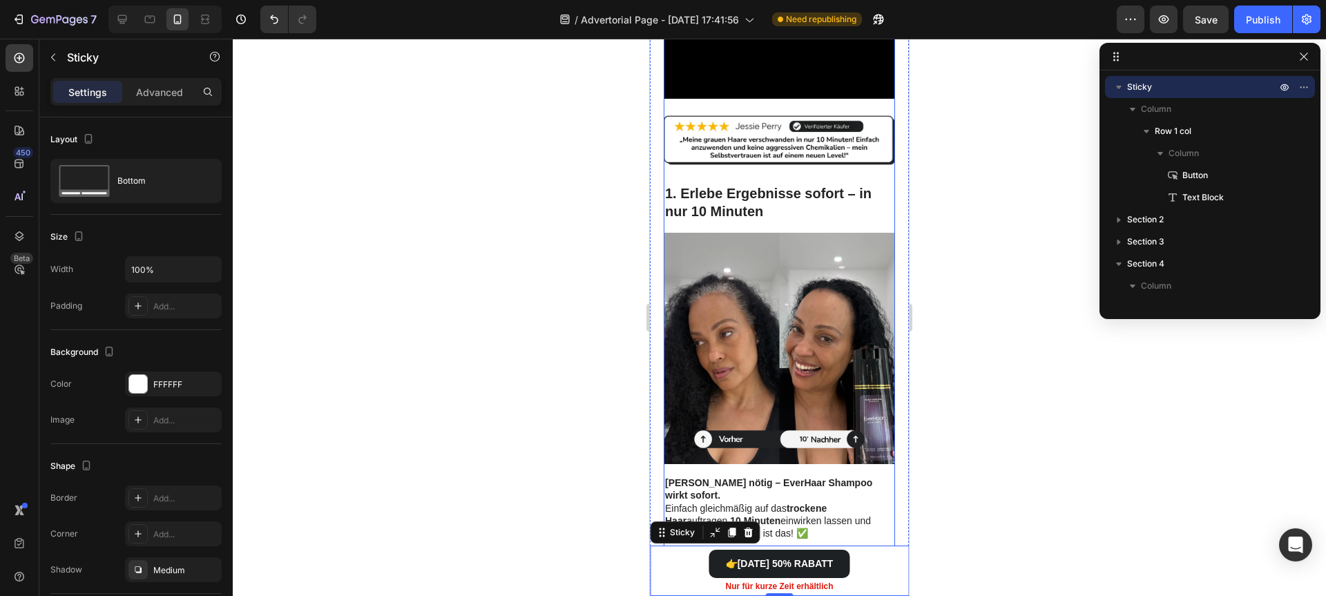
scroll to position [0, 0]
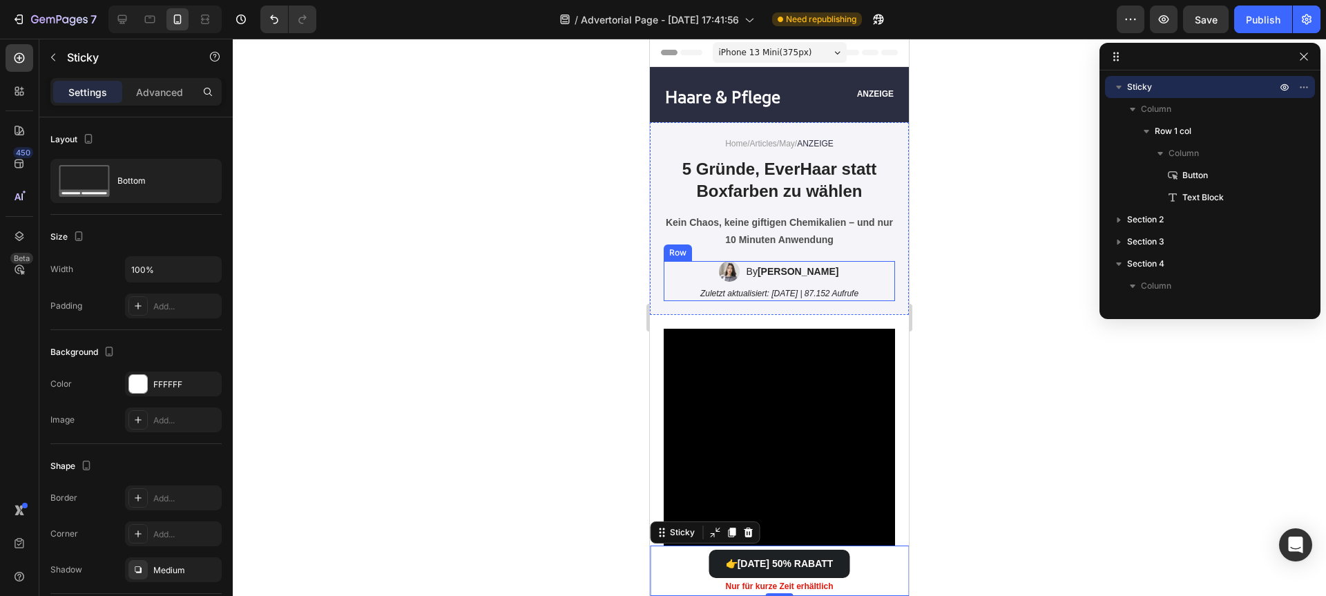
click at [735, 276] on div "Image" at bounding box center [729, 271] width 21 height 21
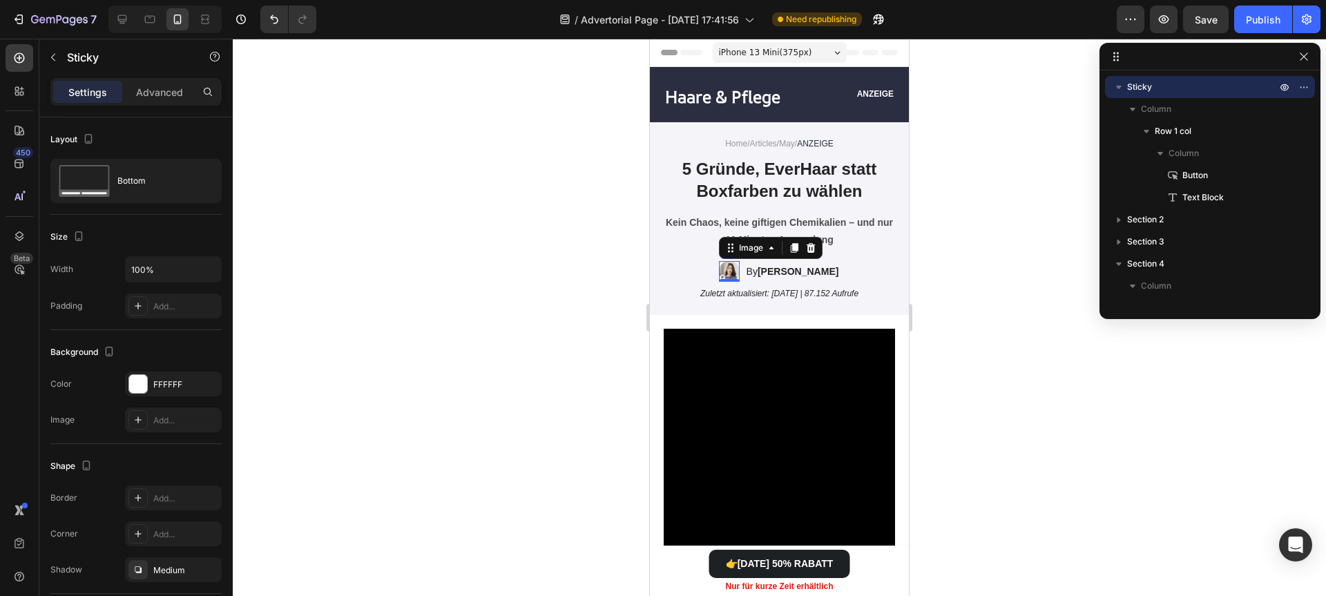
scroll to position [262, 0]
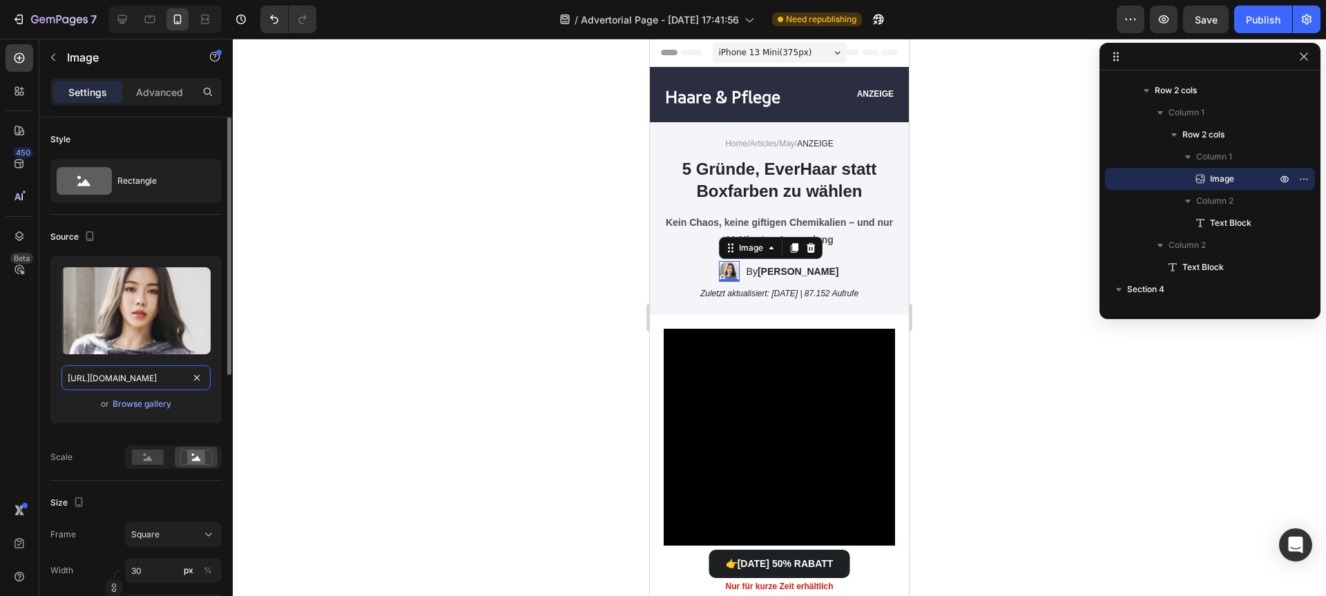
click at [155, 365] on input "https://cdn.shopify.com/s/files/1/0923/4608/9852/files/gempages_581497520178332…" at bounding box center [135, 377] width 149 height 25
paste input "gempages-demo.myshopify.com/cdn/shop/t/1/assets/495611768014373769-1d8ab5cd-34d…"
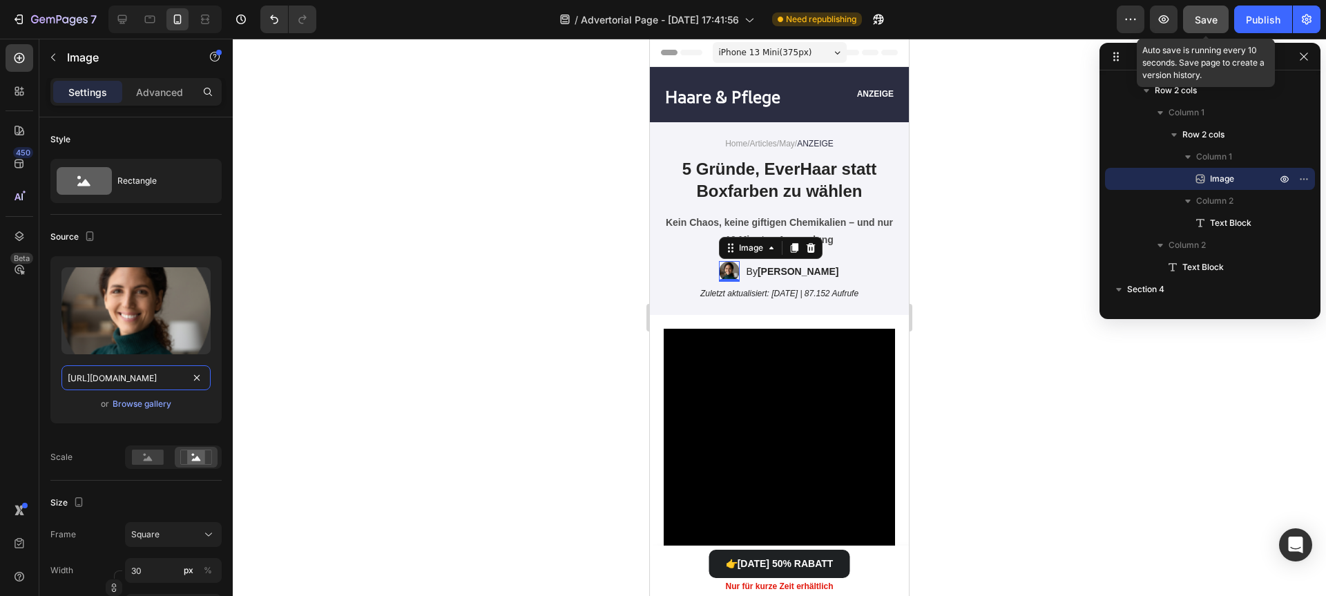
type input "https://gempages-demo.myshopify.com/cdn/shop/t/1/assets/495611768014373769-1d8a…"
click at [1208, 16] on span "Save" at bounding box center [1206, 20] width 23 height 12
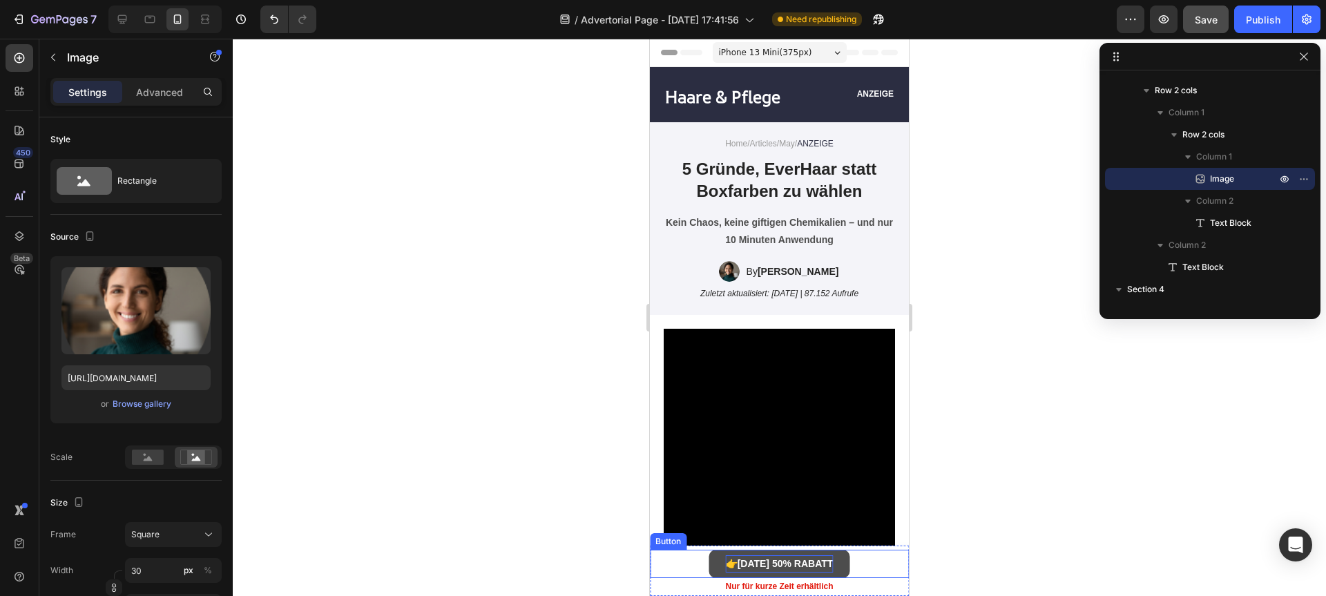
click at [740, 561] on strong "HEUTE 50% RABATT" at bounding box center [786, 563] width 96 height 11
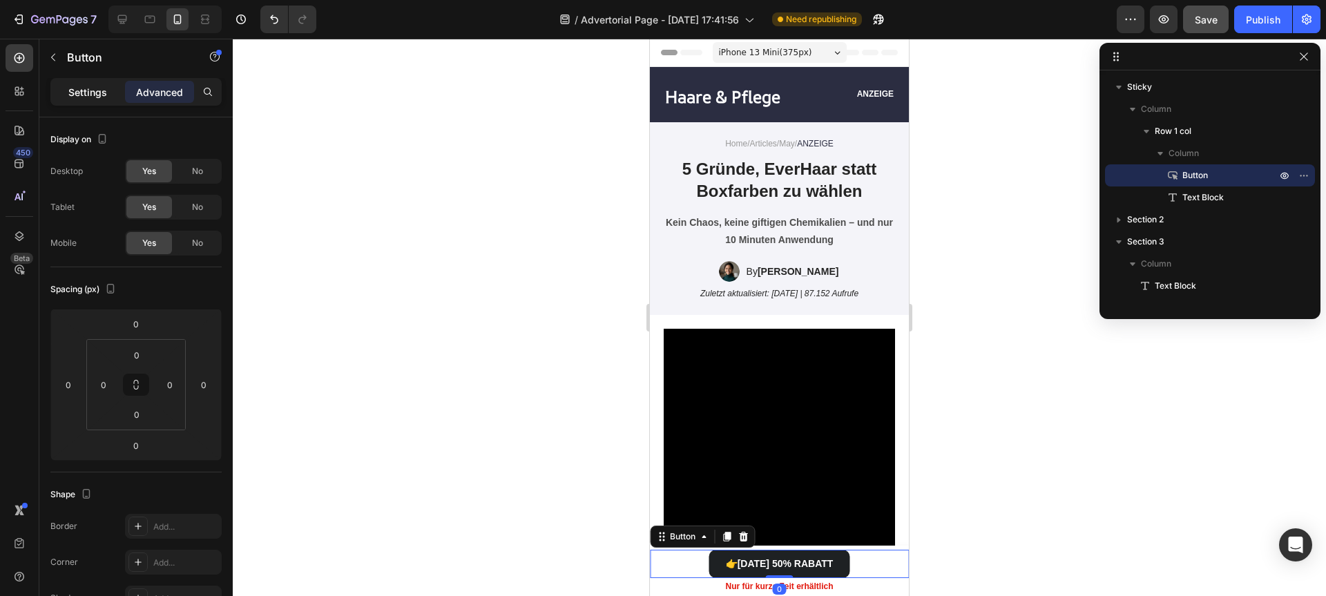
click at [118, 90] on div "Settings" at bounding box center [87, 92] width 69 height 22
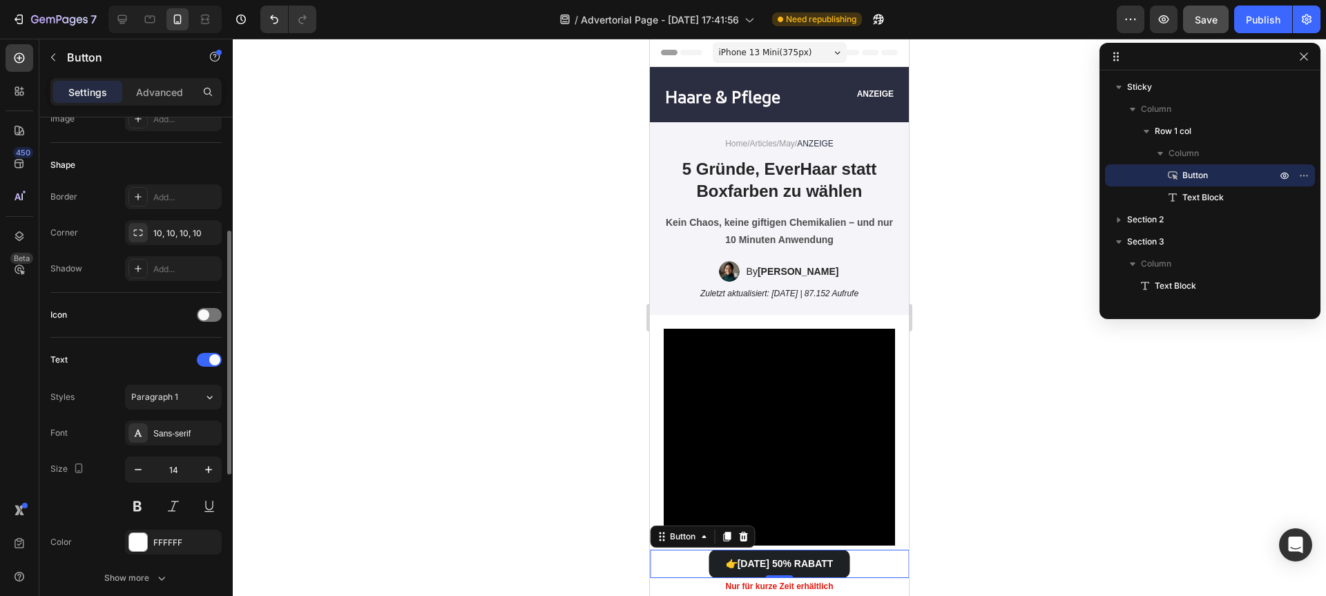
scroll to position [580, 0]
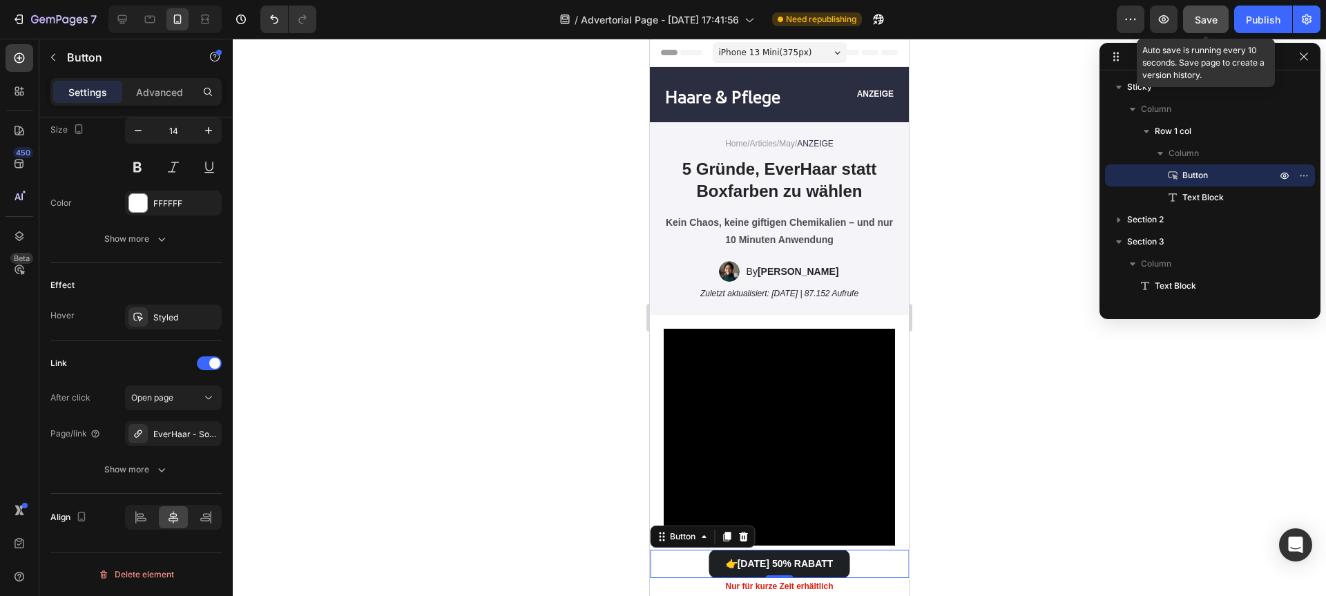
click at [1197, 21] on span "Save" at bounding box center [1206, 20] width 23 height 12
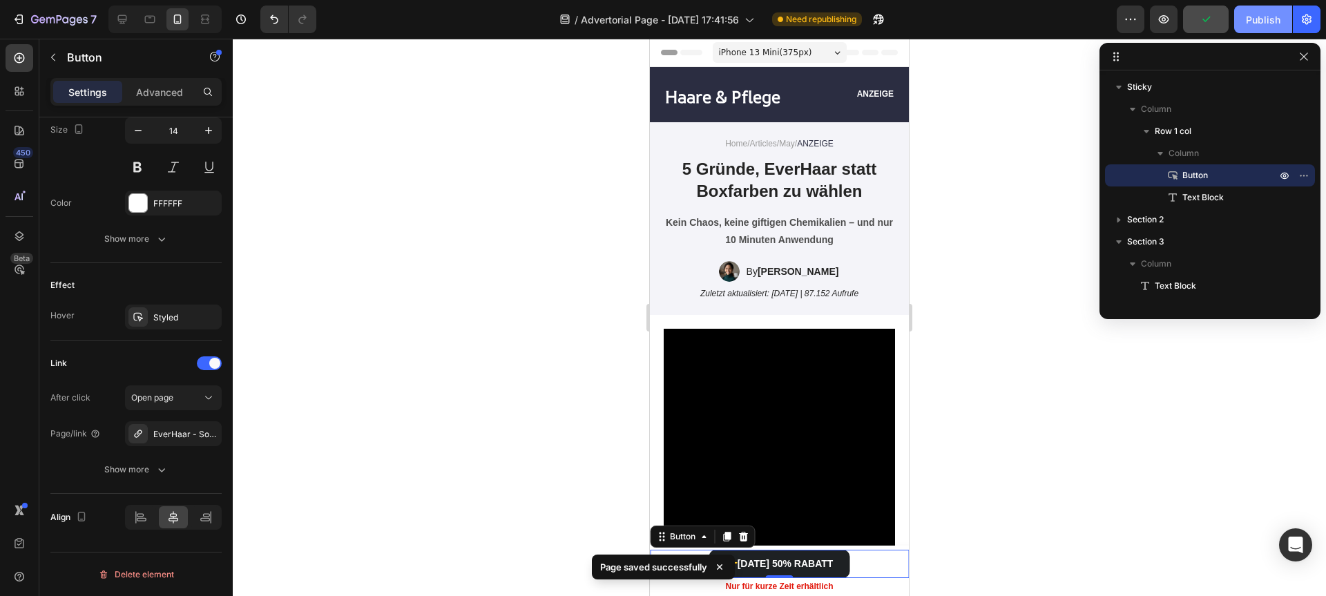
click at [1284, 18] on button "Publish" at bounding box center [1263, 20] width 58 height 28
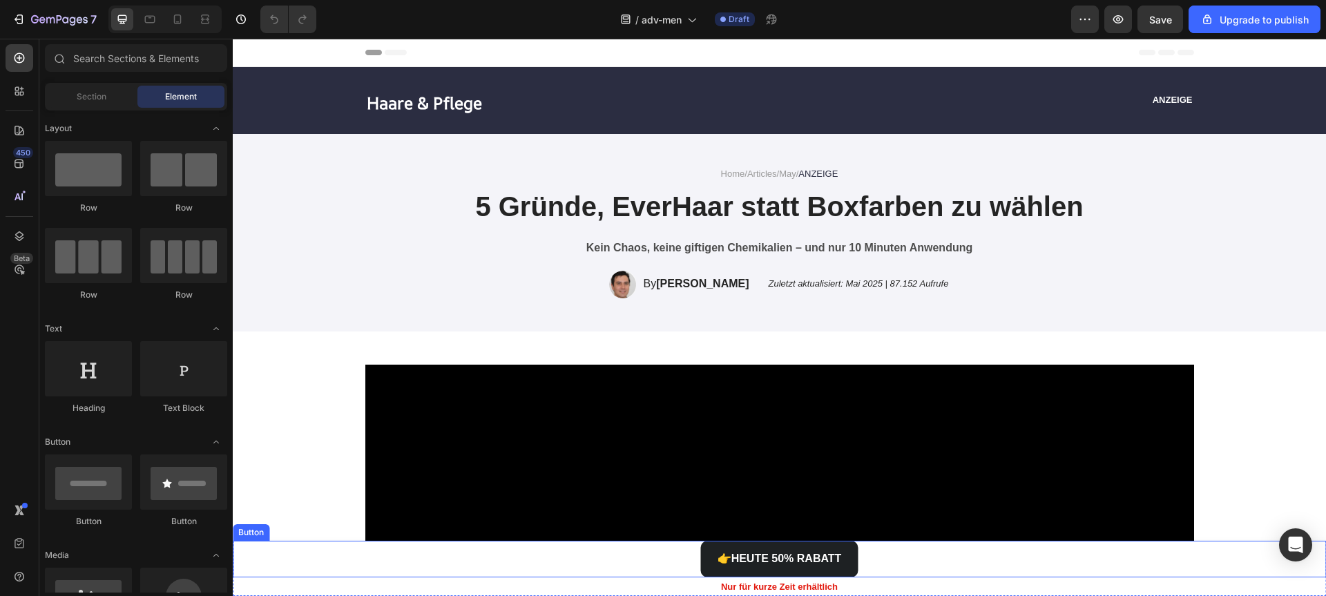
click at [619, 555] on div "👉 HEUTE 50% RABATT Button" at bounding box center [779, 559] width 1093 height 37
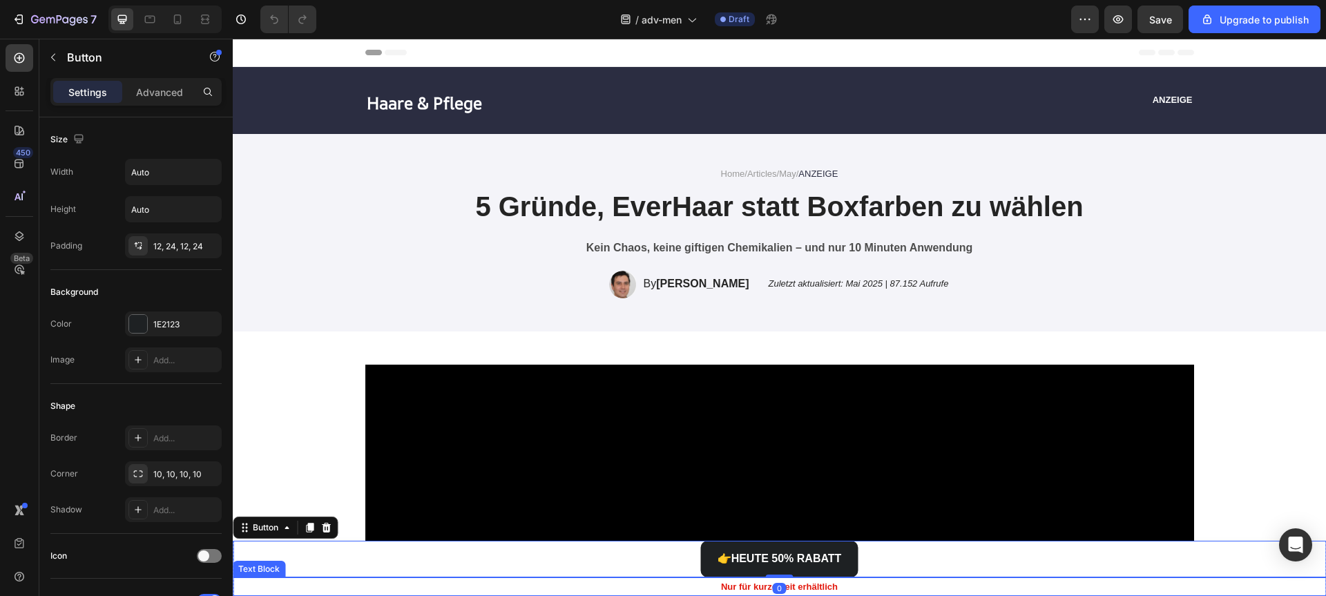
click at [241, 579] on p "Nur für kurze Zeit erhältlich" at bounding box center [779, 587] width 1090 height 16
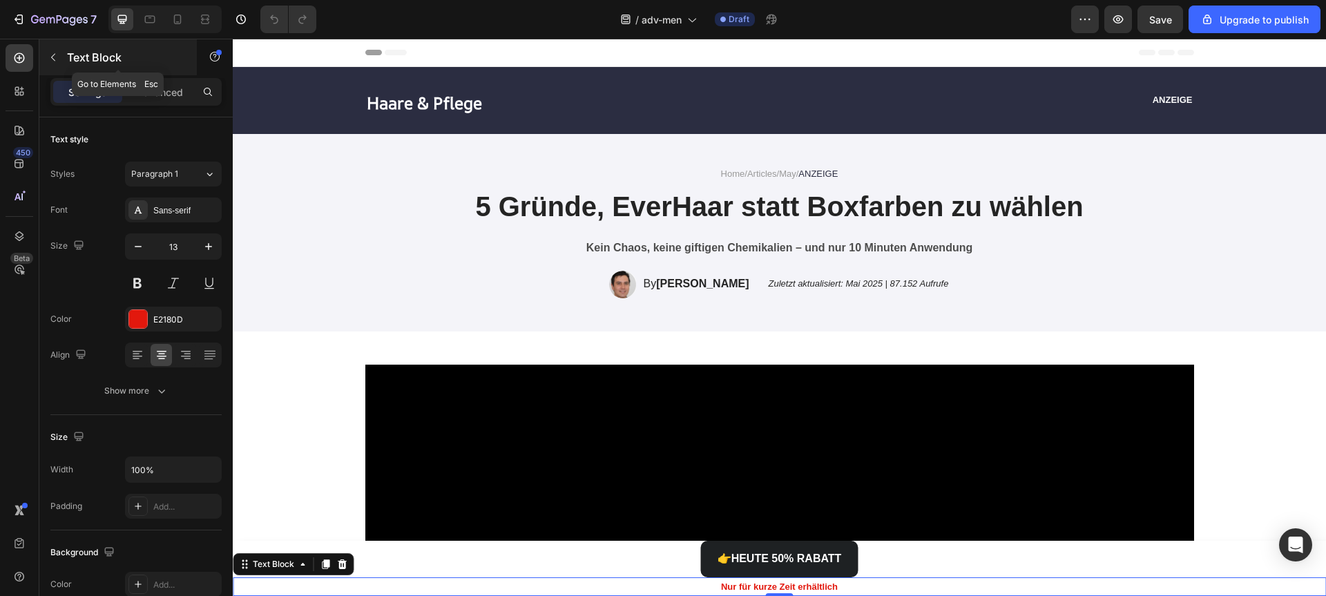
click at [52, 62] on icon "button" at bounding box center [53, 57] width 11 height 11
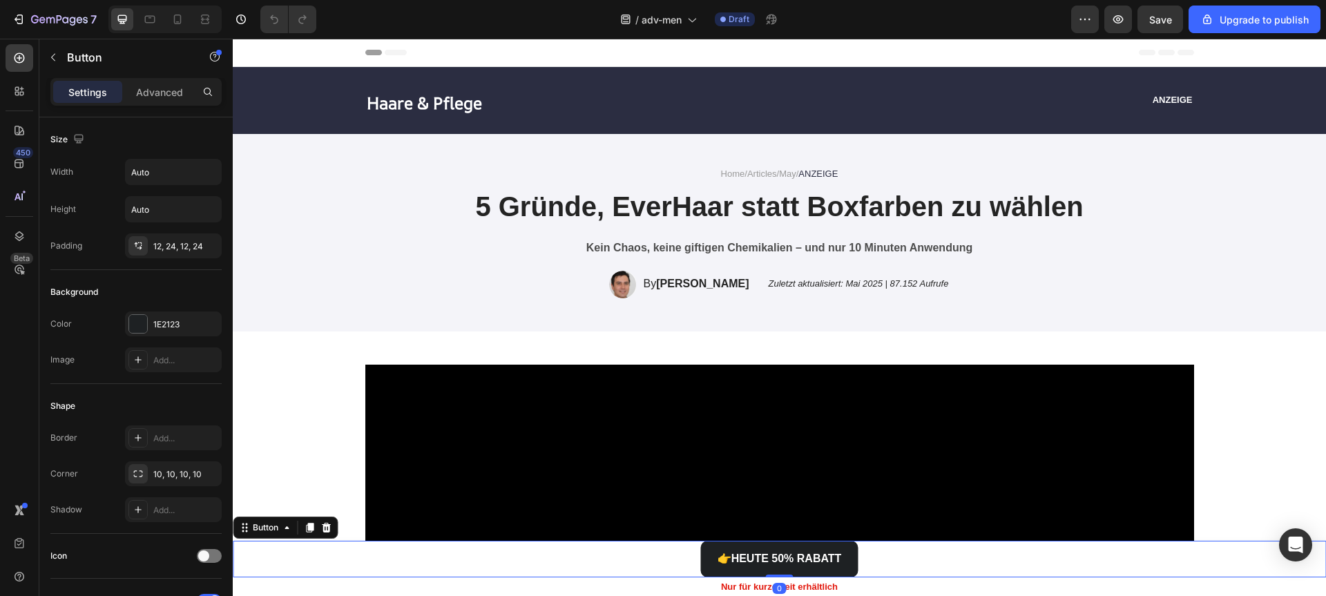
click at [1197, 568] on div "👉 HEUTE 50% RABATT Button 0" at bounding box center [779, 559] width 1093 height 37
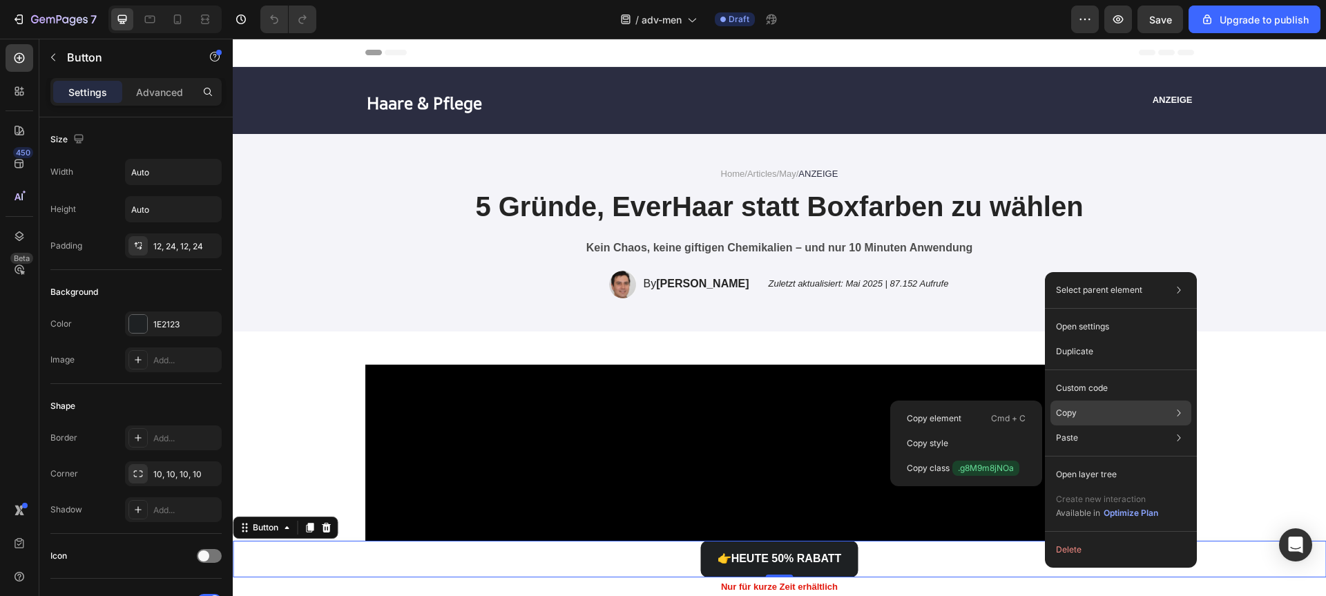
click at [1088, 412] on div "Copy Copy element Cmd + C Copy style Copy class .g8M9m8jNOa" at bounding box center [1120, 413] width 141 height 25
click at [938, 418] on p "Copy element" at bounding box center [934, 418] width 55 height 12
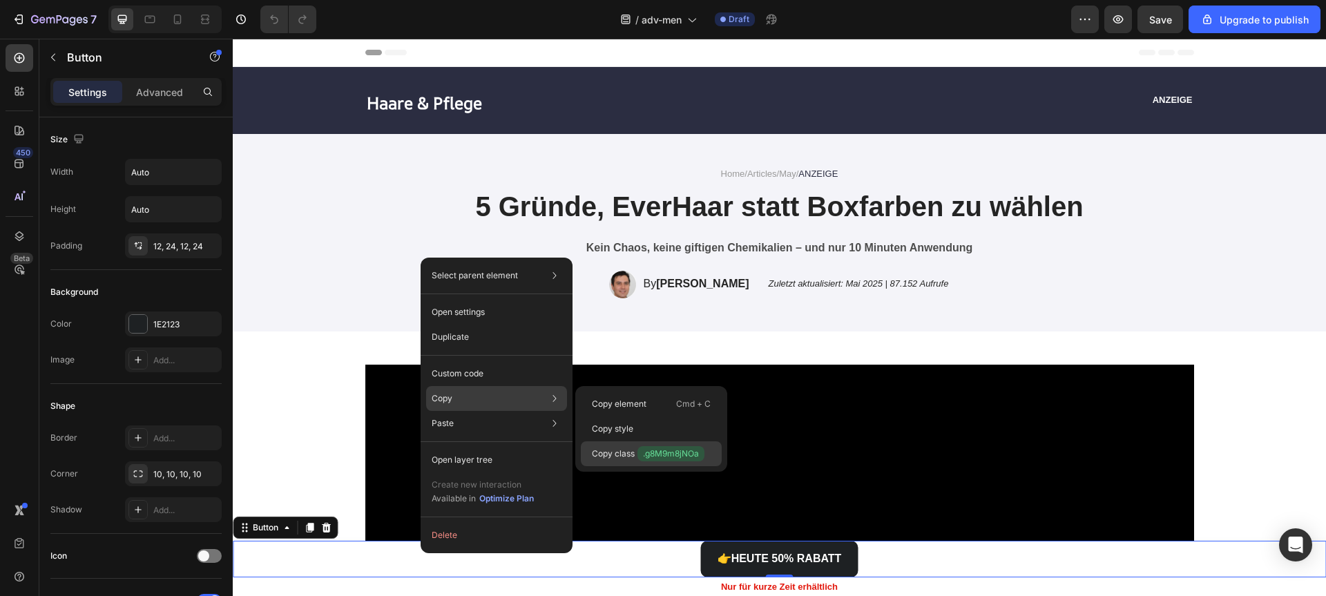
click at [616, 449] on p "Copy class .g8M9m8jNOa" at bounding box center [648, 453] width 113 height 15
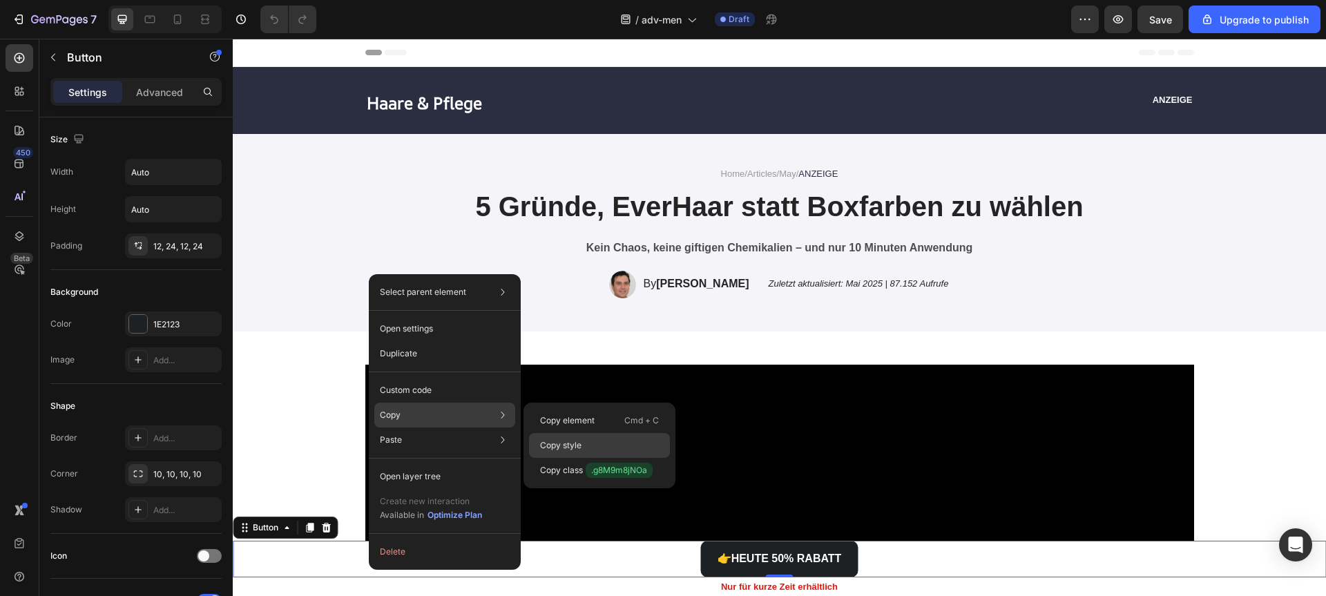
click at [551, 458] on div "Copy style" at bounding box center [599, 470] width 141 height 25
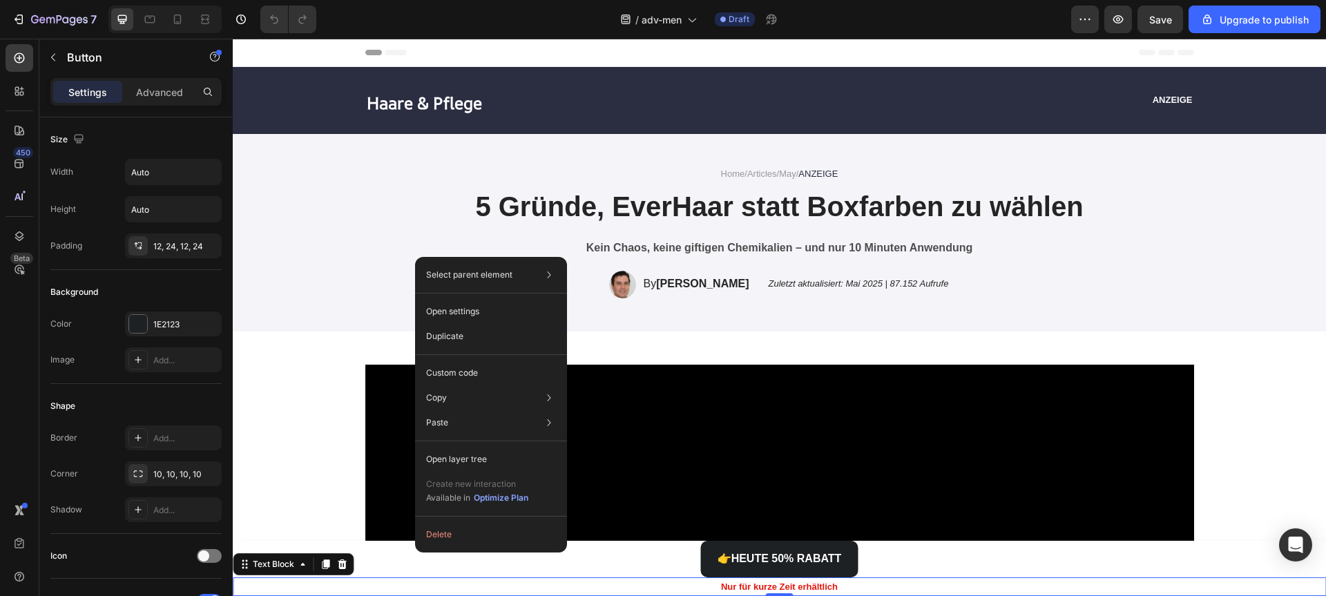
click at [599, 586] on p "Nur für kurze Zeit erhältlich" at bounding box center [779, 587] width 1090 height 16
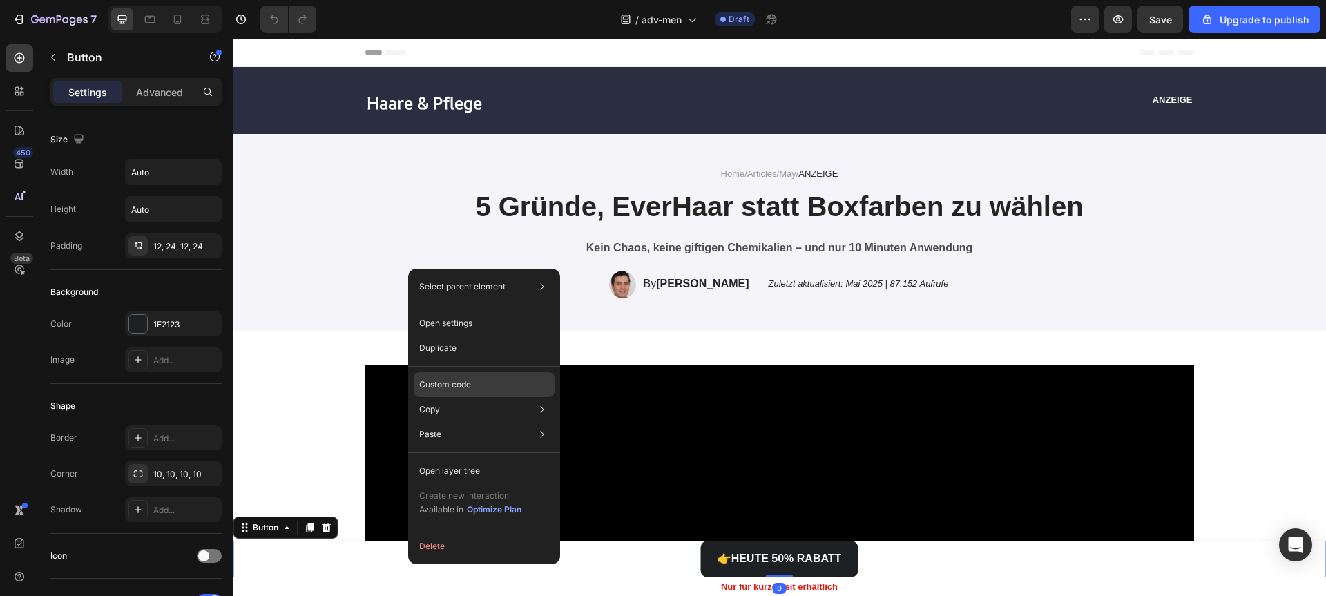
click at [479, 422] on div "Custom code" at bounding box center [484, 434] width 141 height 25
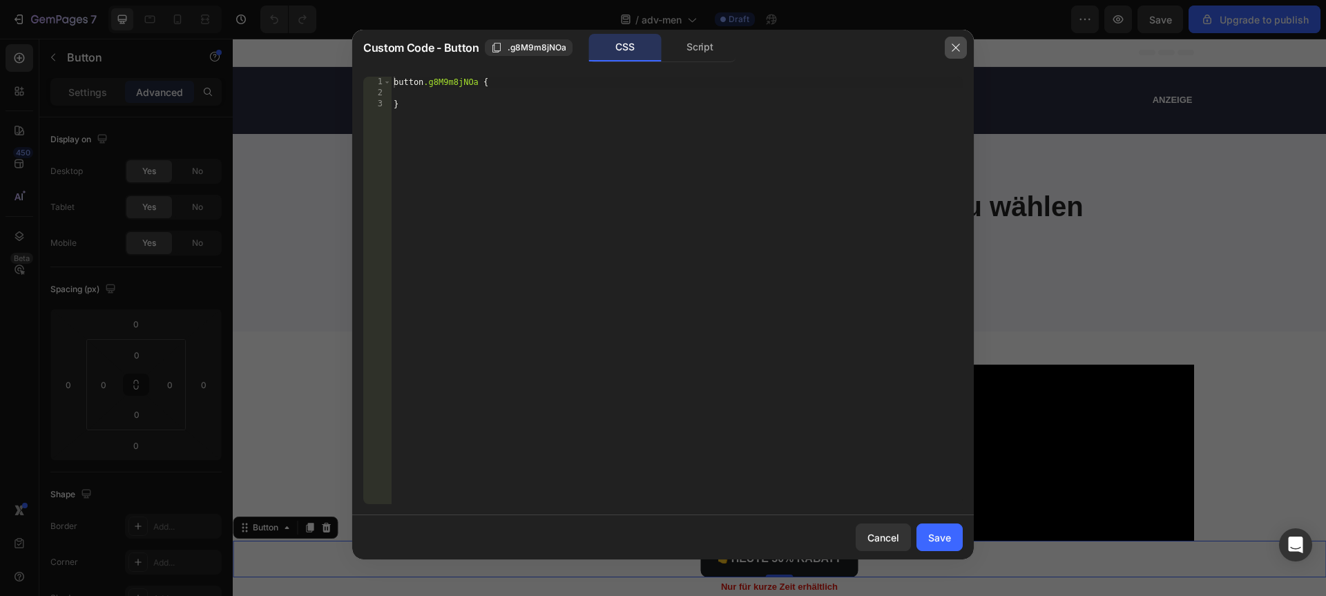
drag, startPoint x: 714, startPoint y: 3, endPoint x: 946, endPoint y: 42, distance: 235.2
click at [946, 42] on button "button" at bounding box center [956, 48] width 22 height 22
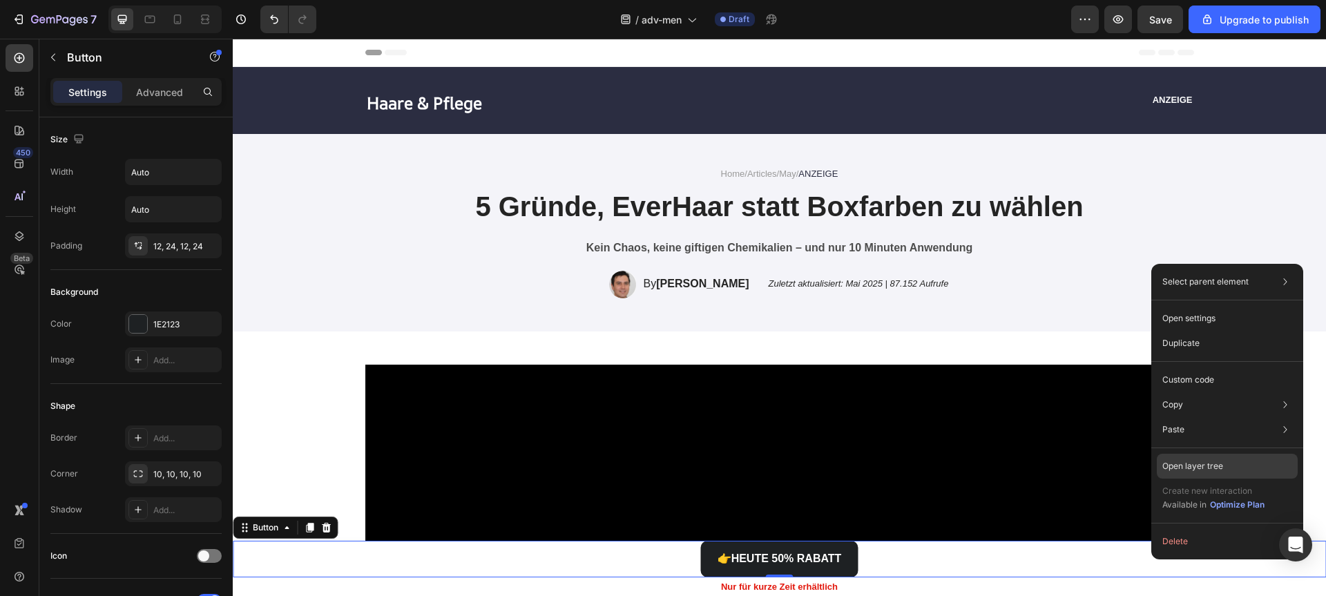
click at [1184, 469] on p "Open layer tree" at bounding box center [1192, 466] width 61 height 12
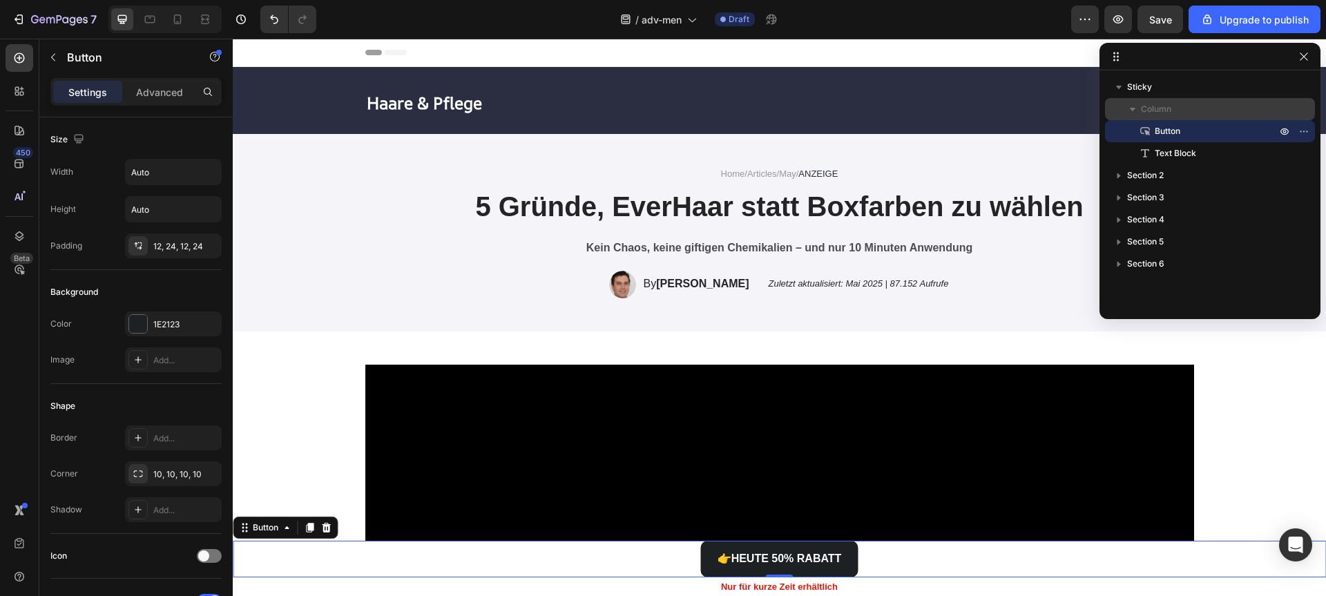
click at [1157, 104] on span "Column" at bounding box center [1156, 109] width 30 height 14
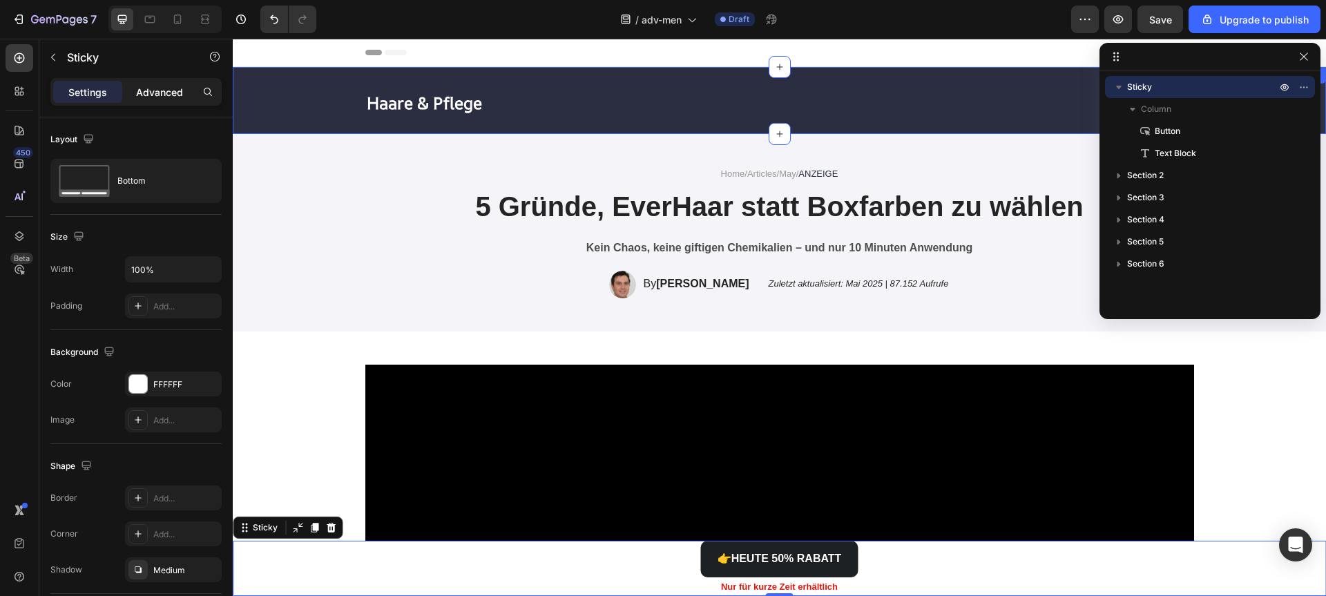
click at [170, 90] on p "Advanced" at bounding box center [159, 92] width 47 height 15
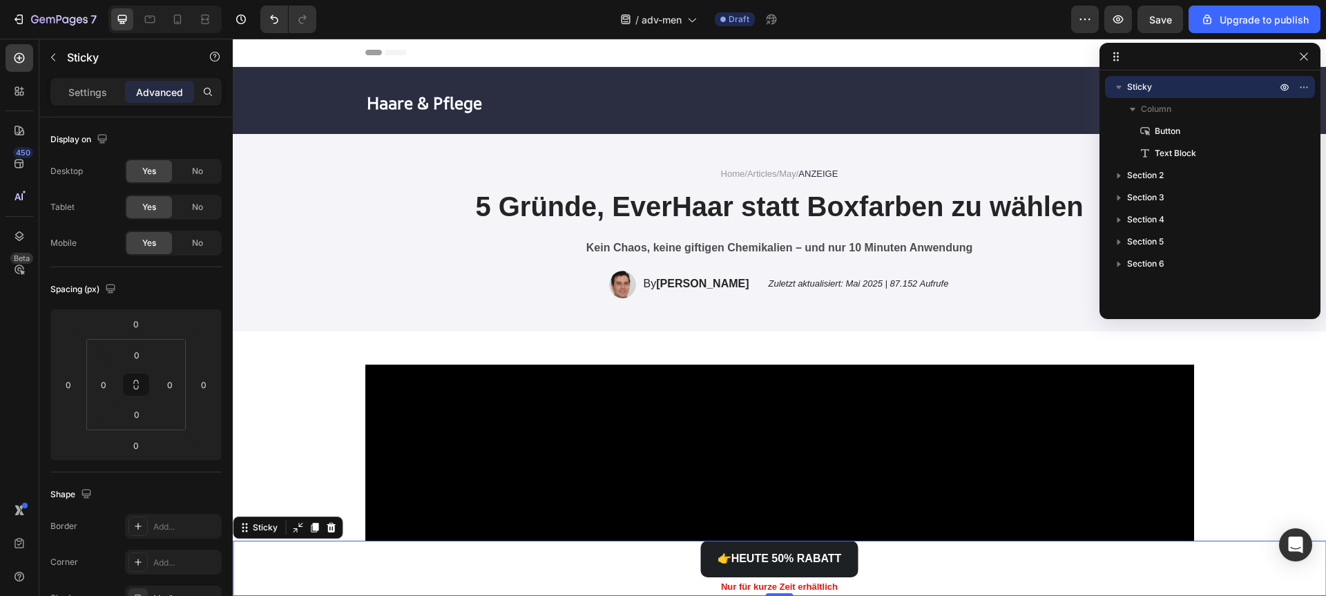
scroll to position [356, 0]
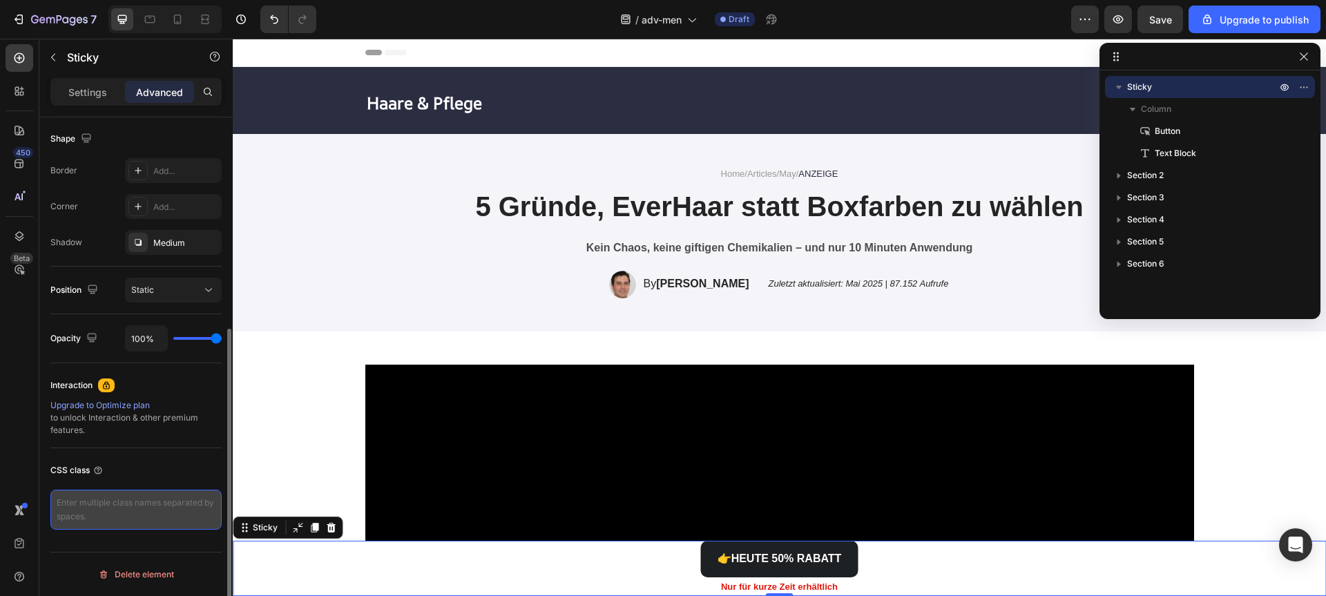
click at [117, 518] on textarea at bounding box center [135, 510] width 171 height 40
paste textarea ".sticky-cta { position: fixed; bottom: 15px; left: 50%; transform: translateX(-…"
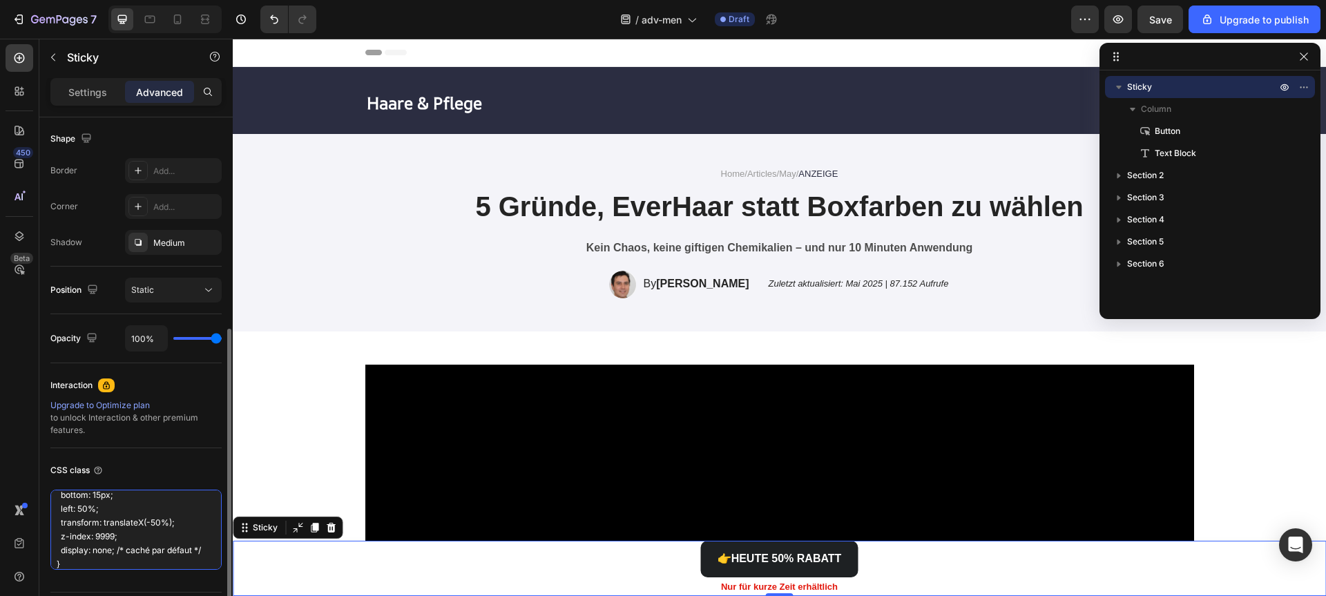
type textarea ".sticky-cta { position: fixed; bottom: 15px; left: 50%; transform: translateX(-…"
click at [171, 463] on div "CSS class" at bounding box center [135, 470] width 171 height 22
click at [1091, 17] on icon "button" at bounding box center [1085, 19] width 14 height 14
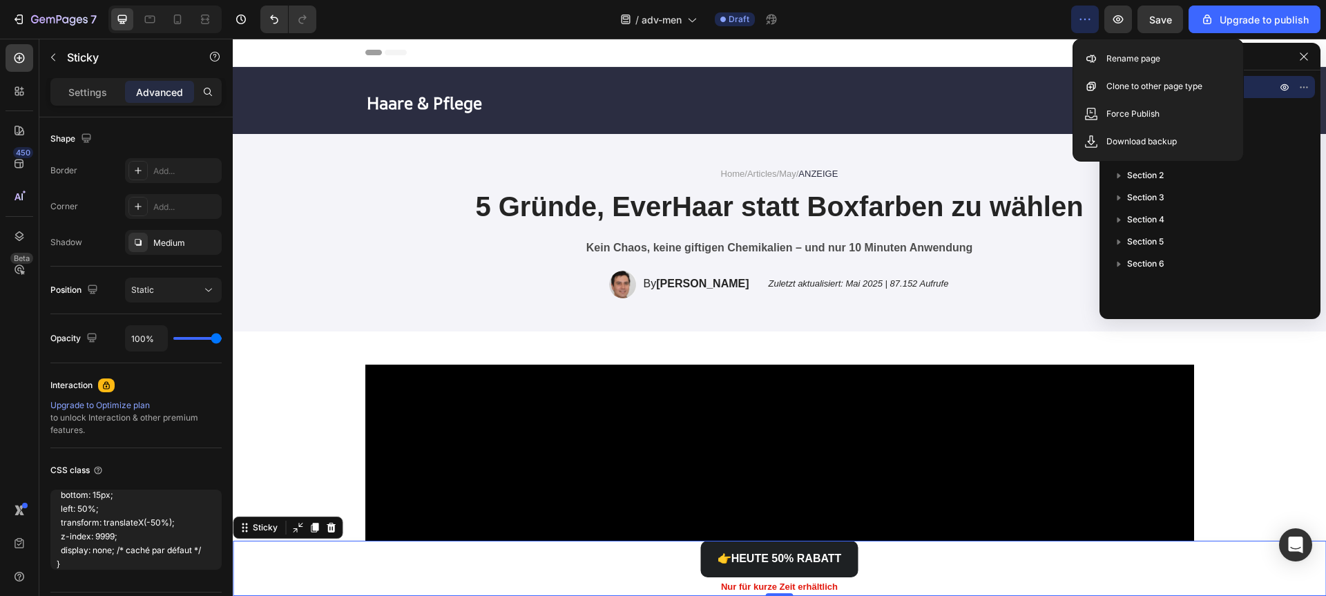
click at [1074, 21] on button "button" at bounding box center [1085, 20] width 28 height 28
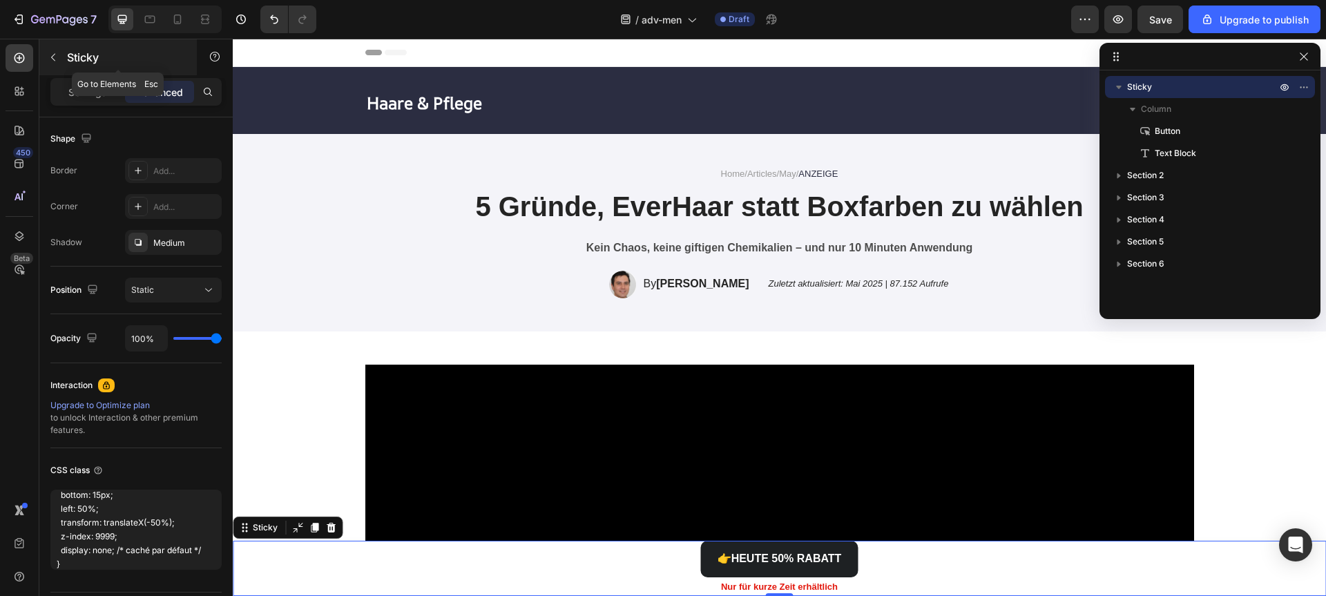
click at [110, 54] on p "Sticky" at bounding box center [125, 57] width 117 height 17
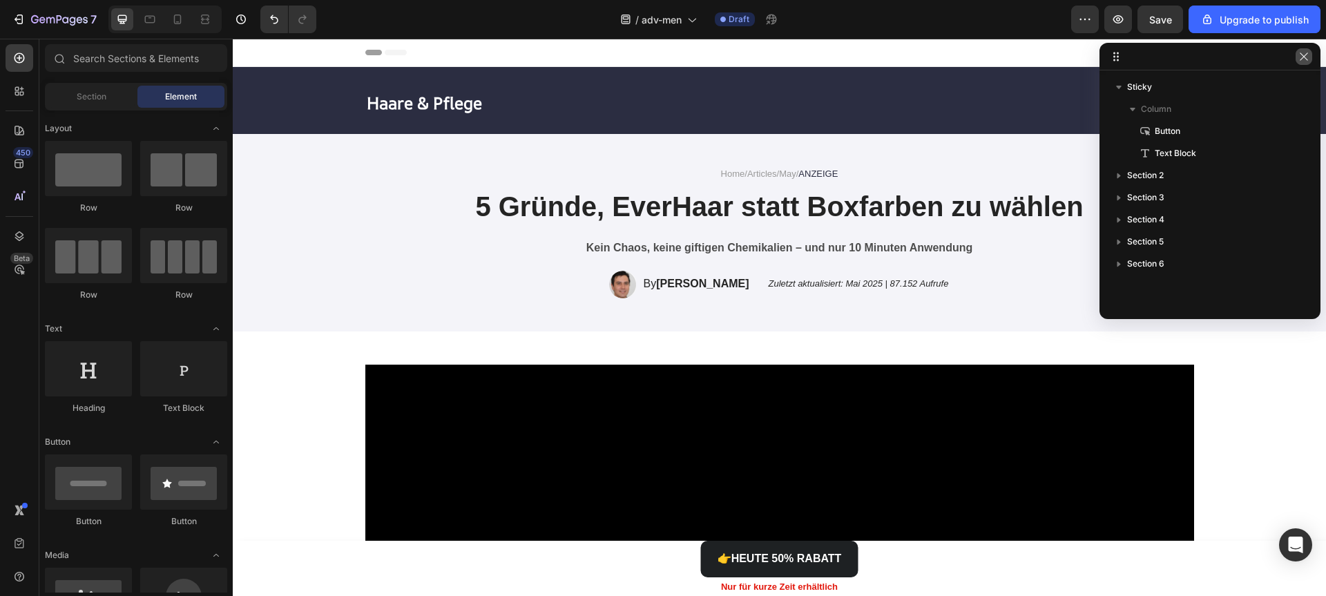
click at [1304, 63] on button "button" at bounding box center [1304, 56] width 17 height 17
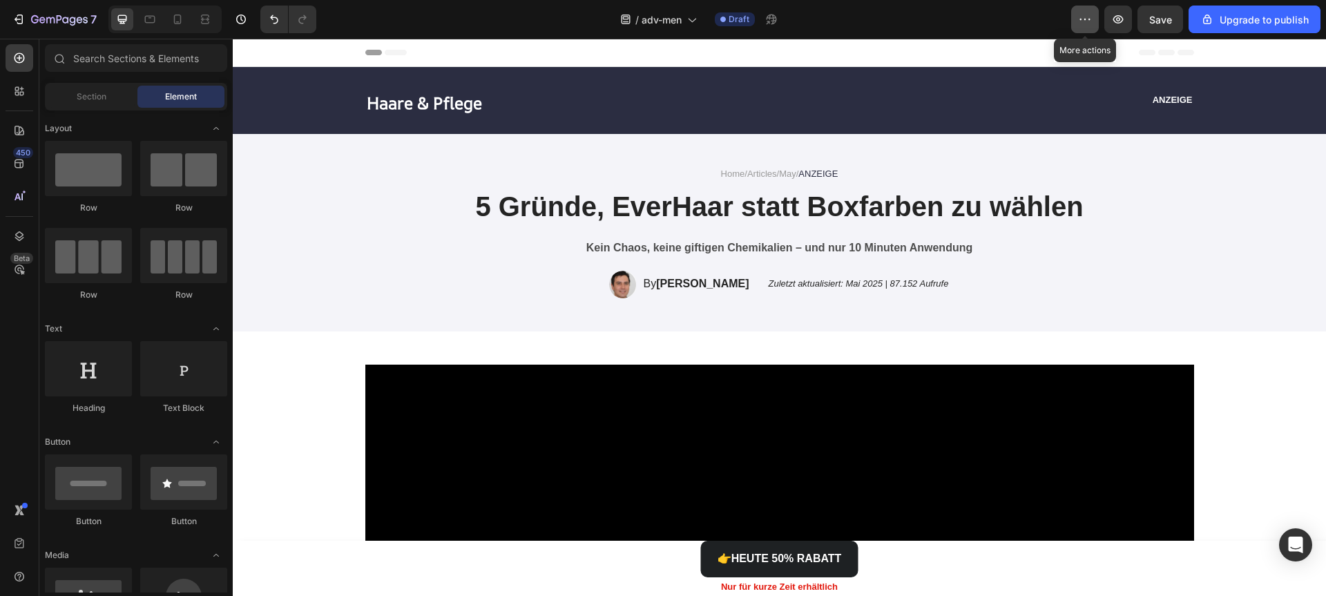
click at [1088, 21] on icon "button" at bounding box center [1085, 19] width 14 height 14
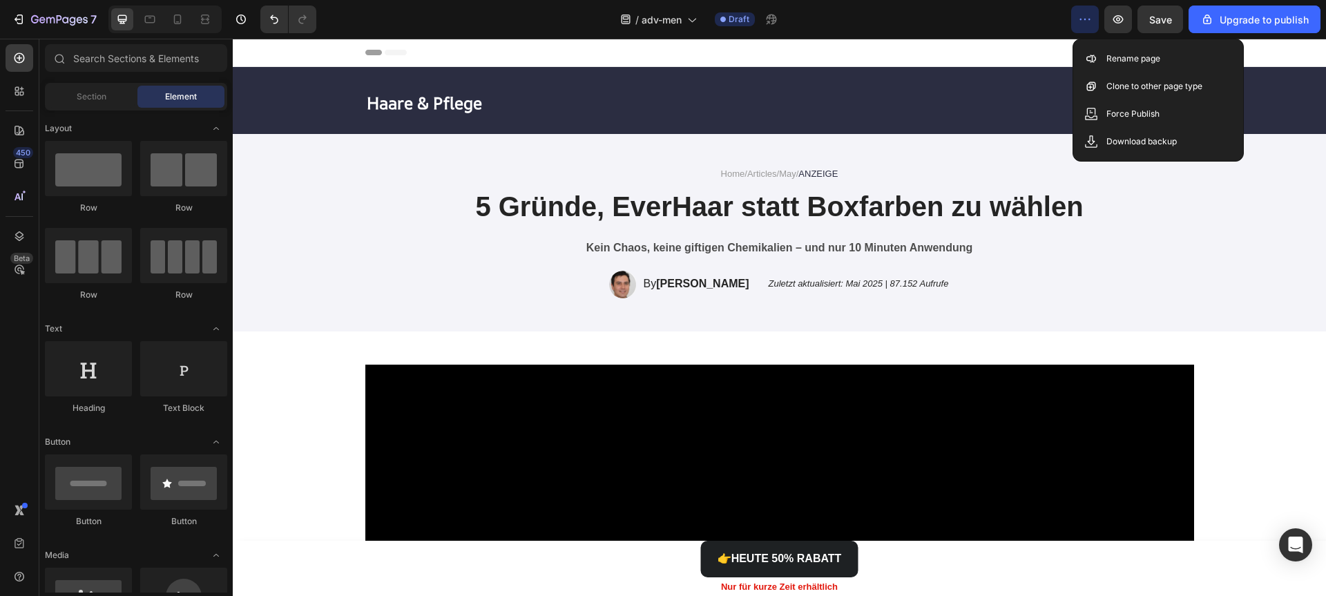
click at [1088, 21] on icon "button" at bounding box center [1085, 19] width 14 height 14
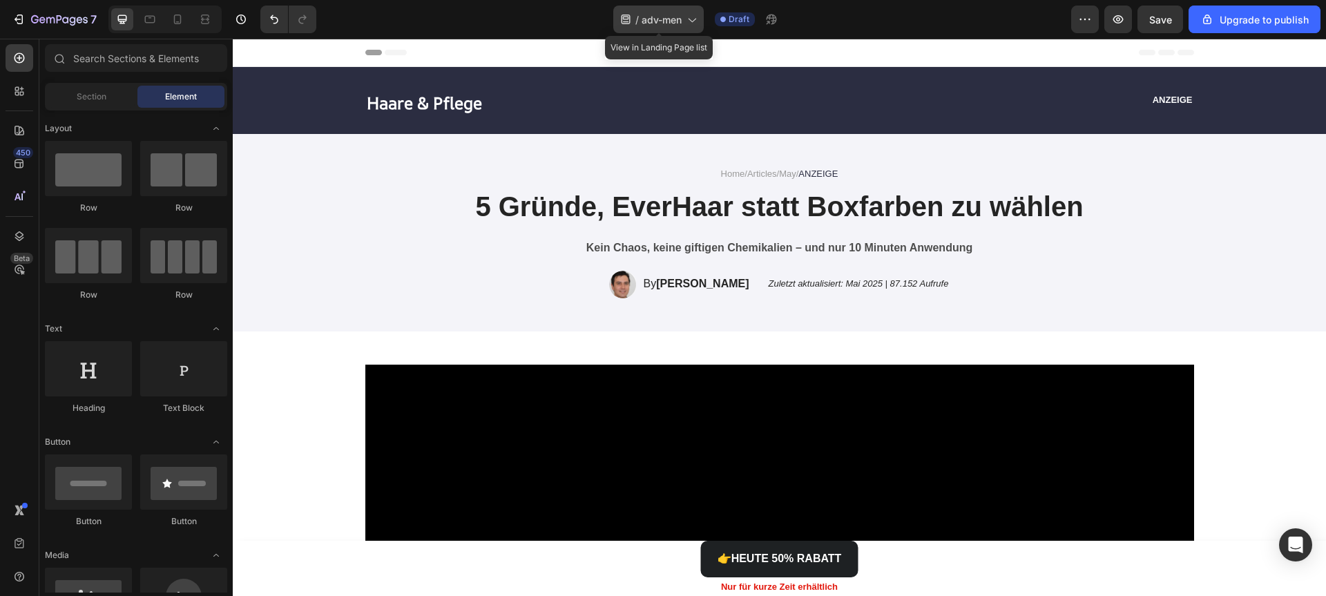
click at [643, 22] on span "adv-men" at bounding box center [662, 19] width 40 height 15
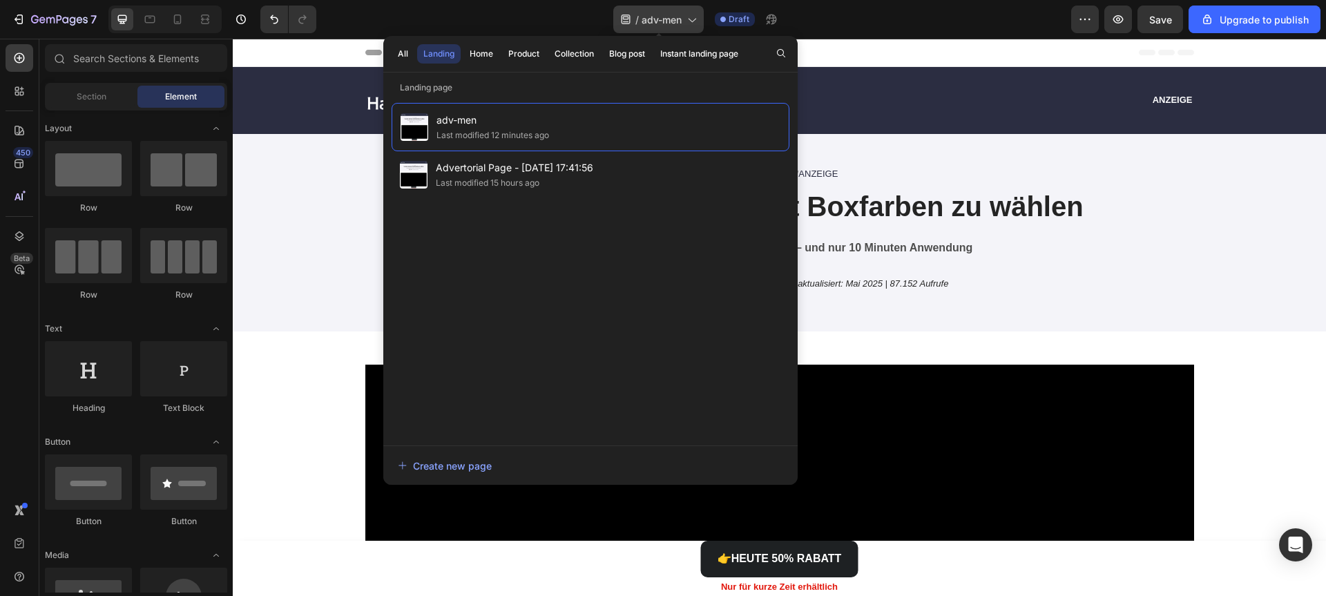
click at [643, 22] on span "adv-men" at bounding box center [662, 19] width 40 height 15
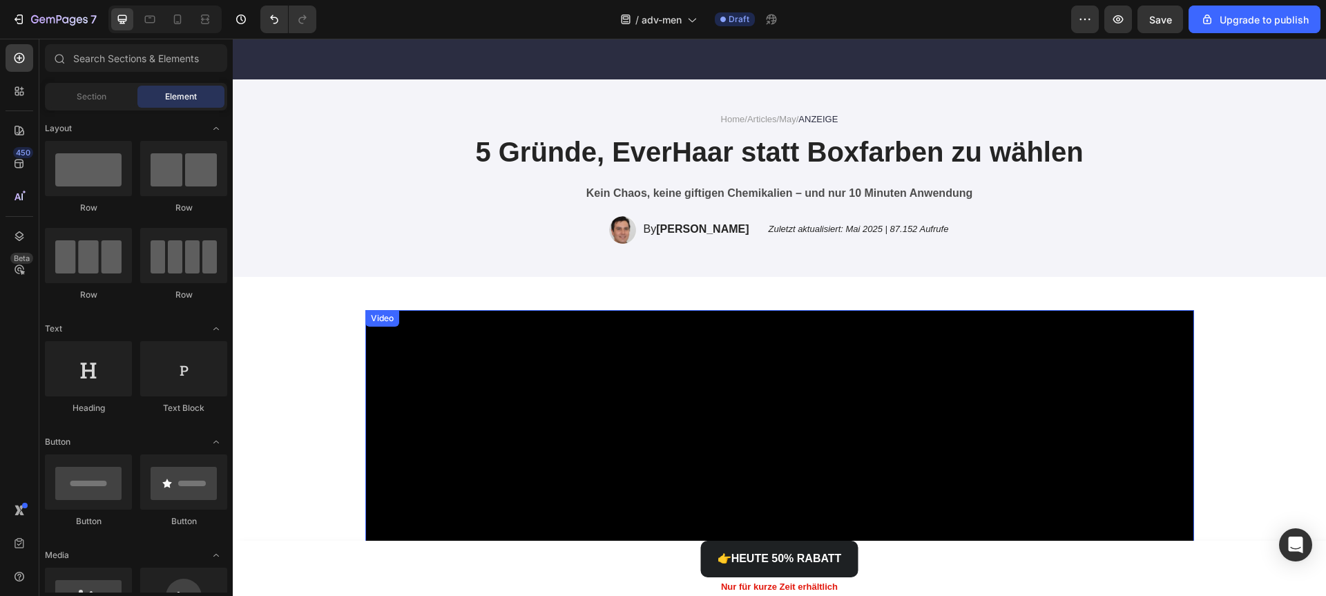
scroll to position [0, 0]
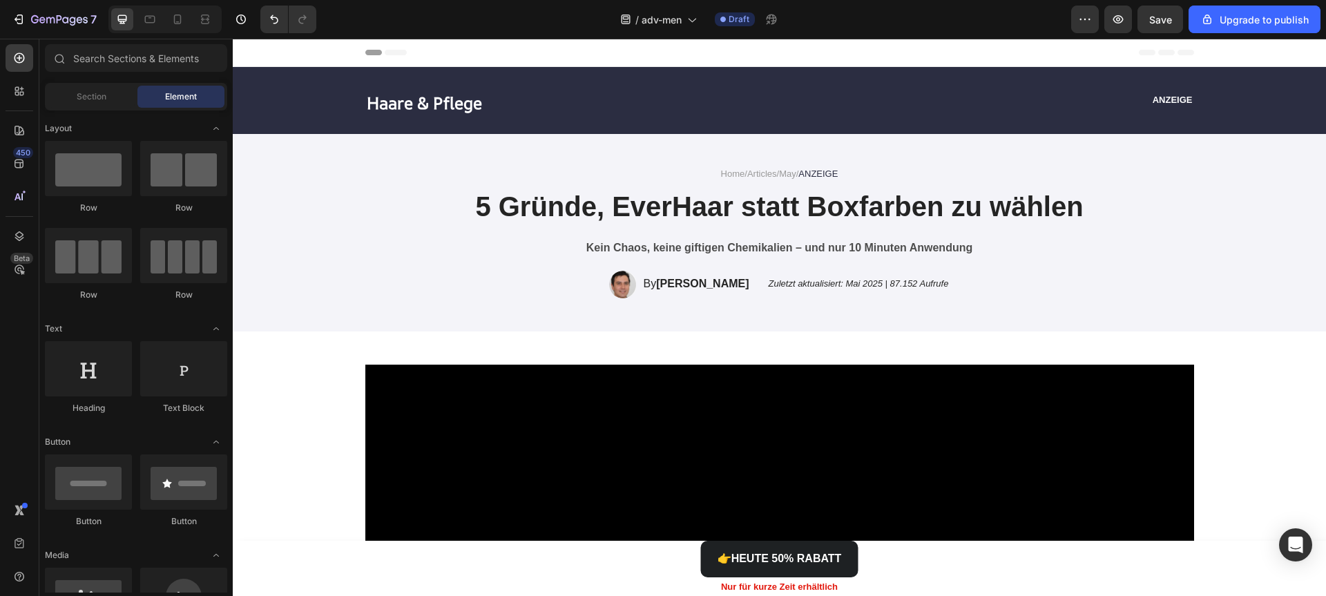
click at [1208, 35] on div "7 / adv-men Draft Preview Save Upgrade to publish" at bounding box center [663, 19] width 1326 height 39
click at [1208, 34] on div "7 / adv-men Draft Preview Save Upgrade to publish" at bounding box center [663, 19] width 1326 height 39
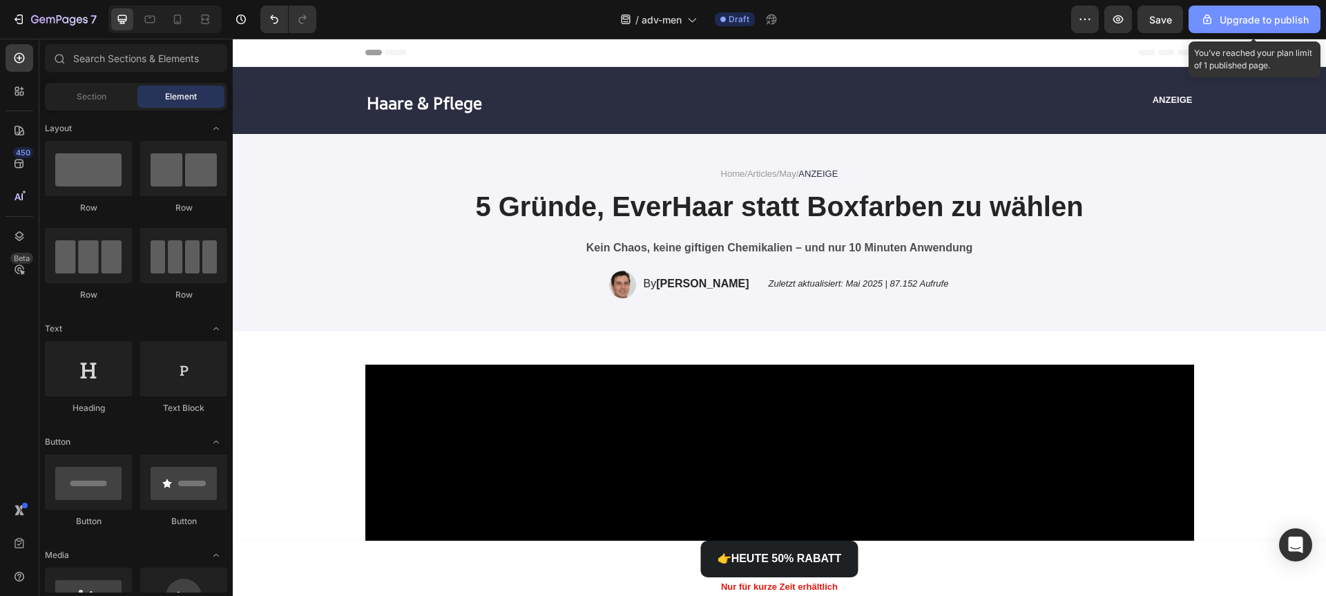
click at [1208, 27] on button "Upgrade to publish" at bounding box center [1254, 20] width 132 height 28
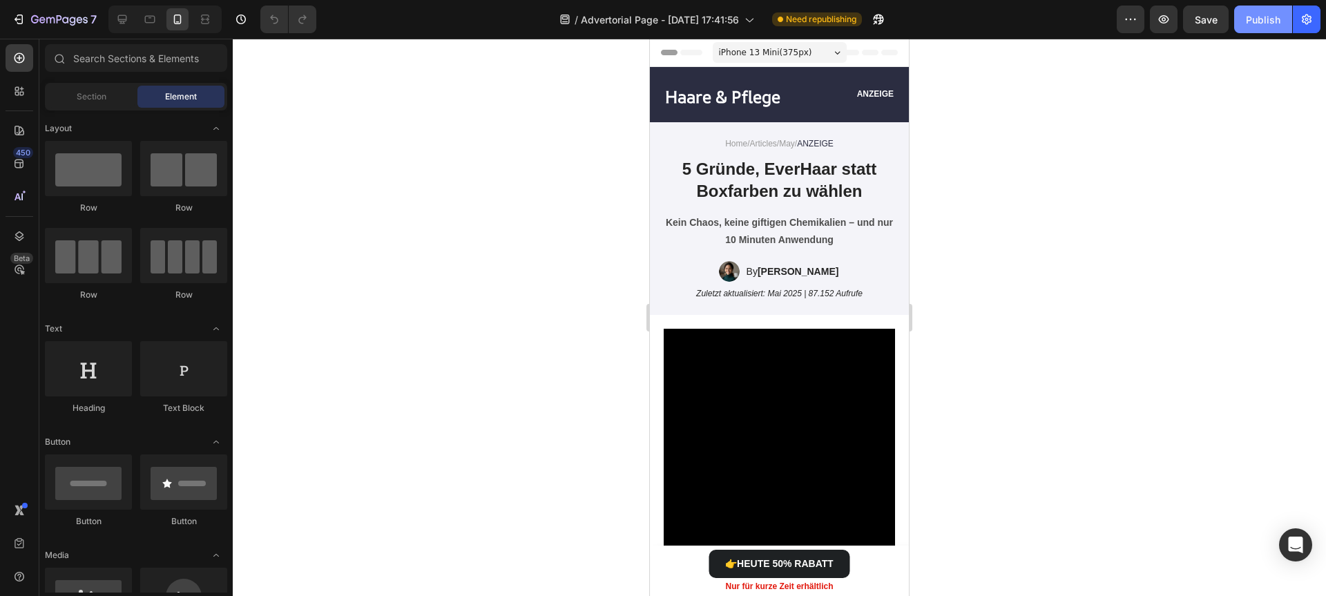
click at [1251, 25] on div "Publish" at bounding box center [1263, 19] width 35 height 15
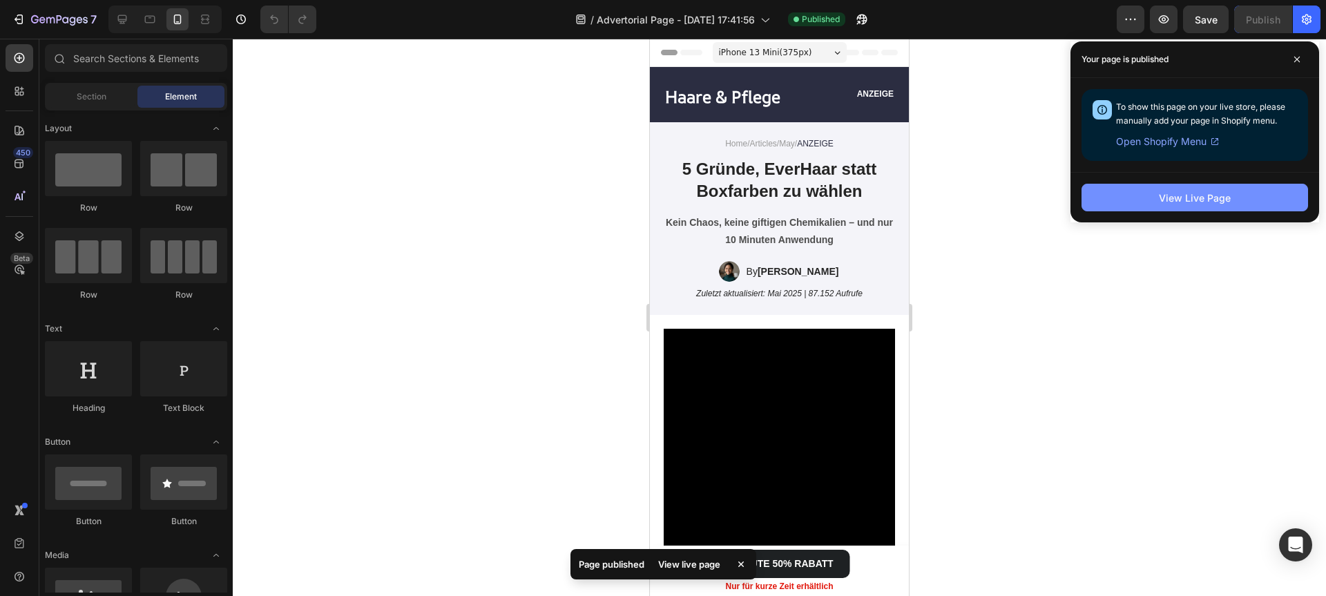
click at [1124, 193] on button "View Live Page" at bounding box center [1194, 198] width 227 height 28
